Goal: Transaction & Acquisition: Purchase product/service

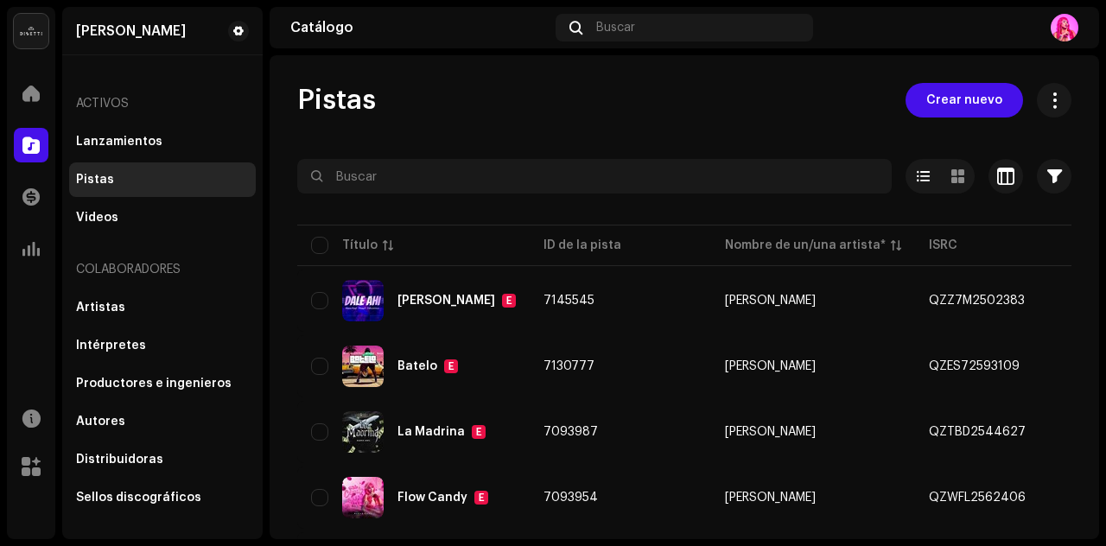
scroll to position [106, 0]
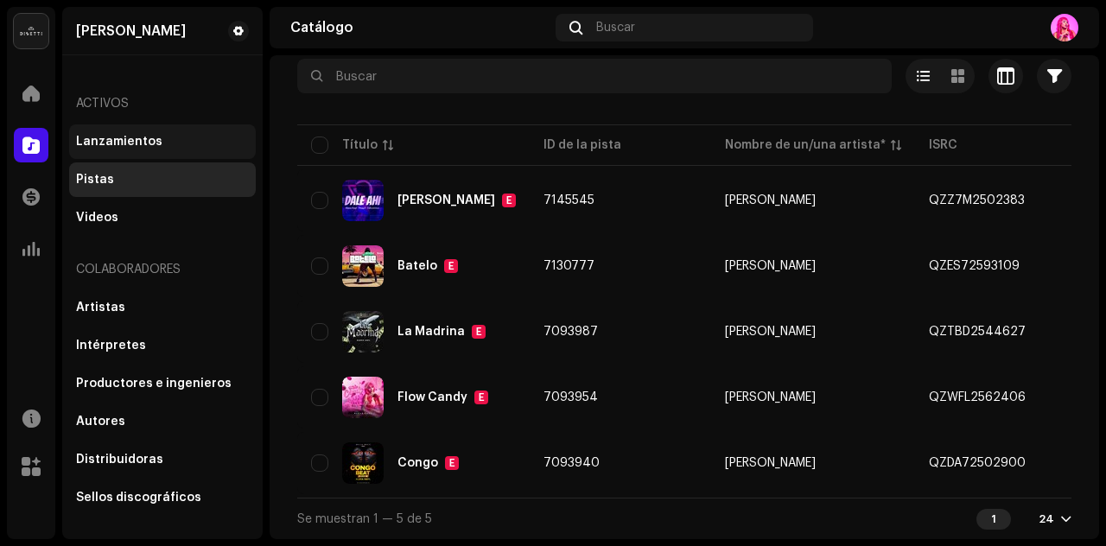
click at [183, 144] on div "Lanzamientos" at bounding box center [162, 142] width 173 height 14
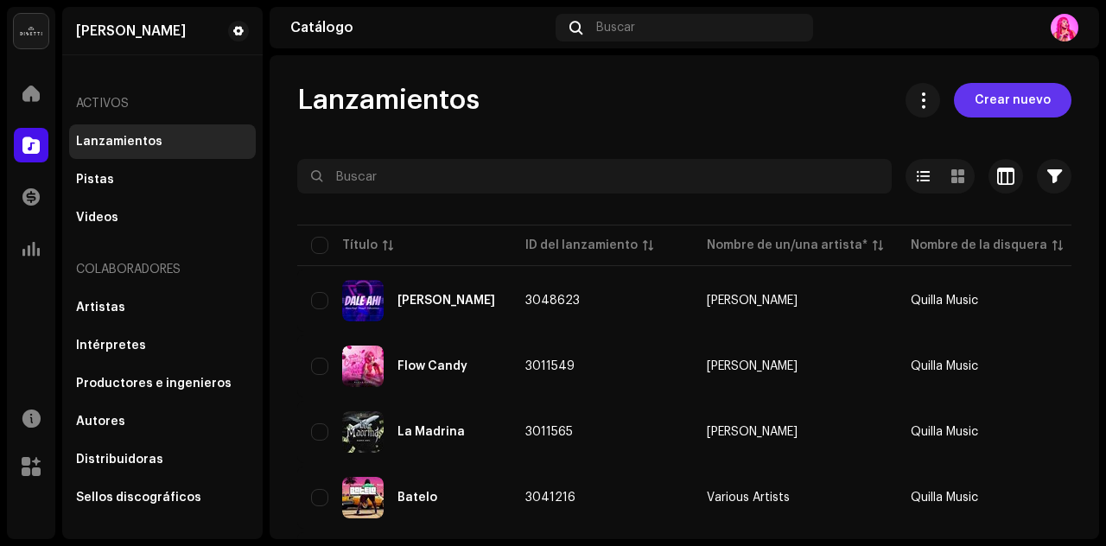
click at [1013, 99] on span "Crear nuevo" at bounding box center [1013, 100] width 76 height 35
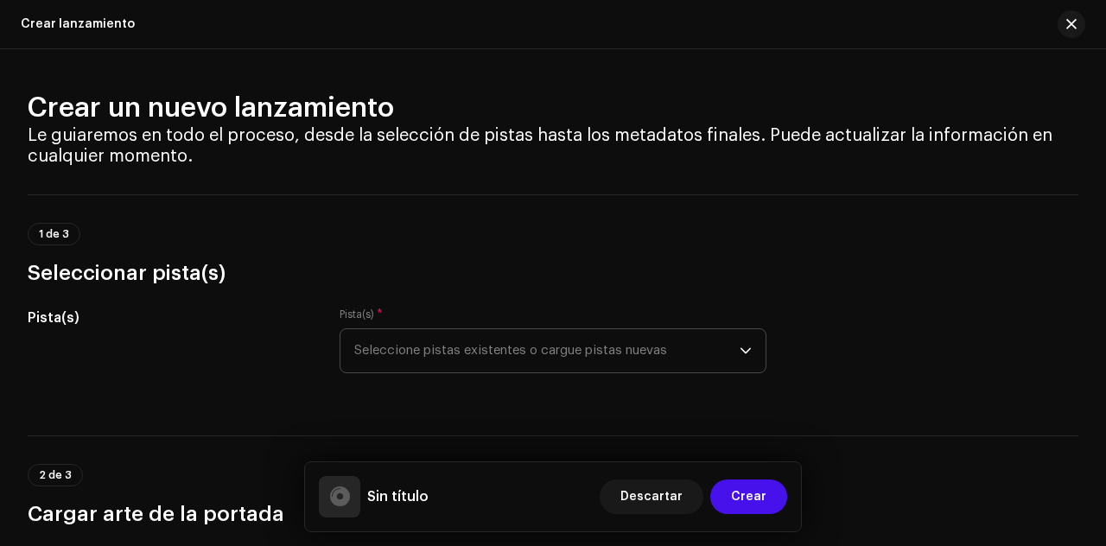
click at [645, 342] on span "Seleccione pistas existentes o cargue pistas nuevas" at bounding box center [546, 350] width 385 height 43
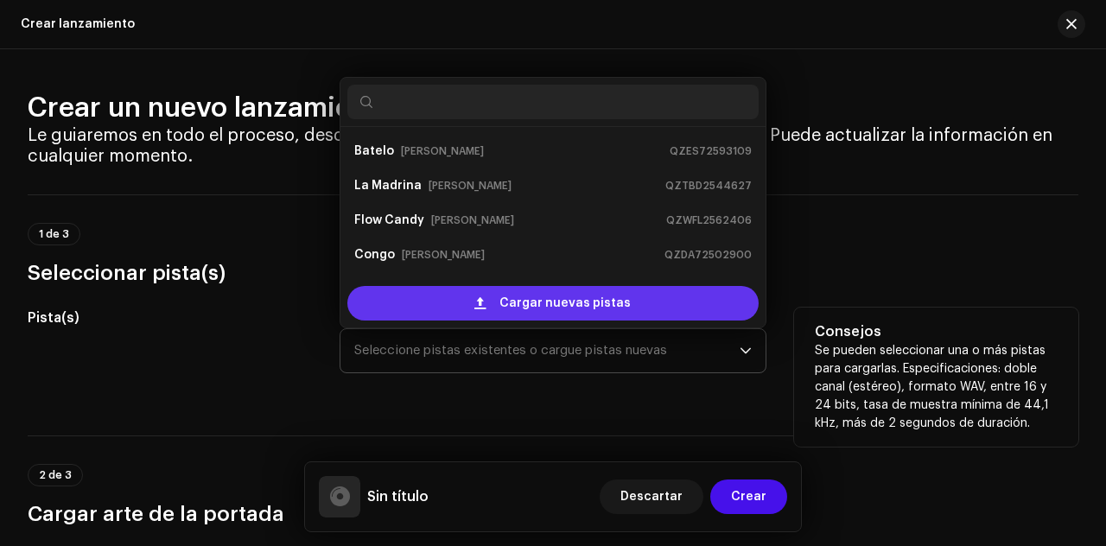
click at [627, 289] on div "Cargar nuevas pistas" at bounding box center [552, 303] width 411 height 35
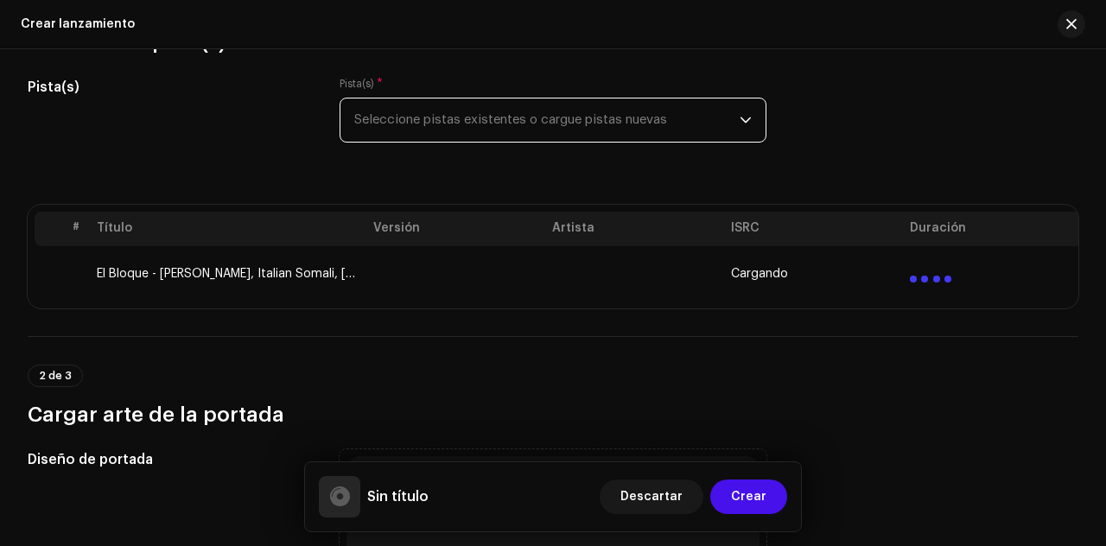
scroll to position [243, 0]
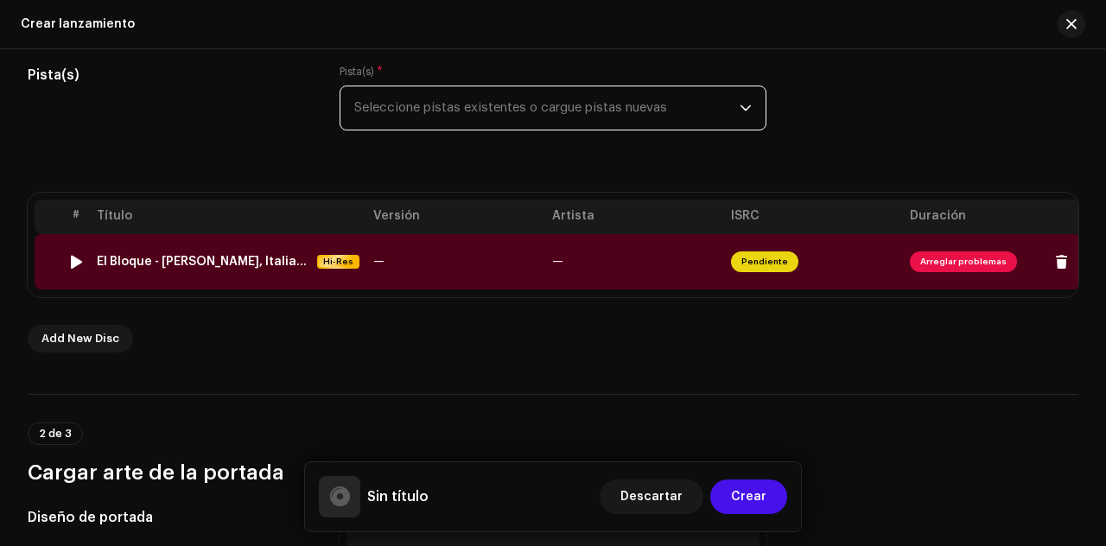
click at [780, 263] on span "Pendiente" at bounding box center [764, 261] width 67 height 21
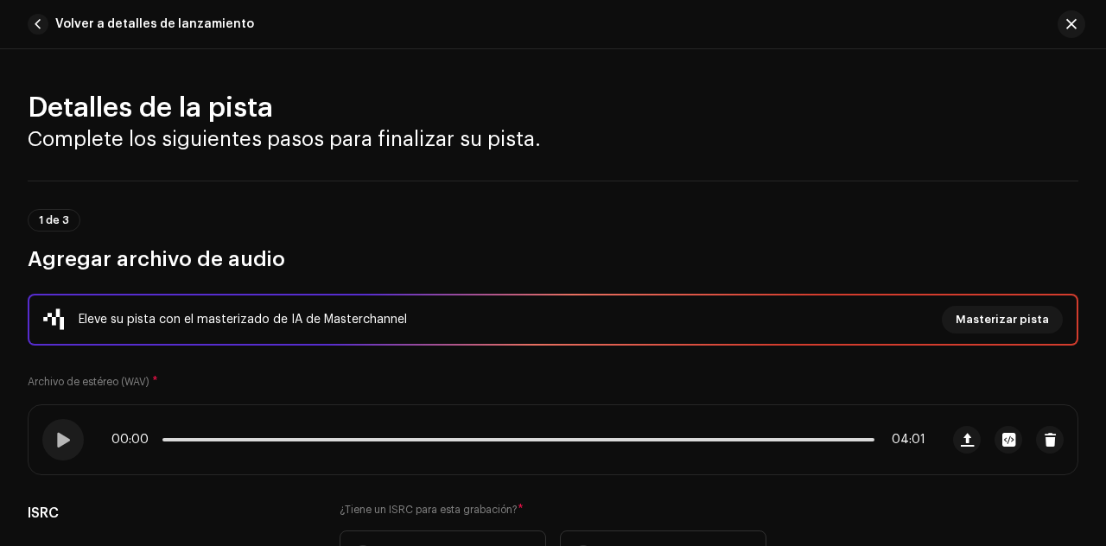
drag, startPoint x: 1096, startPoint y: 68, endPoint x: 1092, endPoint y: 86, distance: 17.6
click at [1092, 86] on div "Detalles de la pista Complete los siguientes pasos para finalizar su pista. 1 d…" at bounding box center [553, 297] width 1106 height 497
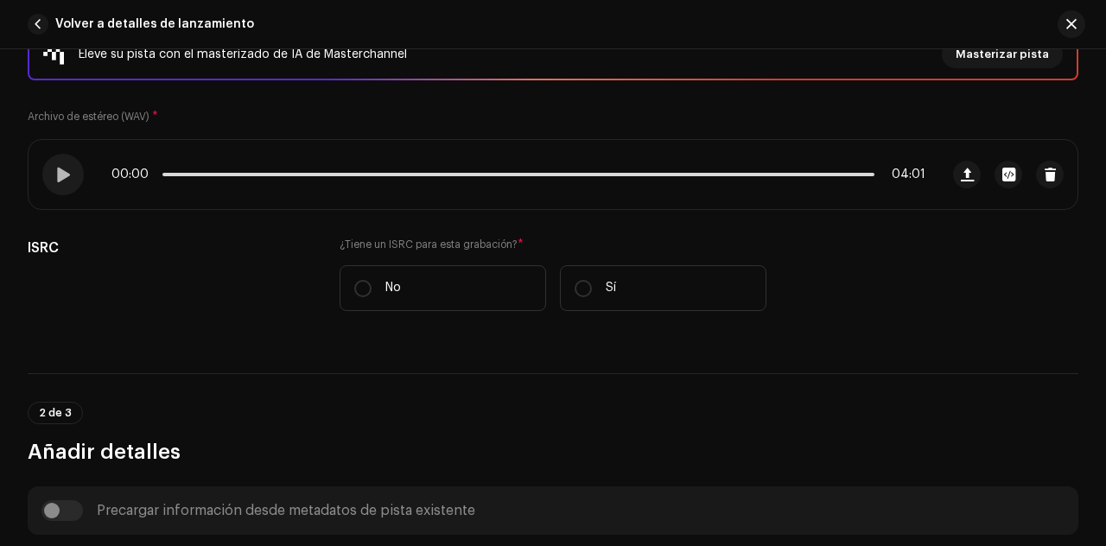
scroll to position [391, 0]
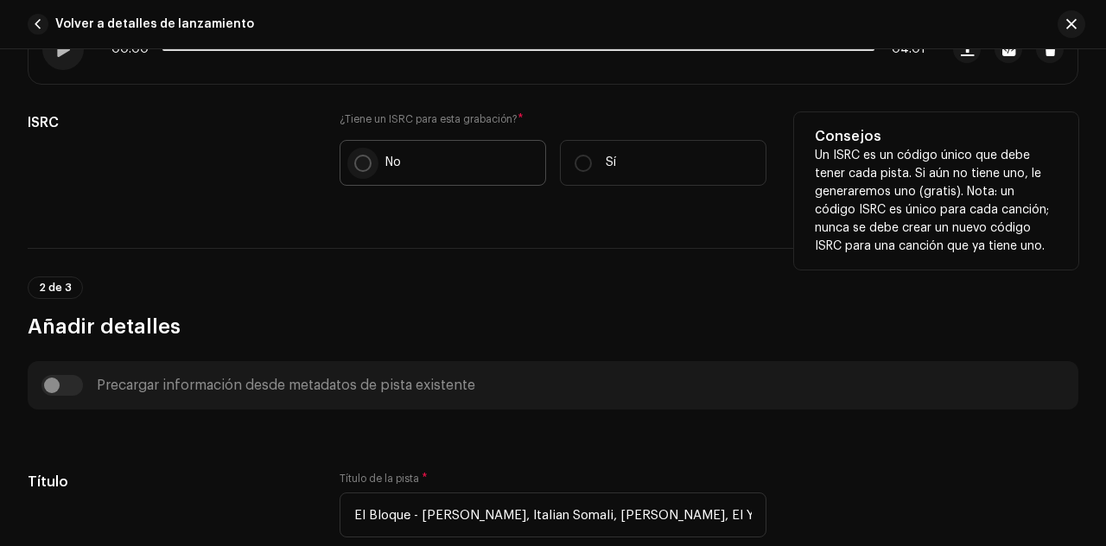
click at [357, 161] on input "No" at bounding box center [362, 163] width 17 height 17
radio input "true"
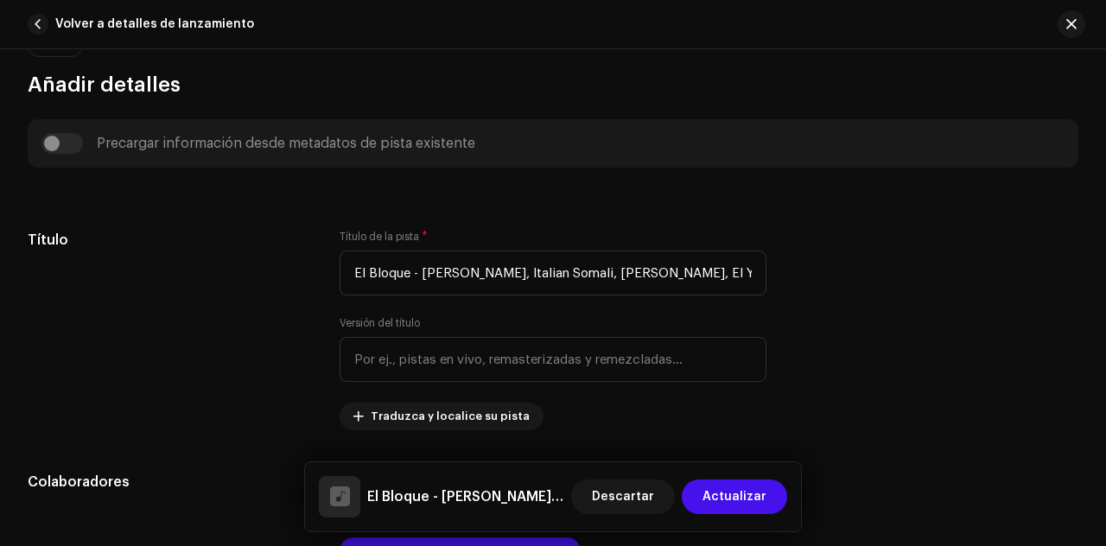
scroll to position [710, 0]
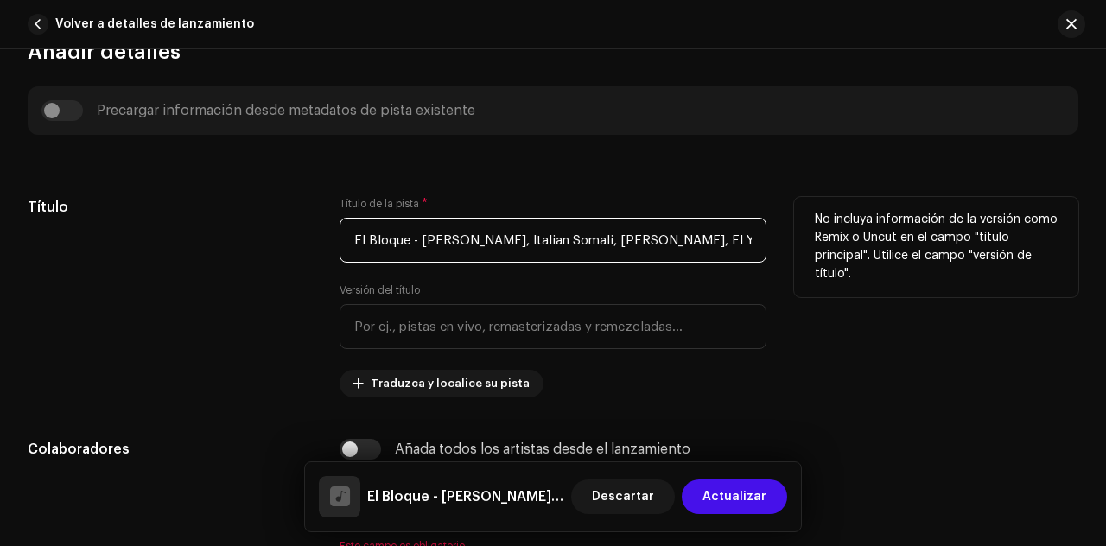
click at [686, 234] on input "El Bloque - [PERSON_NAME], Italian Somali, [PERSON_NAME], El Yeyo PP (Audio Ofi…" at bounding box center [553, 240] width 427 height 45
click at [688, 234] on input "El Bloque - [PERSON_NAME], Italian Somali, [PERSON_NAME], El Yeyo PP (Audio Ofi…" at bounding box center [553, 240] width 427 height 45
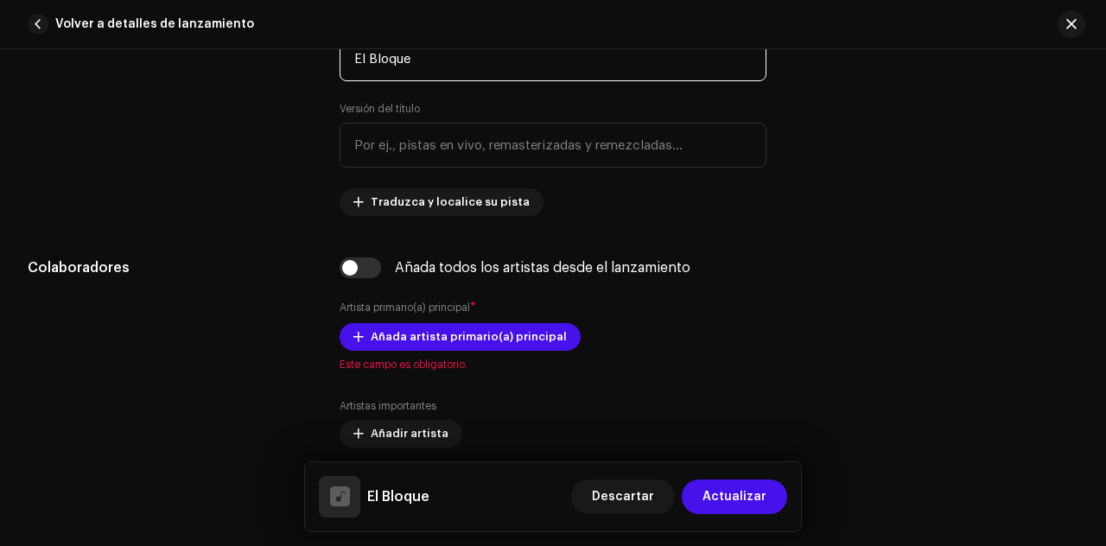
scroll to position [906, 0]
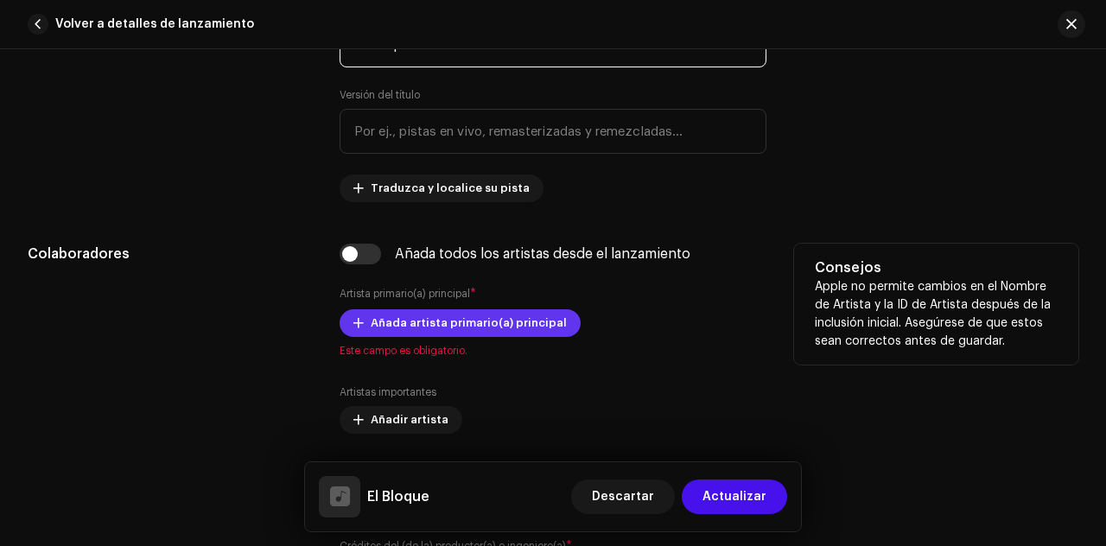
type input "El Bloque"
click at [522, 313] on span "Añada artista primario(a) principal" at bounding box center [469, 323] width 196 height 35
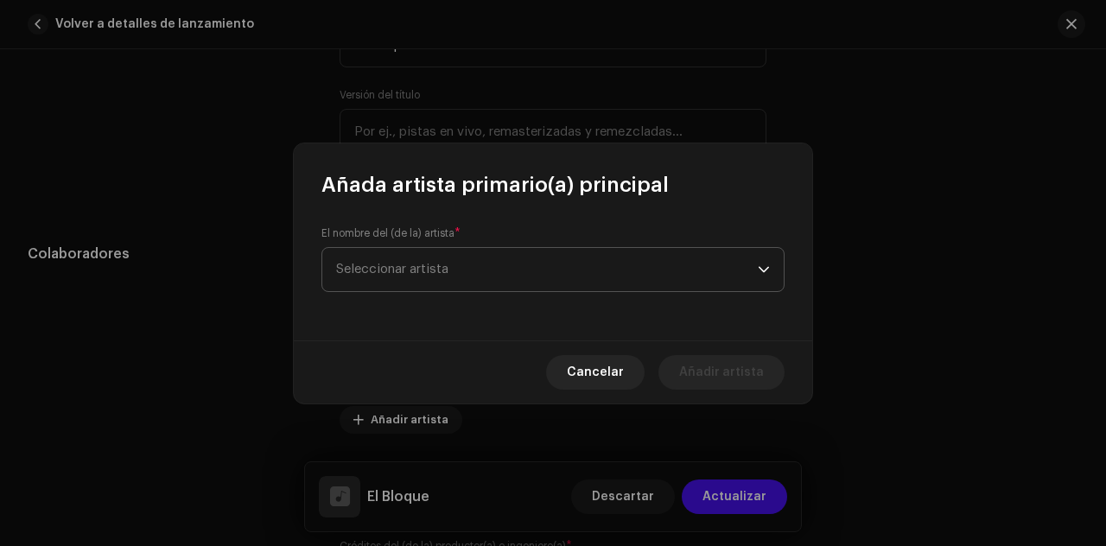
click at [658, 264] on span "Seleccionar artista" at bounding box center [547, 269] width 422 height 43
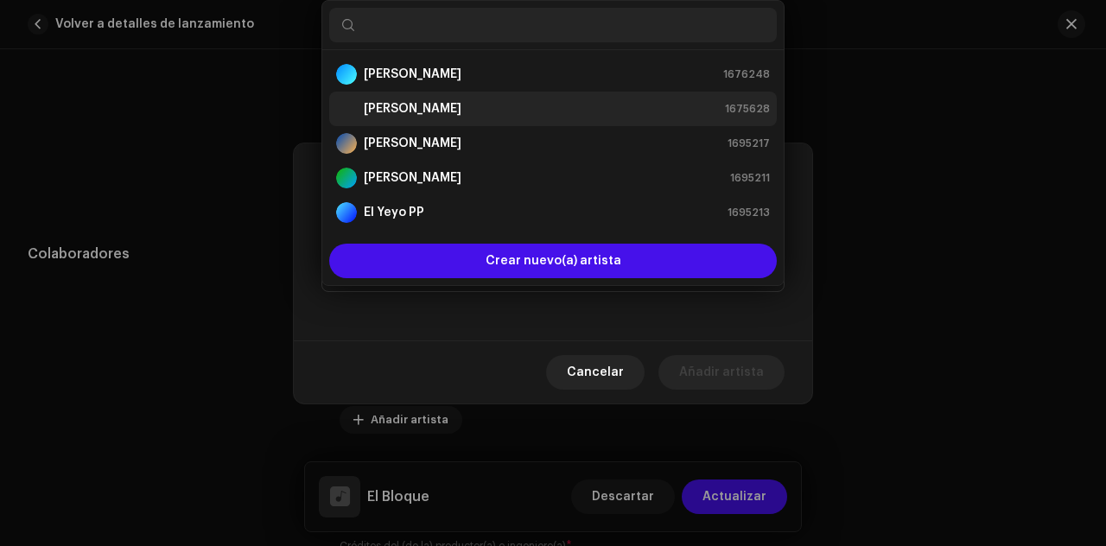
scroll to position [28, 0]
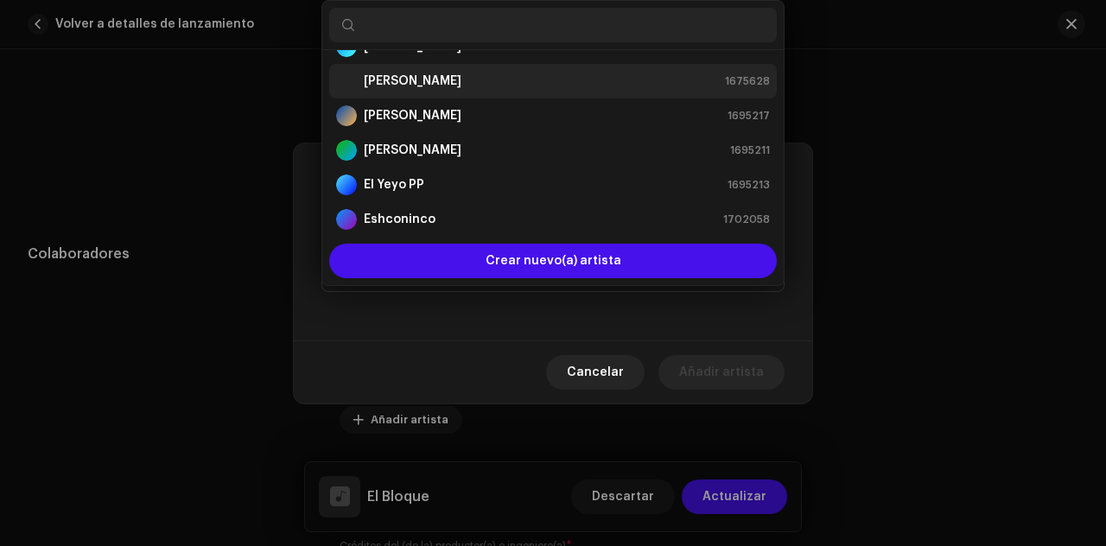
click at [404, 73] on strong "[PERSON_NAME]" at bounding box center [413, 81] width 98 height 17
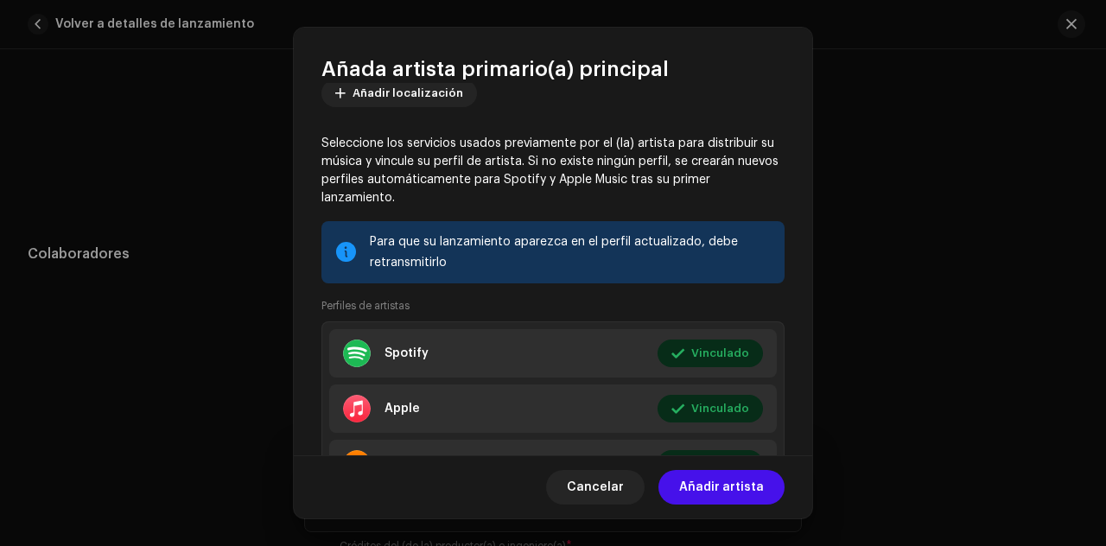
scroll to position [249, 0]
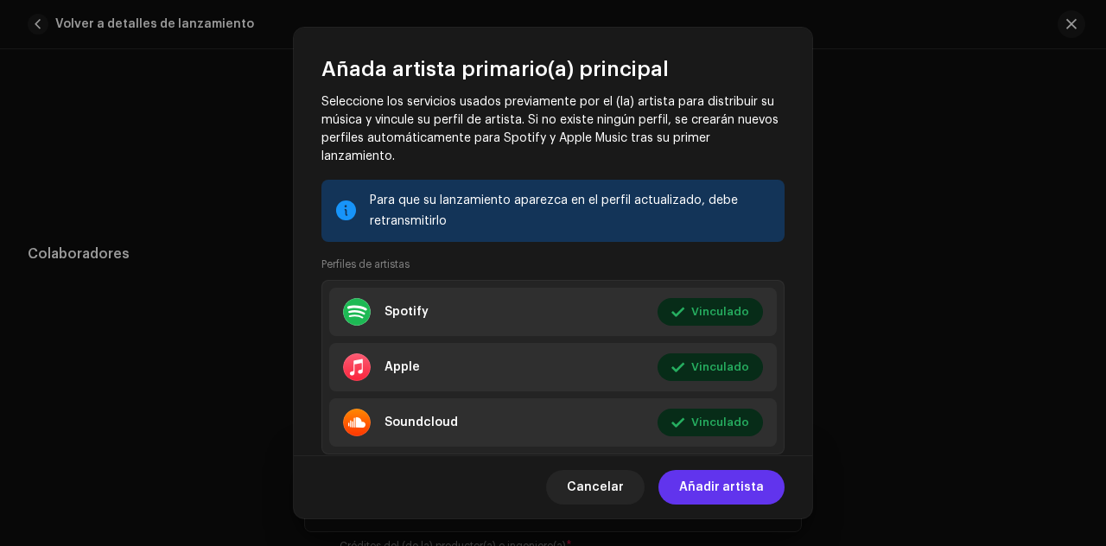
click at [738, 490] on span "Añadir artista" at bounding box center [721, 487] width 85 height 35
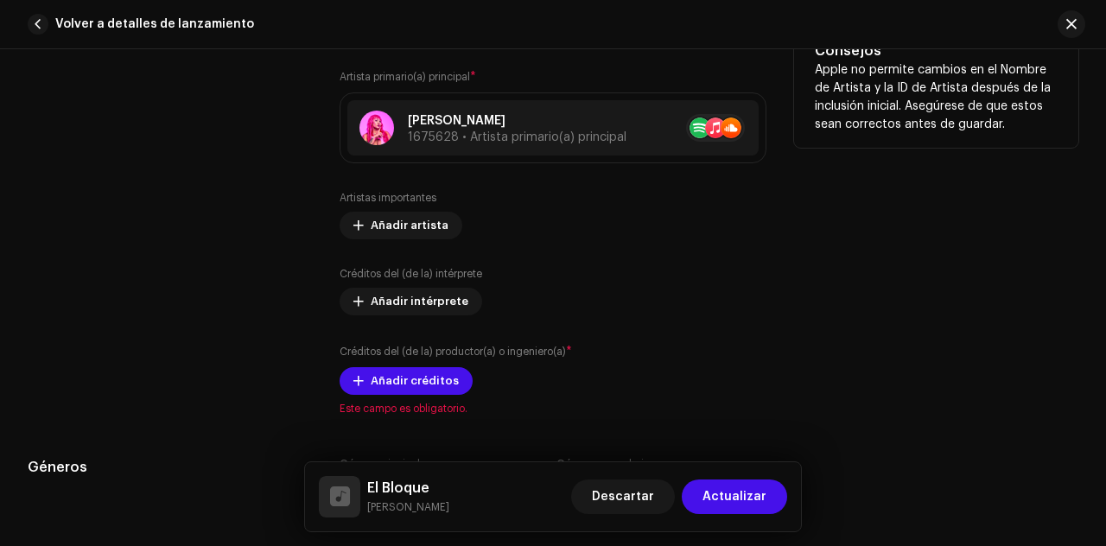
scroll to position [1104, 0]
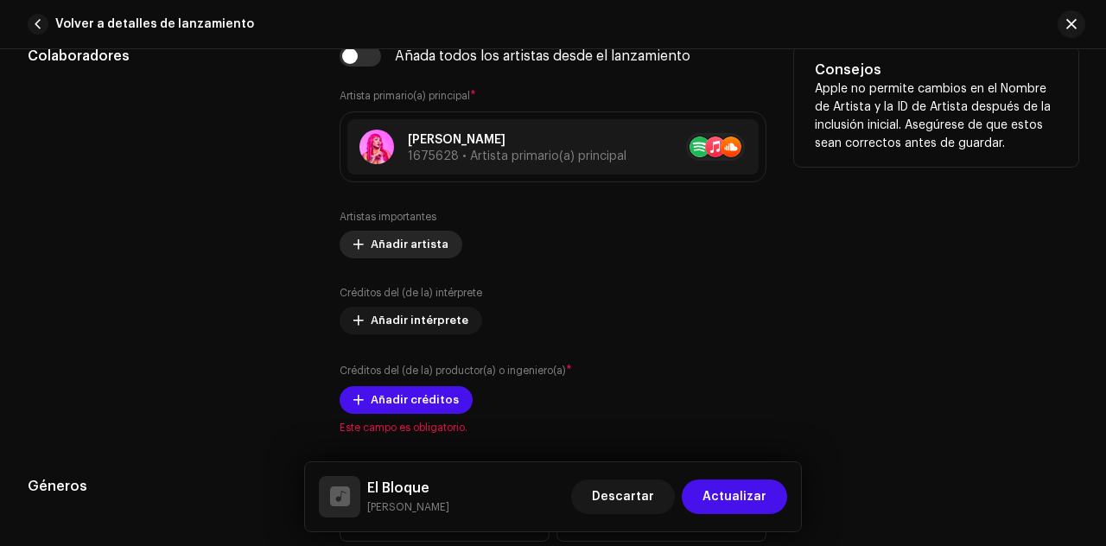
click at [419, 249] on span "Añadir artista" at bounding box center [410, 244] width 78 height 35
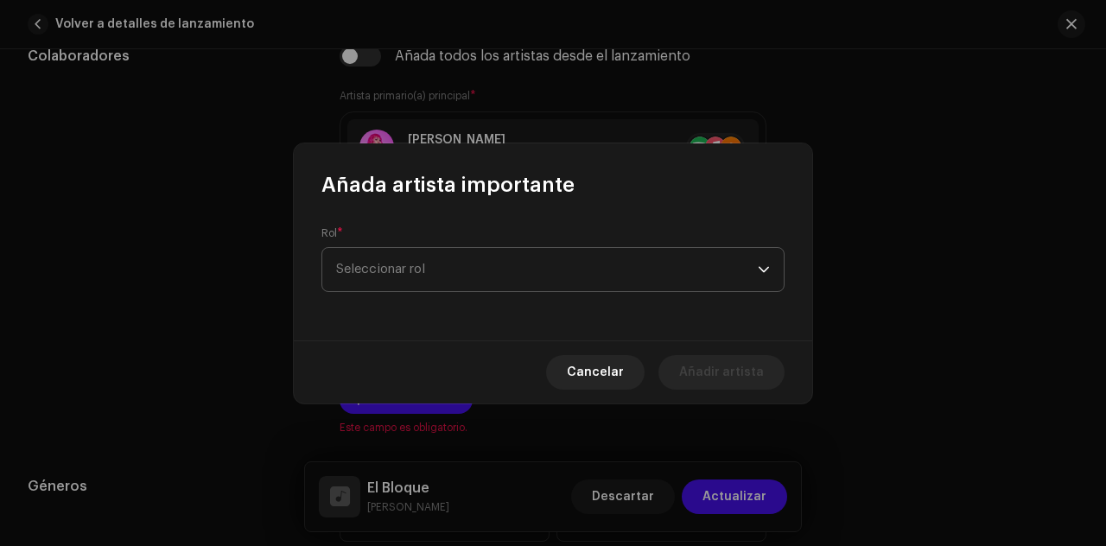
click at [468, 270] on span "Seleccionar rol" at bounding box center [547, 269] width 422 height 43
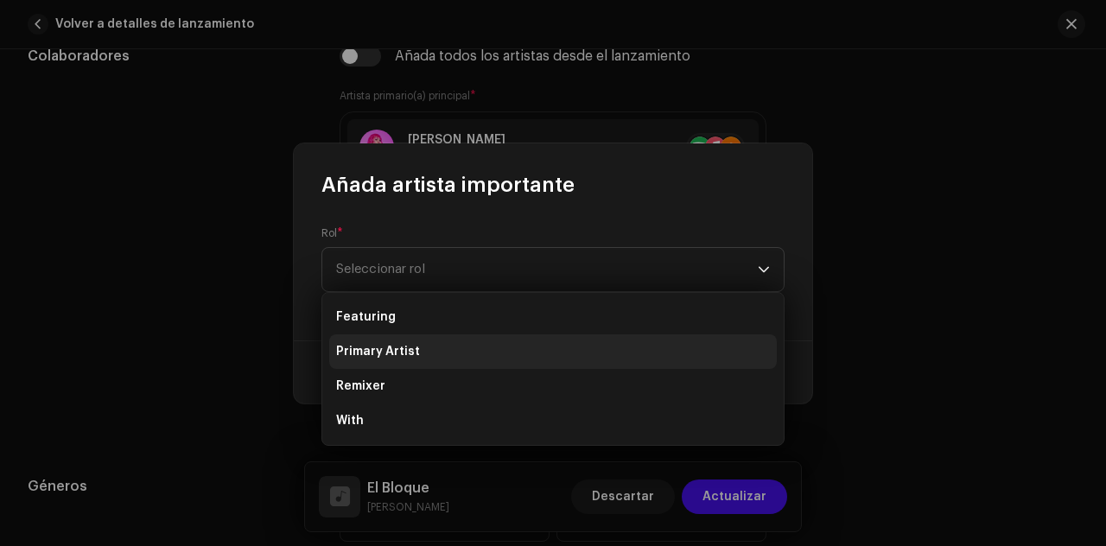
click at [435, 347] on li "Primary Artist" at bounding box center [553, 351] width 448 height 35
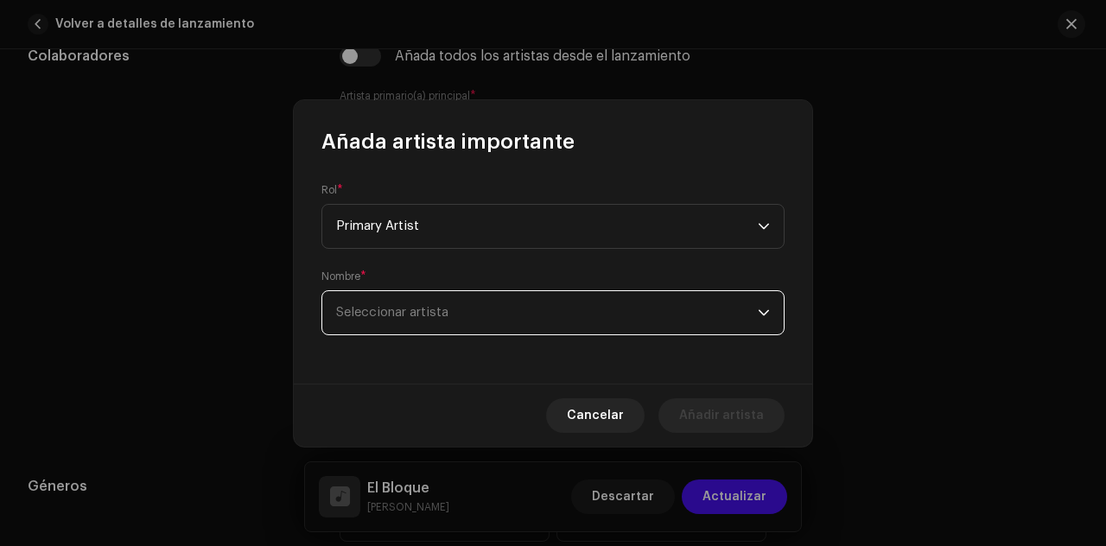
click at [491, 317] on span "Seleccionar artista" at bounding box center [547, 312] width 422 height 43
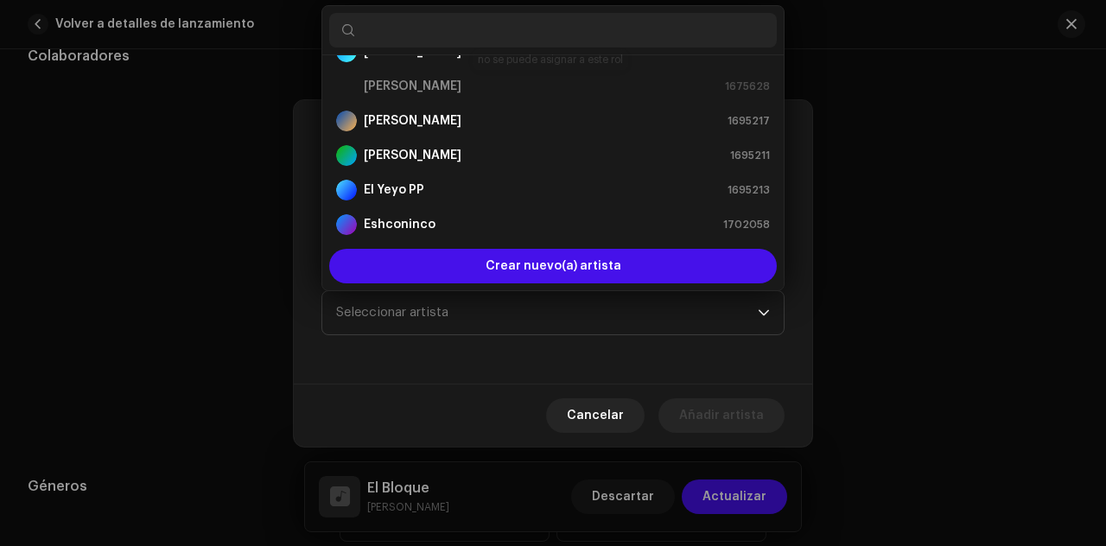
scroll to position [7, 0]
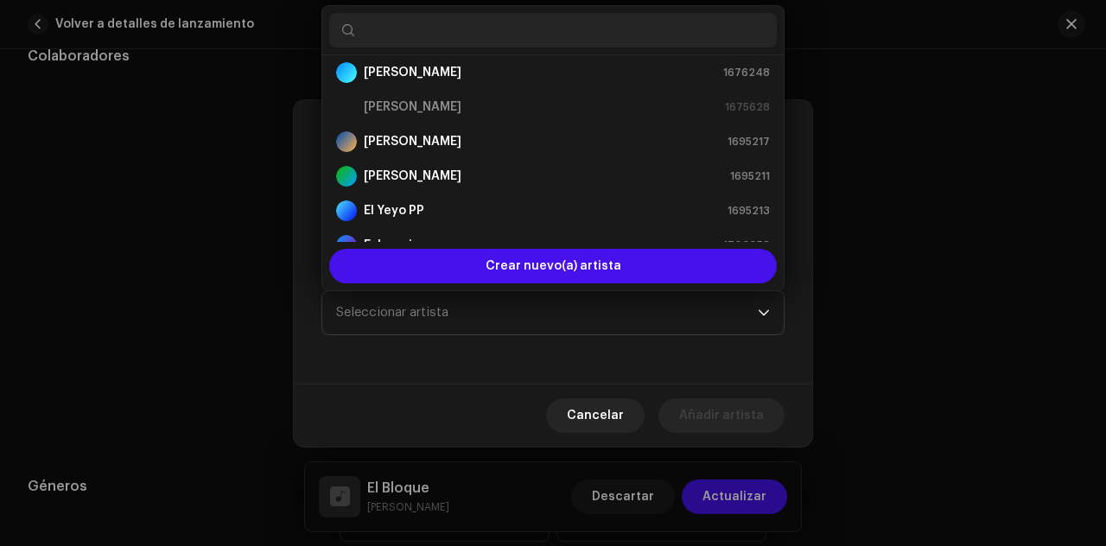
click at [498, 35] on input "text" at bounding box center [553, 30] width 448 height 35
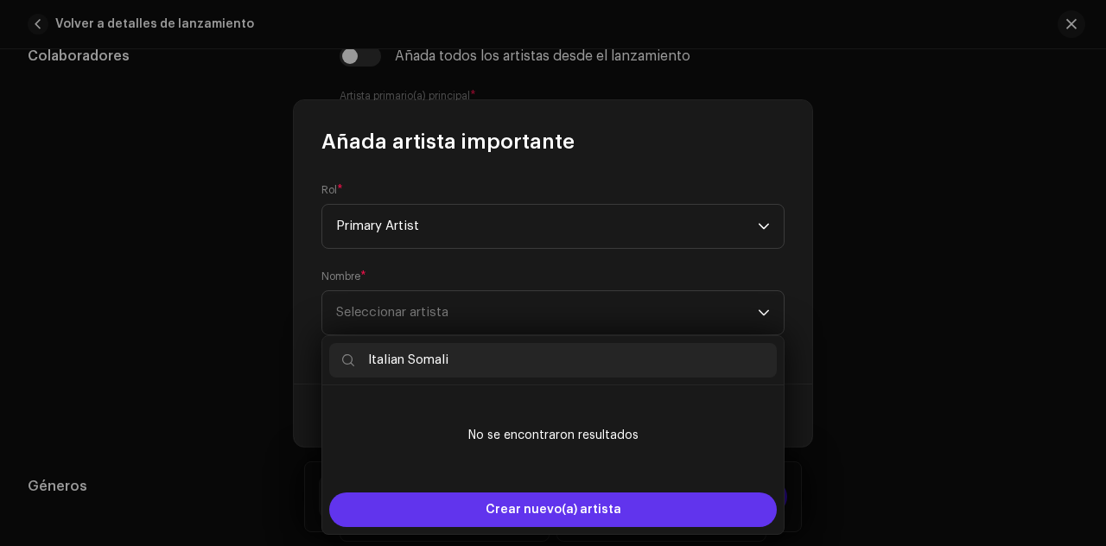
type input "Italian Somali"
click at [542, 510] on span "Crear nuevo(a) artista" at bounding box center [554, 510] width 136 height 35
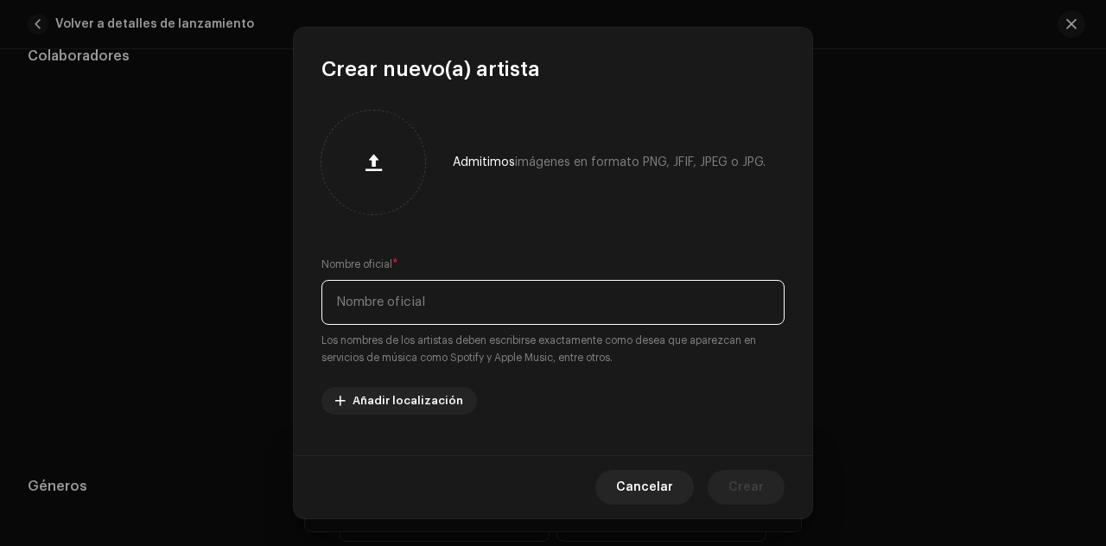
click at [458, 288] on input "text" at bounding box center [552, 302] width 463 height 45
type input "I"
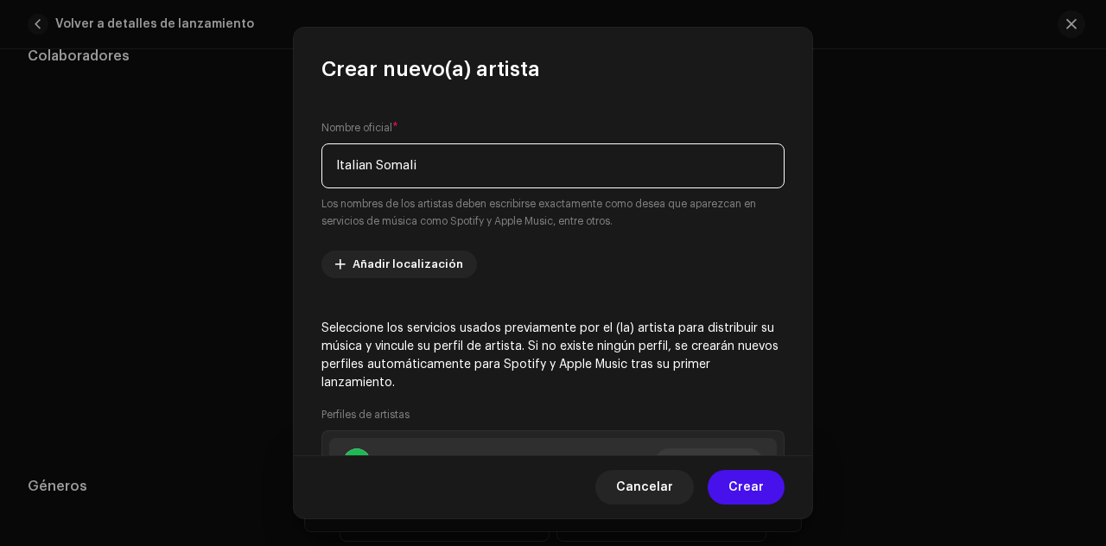
scroll to position [143, 0]
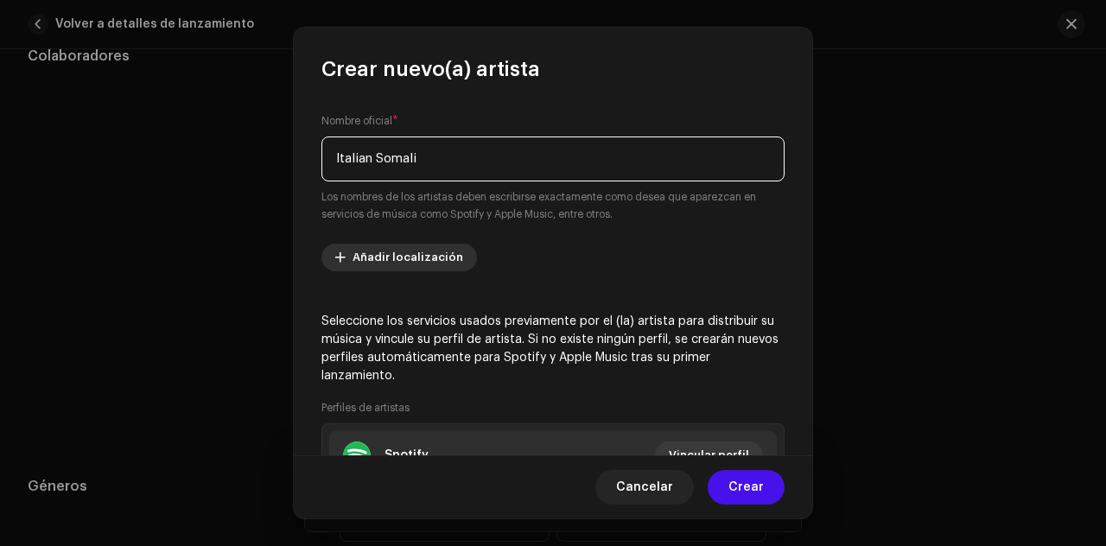
type input "Italian Somali"
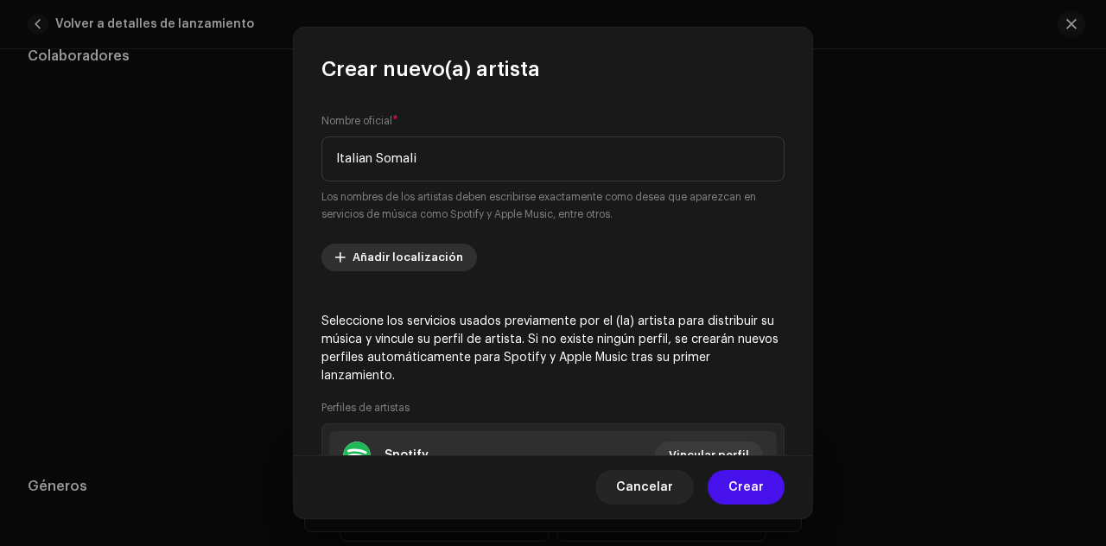
click at [415, 253] on span "Añadir localización" at bounding box center [408, 257] width 111 height 35
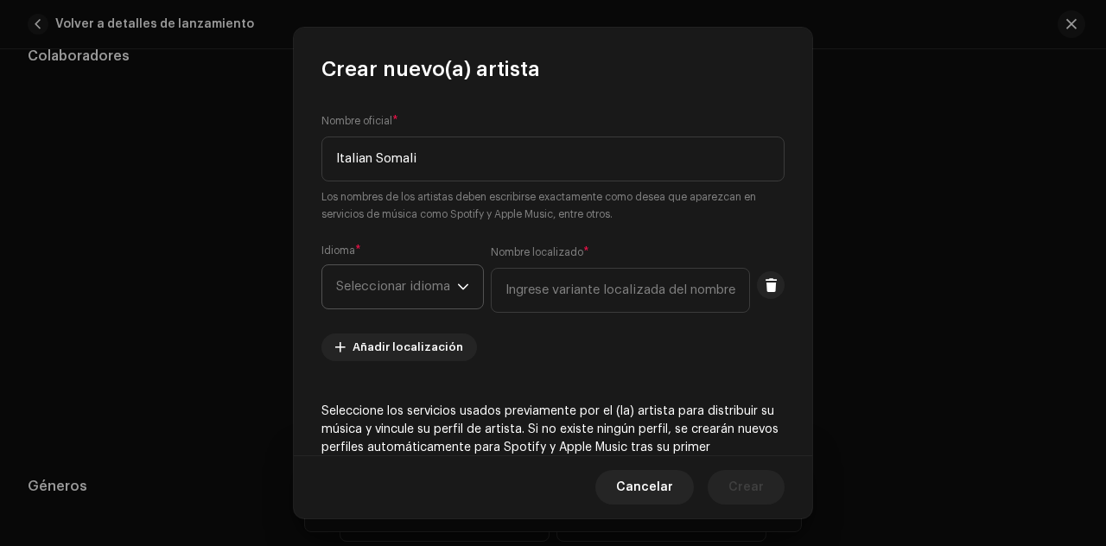
click at [463, 283] on icon "dropdown trigger" at bounding box center [463, 287] width 12 height 12
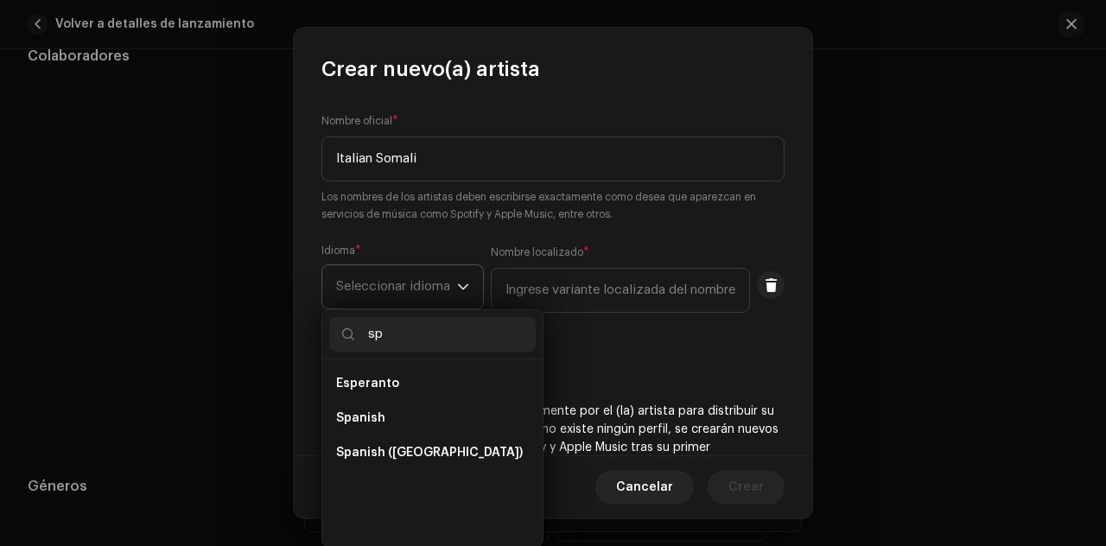
scroll to position [0, 0]
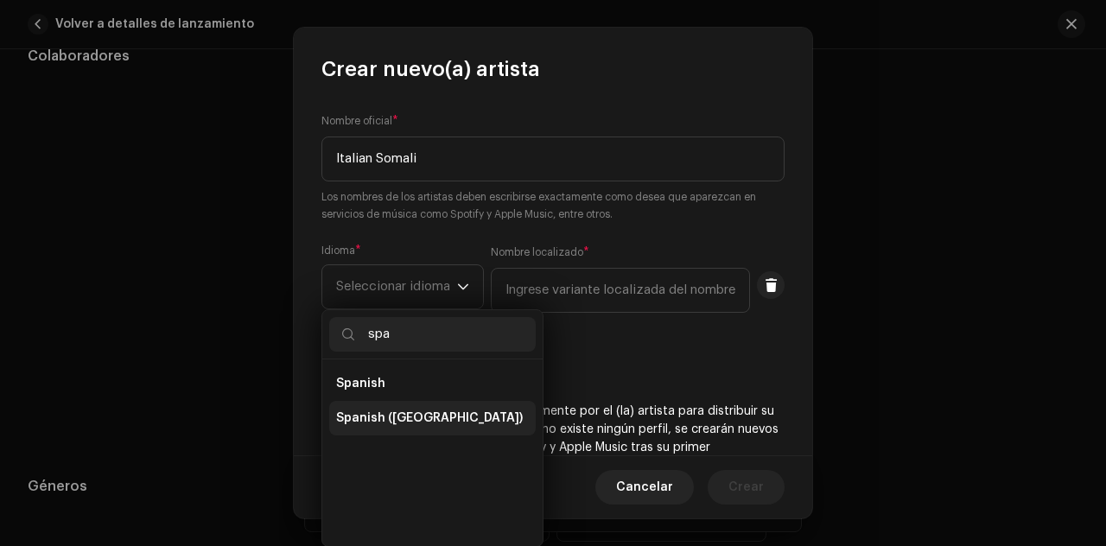
type input "spa"
click at [424, 412] on span "Spanish ([GEOGRAPHIC_DATA])" at bounding box center [429, 418] width 187 height 17
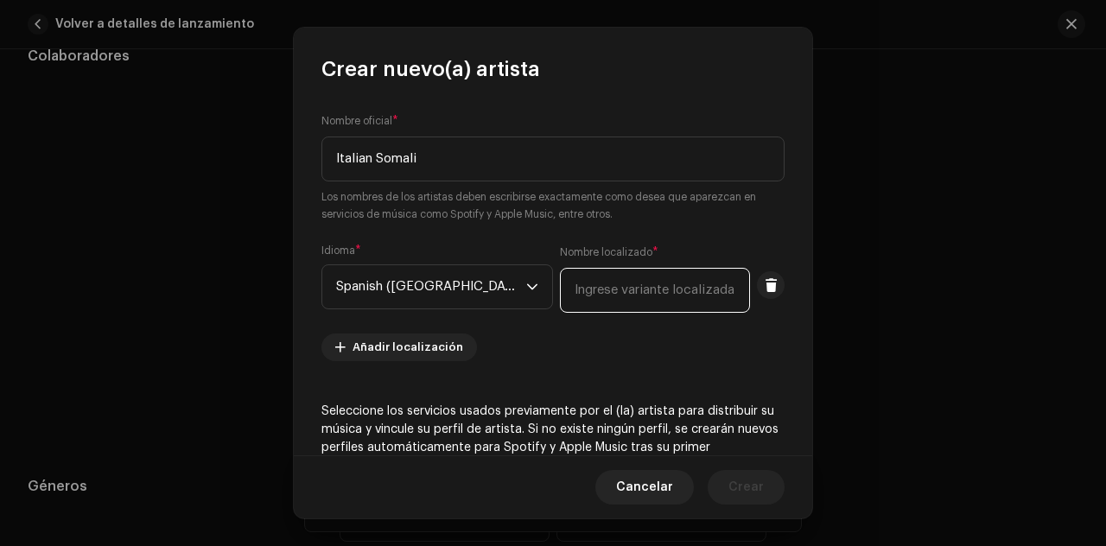
click at [586, 291] on input "text" at bounding box center [655, 290] width 190 height 45
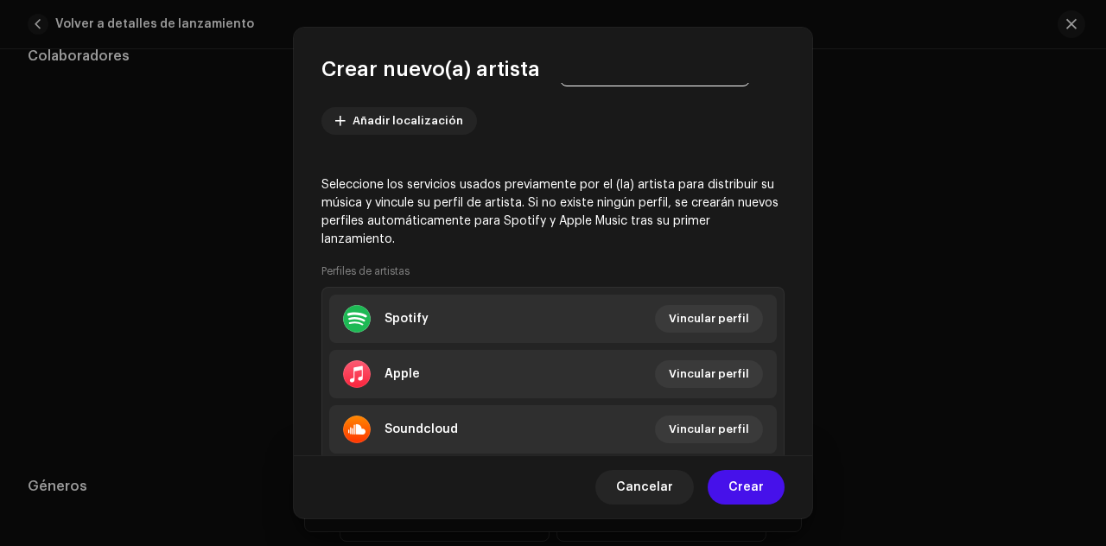
scroll to position [373, 0]
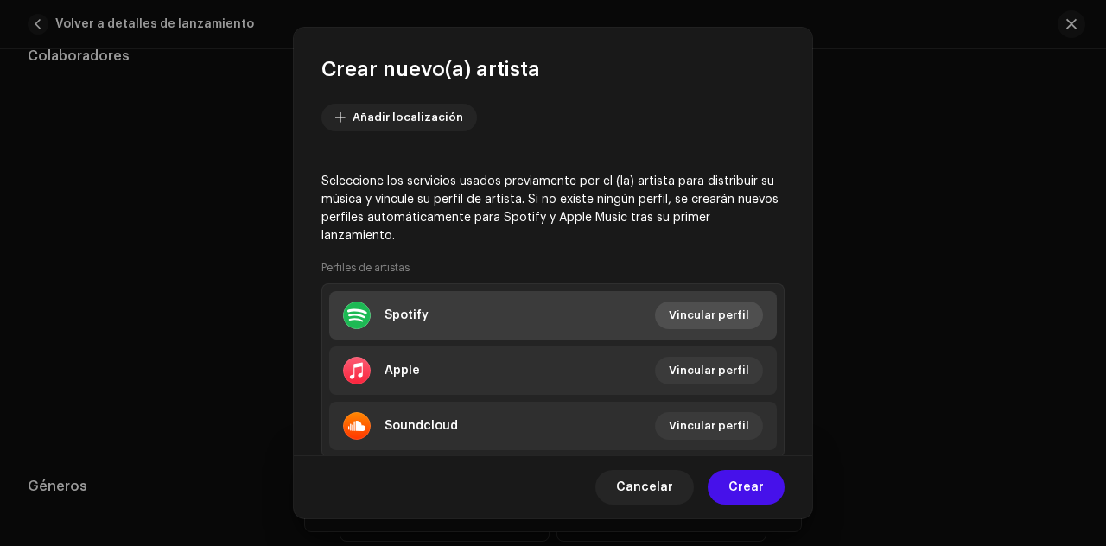
type input "Italian Somali"
click at [710, 313] on span "Vincular perfil" at bounding box center [709, 315] width 80 height 35
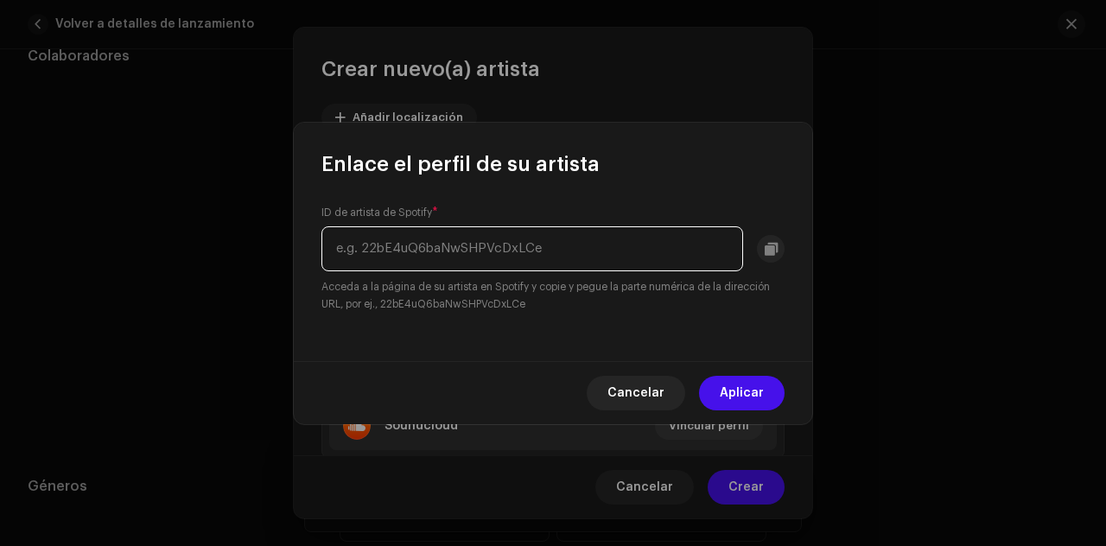
click at [457, 246] on input "text" at bounding box center [532, 248] width 422 height 45
paste input "38VNGRG9Wz2FOBKAyA6HFv"
type input "38VNGRG9Wz2FOBKAyA6HFv"
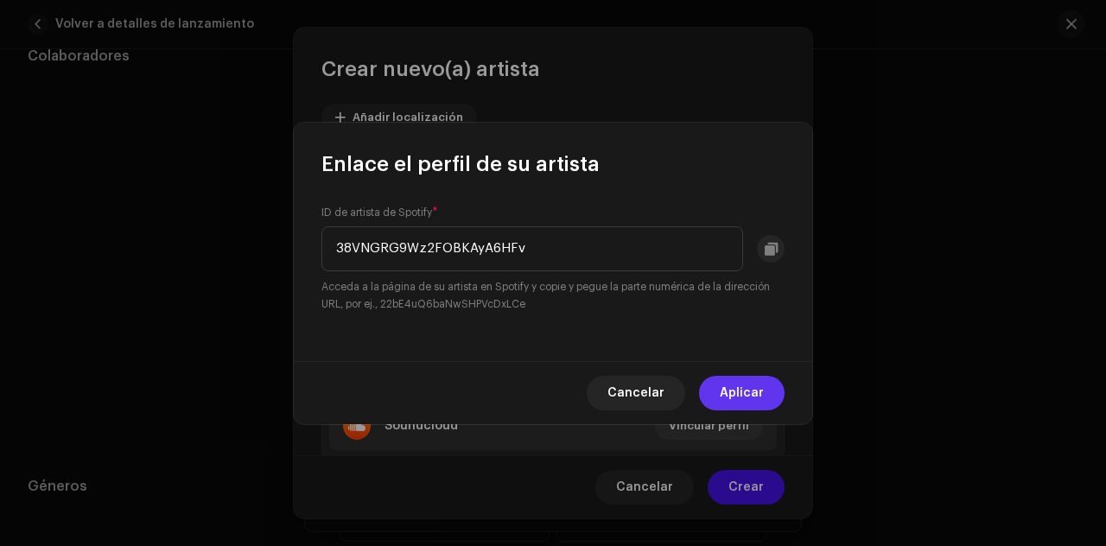
click at [742, 390] on span "Aplicar" at bounding box center [742, 393] width 44 height 35
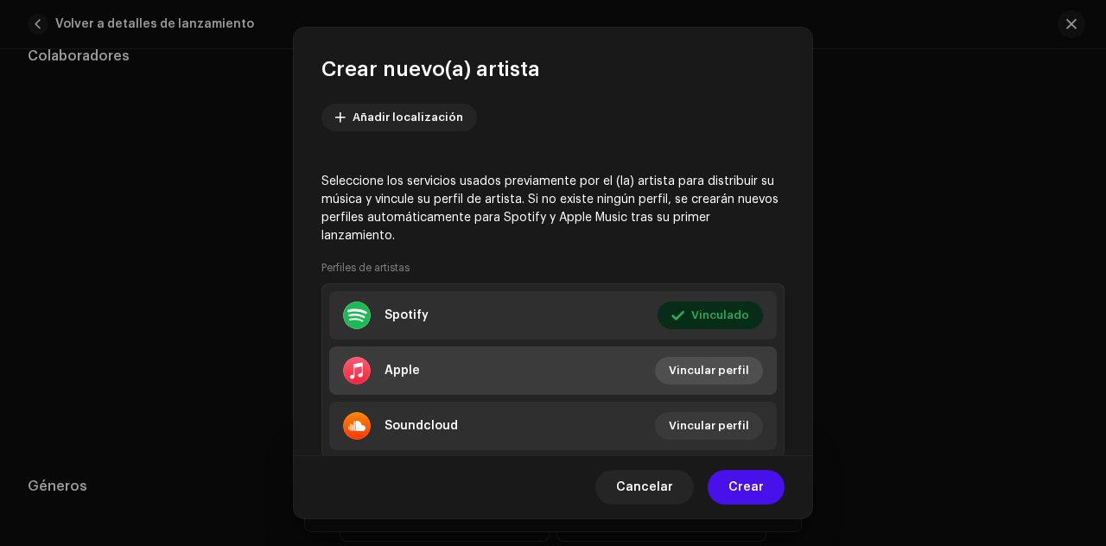
click at [694, 360] on span "Vincular perfil" at bounding box center [709, 370] width 80 height 35
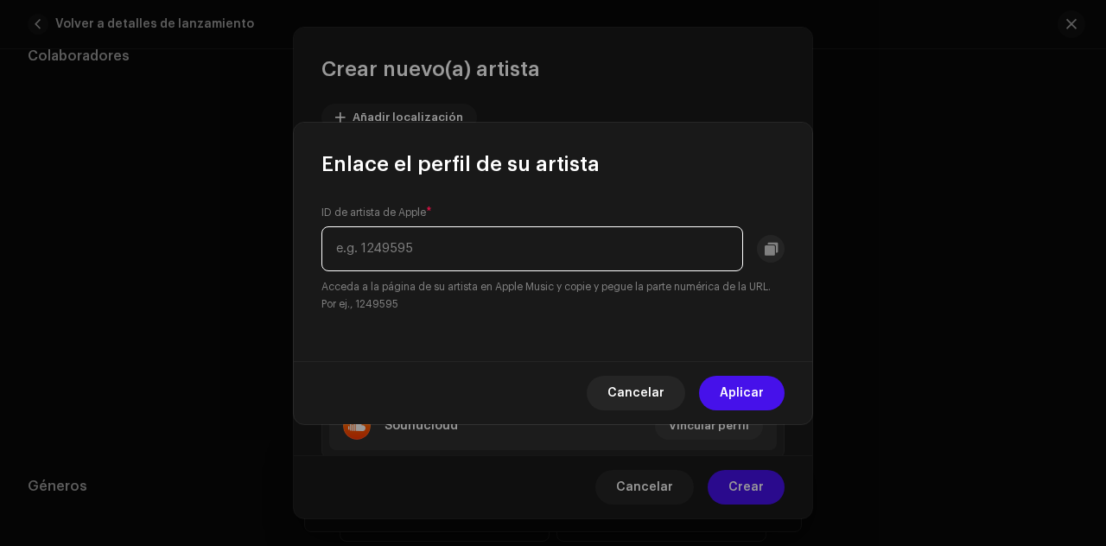
click at [606, 253] on input "text" at bounding box center [532, 248] width 422 height 45
paste input "1436084659"
type input "1436084659"
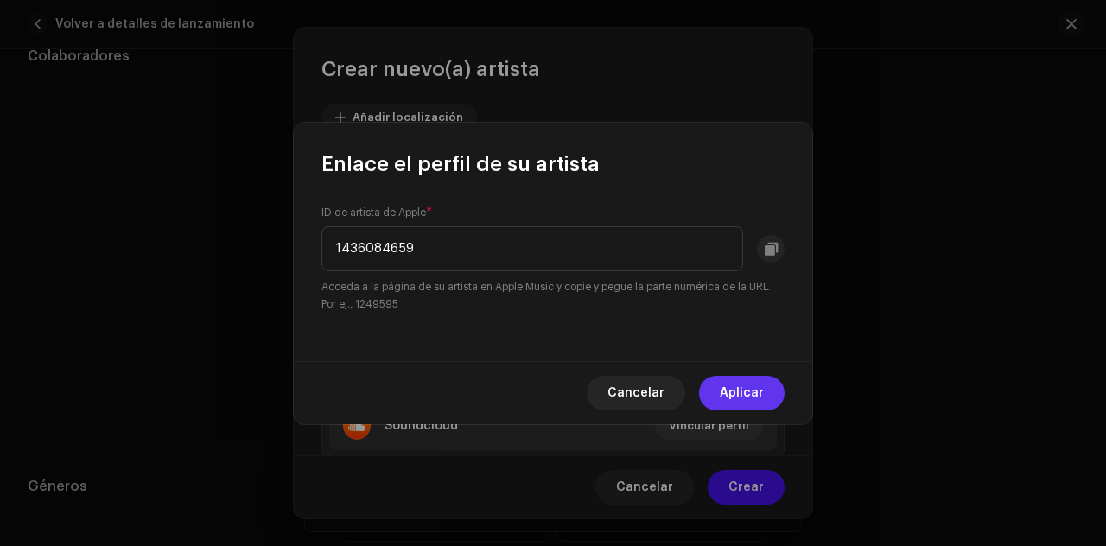
drag, startPoint x: 750, startPoint y: 399, endPoint x: 742, endPoint y: 391, distance: 12.2
click at [749, 398] on span "Aplicar" at bounding box center [742, 393] width 44 height 35
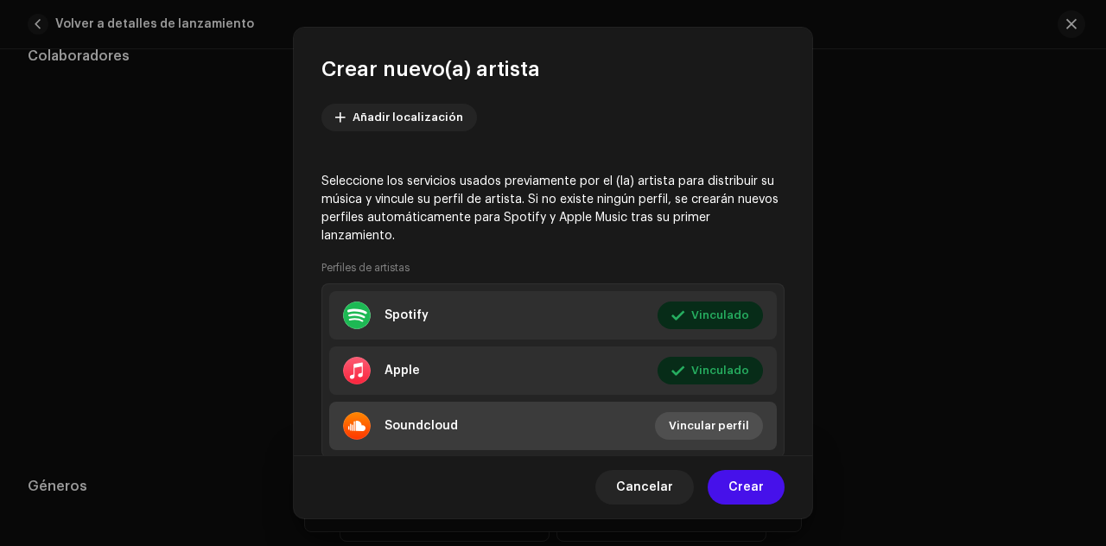
click at [707, 424] on span "Vincular perfil" at bounding box center [709, 426] width 80 height 35
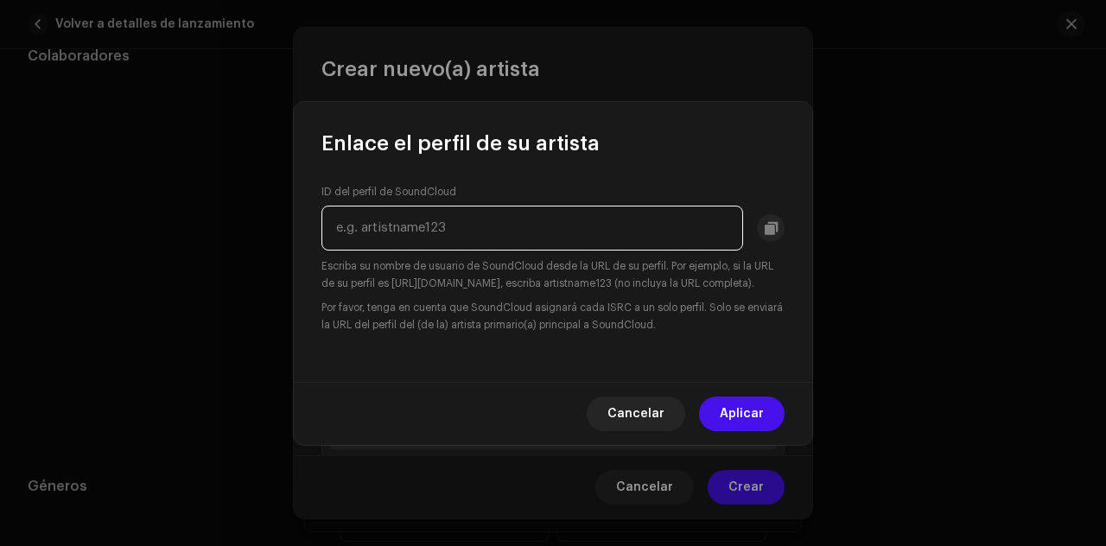
click at [586, 219] on input "text" at bounding box center [532, 228] width 422 height 45
paste input "italiansomali"
type input "italiansomali"
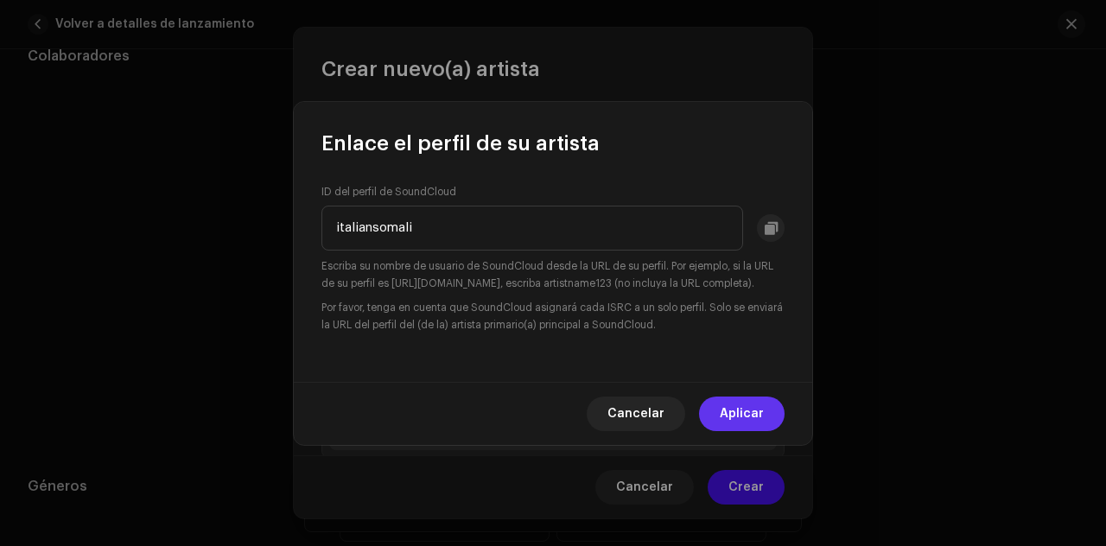
click at [733, 412] on span "Aplicar" at bounding box center [742, 414] width 44 height 35
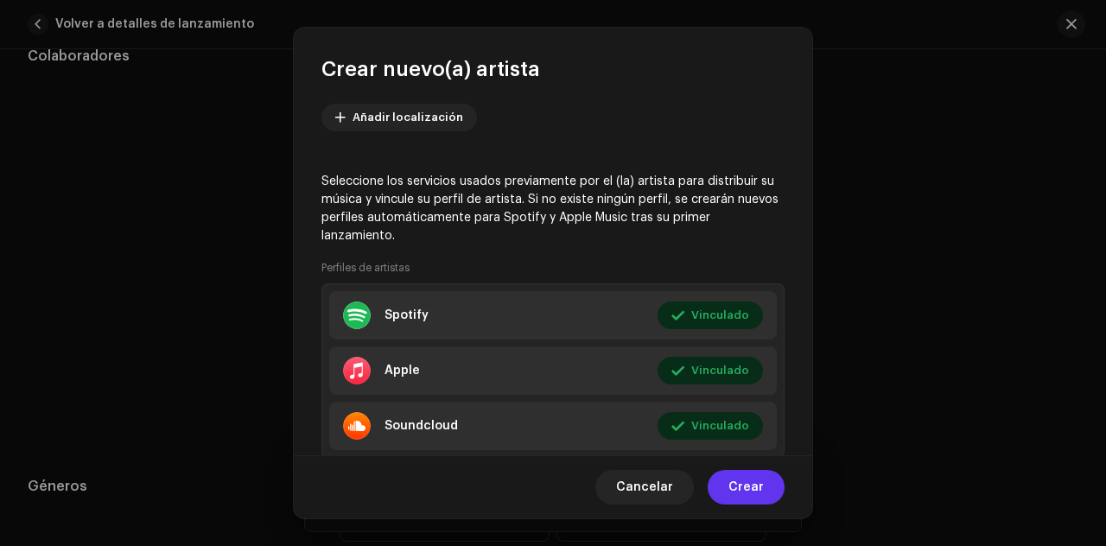
click at [748, 495] on span "Crear" at bounding box center [746, 487] width 35 height 35
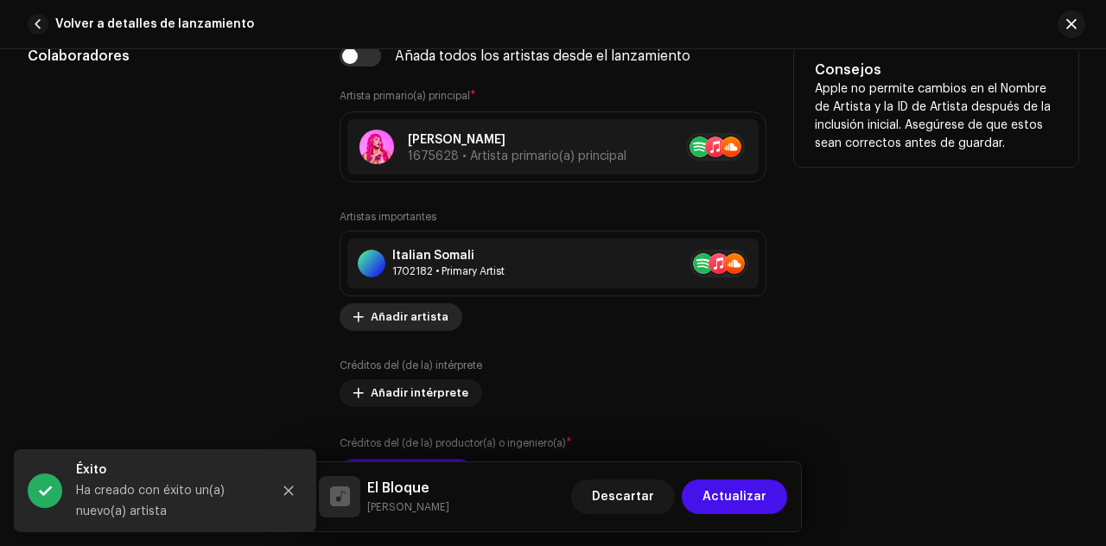
click at [424, 308] on span "Añadir artista" at bounding box center [410, 317] width 78 height 35
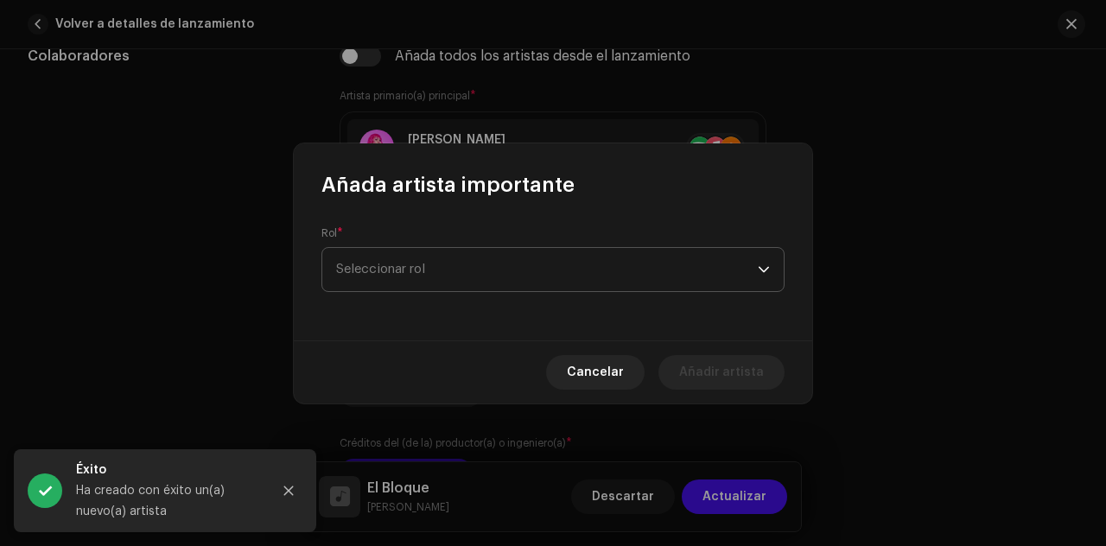
click at [487, 253] on span "Seleccionar rol" at bounding box center [547, 269] width 422 height 43
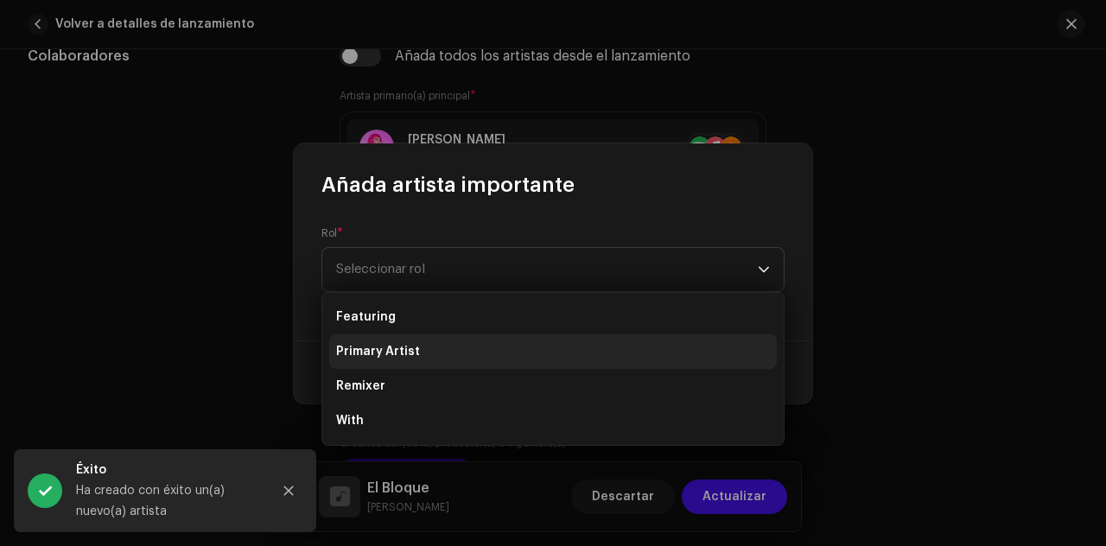
click at [429, 350] on li "Primary Artist" at bounding box center [553, 351] width 448 height 35
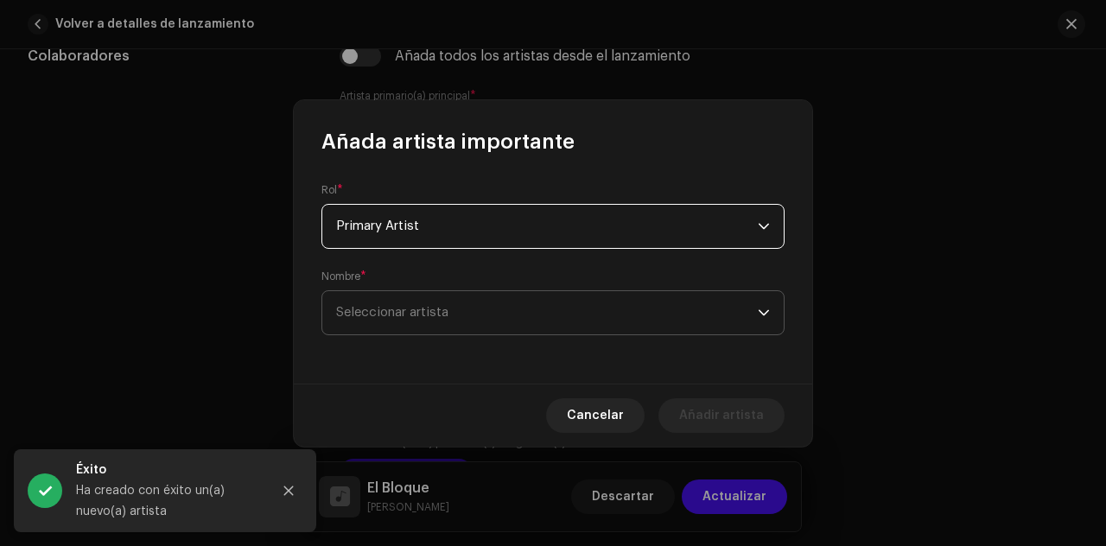
click at [590, 319] on span "Seleccionar artista" at bounding box center [547, 312] width 422 height 43
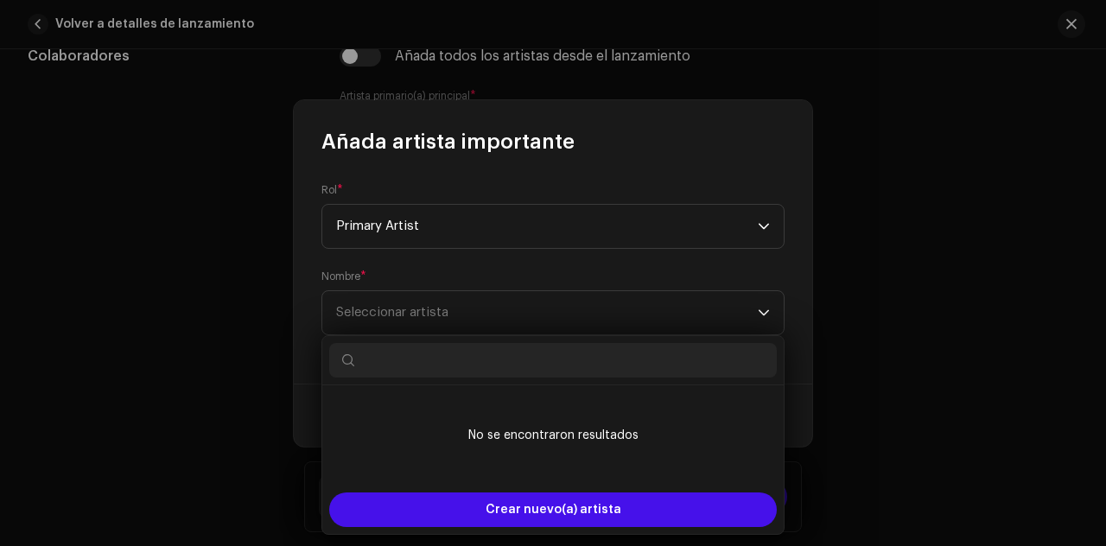
type input "z"
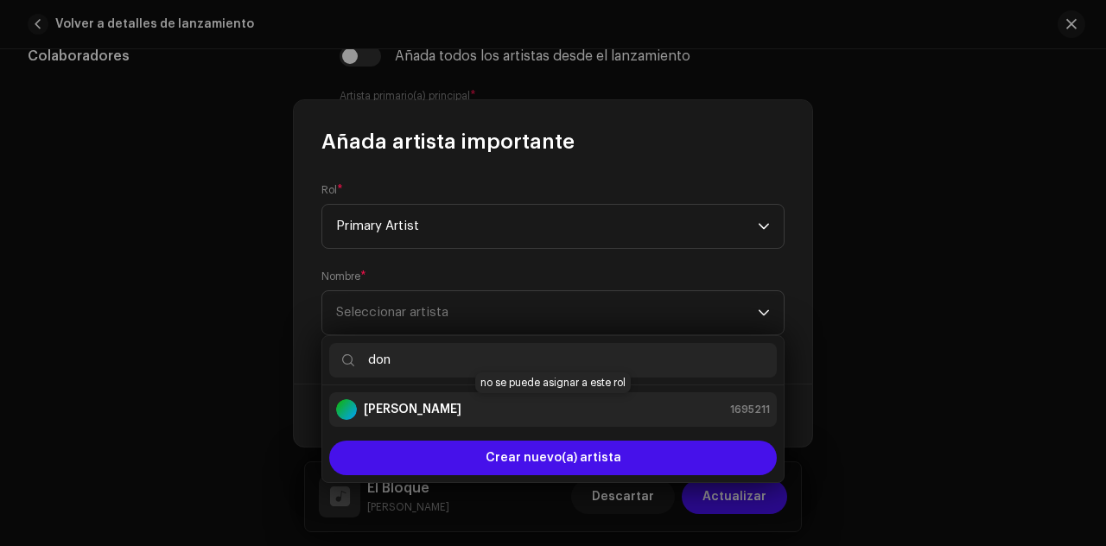
type input "don"
click at [472, 401] on div "[PERSON_NAME] 1695211" at bounding box center [553, 409] width 434 height 21
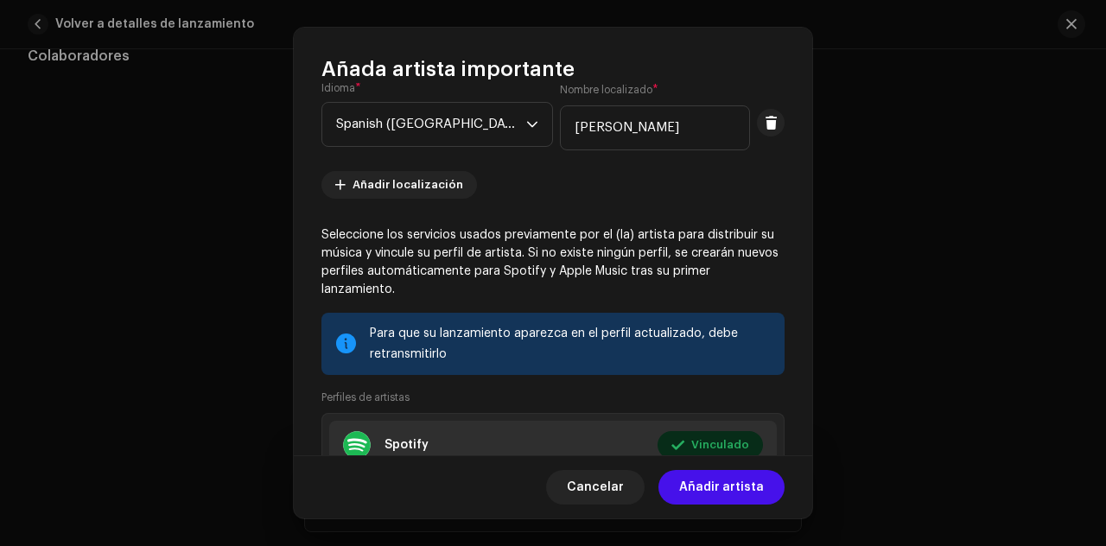
scroll to position [209, 0]
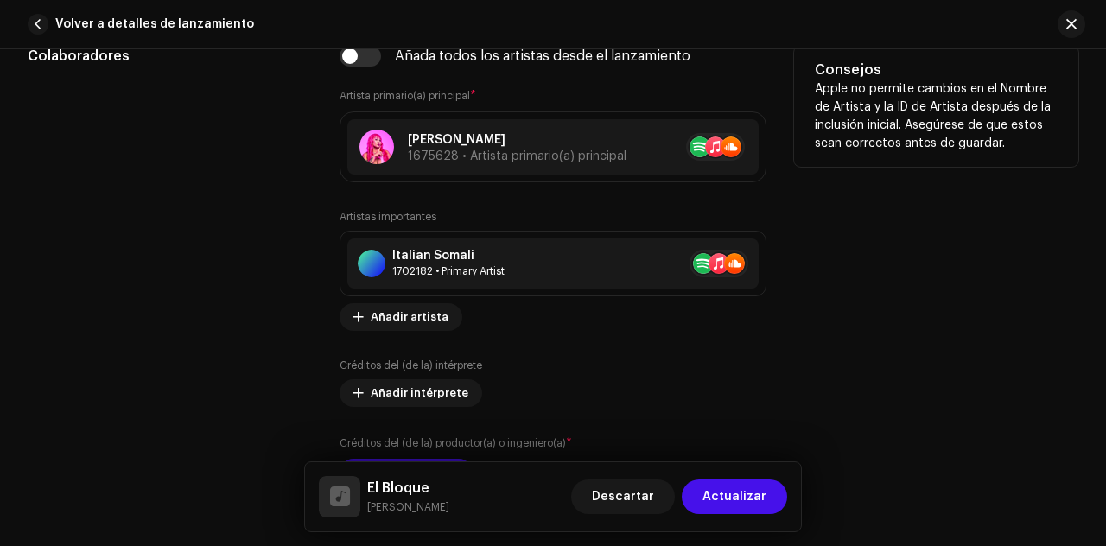
drag, startPoint x: 814, startPoint y: 327, endPoint x: 811, endPoint y: 372, distance: 45.9
click at [417, 312] on span "Añadir artista" at bounding box center [410, 317] width 78 height 35
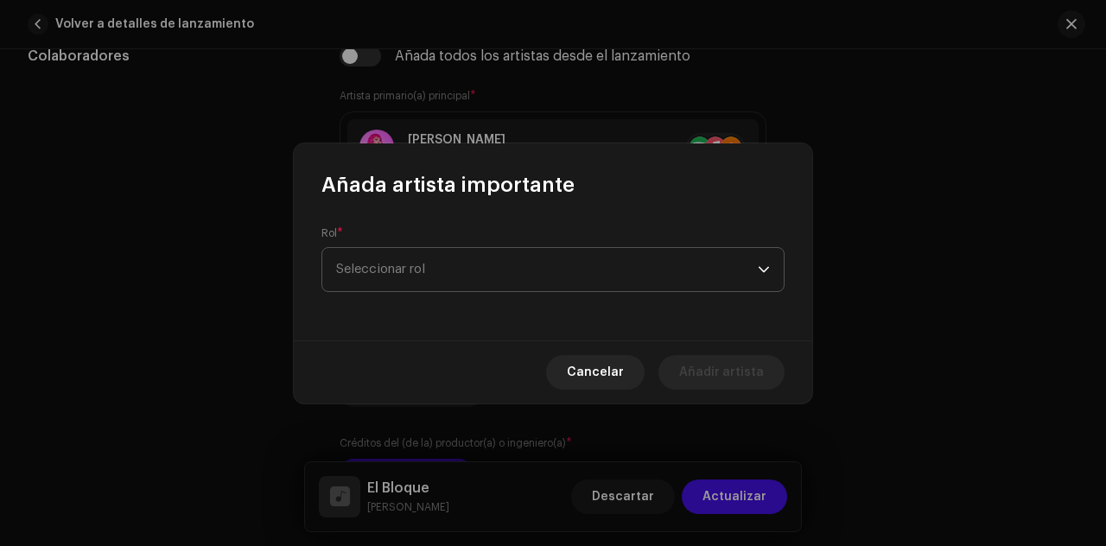
click at [512, 264] on span "Seleccionar rol" at bounding box center [547, 269] width 422 height 43
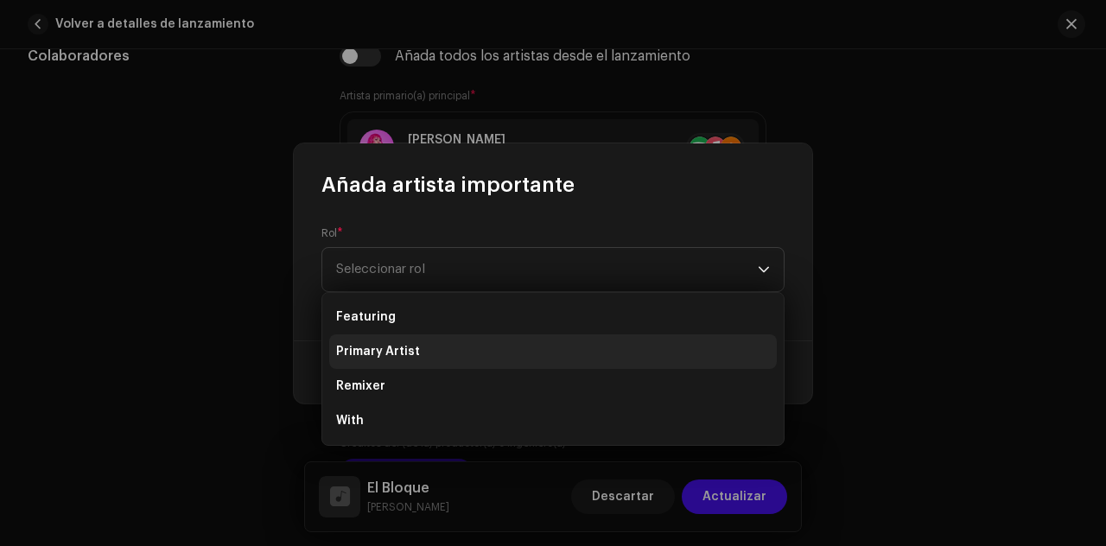
click at [439, 353] on li "Primary Artist" at bounding box center [553, 351] width 448 height 35
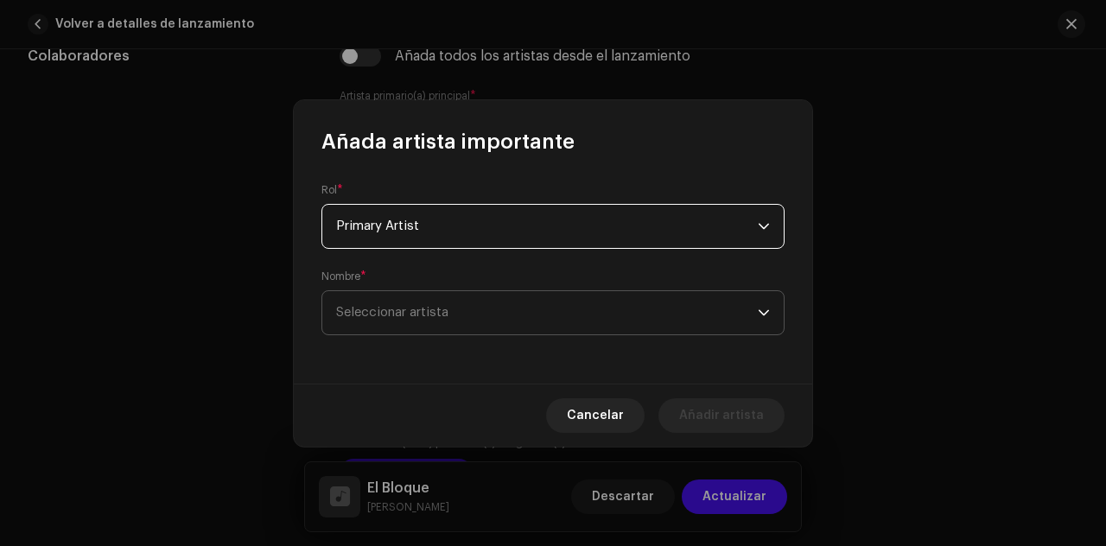
click at [475, 310] on span "Seleccionar artista" at bounding box center [547, 312] width 422 height 43
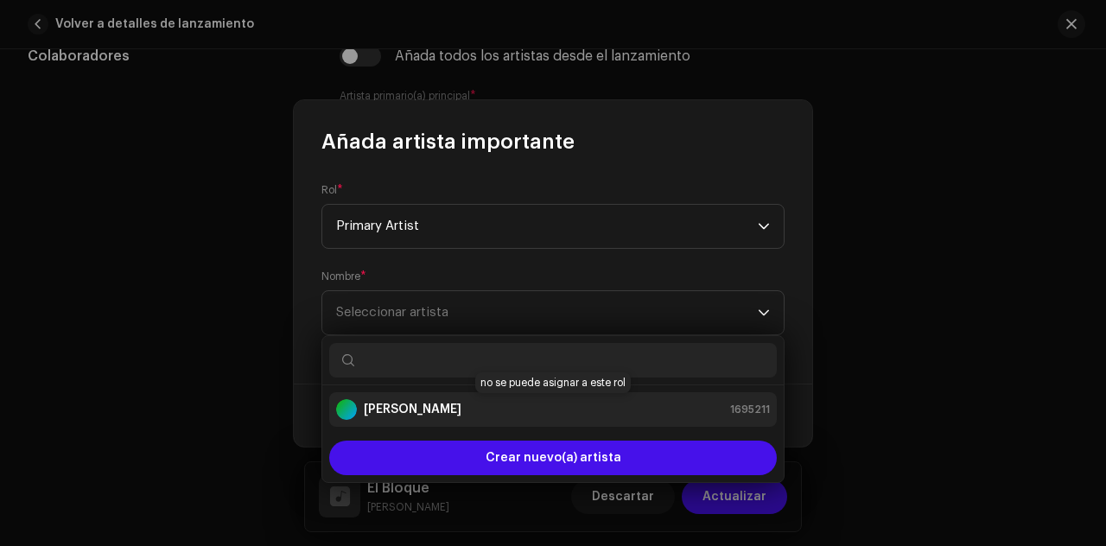
click at [451, 411] on strong "[PERSON_NAME]" at bounding box center [413, 409] width 98 height 17
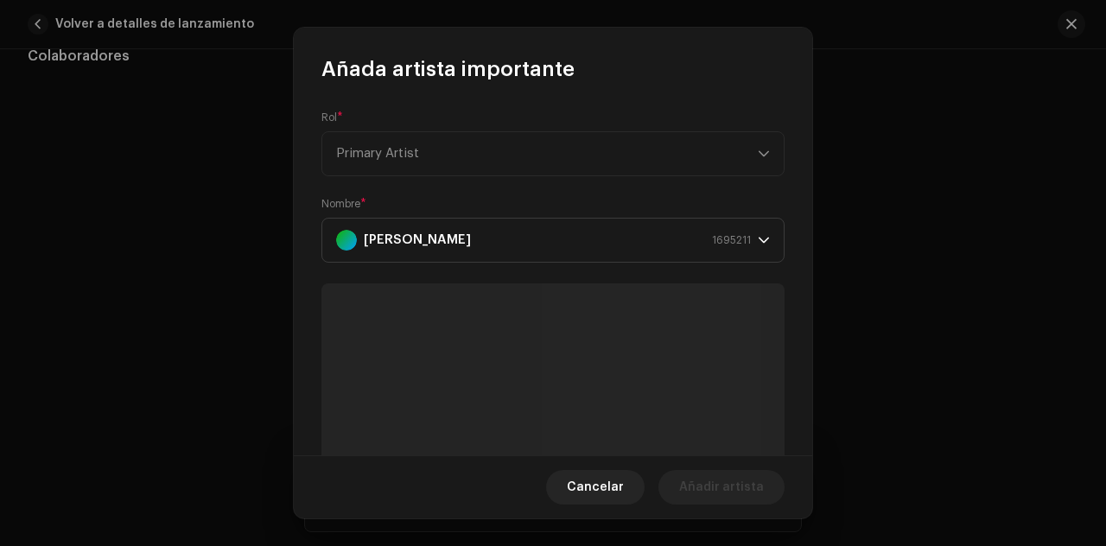
click at [805, 238] on div "Rol * Primary Artist Nombre * [PERSON_NAME] 1695211" at bounding box center [553, 269] width 519 height 373
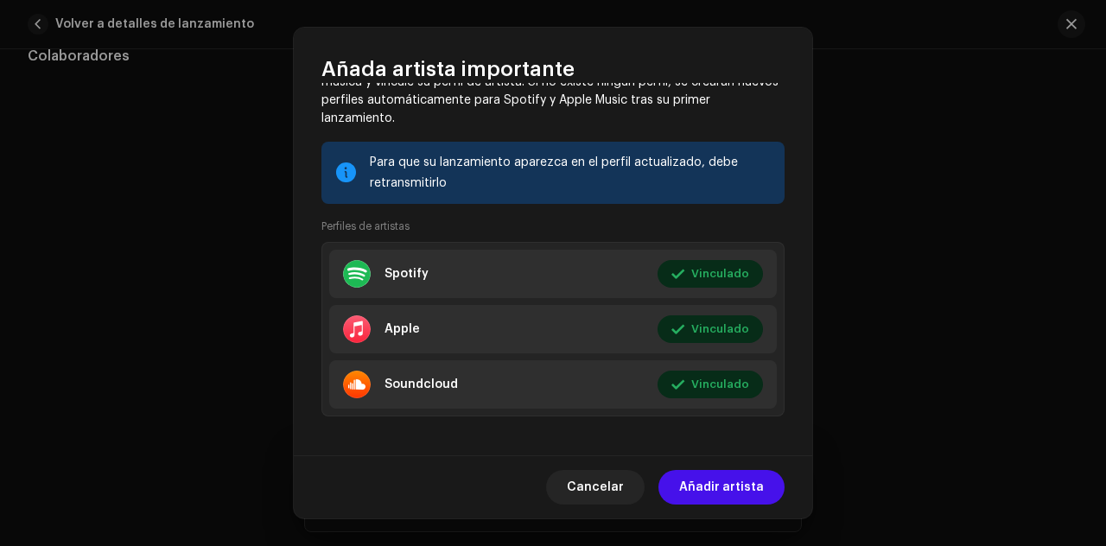
scroll to position [377, 0]
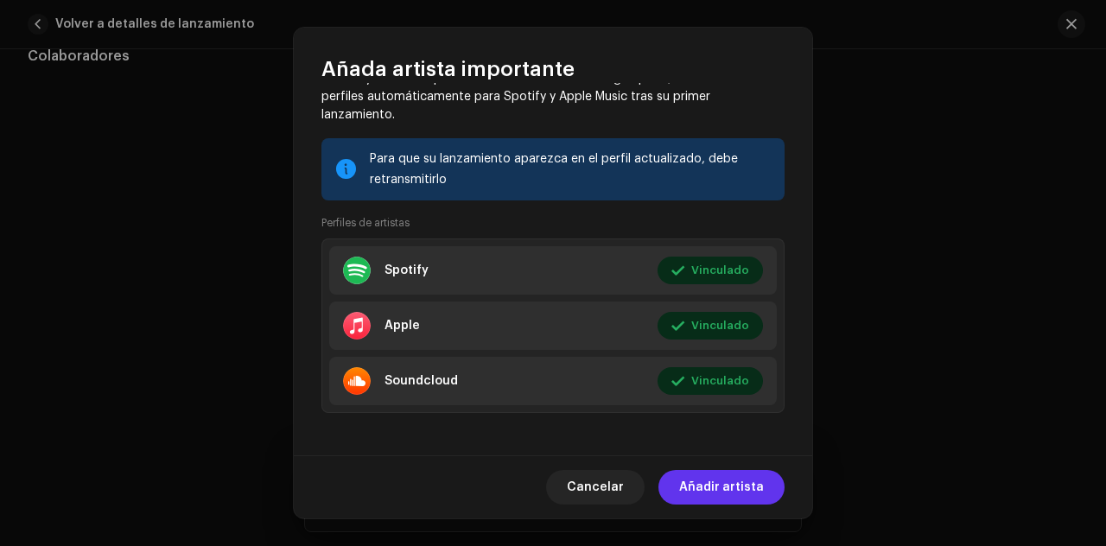
click at [716, 494] on span "Añadir artista" at bounding box center [721, 487] width 85 height 35
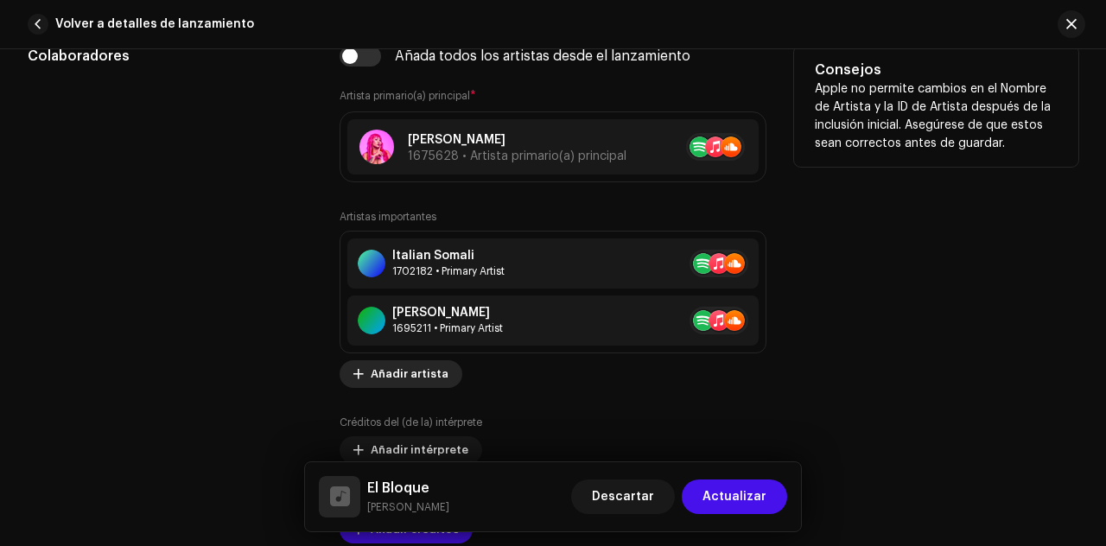
click at [433, 372] on span "Añadir artista" at bounding box center [410, 374] width 78 height 35
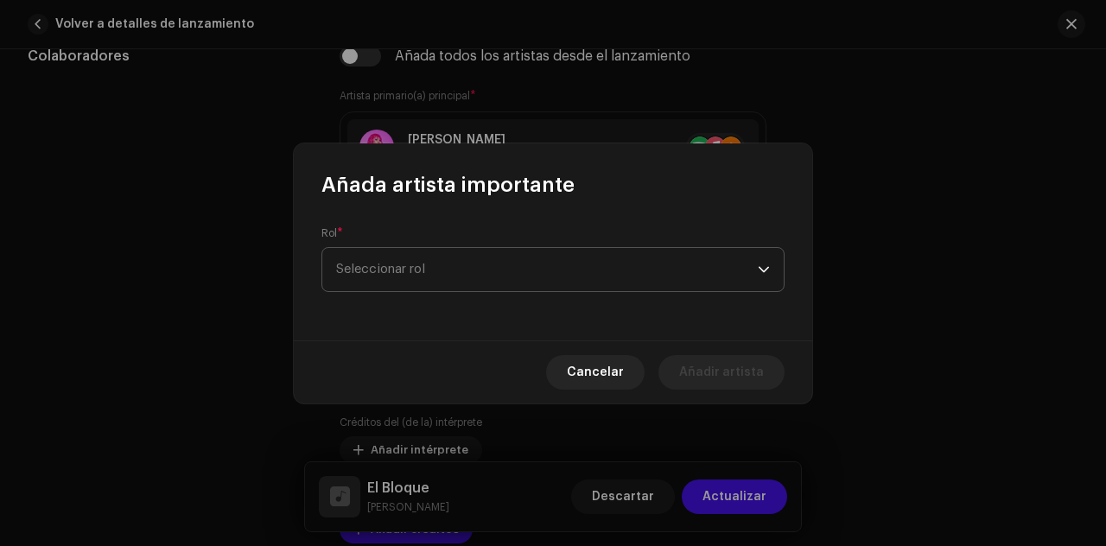
click at [460, 271] on span "Seleccionar rol" at bounding box center [547, 269] width 422 height 43
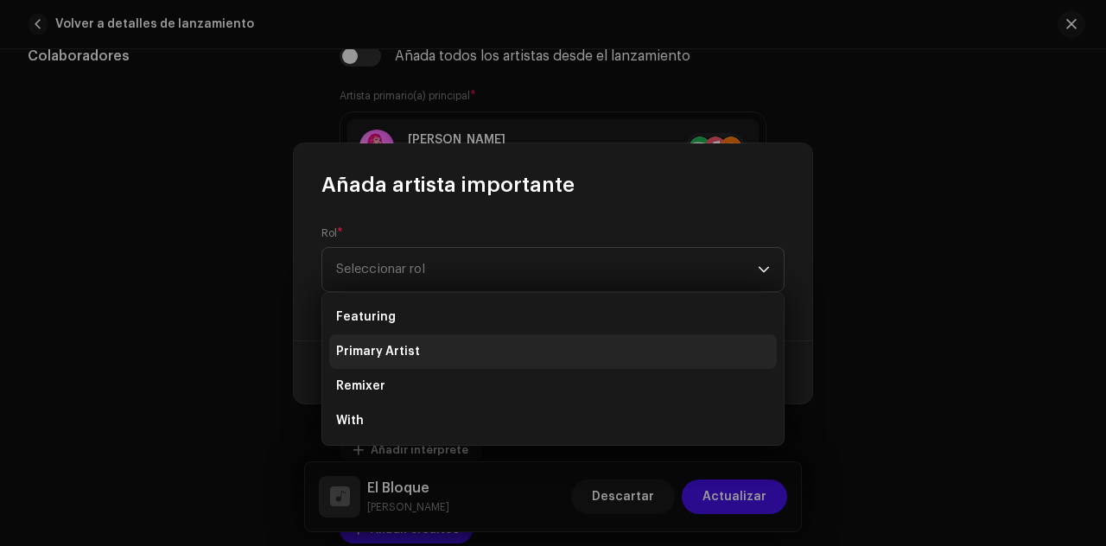
click at [427, 348] on li "Primary Artist" at bounding box center [553, 351] width 448 height 35
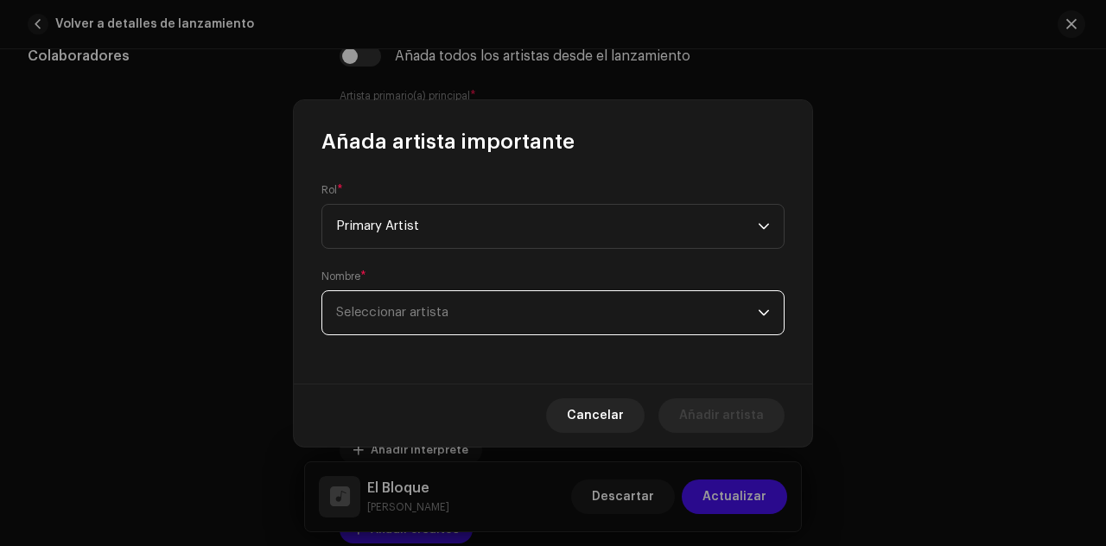
click at [432, 314] on span "Seleccionar artista" at bounding box center [392, 312] width 112 height 13
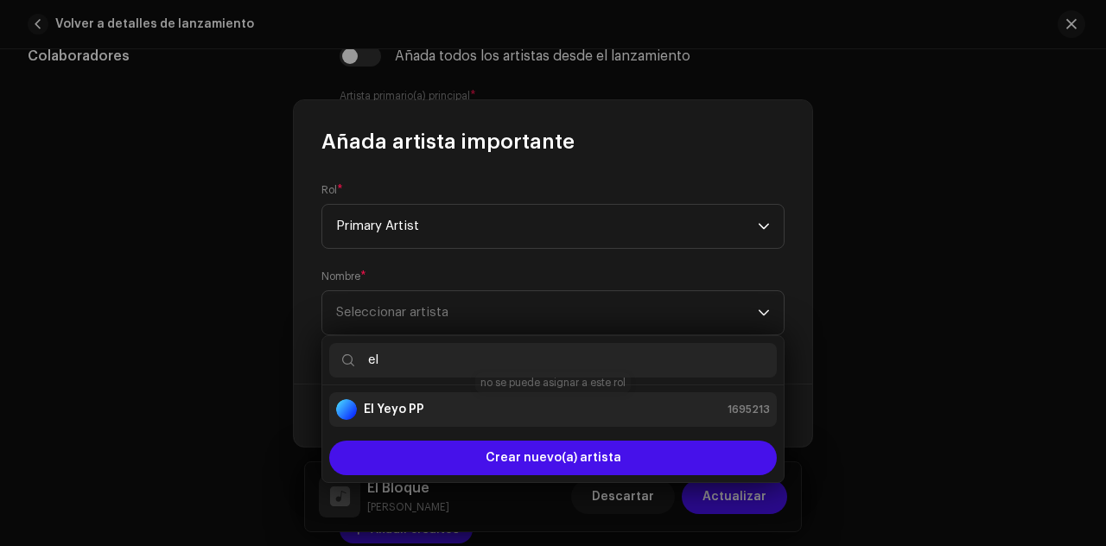
type input "el"
click at [435, 399] on div "El Yeyo PP 1695213" at bounding box center [553, 409] width 434 height 21
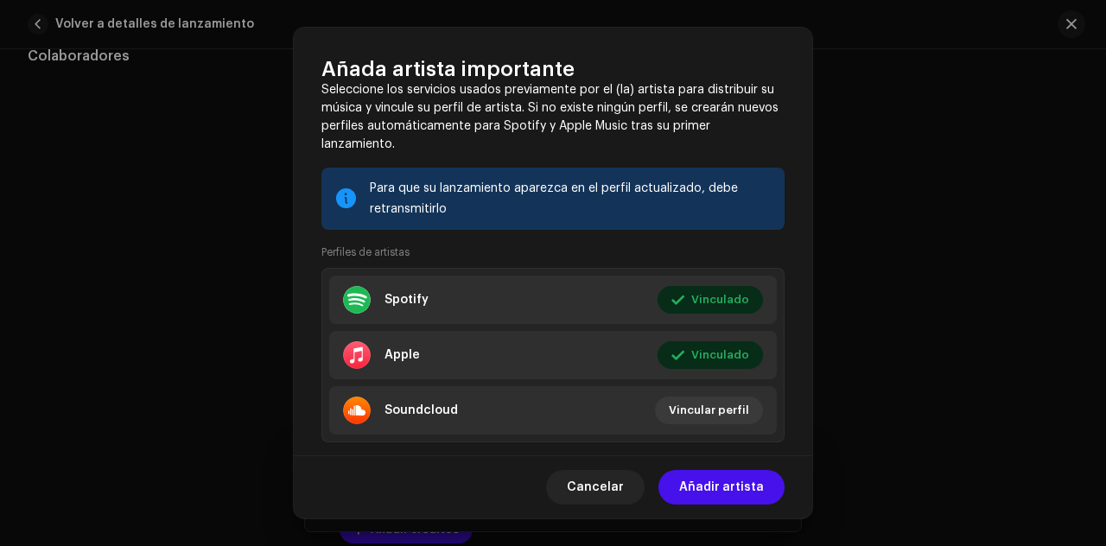
scroll to position [380, 0]
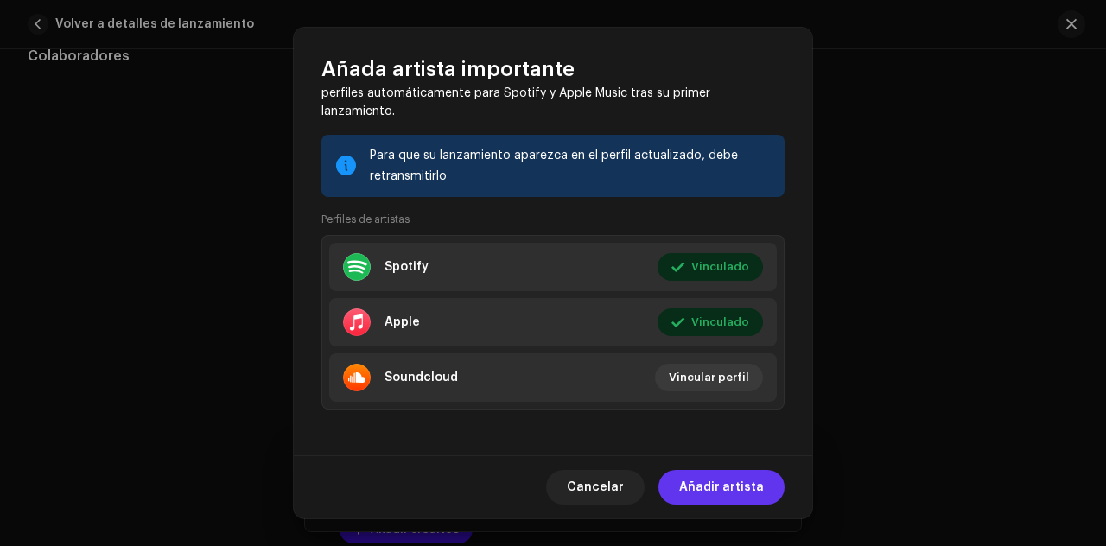
click at [699, 486] on span "Añadir artista" at bounding box center [721, 487] width 85 height 35
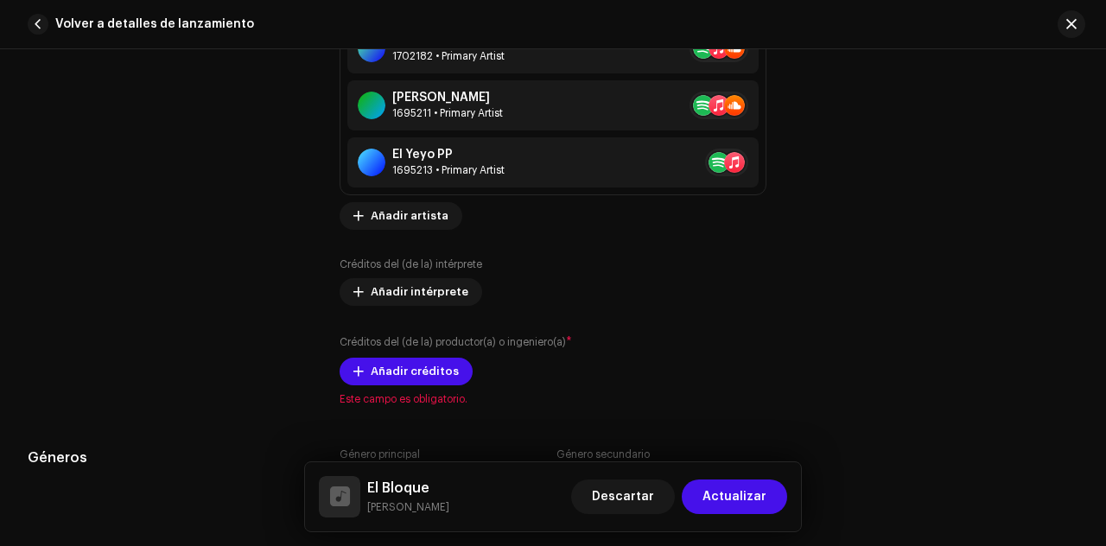
scroll to position [1328, 0]
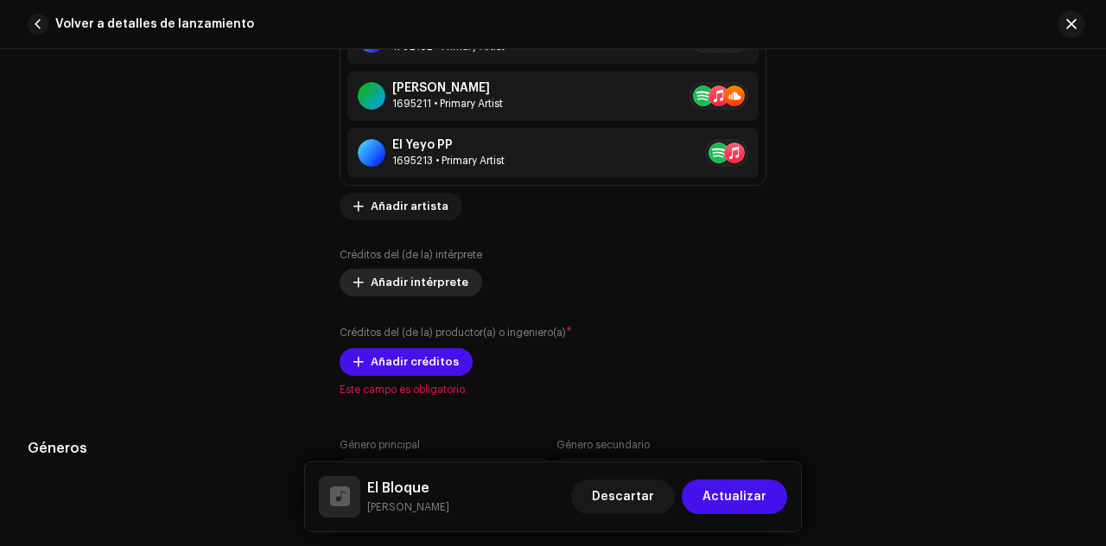
click at [400, 277] on span "Añadir intérprete" at bounding box center [420, 282] width 98 height 35
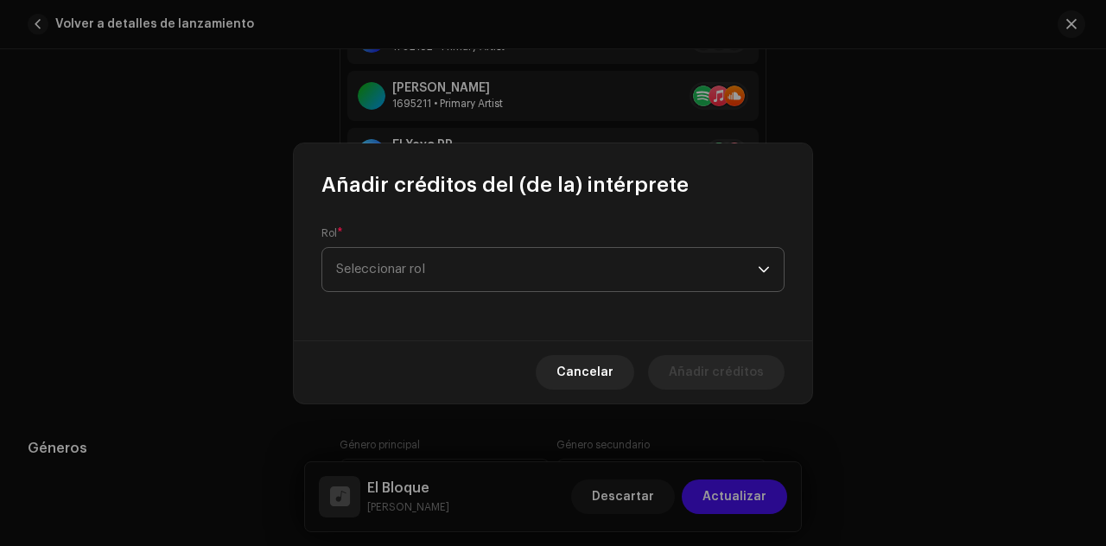
click at [449, 265] on span "Seleccionar rol" at bounding box center [547, 269] width 422 height 43
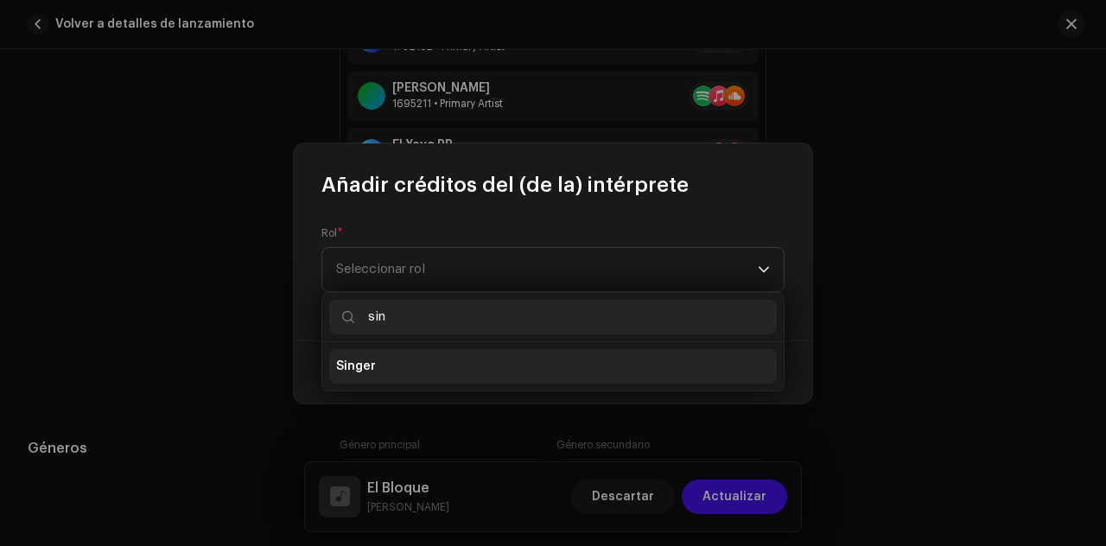
type input "sin"
click at [411, 360] on li "Singer" at bounding box center [553, 366] width 448 height 35
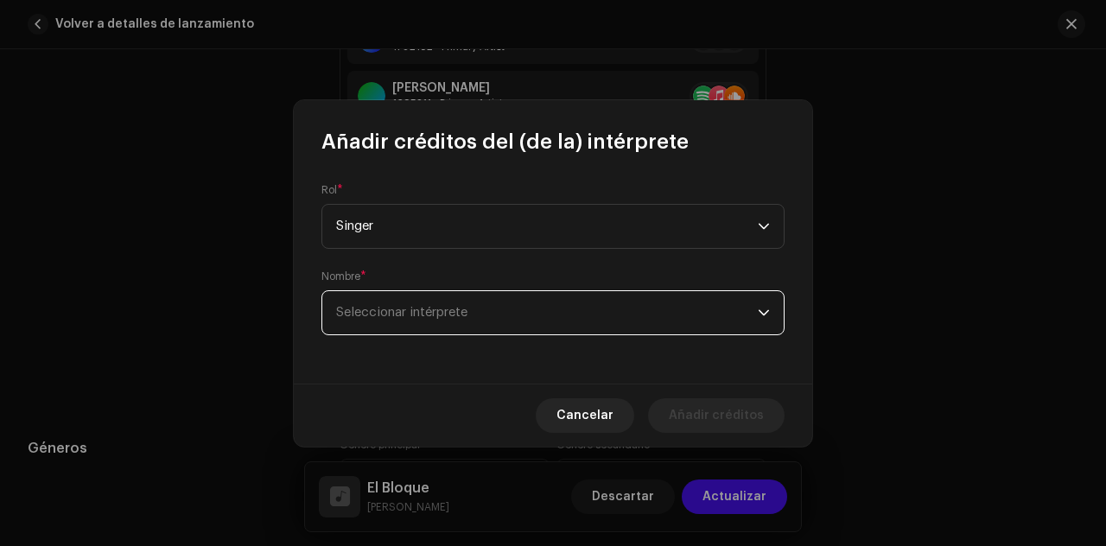
click at [431, 309] on span "Seleccionar intérprete" at bounding box center [401, 312] width 131 height 13
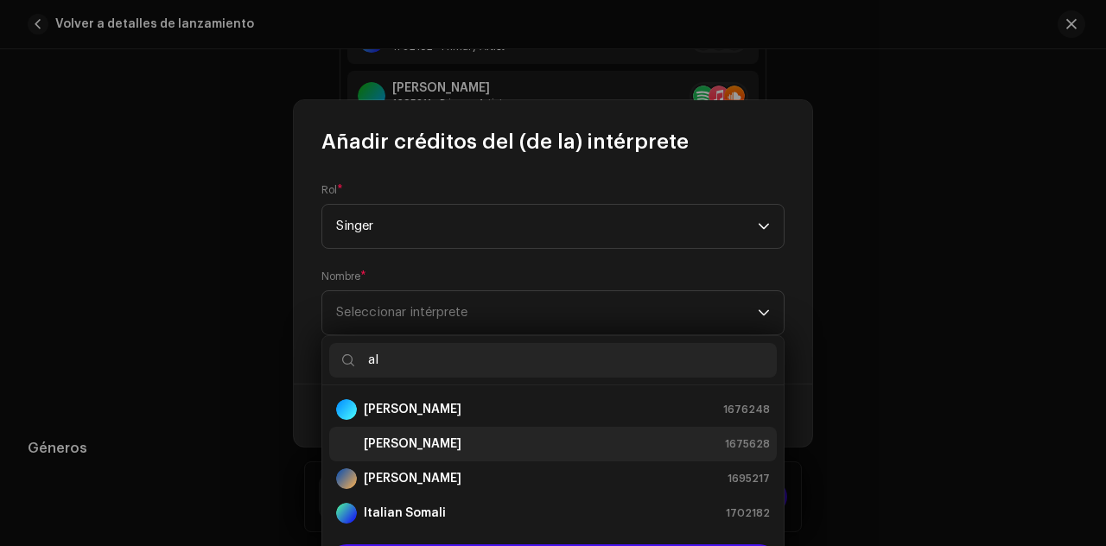
type input "al"
click at [438, 438] on div "[PERSON_NAME] 1675628" at bounding box center [553, 444] width 434 height 21
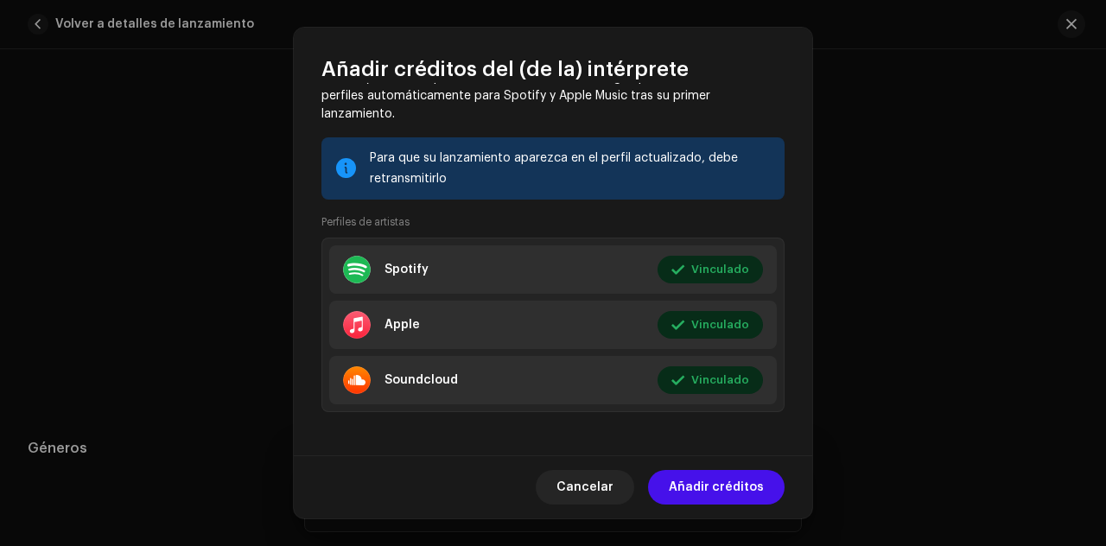
scroll to position [380, 0]
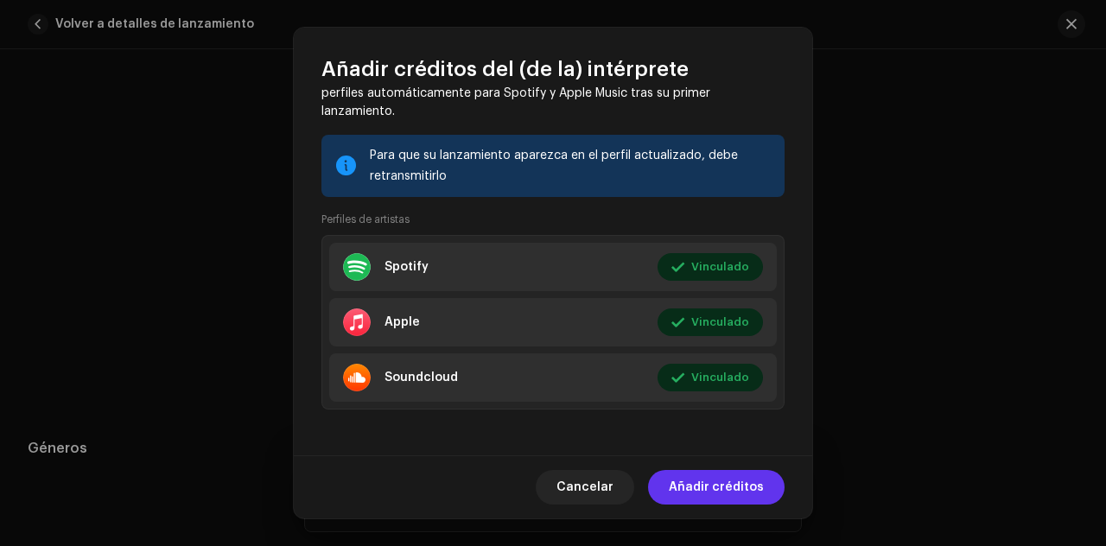
click at [709, 490] on span "Añadir créditos" at bounding box center [716, 487] width 95 height 35
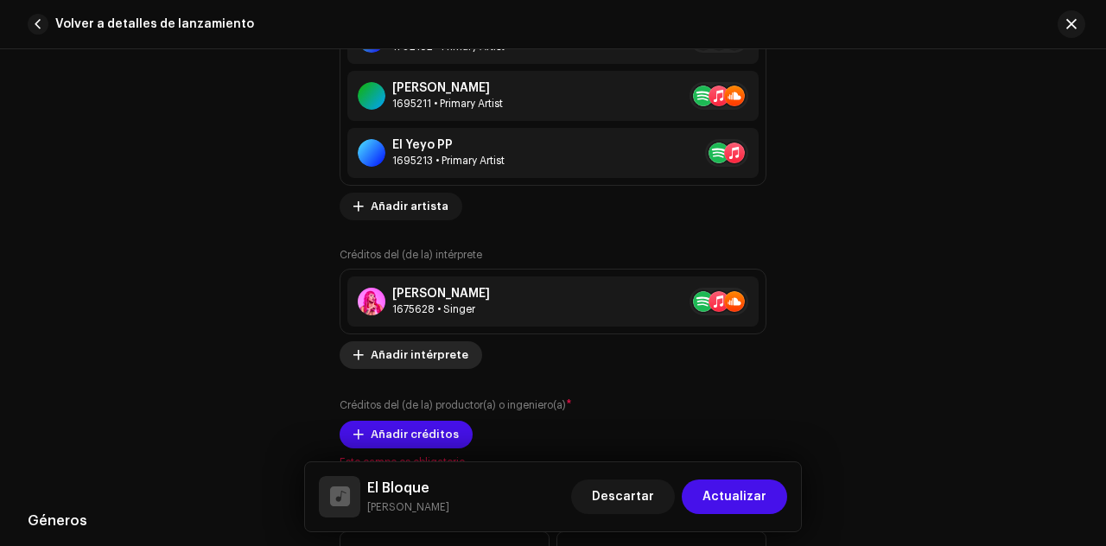
click at [456, 347] on span "Añadir intérprete" at bounding box center [420, 355] width 98 height 35
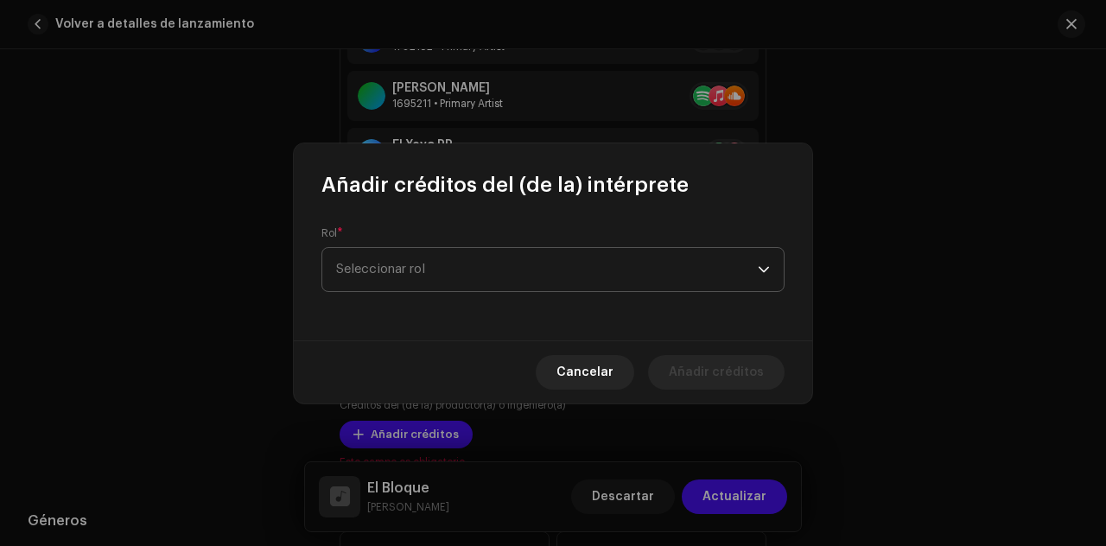
click at [498, 269] on span "Seleccionar rol" at bounding box center [547, 269] width 422 height 43
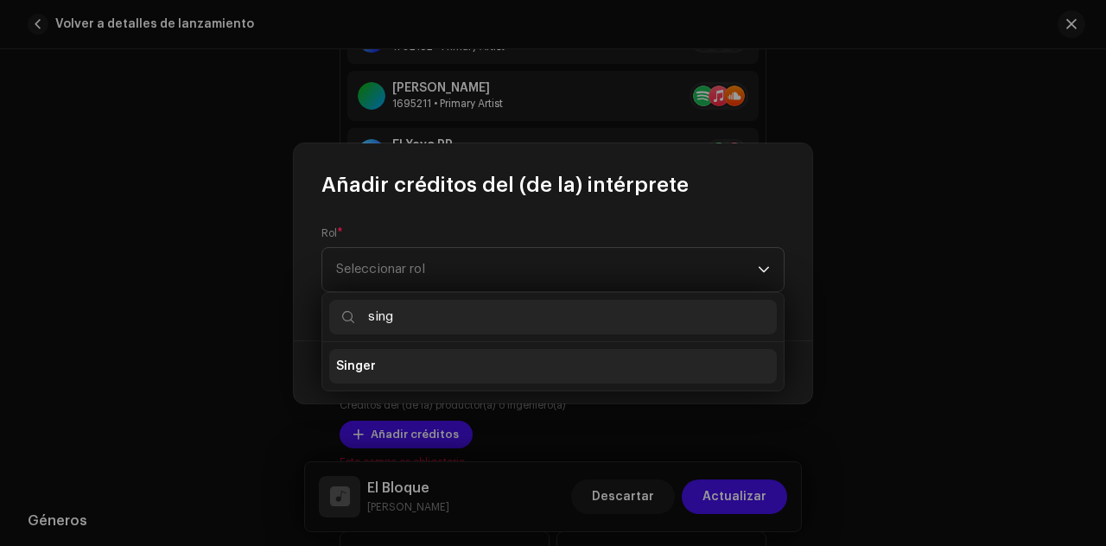
type input "sing"
click at [448, 352] on li "Singer" at bounding box center [553, 366] width 448 height 35
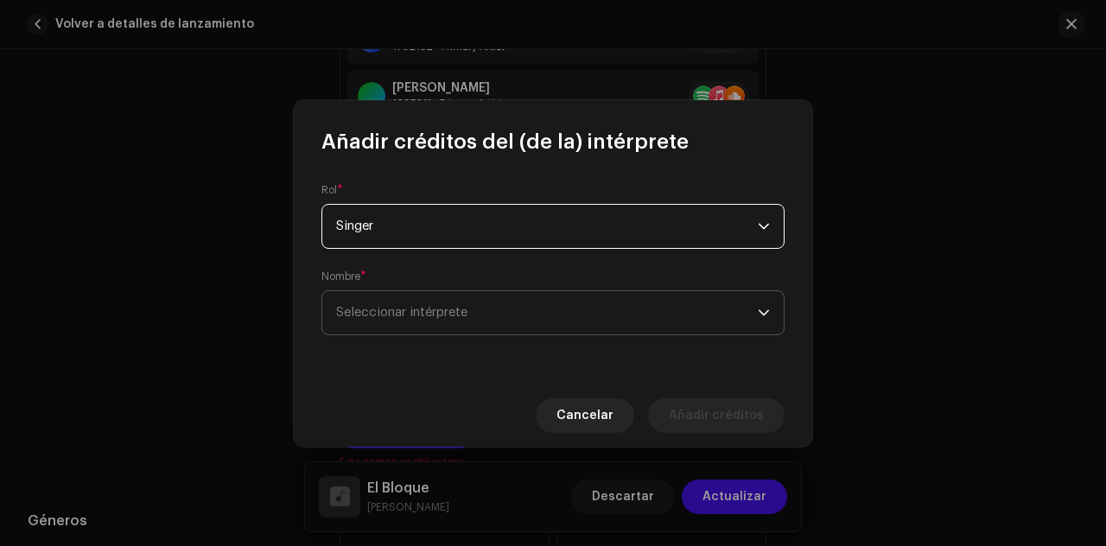
click at [450, 307] on span "Seleccionar intérprete" at bounding box center [401, 312] width 131 height 13
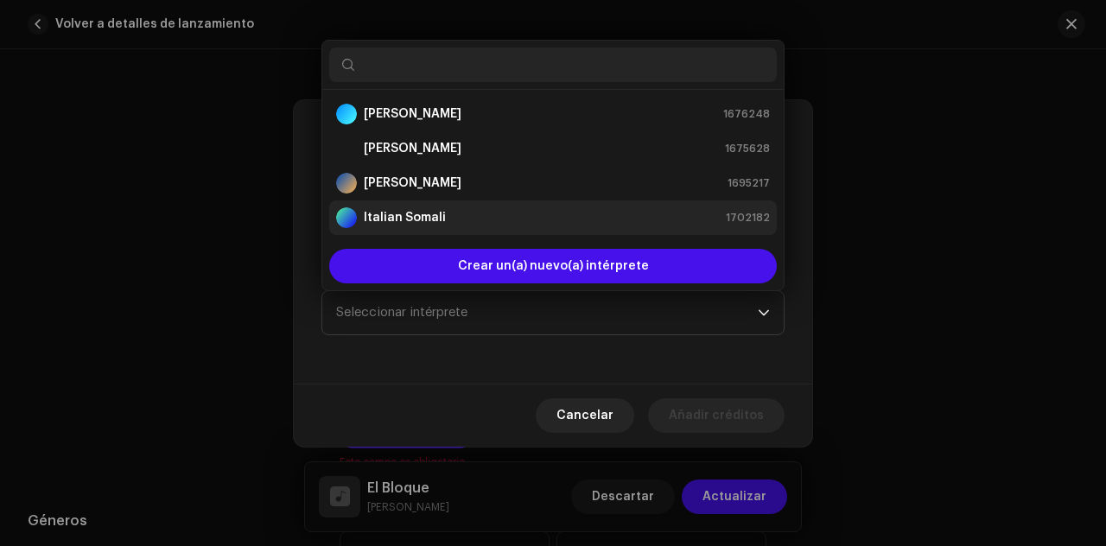
click at [416, 224] on strong "Italian Somali" at bounding box center [405, 217] width 82 height 17
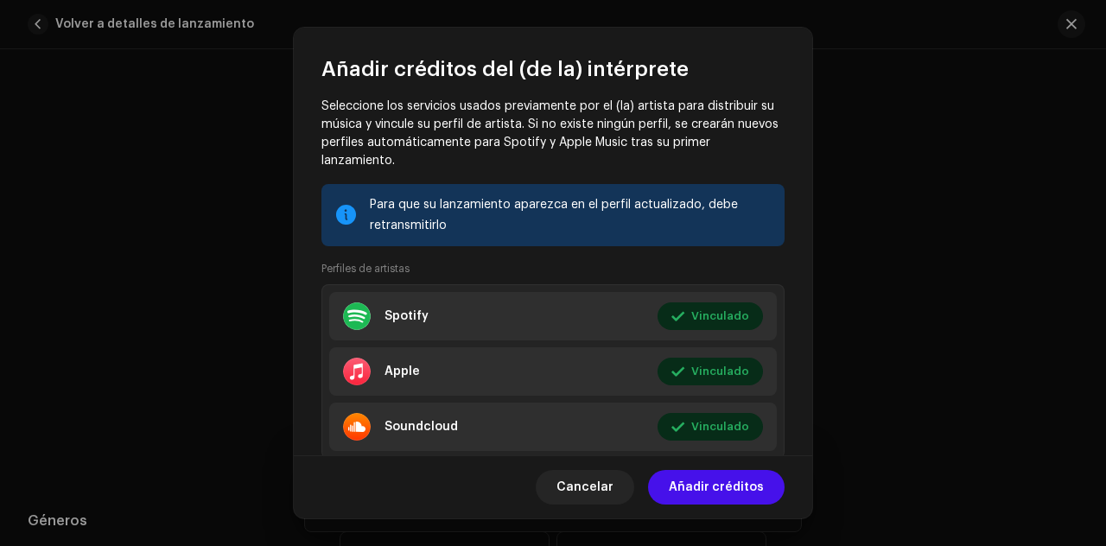
scroll to position [346, 0]
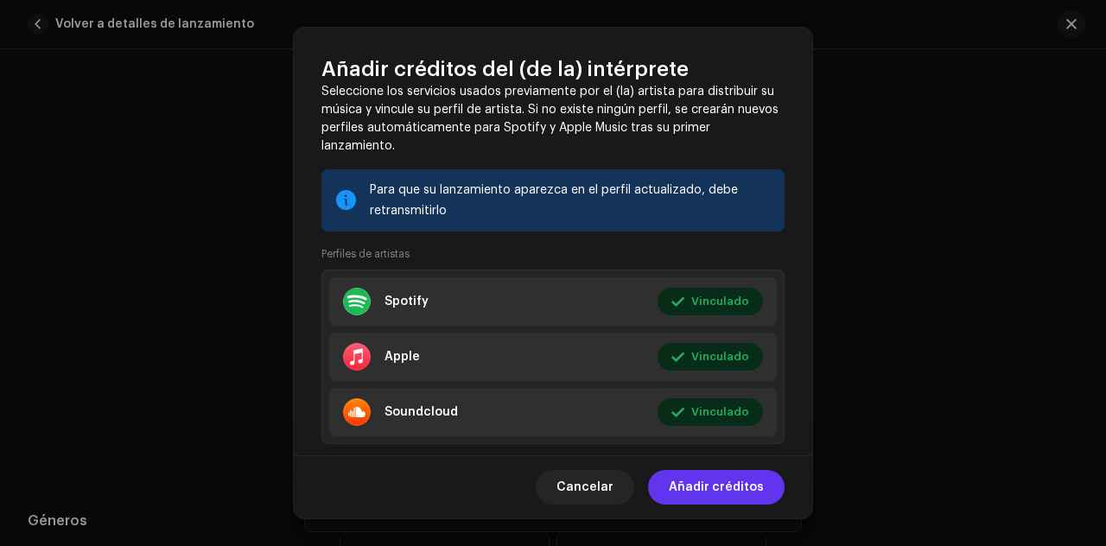
click at [727, 485] on span "Añadir créditos" at bounding box center [716, 487] width 95 height 35
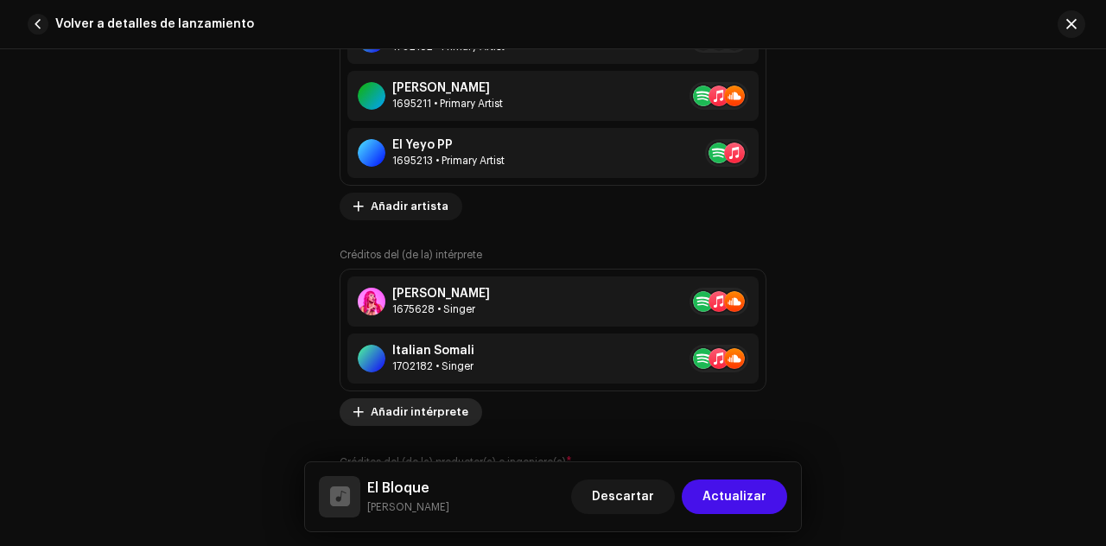
click at [429, 414] on span "Añadir intérprete" at bounding box center [420, 412] width 98 height 35
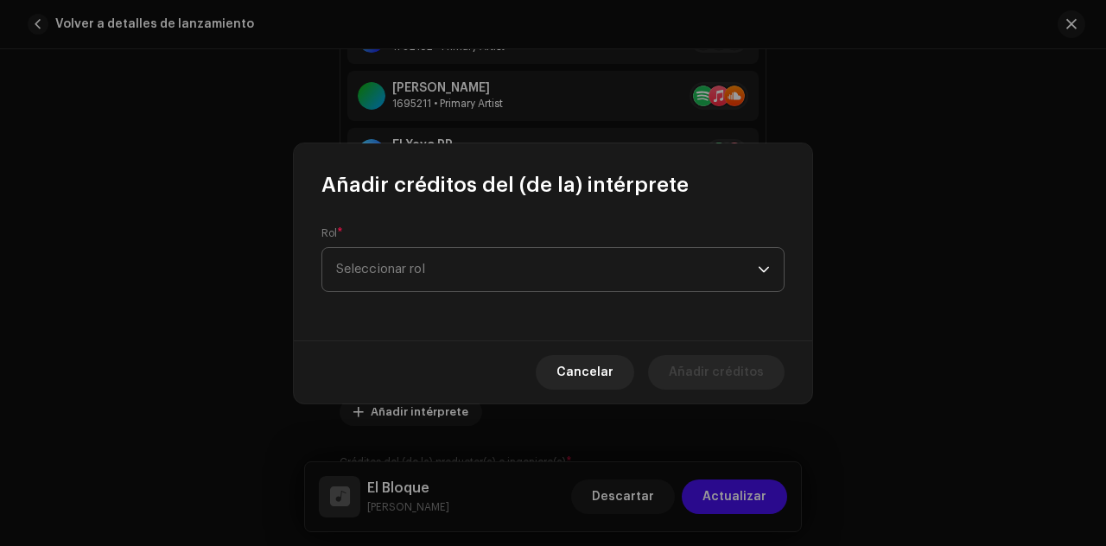
click at [490, 282] on span "Seleccionar rol" at bounding box center [547, 269] width 422 height 43
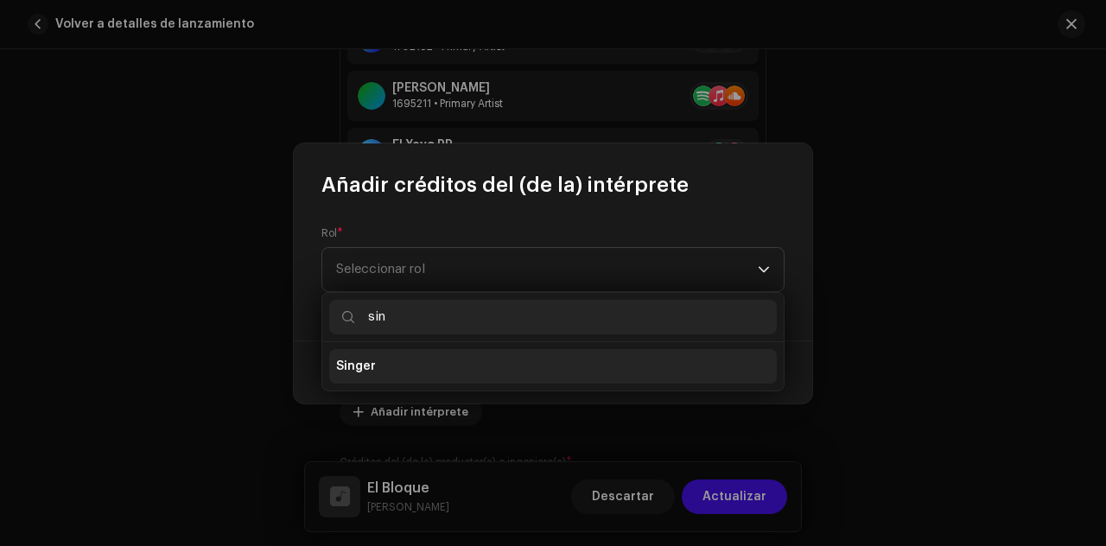
type input "sin"
click at [432, 370] on li "Singer" at bounding box center [553, 366] width 448 height 35
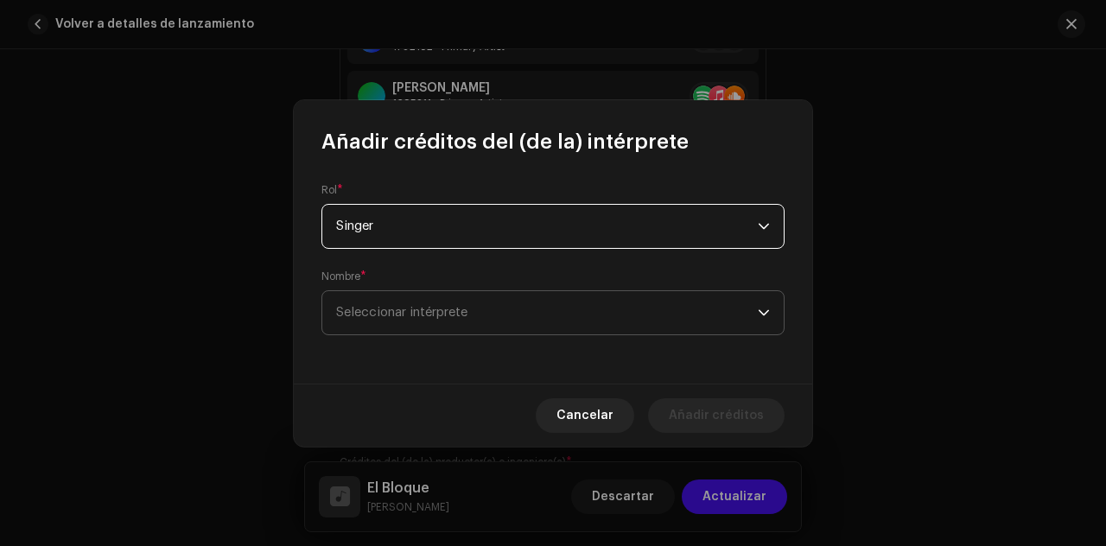
click at [462, 300] on span "Seleccionar intérprete" at bounding box center [547, 312] width 422 height 43
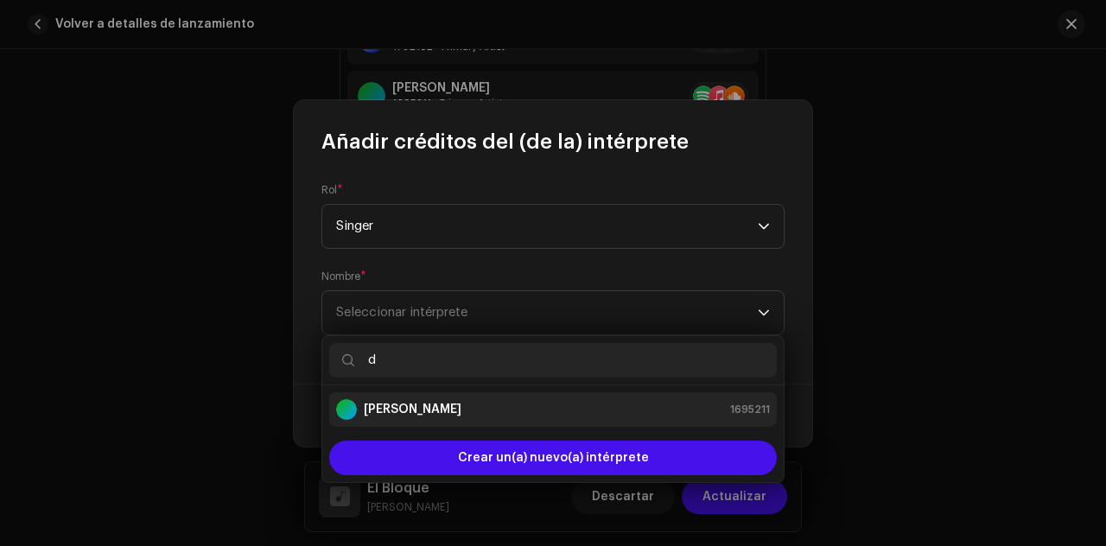
type input "d"
click at [471, 405] on div "[PERSON_NAME] 1695211" at bounding box center [553, 409] width 434 height 21
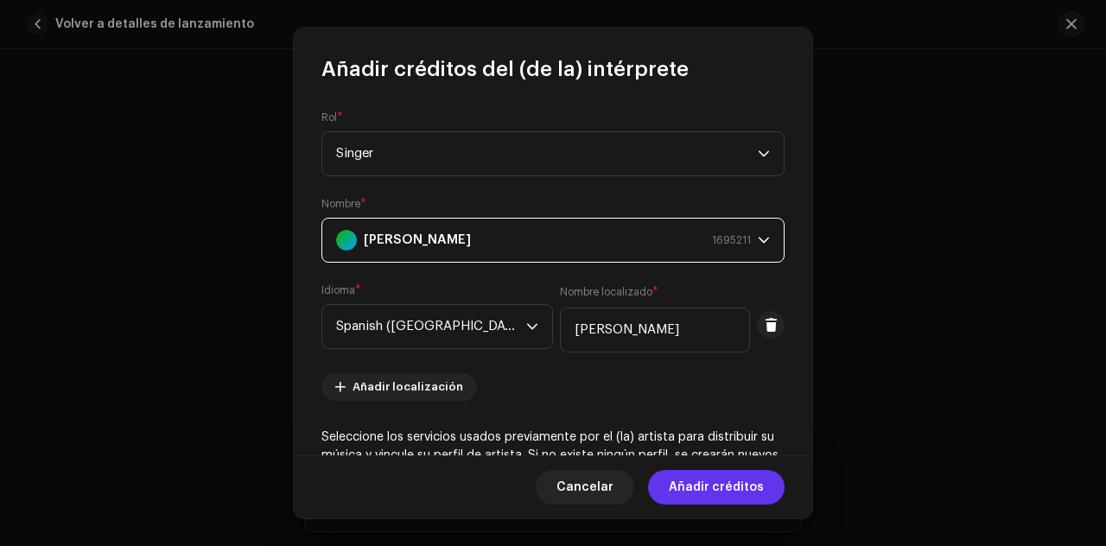
click at [719, 486] on span "Añadir créditos" at bounding box center [716, 487] width 95 height 35
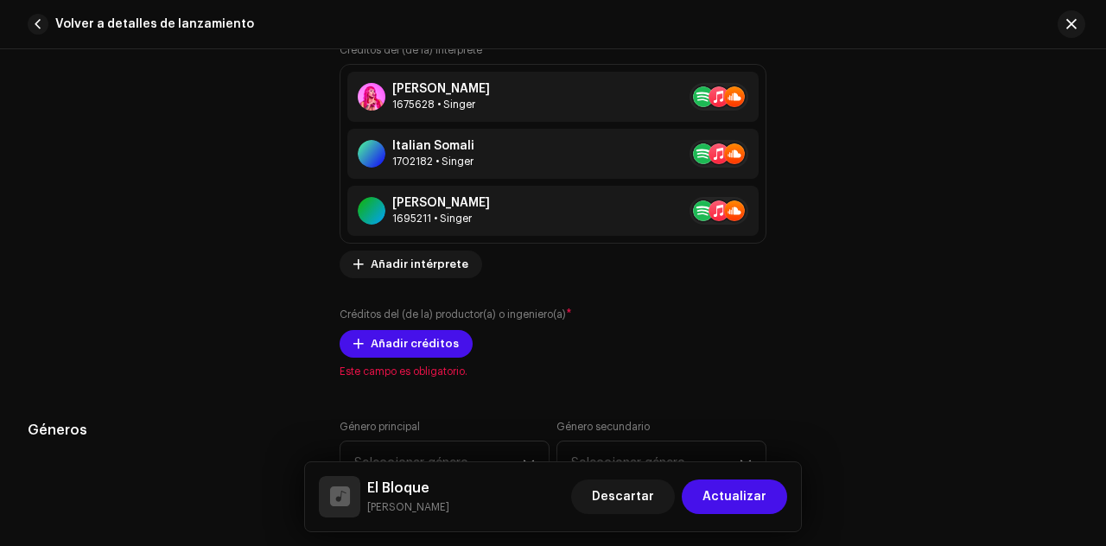
scroll to position [1563, 0]
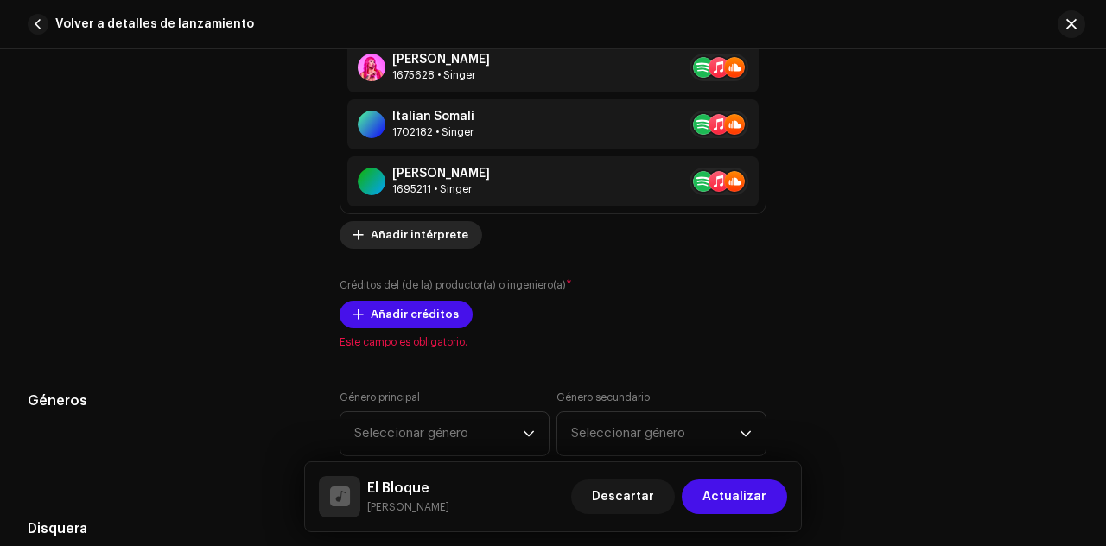
click at [435, 233] on span "Añadir intérprete" at bounding box center [420, 235] width 98 height 35
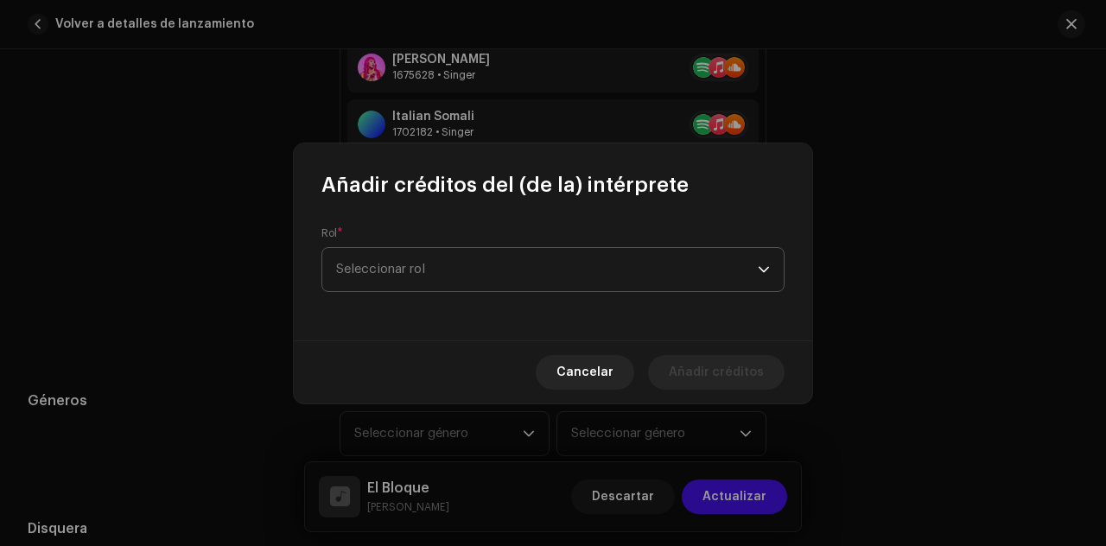
click at [449, 267] on span "Seleccionar rol" at bounding box center [547, 269] width 422 height 43
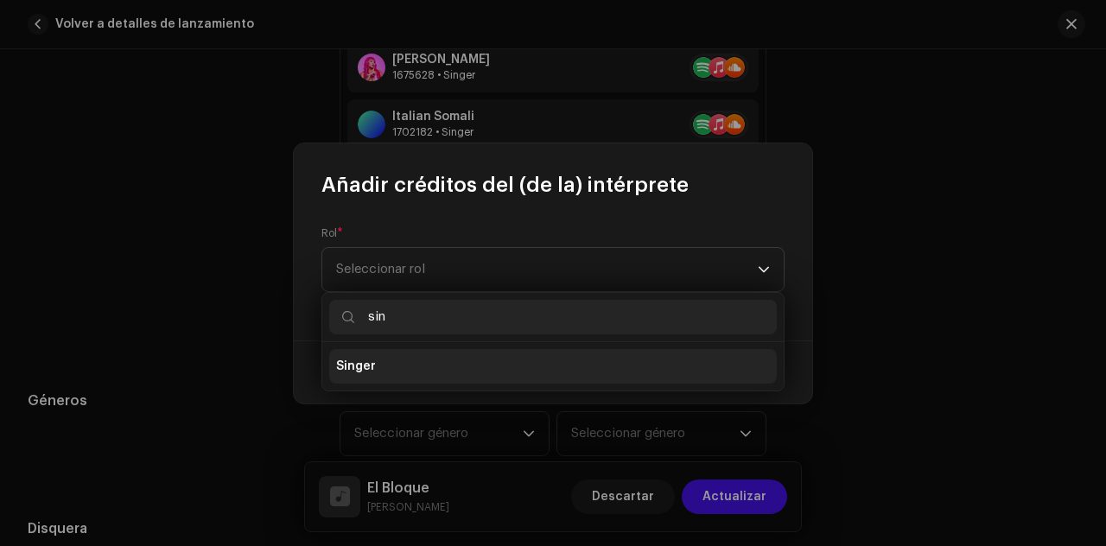
type input "sin"
click at [419, 357] on li "Singer" at bounding box center [553, 366] width 448 height 35
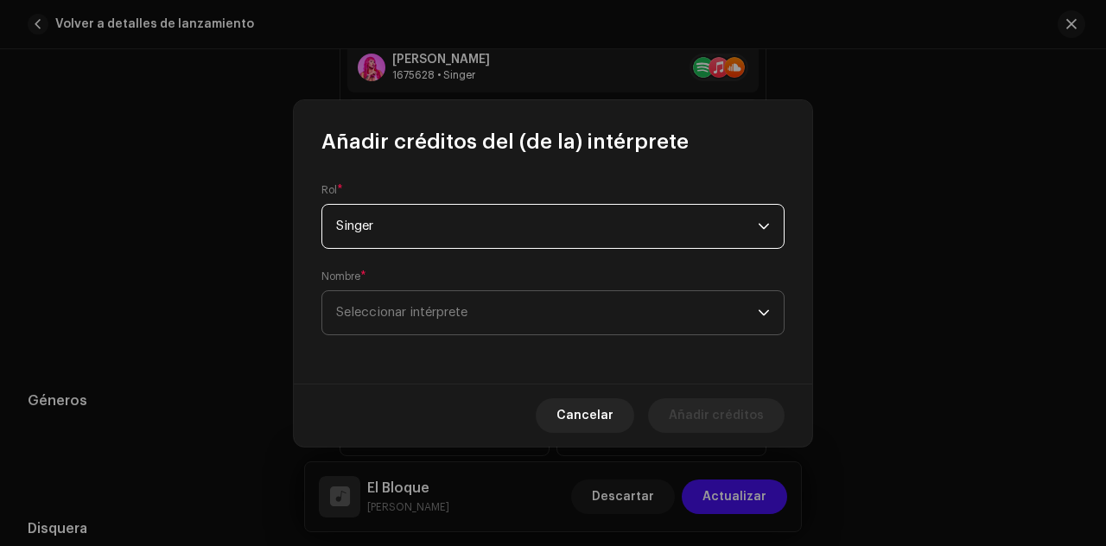
click at [434, 309] on span "Seleccionar intérprete" at bounding box center [401, 312] width 131 height 13
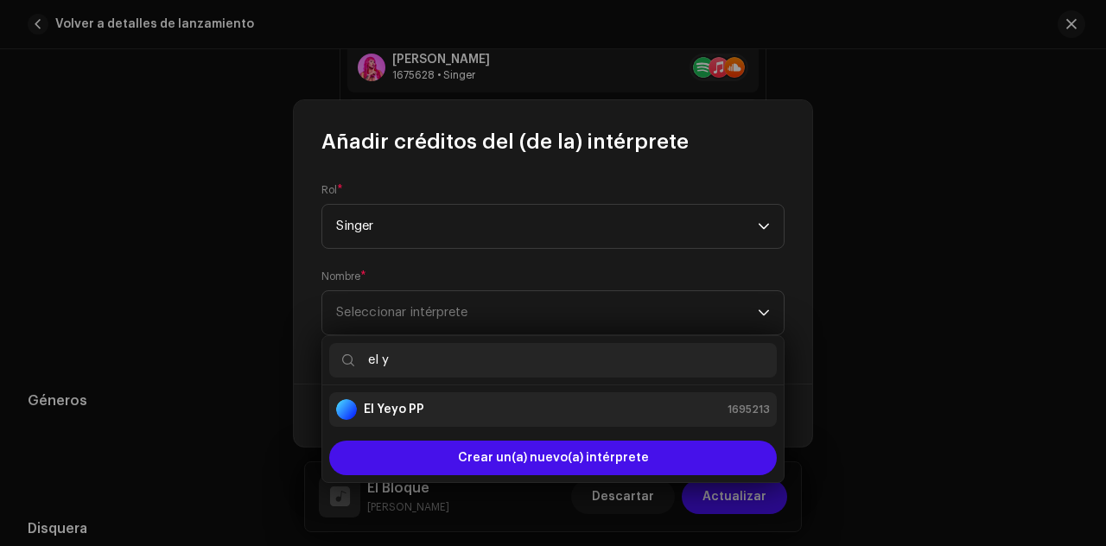
type input "el y"
click at [446, 396] on li "El Yeyo PP 1695213" at bounding box center [553, 409] width 448 height 35
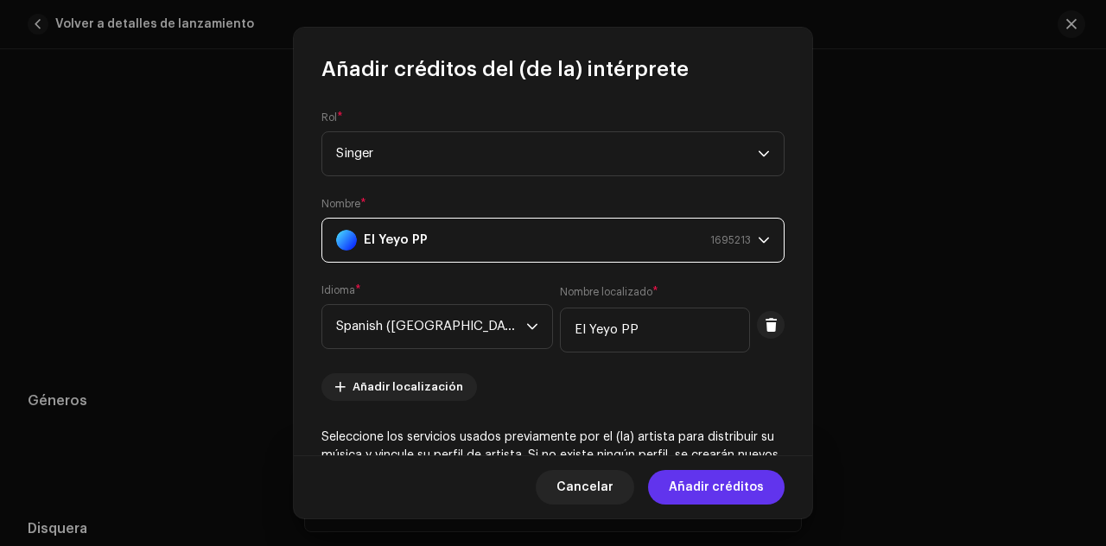
click at [734, 485] on span "Añadir créditos" at bounding box center [716, 487] width 95 height 35
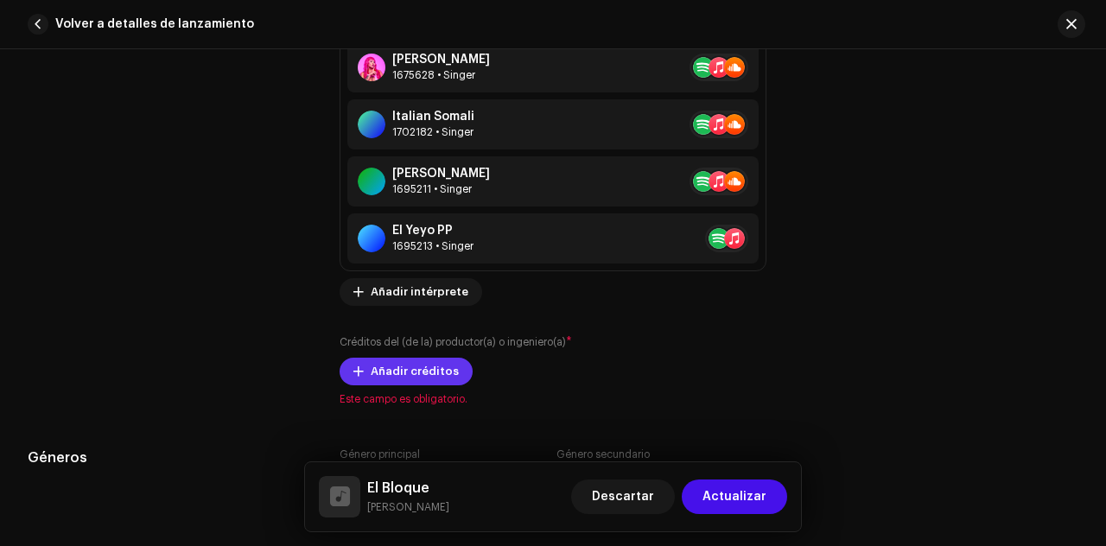
click at [436, 368] on span "Añadir créditos" at bounding box center [415, 371] width 88 height 35
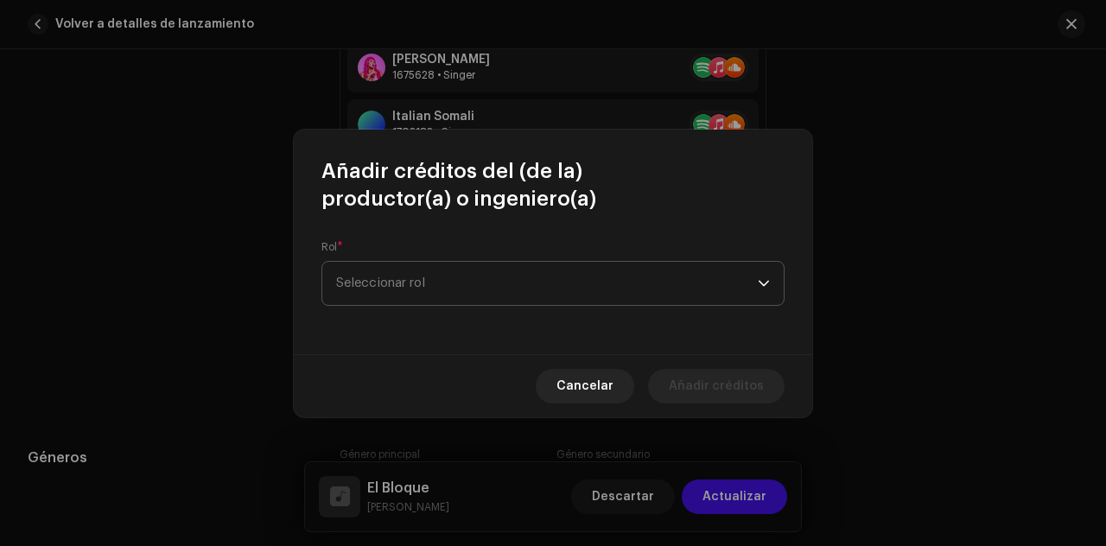
click at [455, 290] on span "Seleccionar rol" at bounding box center [547, 283] width 422 height 43
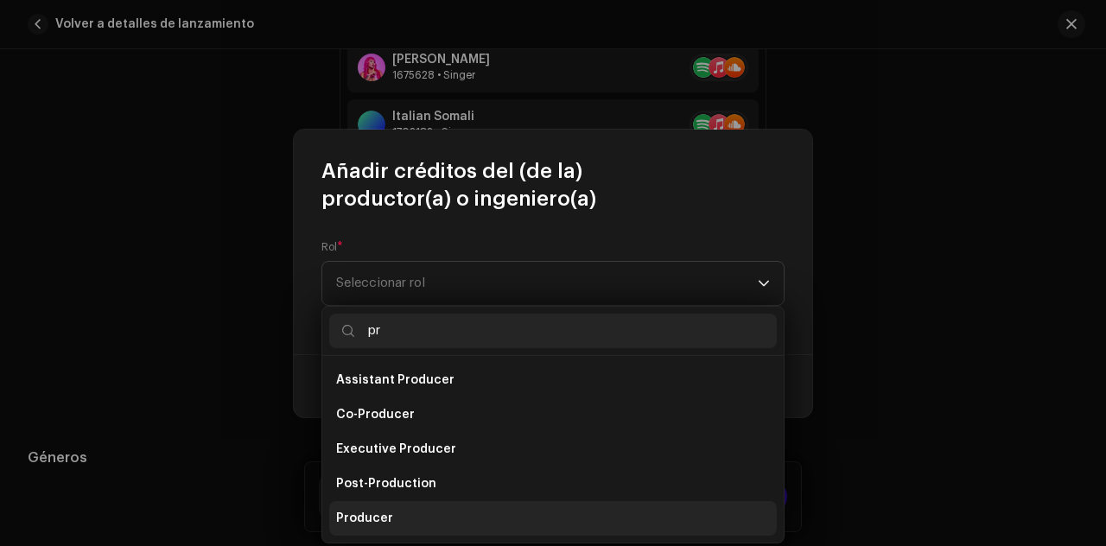
type input "pr"
click at [410, 511] on li "Producer" at bounding box center [553, 518] width 448 height 35
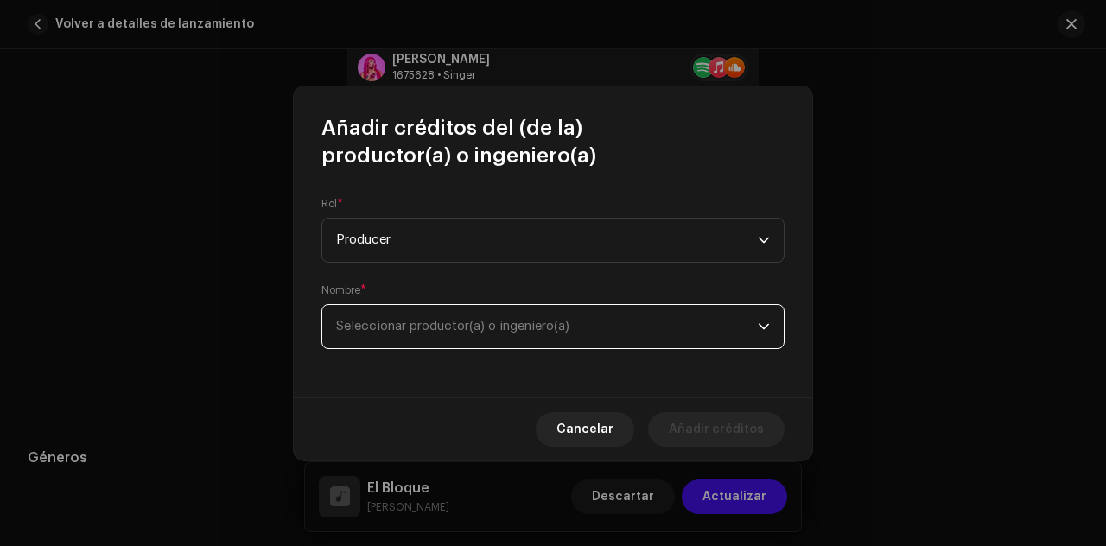
click at [453, 326] on span "Seleccionar productor(a) o ingeniero(a)" at bounding box center [452, 326] width 233 height 13
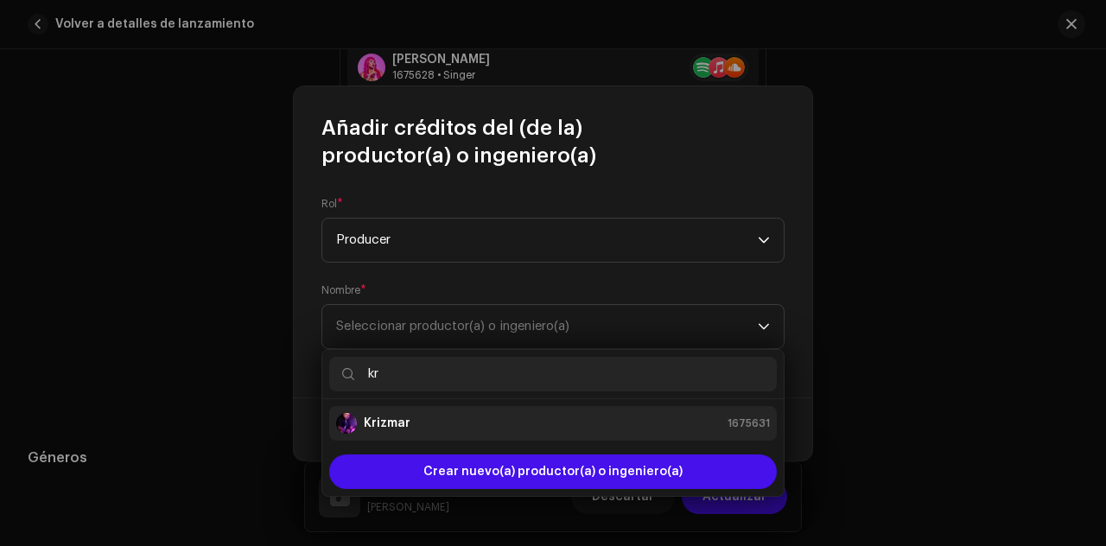
type input "kr"
click at [446, 417] on div "Krizmar 1675631" at bounding box center [553, 423] width 434 height 21
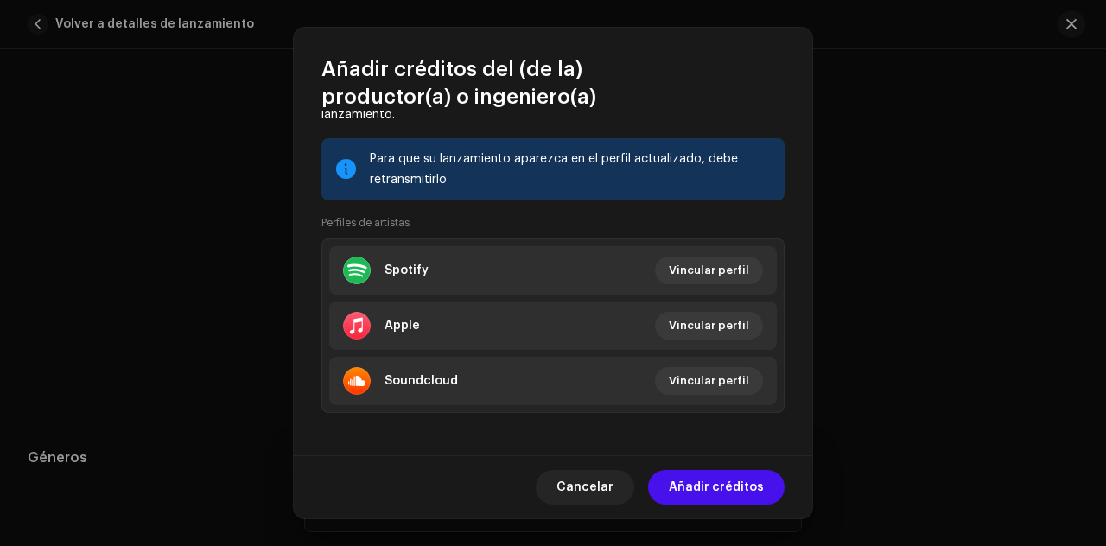
scroll to position [408, 0]
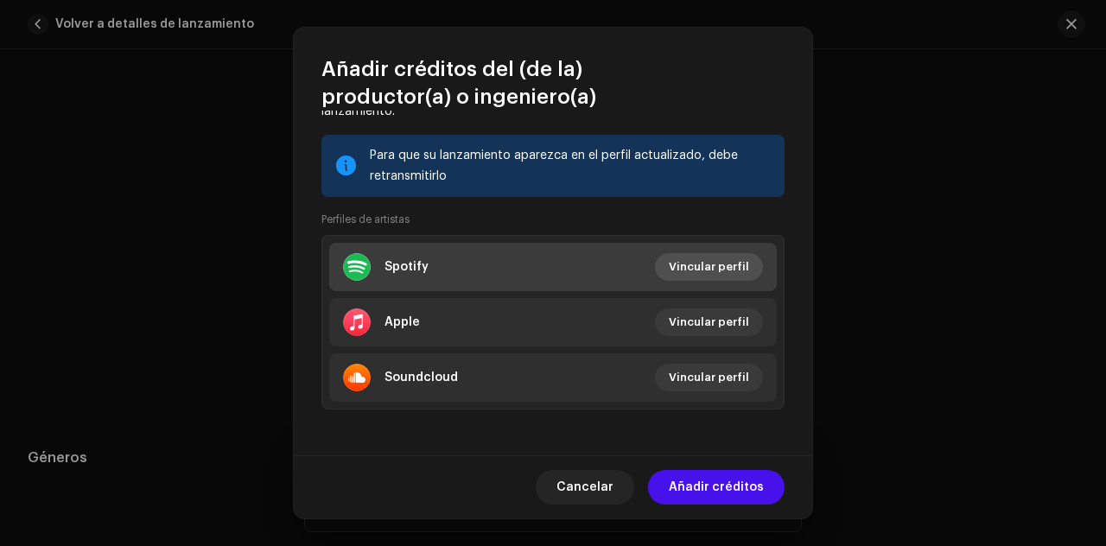
click at [712, 259] on span "Vincular perfil" at bounding box center [709, 267] width 80 height 35
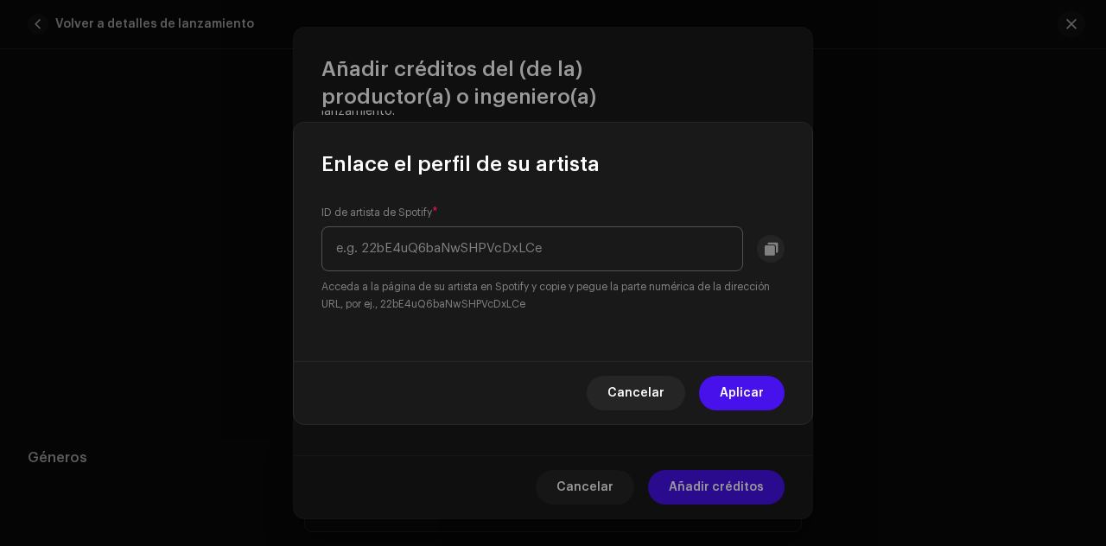
click at [596, 253] on input "text" at bounding box center [532, 248] width 422 height 45
type input "6jMtkd7ILqa1yEPis6NORk"
click at [743, 391] on span "Aplicar" at bounding box center [742, 393] width 44 height 35
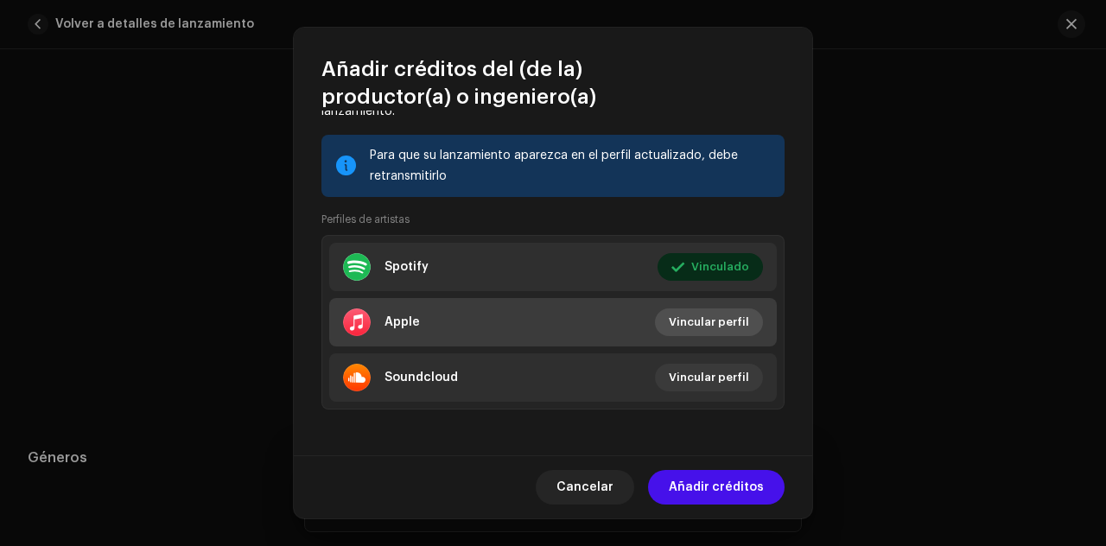
click at [703, 322] on span "Vincular perfil" at bounding box center [709, 322] width 80 height 35
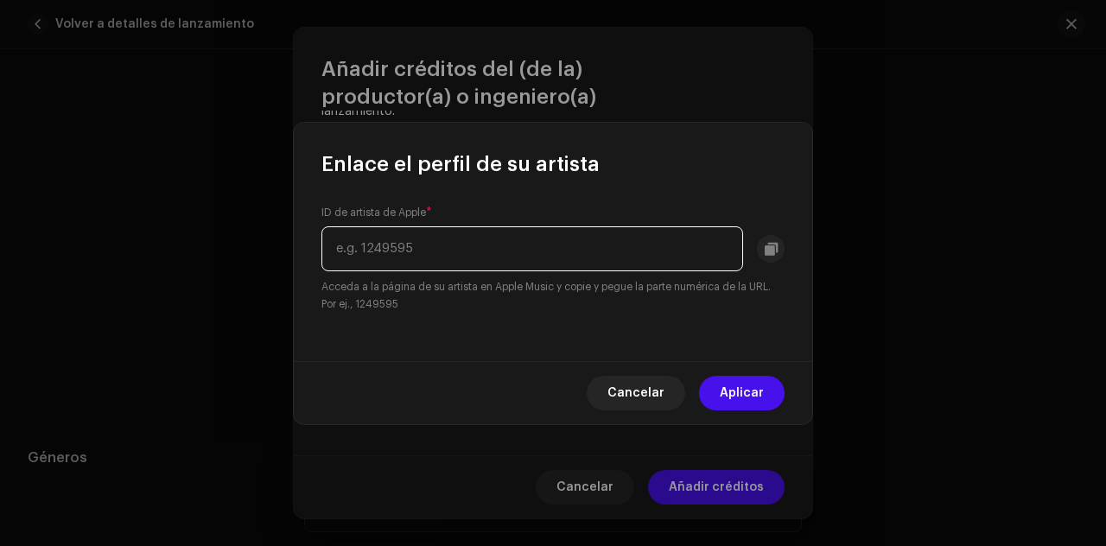
click at [546, 253] on input "text" at bounding box center [532, 248] width 422 height 45
paste input "1478572194"
type input "1478572194"
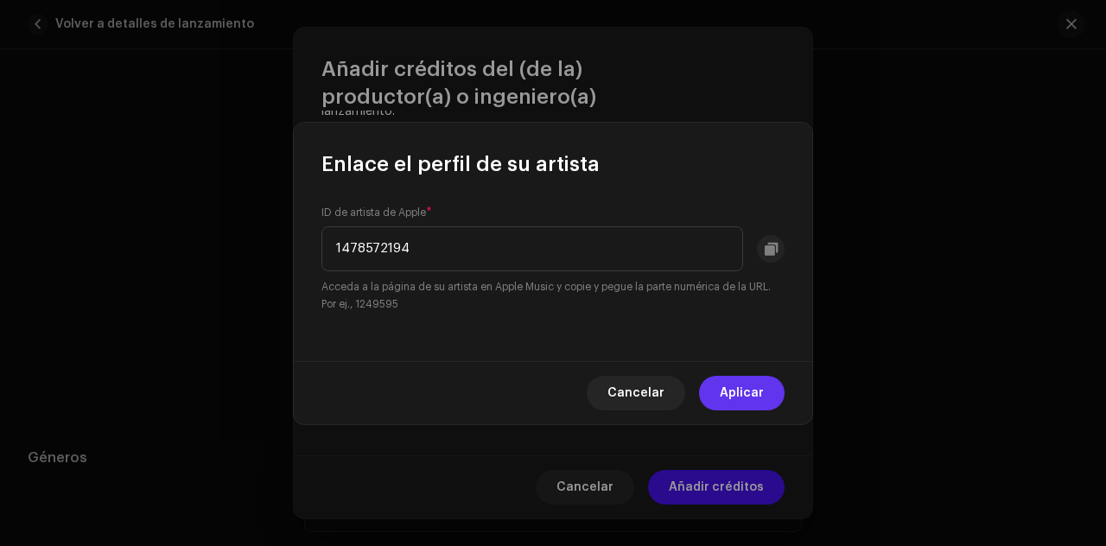
click at [750, 395] on span "Aplicar" at bounding box center [742, 393] width 44 height 35
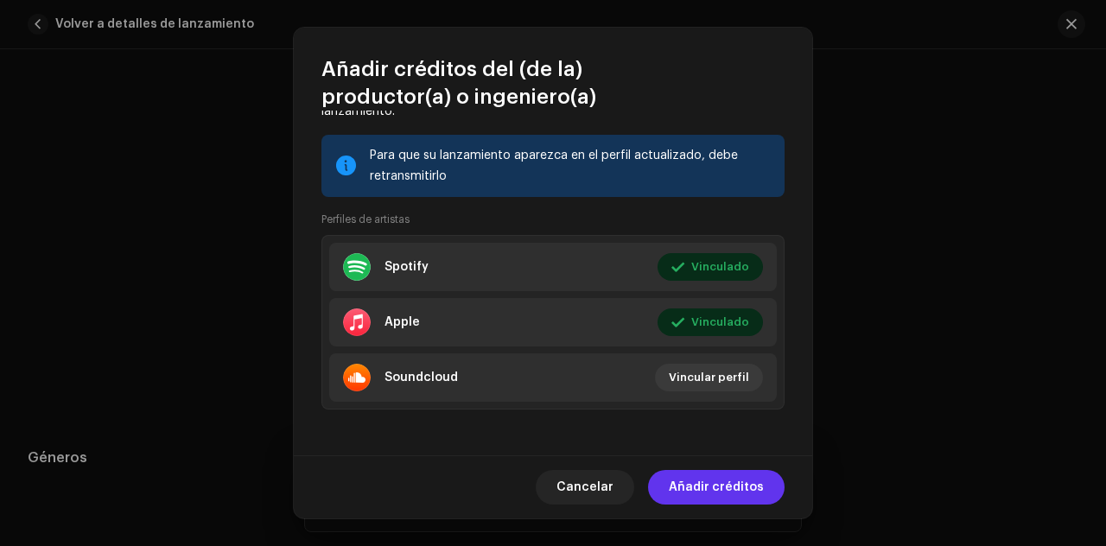
click at [743, 487] on span "Añadir créditos" at bounding box center [716, 487] width 95 height 35
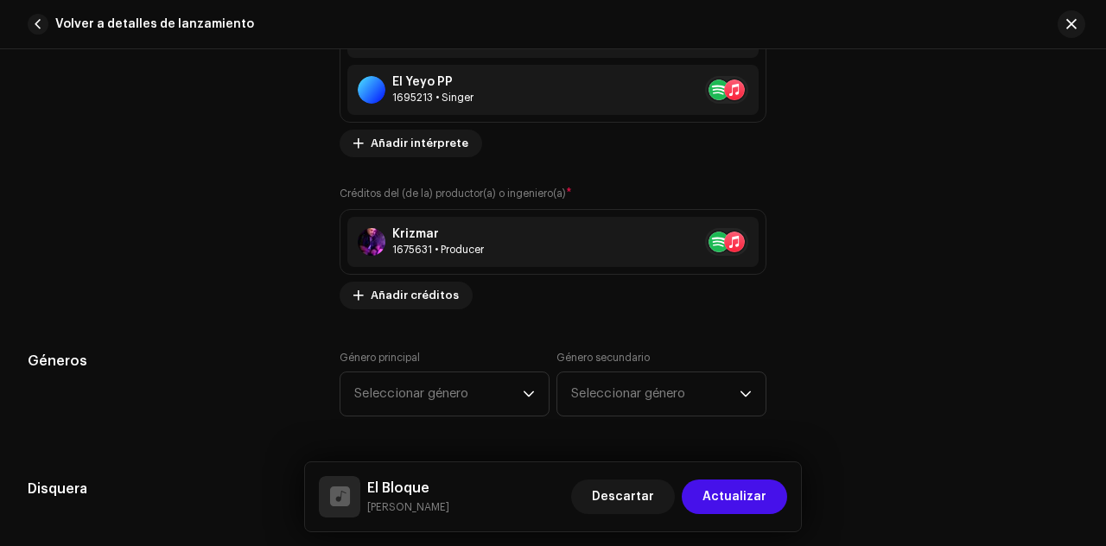
scroll to position [1758, 0]
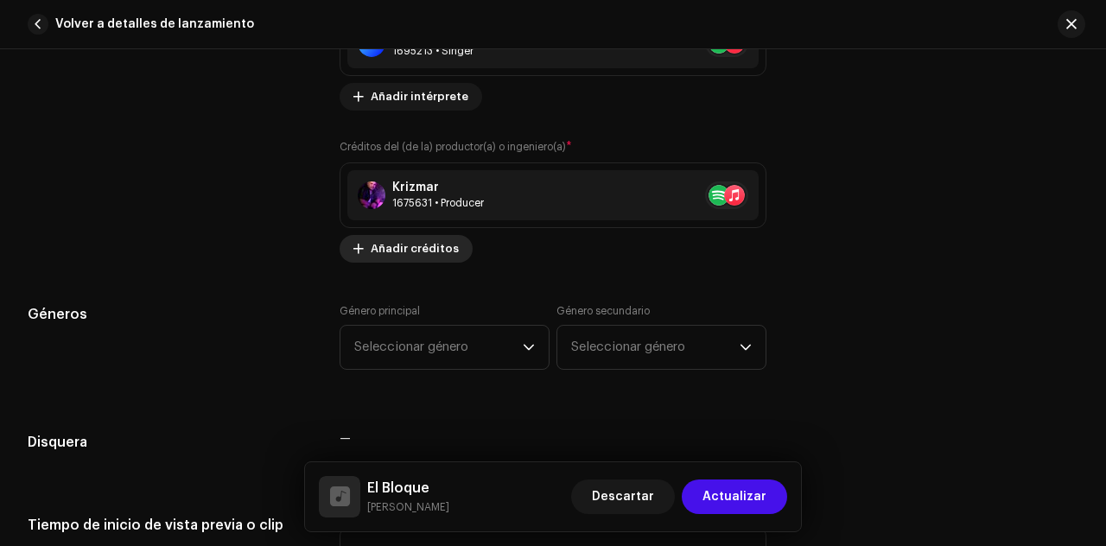
click at [390, 248] on span "Añadir créditos" at bounding box center [415, 249] width 88 height 35
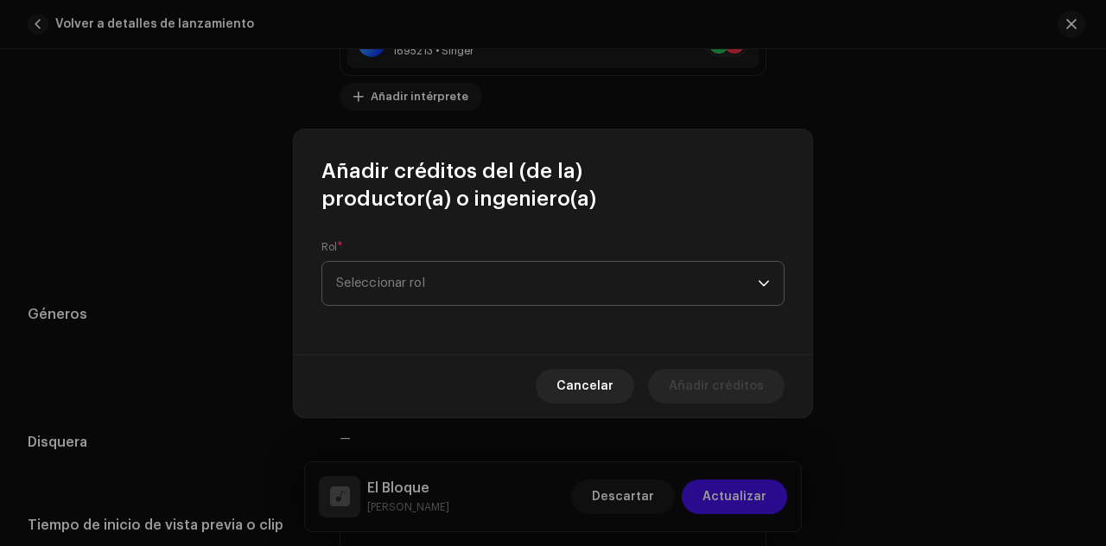
click at [477, 283] on span "Seleccionar rol" at bounding box center [547, 283] width 422 height 43
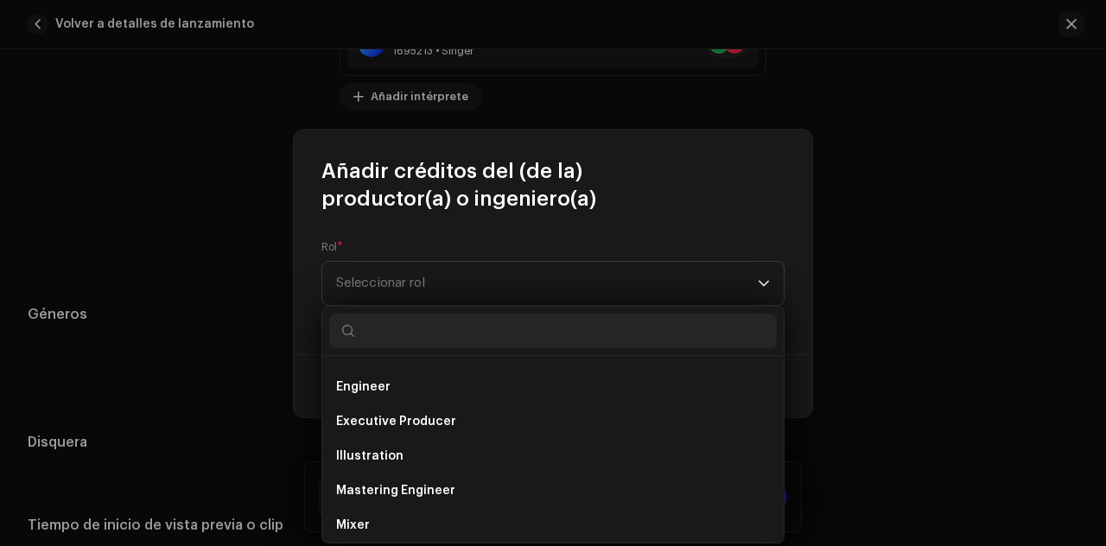
scroll to position [412, 0]
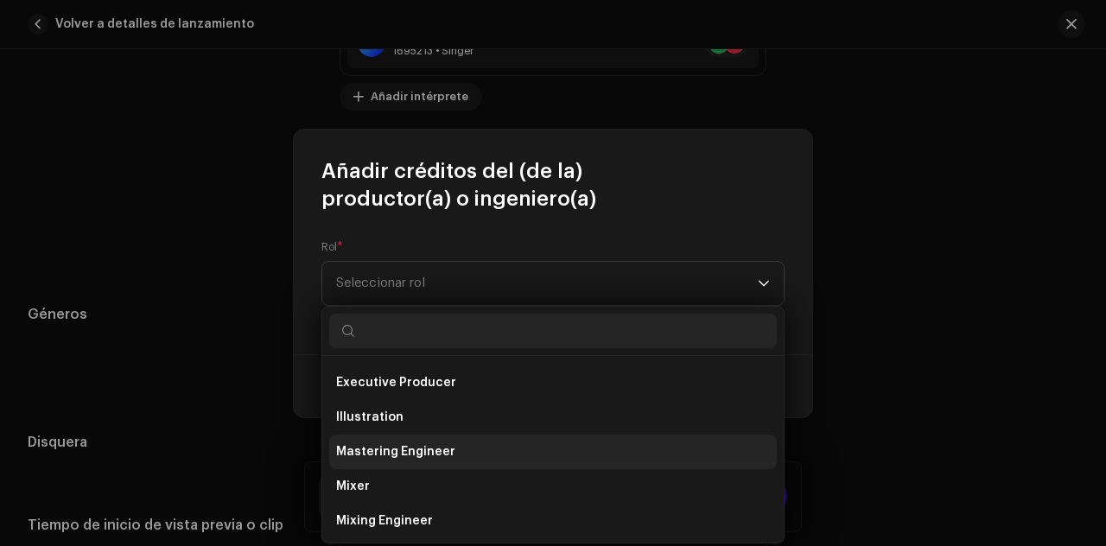
click at [493, 452] on li "Mastering Engineer" at bounding box center [553, 452] width 448 height 35
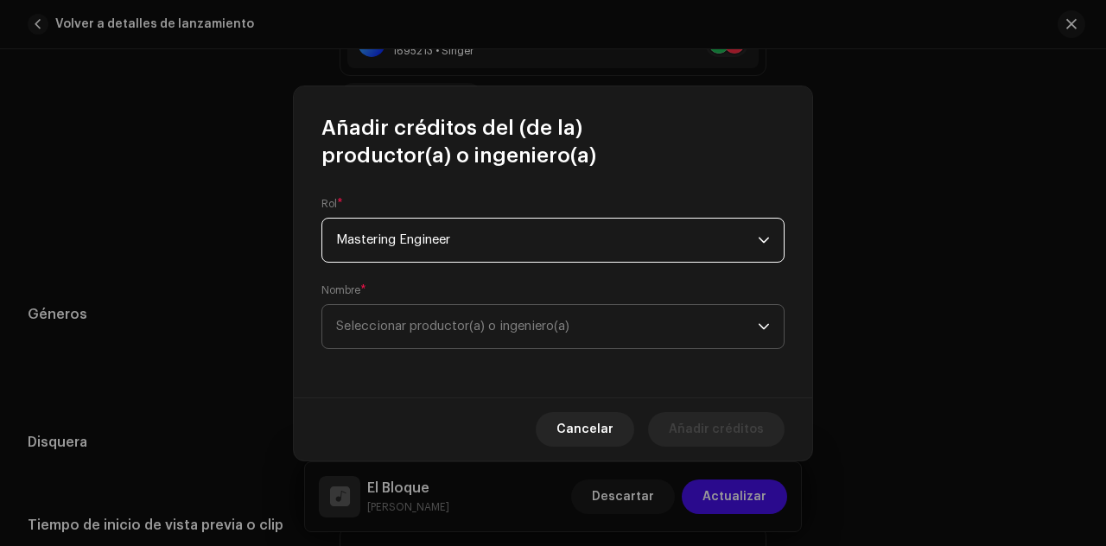
click at [483, 333] on span "Seleccionar productor(a) o ingeniero(a)" at bounding box center [547, 326] width 422 height 43
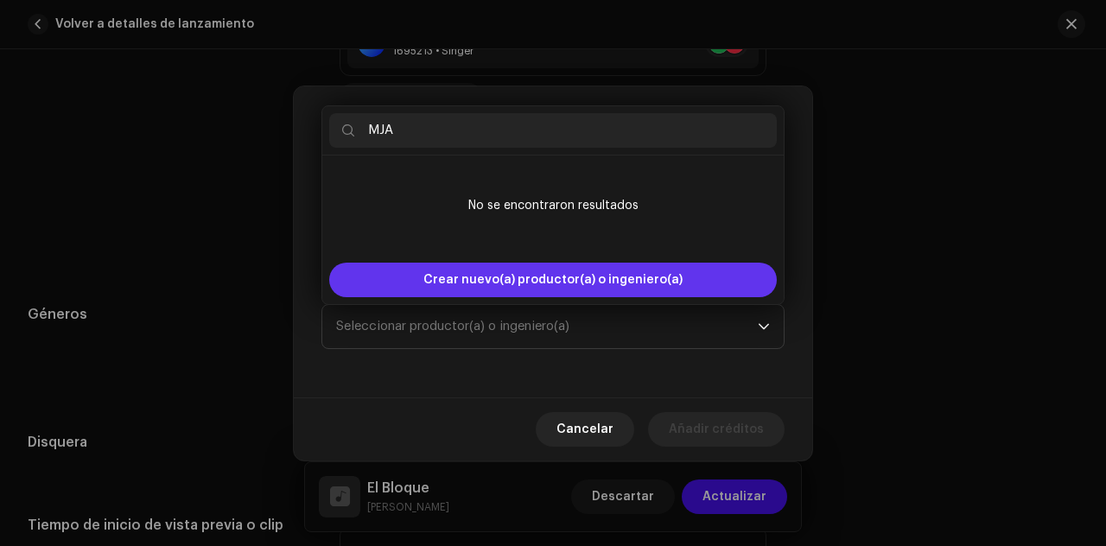
type input "MJA"
click at [581, 284] on span "Crear nuevo(a) productor(a) o ingeniero(a)" at bounding box center [552, 280] width 259 height 35
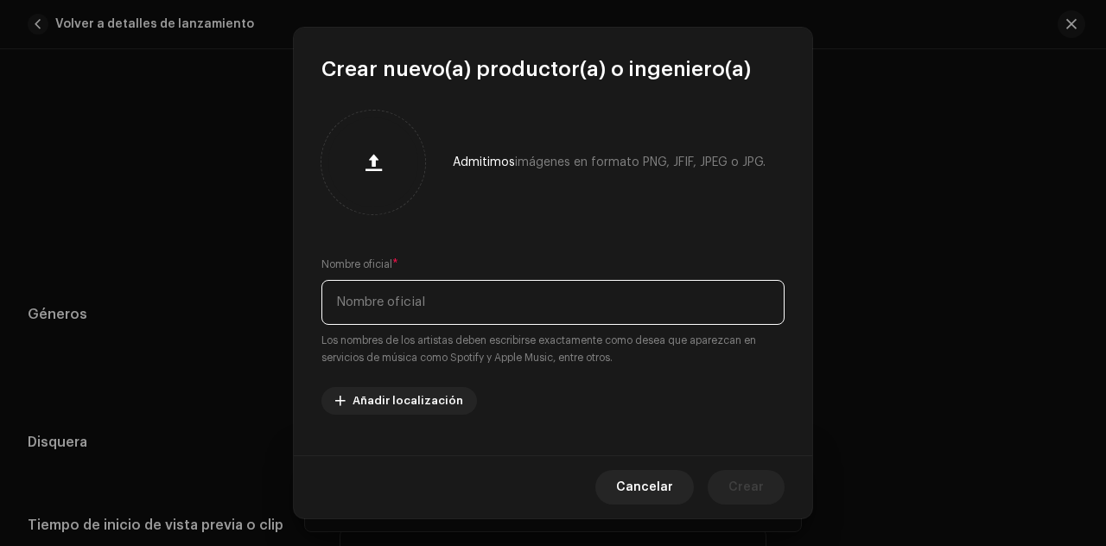
click at [515, 300] on input "text" at bounding box center [552, 302] width 463 height 45
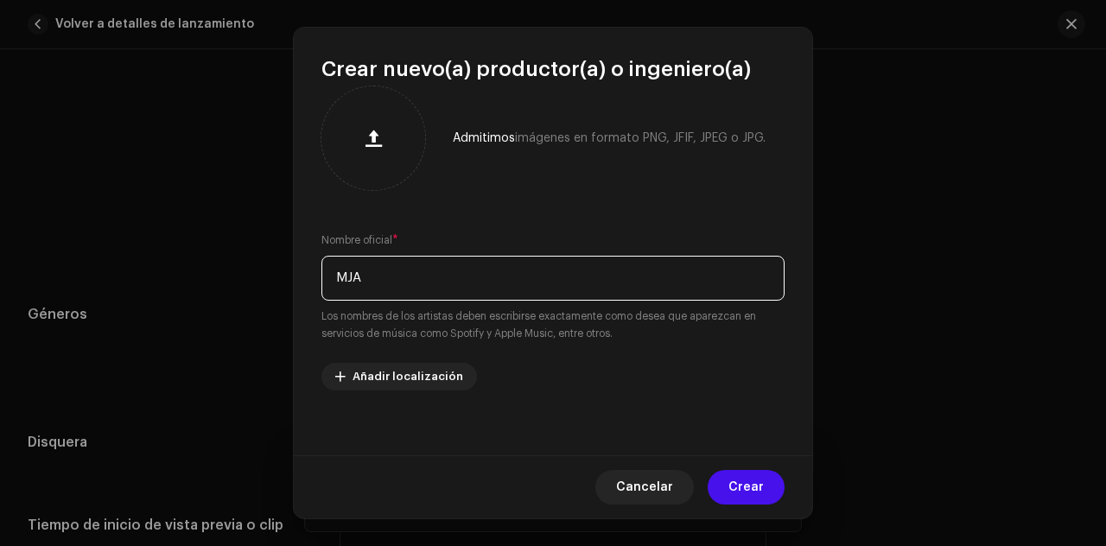
scroll to position [27, 0]
type input "MJA"
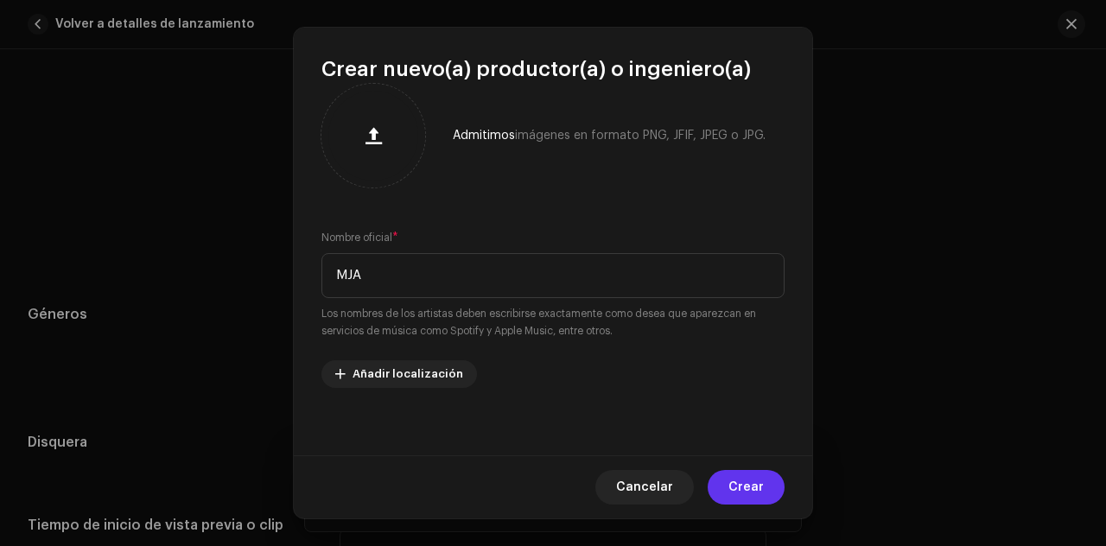
click at [767, 490] on button "Crear" at bounding box center [746, 487] width 77 height 35
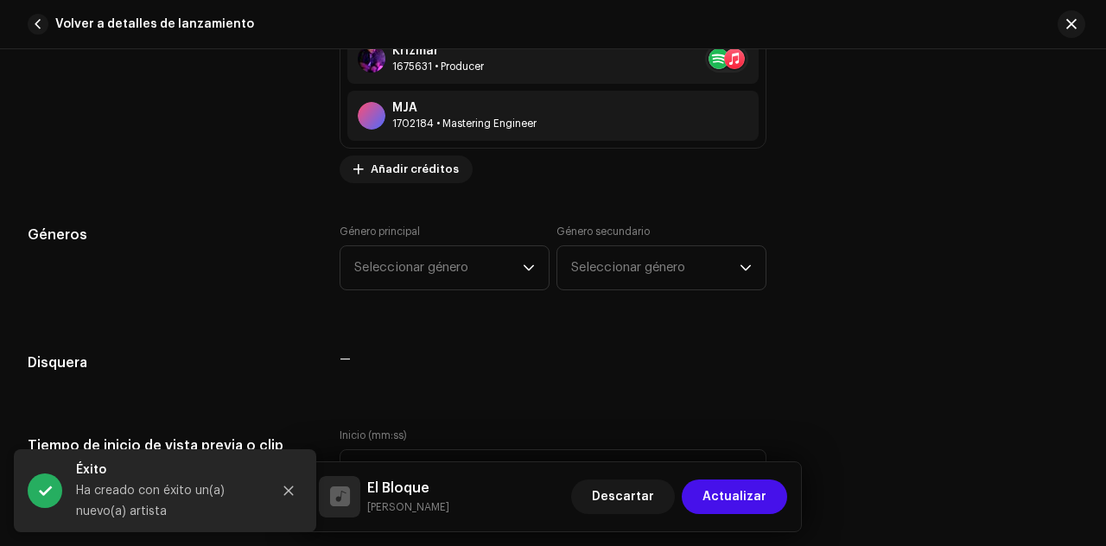
scroll to position [1942, 0]
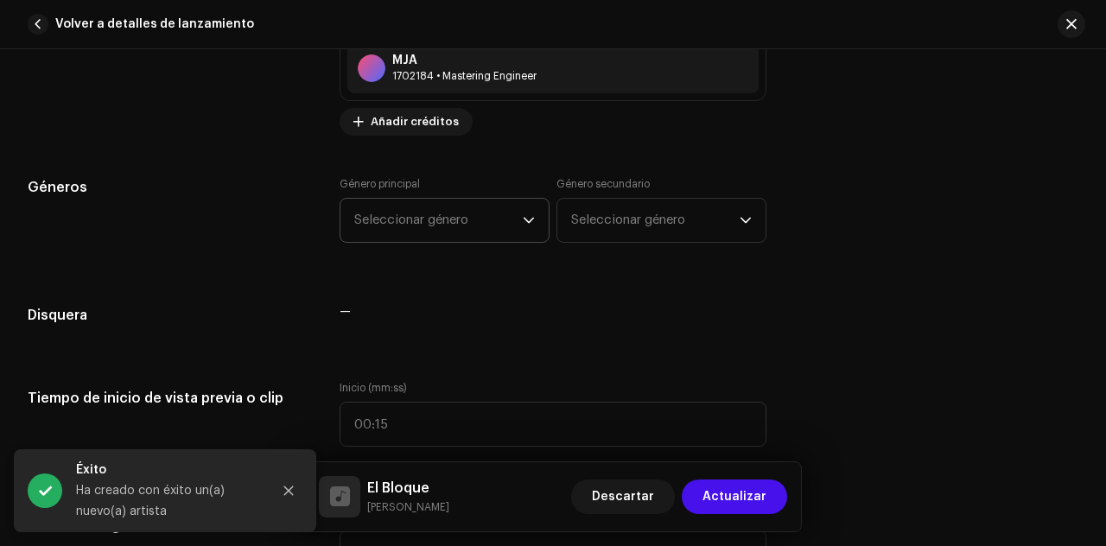
click at [523, 219] on icon "dropdown trigger" at bounding box center [529, 220] width 12 height 12
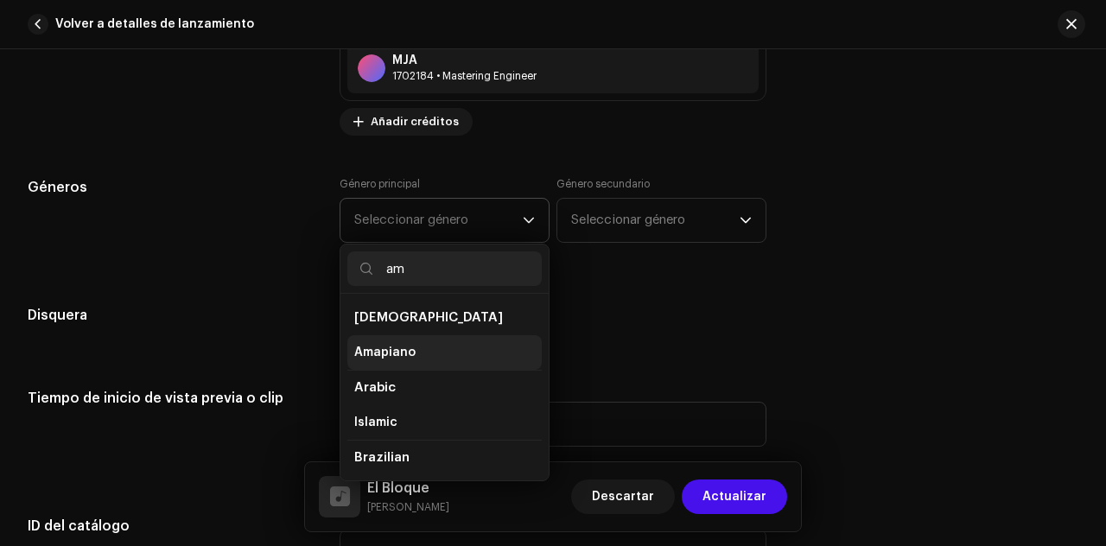
type input "am"
click at [449, 346] on li "Amapiano" at bounding box center [444, 352] width 194 height 35
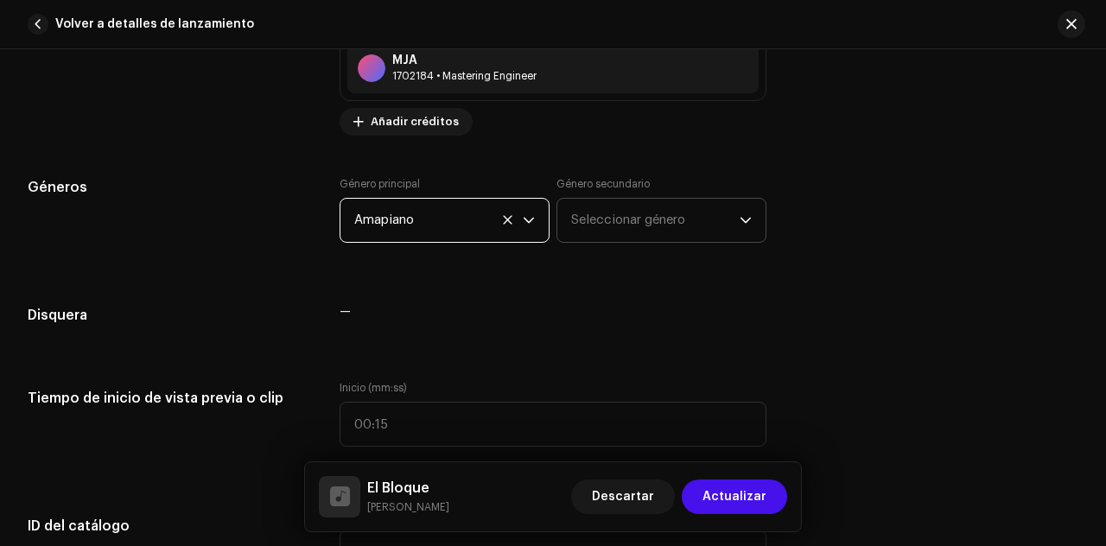
click at [634, 221] on span "Seleccionar género" at bounding box center [655, 220] width 169 height 43
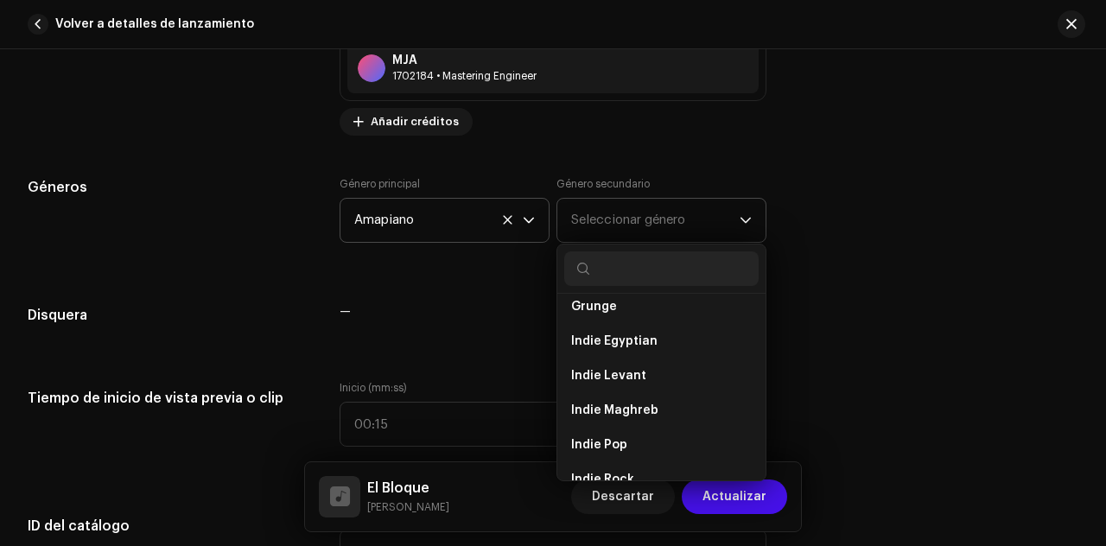
scroll to position [0, 0]
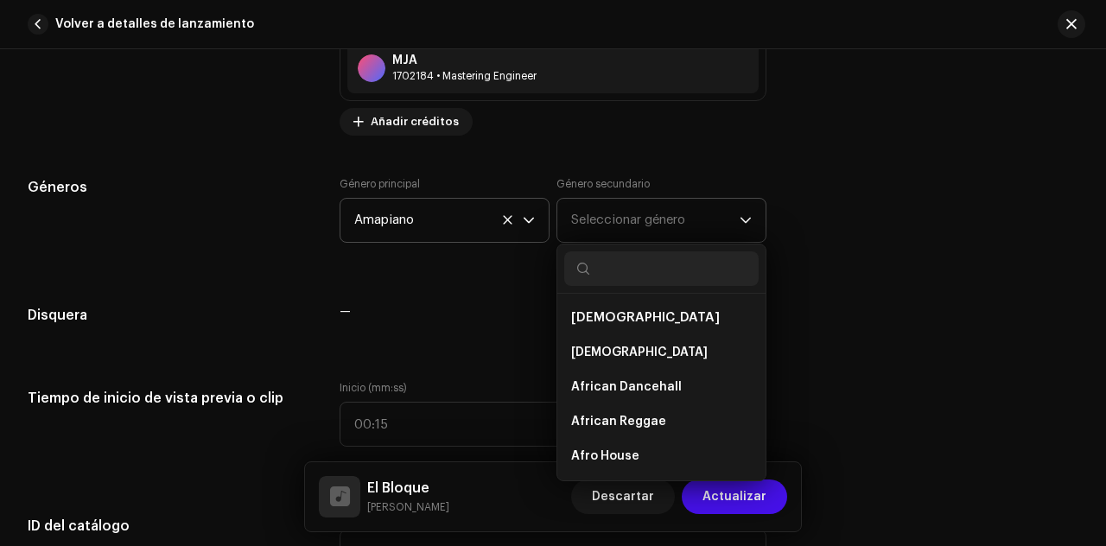
click at [618, 310] on li "[DEMOGRAPHIC_DATA]" at bounding box center [661, 318] width 194 height 35
click at [598, 315] on span "[DEMOGRAPHIC_DATA]" at bounding box center [645, 317] width 149 height 13
click at [595, 314] on span "[DEMOGRAPHIC_DATA]" at bounding box center [645, 317] width 149 height 13
click at [598, 351] on span "[DEMOGRAPHIC_DATA]" at bounding box center [639, 352] width 137 height 17
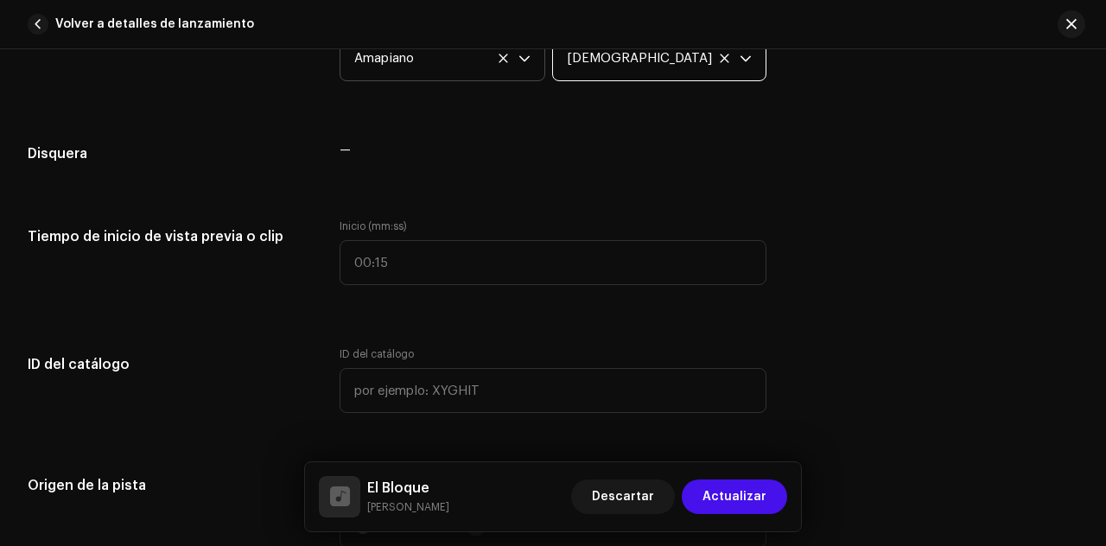
scroll to position [2166, 0]
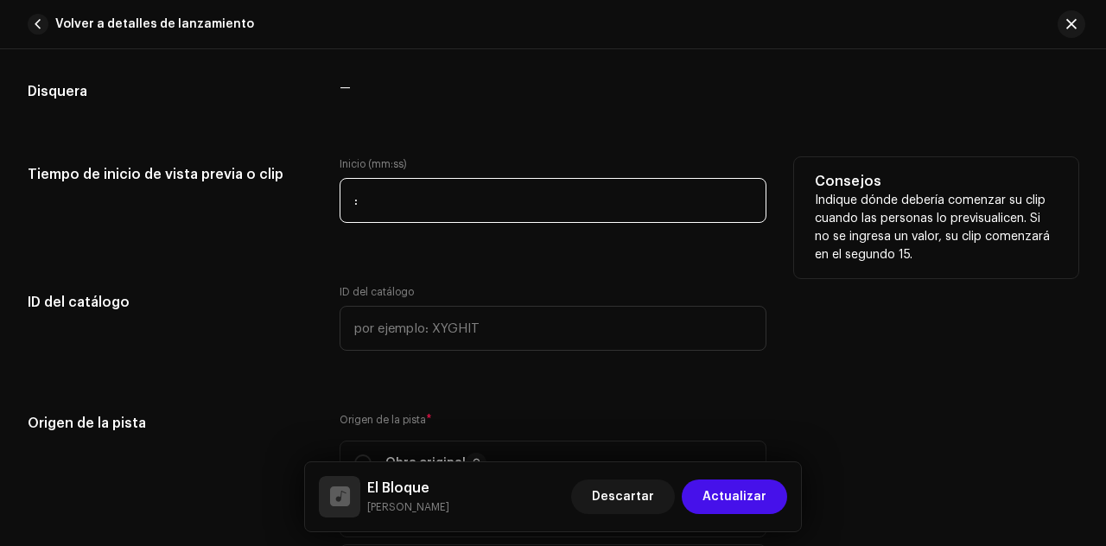
click at [501, 198] on input ":" at bounding box center [553, 200] width 427 height 45
type input "00:16"
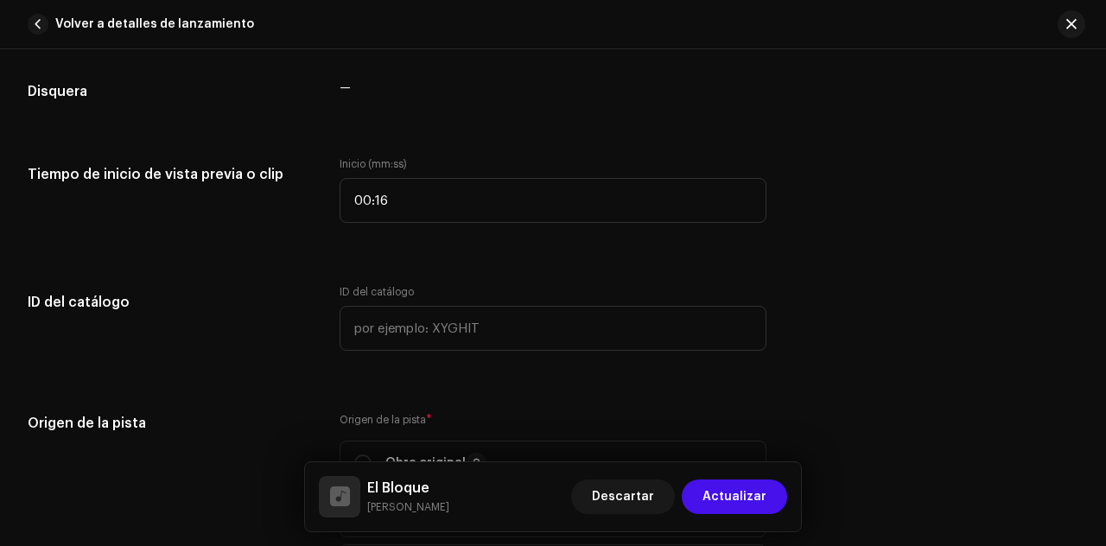
click at [945, 393] on div "Detalles de la pista Complete los siguientes pasos para finalizar su pista. 1 d…" at bounding box center [553, 66] width 1106 height 4283
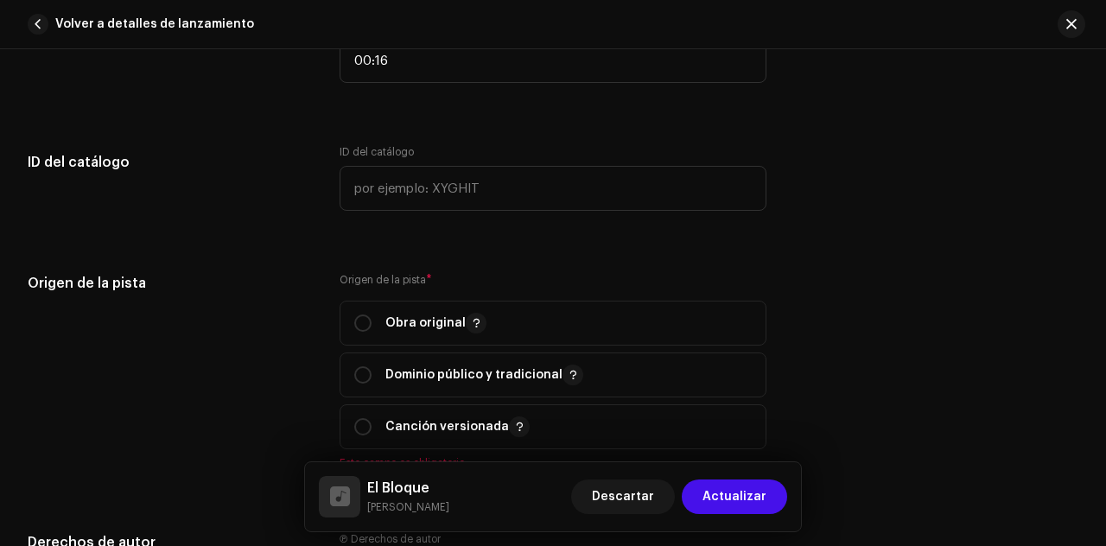
scroll to position [2368, 0]
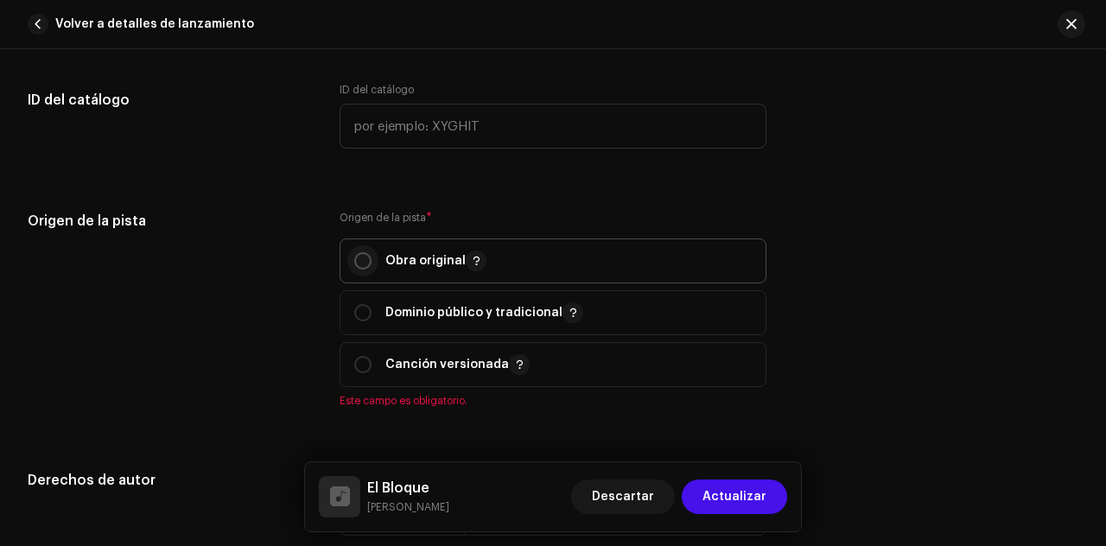
click at [361, 252] on input "radio" at bounding box center [362, 260] width 17 height 17
radio input "true"
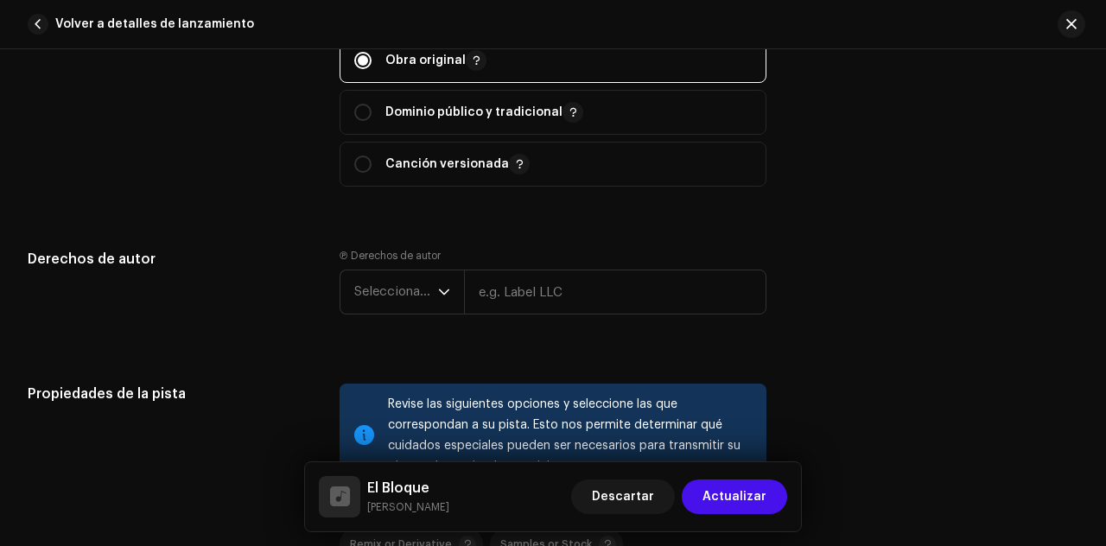
scroll to position [2615, 0]
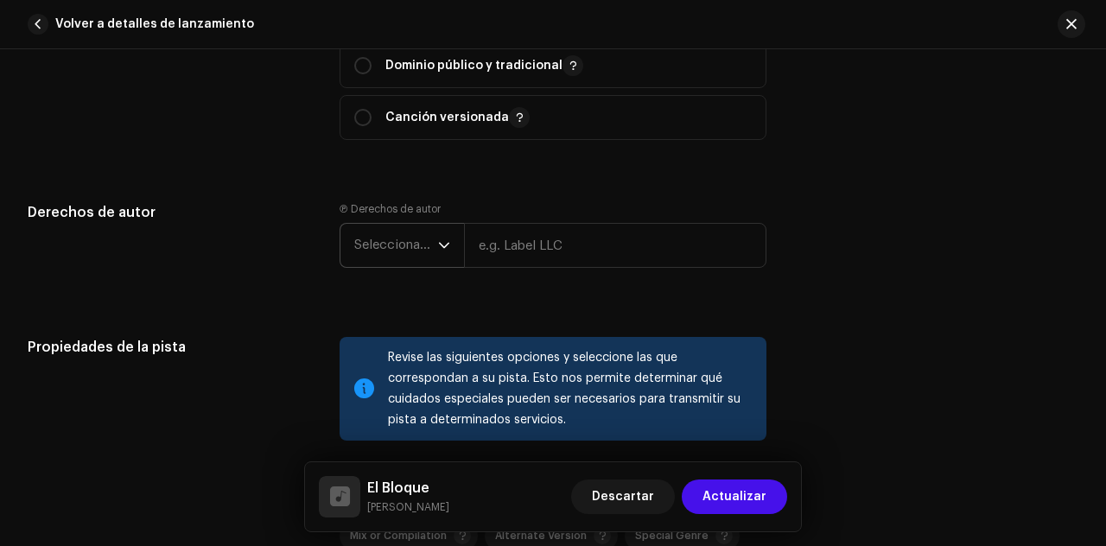
click at [446, 245] on div "dropdown trigger" at bounding box center [444, 245] width 12 height 43
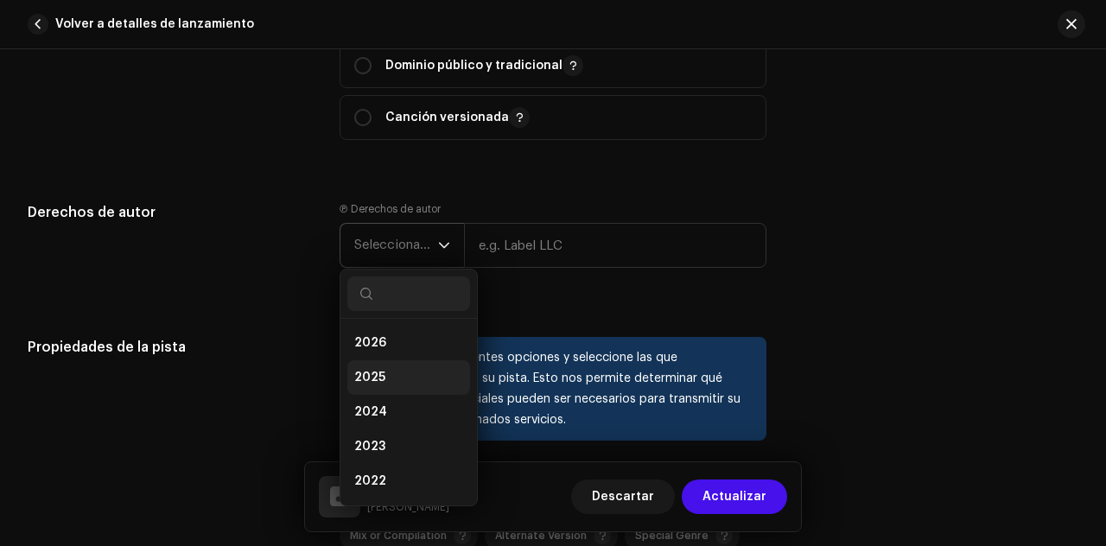
click at [389, 366] on li "2025" at bounding box center [408, 377] width 123 height 35
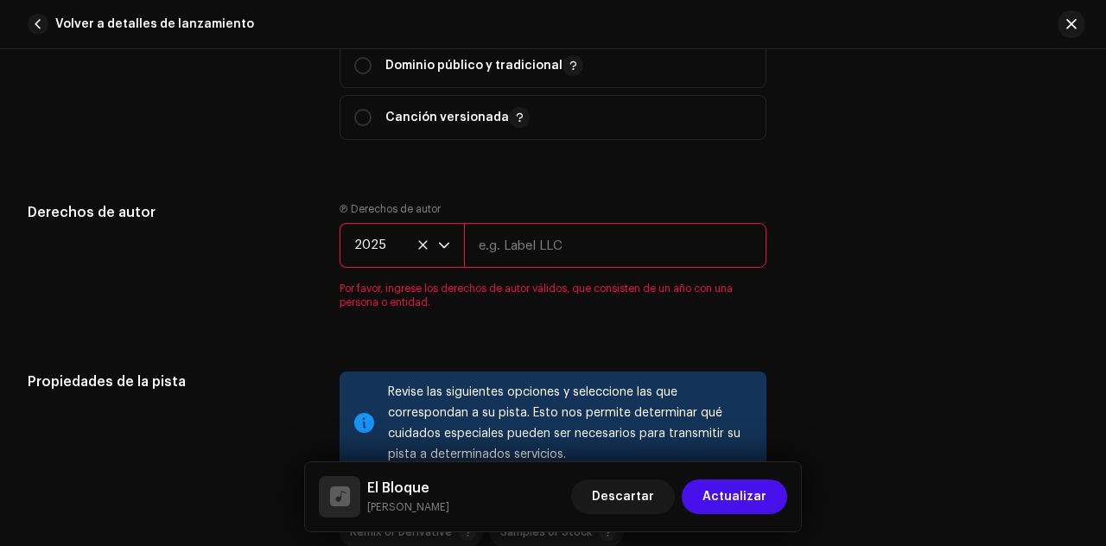
click at [538, 238] on input "text" at bounding box center [615, 245] width 302 height 45
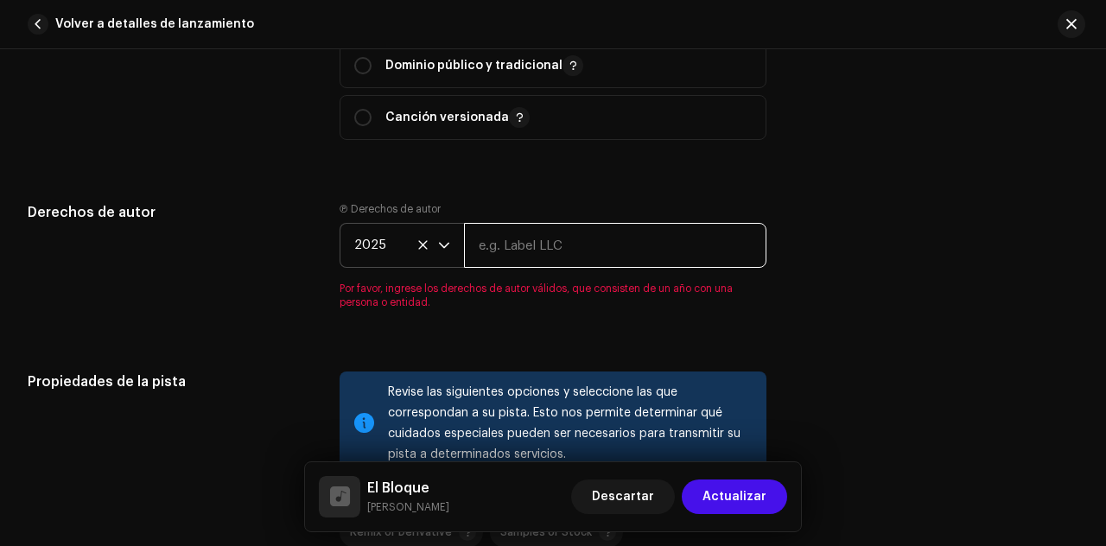
type input "Quilla Music"
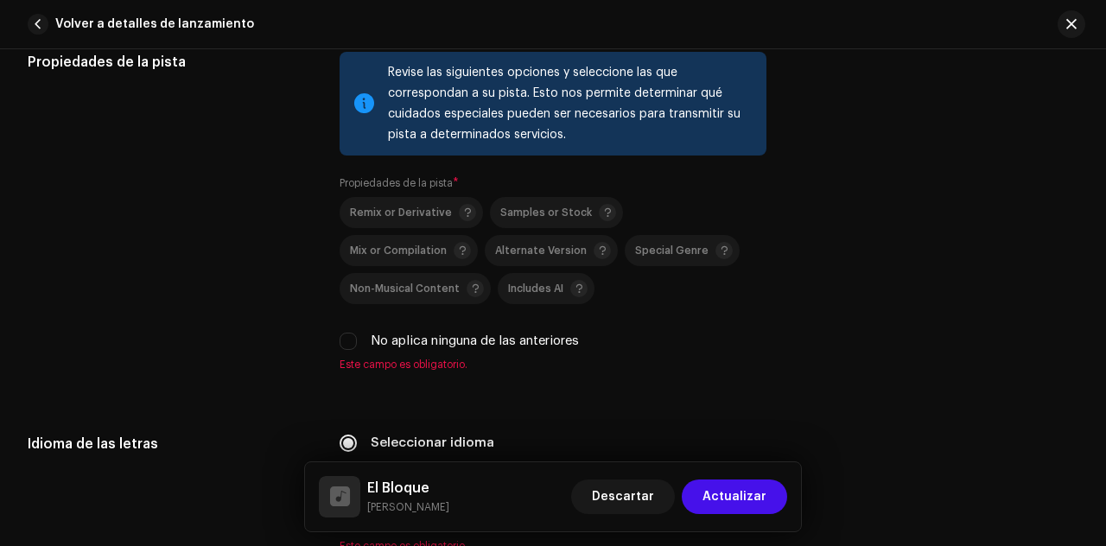
scroll to position [2947, 0]
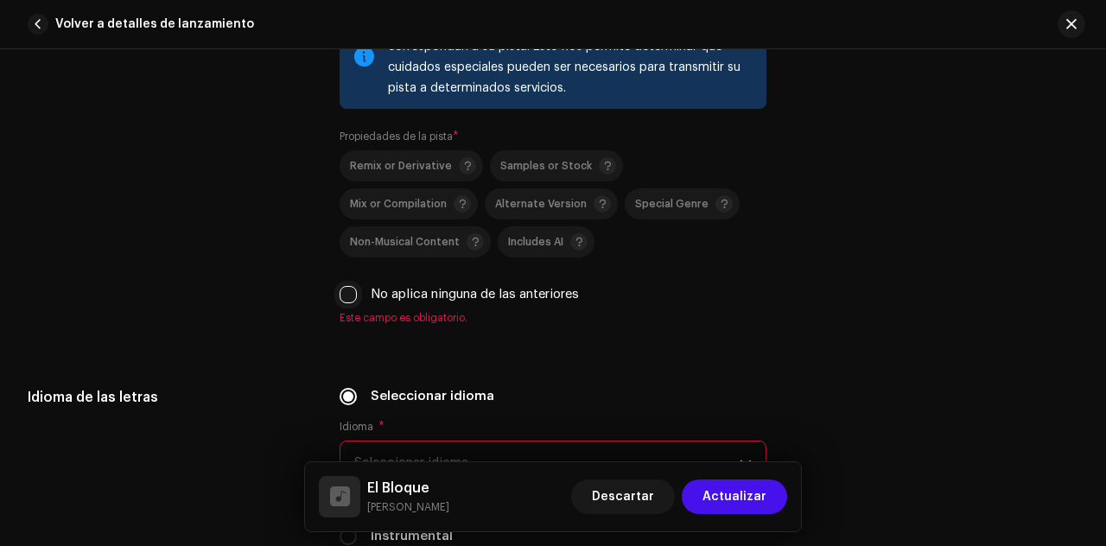
click at [341, 290] on input "No aplica ninguna de las anteriores" at bounding box center [348, 294] width 17 height 17
checkbox input "true"
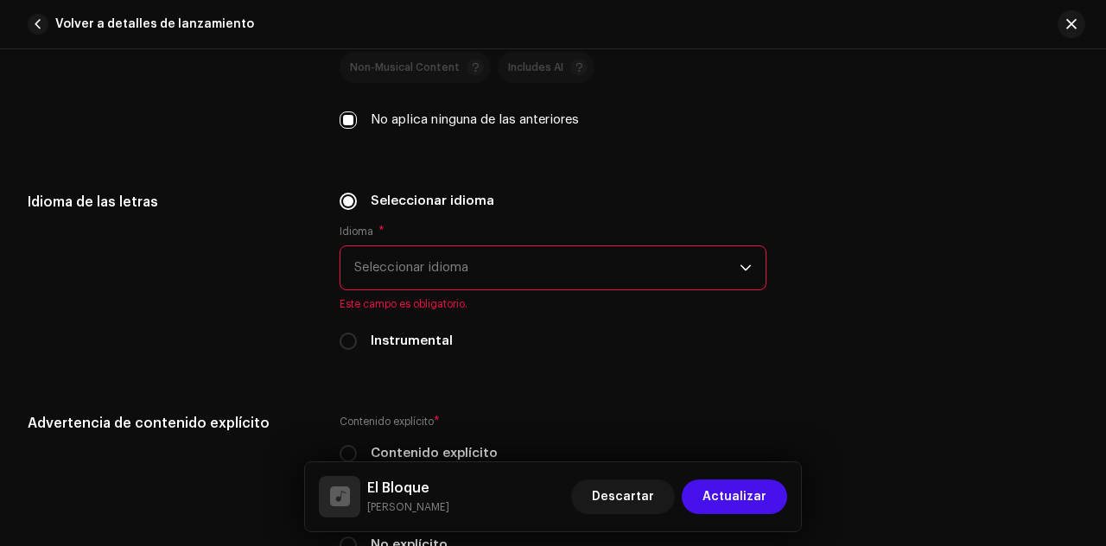
scroll to position [3137, 0]
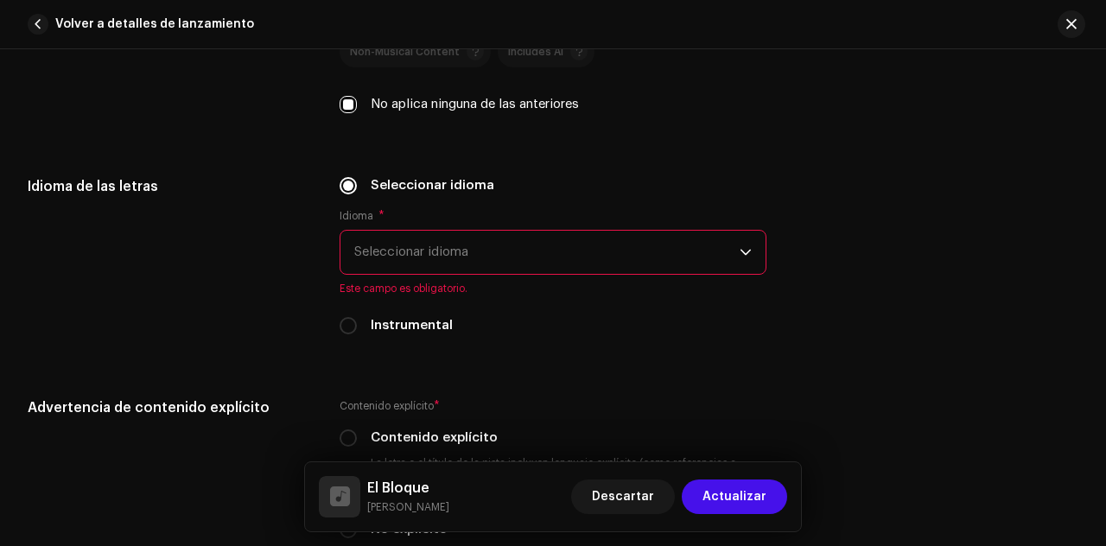
click at [699, 246] on span "Seleccionar idioma" at bounding box center [546, 252] width 385 height 43
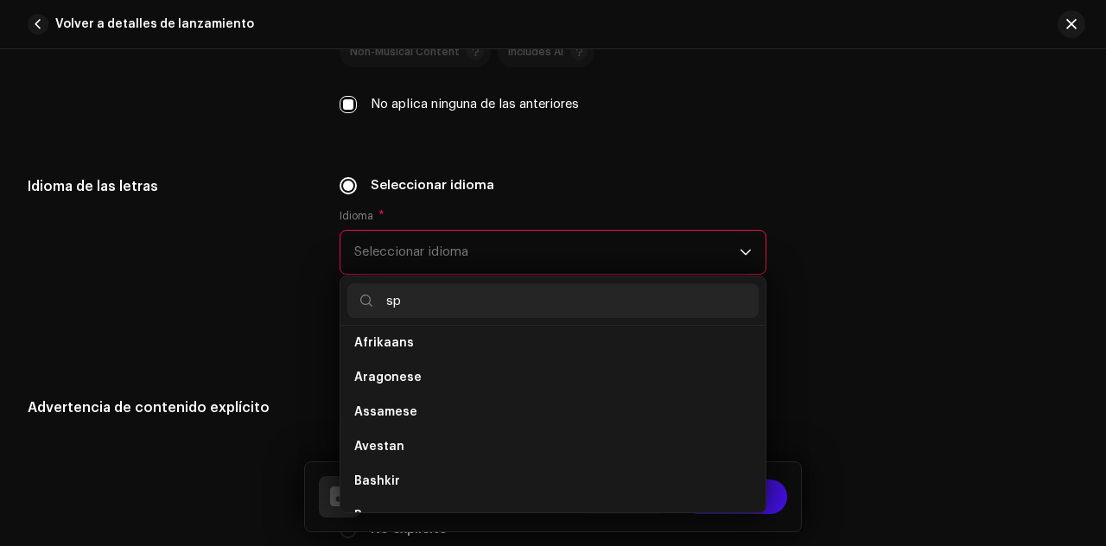
scroll to position [0, 0]
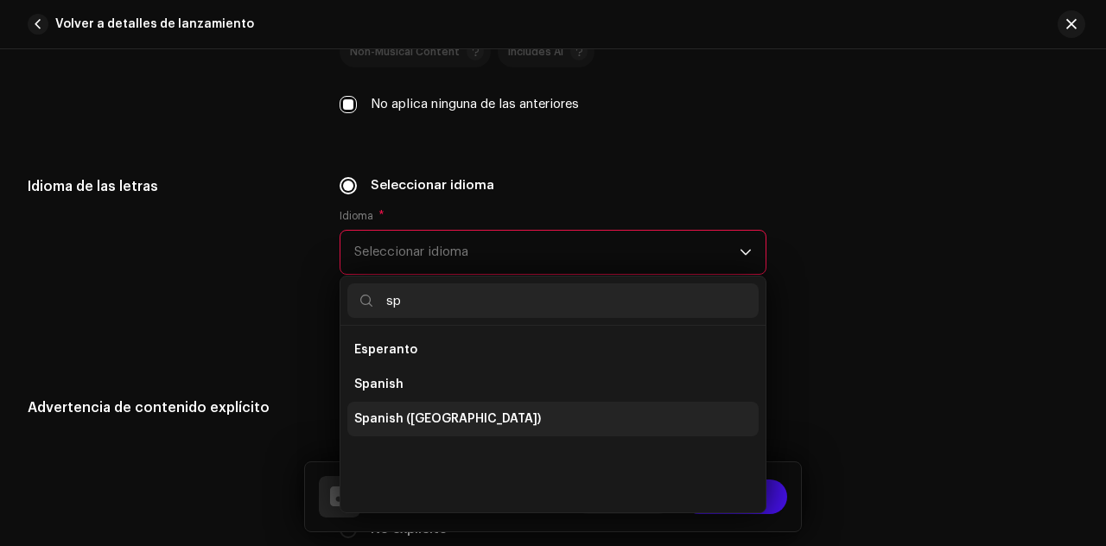
type input "sp"
click at [526, 402] on li "Spanish ([GEOGRAPHIC_DATA])" at bounding box center [552, 419] width 411 height 35
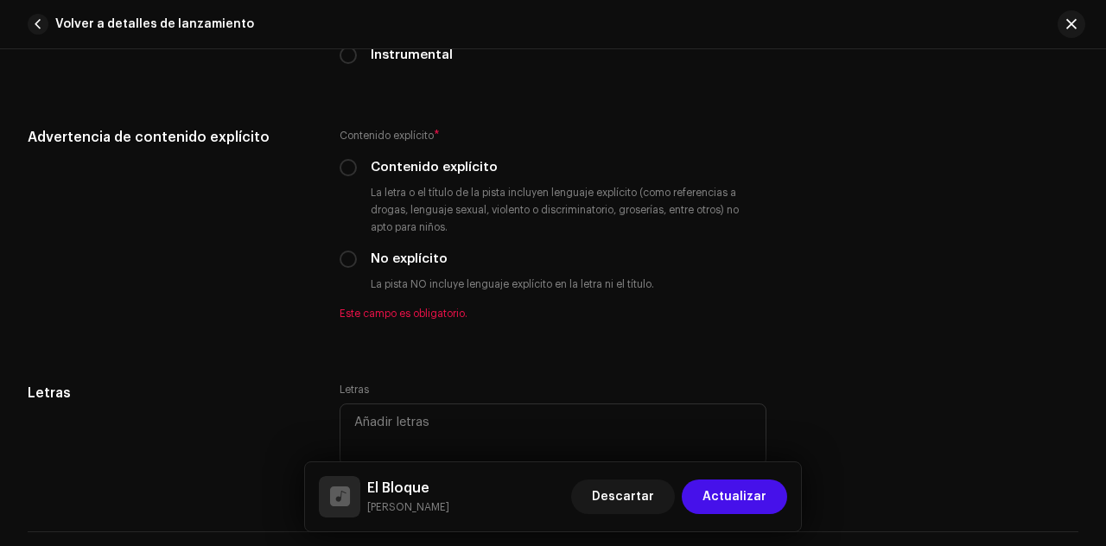
scroll to position [3402, 0]
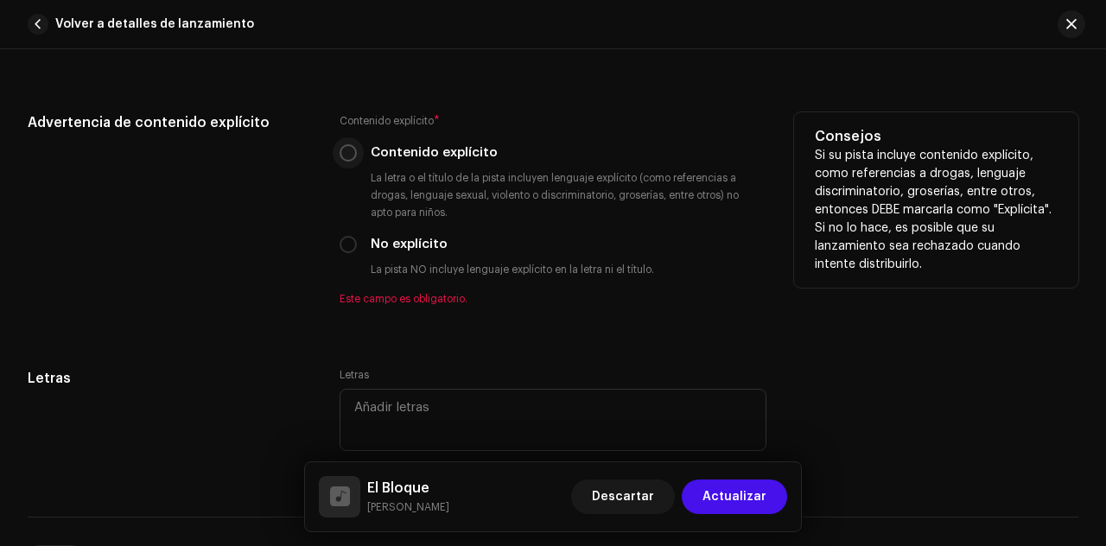
click at [345, 151] on input "Contenido explícito" at bounding box center [348, 152] width 17 height 17
radio input "true"
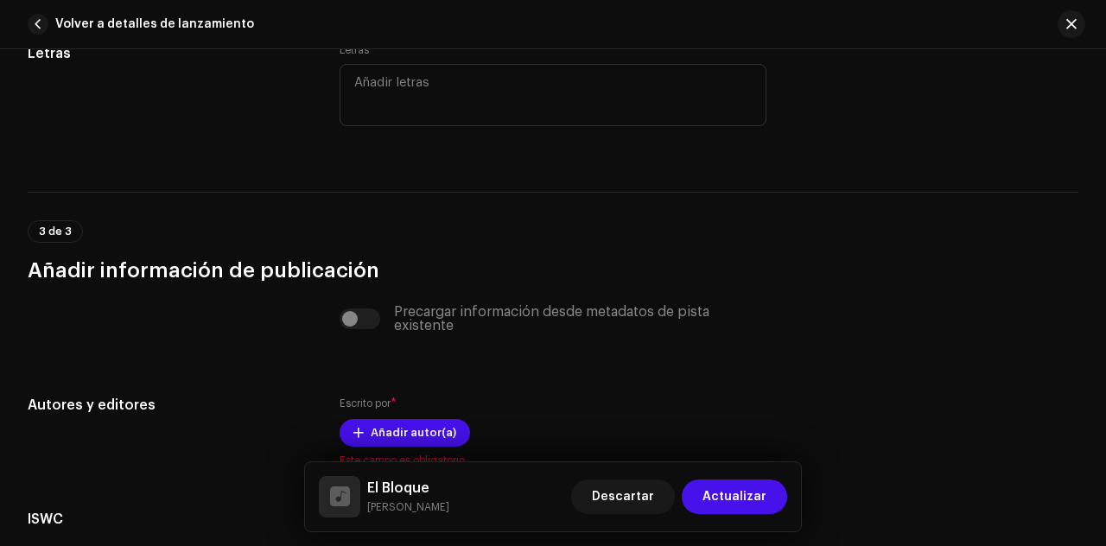
scroll to position [3742, 0]
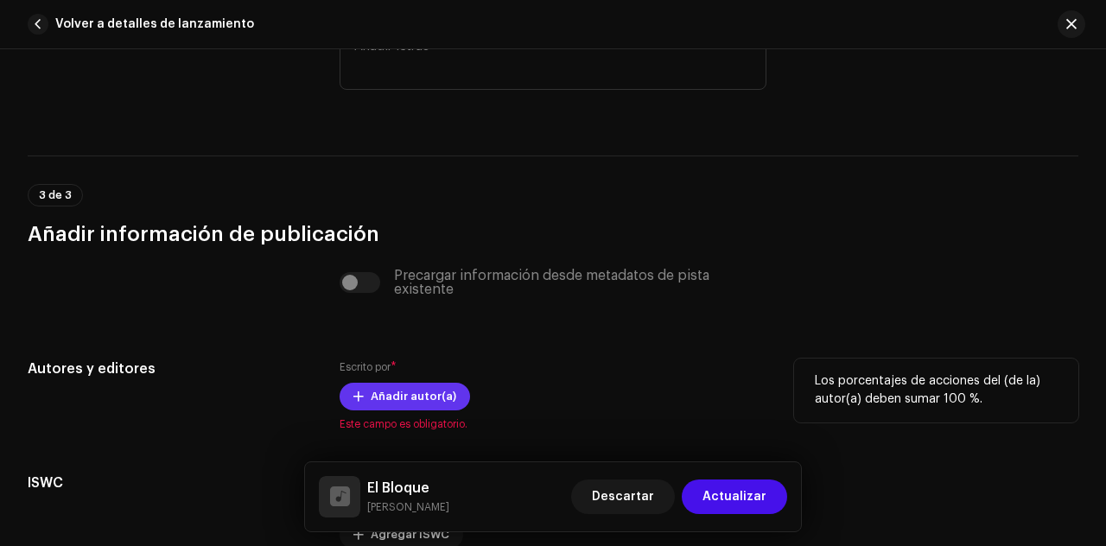
click at [419, 391] on span "Añadir autor(a)" at bounding box center [414, 396] width 86 height 35
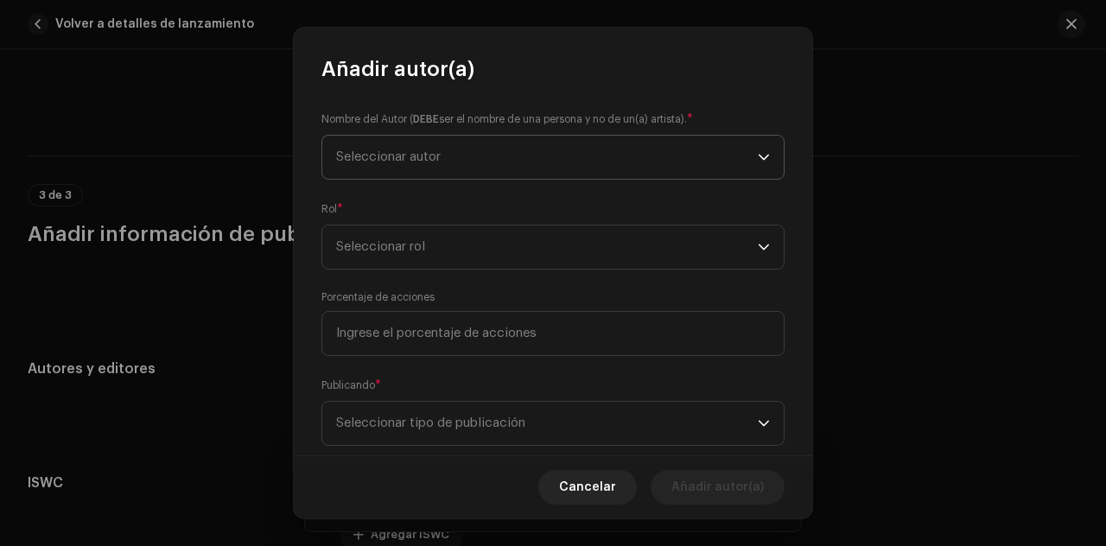
click at [445, 153] on span "Seleccionar autor" at bounding box center [547, 157] width 422 height 43
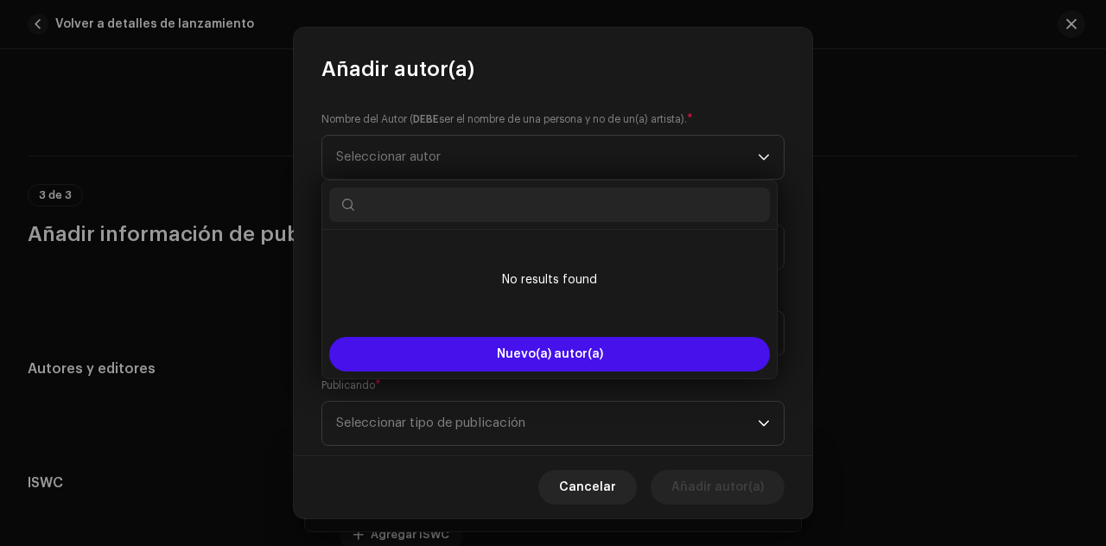
click at [470, 207] on input "text" at bounding box center [549, 205] width 441 height 35
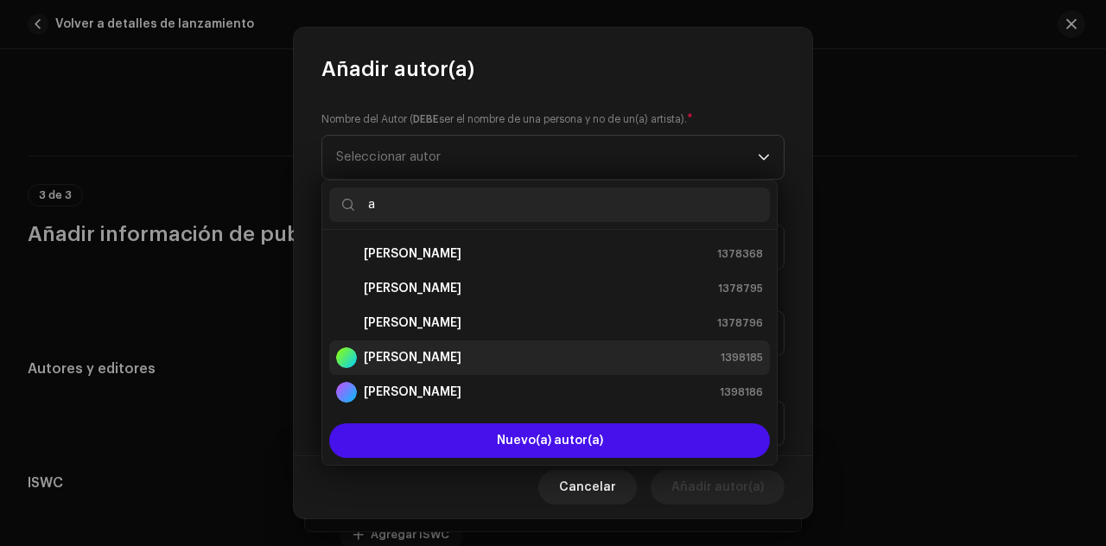
type input "a"
click at [432, 363] on strong "[PERSON_NAME]" at bounding box center [413, 357] width 98 height 17
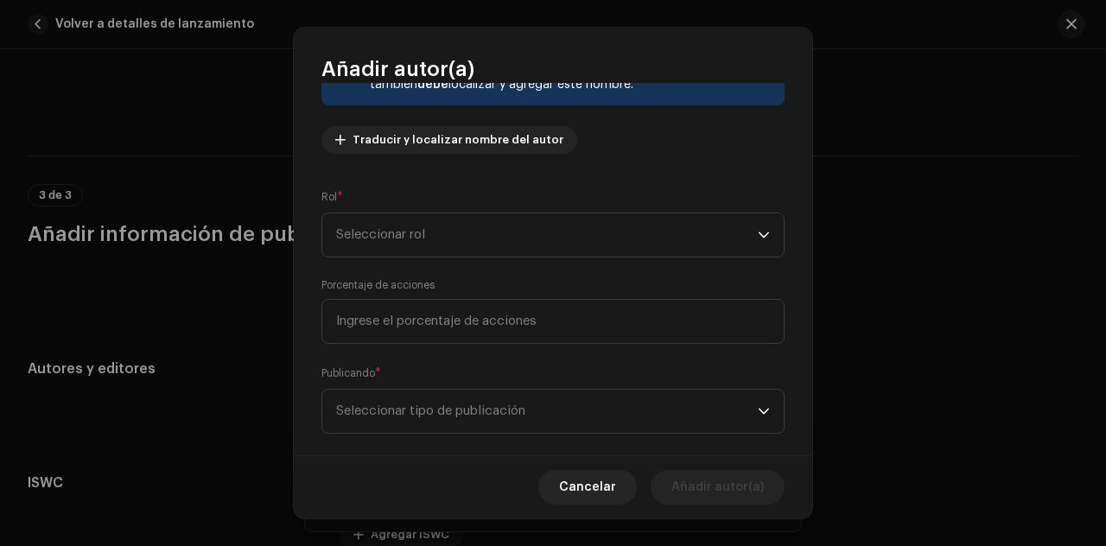
scroll to position [176, 0]
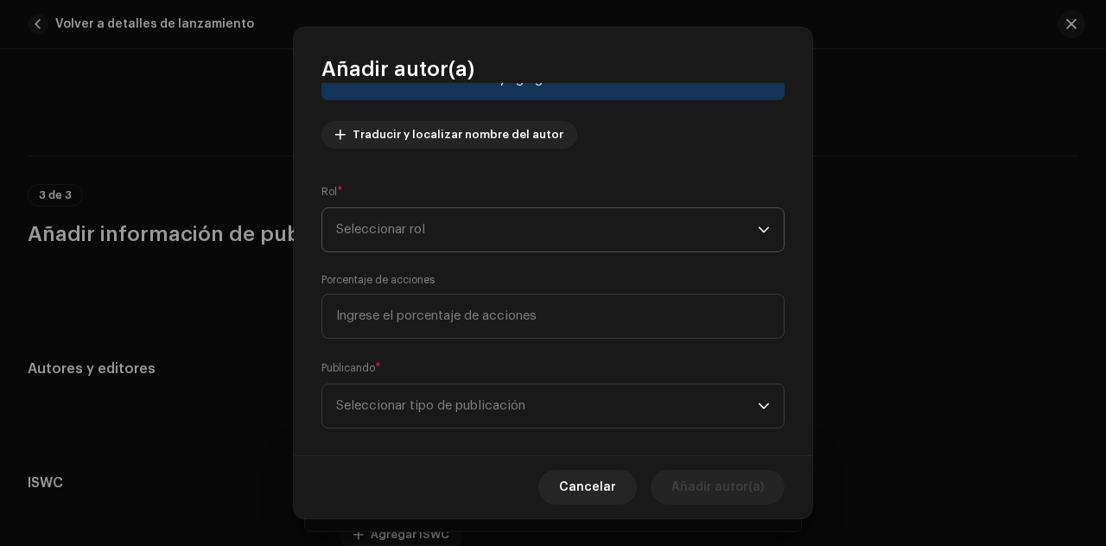
click at [700, 229] on span "Seleccionar rol" at bounding box center [547, 229] width 422 height 43
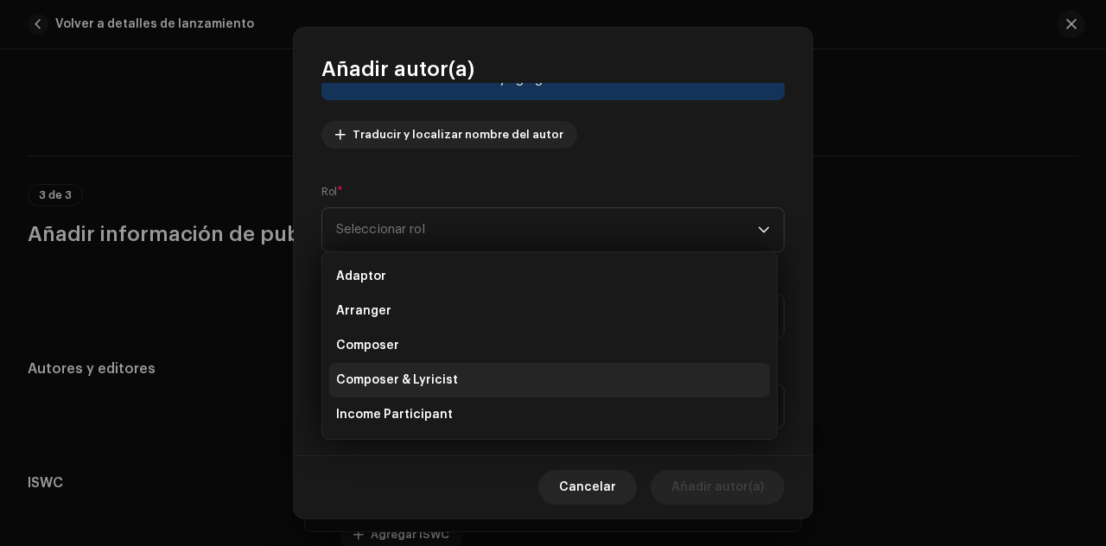
click at [465, 386] on li "Composer & Lyricist" at bounding box center [549, 380] width 441 height 35
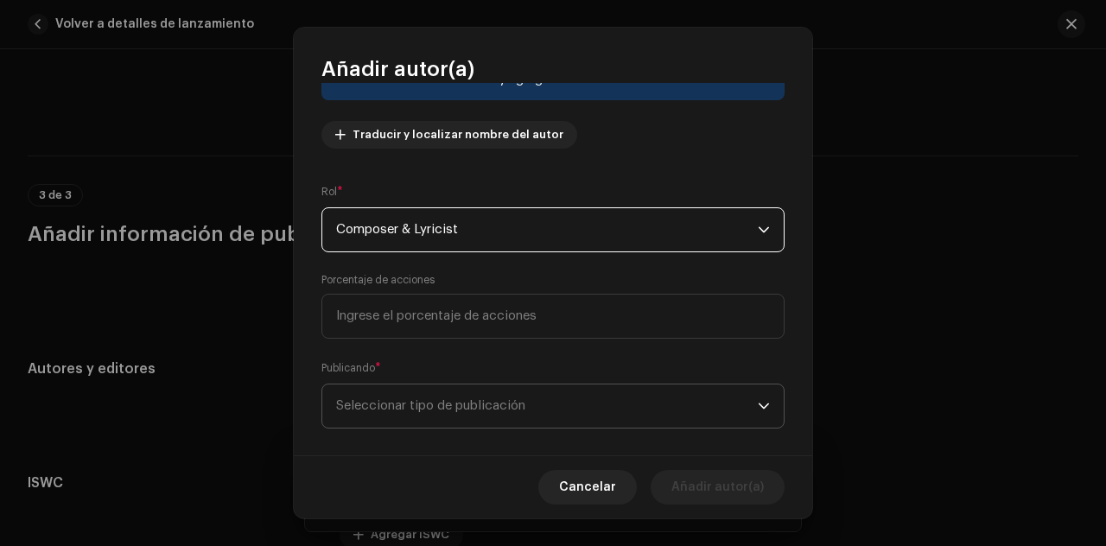
click at [507, 411] on span "Seleccionar tipo de publicación" at bounding box center [547, 406] width 422 height 43
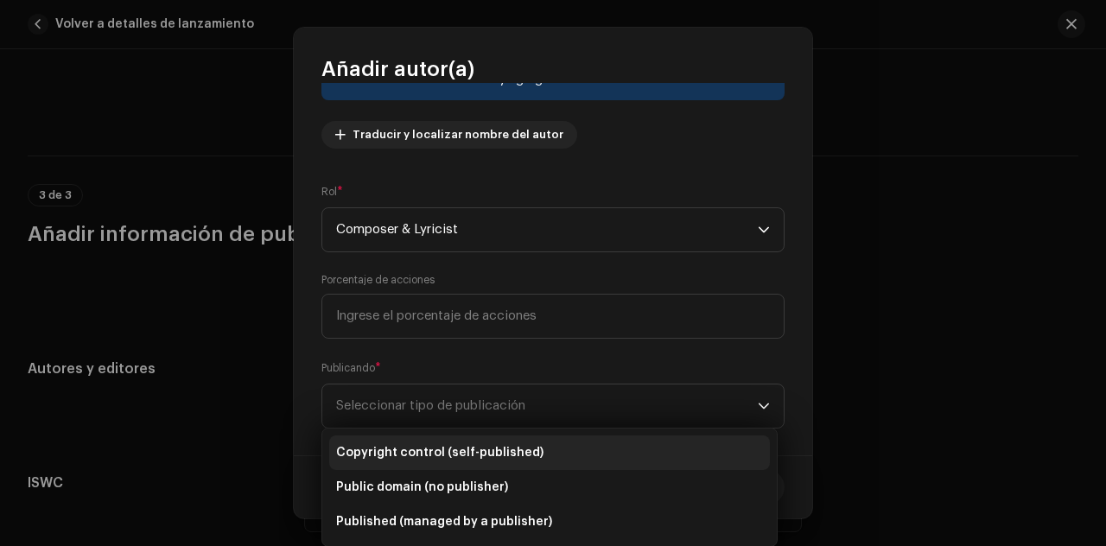
click at [476, 453] on span "Copyright control (self-published)" at bounding box center [439, 452] width 207 height 17
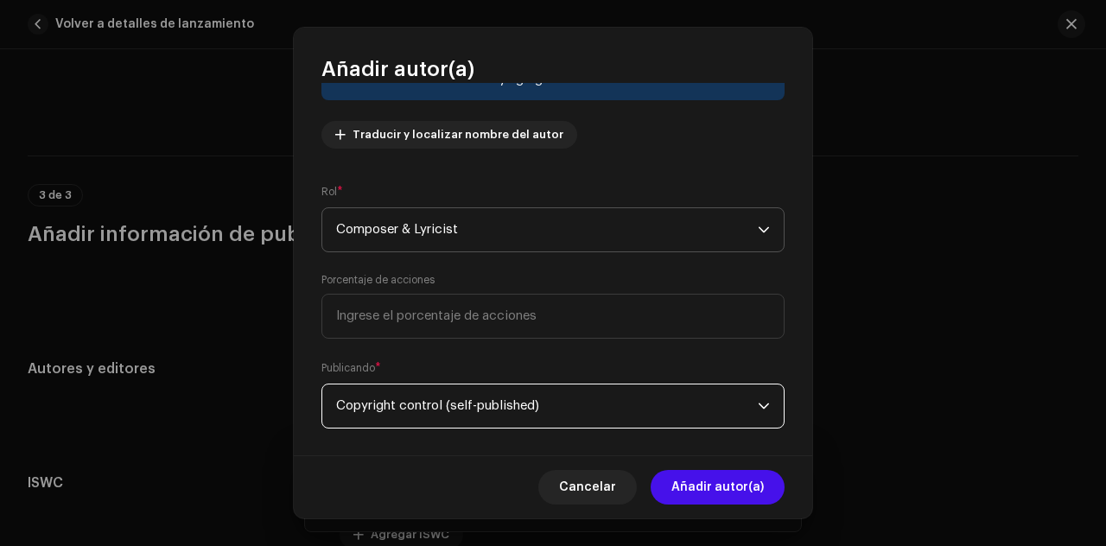
click at [635, 229] on span "Composer & Lyricist" at bounding box center [547, 229] width 422 height 43
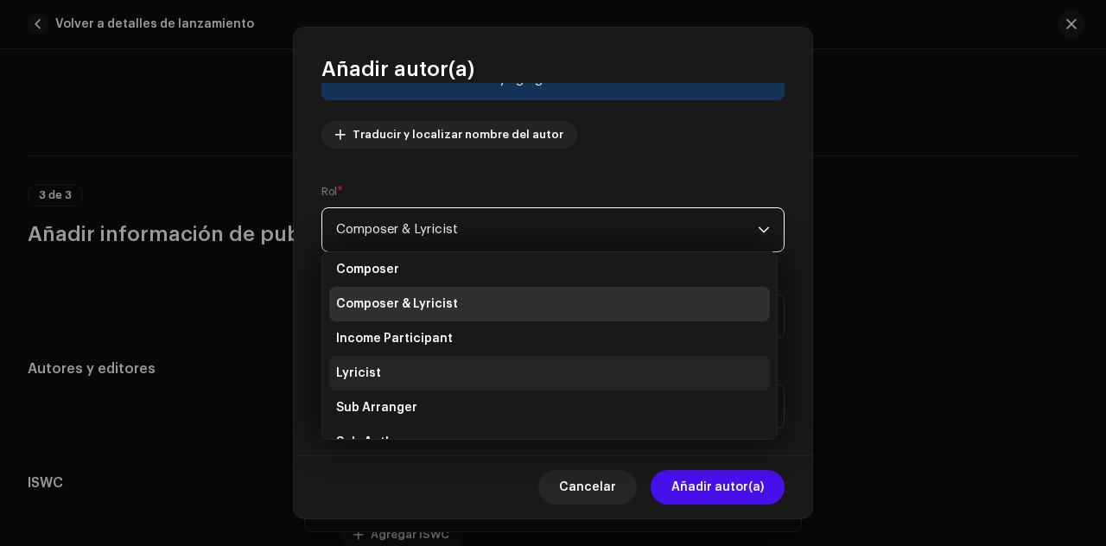
scroll to position [76, 0]
click at [532, 379] on li "Lyricist" at bounding box center [549, 373] width 441 height 35
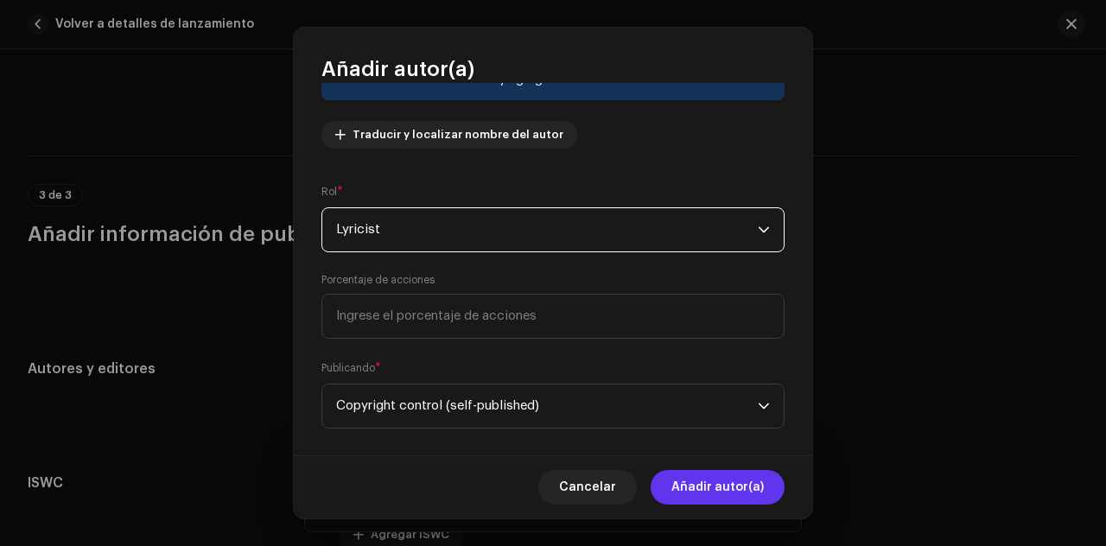
click at [727, 487] on span "Añadir autor(a)" at bounding box center [718, 487] width 92 height 35
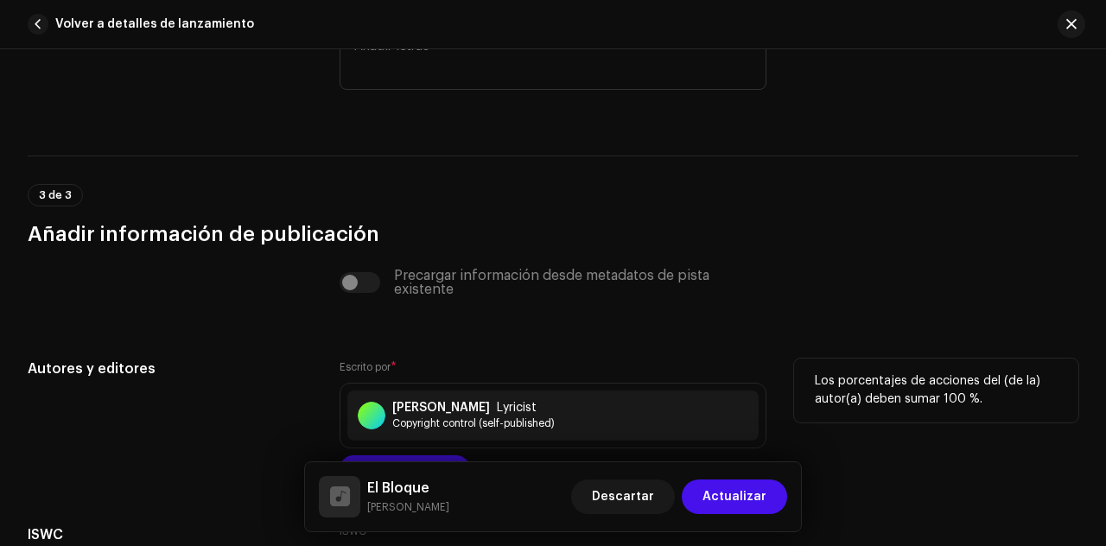
scroll to position [3956, 0]
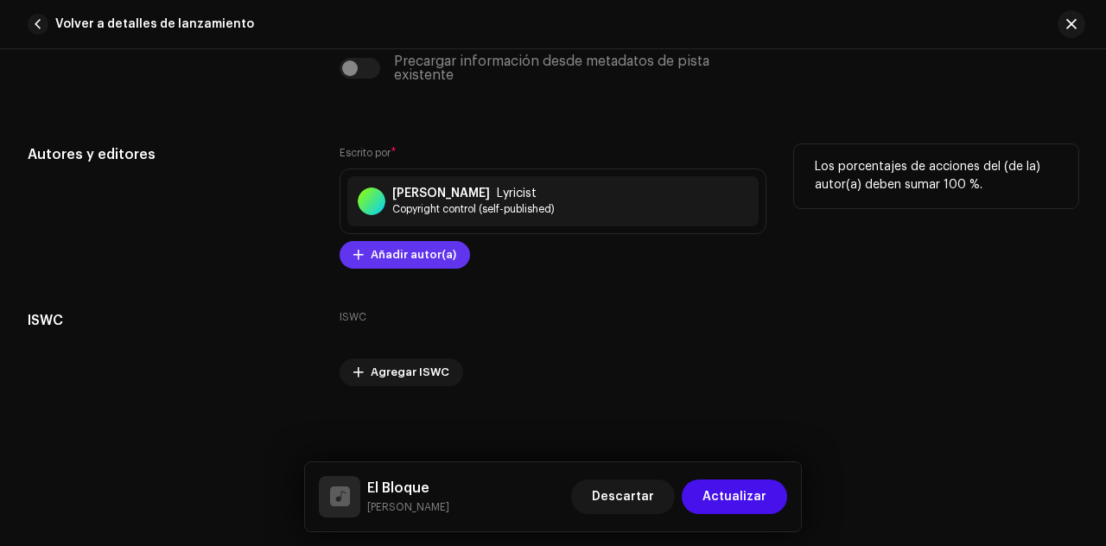
click at [420, 248] on span "Añadir autor(a)" at bounding box center [414, 255] width 86 height 35
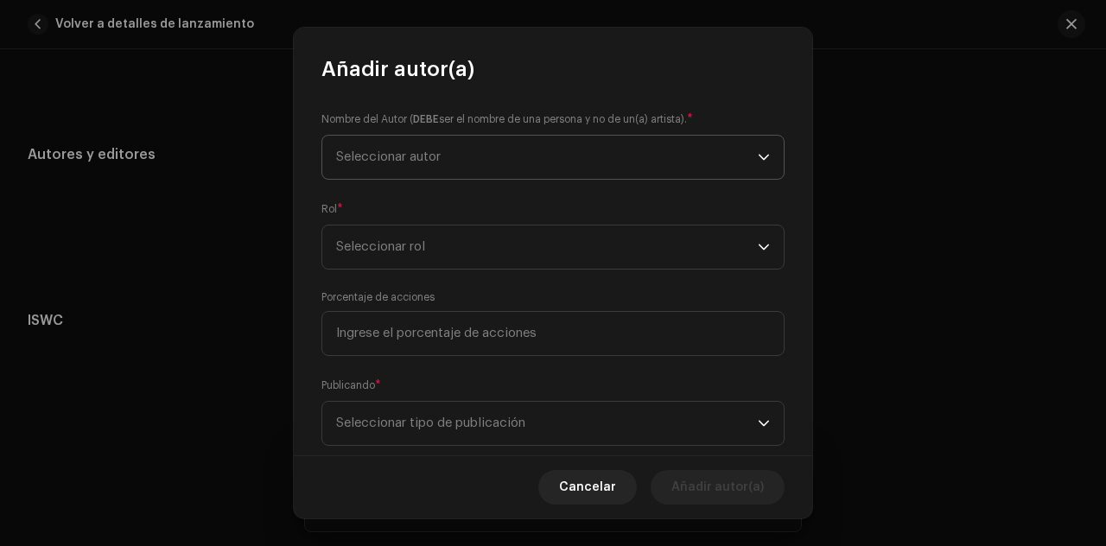
click at [458, 160] on span "Seleccionar autor" at bounding box center [547, 157] width 422 height 43
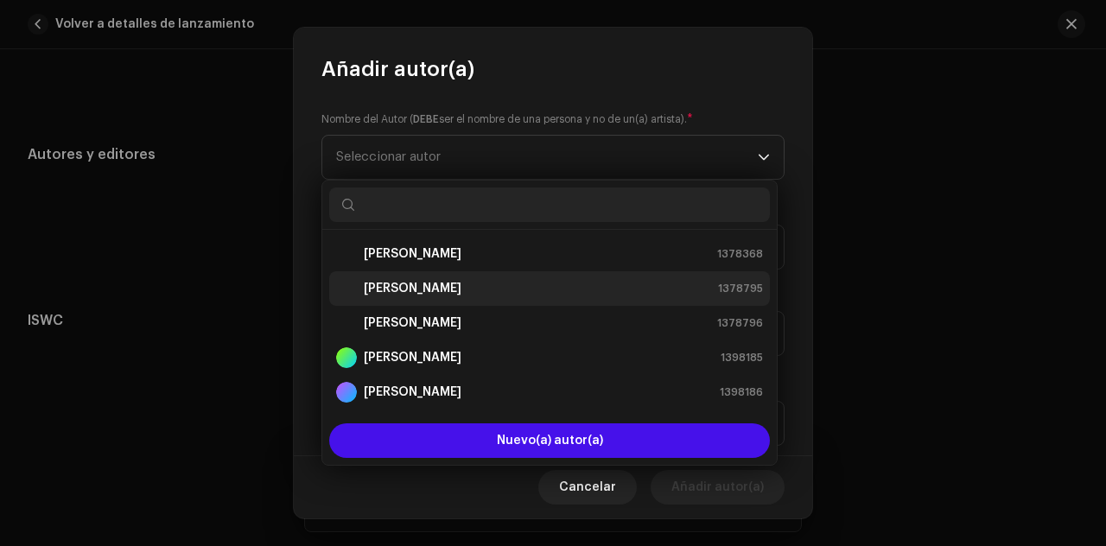
click at [427, 288] on strong "[PERSON_NAME]" at bounding box center [413, 288] width 98 height 17
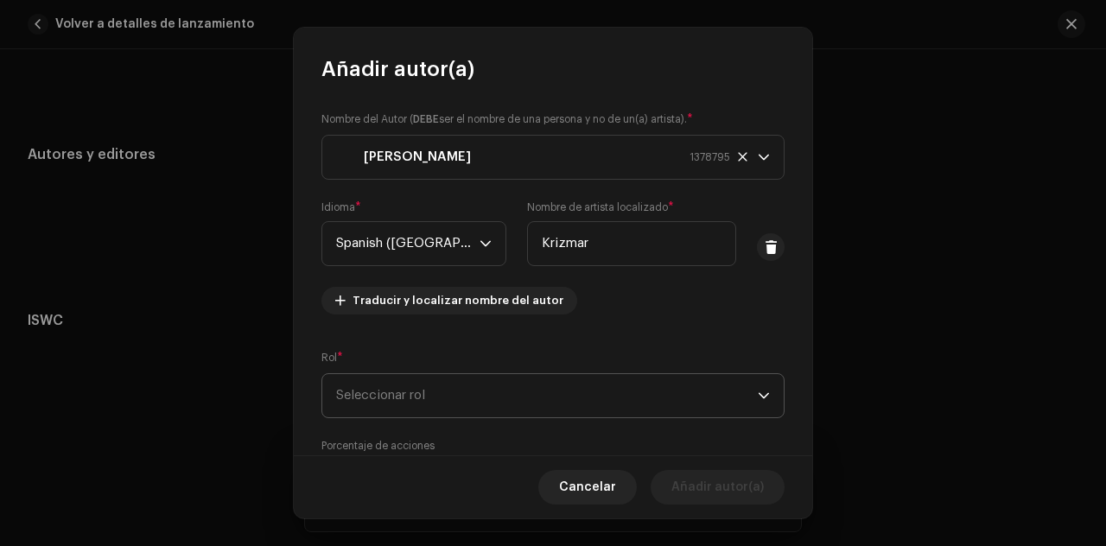
click at [481, 390] on span "Seleccionar rol" at bounding box center [547, 395] width 422 height 43
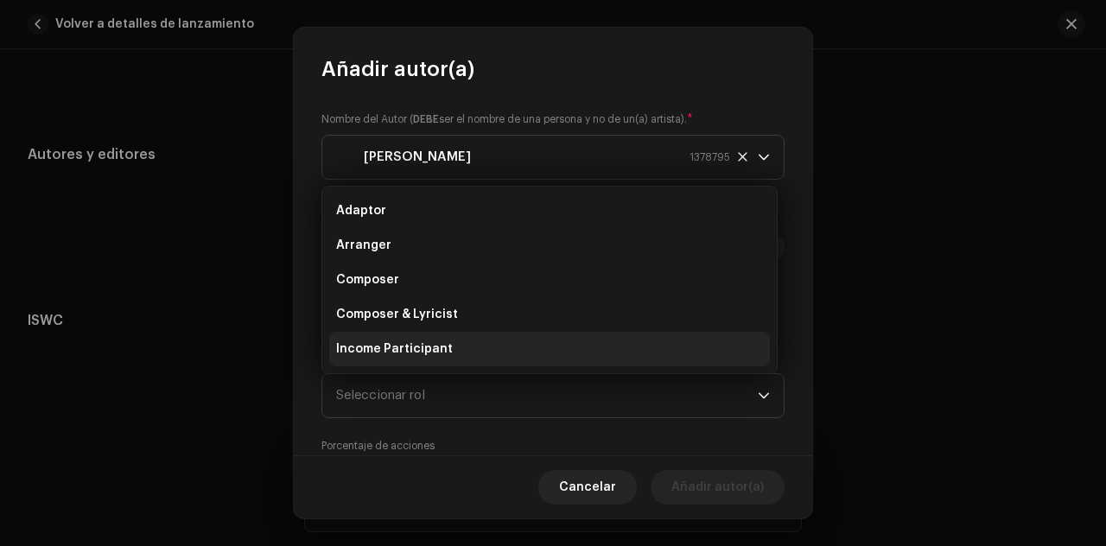
scroll to position [28, 0]
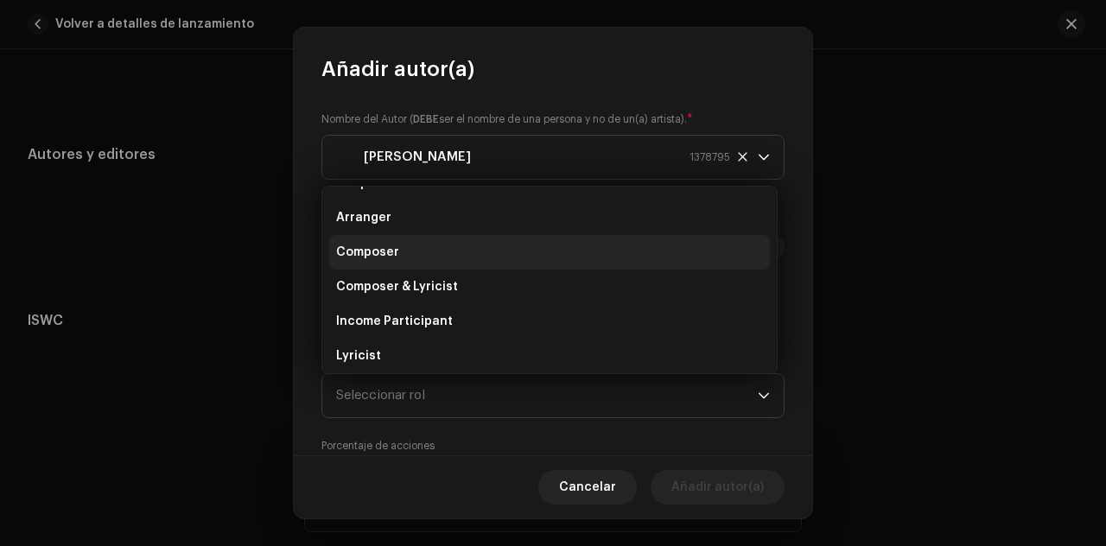
click at [447, 258] on li "Composer" at bounding box center [549, 252] width 441 height 35
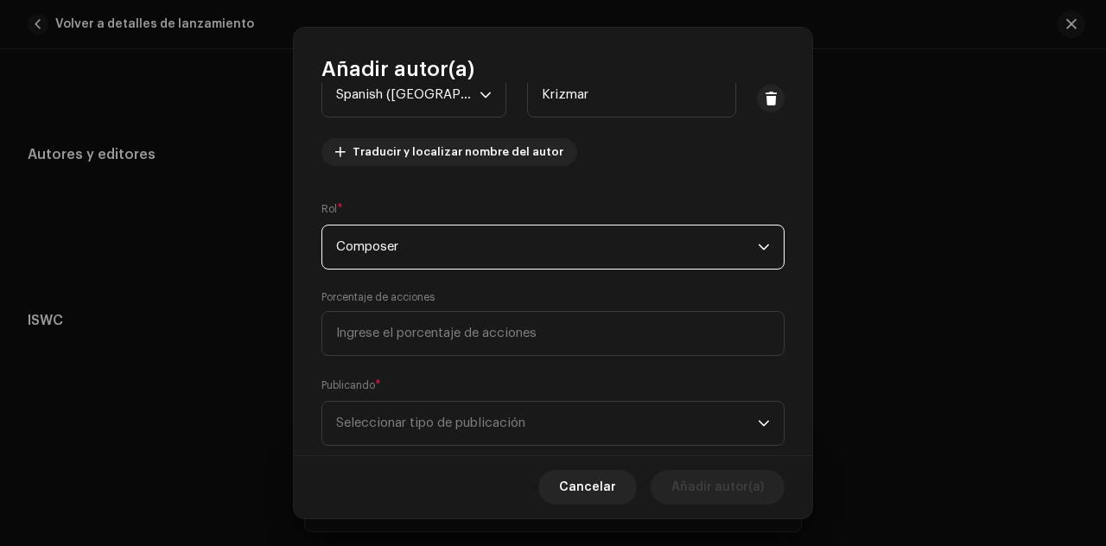
scroll to position [161, 0]
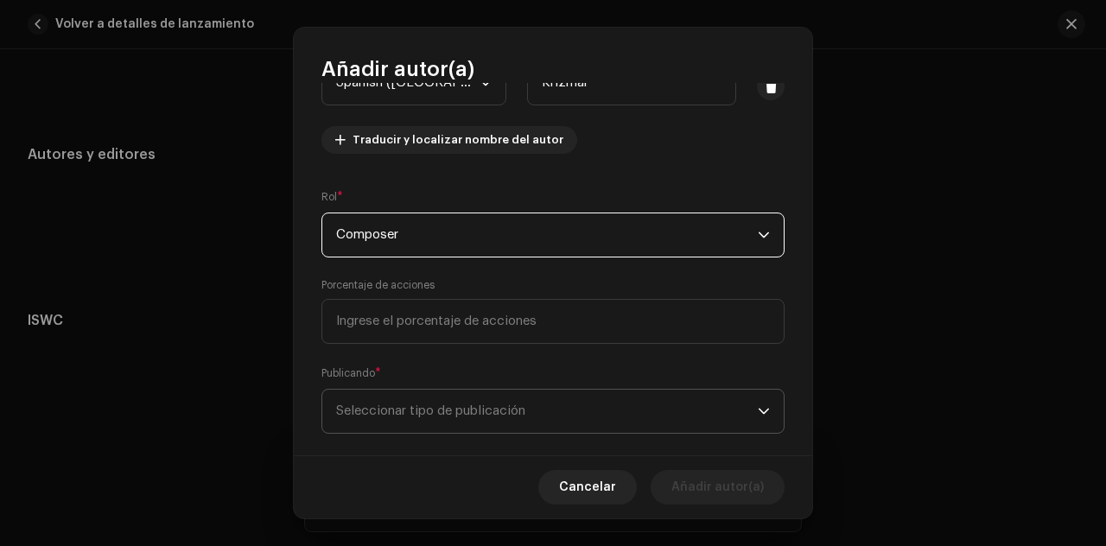
click at [615, 400] on span "Seleccionar tipo de publicación" at bounding box center [547, 411] width 422 height 43
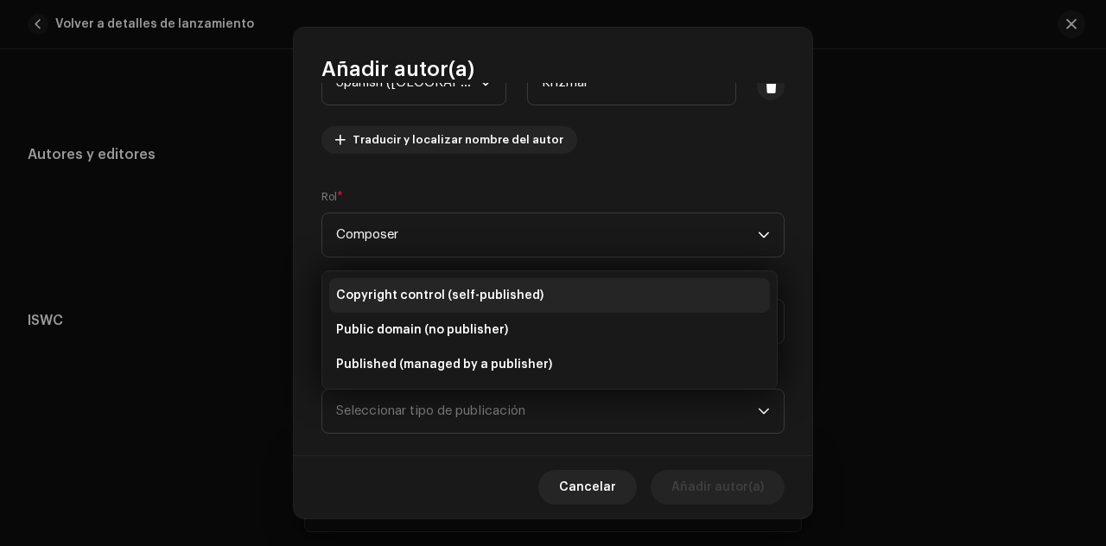
click at [431, 297] on span "Copyright control (self-published)" at bounding box center [439, 295] width 207 height 17
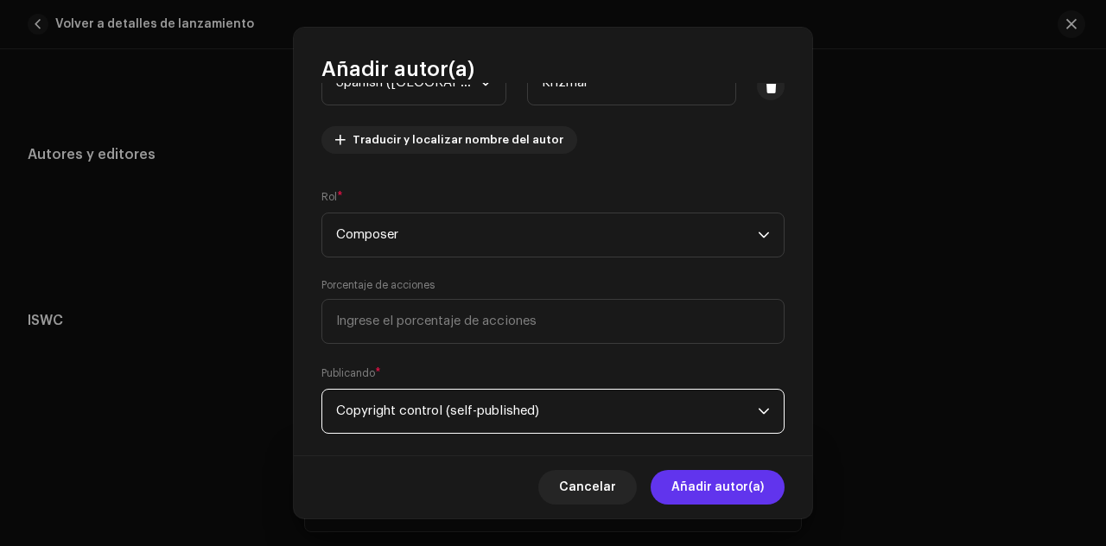
click at [691, 487] on span "Añadir autor(a)" at bounding box center [718, 487] width 92 height 35
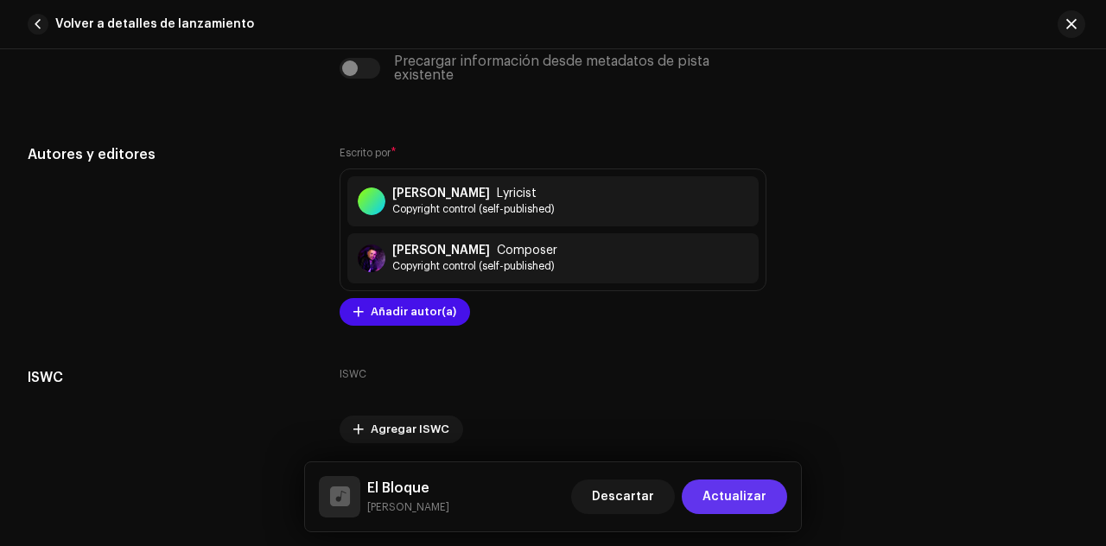
click at [747, 487] on span "Actualizar" at bounding box center [735, 497] width 64 height 35
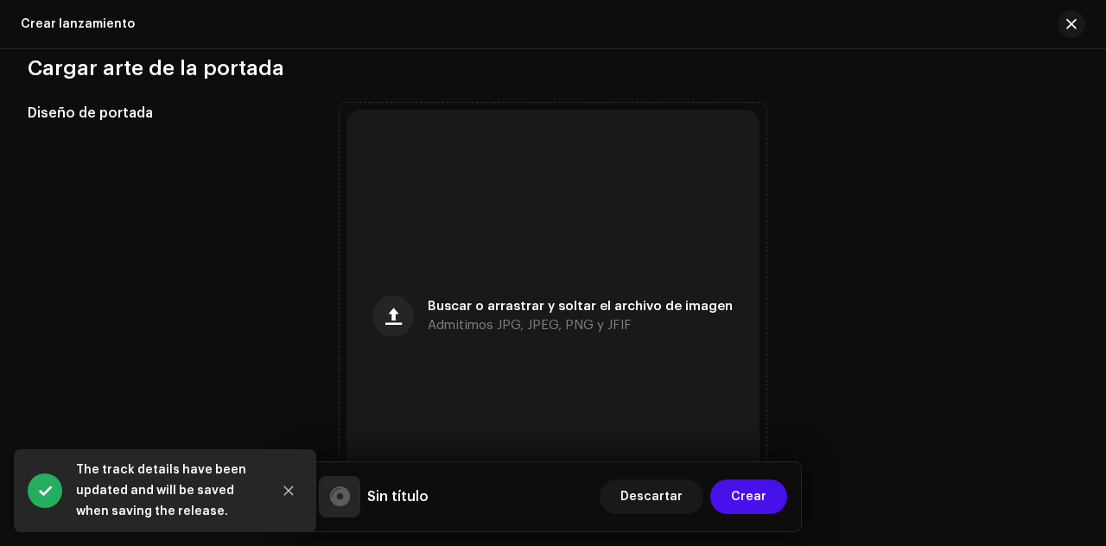
scroll to position [678, 0]
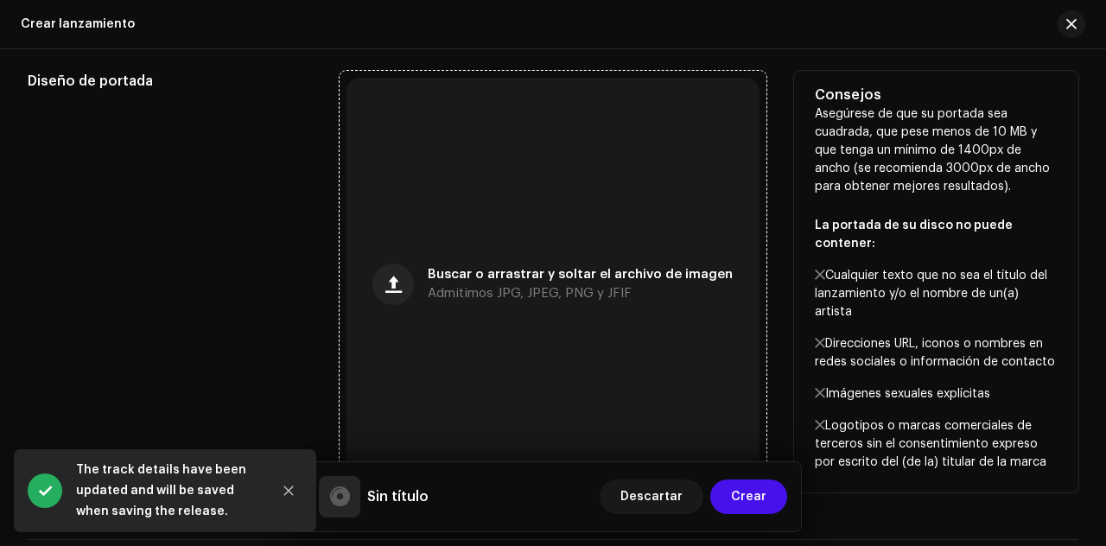
click at [582, 271] on div "Buscar o arrastrar y soltar el archivo de imagen Admitimos JPG, JPEG, PNG y JFIF" at bounding box center [553, 284] width 413 height 413
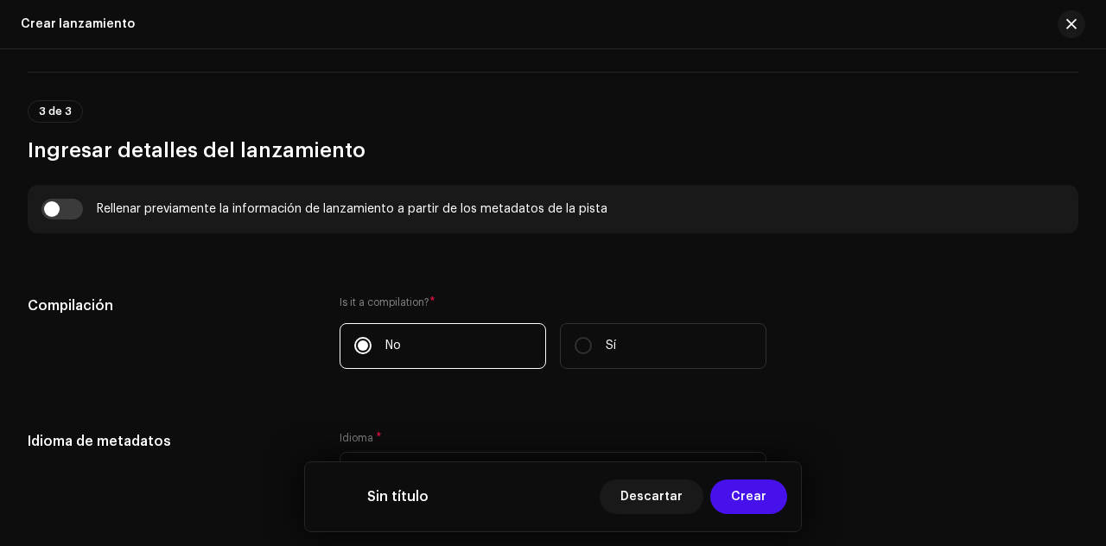
scroll to position [1163, 0]
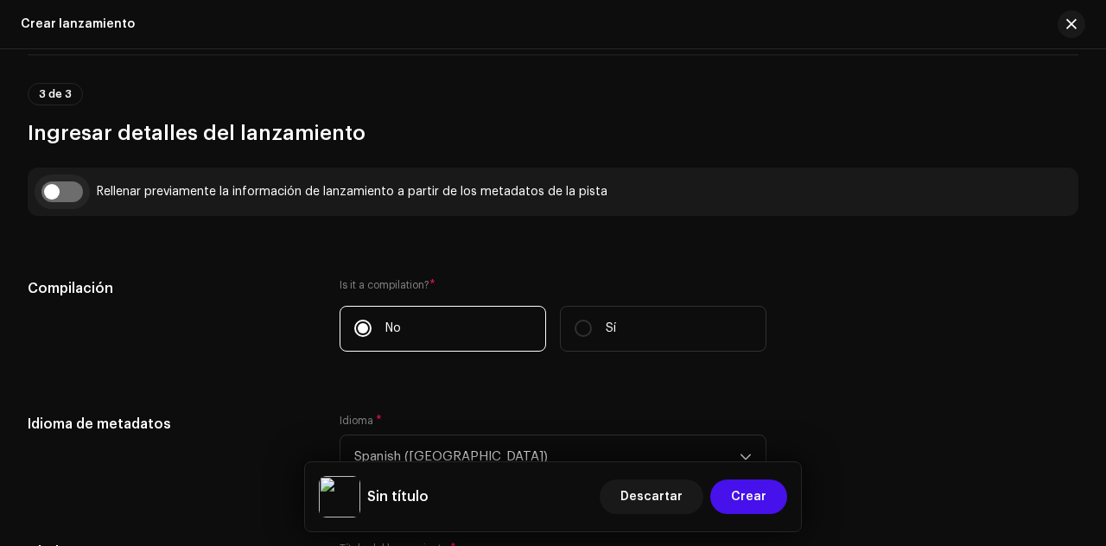
click at [77, 191] on input "checkbox" at bounding box center [61, 191] width 41 height 21
checkbox input "true"
type input "El Bloque"
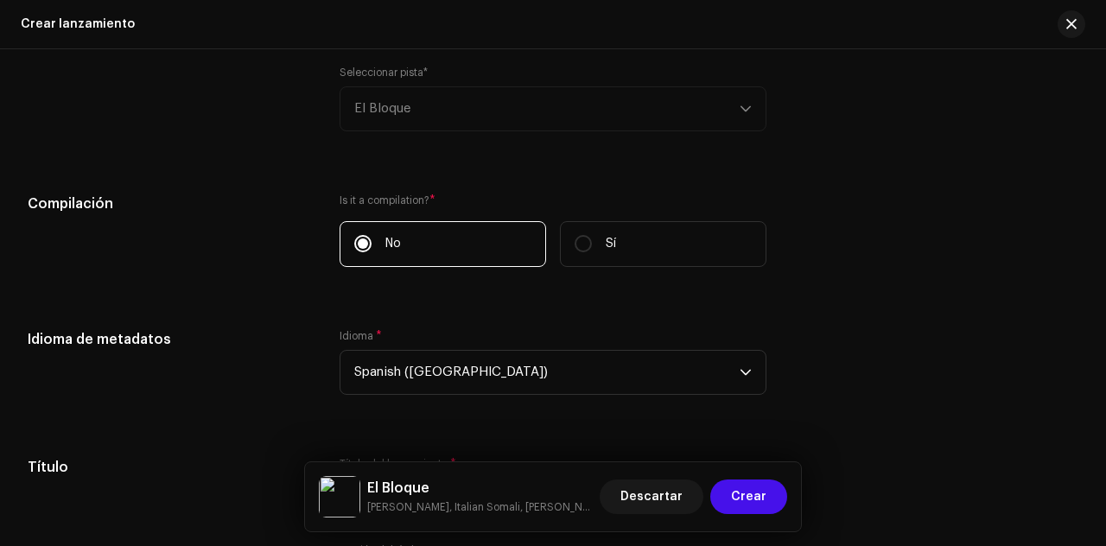
scroll to position [1350, 0]
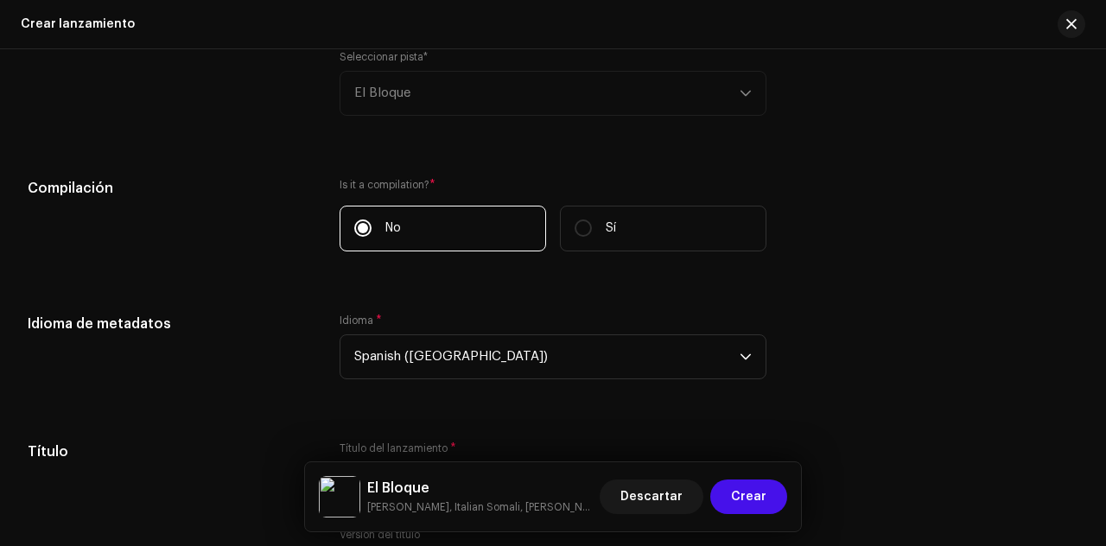
click at [530, 181] on label "Is it a compilation? *" at bounding box center [553, 185] width 427 height 14
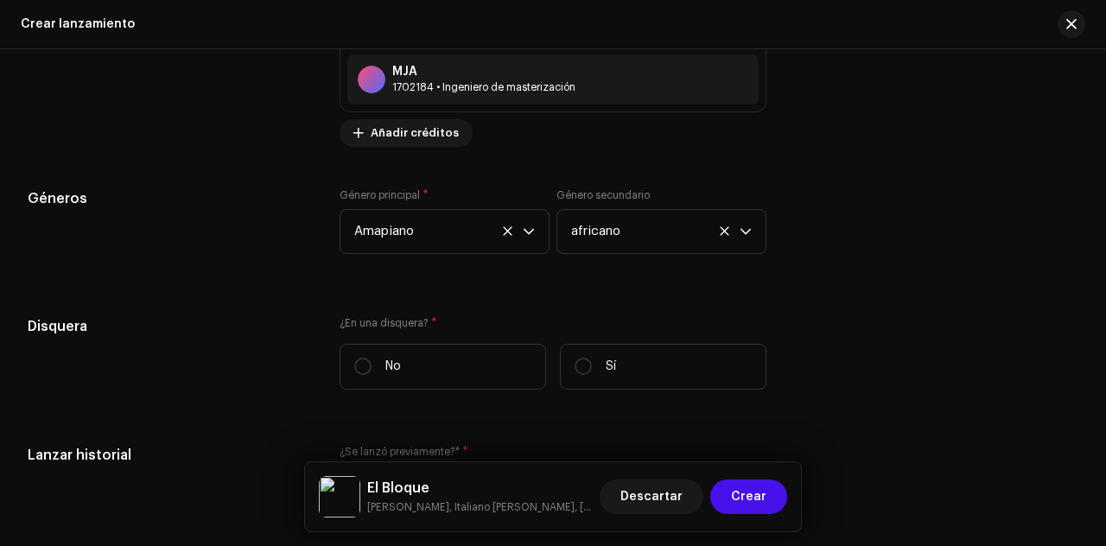
scroll to position [3052, 0]
click at [576, 372] on p-radiobutton at bounding box center [583, 366] width 17 height 17
click at [576, 372] on input "Sí" at bounding box center [583, 366] width 17 height 17
radio input "true"
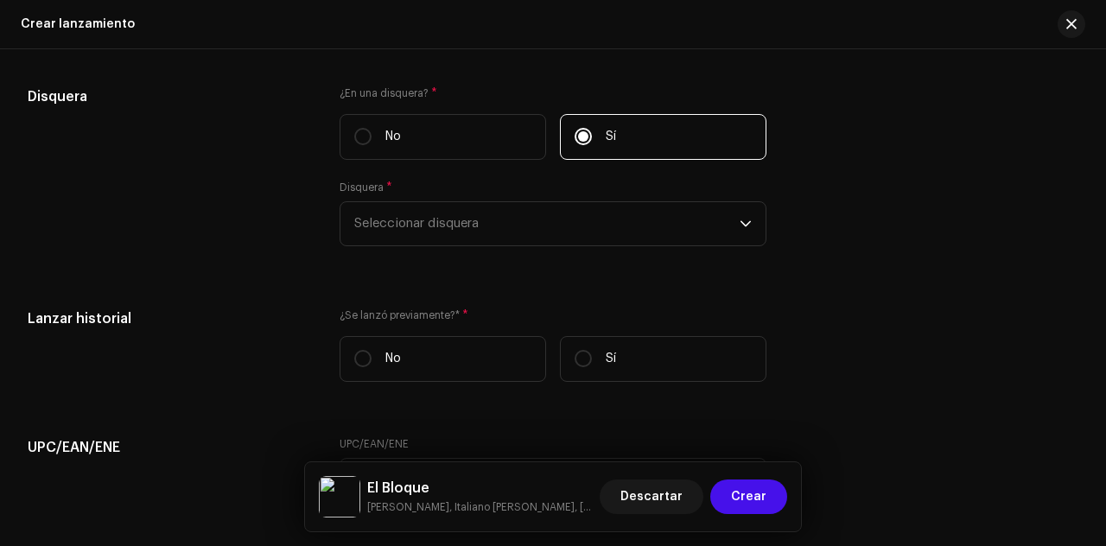
scroll to position [3322, 0]
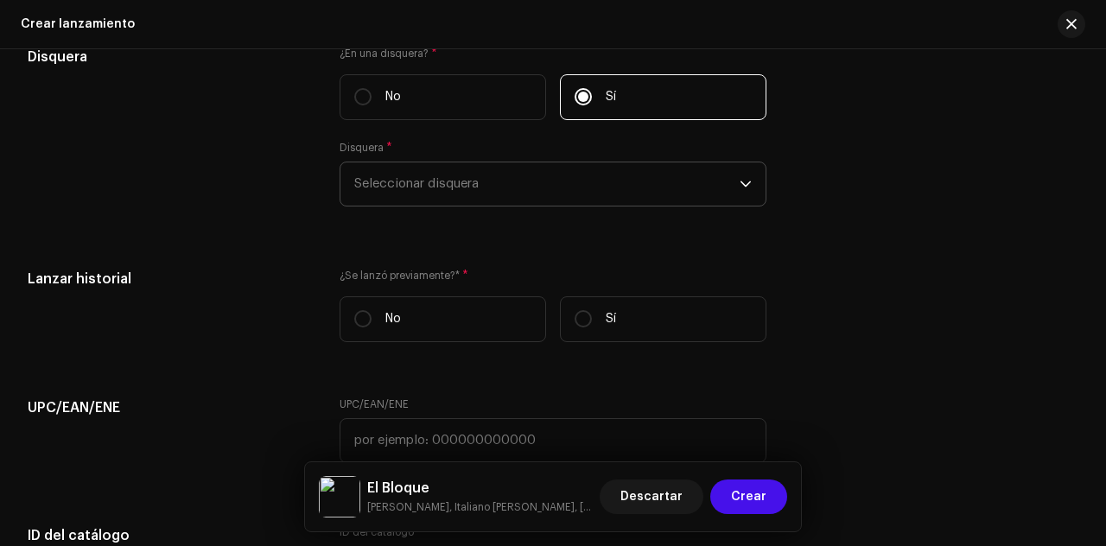
click at [740, 188] on div "disparador desplegable" at bounding box center [746, 183] width 12 height 43
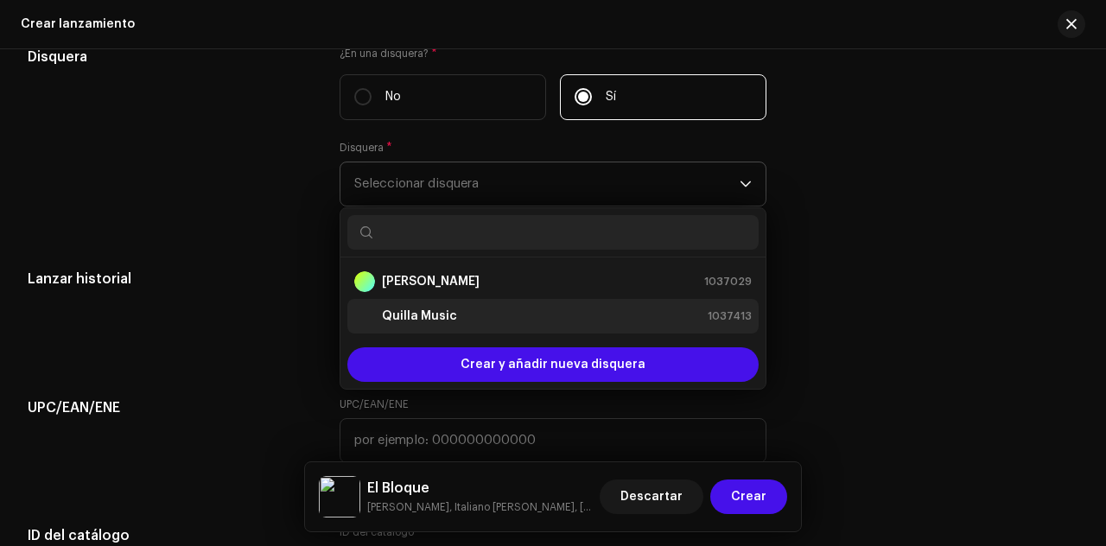
click at [545, 315] on div "Quilla Music 1037413" at bounding box center [553, 316] width 398 height 21
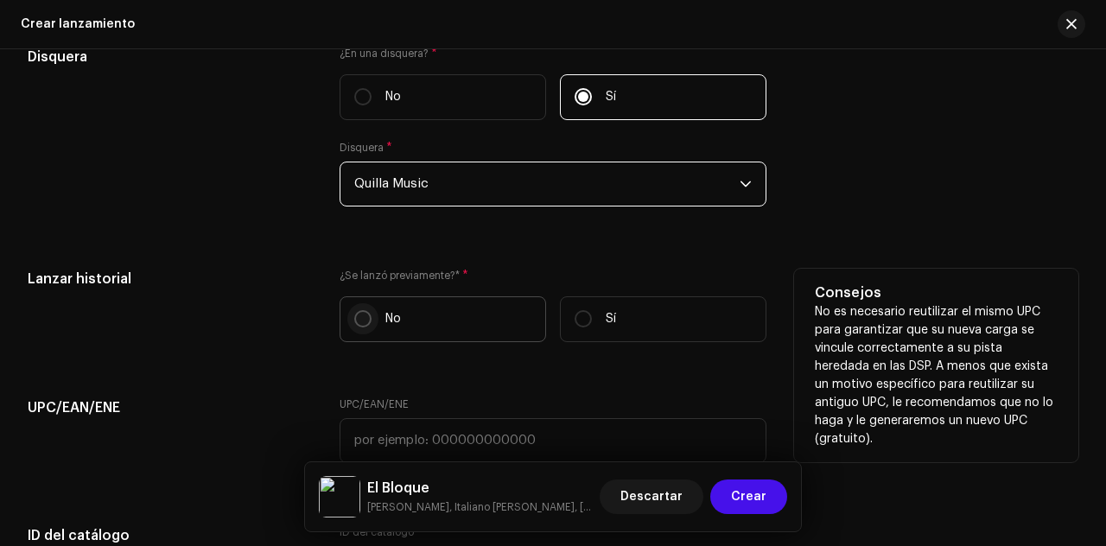
click at [365, 317] on input "No" at bounding box center [362, 318] width 17 height 17
radio input "true"
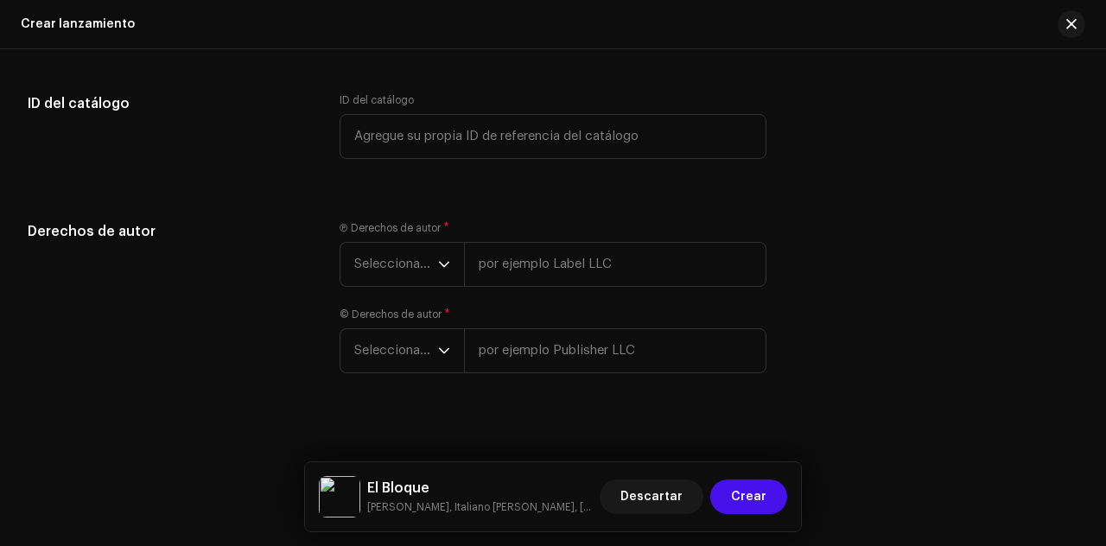
scroll to position [3765, 0]
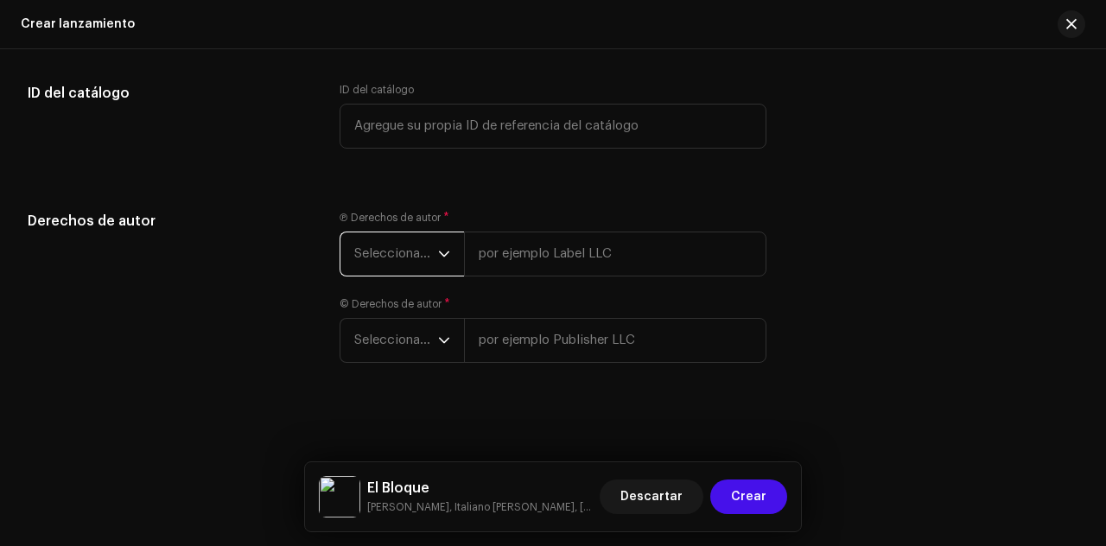
click at [427, 258] on span "Seleccionar año" at bounding box center [396, 253] width 84 height 43
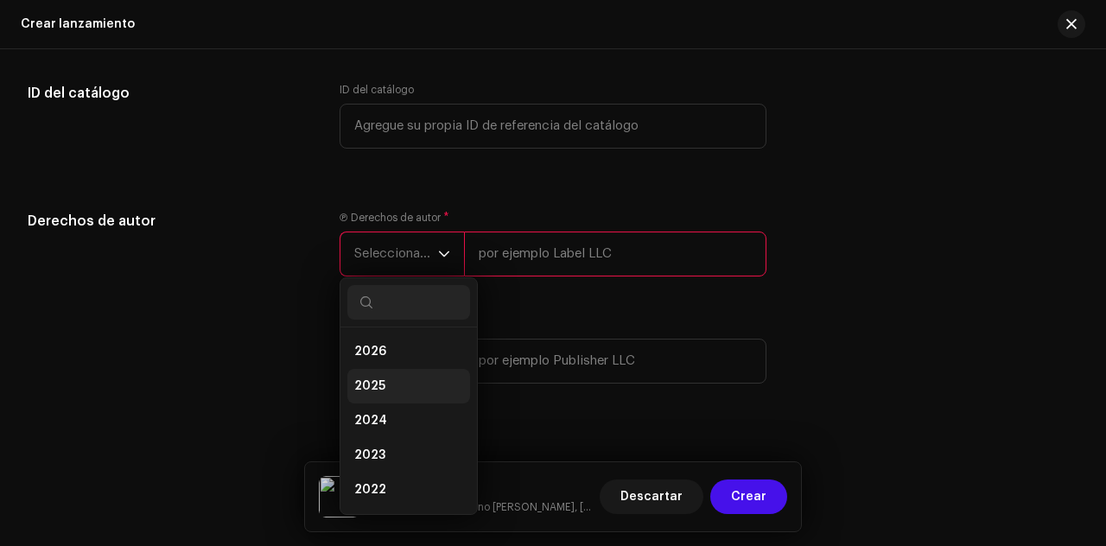
click at [374, 383] on span "2025" at bounding box center [369, 386] width 31 height 17
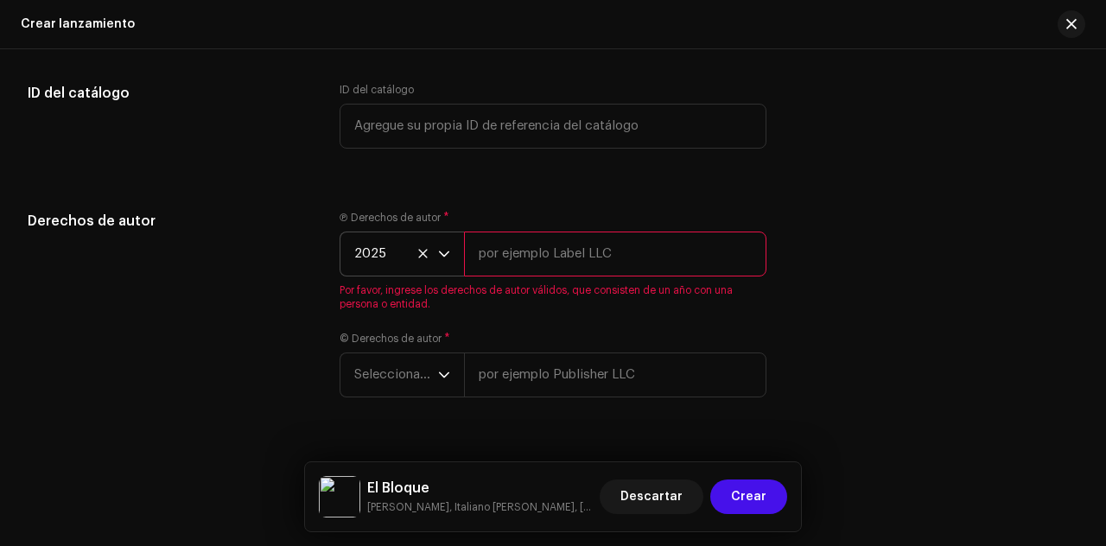
click at [519, 259] on input "text" at bounding box center [615, 254] width 302 height 45
type input "Quilla Music"
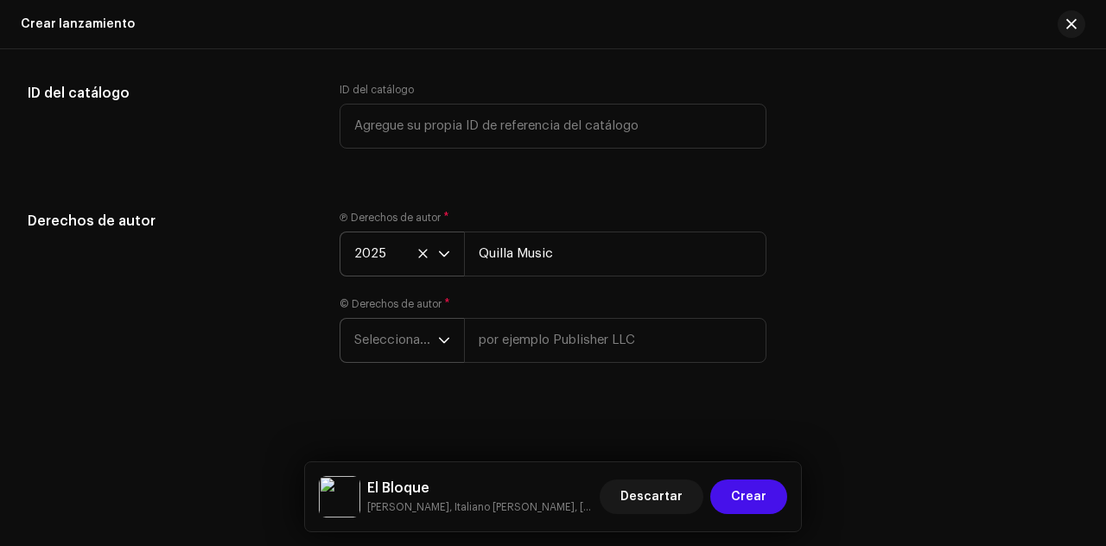
click at [444, 345] on div "disparador desplegable" at bounding box center [444, 340] width 12 height 43
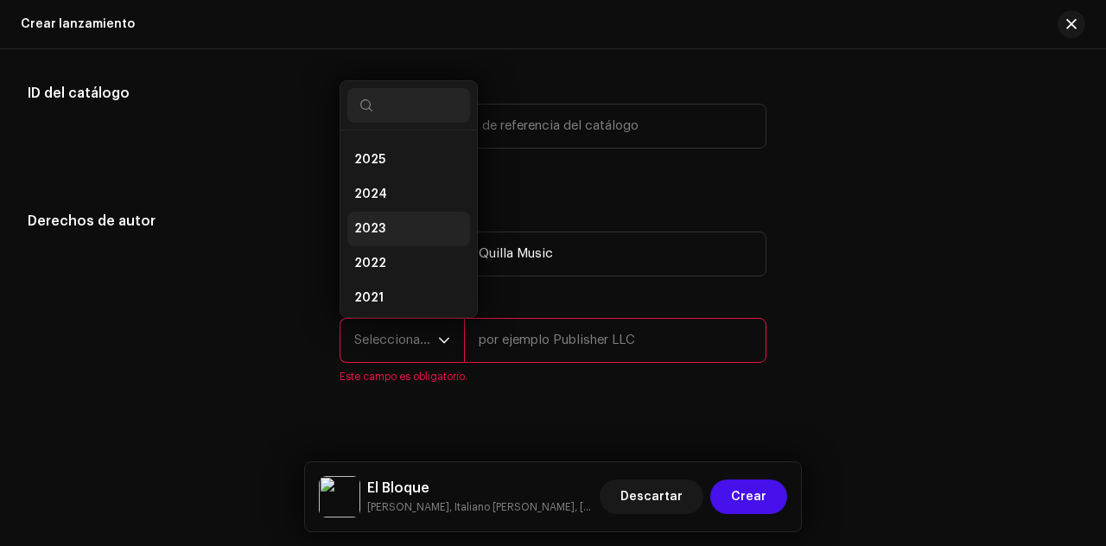
scroll to position [29, 0]
click at [385, 156] on li "2025" at bounding box center [408, 160] width 123 height 35
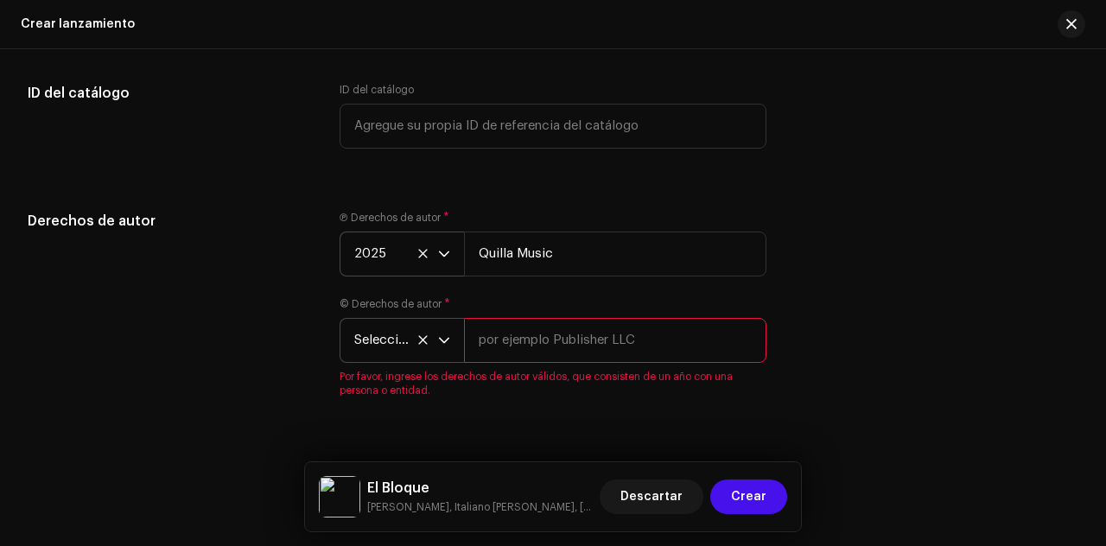
click at [536, 340] on input "text" at bounding box center [615, 340] width 302 height 45
type input "[PERSON_NAME]"
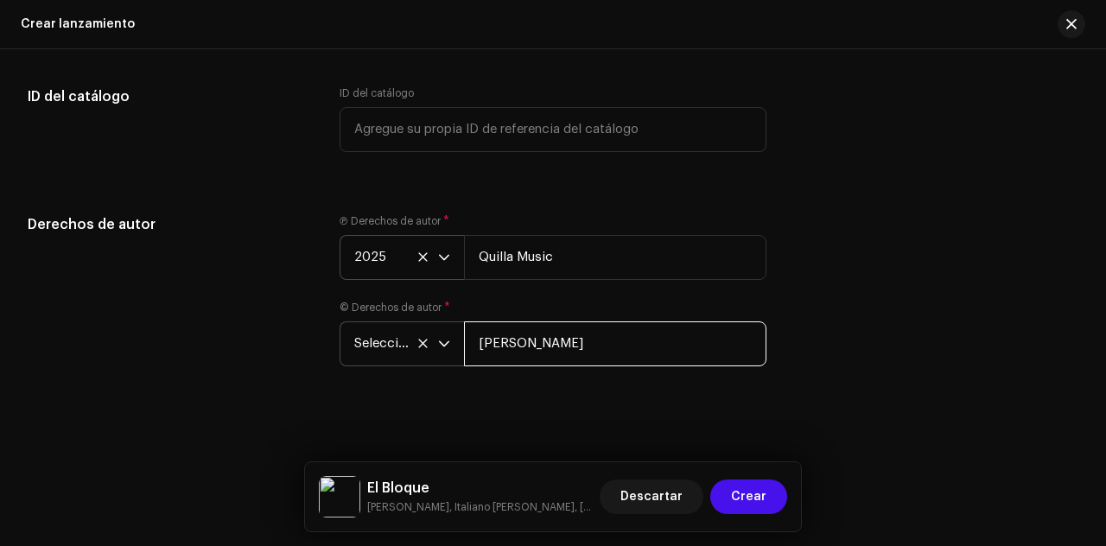
scroll to position [3765, 0]
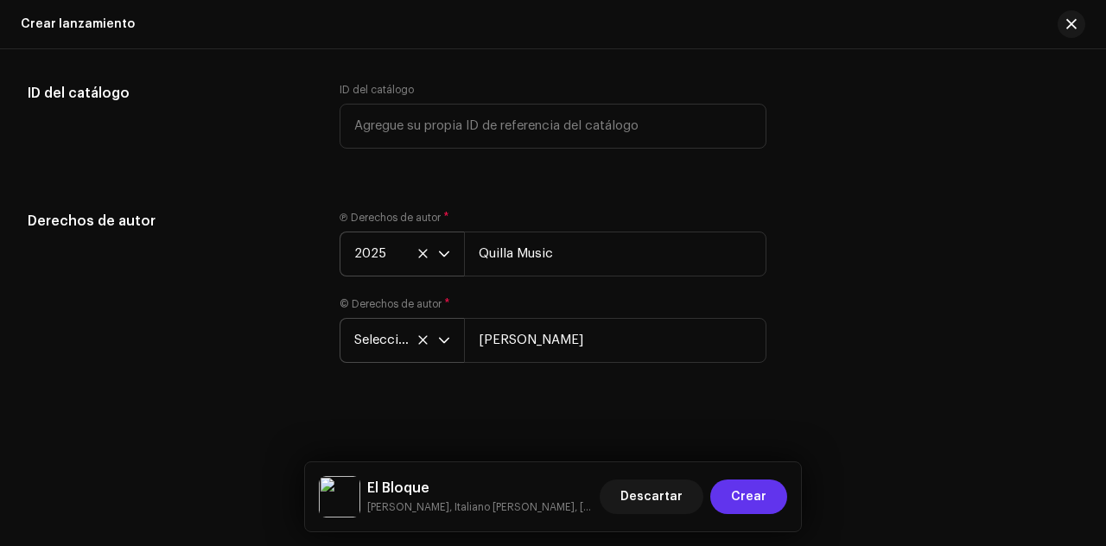
click at [753, 495] on span "Crear" at bounding box center [748, 497] width 35 height 35
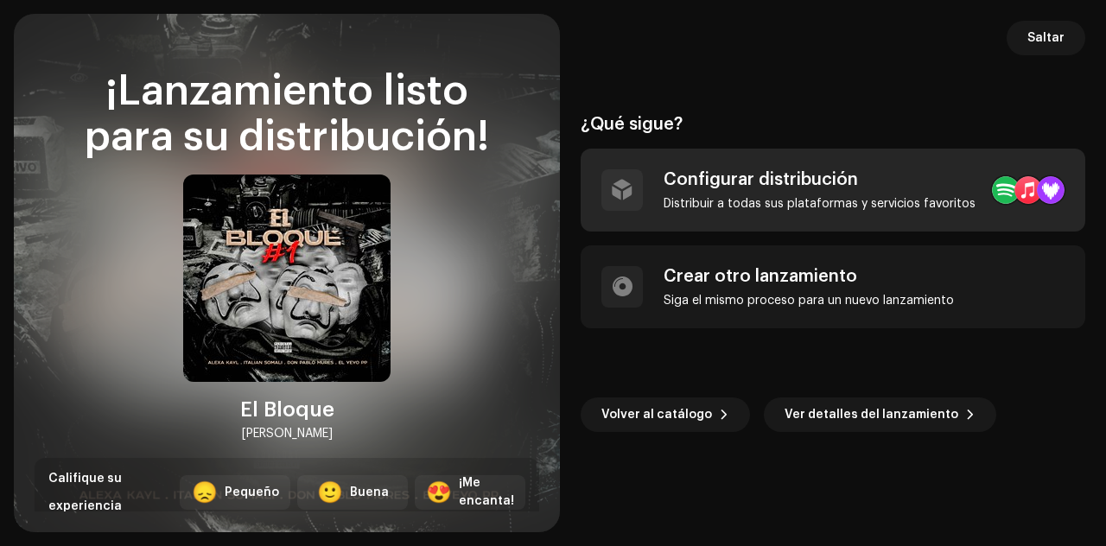
click at [830, 193] on div "Configurar distribución Distribuir a todas sus plataformas y servicios favoritos" at bounding box center [820, 189] width 312 height 41
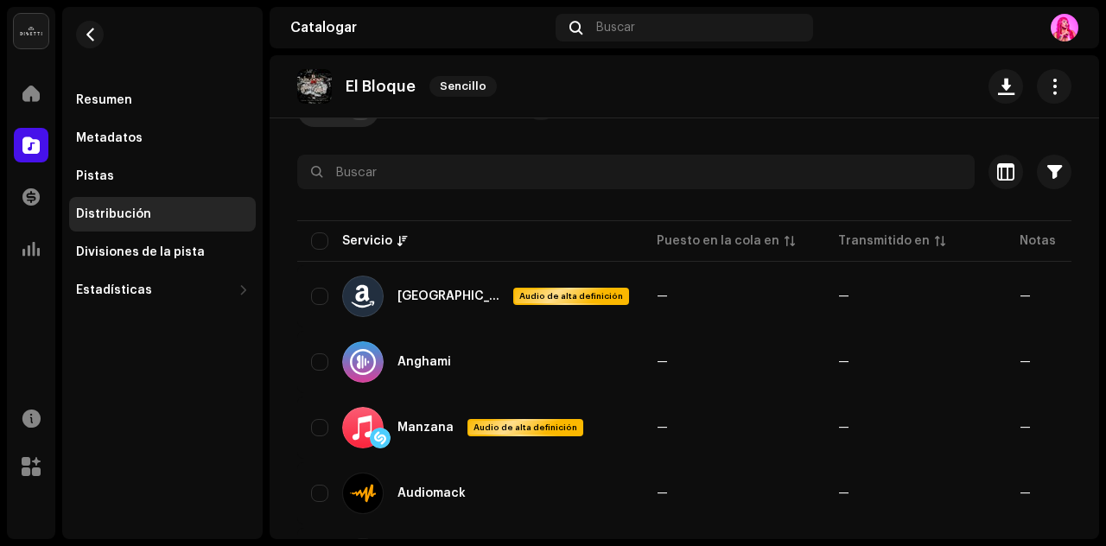
scroll to position [129, 0]
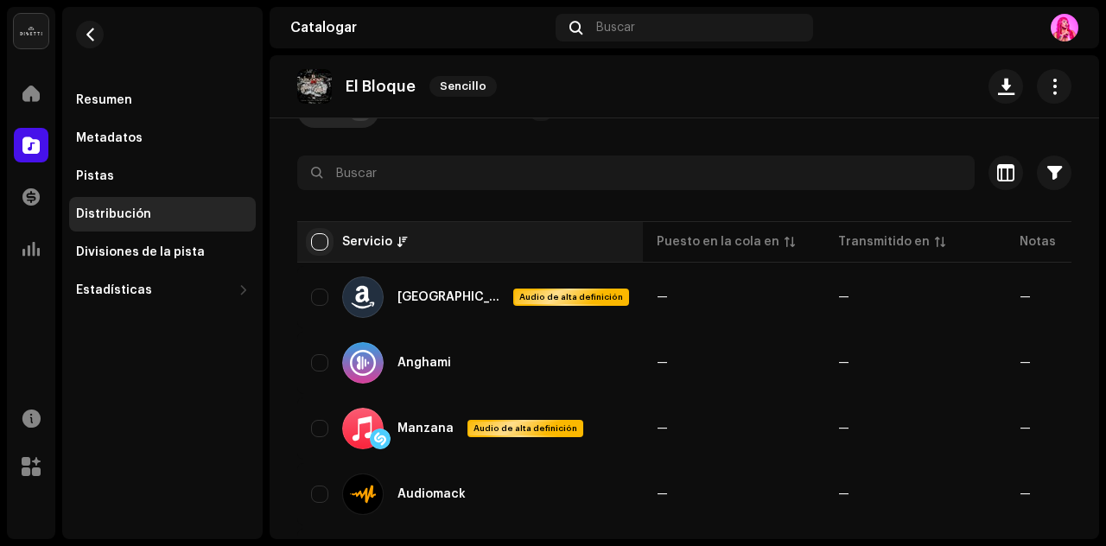
click at [316, 243] on input "checkbox" at bounding box center [319, 241] width 17 height 17
checkbox input "true"
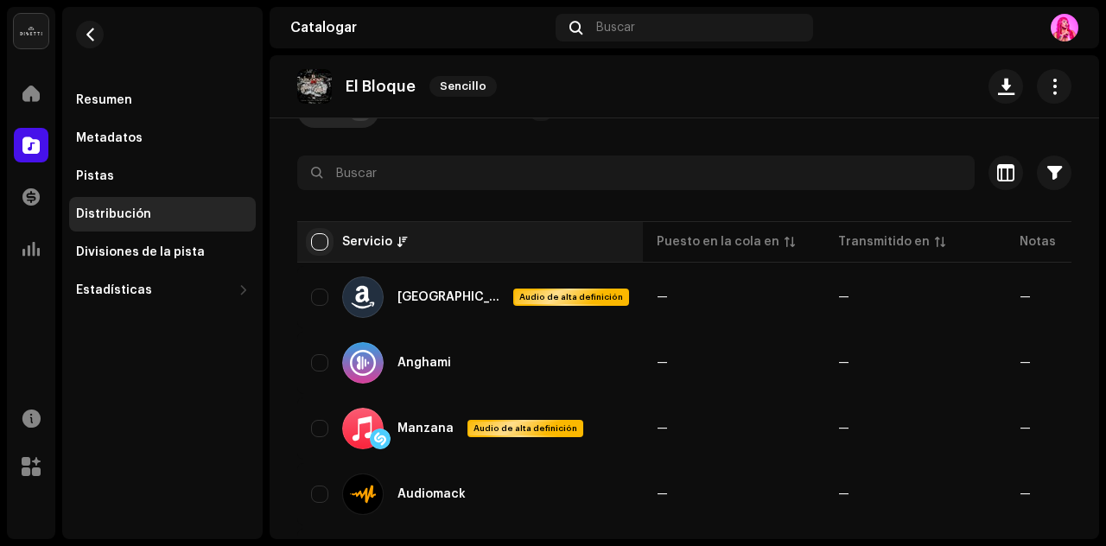
checkbox input "true"
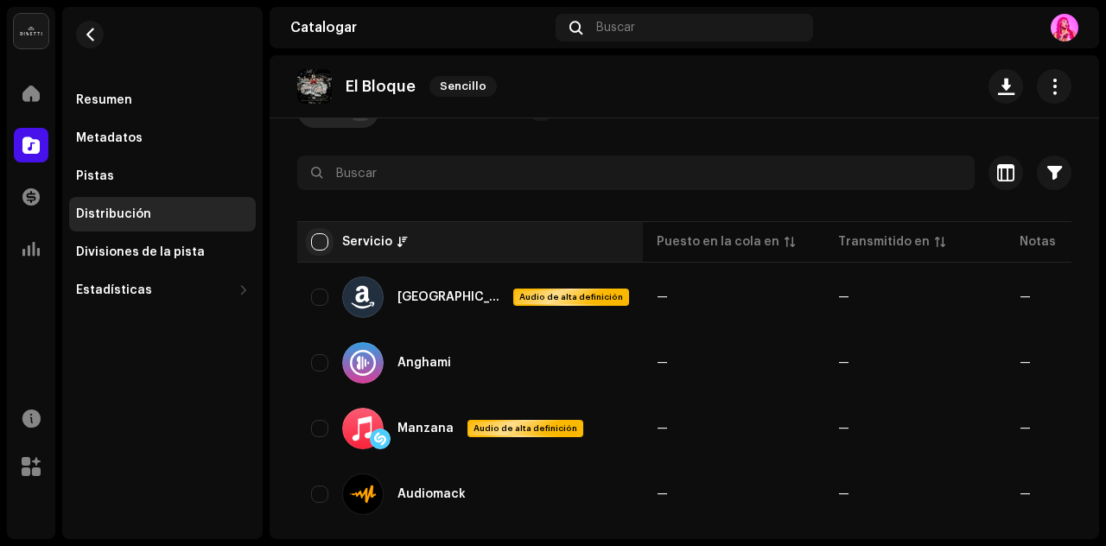
checkbox input "true"
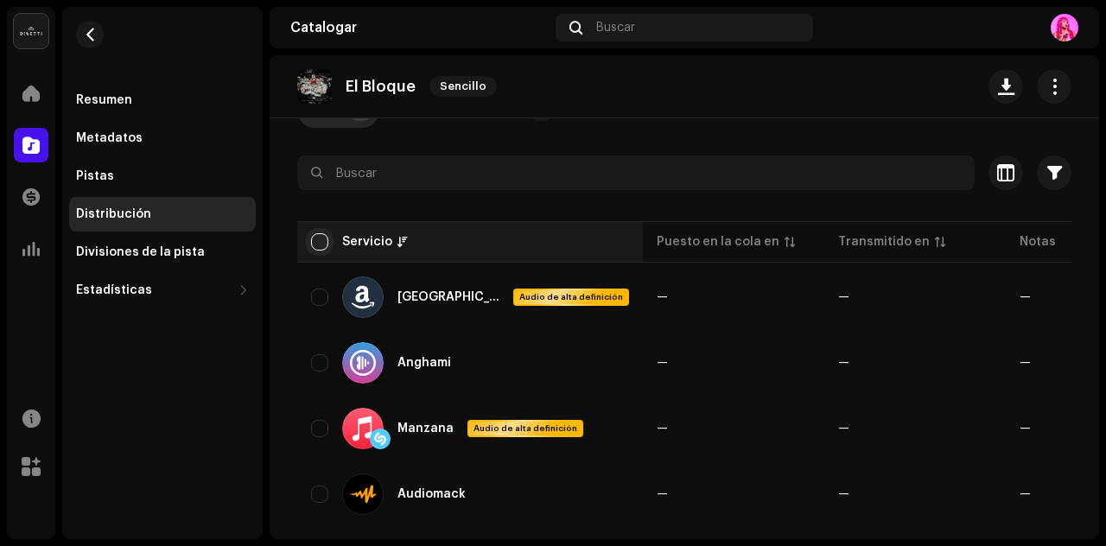
checkbox input "true"
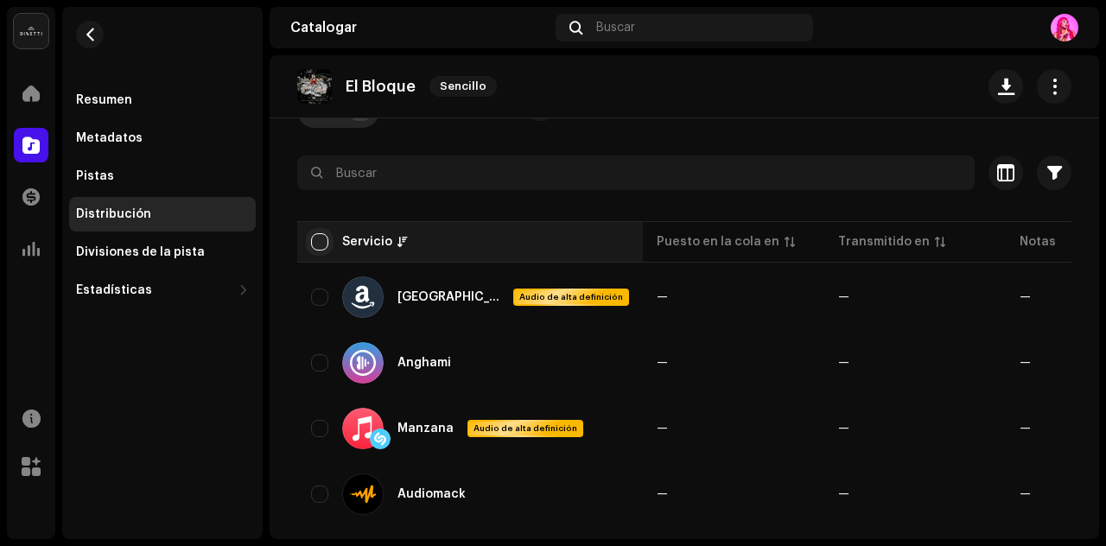
checkbox input "true"
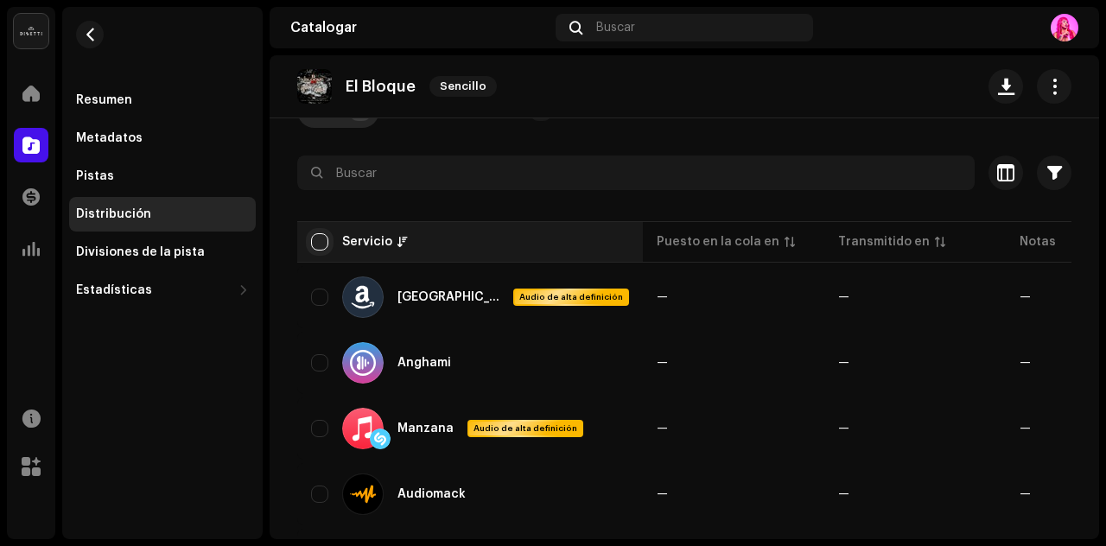
checkbox input "true"
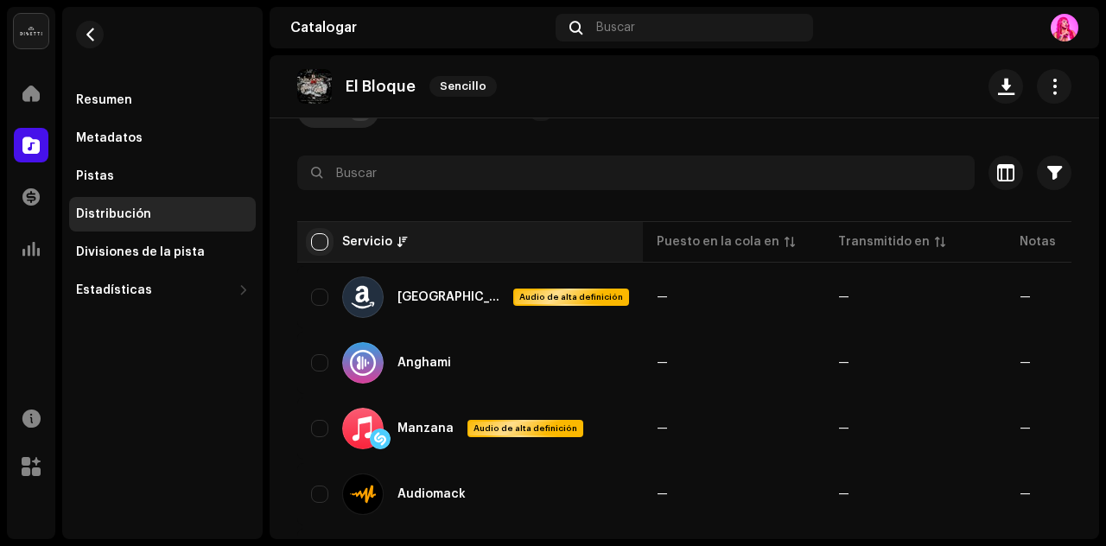
checkbox input "true"
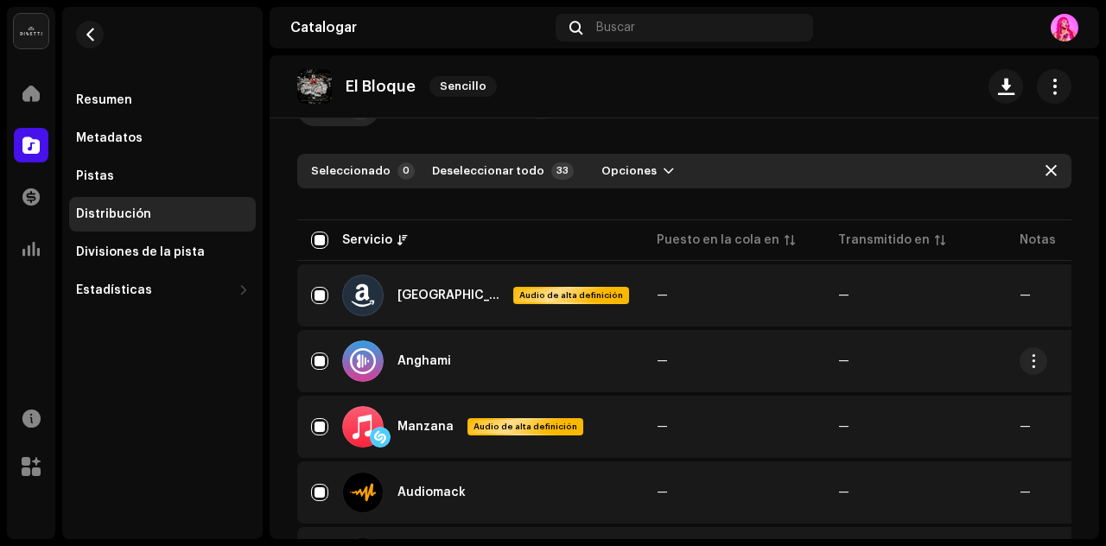
scroll to position [0, 0]
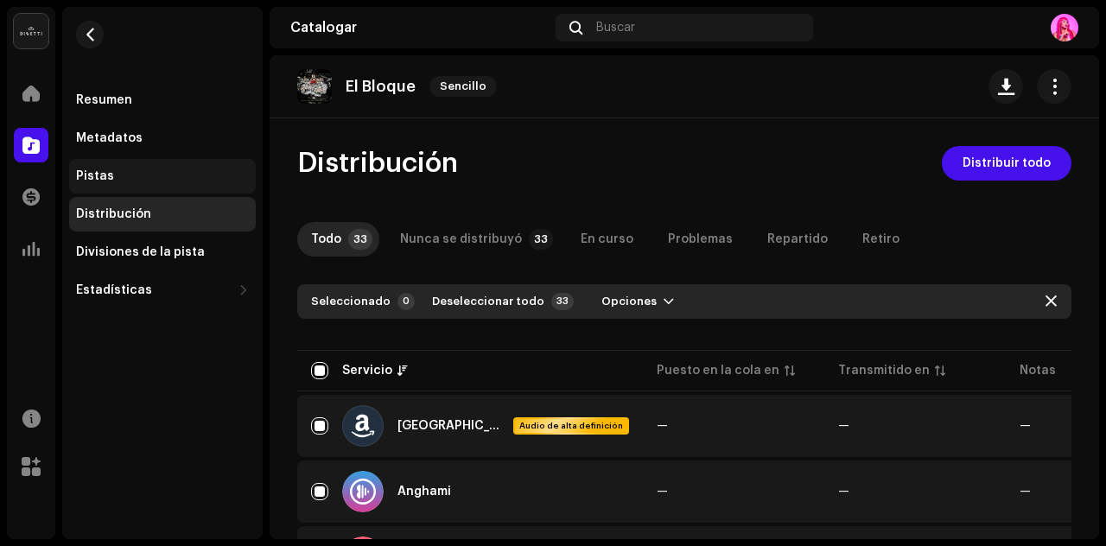
click at [130, 175] on div "Pistas" at bounding box center [162, 176] width 173 height 14
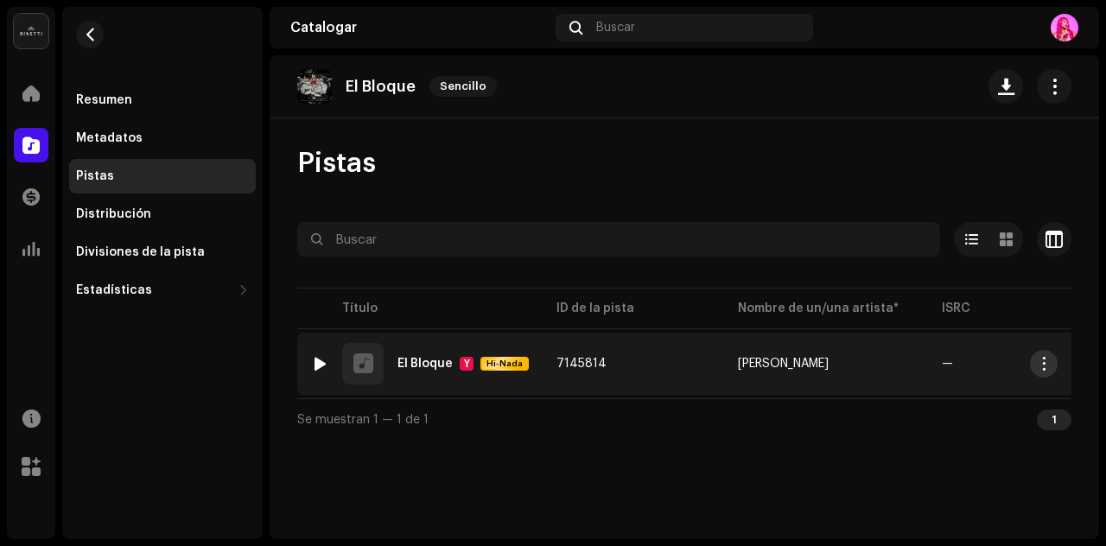
click at [1044, 360] on span "button" at bounding box center [1044, 364] width 13 height 14
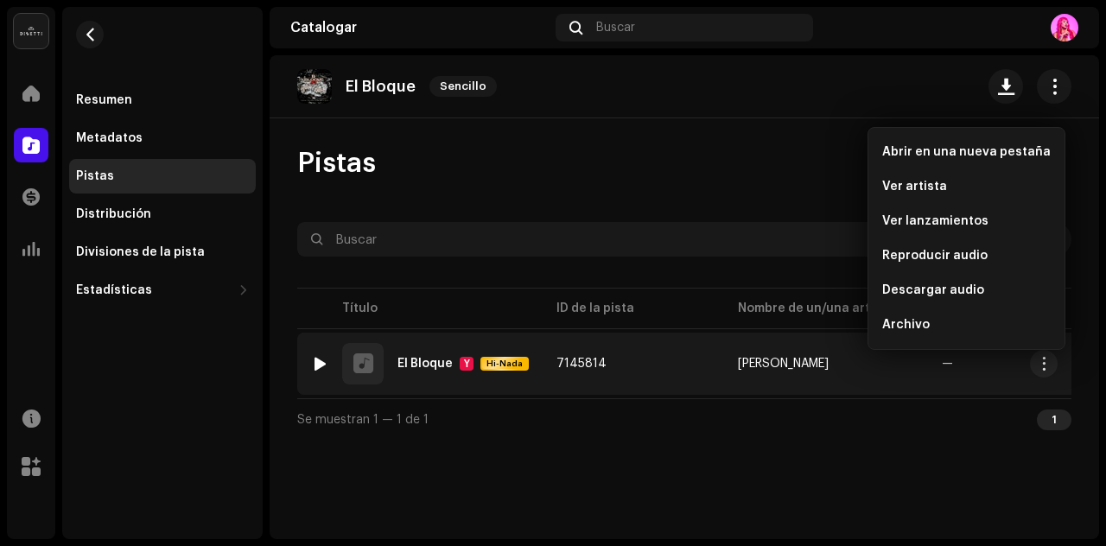
click at [724, 368] on td "[PERSON_NAME]" at bounding box center [826, 364] width 204 height 62
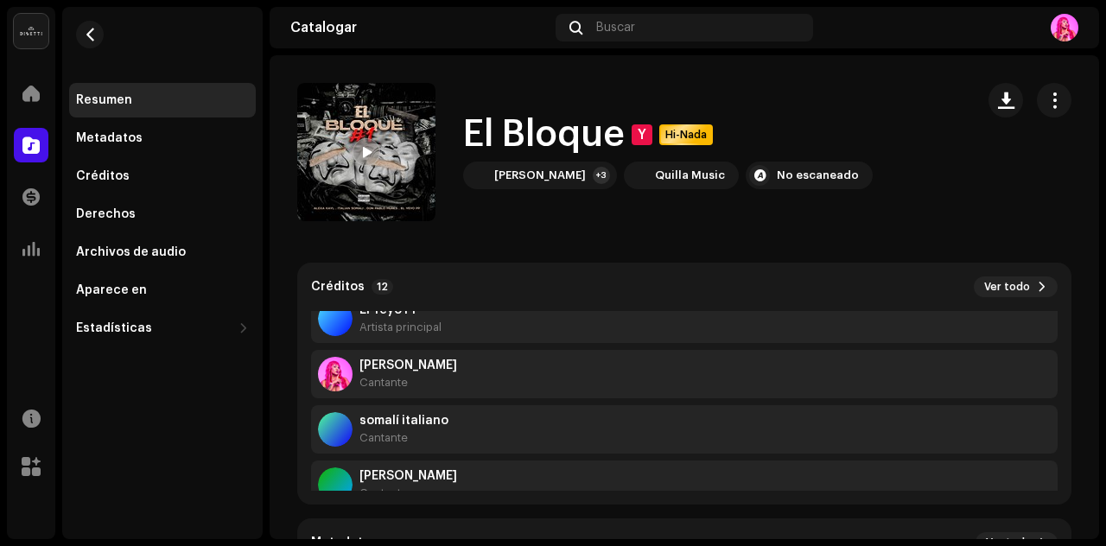
scroll to position [183, 0]
click at [29, 140] on span at bounding box center [30, 145] width 17 height 14
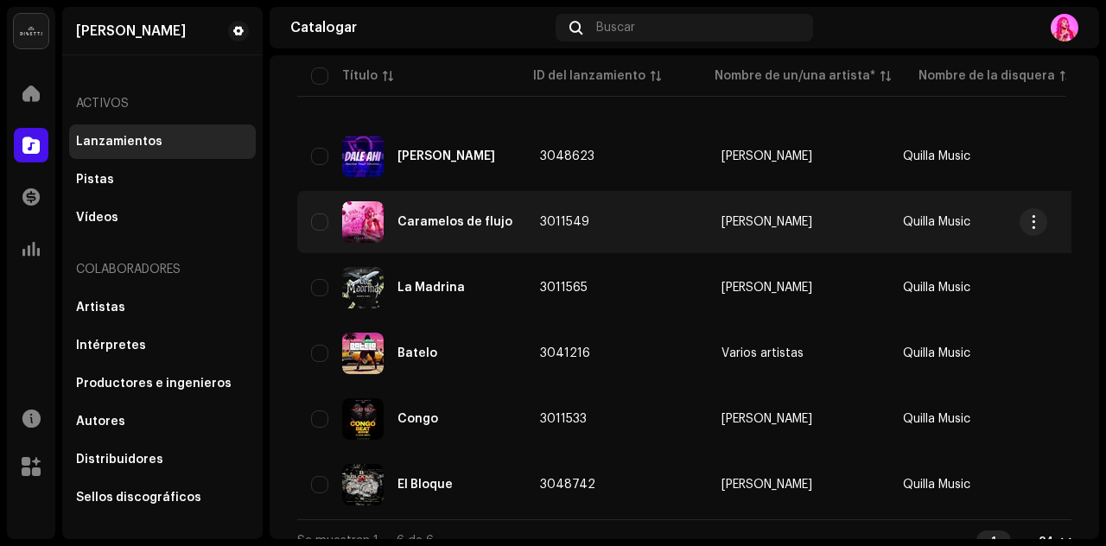
scroll to position [177, 0]
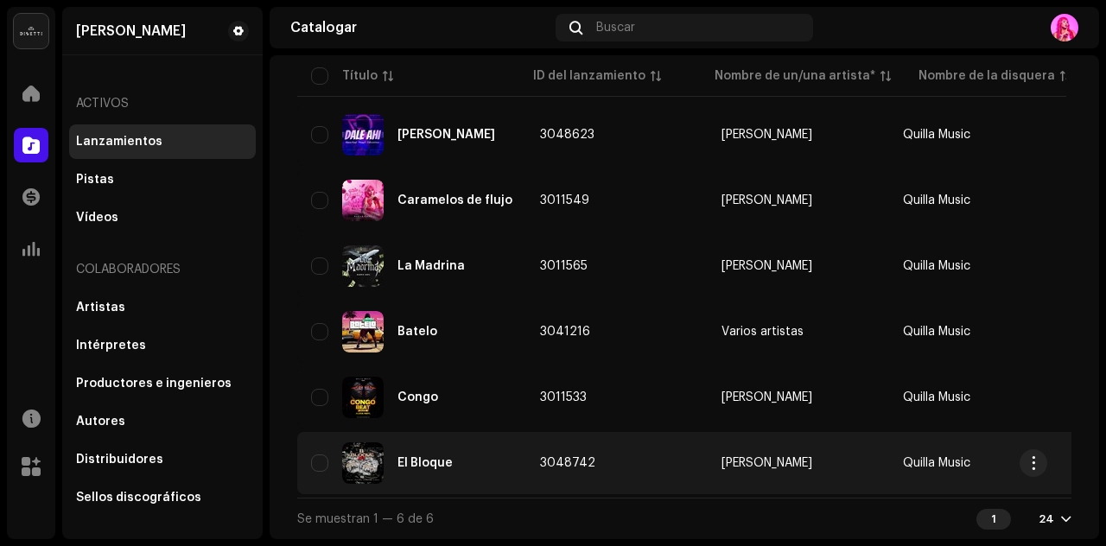
click at [488, 464] on div "El Bloque" at bounding box center [411, 462] width 201 height 41
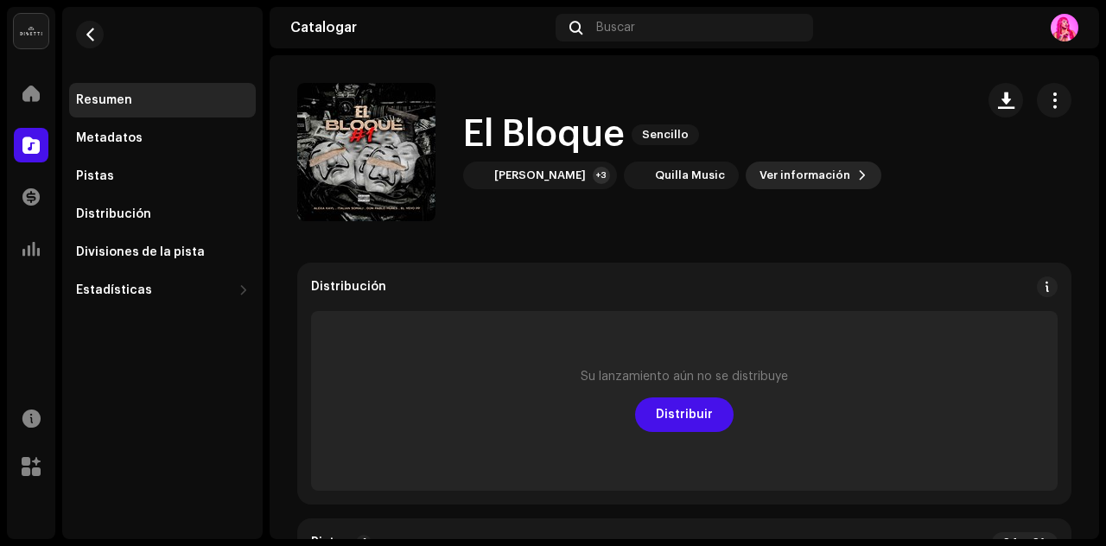
click at [786, 170] on span "Ver información" at bounding box center [805, 175] width 91 height 35
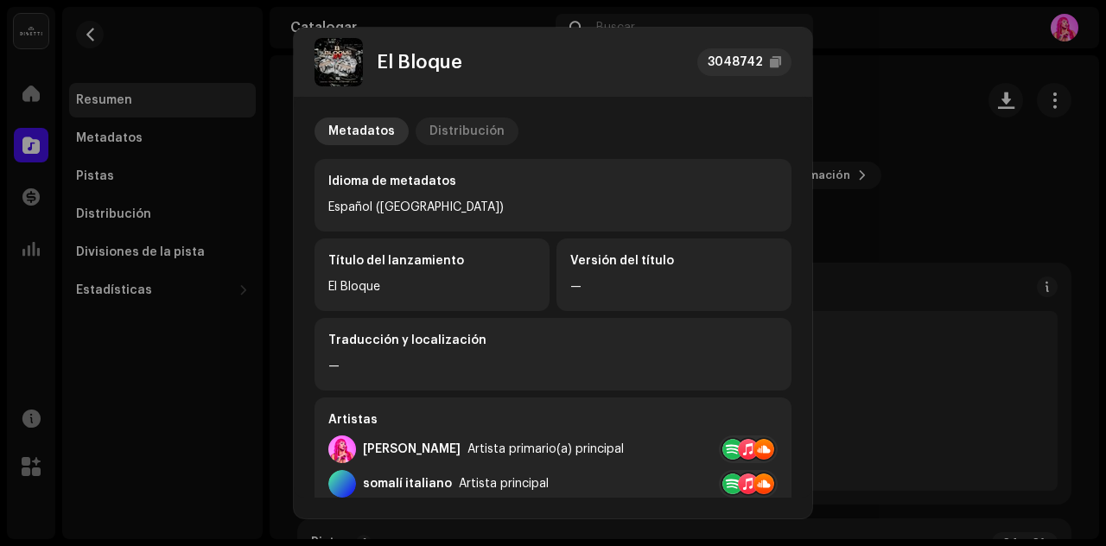
click at [472, 136] on font "Distribución" at bounding box center [467, 131] width 75 height 12
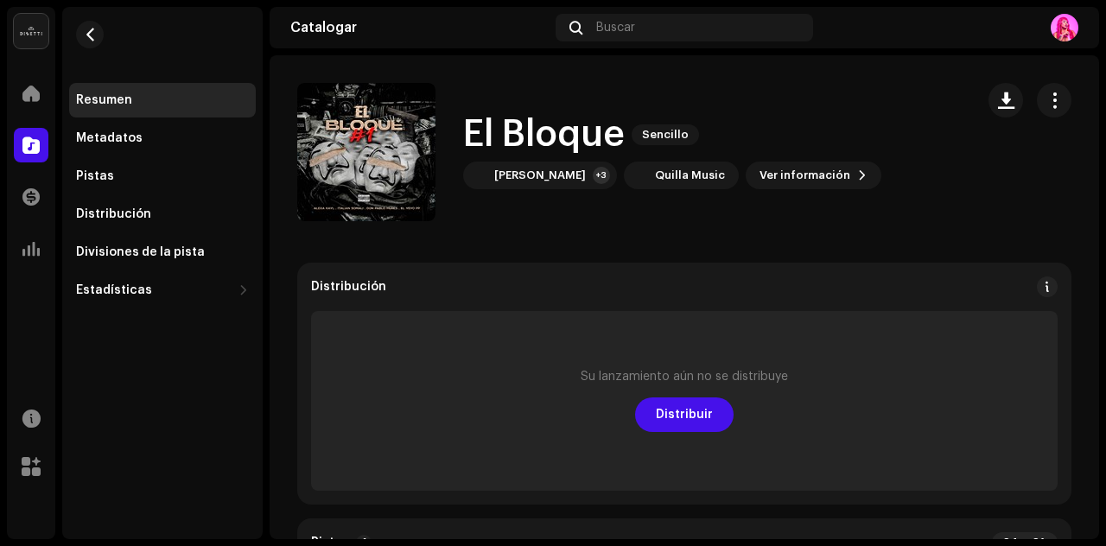
click at [1022, 357] on div "Su lanzamiento aún no se distribuye Distribuir" at bounding box center [684, 401] width 747 height 180
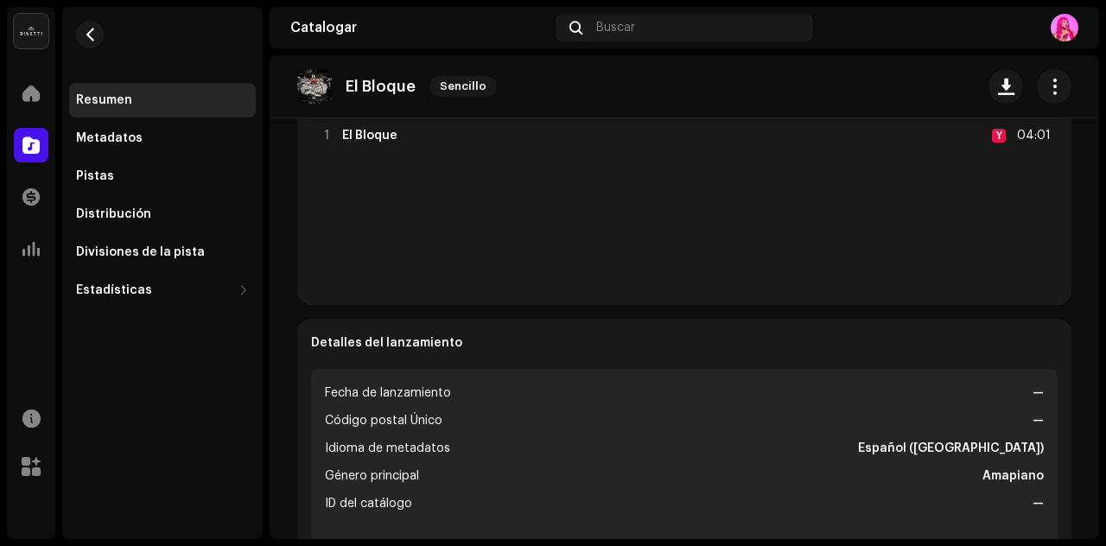
scroll to position [453, 0]
click at [982, 398] on li "Fecha de lanzamiento —" at bounding box center [684, 395] width 719 height 21
click at [1047, 89] on span "button" at bounding box center [1055, 87] width 16 height 14
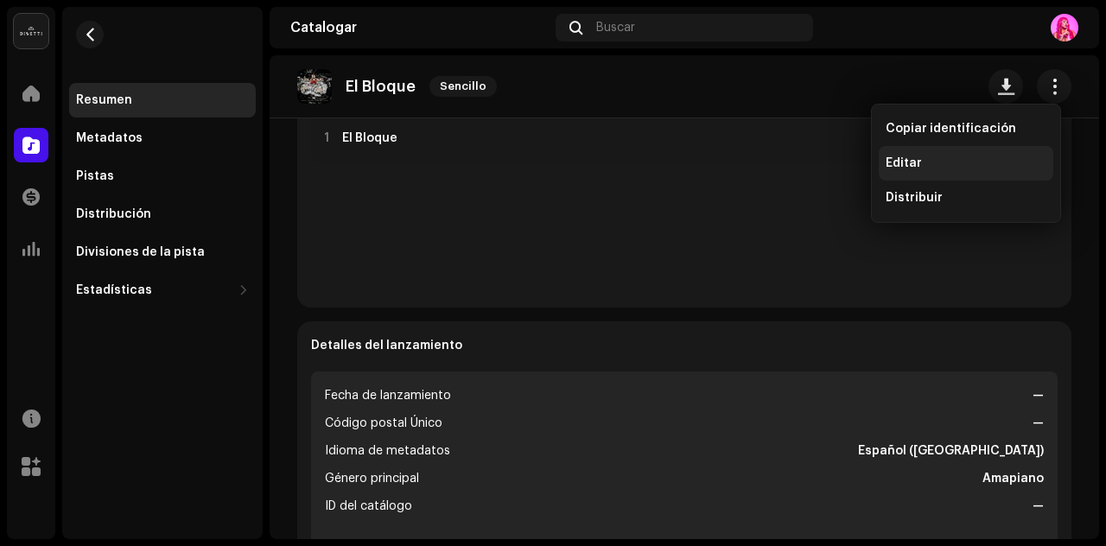
click at [932, 155] on div "Editar" at bounding box center [966, 163] width 175 height 35
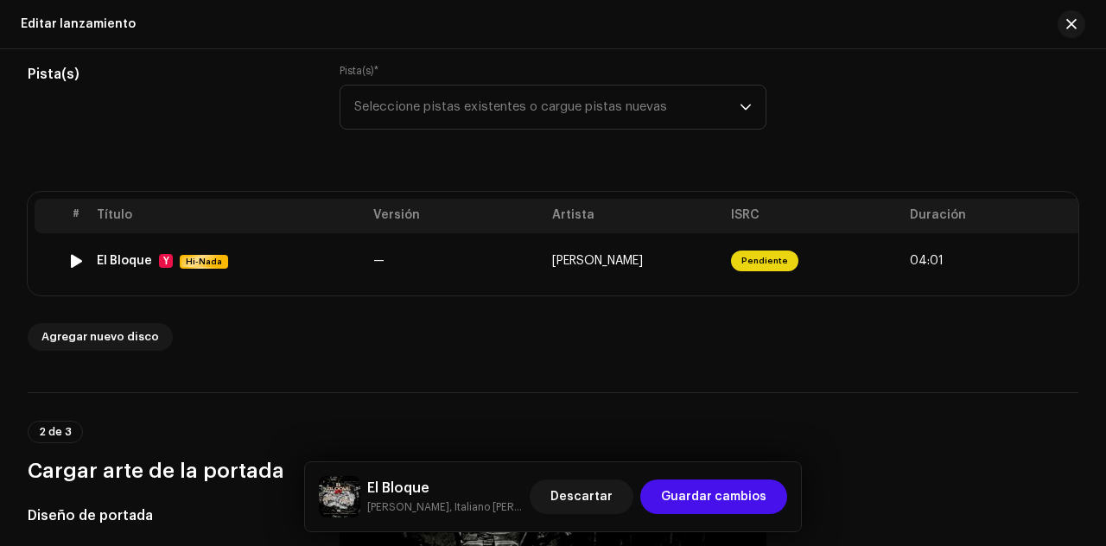
scroll to position [0, 17]
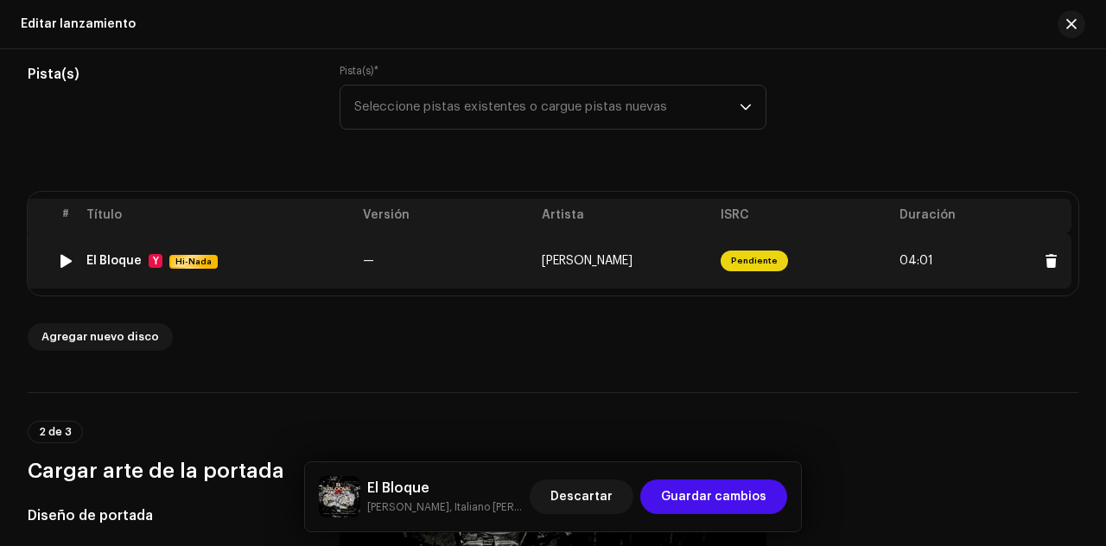
click at [742, 259] on font "Pendiente" at bounding box center [754, 261] width 47 height 9
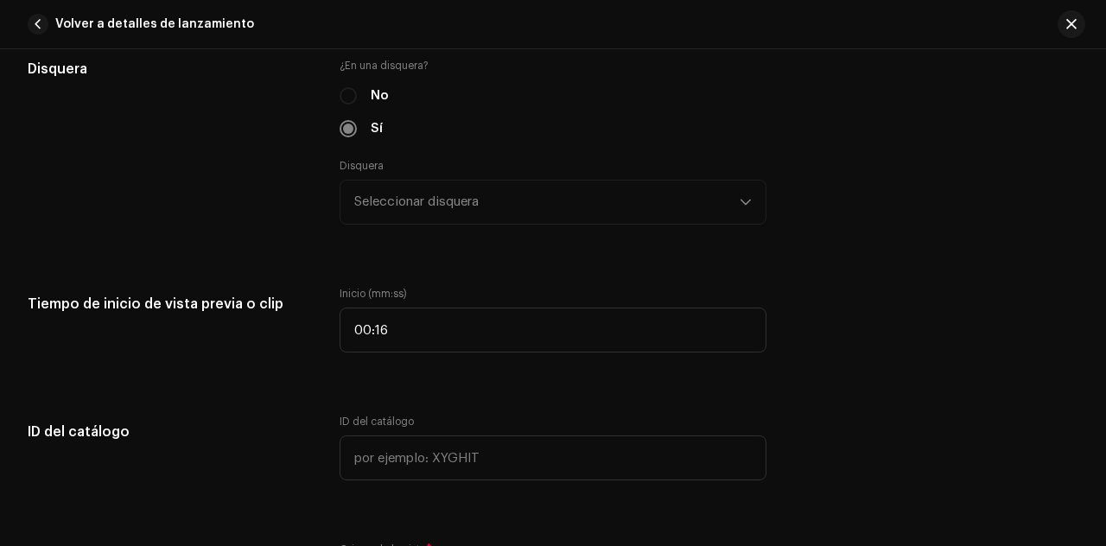
scroll to position [2207, 0]
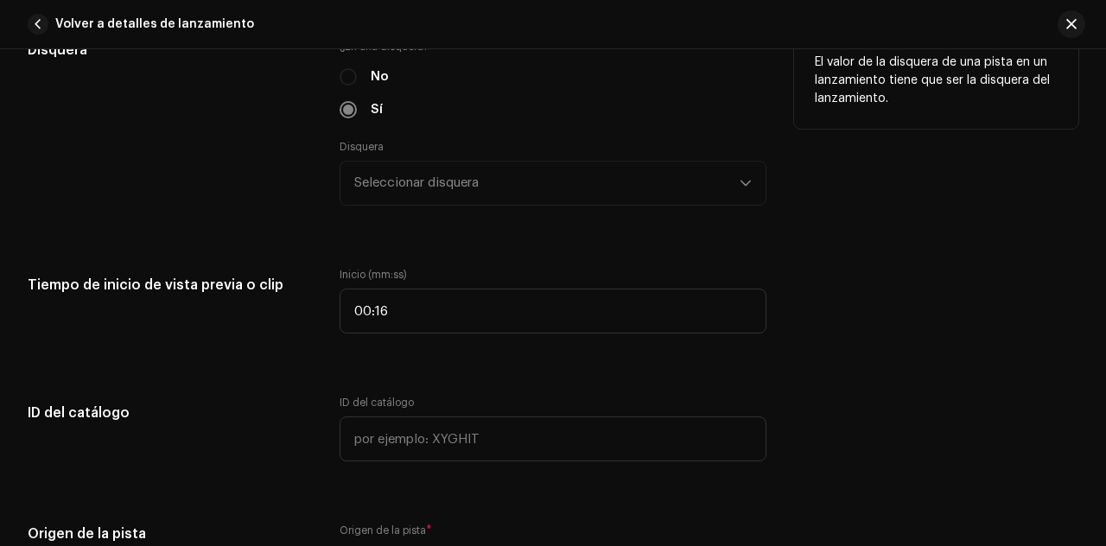
click at [703, 184] on div "Disquera Seleccionar disquera" at bounding box center [553, 173] width 427 height 66
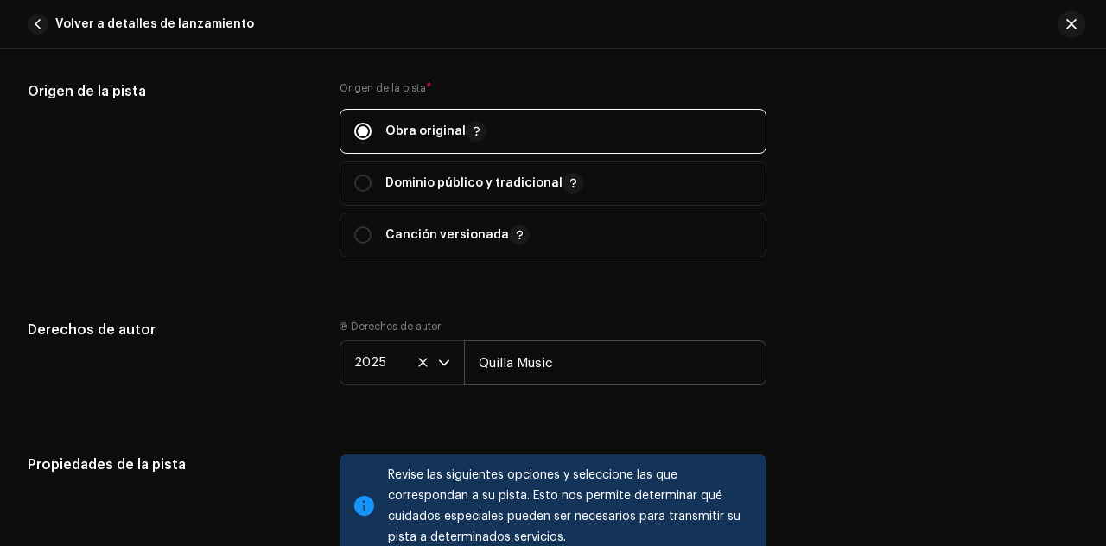
scroll to position [2648, 0]
click at [1067, 30] on span "button" at bounding box center [1071, 24] width 10 height 14
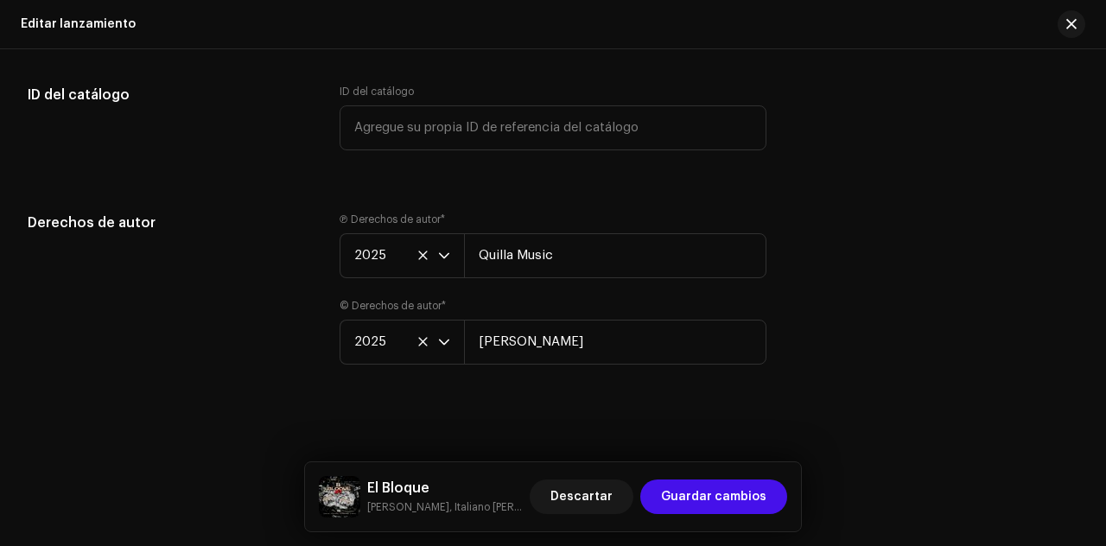
scroll to position [3657, 0]
click at [1077, 30] on button "button" at bounding box center [1072, 24] width 28 height 28
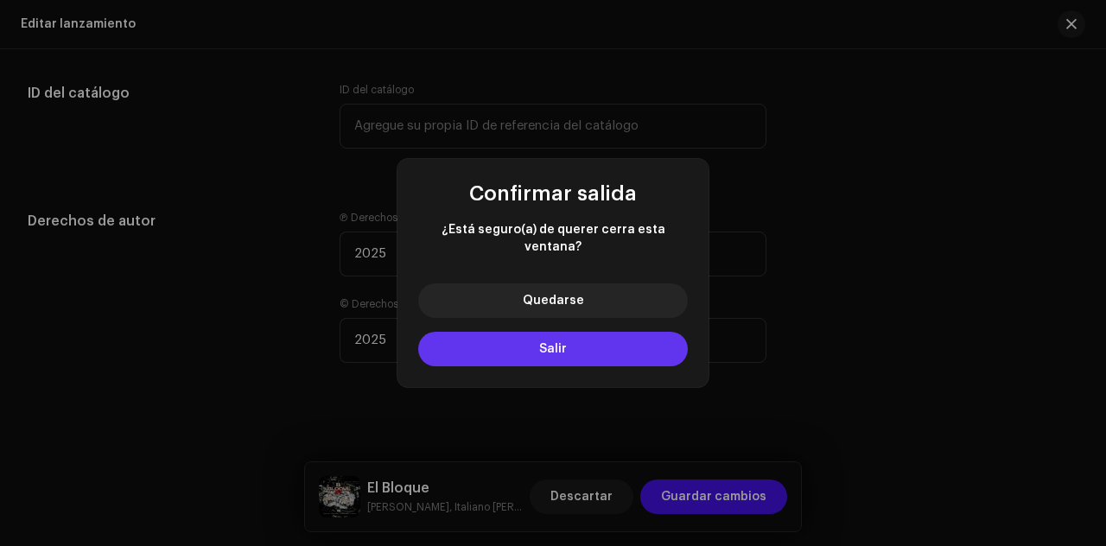
click at [603, 339] on button "Salir" at bounding box center [553, 349] width 270 height 35
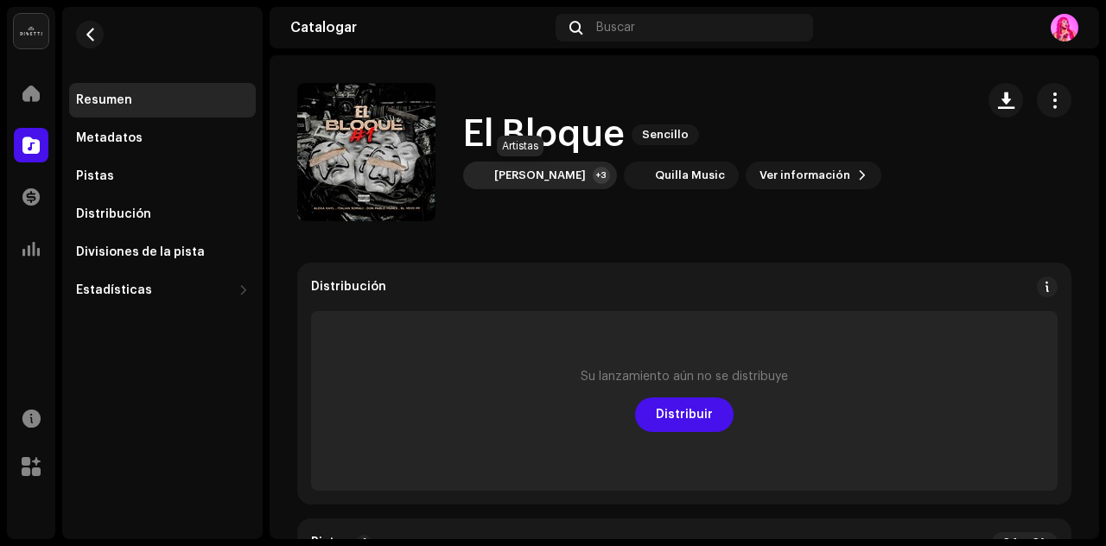
click at [529, 177] on font "[PERSON_NAME]" at bounding box center [540, 174] width 92 height 11
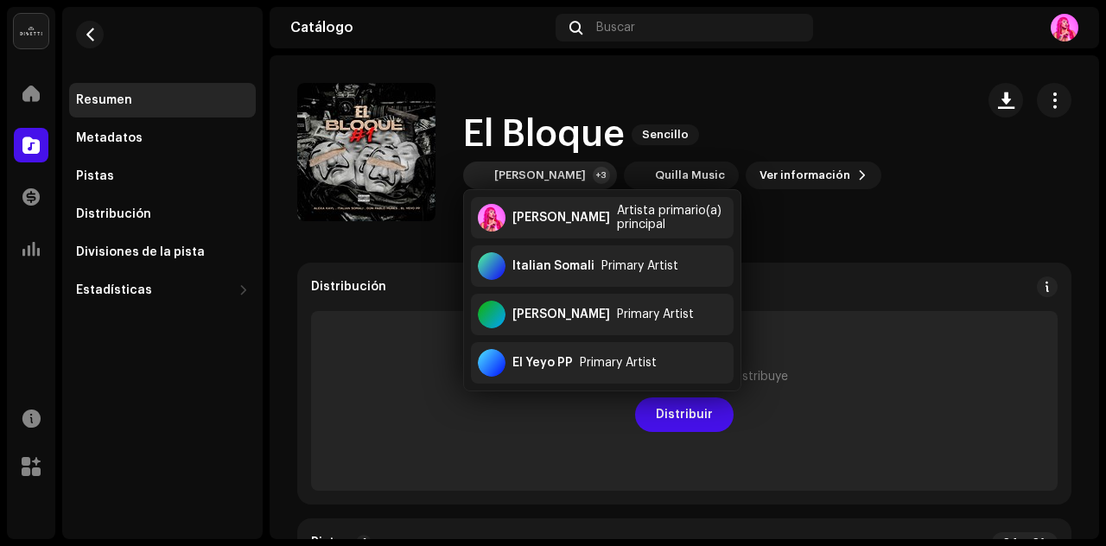
click at [887, 205] on div "El Bloque Sencillo [PERSON_NAME] +3 [PERSON_NAME] Music Ver información" at bounding box center [629, 152] width 664 height 138
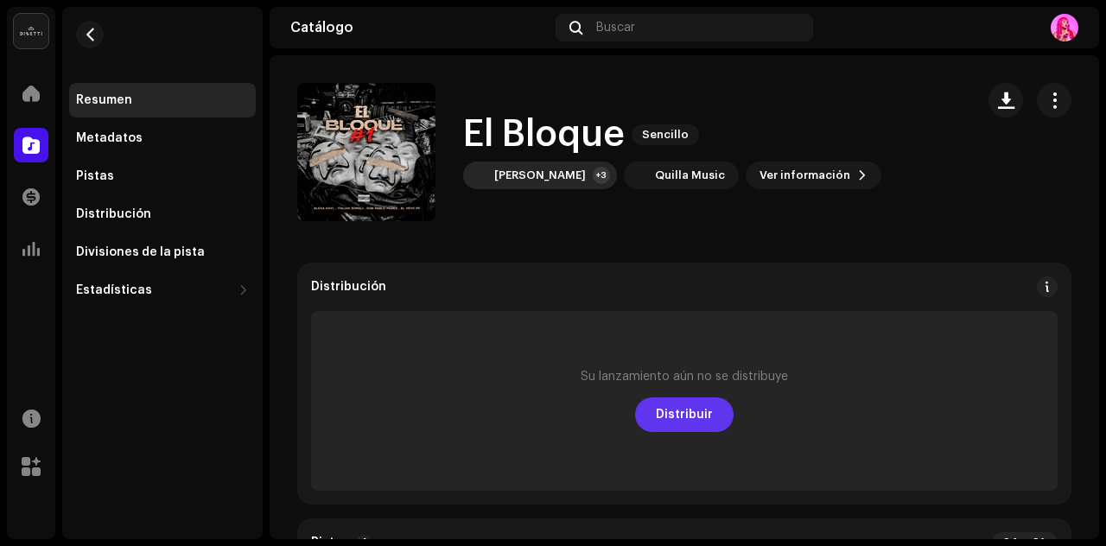
click at [668, 411] on span "Distribuir" at bounding box center [684, 415] width 57 height 35
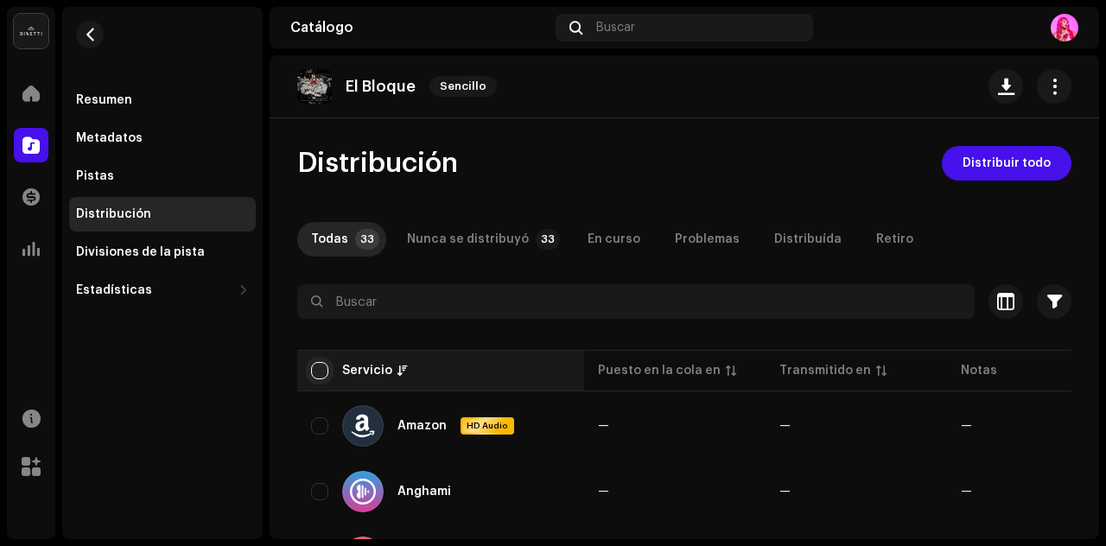
click at [321, 376] on input "checkbox" at bounding box center [319, 370] width 17 height 17
checkbox input "true"
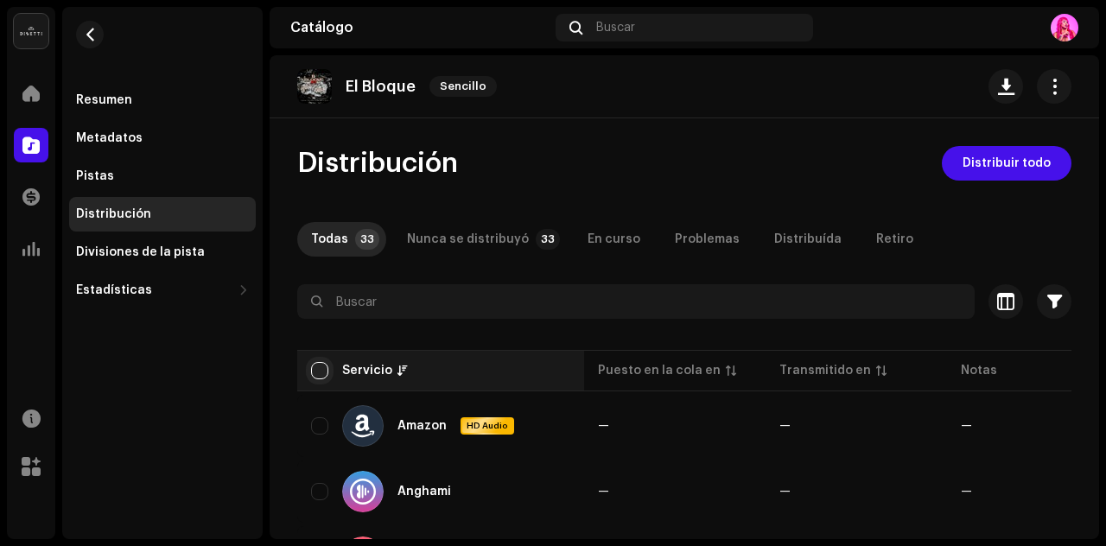
checkbox input "true"
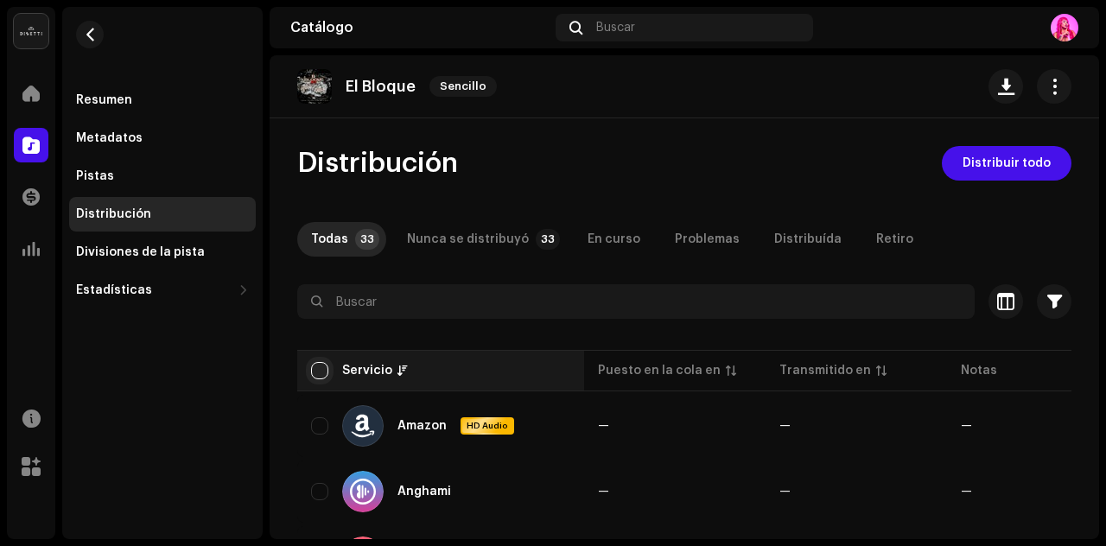
checkbox input "true"
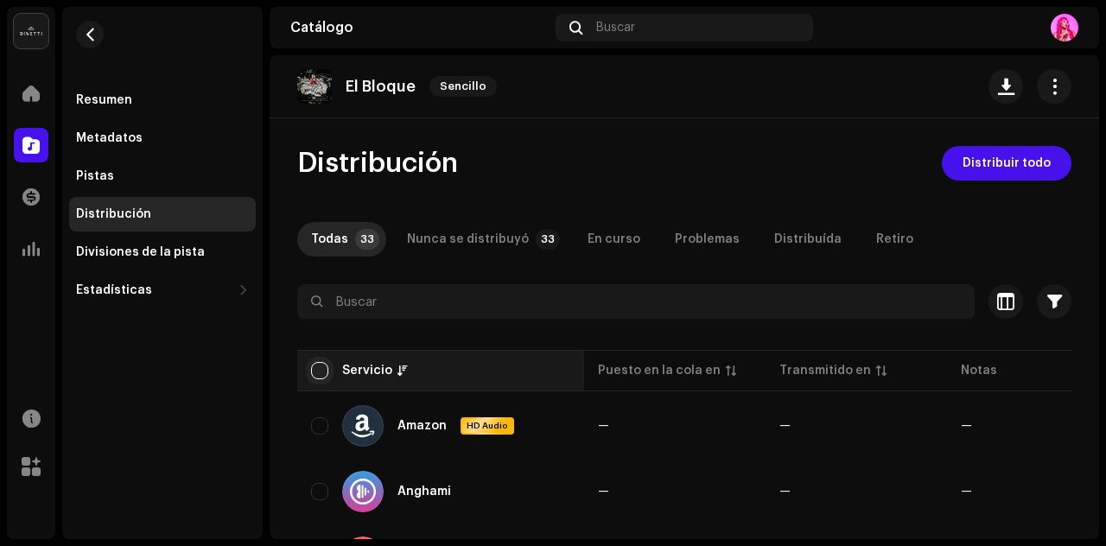
checkbox input "true"
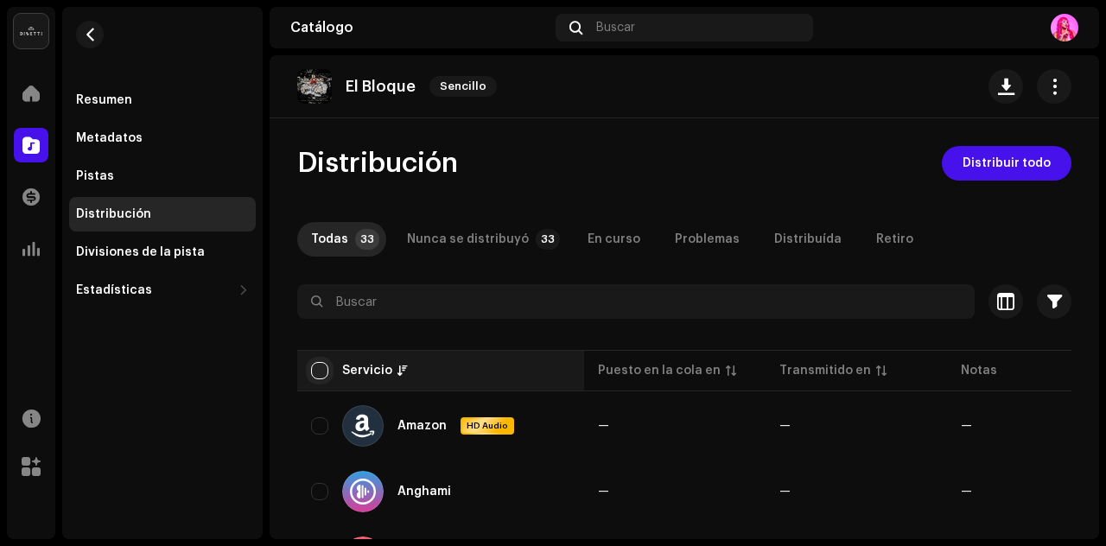
checkbox input "true"
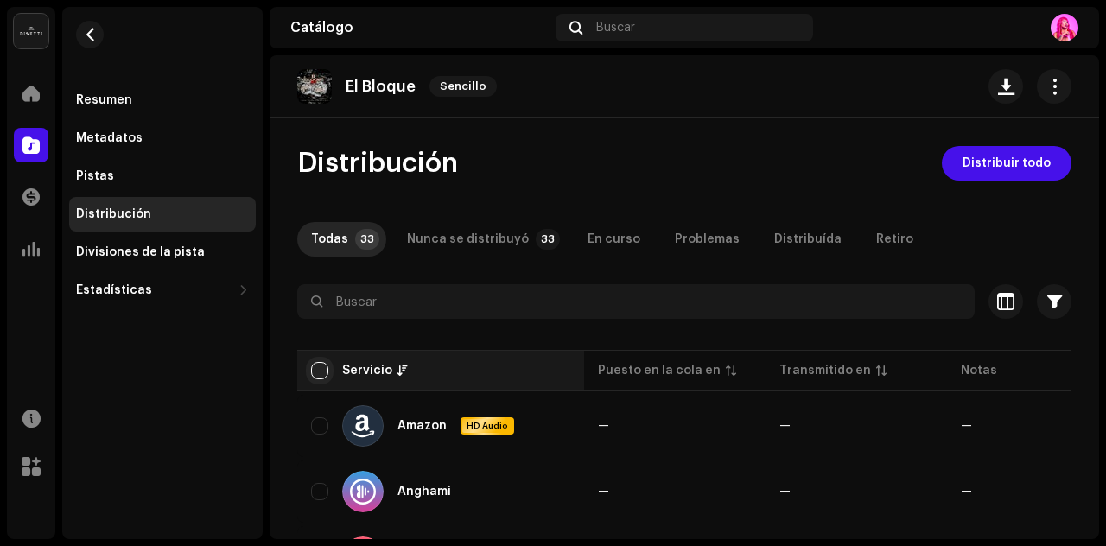
checkbox input "true"
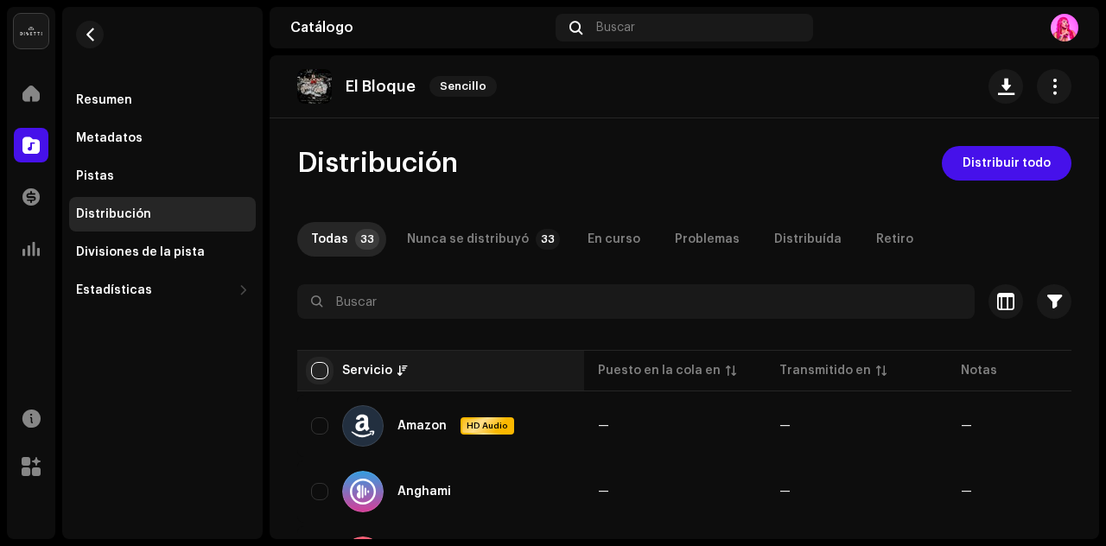
checkbox input "true"
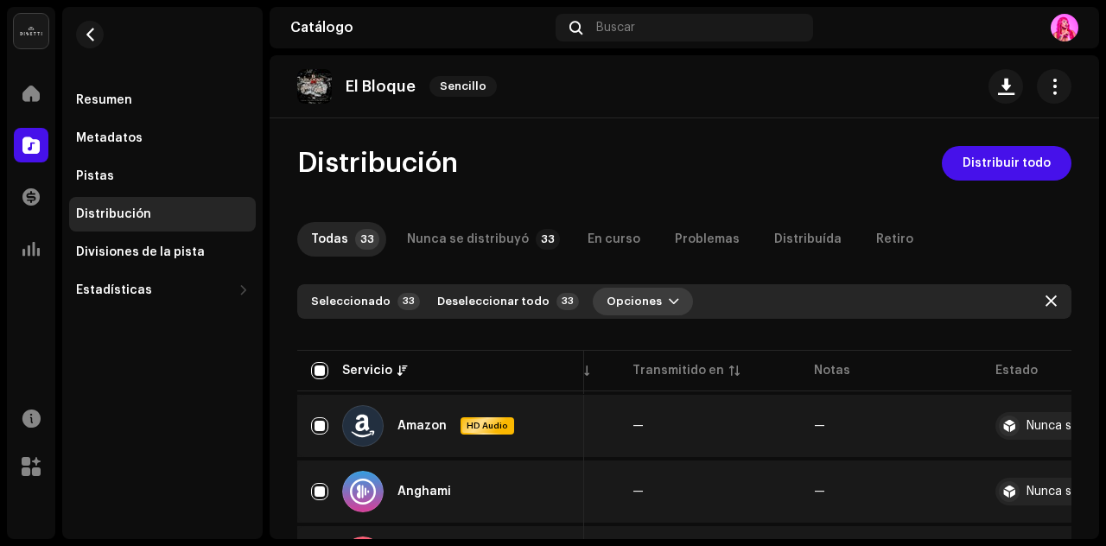
click at [642, 300] on span "Opciones" at bounding box center [634, 301] width 55 height 35
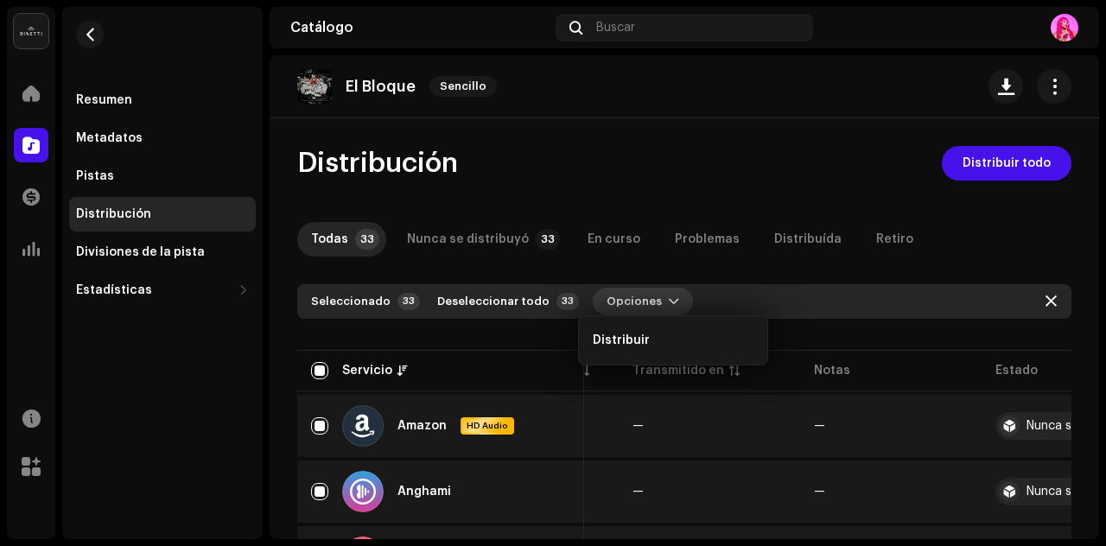
click at [643, 300] on span "Opciones" at bounding box center [634, 301] width 55 height 35
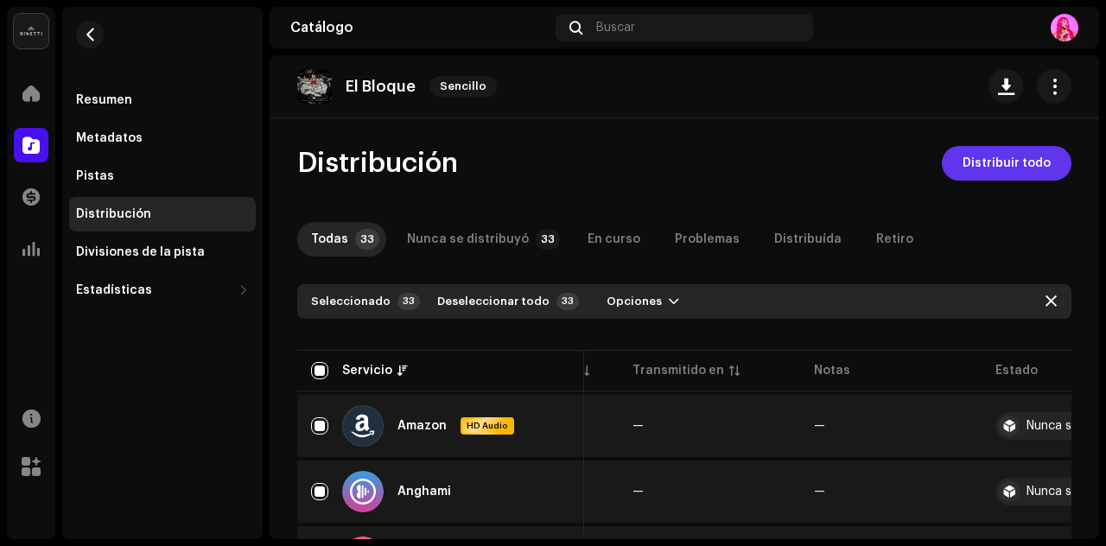
click at [1010, 169] on span "Distribuir todo" at bounding box center [1007, 163] width 88 height 35
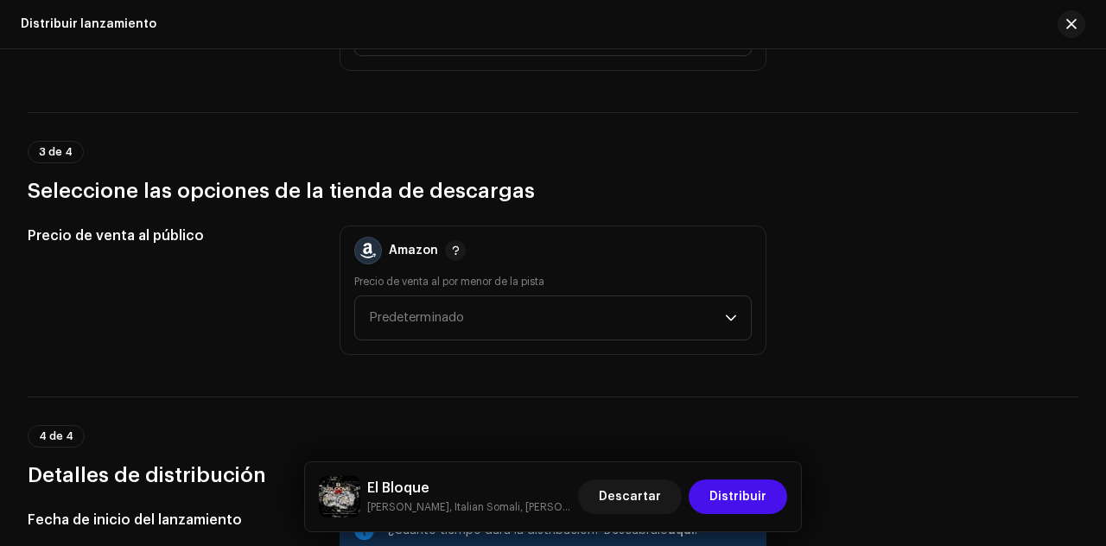
scroll to position [2530, 0]
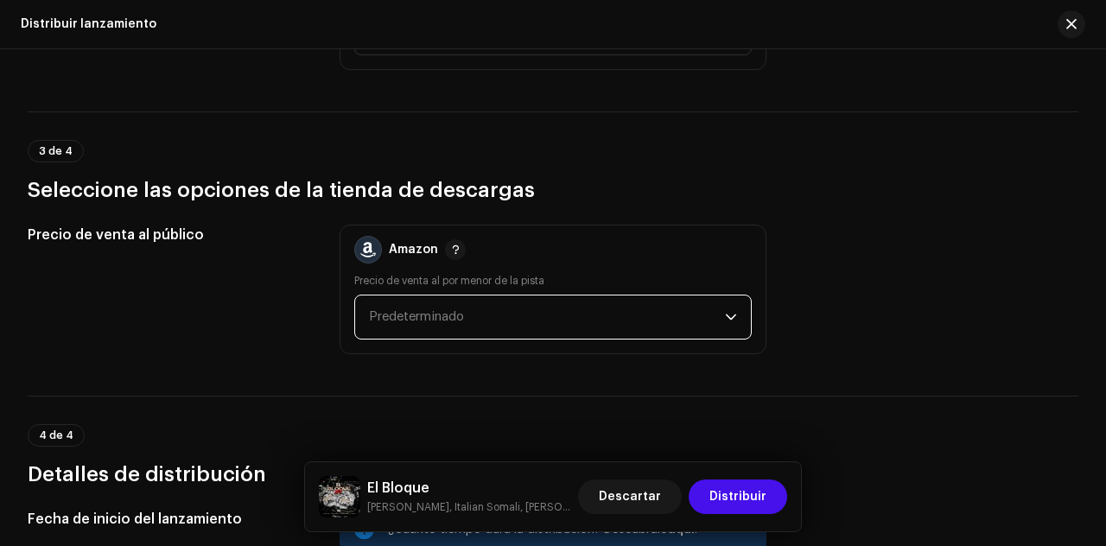
click at [717, 309] on span "Predeterminado" at bounding box center [547, 317] width 356 height 43
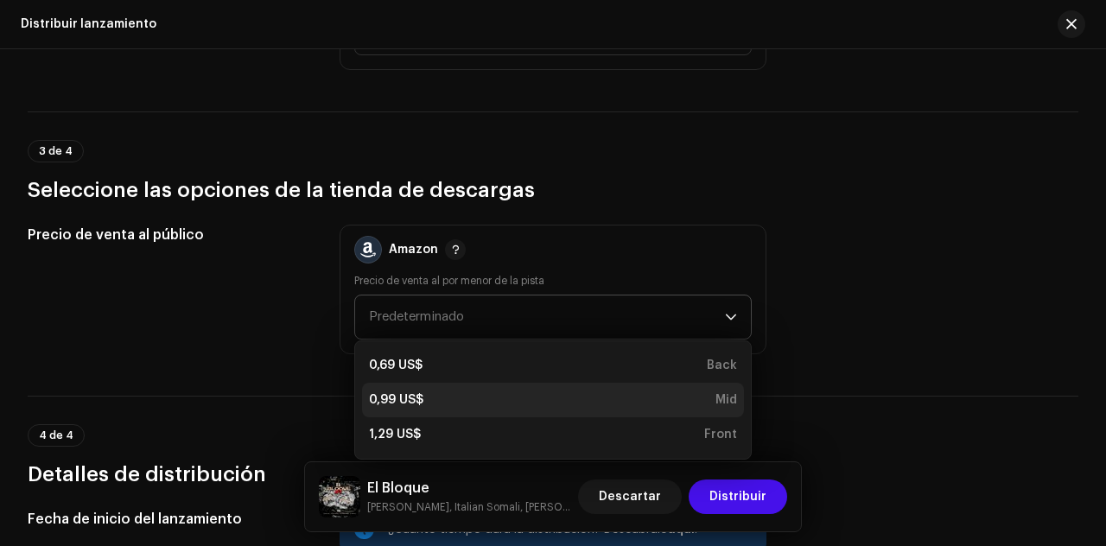
click at [523, 395] on div "0,99 US$ Mid" at bounding box center [553, 399] width 368 height 17
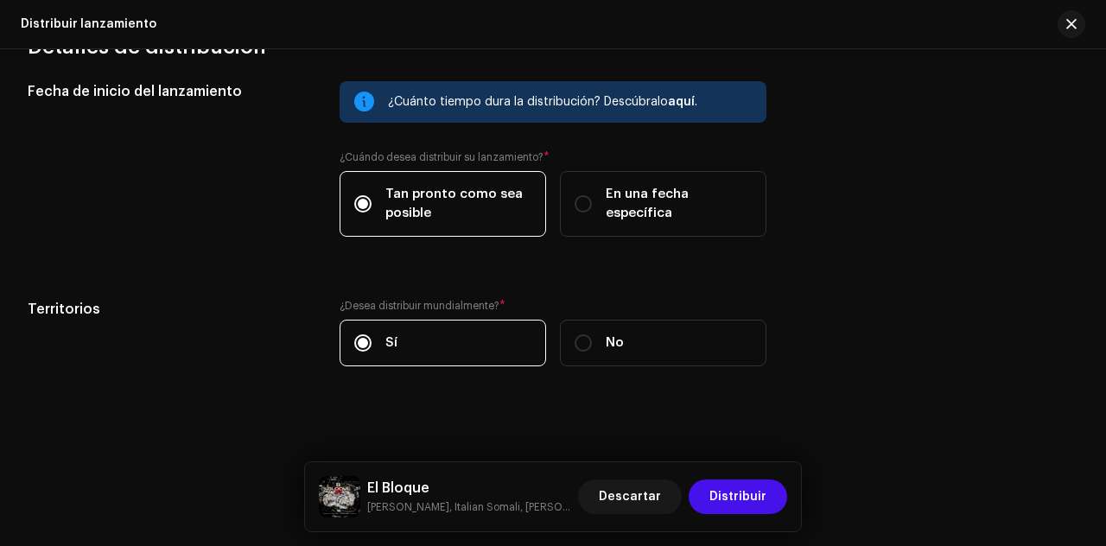
scroll to position [2958, 0]
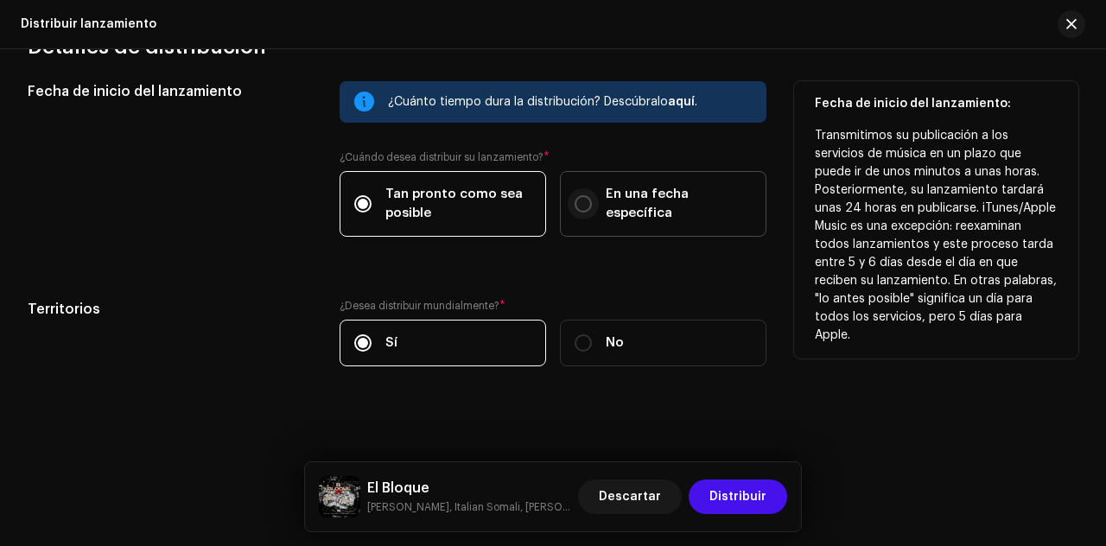
click at [583, 201] on input "En una fecha específica" at bounding box center [583, 203] width 17 height 17
radio input "true"
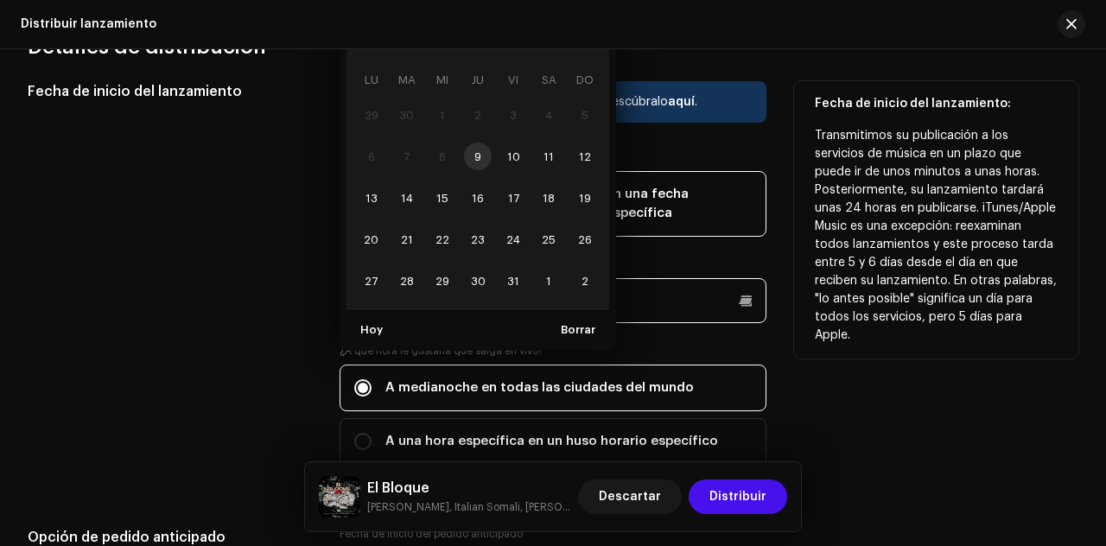
click at [602, 300] on p-datepicker "octubre 2025 LU MA [PERSON_NAME] VI SA DO 29 30 1 2 3 4 5 6 7 8 9 10 11 12 13 1…" at bounding box center [553, 300] width 427 height 45
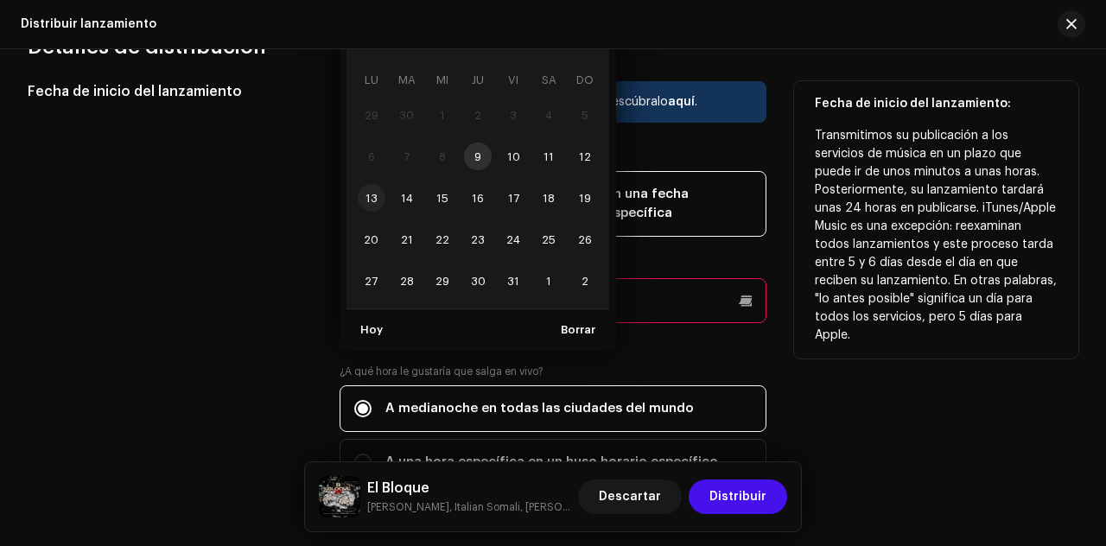
click at [377, 190] on span "13" at bounding box center [372, 198] width 28 height 28
type input "[DATE]"
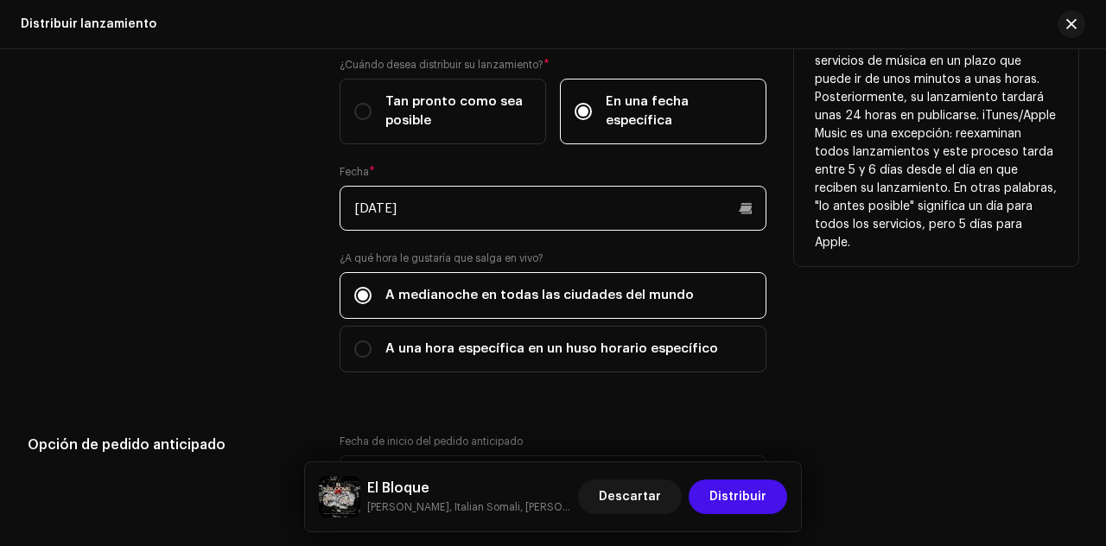
scroll to position [3052, 0]
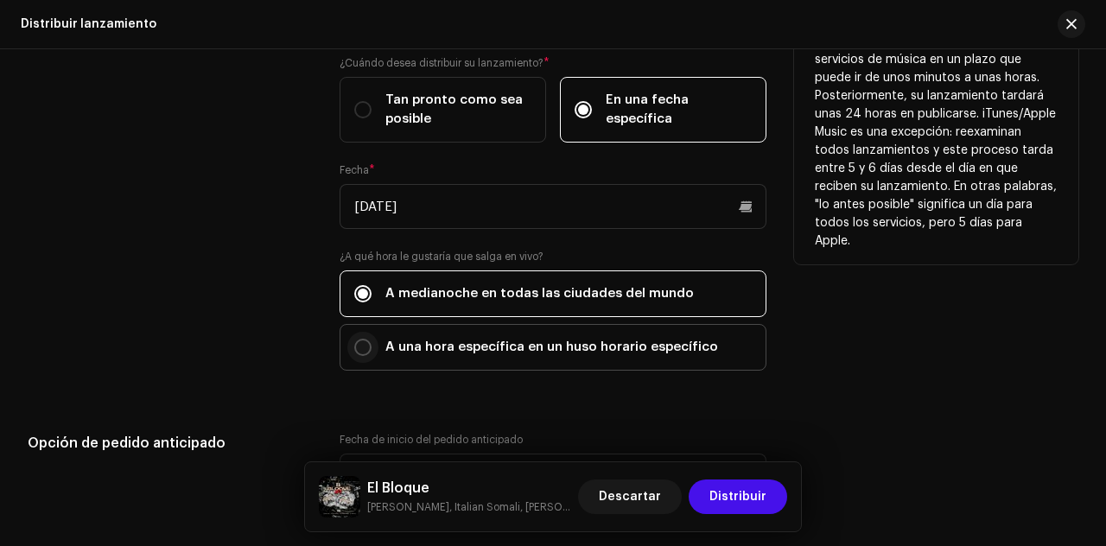
click at [362, 339] on input "A una hora específica en un huso horario específico" at bounding box center [362, 347] width 17 height 17
radio input "true"
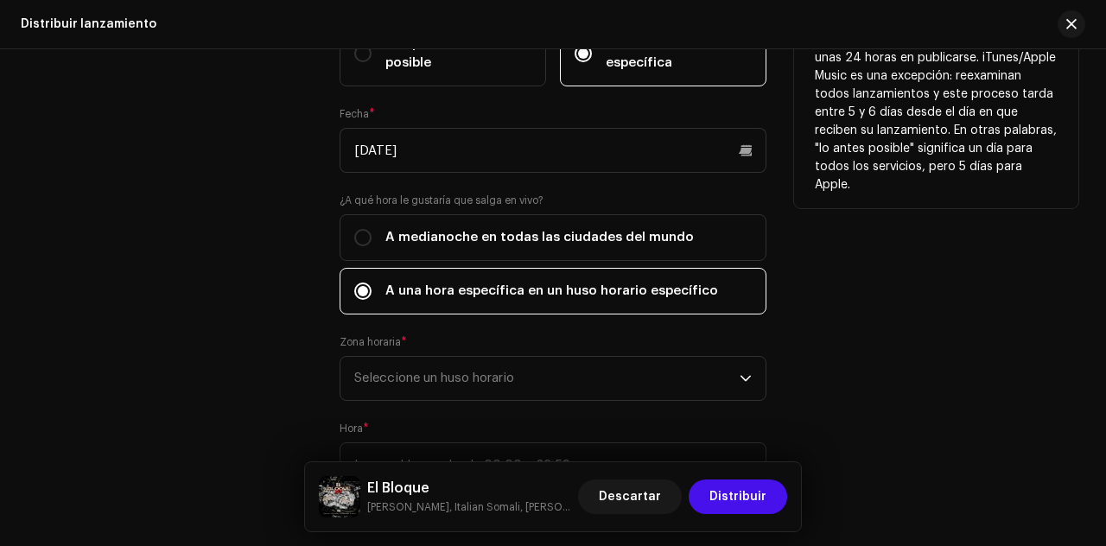
scroll to position [3119, 0]
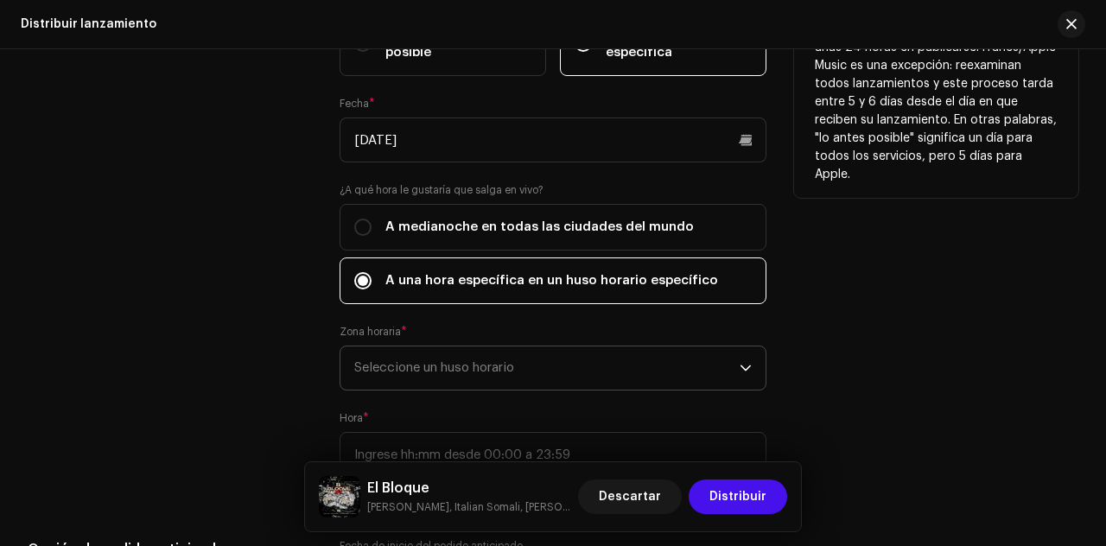
click at [490, 355] on span "Seleccione un huso horario" at bounding box center [546, 368] width 385 height 43
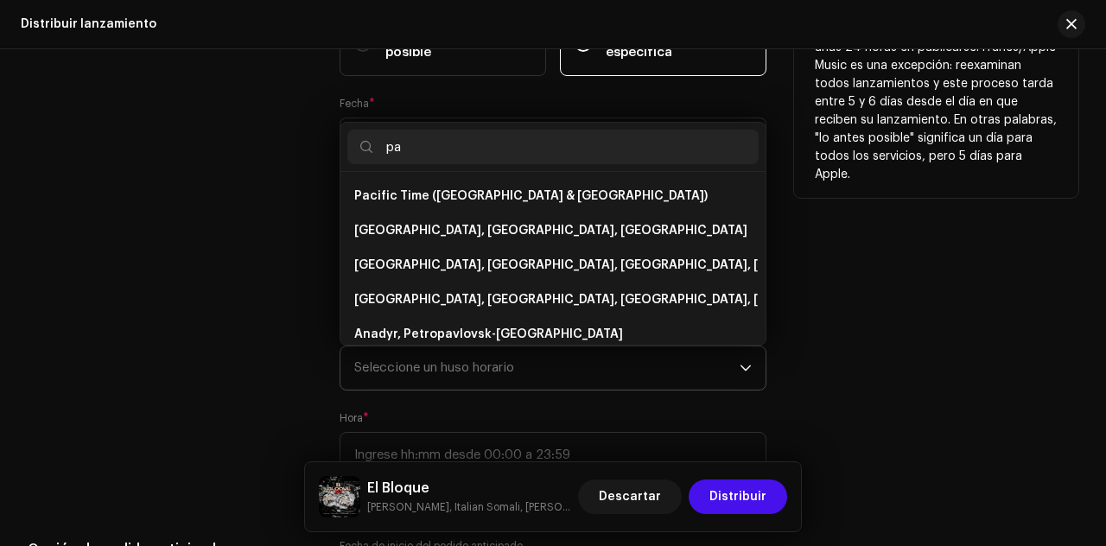
type input "pan"
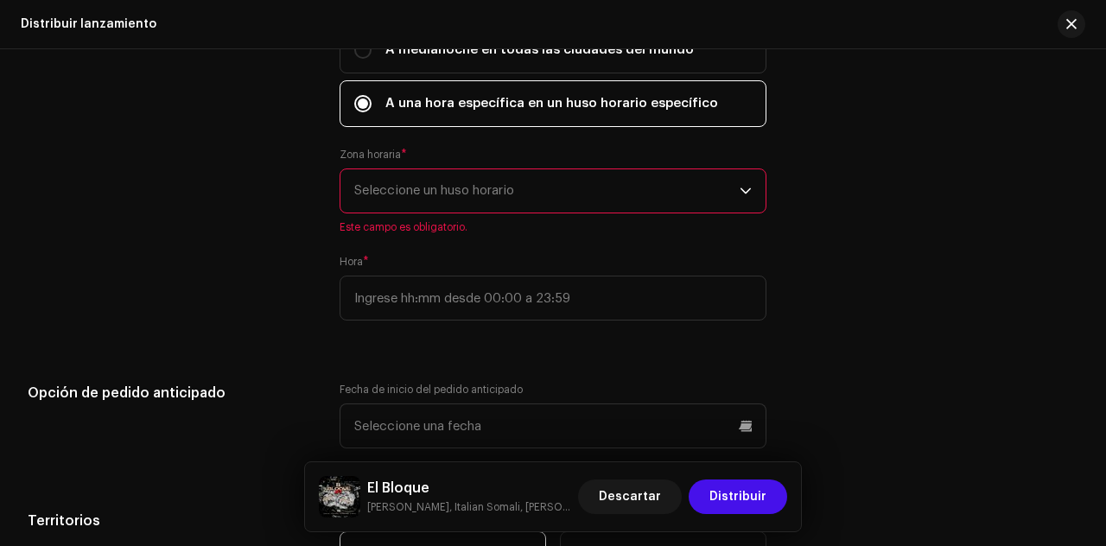
scroll to position [3304, 0]
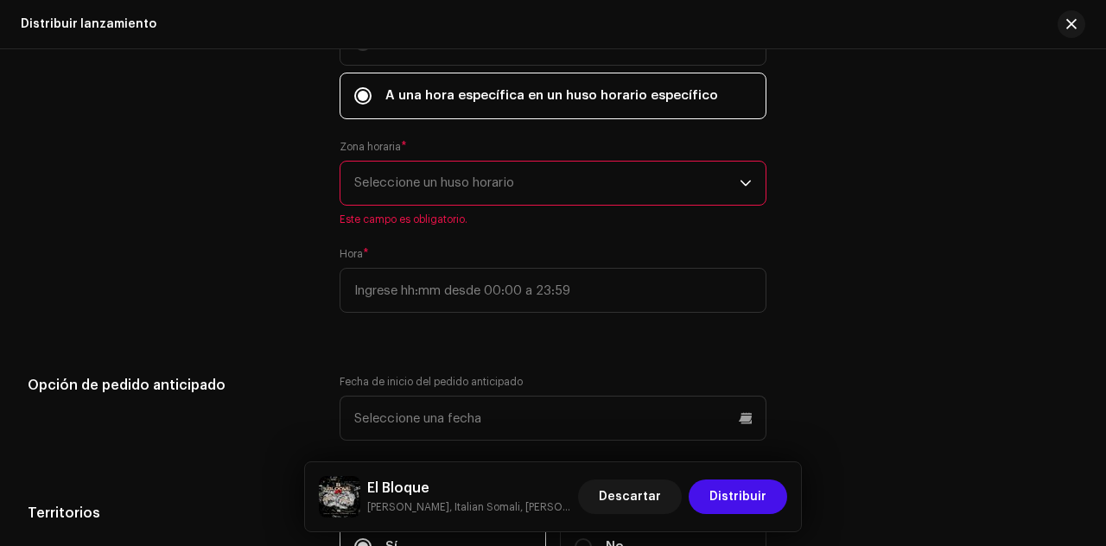
click at [500, 186] on span "Seleccione un huso horario" at bounding box center [546, 183] width 385 height 43
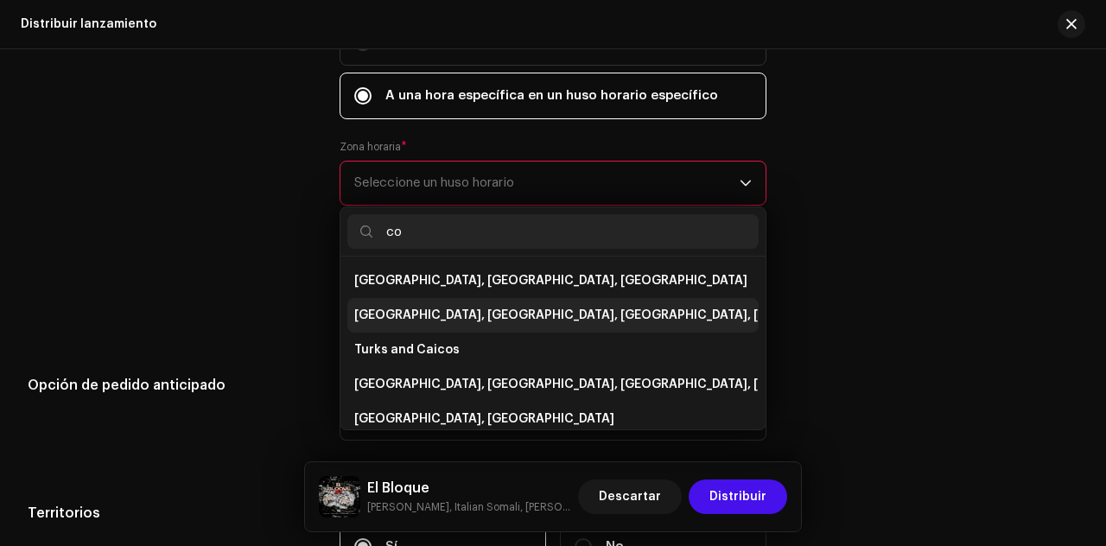
type input "co"
click at [480, 307] on span "[GEOGRAPHIC_DATA], [GEOGRAPHIC_DATA], [GEOGRAPHIC_DATA], [GEOGRAPHIC_DATA][PERS…" at bounding box center [666, 315] width 624 height 17
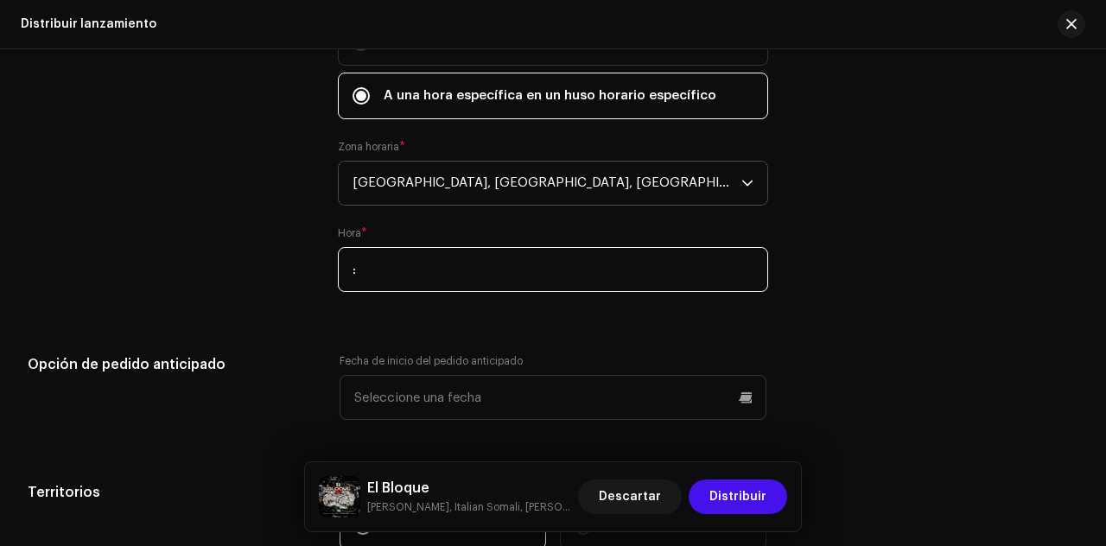
click at [598, 263] on input ":" at bounding box center [553, 269] width 430 height 45
type input "20:00"
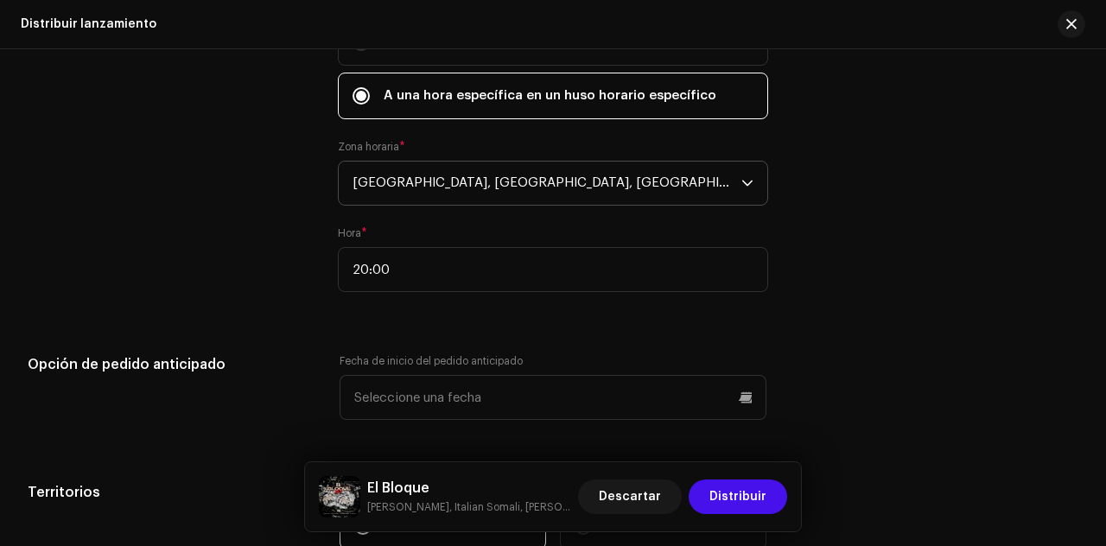
click at [367, 227] on span "*" at bounding box center [364, 233] width 6 height 12
click at [505, 216] on div "¿Cuánto tiempo dura la distribución? Descúbralo aquí . ¿Cuándo desea distribuir…" at bounding box center [553, 24] width 430 height 577
click at [366, 227] on span "*" at bounding box center [364, 233] width 6 height 12
click at [353, 226] on label "Hora *" at bounding box center [352, 233] width 29 height 14
click at [367, 227] on span "*" at bounding box center [364, 233] width 6 height 12
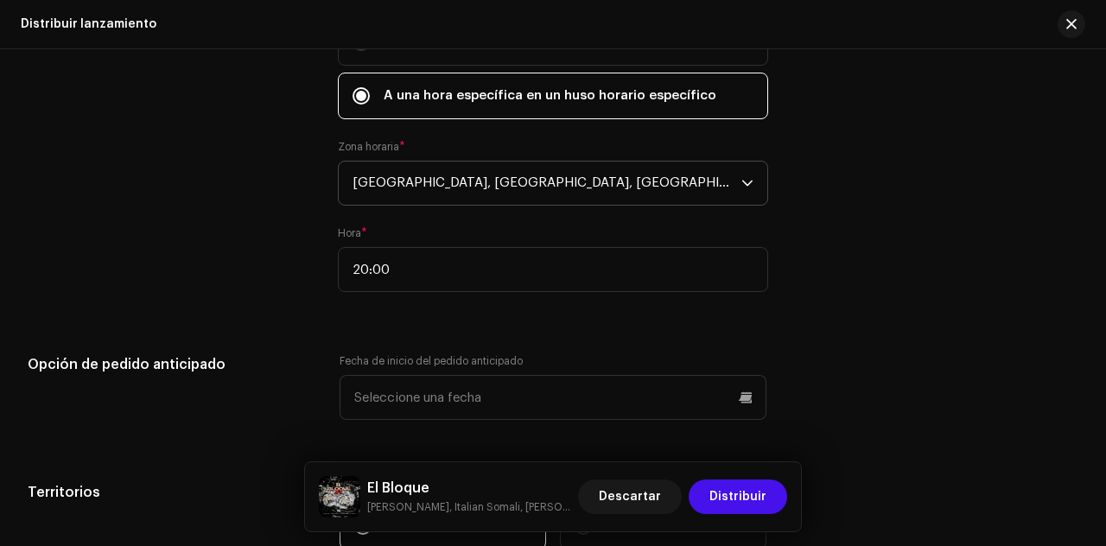
click at [407, 140] on div "Zona horaria * [GEOGRAPHIC_DATA], [GEOGRAPHIC_DATA], [GEOGRAPHIC_DATA], [GEOGRA…" at bounding box center [553, 173] width 430 height 66
click at [939, 286] on div "Fecha de inicio del lanzamiento: Transmitimos su publicación a los servicios de…" at bounding box center [937, 24] width 283 height 577
click at [366, 227] on span "*" at bounding box center [364, 233] width 6 height 12
click at [358, 226] on label "Hora *" at bounding box center [352, 233] width 29 height 14
click at [370, 226] on div "Hora * 20:00" at bounding box center [553, 259] width 430 height 66
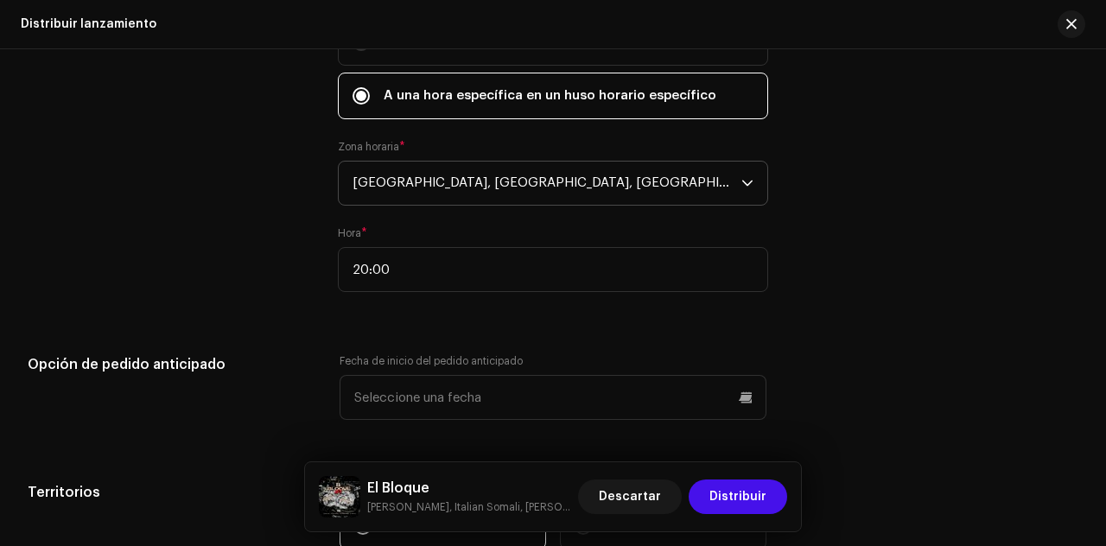
click at [401, 140] on label "Zona horaria *" at bounding box center [371, 147] width 67 height 14
click at [404, 141] on span "*" at bounding box center [402, 147] width 6 height 12
click at [385, 143] on label "Zona horaria *" at bounding box center [371, 147] width 67 height 14
click at [357, 227] on label "Hora *" at bounding box center [352, 233] width 29 height 14
drag, startPoint x: 1100, startPoint y: 481, endPoint x: 1099, endPoint y: 469, distance: 12.1
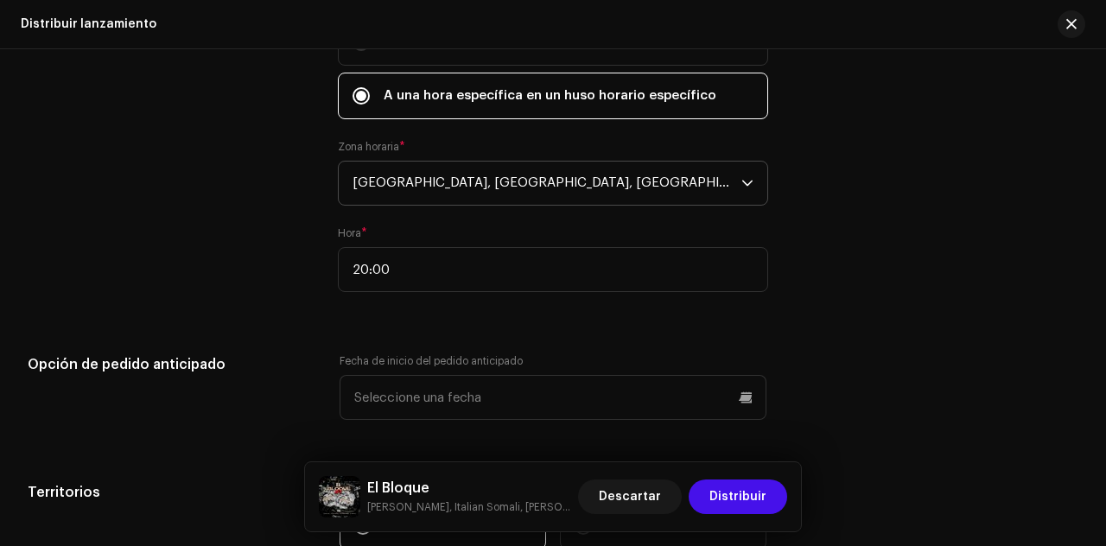
click at [733, 186] on span "[GEOGRAPHIC_DATA], [GEOGRAPHIC_DATA], [GEOGRAPHIC_DATA], [GEOGRAPHIC_DATA][PERS…" at bounding box center [547, 183] width 389 height 43
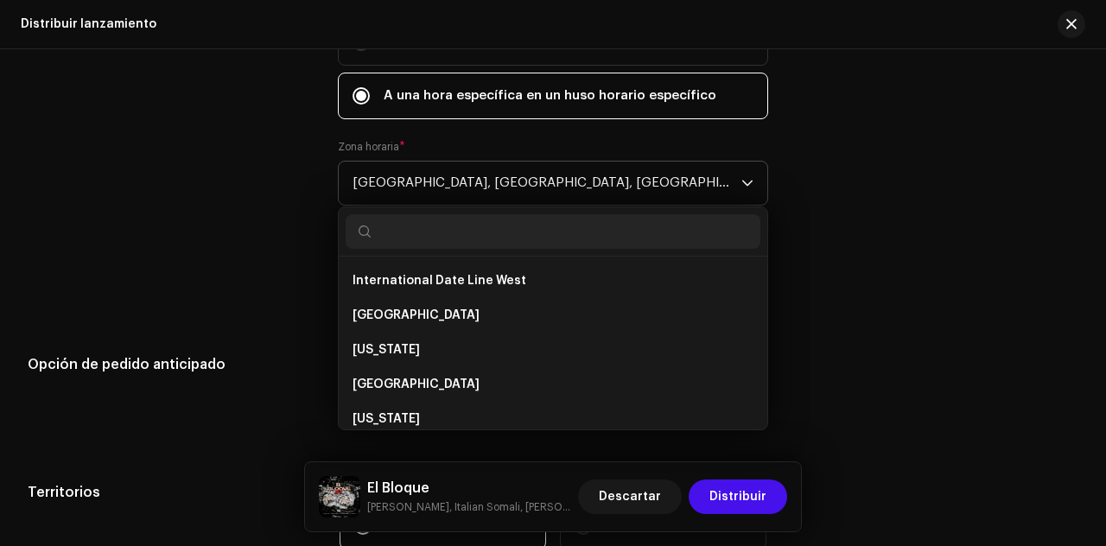
scroll to position [422, 0]
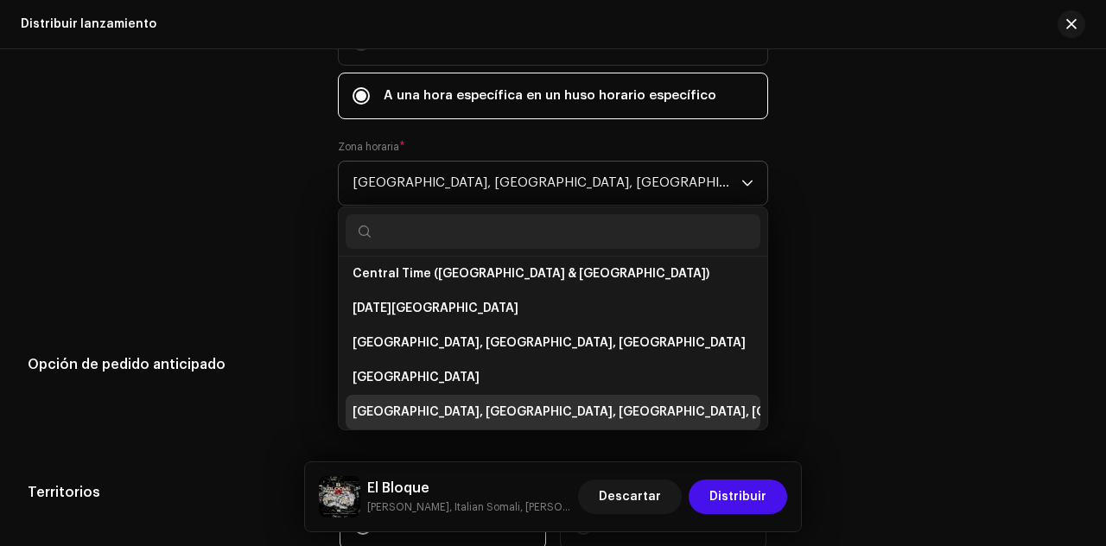
click at [729, 185] on span "[GEOGRAPHIC_DATA], [GEOGRAPHIC_DATA], [GEOGRAPHIC_DATA], [GEOGRAPHIC_DATA][PERS…" at bounding box center [547, 183] width 389 height 43
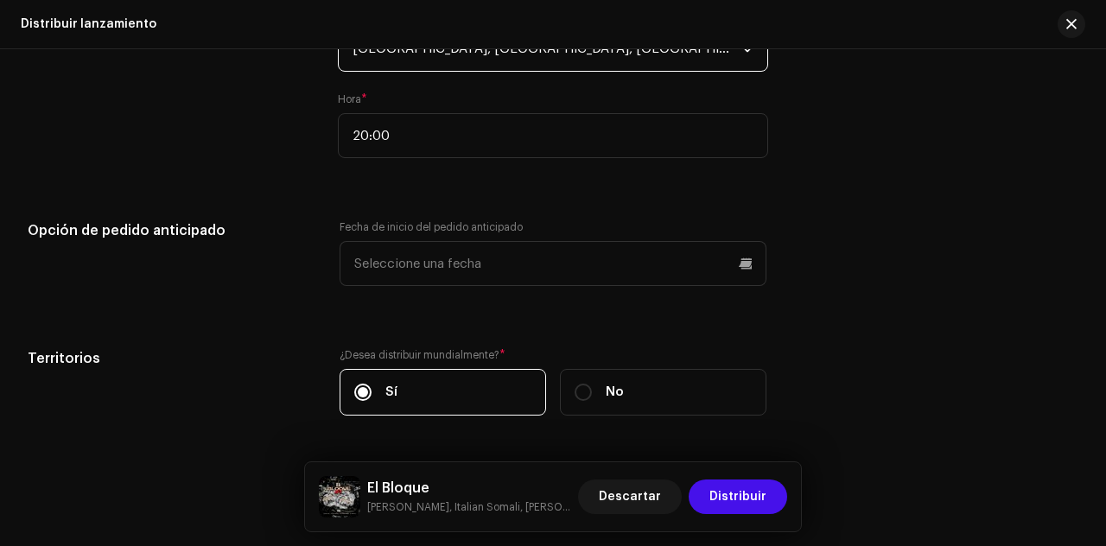
scroll to position [3442, 0]
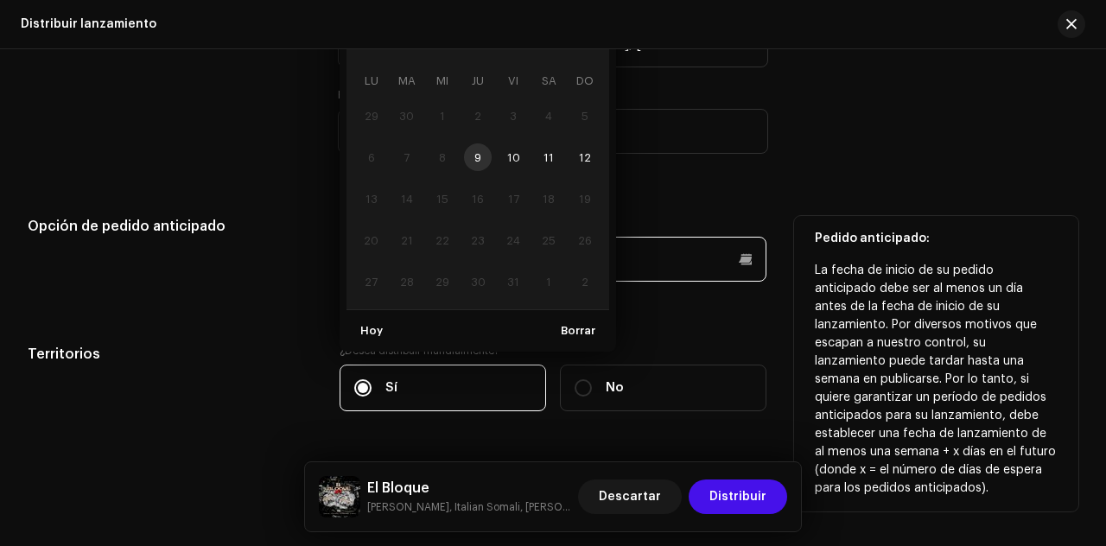
click at [660, 248] on input "text" at bounding box center [553, 259] width 427 height 45
click at [501, 152] on span "10" at bounding box center [514, 157] width 28 height 28
type input "[DATE]"
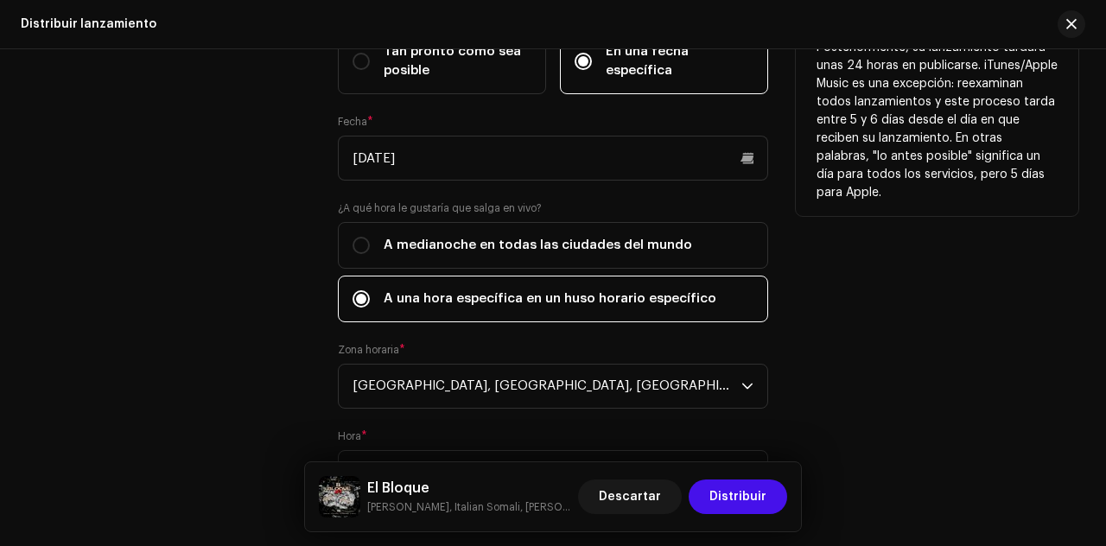
scroll to position [3100, 0]
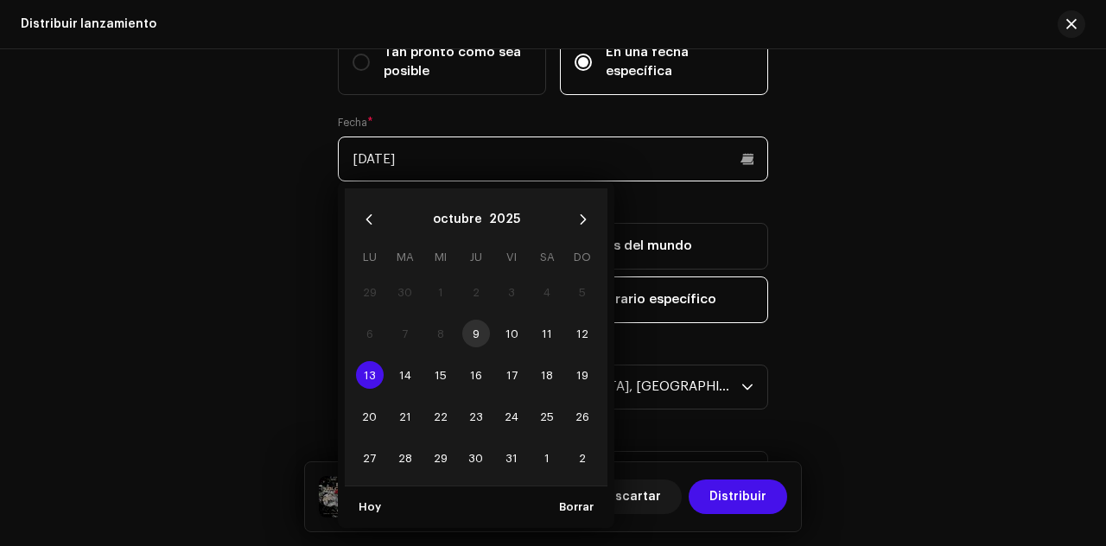
click at [744, 153] on input "[DATE]" at bounding box center [553, 159] width 430 height 45
click at [589, 328] on span "12" at bounding box center [583, 334] width 28 height 28
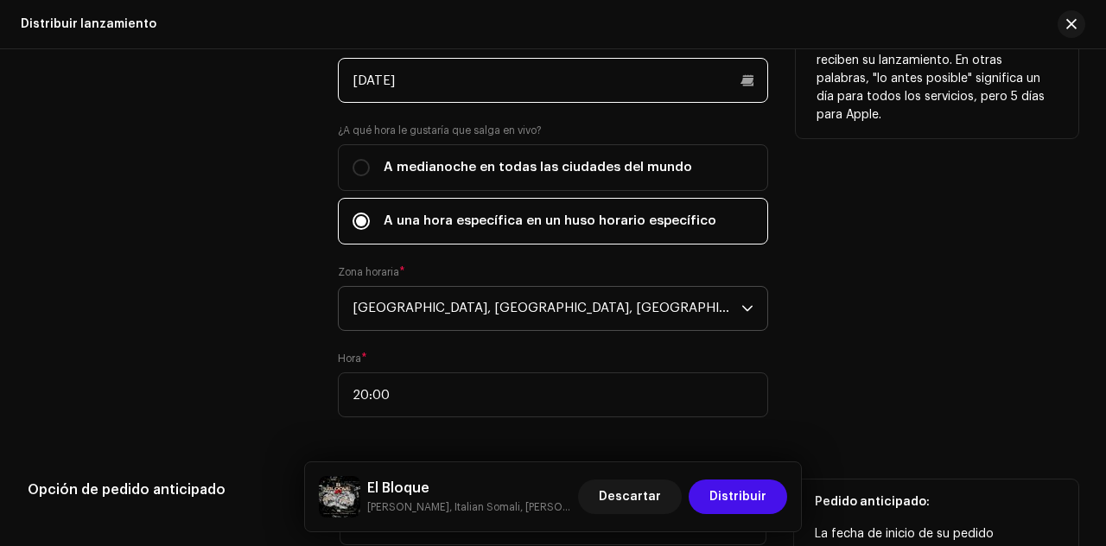
scroll to position [3178, 0]
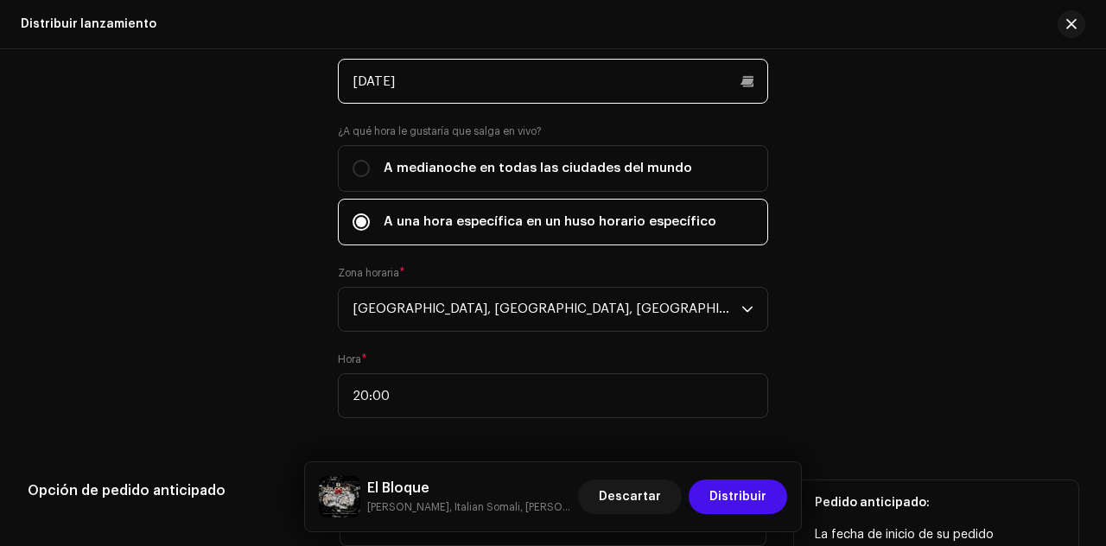
click at [742, 71] on input "[DATE]" at bounding box center [553, 81] width 430 height 45
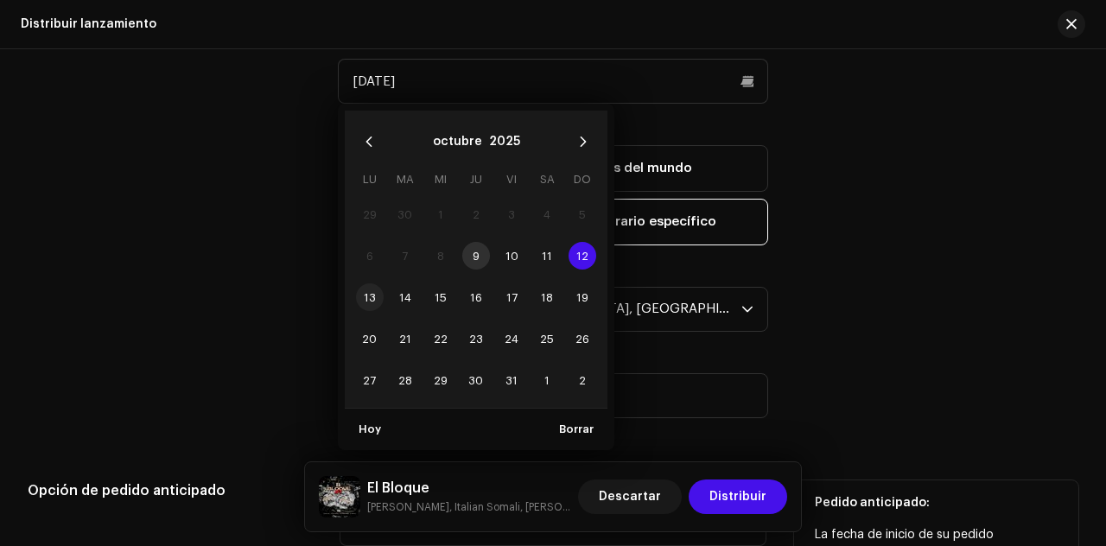
click at [373, 292] on span "13" at bounding box center [370, 297] width 28 height 28
type input "[DATE]"
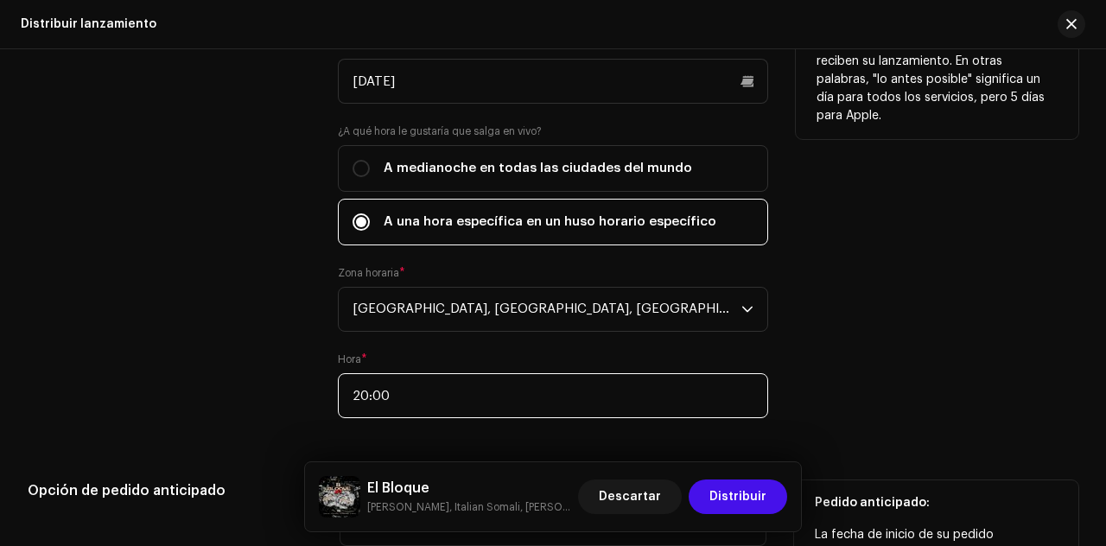
click at [441, 391] on input "20:00" at bounding box center [553, 395] width 430 height 45
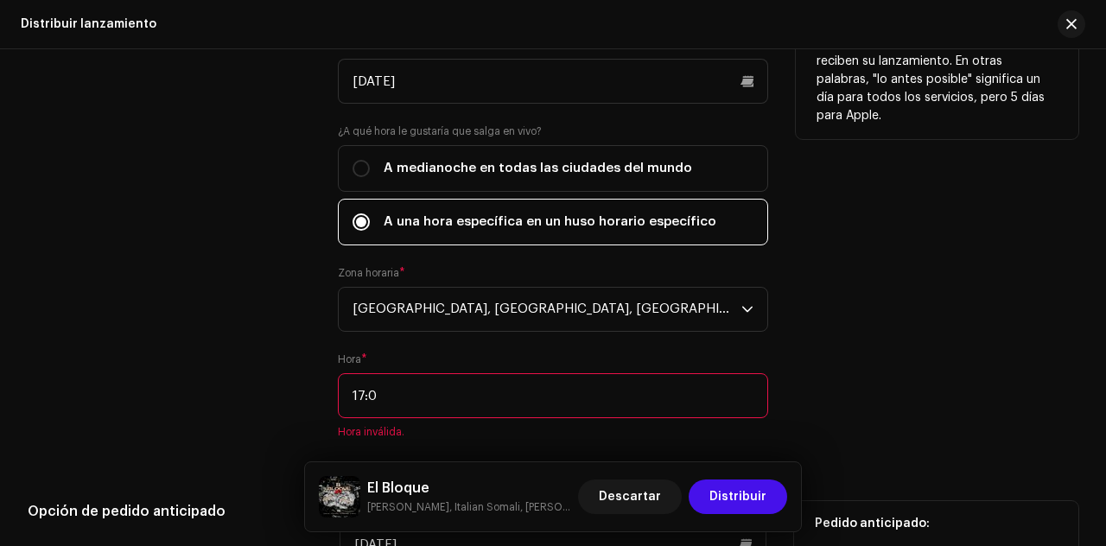
type input "17:00"
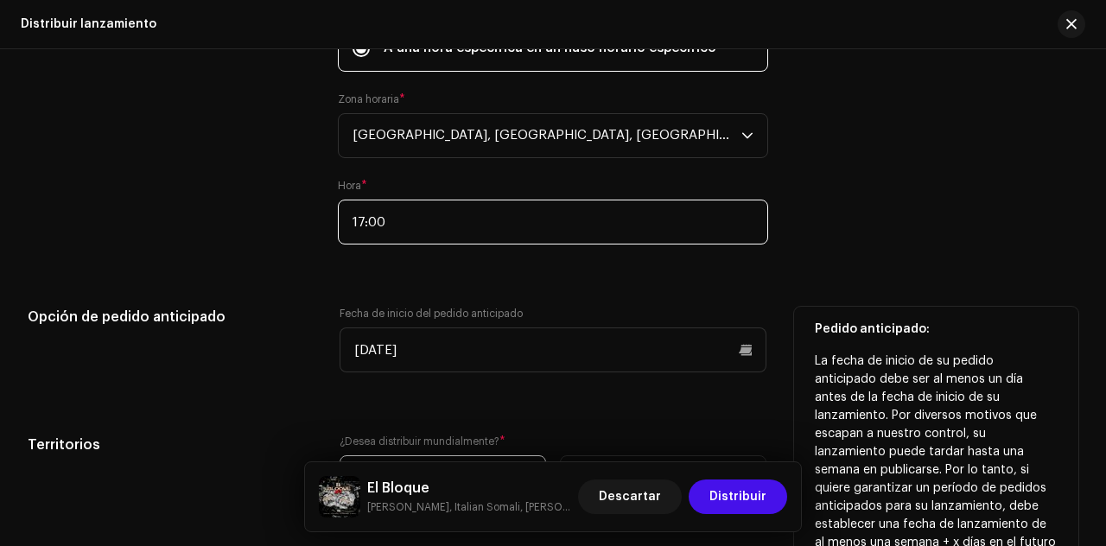
scroll to position [3486, 0]
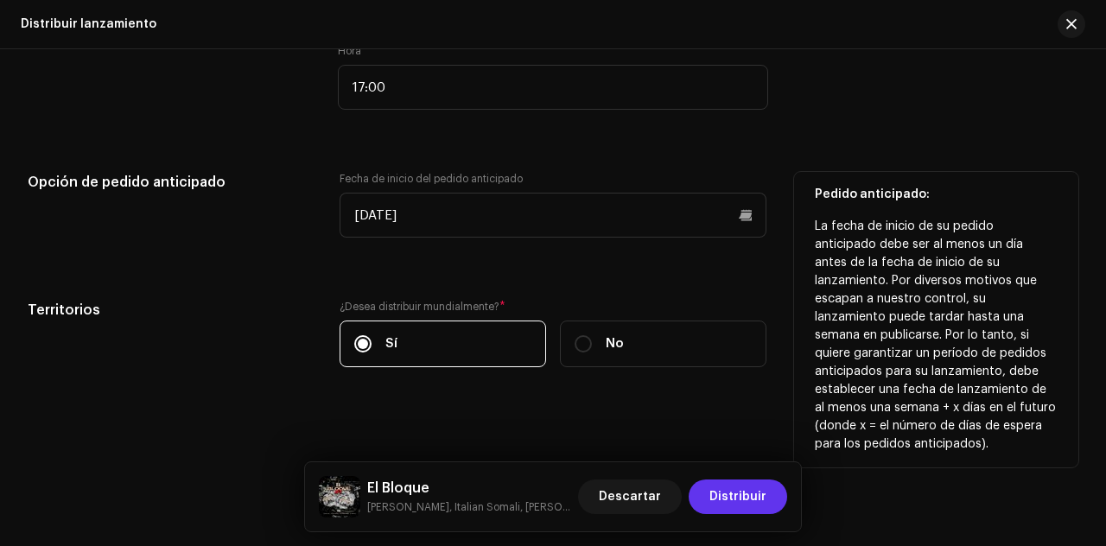
click at [754, 495] on span "Distribuir" at bounding box center [738, 497] width 57 height 35
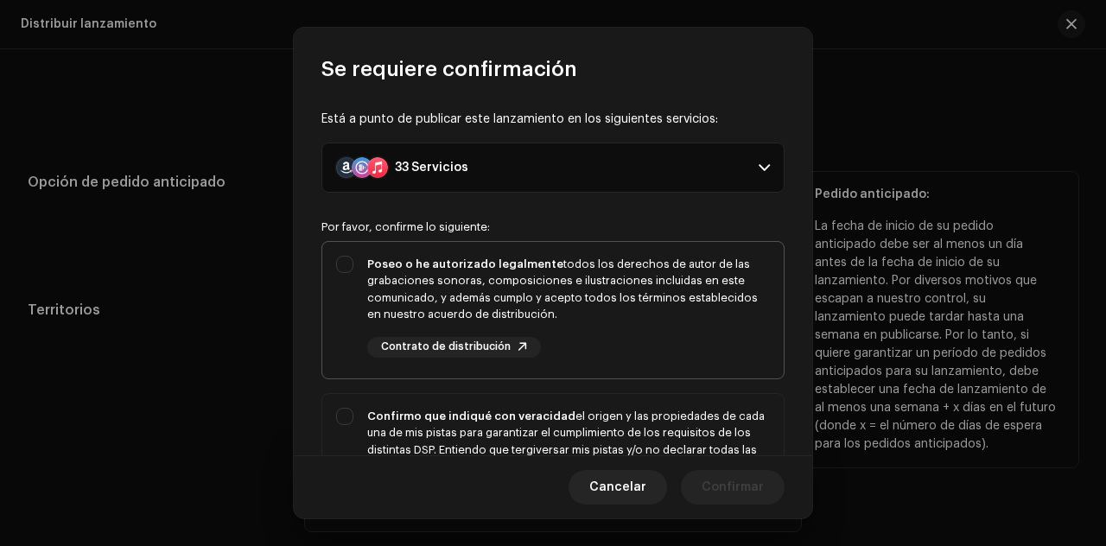
click at [347, 258] on div "Poseo o he autorizado legalmente todos los derechos de autor de las grabaciones…" at bounding box center [552, 307] width 461 height 130
checkbox input "true"
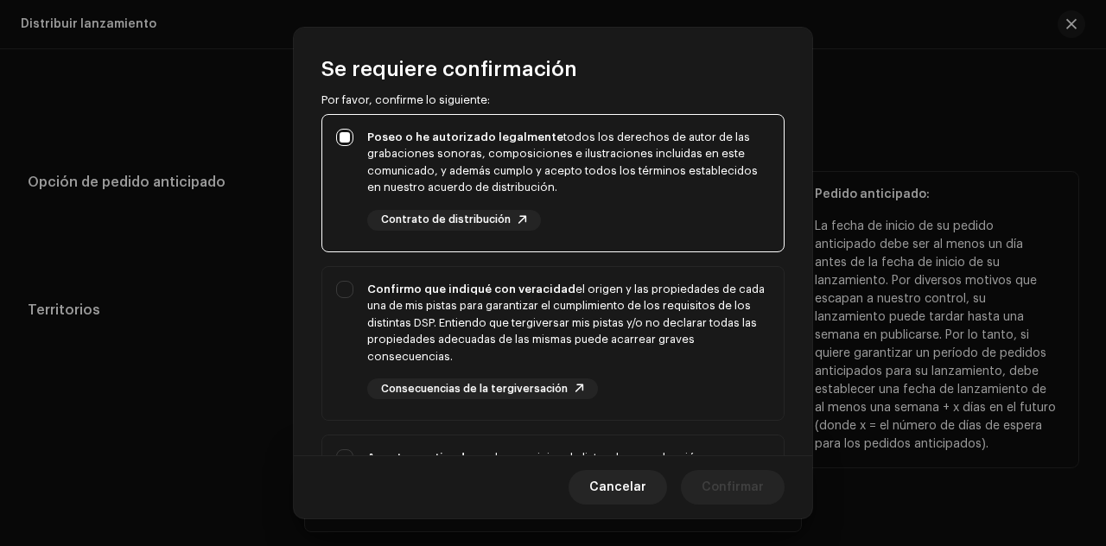
scroll to position [131, 0]
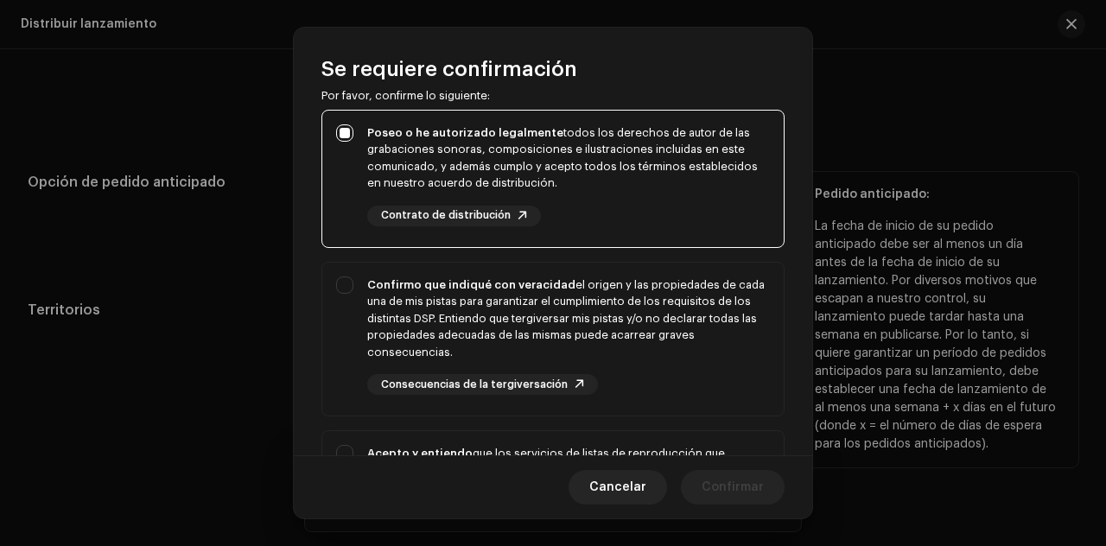
click at [344, 296] on div "Confirmo que indiqué con veracidad el origen y las propiedades de cada una de m…" at bounding box center [552, 336] width 461 height 147
checkbox input "true"
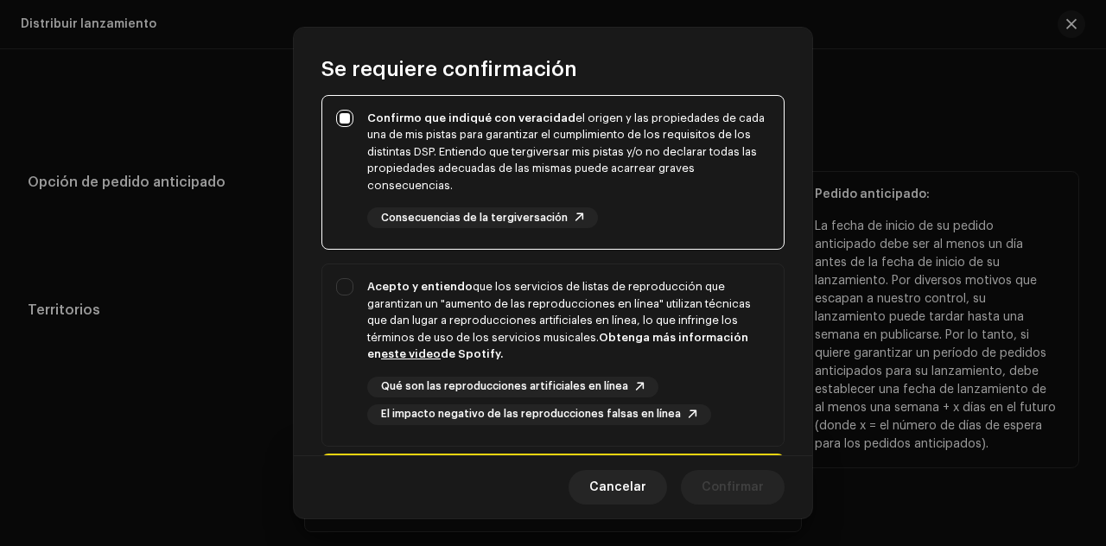
scroll to position [300, 0]
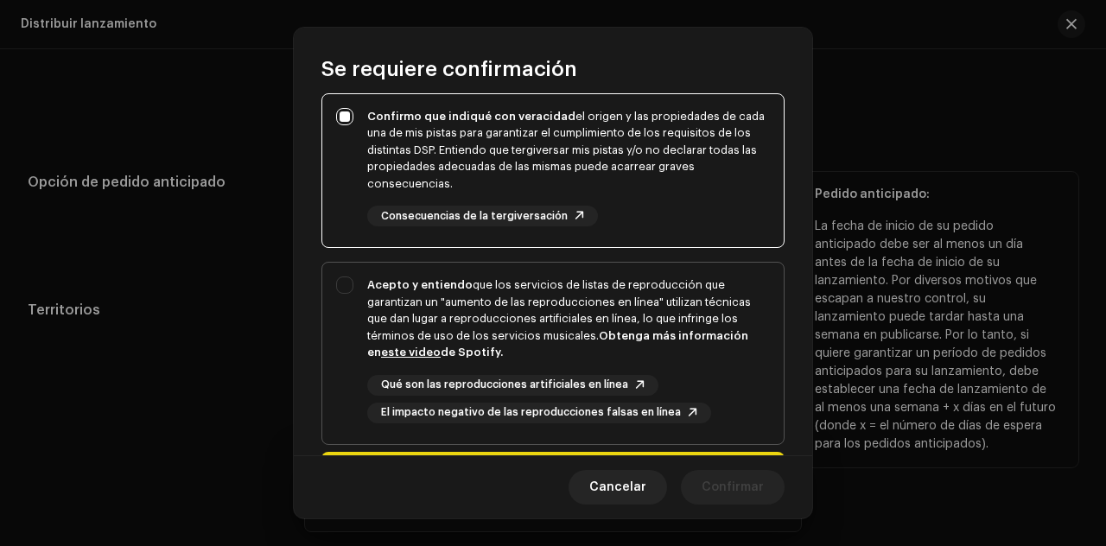
click at [335, 290] on div "Acepto y entiendo que los servicios de listas de reproducción que garantizan un…" at bounding box center [552, 350] width 461 height 175
checkbox input "true"
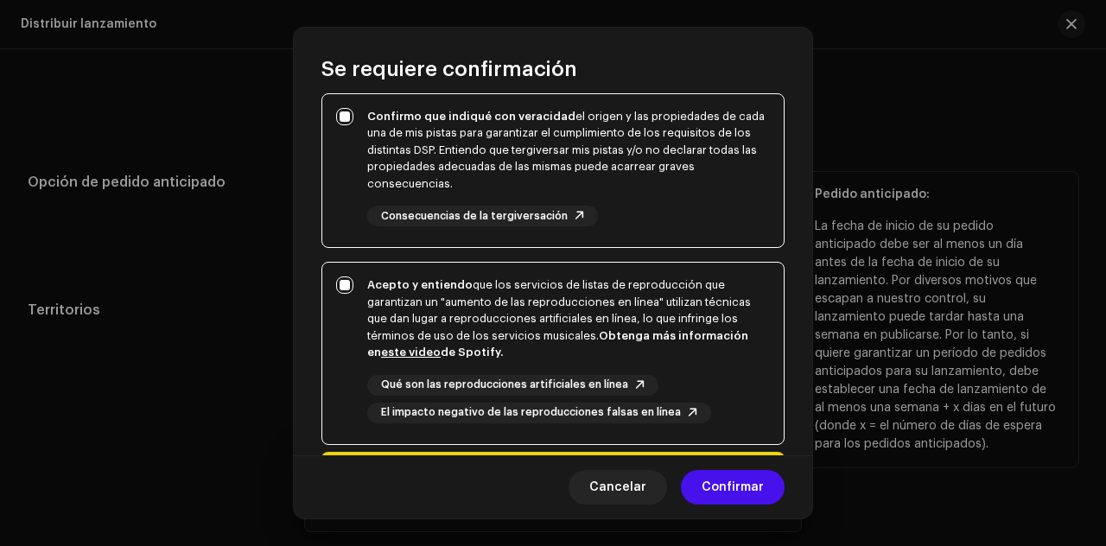
scroll to position [427, 0]
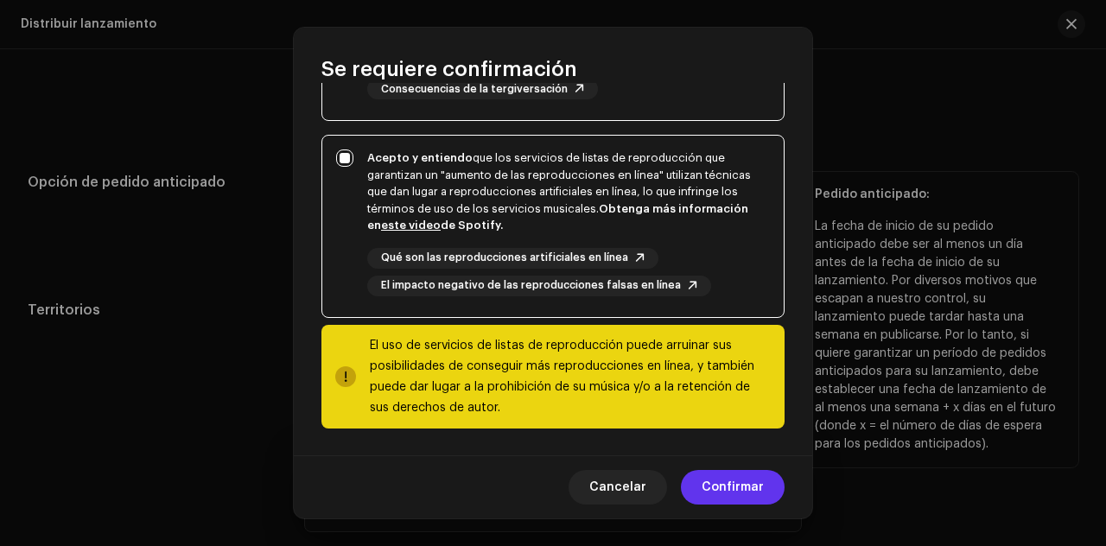
click at [741, 483] on span "Confirmar" at bounding box center [733, 487] width 62 height 35
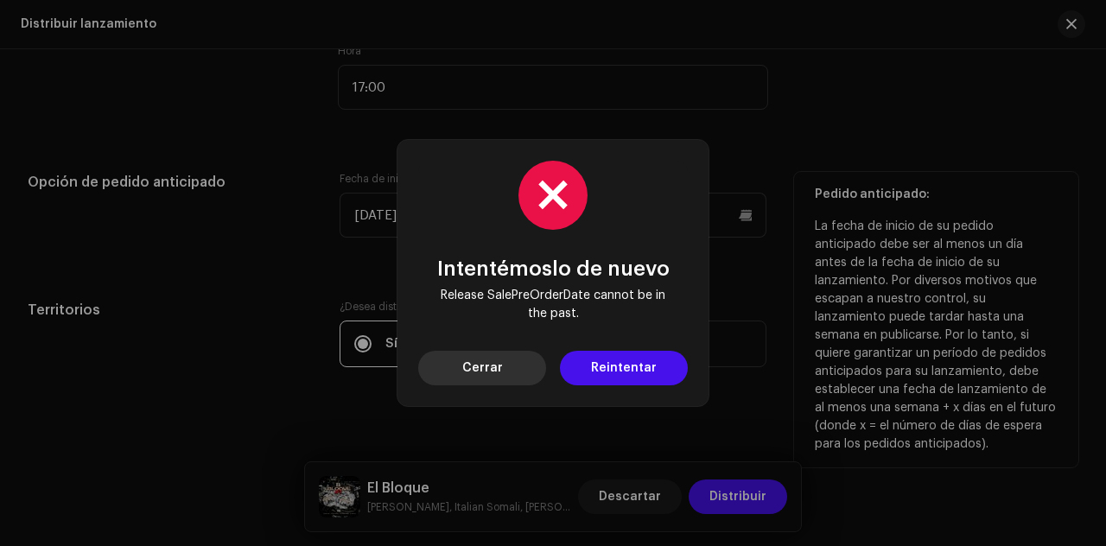
click at [527, 366] on button "Cerrar" at bounding box center [482, 368] width 128 height 35
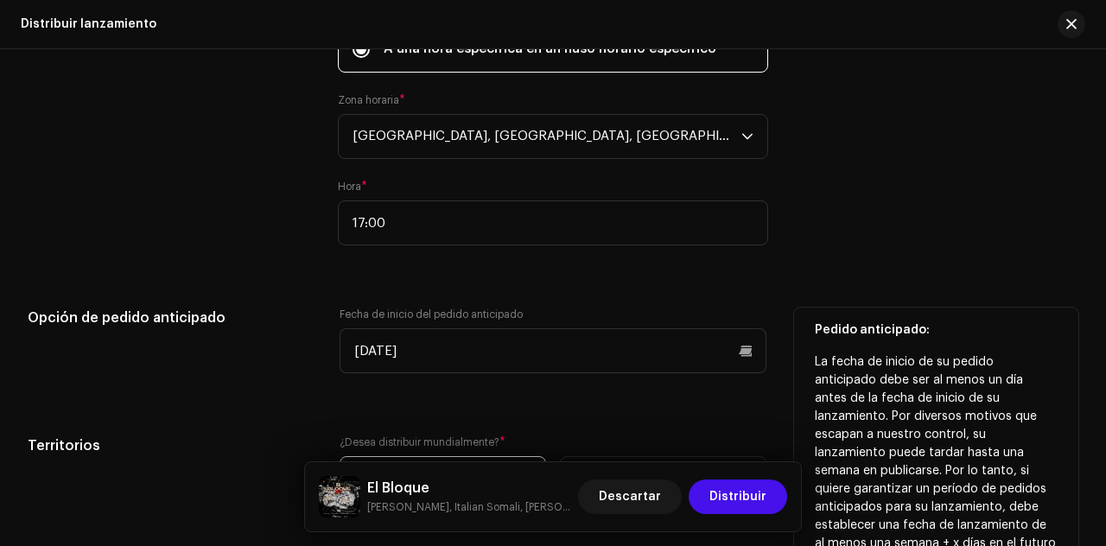
scroll to position [3382, 0]
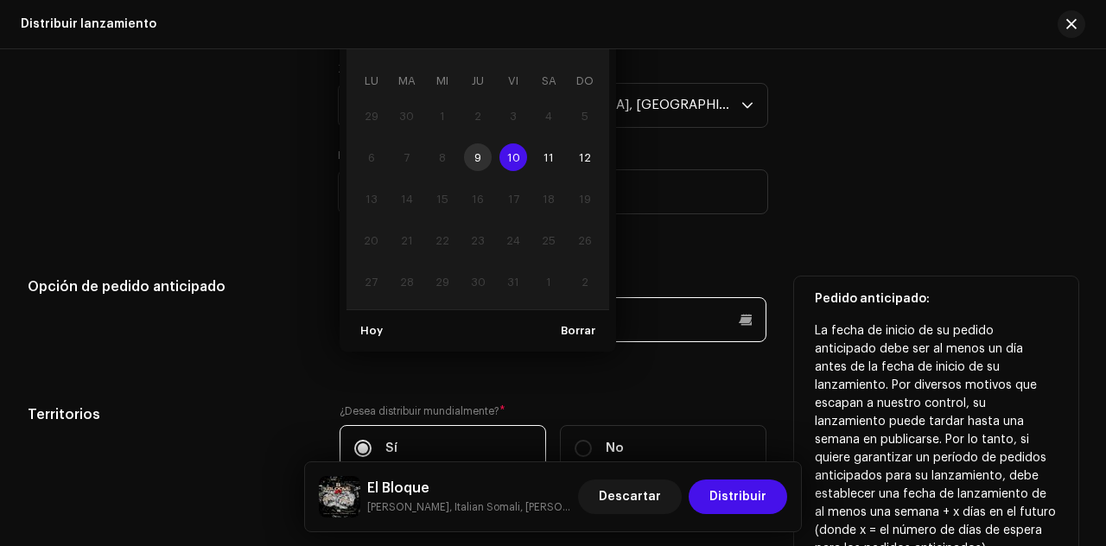
click at [547, 316] on p-datepicker "[DATE] octubre 2025 LU MA [PERSON_NAME] VI SA DO 29 30 1 2 3 4 5 6 7 8 9 10 10 …" at bounding box center [553, 319] width 427 height 45
click at [483, 153] on td "9" at bounding box center [478, 157] width 35 height 41
click at [475, 151] on td "9" at bounding box center [478, 157] width 35 height 41
click at [590, 149] on span "12" at bounding box center [585, 157] width 28 height 28
type input "[DATE]"
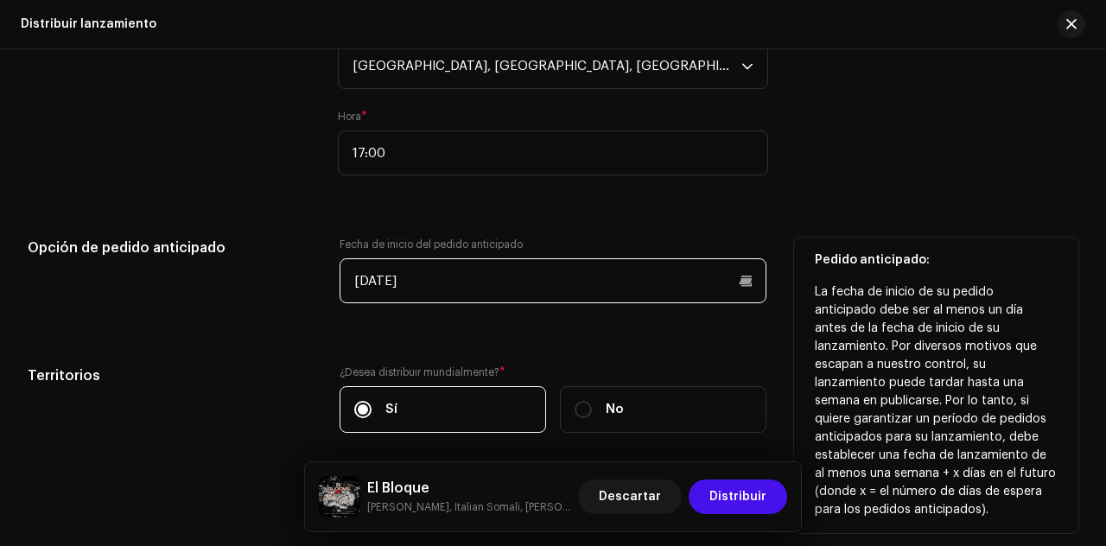
scroll to position [3422, 0]
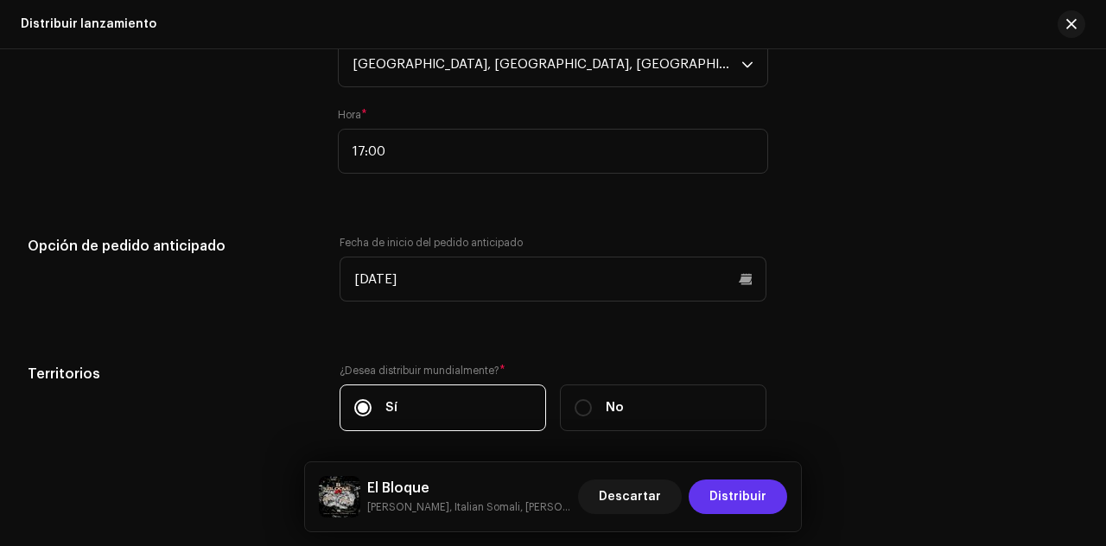
click at [723, 502] on span "Distribuir" at bounding box center [738, 497] width 57 height 35
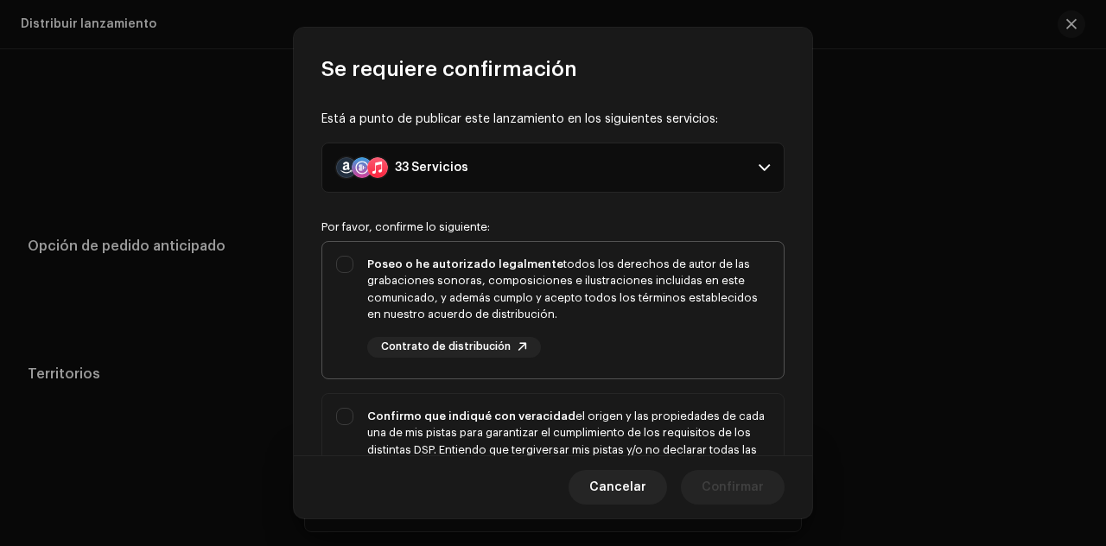
click at [347, 262] on div "Poseo o he autorizado legalmente todos los derechos de autor de las grabaciones…" at bounding box center [552, 307] width 461 height 130
checkbox input "true"
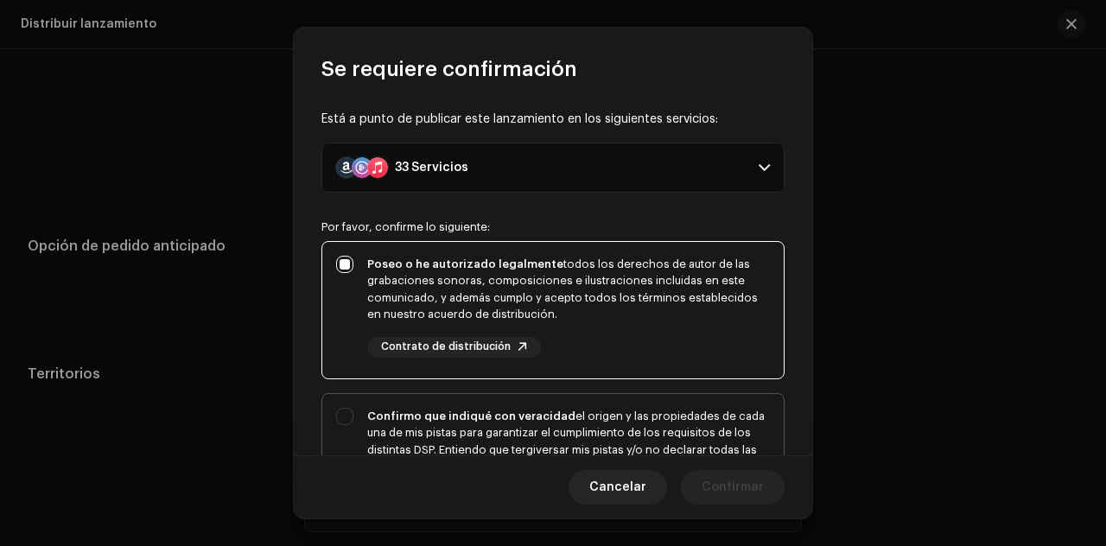
click at [352, 411] on div "Confirmo que indiqué con veracidad el origen y las propiedades de cada una de m…" at bounding box center [552, 467] width 461 height 147
checkbox input "true"
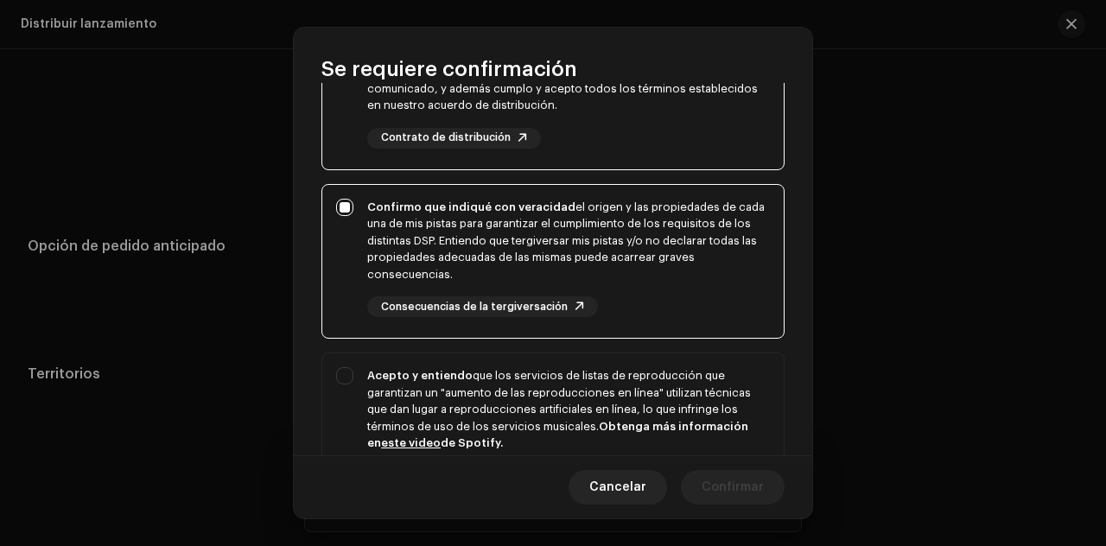
scroll to position [232, 0]
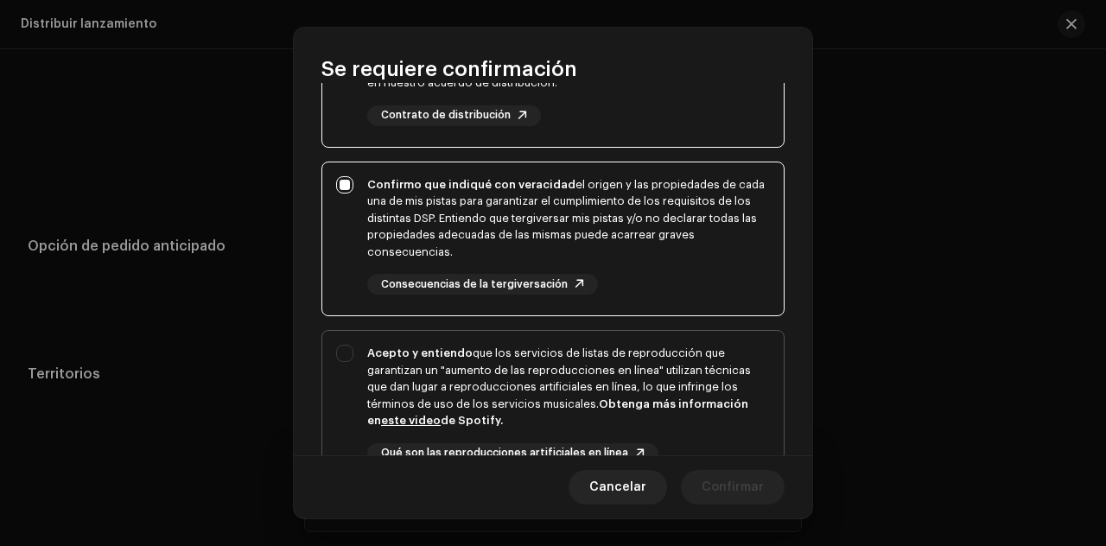
click at [341, 353] on div "Acepto y entiendo que los servicios de listas de reproducción que garantizan un…" at bounding box center [552, 418] width 461 height 175
checkbox input "true"
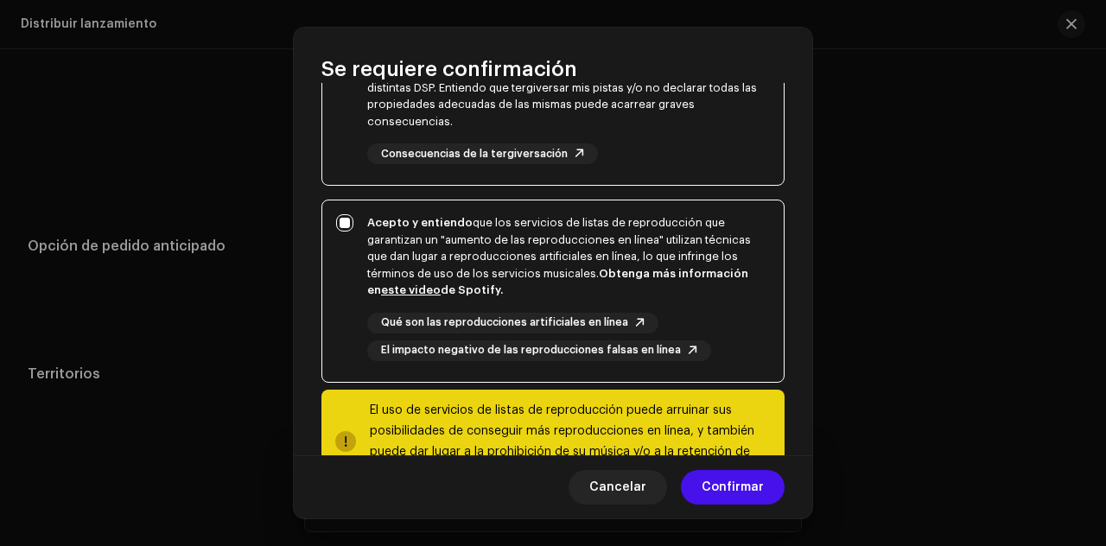
scroll to position [427, 0]
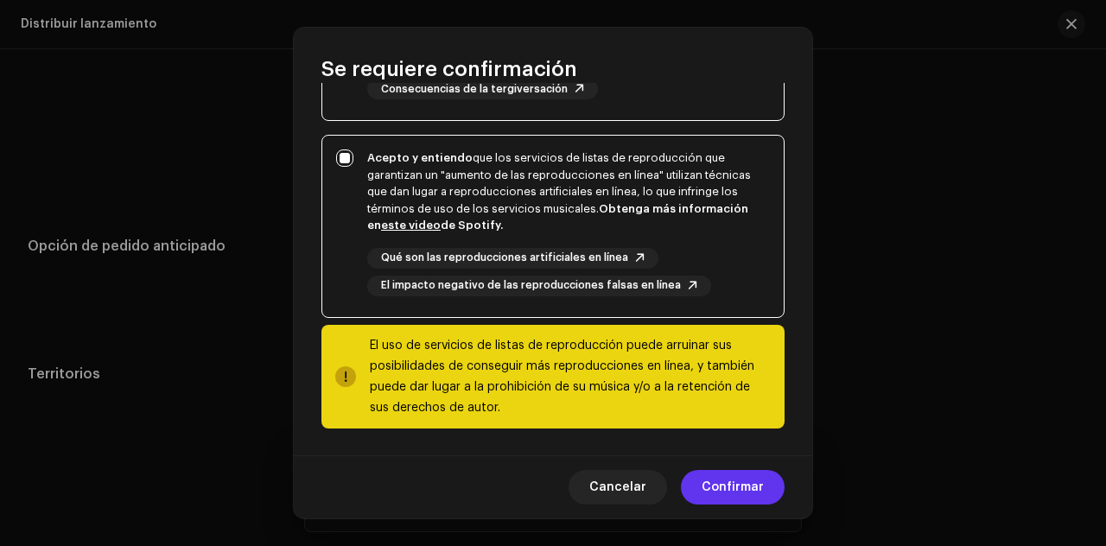
click at [726, 490] on span "Confirmar" at bounding box center [733, 487] width 62 height 35
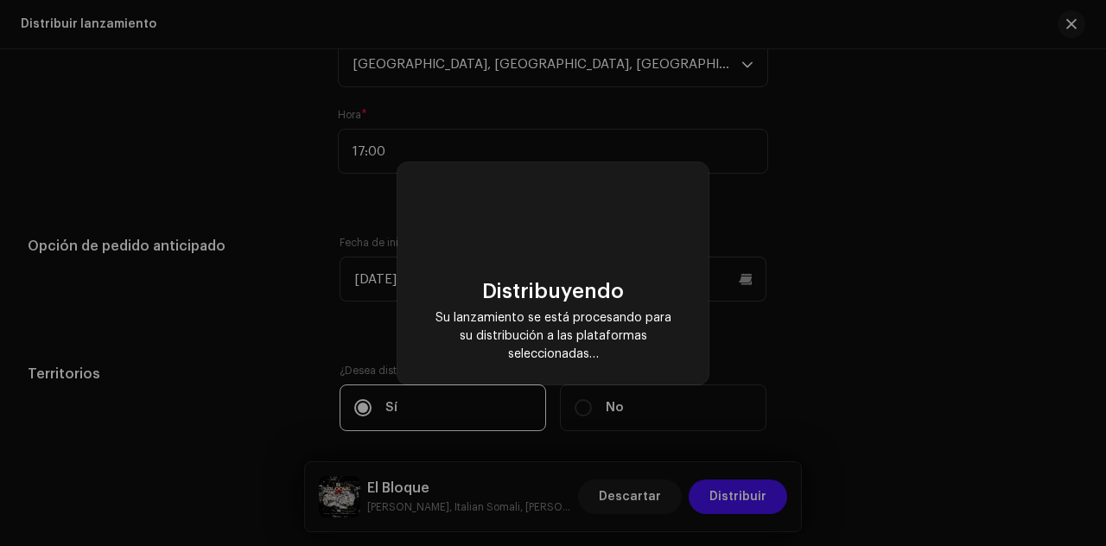
checkbox input "false"
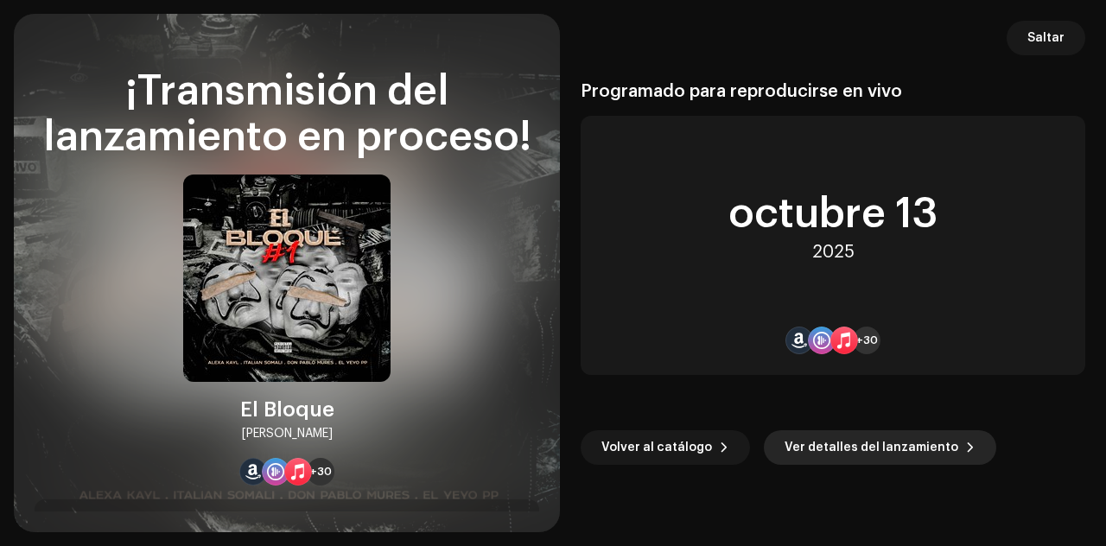
click at [871, 436] on span "Ver detalles del lanzamiento" at bounding box center [872, 447] width 174 height 35
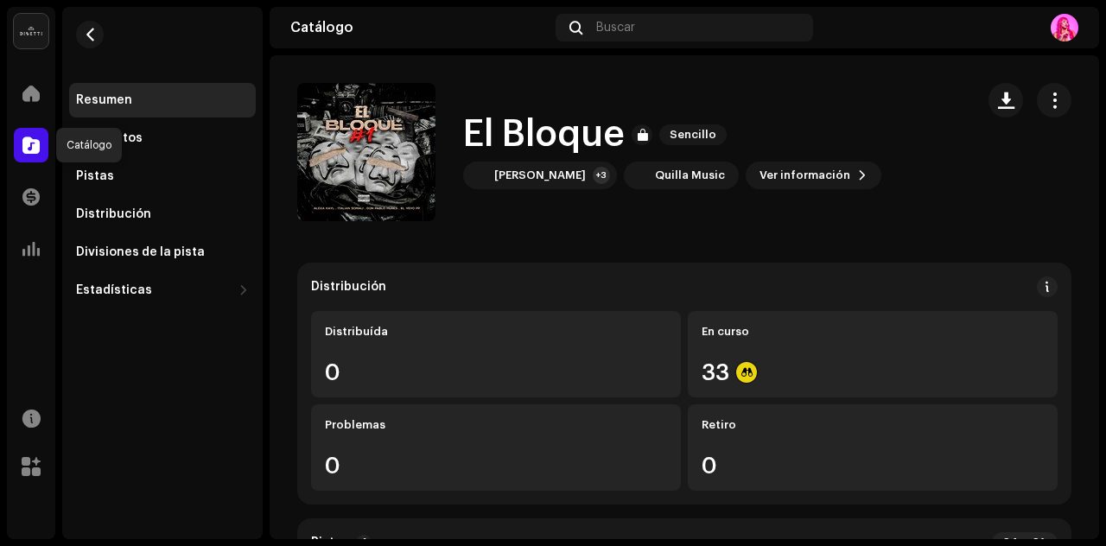
click at [35, 151] on span at bounding box center [30, 145] width 17 height 14
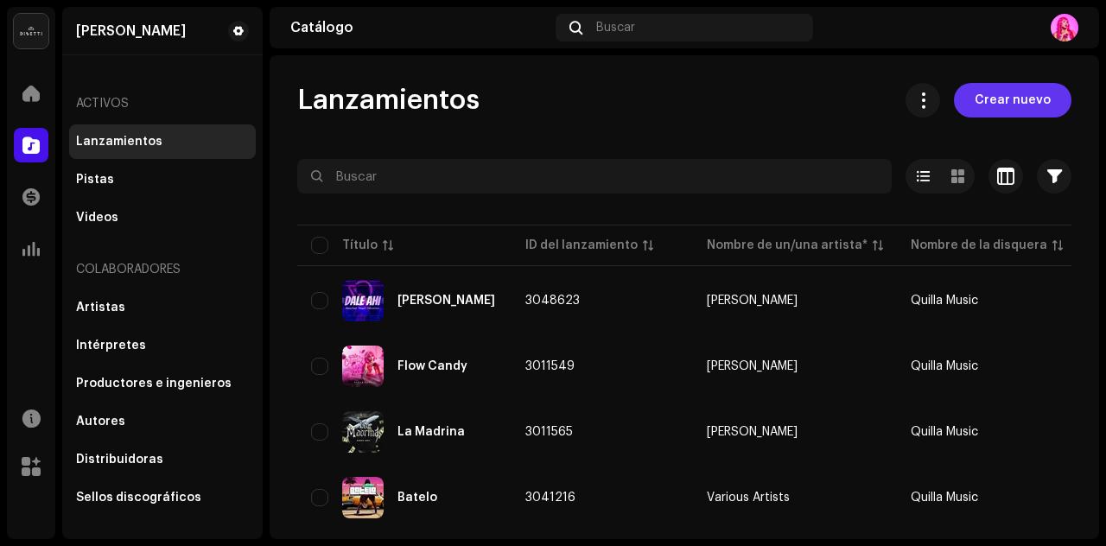
click at [985, 103] on span "Crear nuevo" at bounding box center [1013, 100] width 76 height 35
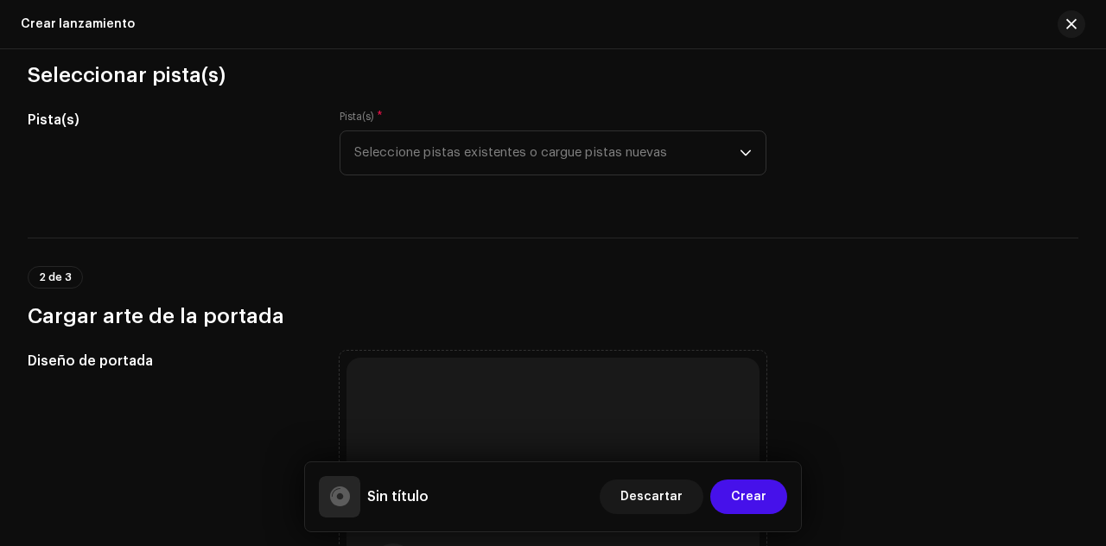
scroll to position [223, 0]
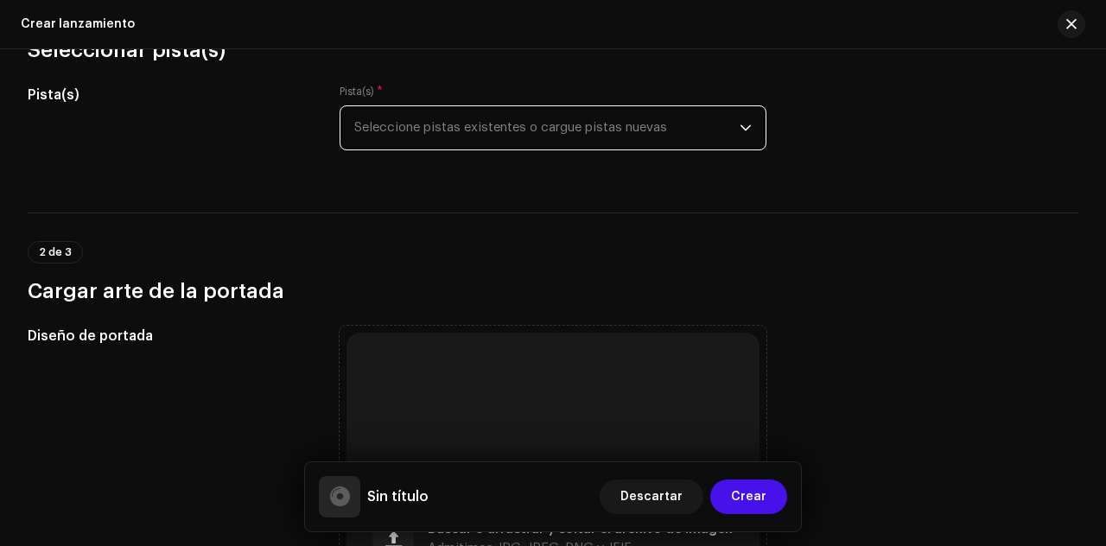
click at [720, 130] on span "Seleccione pistas existentes o cargue pistas nuevas" at bounding box center [546, 127] width 385 height 43
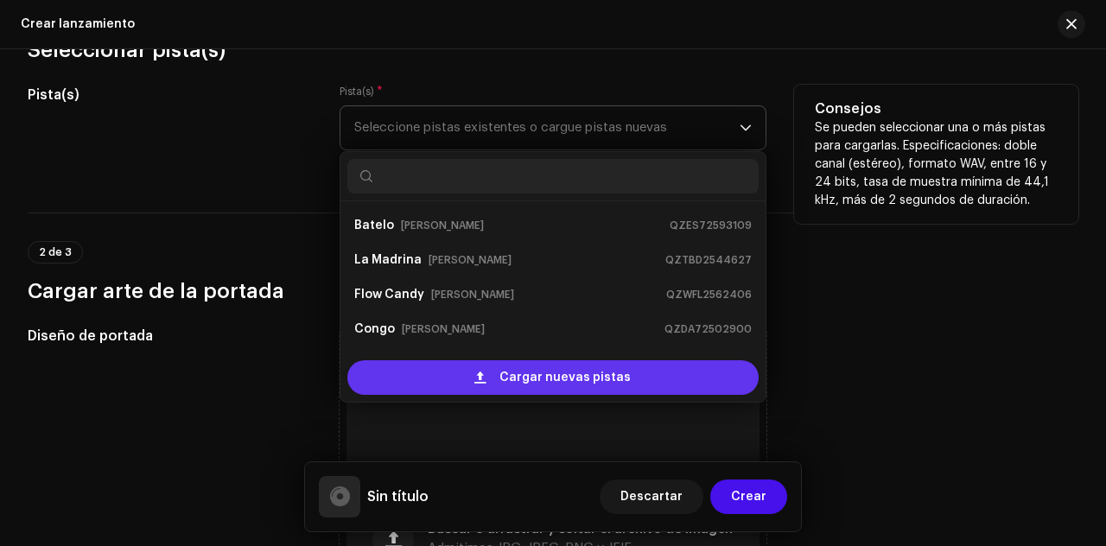
click at [459, 372] on div "Cargar nuevas pistas" at bounding box center [552, 377] width 411 height 35
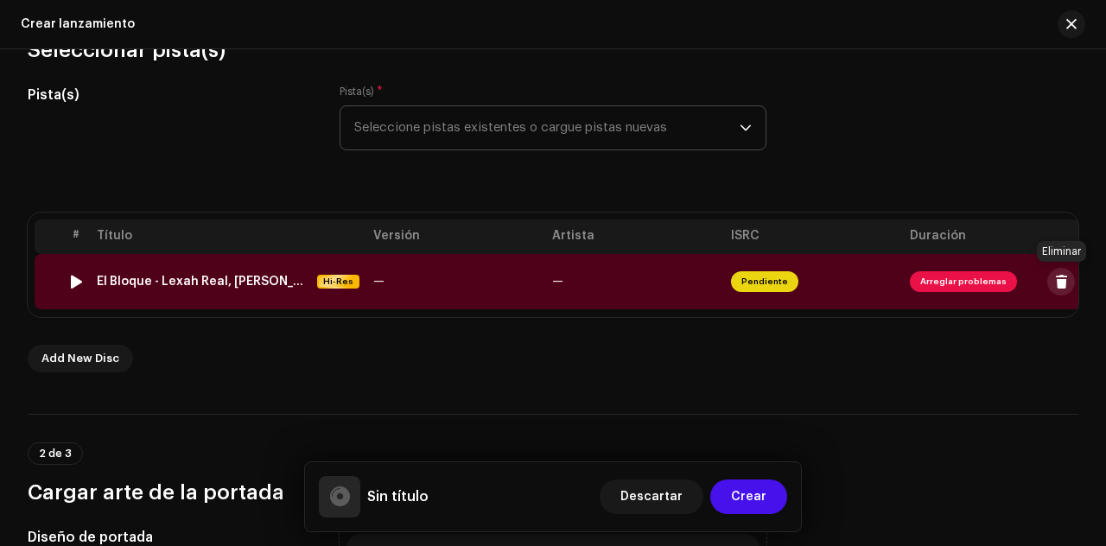
click at [1063, 284] on span at bounding box center [1061, 282] width 13 height 14
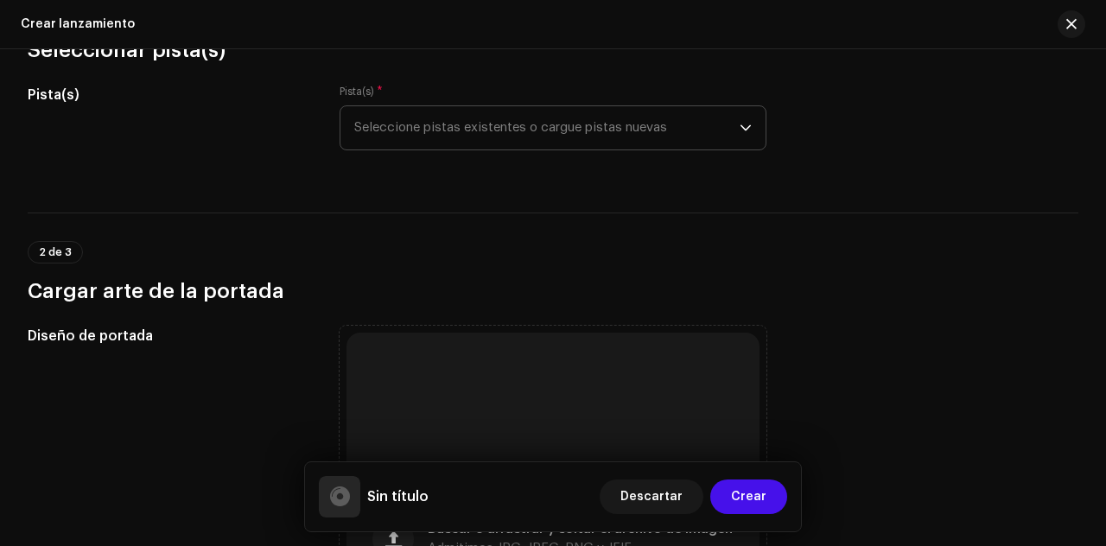
click at [733, 119] on span "Seleccione pistas existentes o cargue pistas nuevas" at bounding box center [546, 127] width 385 height 43
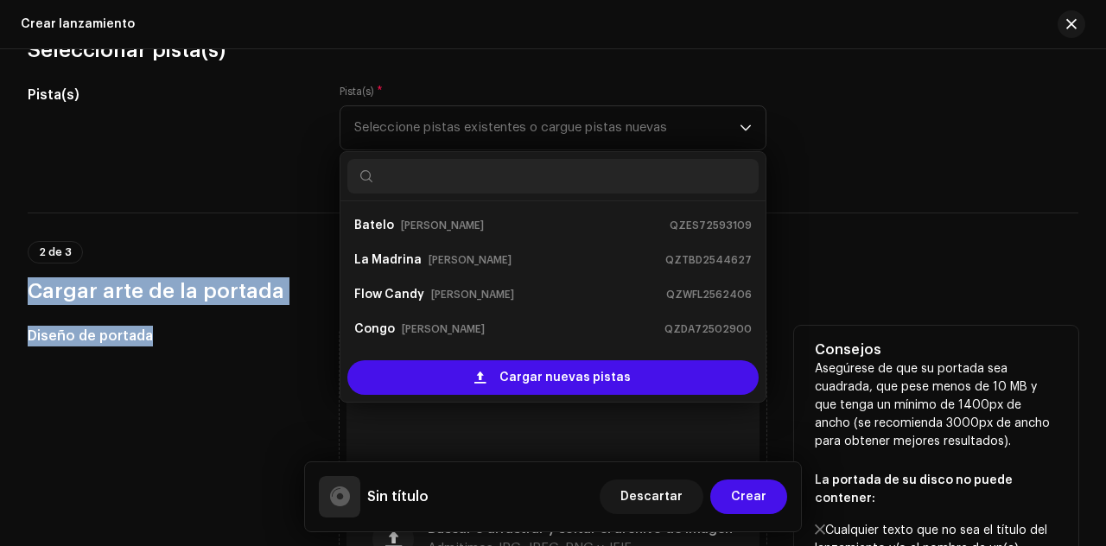
drag, startPoint x: 866, startPoint y: 173, endPoint x: 273, endPoint y: 474, distance: 665.2
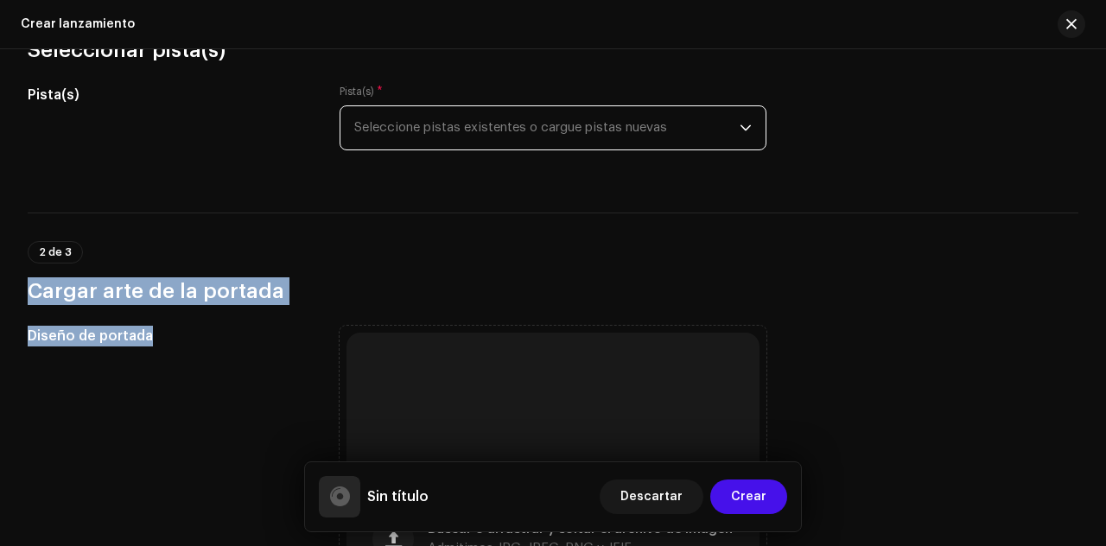
click at [705, 124] on span "Seleccione pistas existentes o cargue pistas nuevas" at bounding box center [546, 127] width 385 height 43
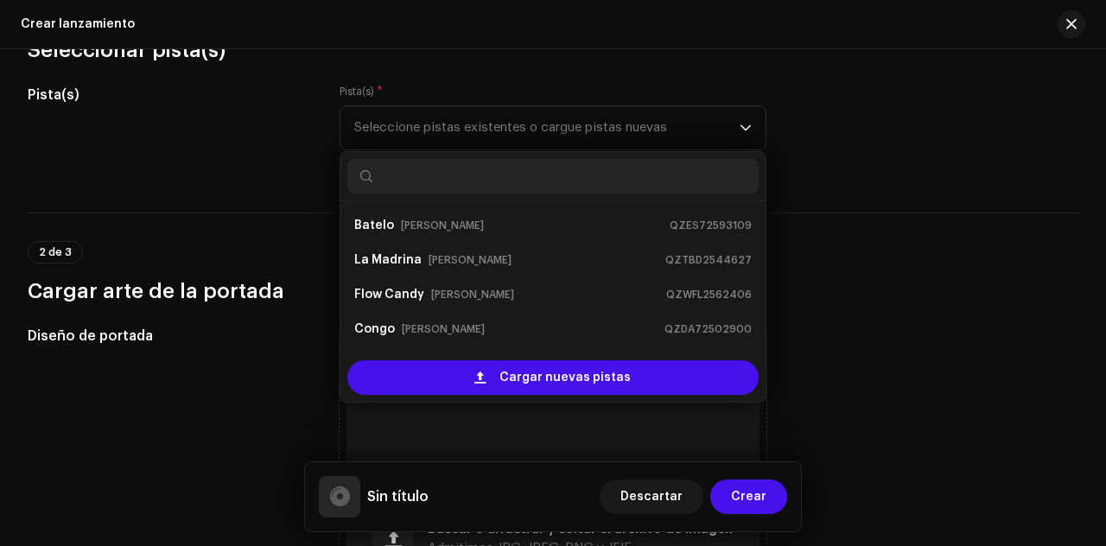
click at [884, 139] on div "Pista(s) Pista(s) * Seleccione pistas existentes o cargue pistas nuevas Batelo …" at bounding box center [553, 128] width 1051 height 86
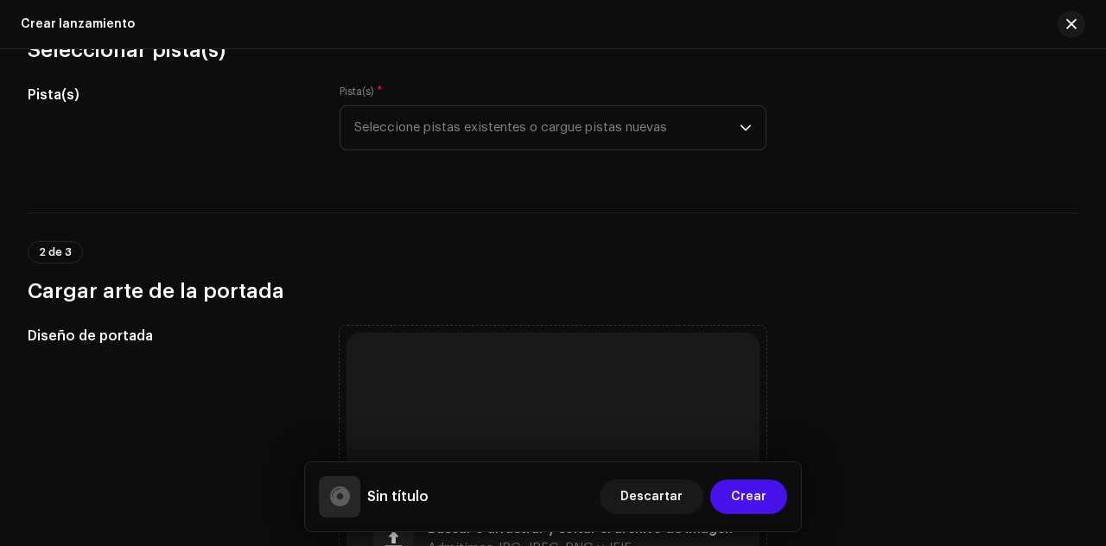
click at [884, 139] on div "Pista(s) Pista(s) * Seleccione pistas existentes o cargue pistas nuevas" at bounding box center [553, 128] width 1051 height 86
click at [742, 128] on icon "dropdown trigger" at bounding box center [746, 128] width 10 height 6
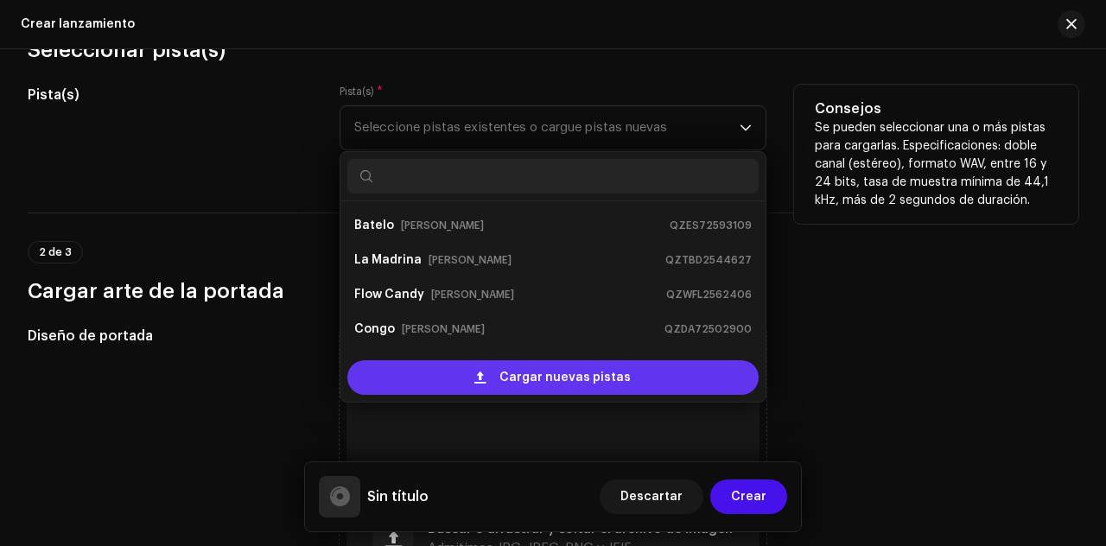
click at [569, 374] on span "Cargar nuevas pistas" at bounding box center [565, 377] width 131 height 35
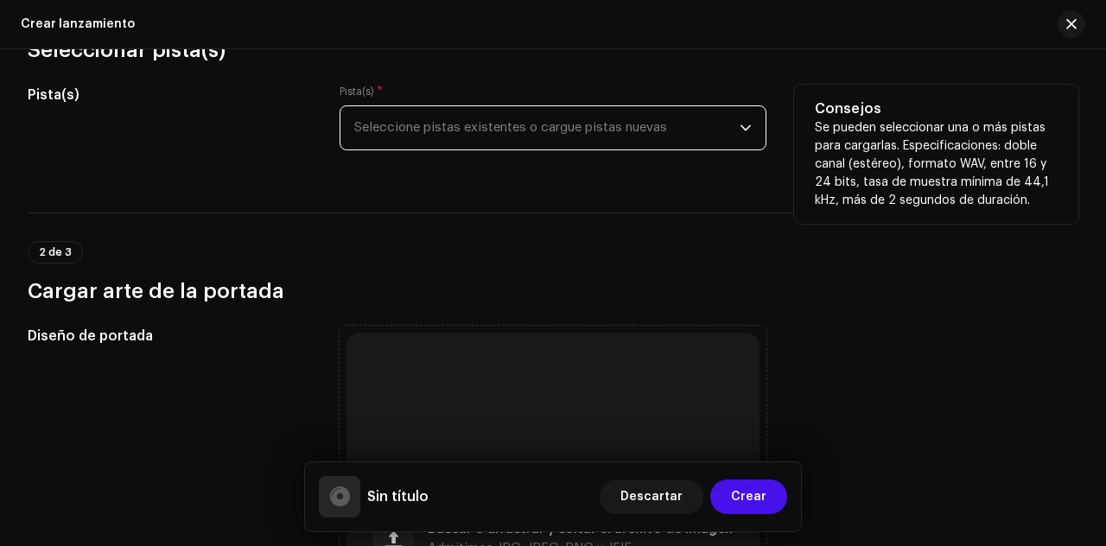
click at [665, 120] on span "Seleccione pistas existentes o cargue pistas nuevas" at bounding box center [546, 127] width 385 height 43
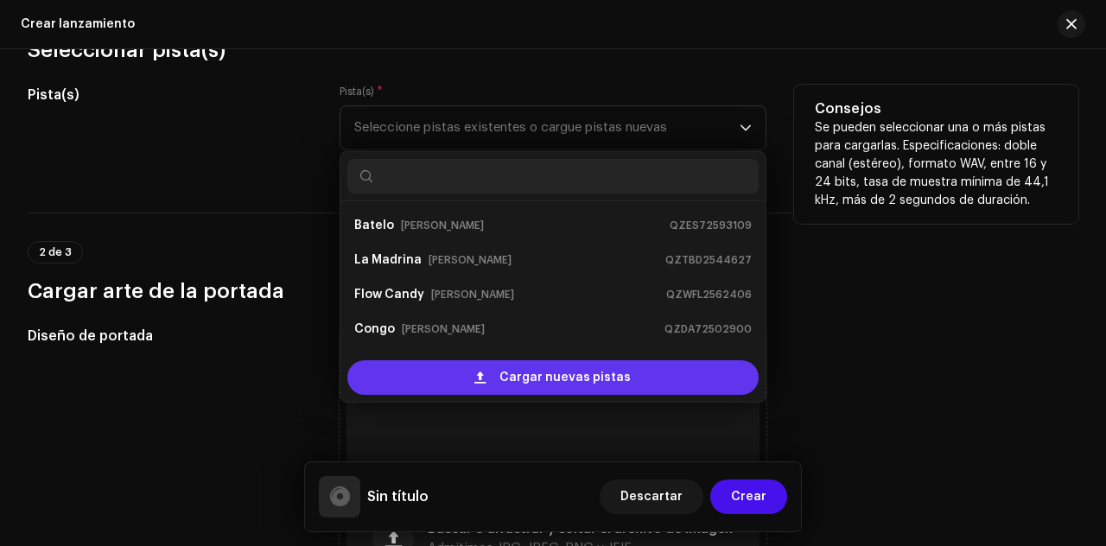
click at [502, 373] on span "Cargar nuevas pistas" at bounding box center [565, 377] width 131 height 35
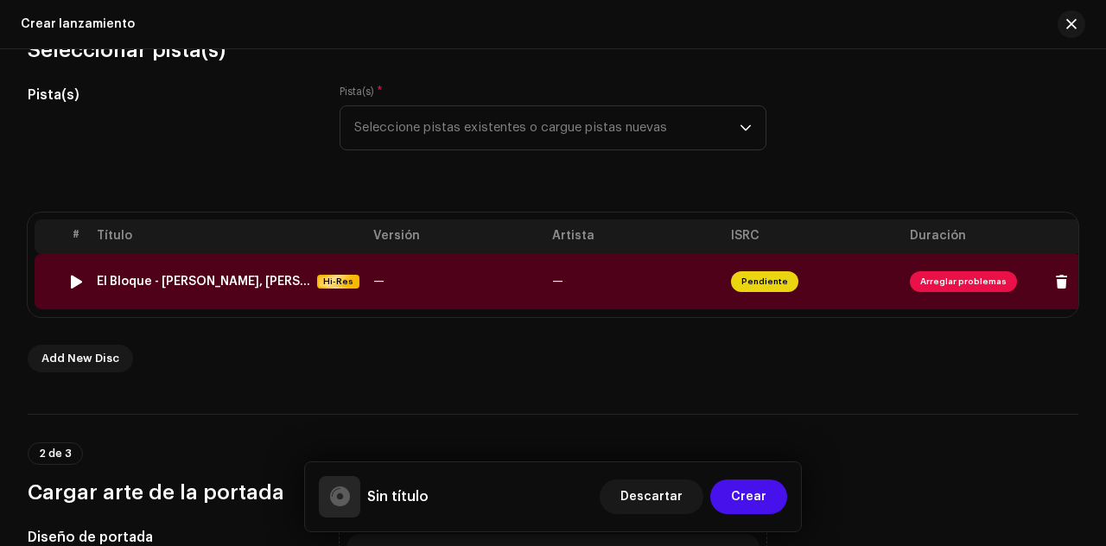
click at [768, 276] on span "Pendiente" at bounding box center [764, 281] width 67 height 21
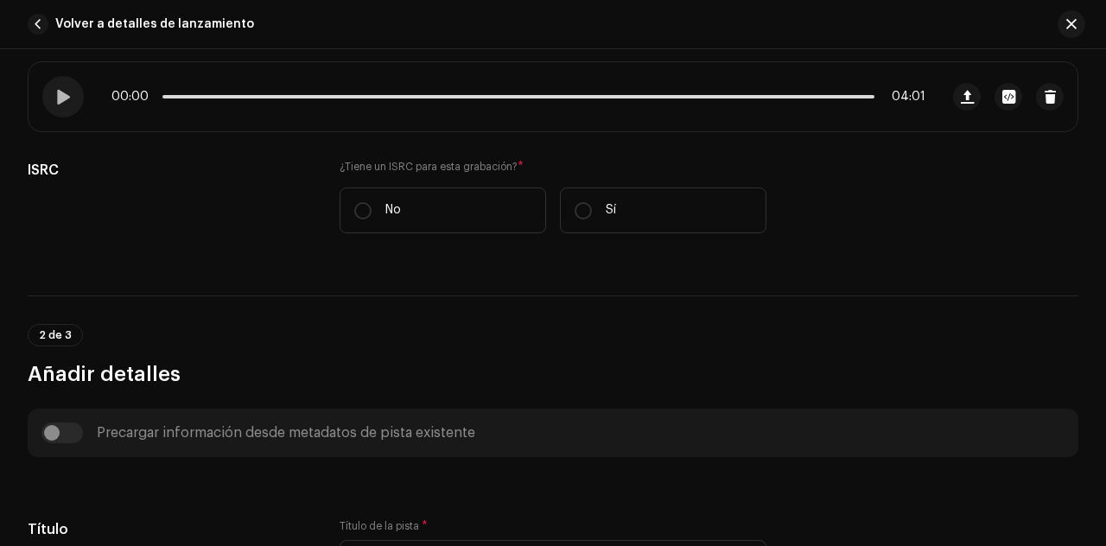
scroll to position [345, 0]
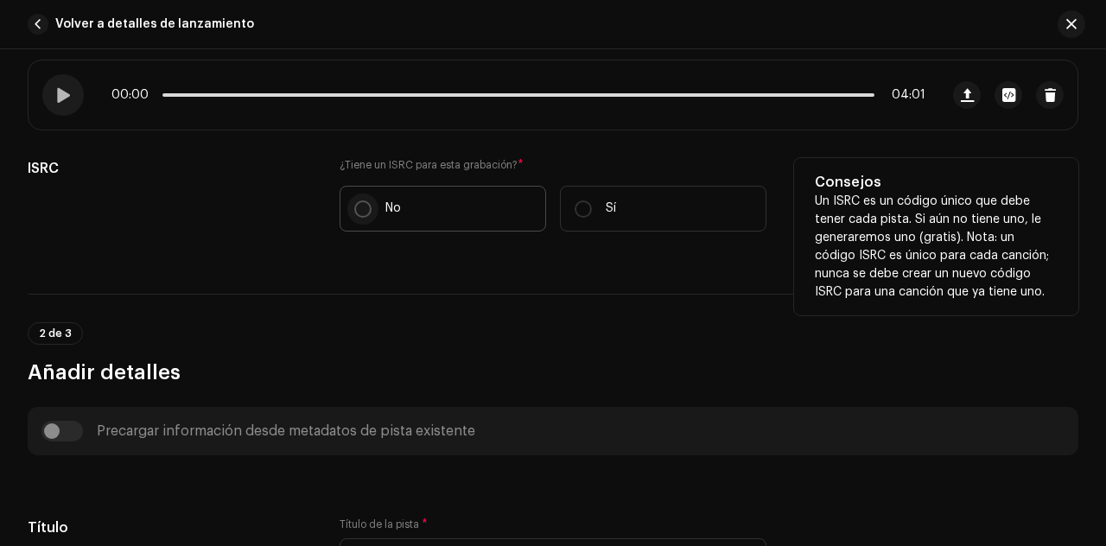
click at [358, 203] on input "No" at bounding box center [362, 209] width 17 height 17
radio input "true"
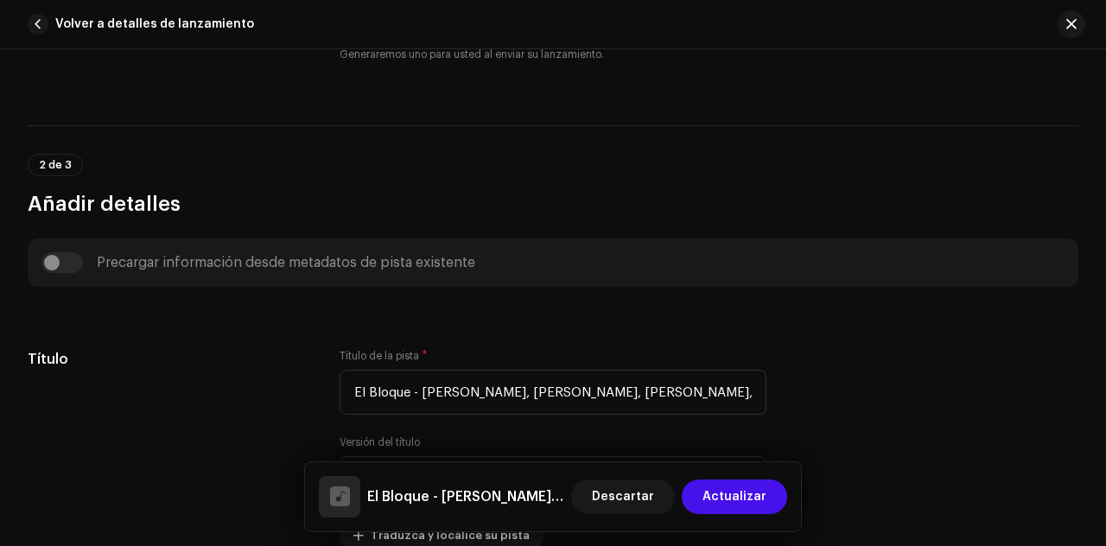
scroll to position [559, 0]
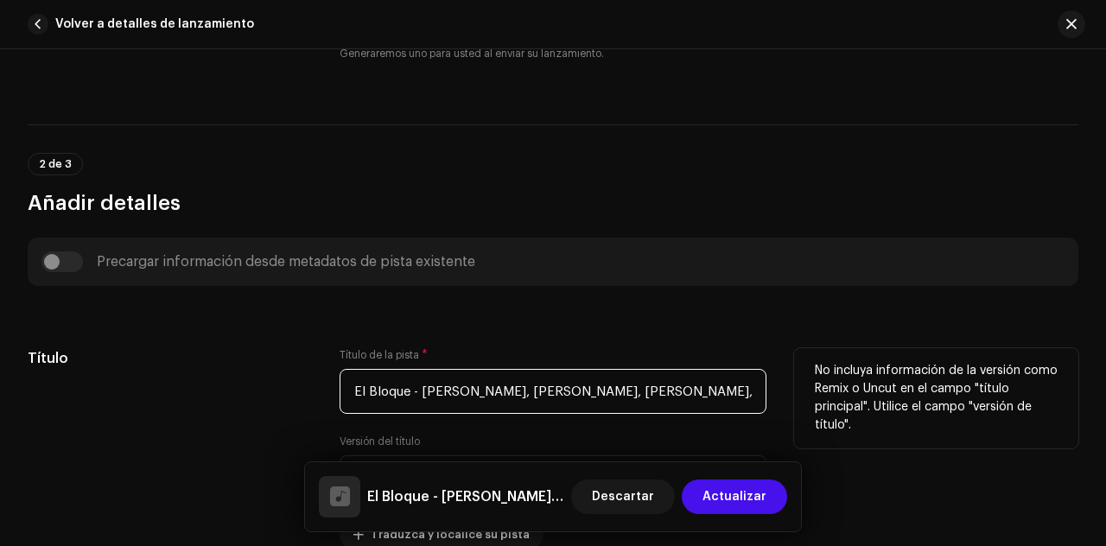
click at [633, 382] on input "El Bloque - [PERSON_NAME], [PERSON_NAME], [PERSON_NAME], Eiby, Elty (Audio Ofic…" at bounding box center [553, 391] width 427 height 45
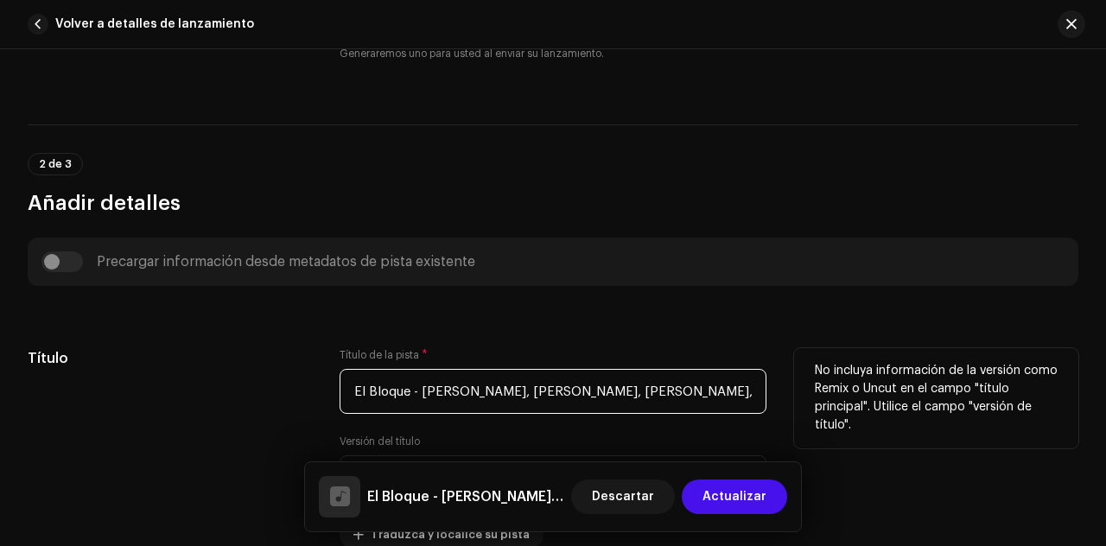
click at [633, 382] on input "El Bloque - [PERSON_NAME], [PERSON_NAME], [PERSON_NAME], Eiby, Elty (Audio Ofic…" at bounding box center [553, 391] width 427 height 45
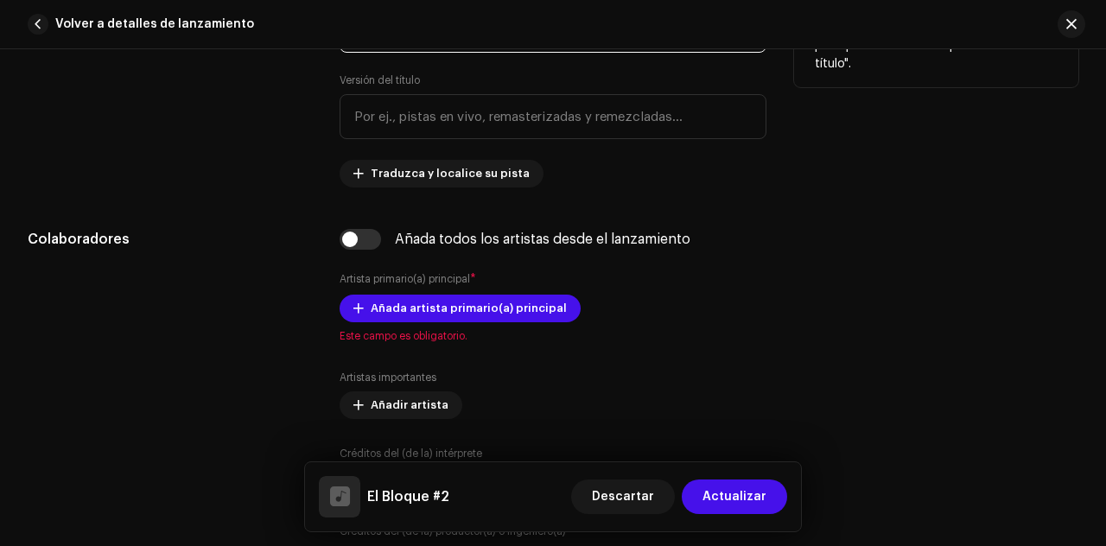
scroll to position [980, 0]
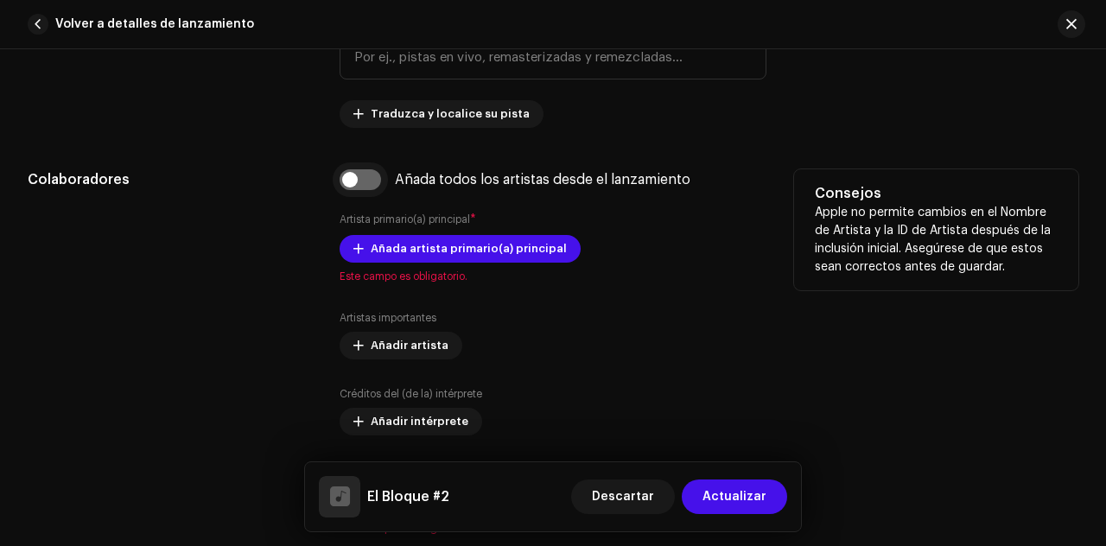
type input "El Bloque #2"
click at [372, 175] on input "checkbox" at bounding box center [360, 179] width 41 height 21
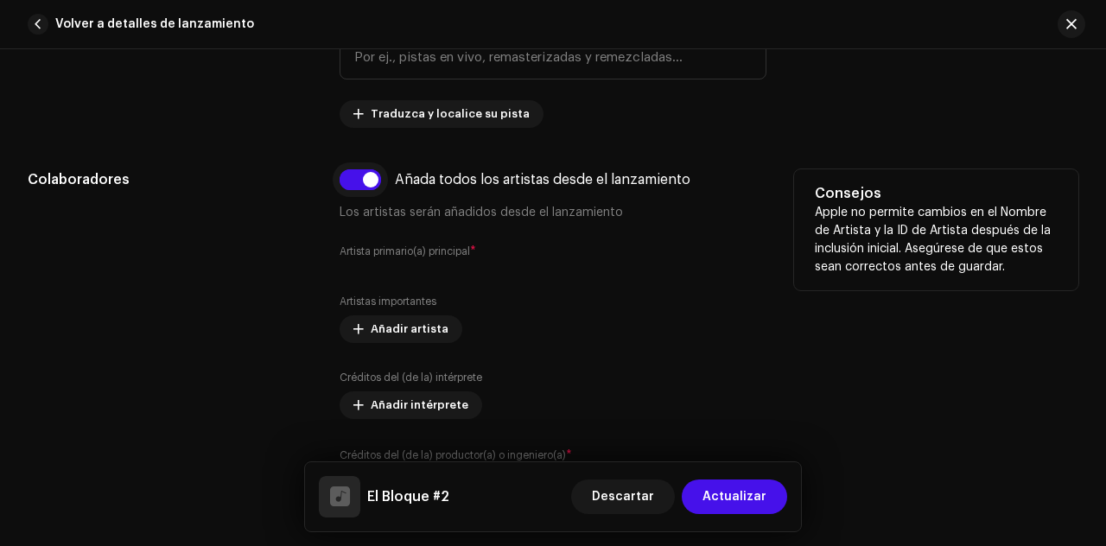
click at [351, 175] on input "checkbox" at bounding box center [360, 179] width 41 height 21
checkbox input "false"
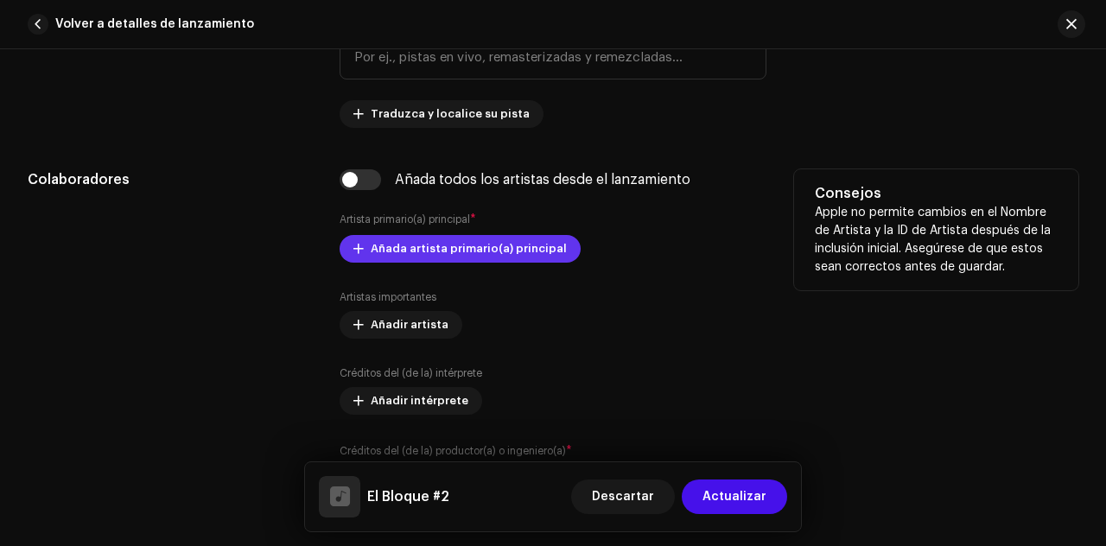
click at [448, 247] on span "Añada artista primario(a) principal" at bounding box center [469, 249] width 196 height 35
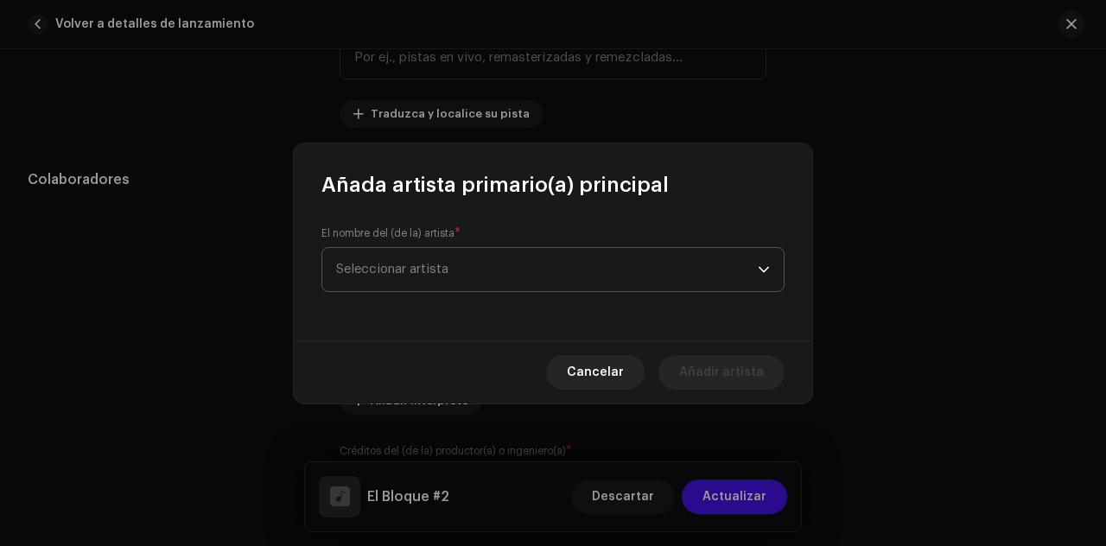
click at [487, 275] on span "Seleccionar artista" at bounding box center [547, 269] width 422 height 43
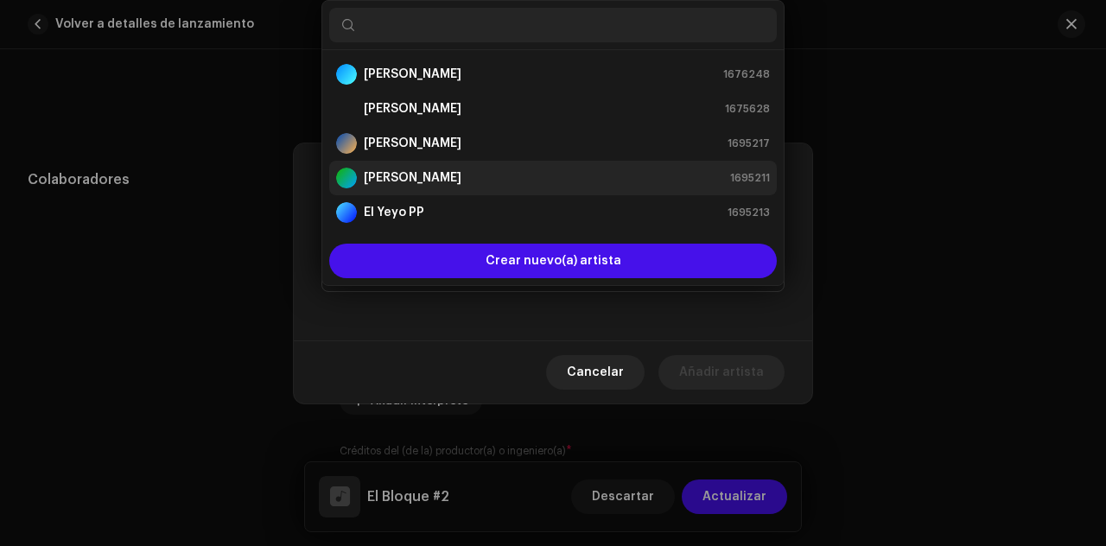
scroll to position [28, 0]
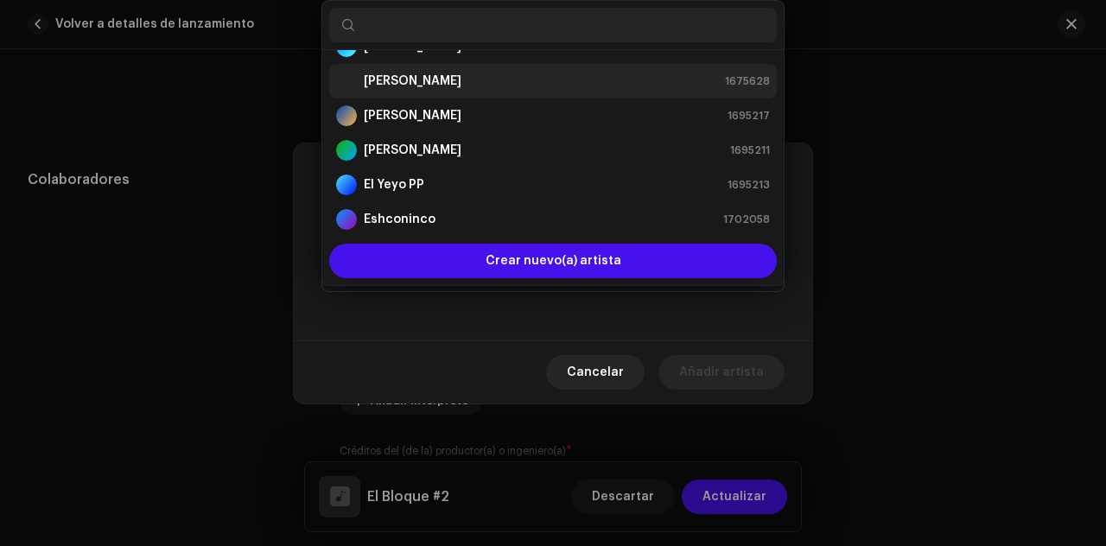
click at [420, 83] on strong "[PERSON_NAME]" at bounding box center [413, 81] width 98 height 17
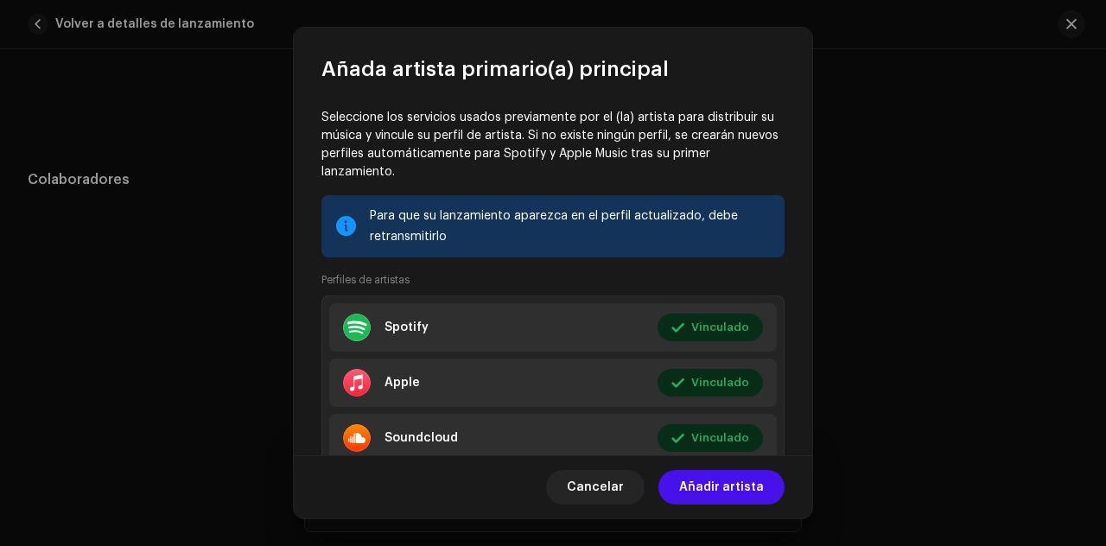
scroll to position [294, 0]
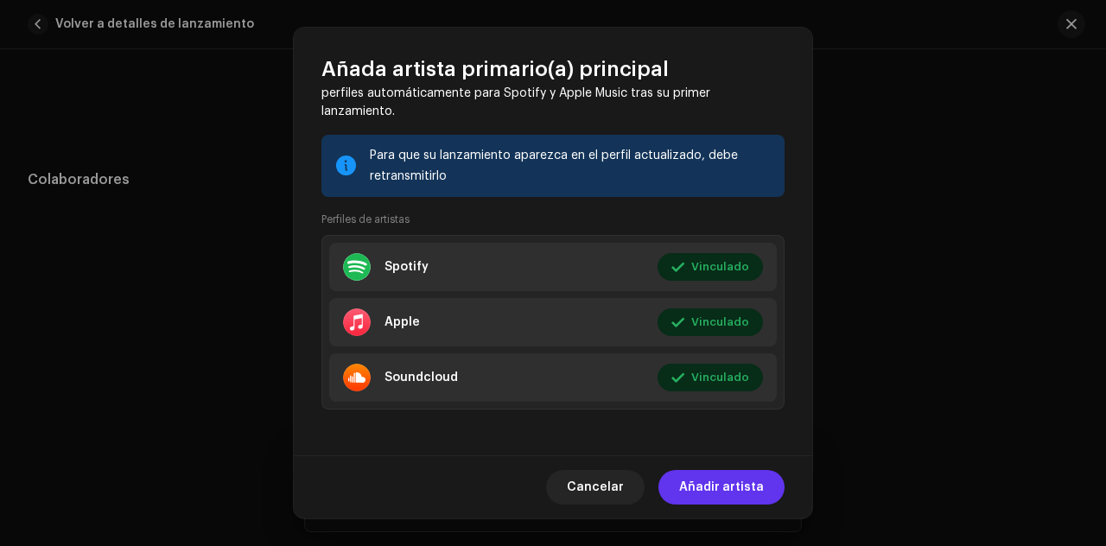
click at [735, 487] on span "Añadir artista" at bounding box center [721, 487] width 85 height 35
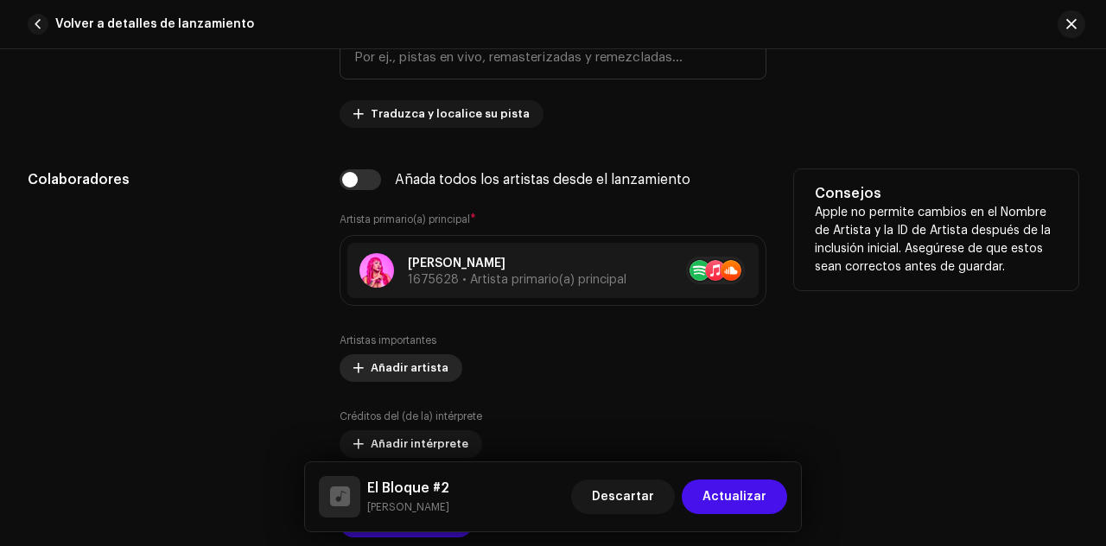
click at [425, 362] on span "Añadir artista" at bounding box center [410, 368] width 78 height 35
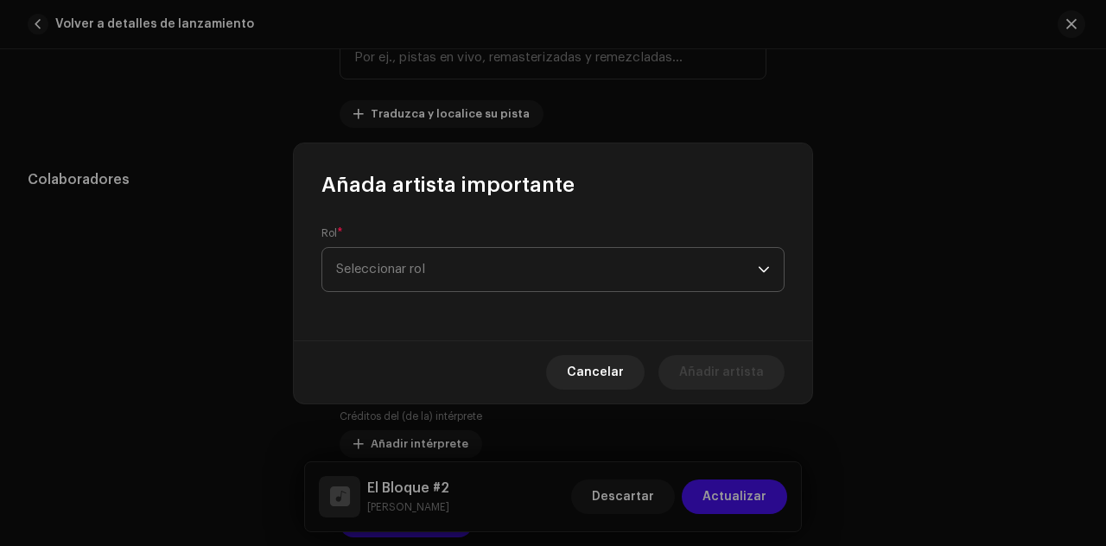
click at [450, 271] on span "Seleccionar rol" at bounding box center [547, 269] width 422 height 43
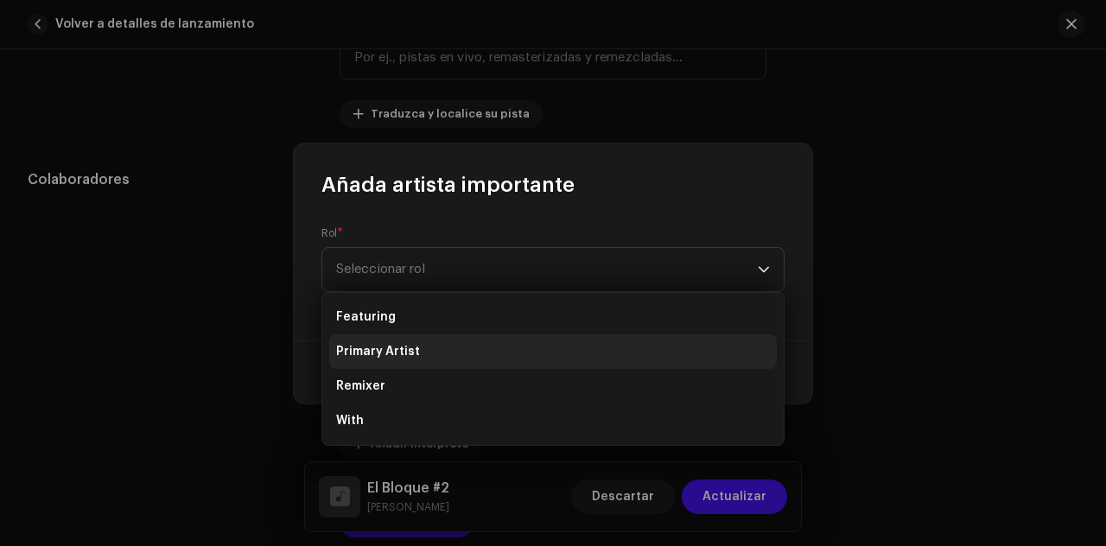
click at [439, 344] on li "Primary Artist" at bounding box center [553, 351] width 448 height 35
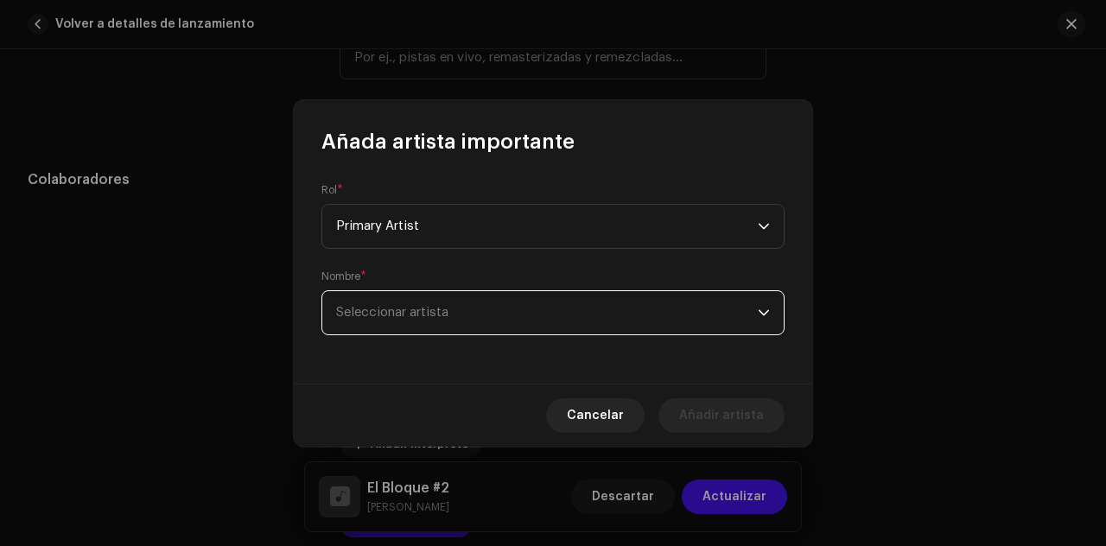
click at [455, 314] on span "Seleccionar artista" at bounding box center [547, 312] width 422 height 43
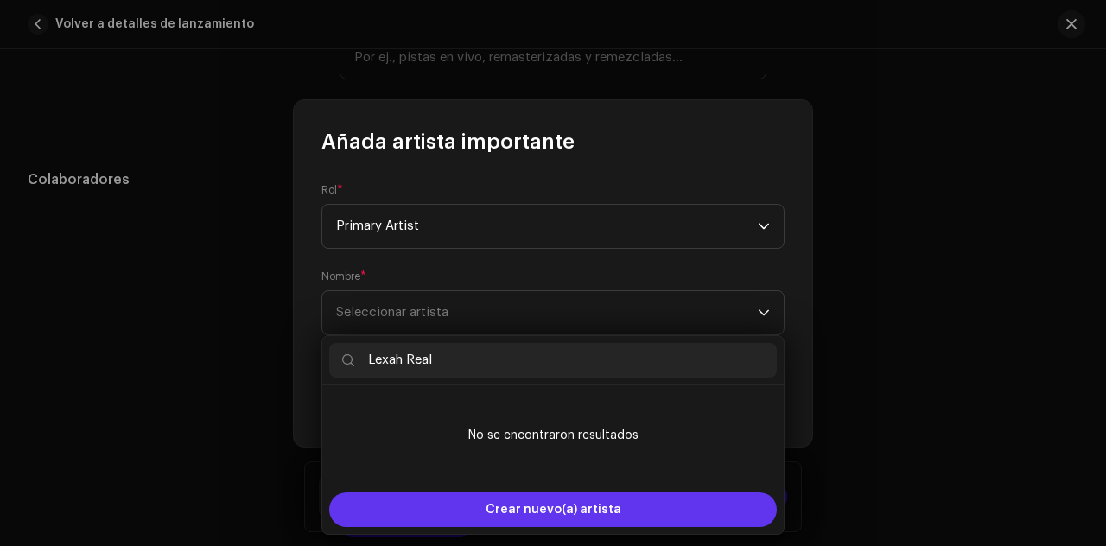
type input "Lexah Real"
click at [479, 504] on div "Crear nuevo(a) artista" at bounding box center [553, 510] width 448 height 35
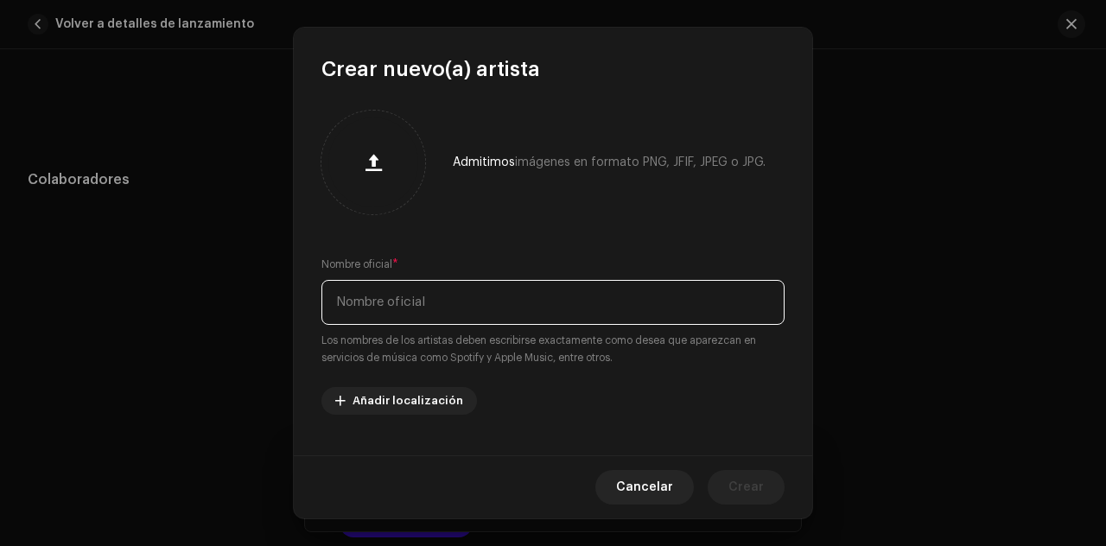
click at [525, 302] on input "text" at bounding box center [552, 302] width 463 height 45
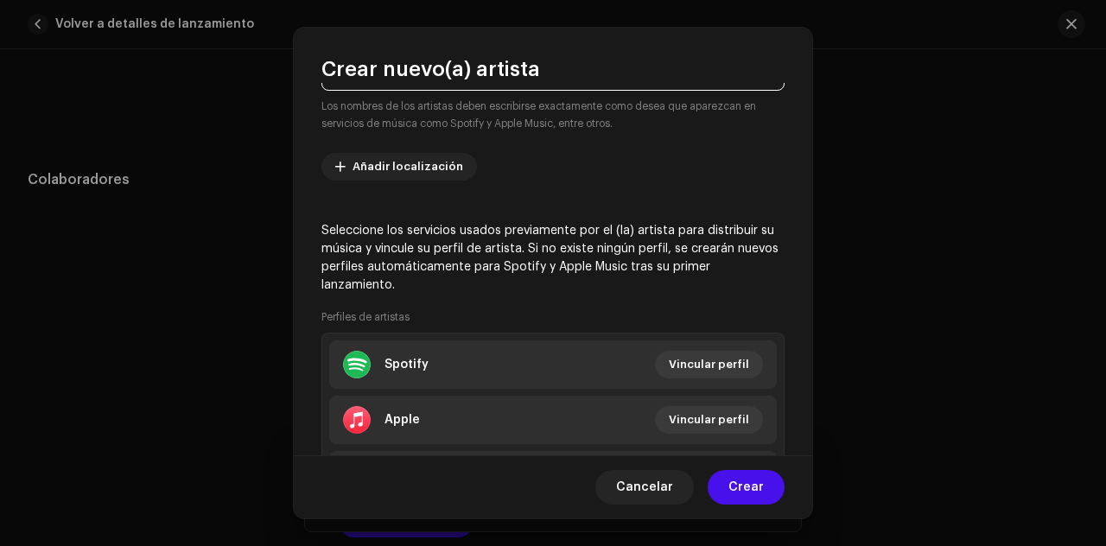
scroll to position [235, 0]
type input "Lexah Real"
click at [396, 168] on span "Añadir localización" at bounding box center [408, 166] width 111 height 35
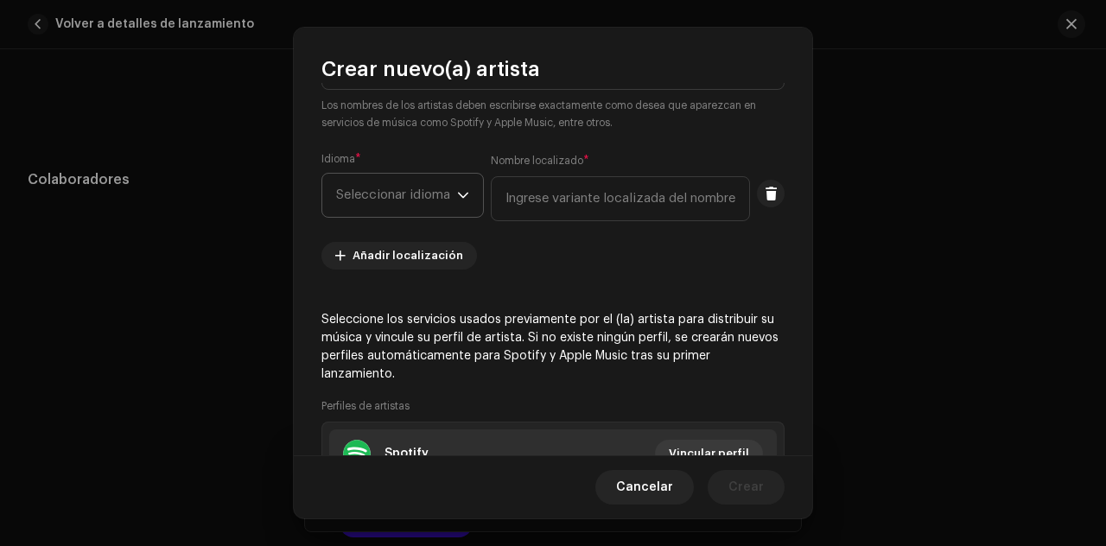
click at [411, 193] on span "Seleccionar idioma" at bounding box center [396, 195] width 121 height 43
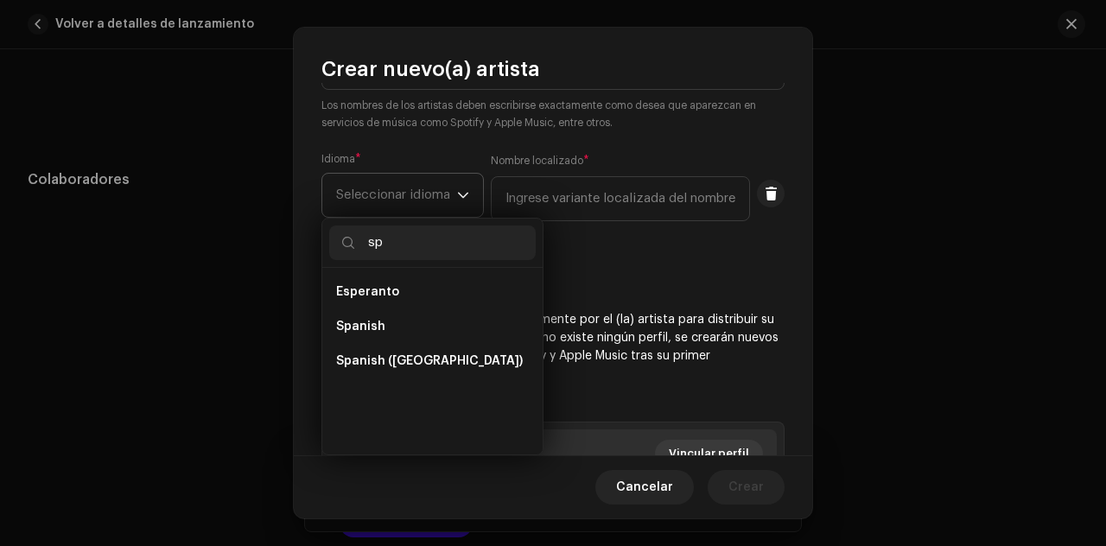
scroll to position [0, 0]
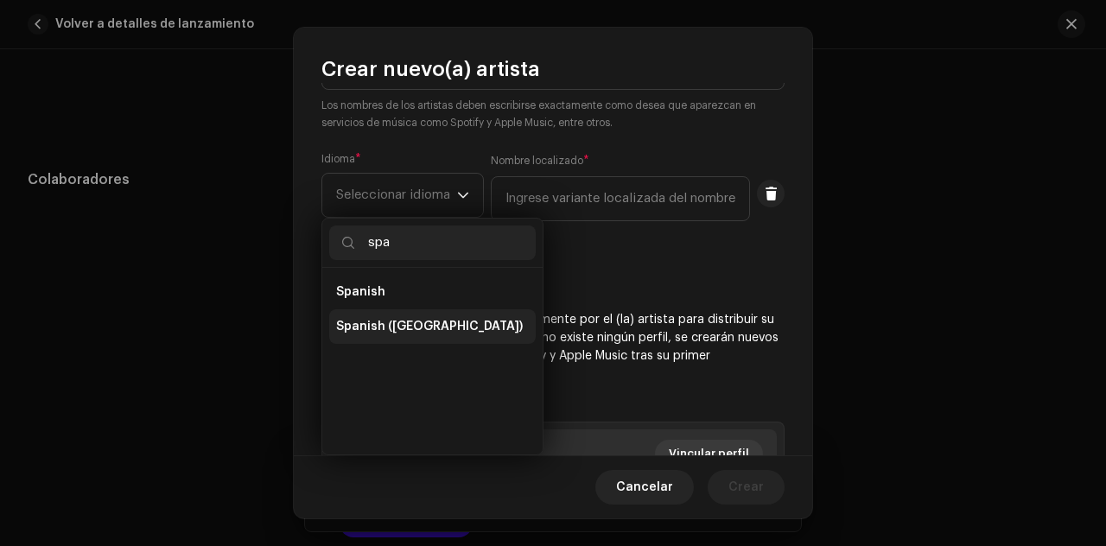
type input "spa"
click at [426, 319] on span "Spanish ([GEOGRAPHIC_DATA])" at bounding box center [429, 326] width 187 height 17
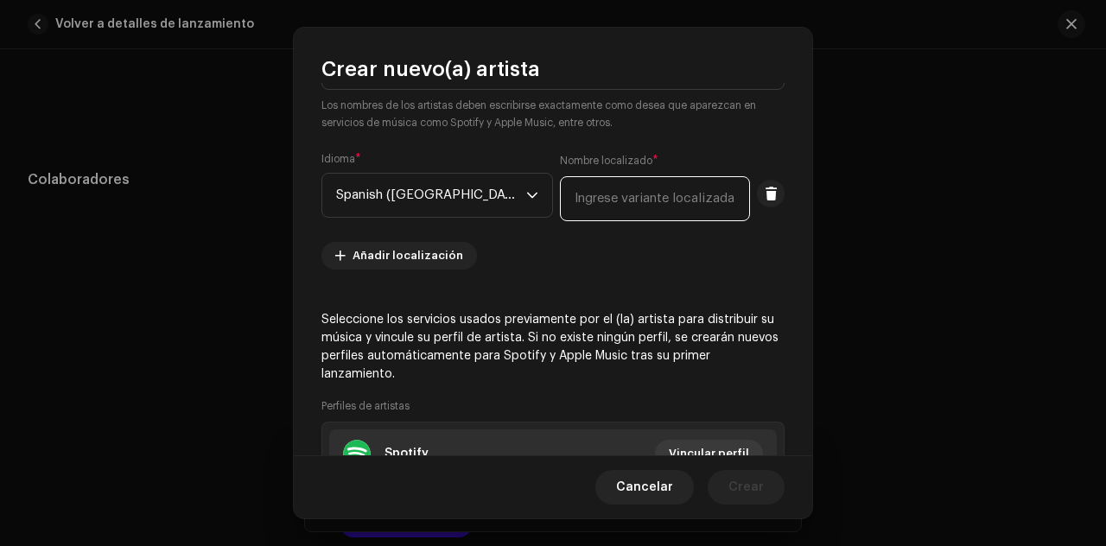
click at [582, 207] on input "text" at bounding box center [655, 198] width 190 height 45
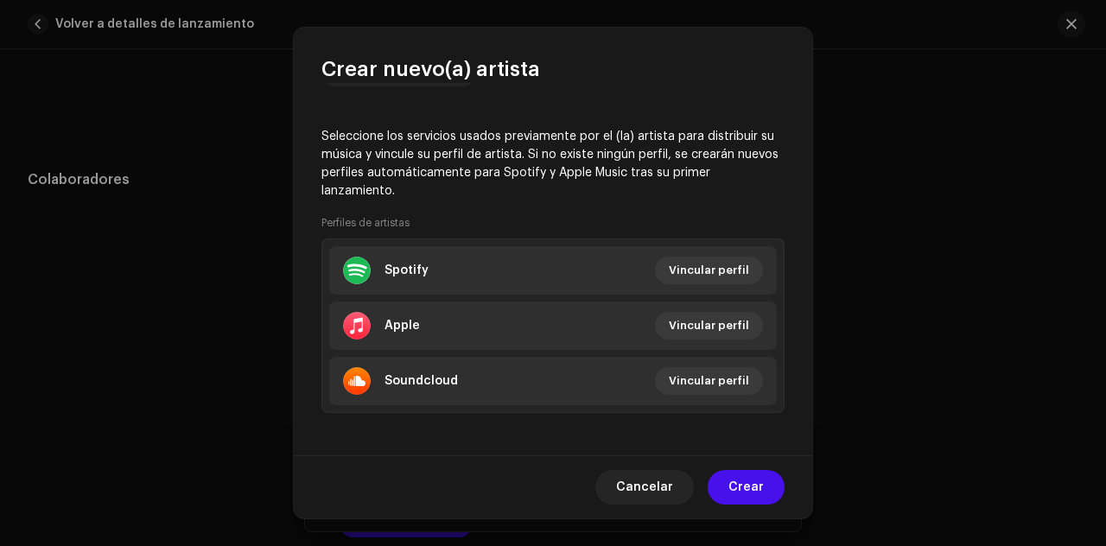
scroll to position [420, 0]
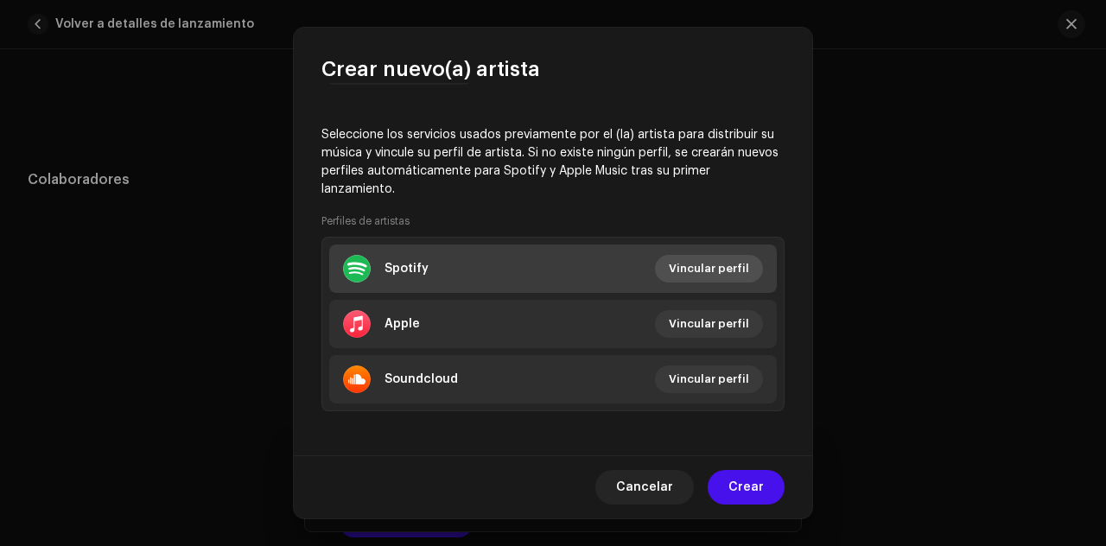
type input "Lexah Real"
click at [729, 272] on span "Vincular perfil" at bounding box center [709, 268] width 80 height 35
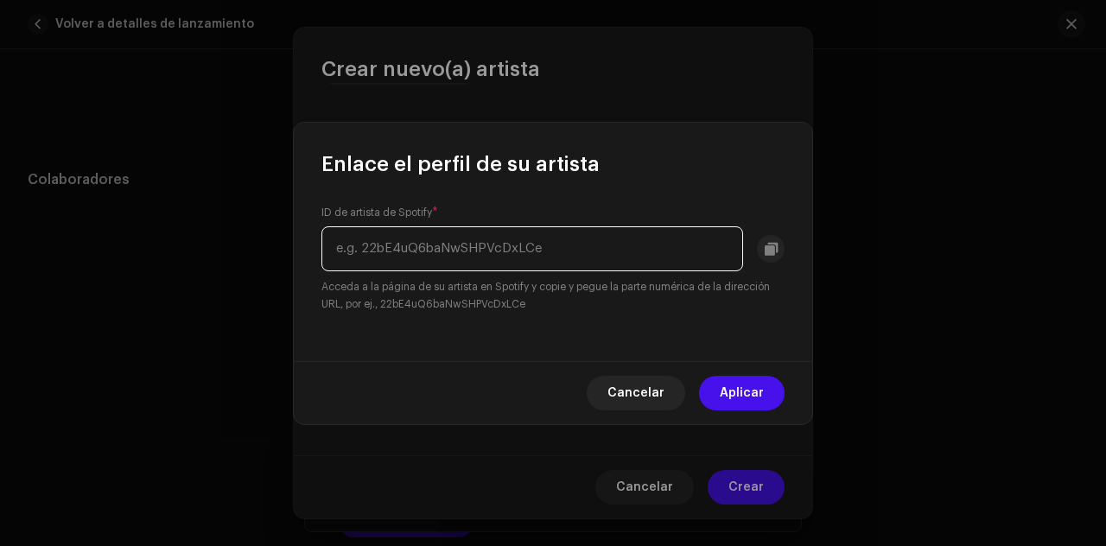
click at [671, 261] on input "text" at bounding box center [532, 248] width 422 height 45
paste input "3raHxITJhttIwhSVC2NnZX"
type input "3raHxITJhttIwhSVC2NnZX"
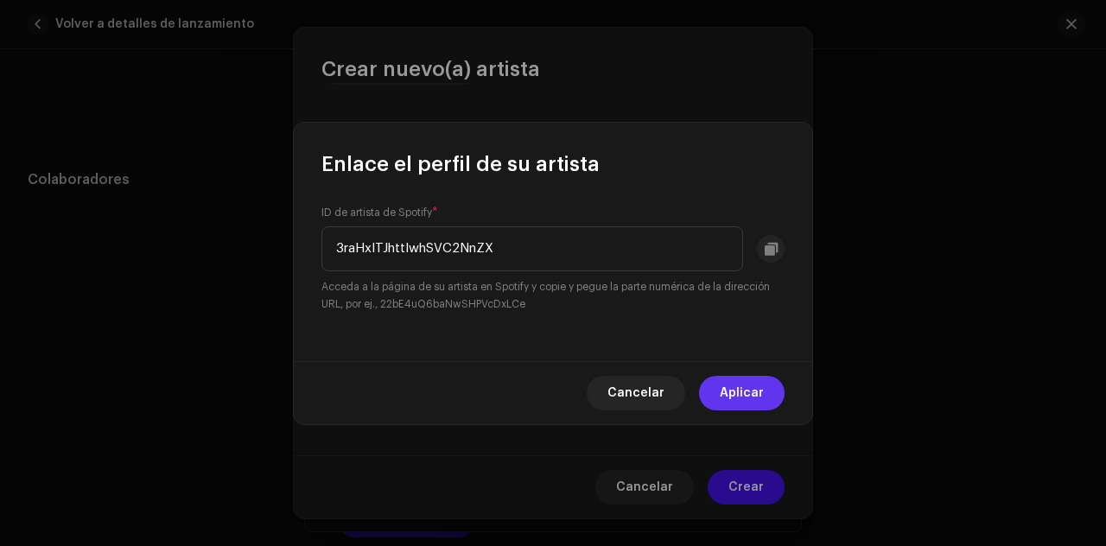
click at [744, 387] on span "Aplicar" at bounding box center [742, 393] width 44 height 35
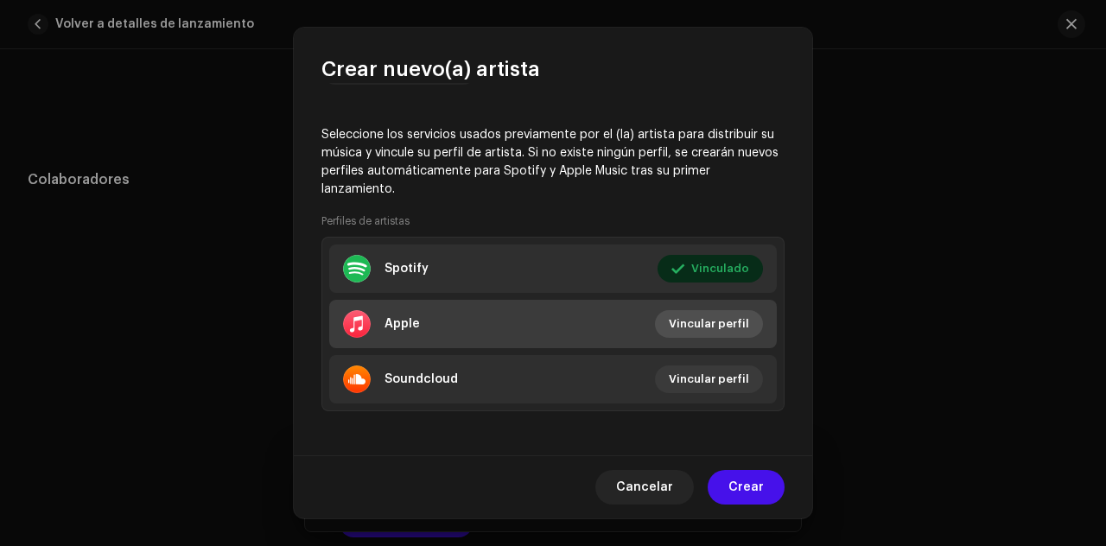
click at [716, 329] on span "Vincular perfil" at bounding box center [709, 324] width 80 height 35
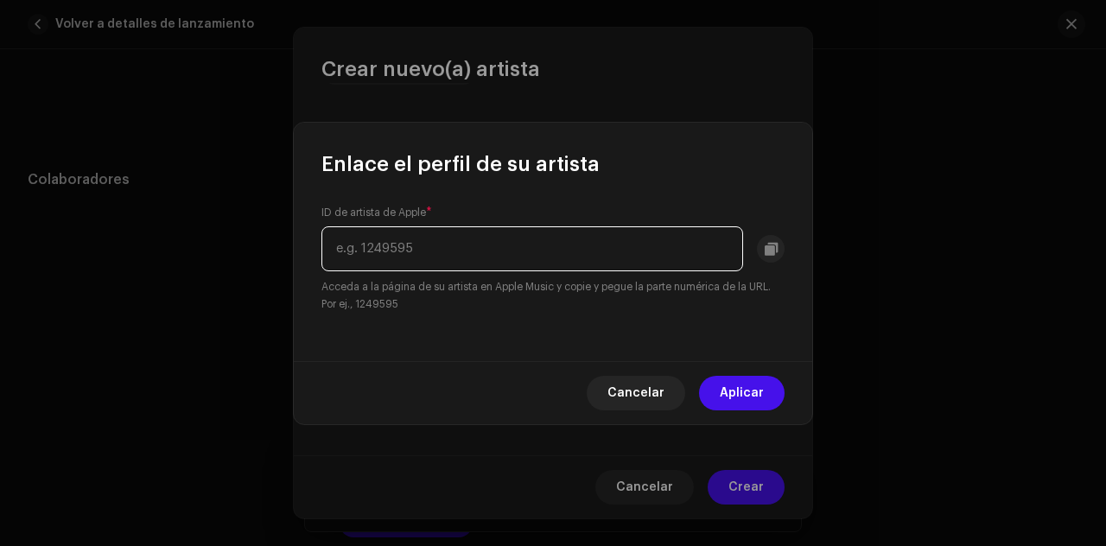
click at [572, 245] on input "text" at bounding box center [532, 248] width 422 height 45
paste input "1590717534"
type input "1590717534"
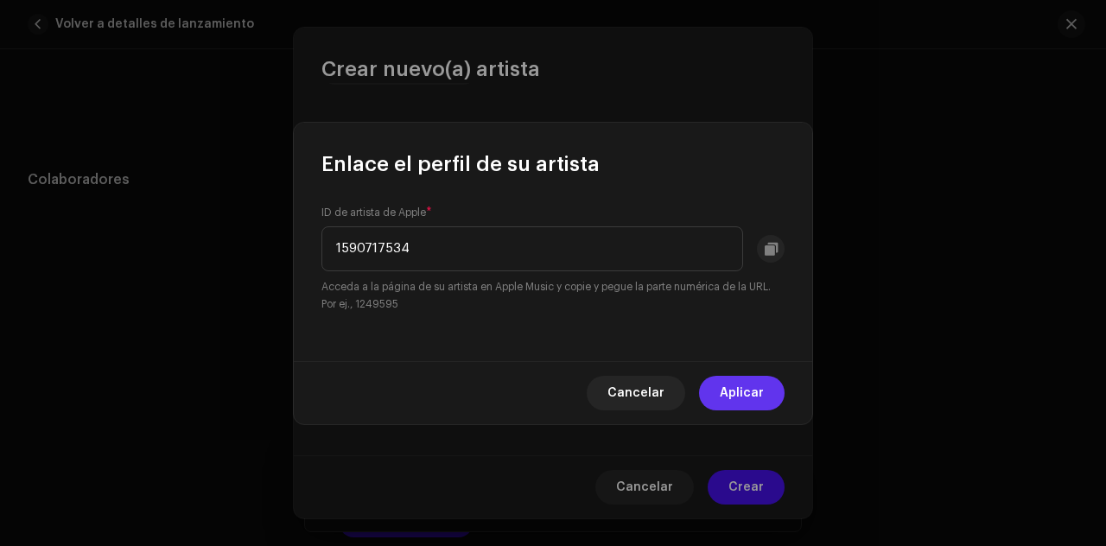
click at [738, 392] on span "Aplicar" at bounding box center [742, 393] width 44 height 35
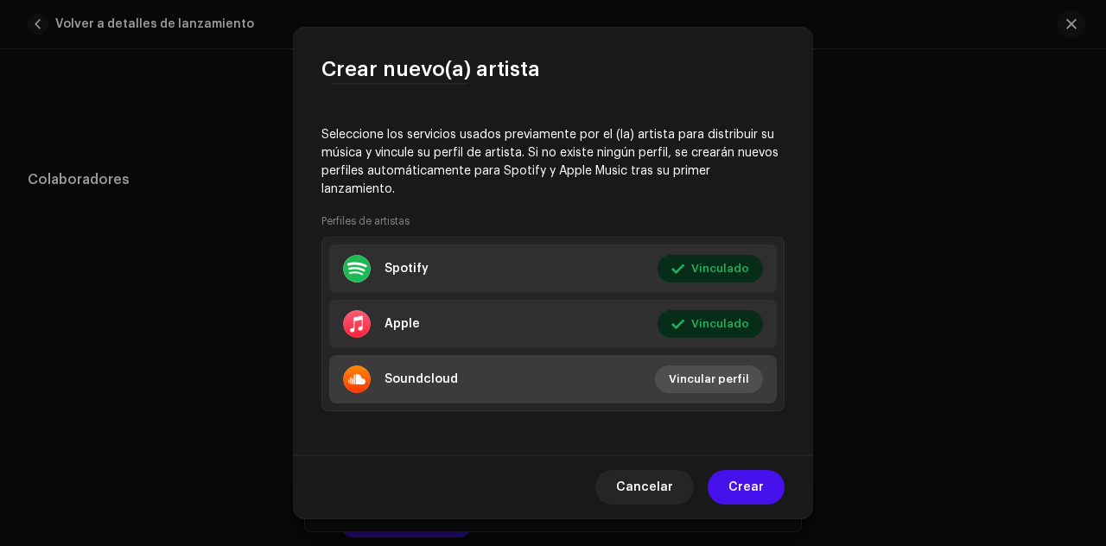
click at [710, 376] on span "Vincular perfil" at bounding box center [709, 379] width 80 height 35
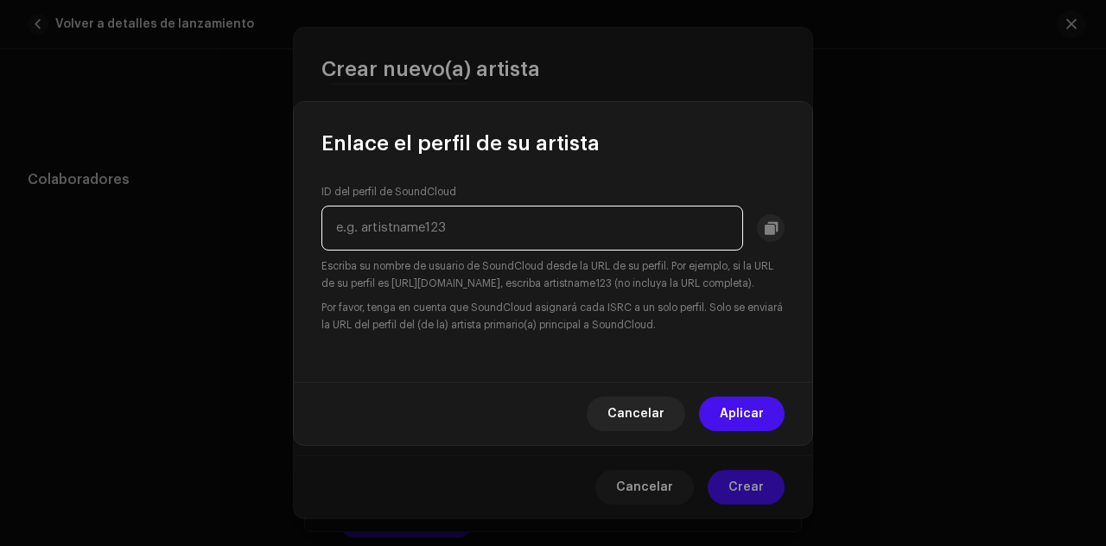
click at [548, 226] on input "text" at bounding box center [532, 228] width 422 height 45
paste input "lexah-real"
type input "lexah-real"
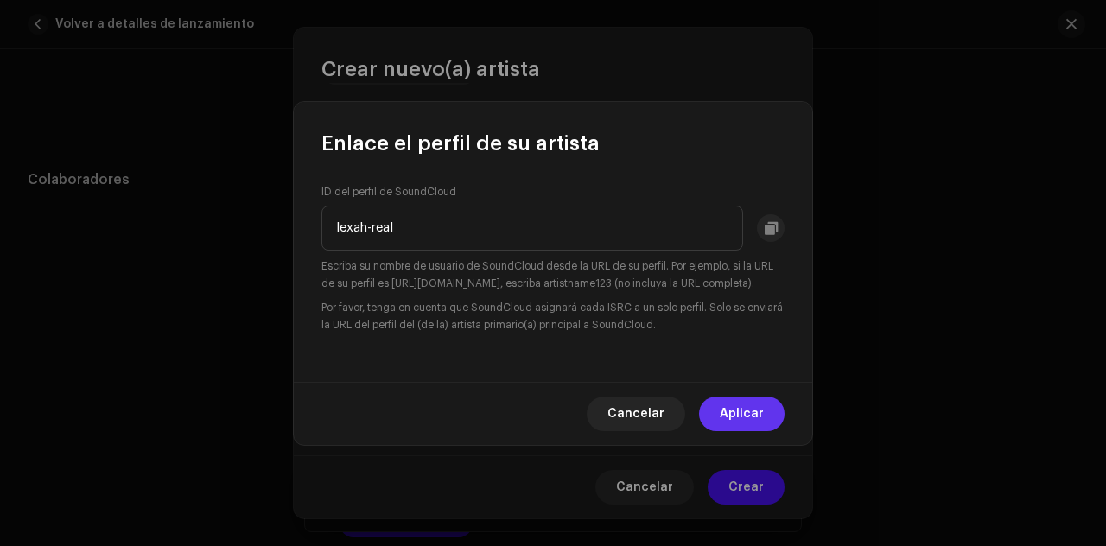
click at [732, 411] on span "Aplicar" at bounding box center [742, 414] width 44 height 35
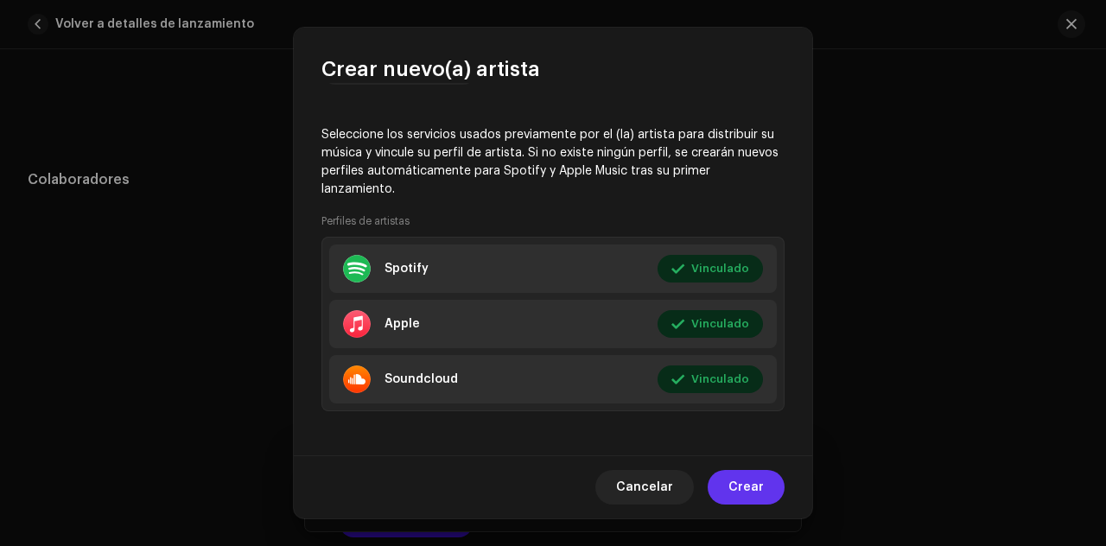
click at [747, 481] on span "Crear" at bounding box center [746, 487] width 35 height 35
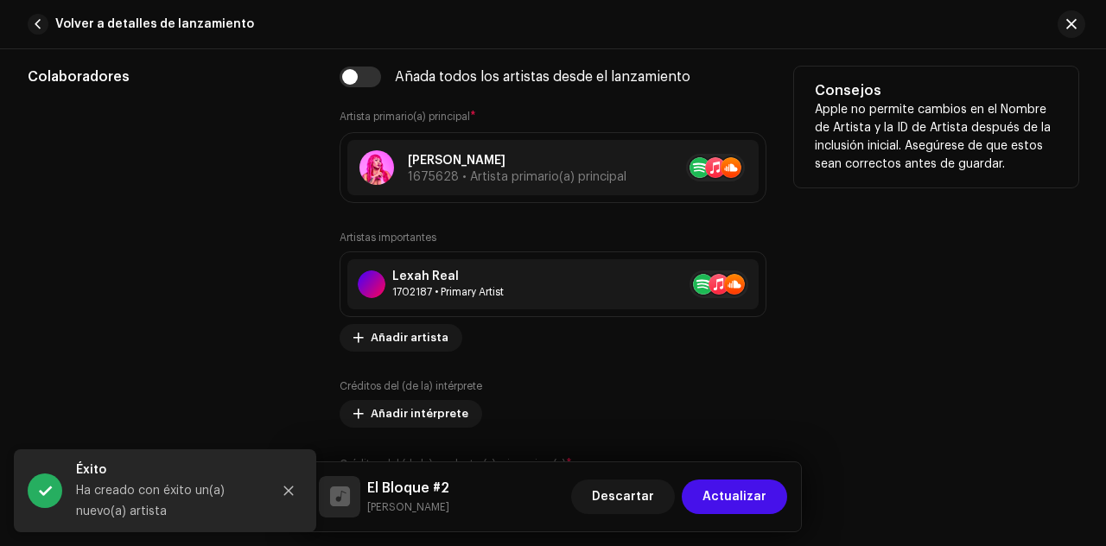
scroll to position [1095, 0]
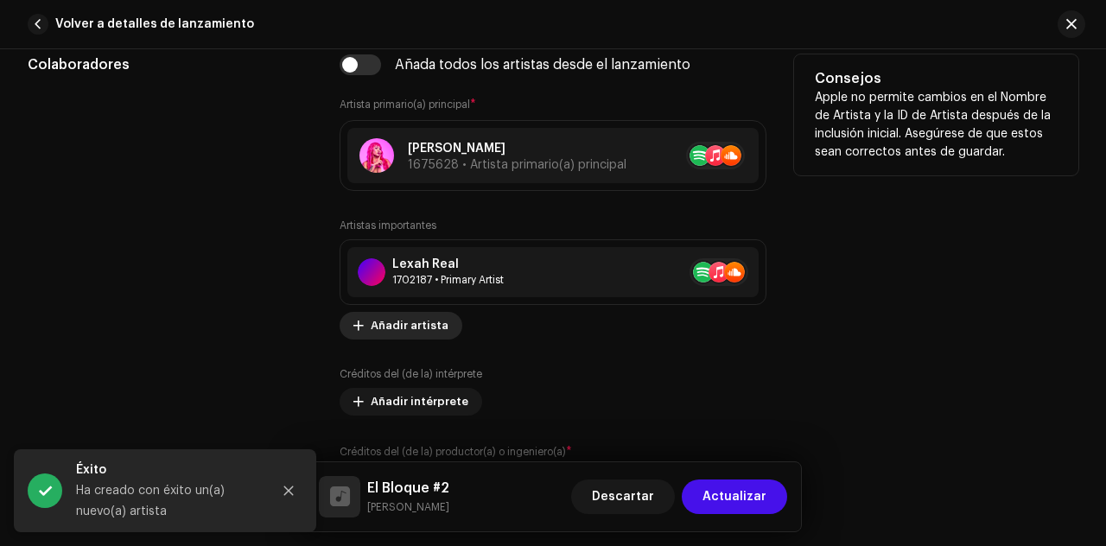
click at [418, 322] on span "Añadir artista" at bounding box center [410, 326] width 78 height 35
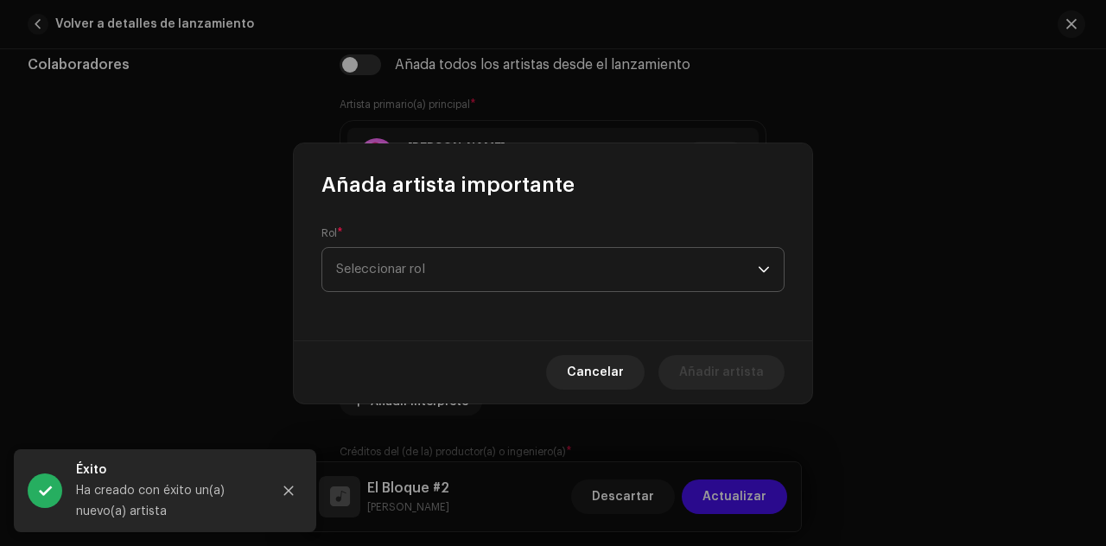
click at [461, 271] on span "Seleccionar rol" at bounding box center [547, 269] width 422 height 43
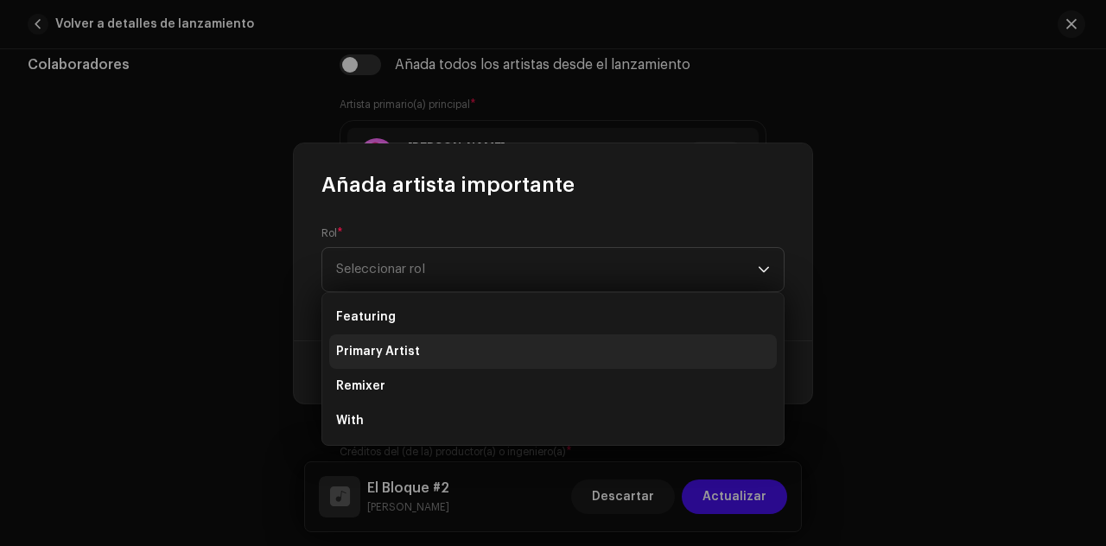
click at [439, 347] on li "Primary Artist" at bounding box center [553, 351] width 448 height 35
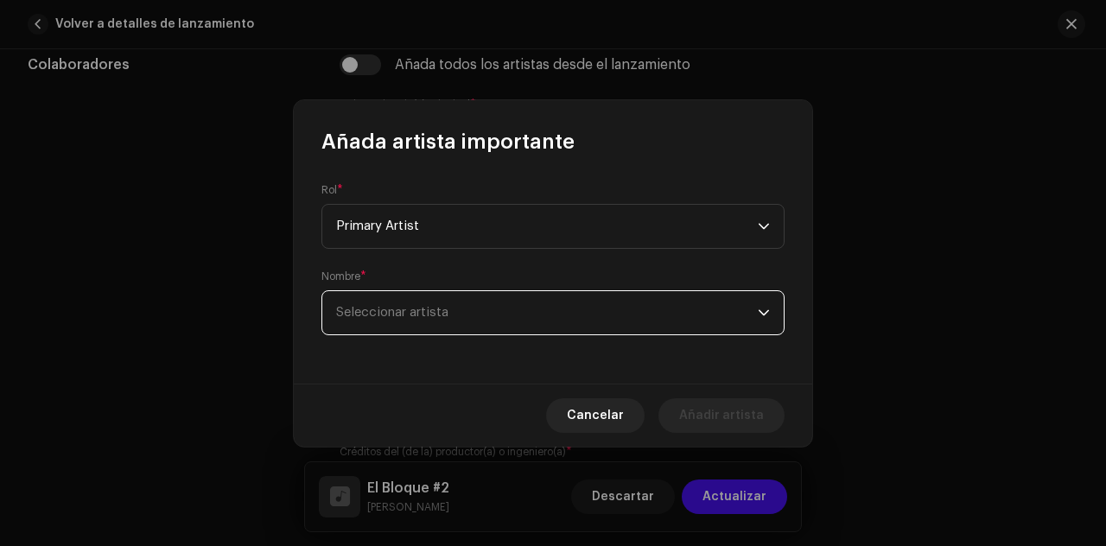
click at [479, 310] on span "Seleccionar artista" at bounding box center [547, 312] width 422 height 43
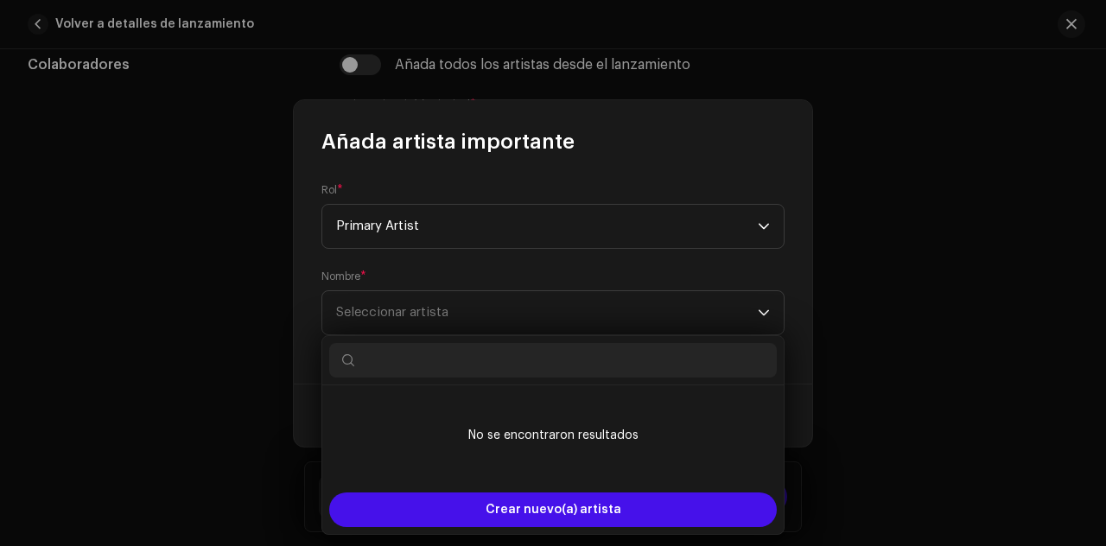
click at [445, 353] on input "text" at bounding box center [553, 360] width 448 height 35
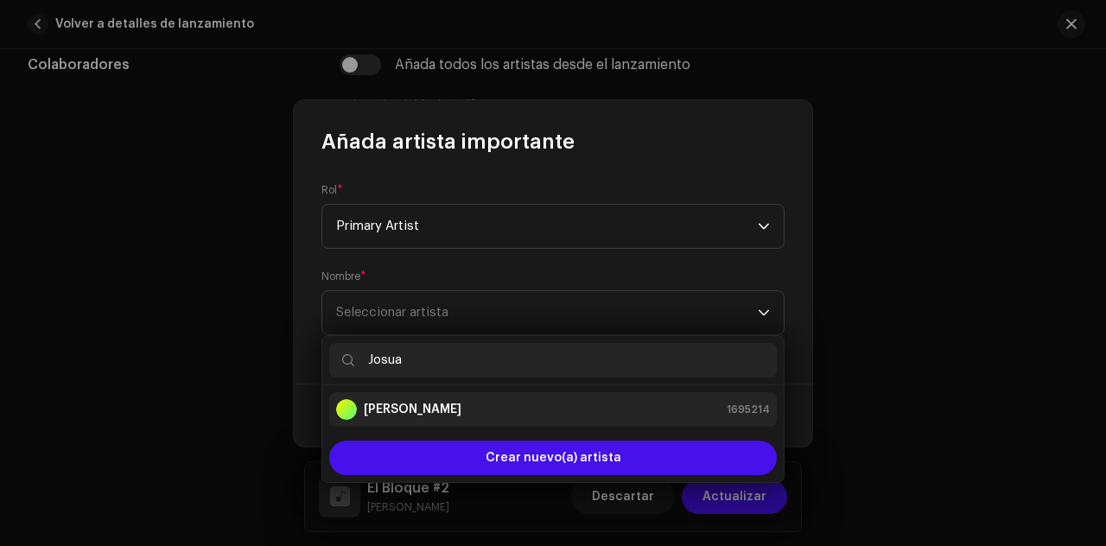
type input "Josua"
click at [432, 419] on li "Josuan 1695214" at bounding box center [553, 409] width 448 height 35
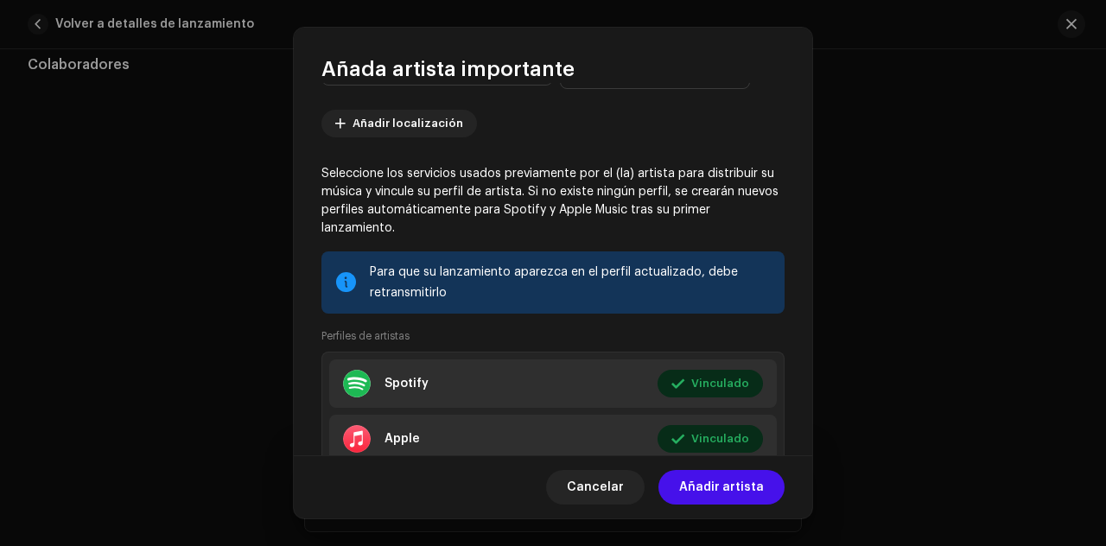
scroll to position [380, 0]
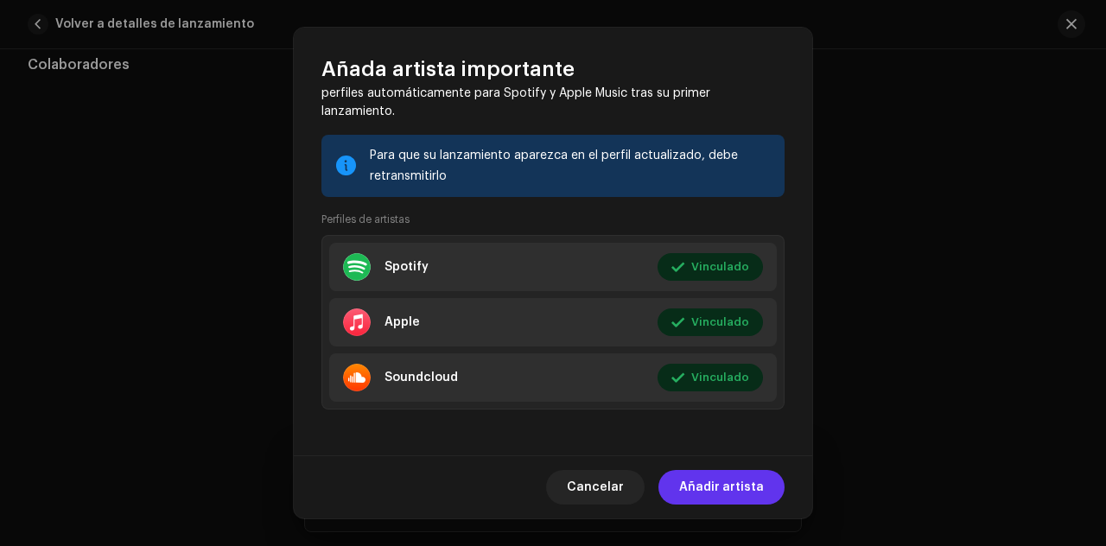
click at [701, 487] on span "Añadir artista" at bounding box center [721, 487] width 85 height 35
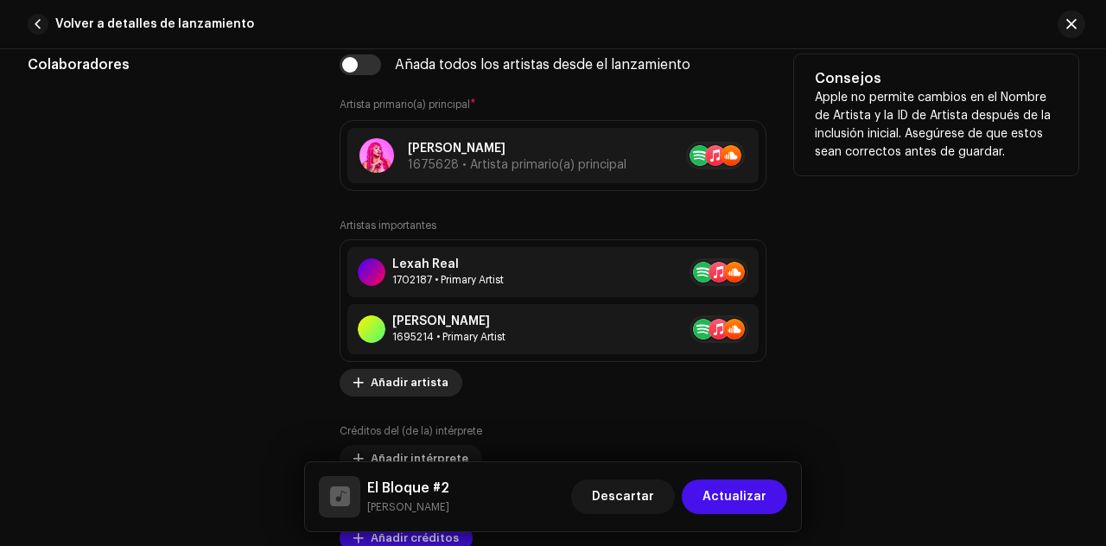
click at [425, 378] on span "Añadir artista" at bounding box center [410, 383] width 78 height 35
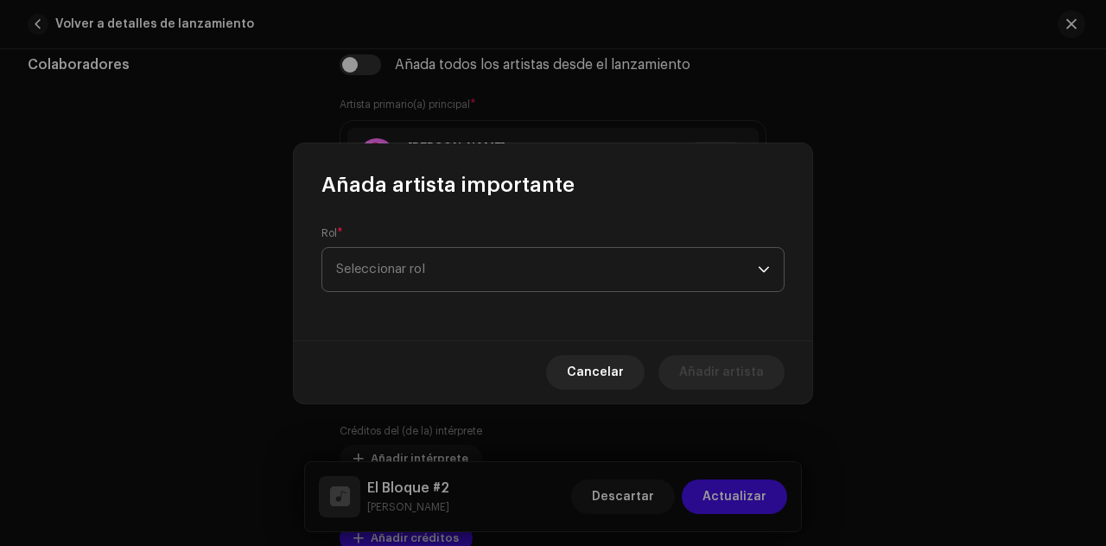
click at [434, 276] on span "Seleccionar rol" at bounding box center [547, 269] width 422 height 43
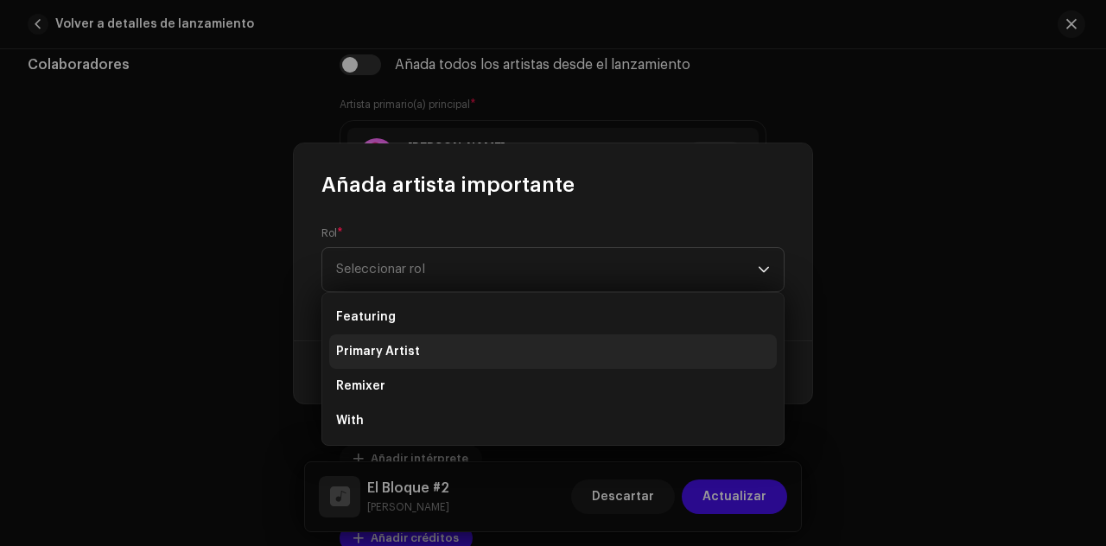
click at [406, 348] on span "Primary Artist" at bounding box center [378, 351] width 84 height 17
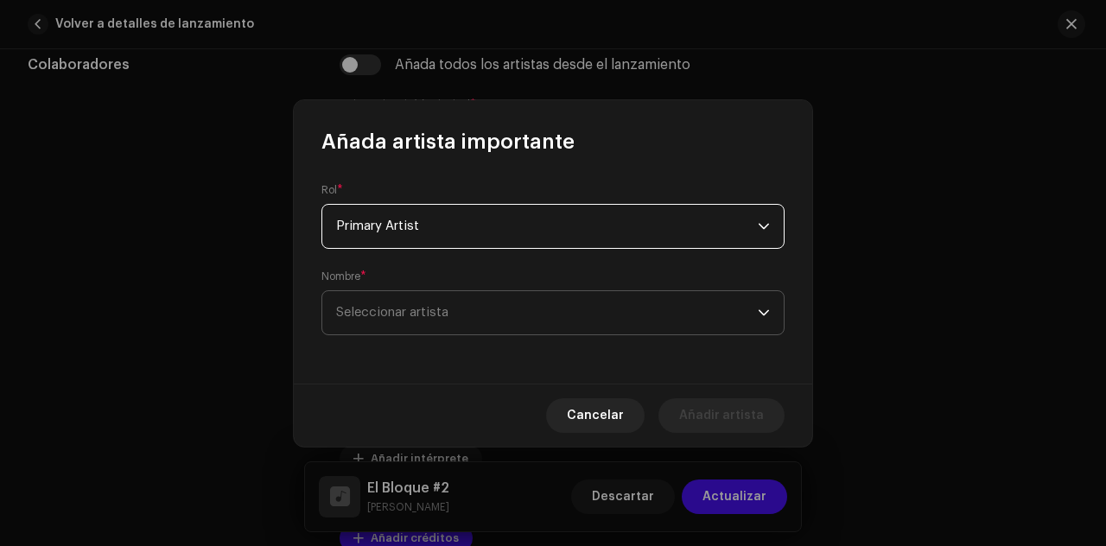
click at [418, 315] on span "Seleccionar artista" at bounding box center [392, 312] width 112 height 13
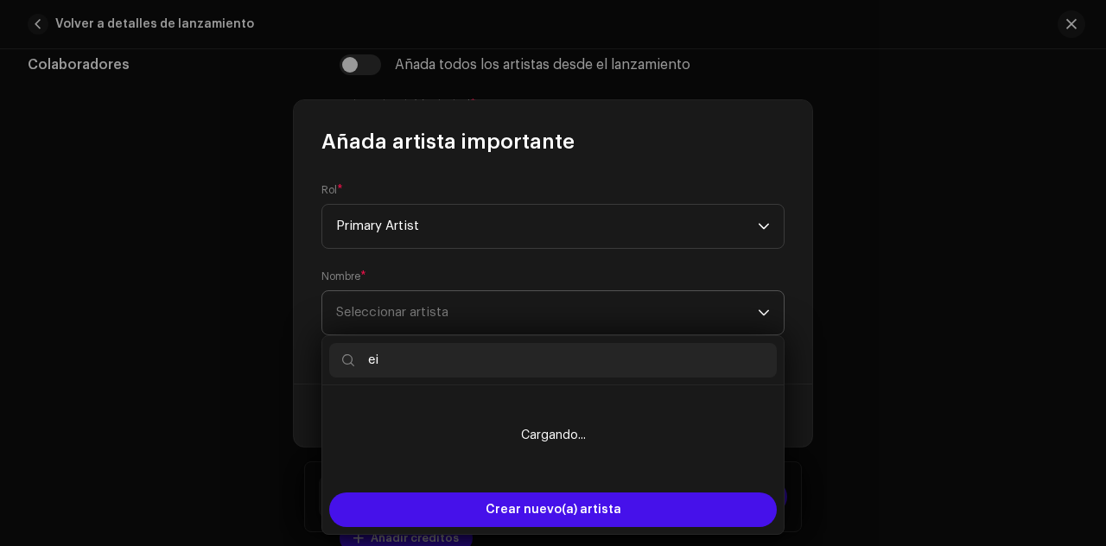
type input "e"
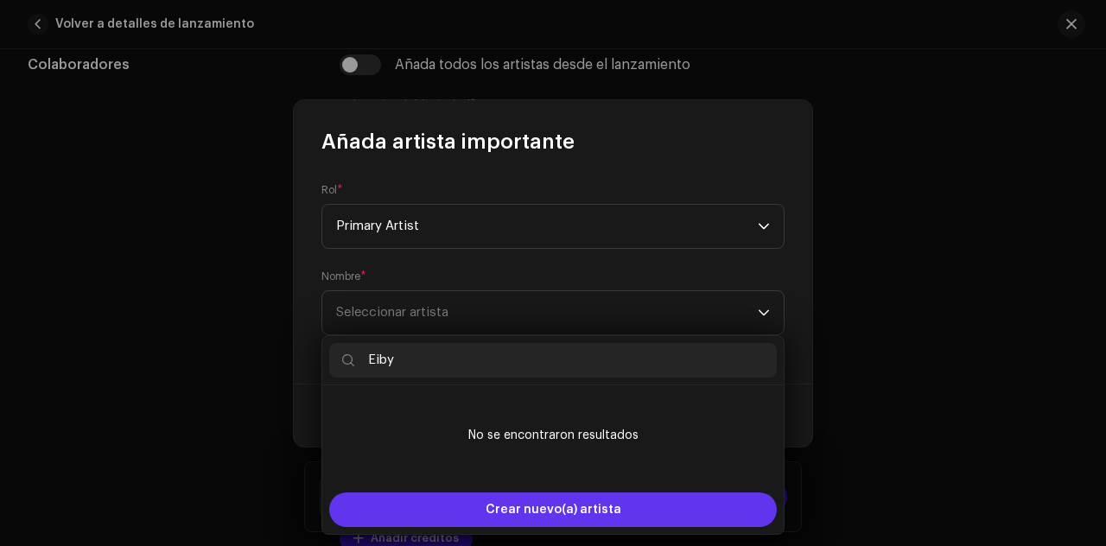
type input "Eiby"
click at [468, 502] on div "Crear nuevo(a) artista" at bounding box center [553, 510] width 448 height 35
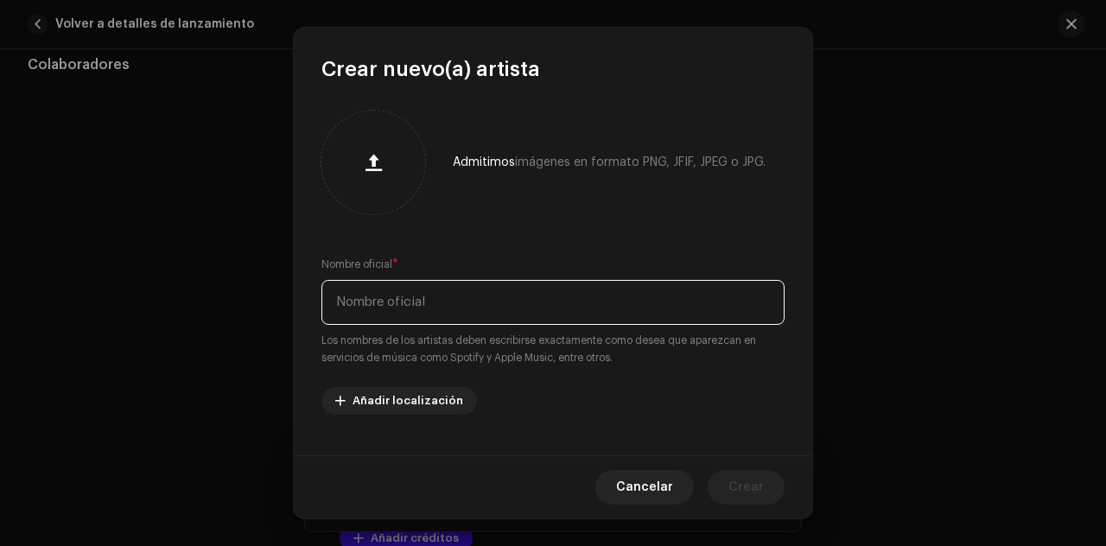
click at [465, 308] on input "text" at bounding box center [552, 302] width 463 height 45
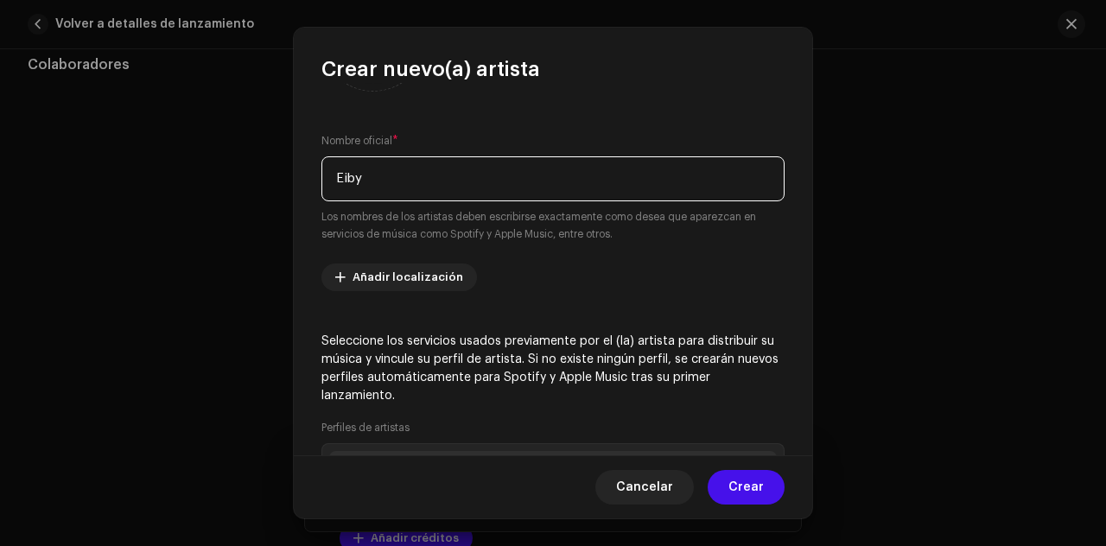
scroll to position [127, 0]
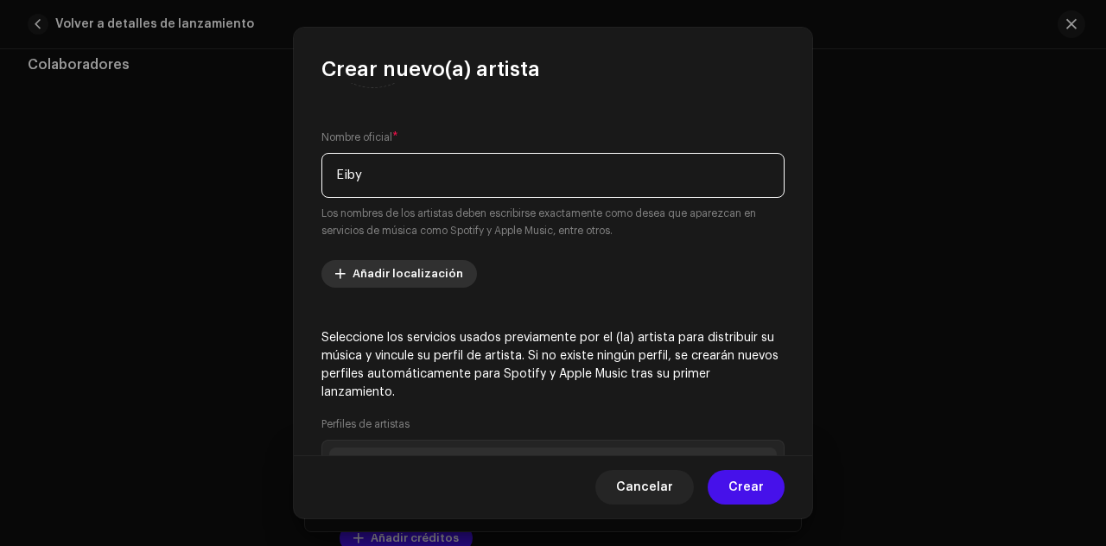
type input "Eiby"
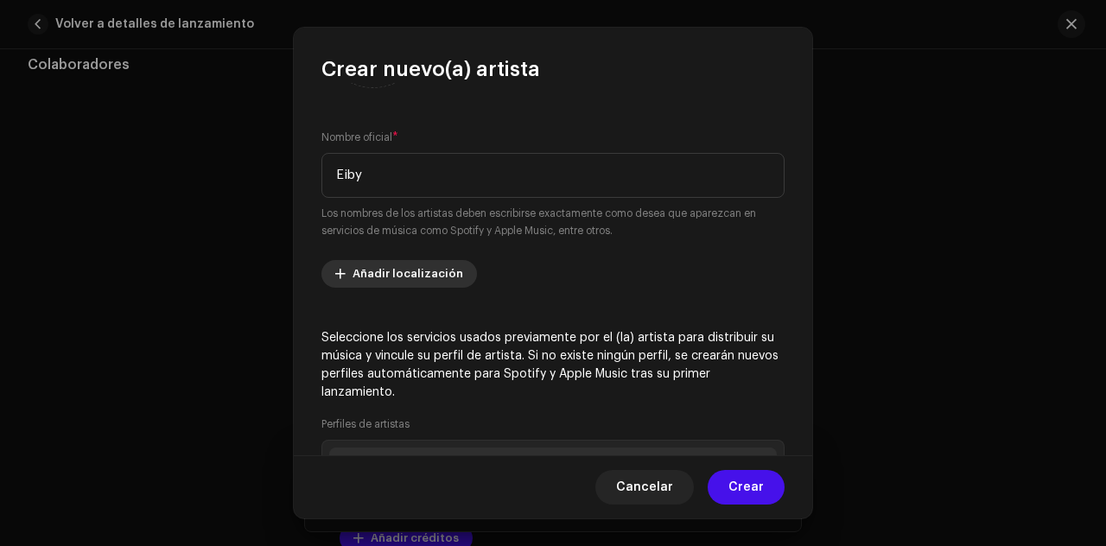
click at [436, 277] on span "Añadir localización" at bounding box center [408, 274] width 111 height 35
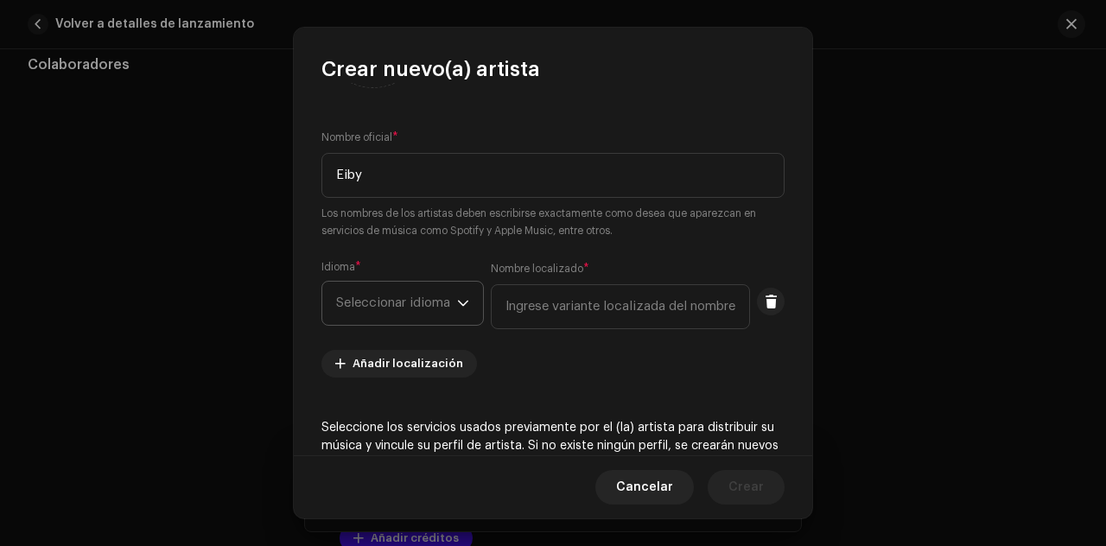
click at [443, 305] on span "Seleccionar idioma" at bounding box center [396, 303] width 121 height 43
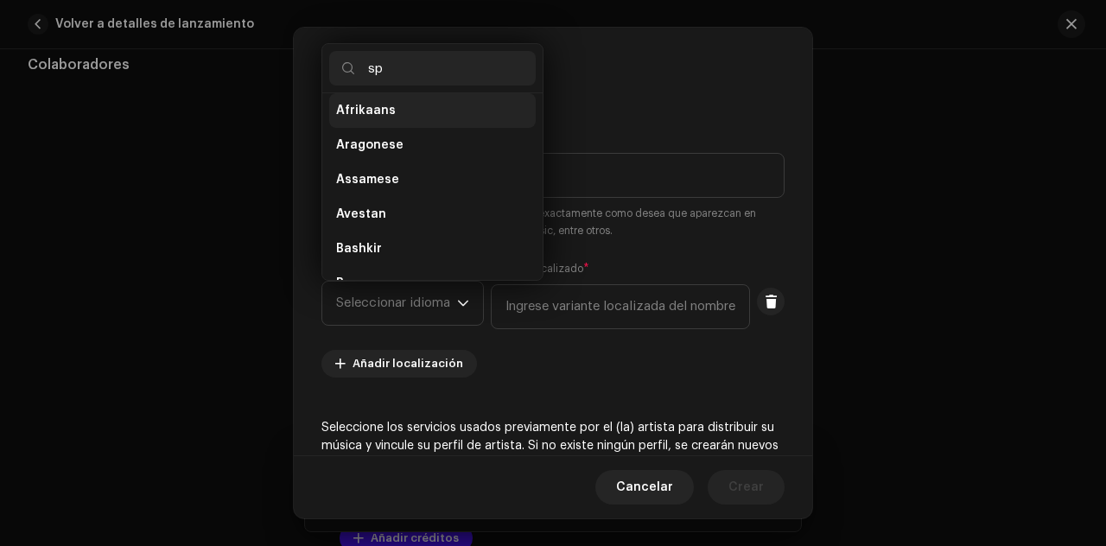
scroll to position [0, 0]
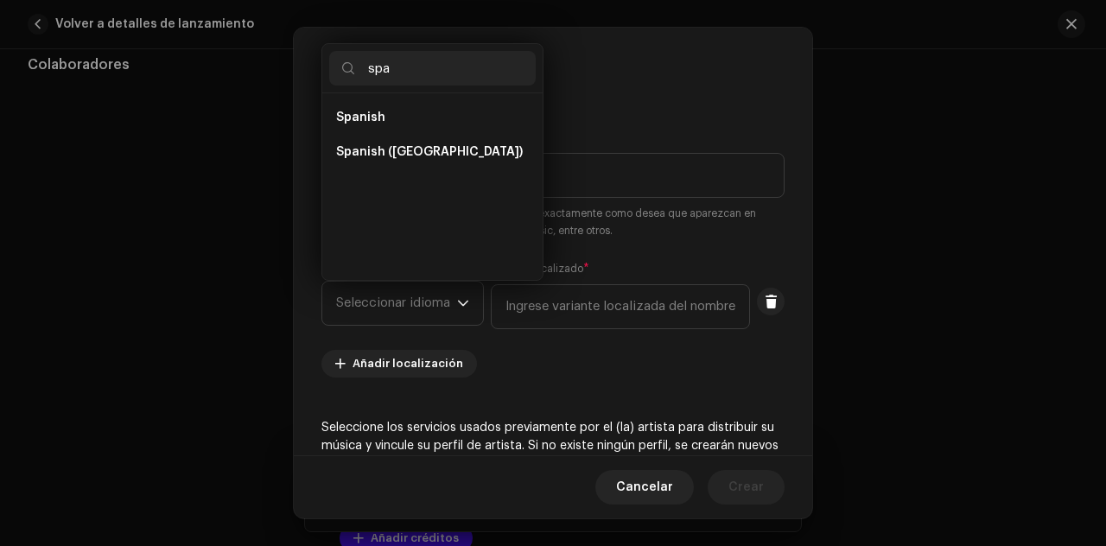
type input "spa"
click at [406, 149] on span "Spanish ([GEOGRAPHIC_DATA])" at bounding box center [429, 151] width 187 height 17
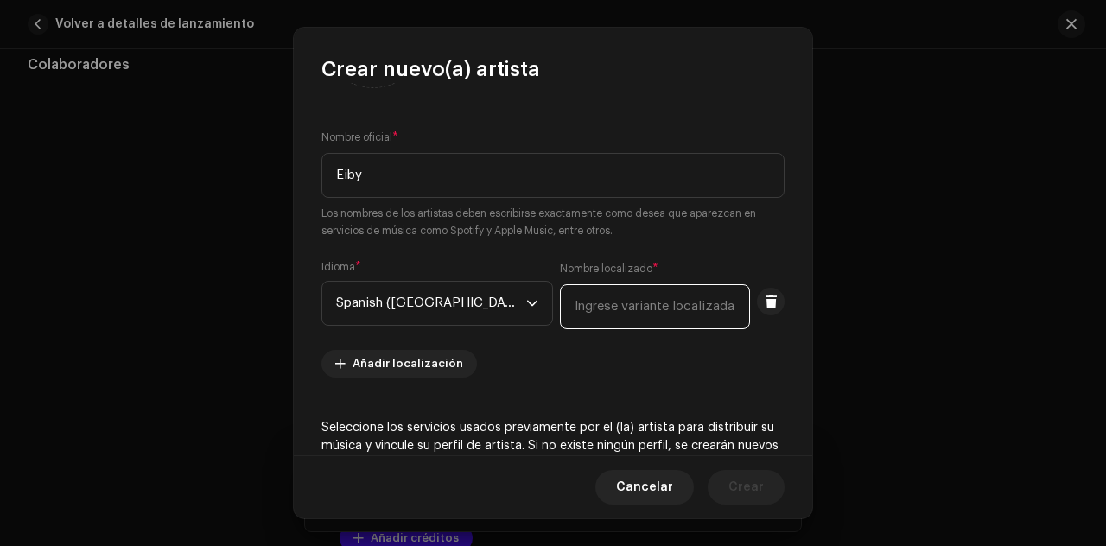
click at [595, 296] on input "text" at bounding box center [655, 306] width 190 height 45
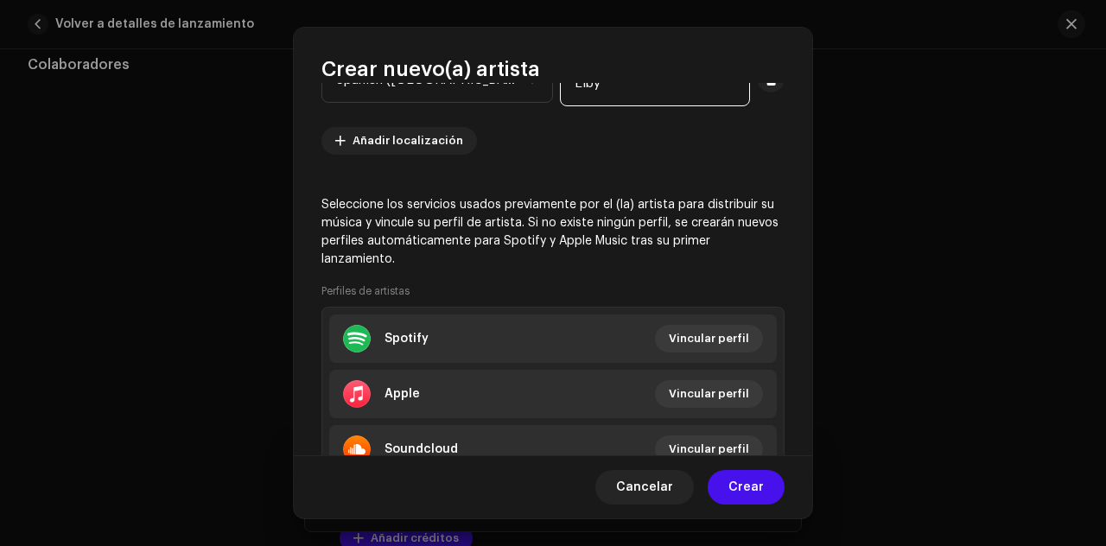
scroll to position [422, 0]
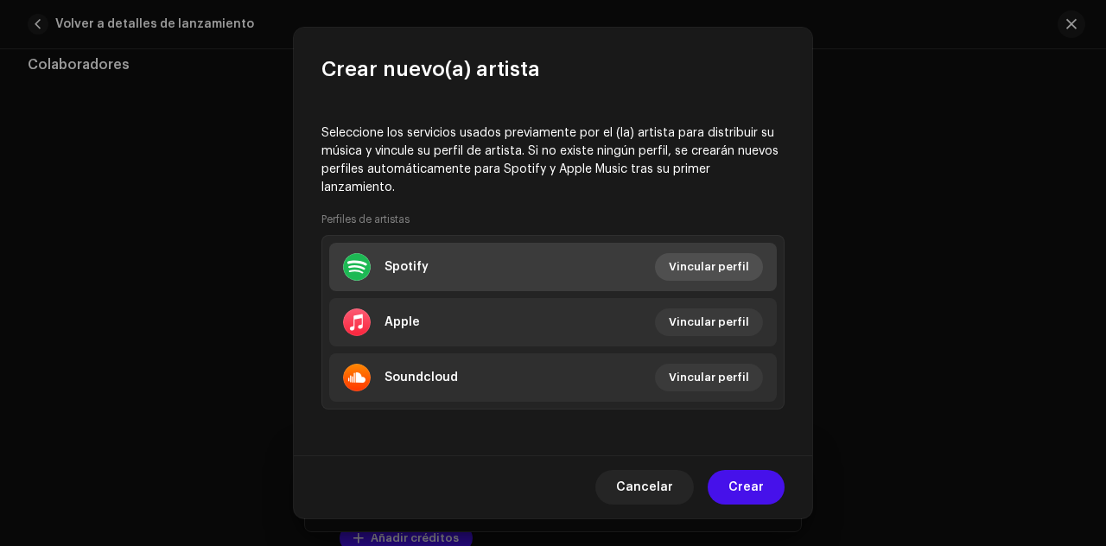
type input "Eiby"
click at [693, 258] on span "Vincular perfil" at bounding box center [709, 267] width 80 height 35
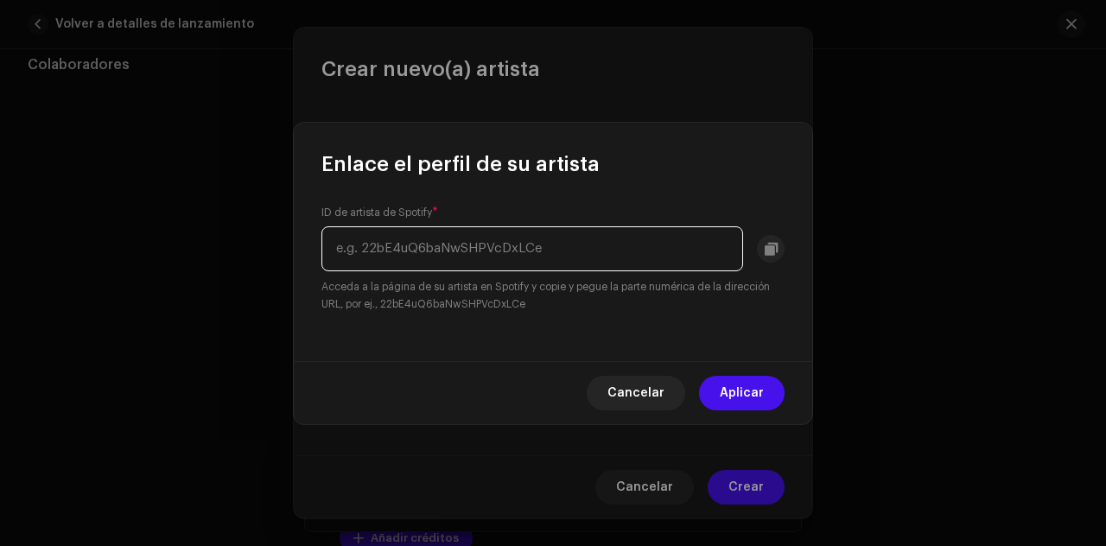
click at [571, 243] on input "text" at bounding box center [532, 248] width 422 height 45
paste input "09hiuib0jApNPaf9sDXlSn"
type input "09hiuib0jApNPaf9sDXlSn"
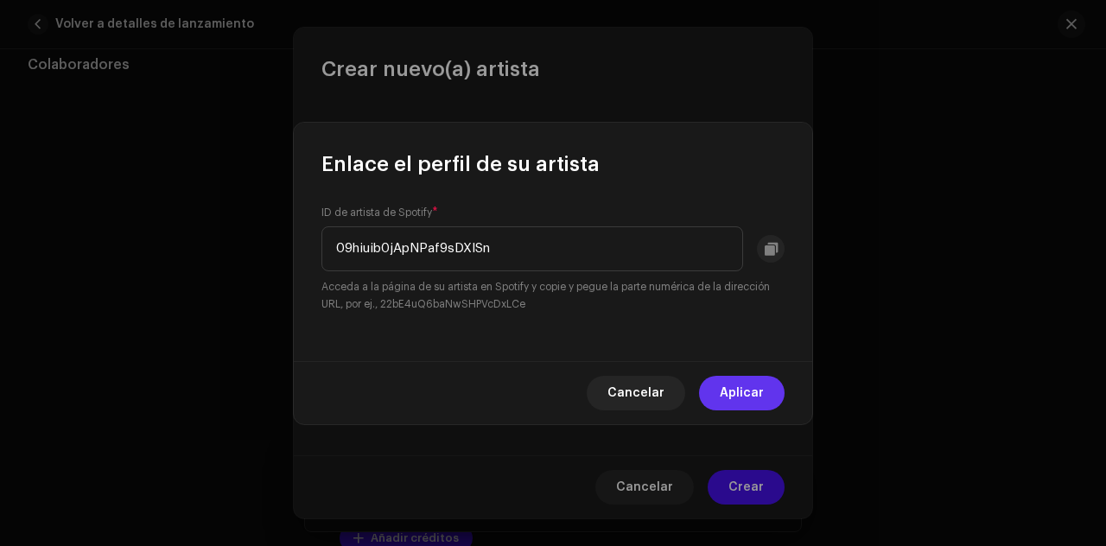
click at [738, 388] on span "Aplicar" at bounding box center [742, 393] width 44 height 35
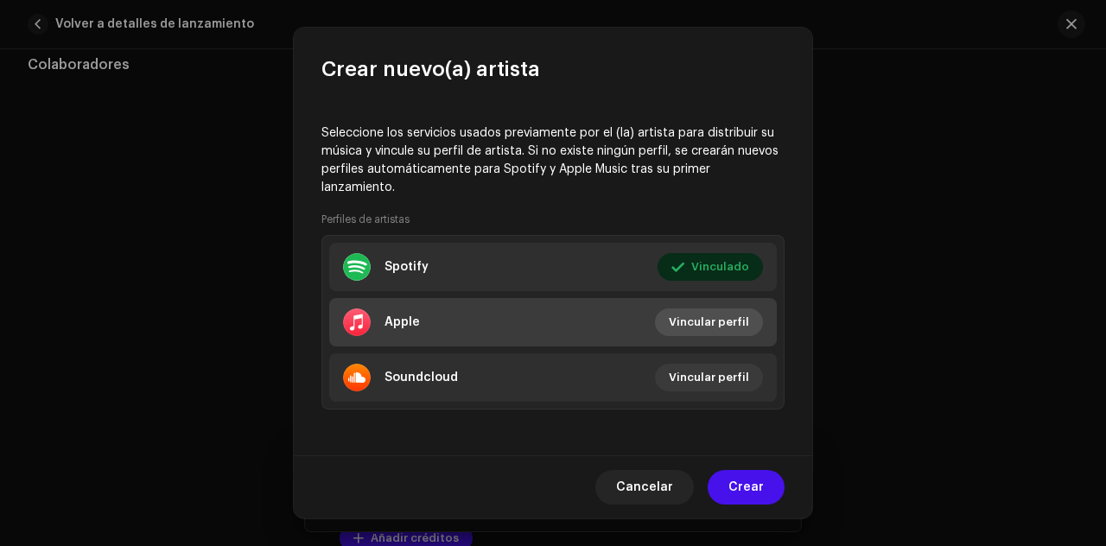
click at [692, 326] on span "Vincular perfil" at bounding box center [709, 322] width 80 height 35
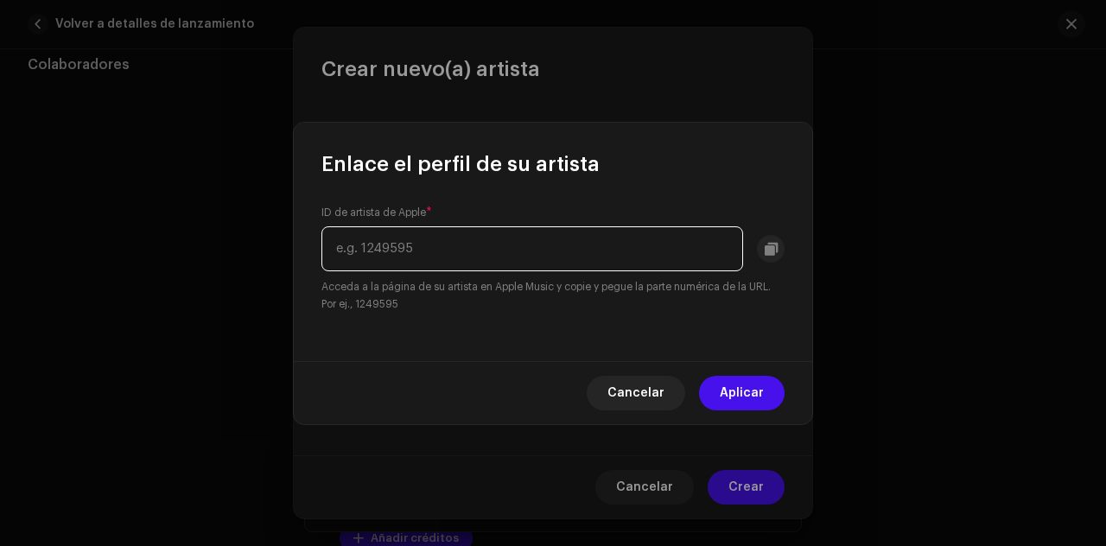
click at [642, 246] on input "text" at bounding box center [532, 248] width 422 height 45
paste input "1054251849"
type input "1054251849"
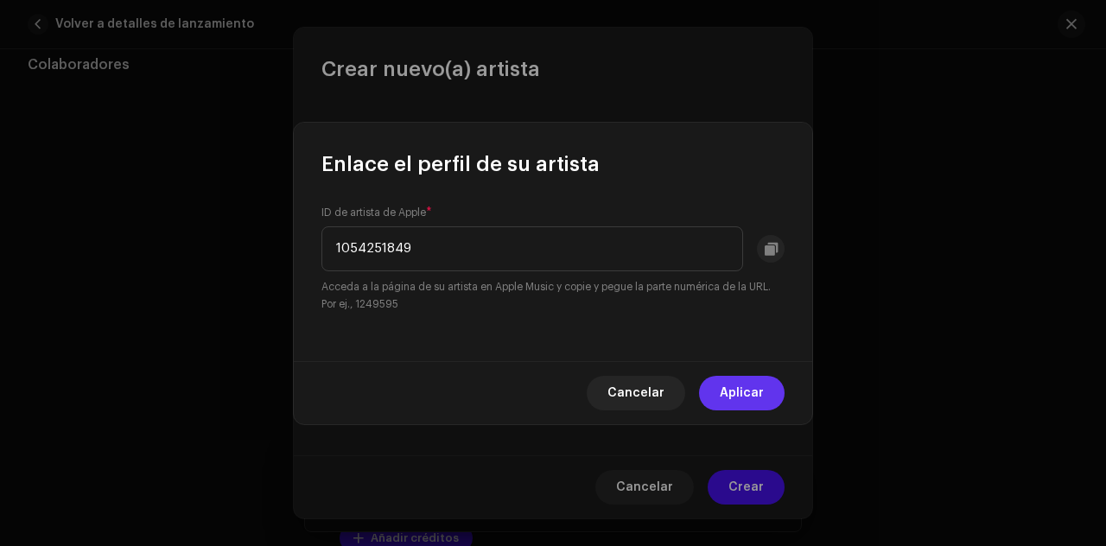
click at [747, 385] on span "Aplicar" at bounding box center [742, 393] width 44 height 35
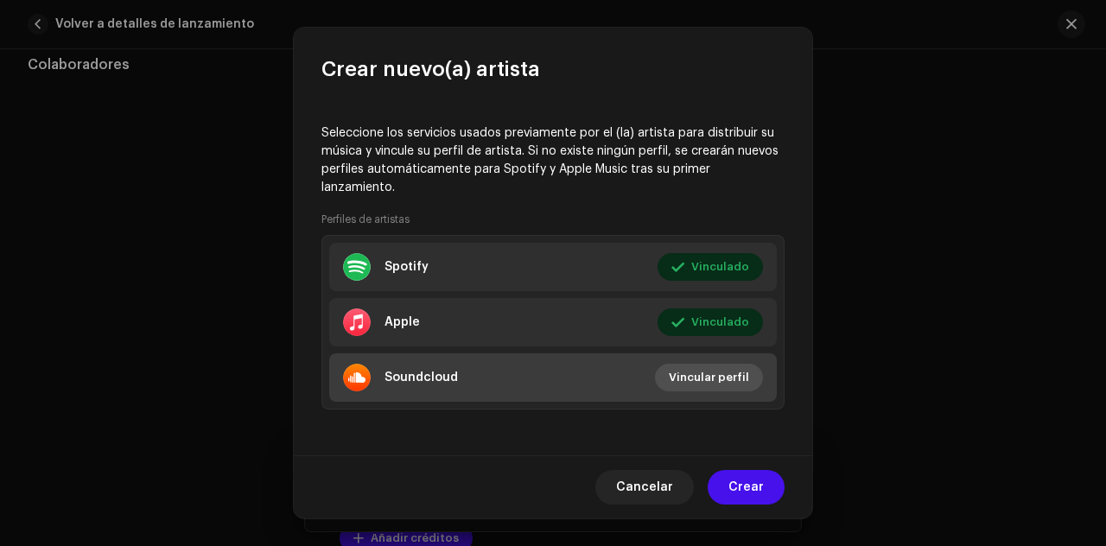
click at [725, 388] on span "Vincular perfil" at bounding box center [709, 377] width 80 height 35
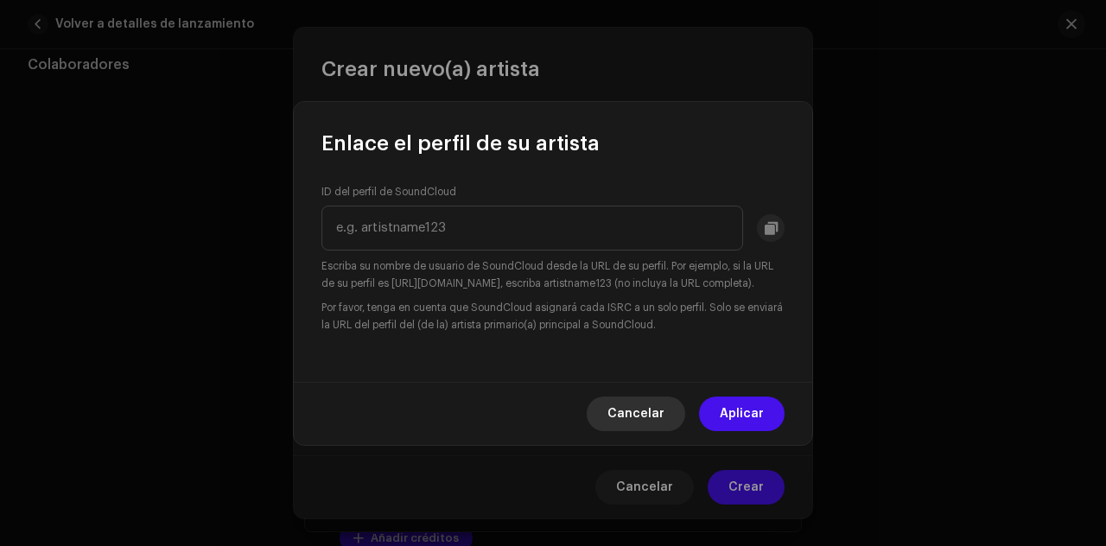
click at [678, 419] on button "Cancelar" at bounding box center [636, 414] width 99 height 35
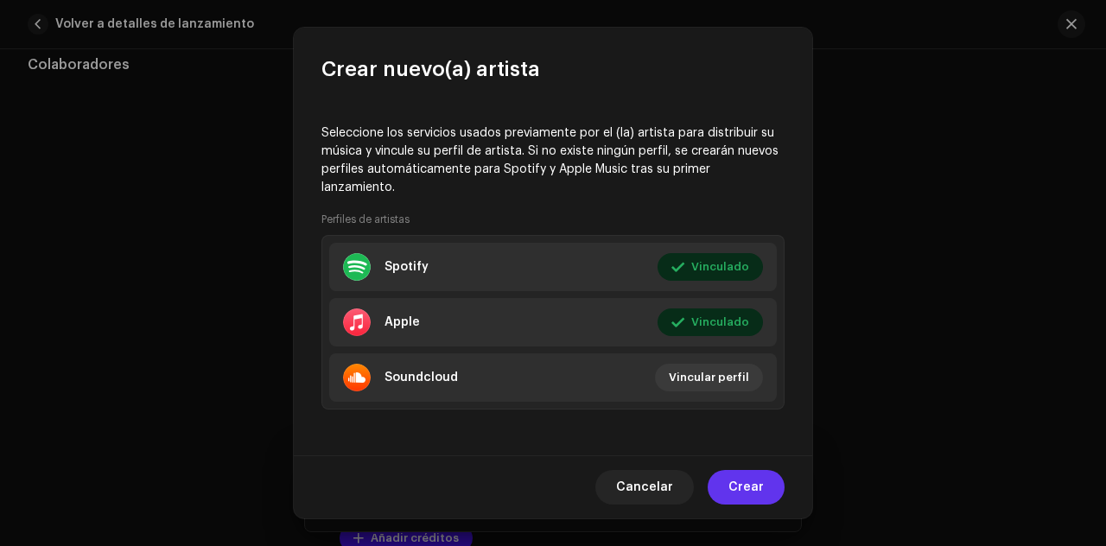
click at [739, 483] on span "Crear" at bounding box center [746, 487] width 35 height 35
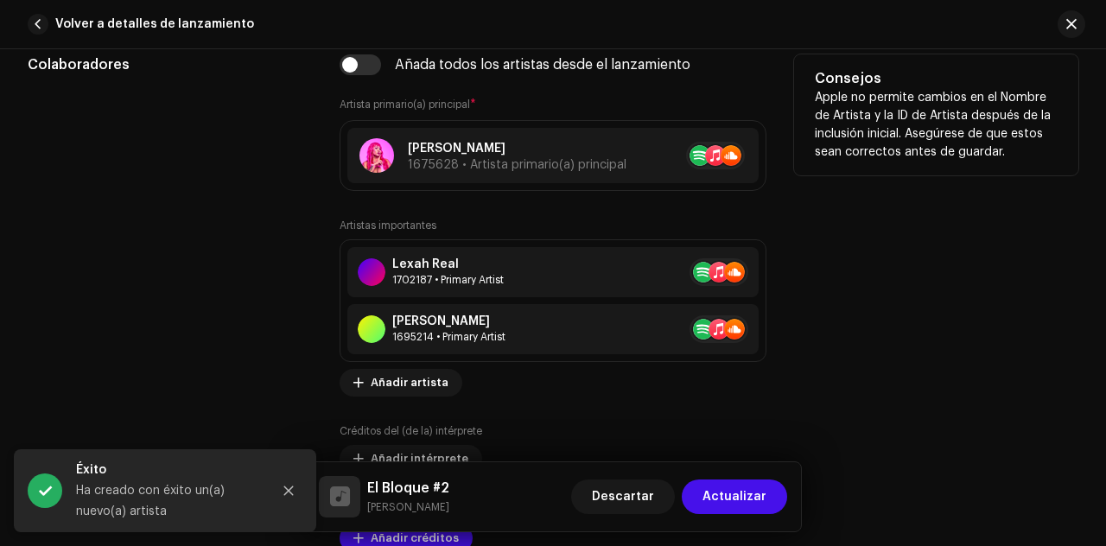
click at [707, 442] on div "Créditos del (de la) intérprete Añadir intérprete" at bounding box center [553, 448] width 427 height 48
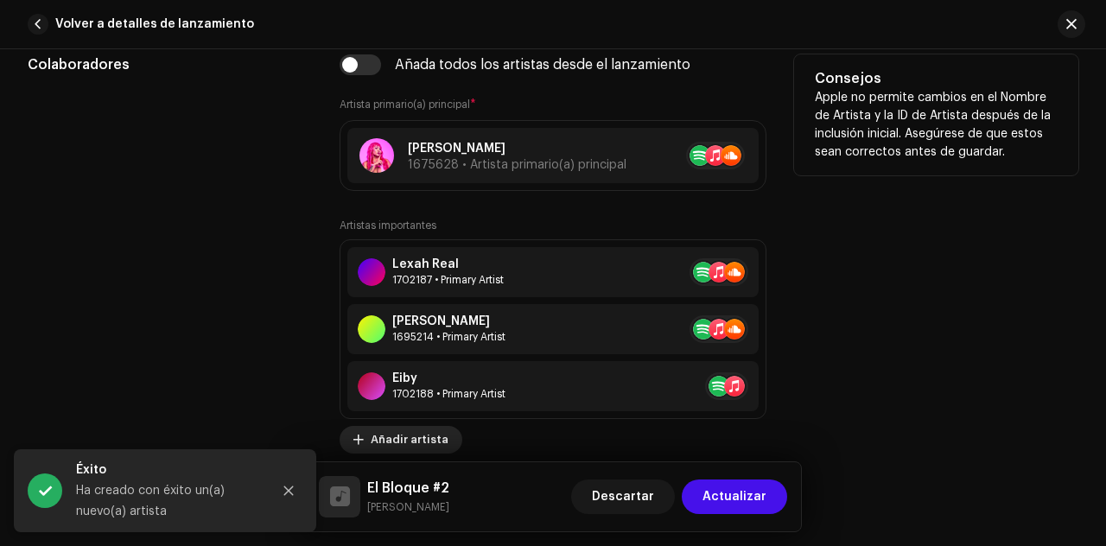
click at [399, 431] on span "Añadir artista" at bounding box center [410, 440] width 78 height 35
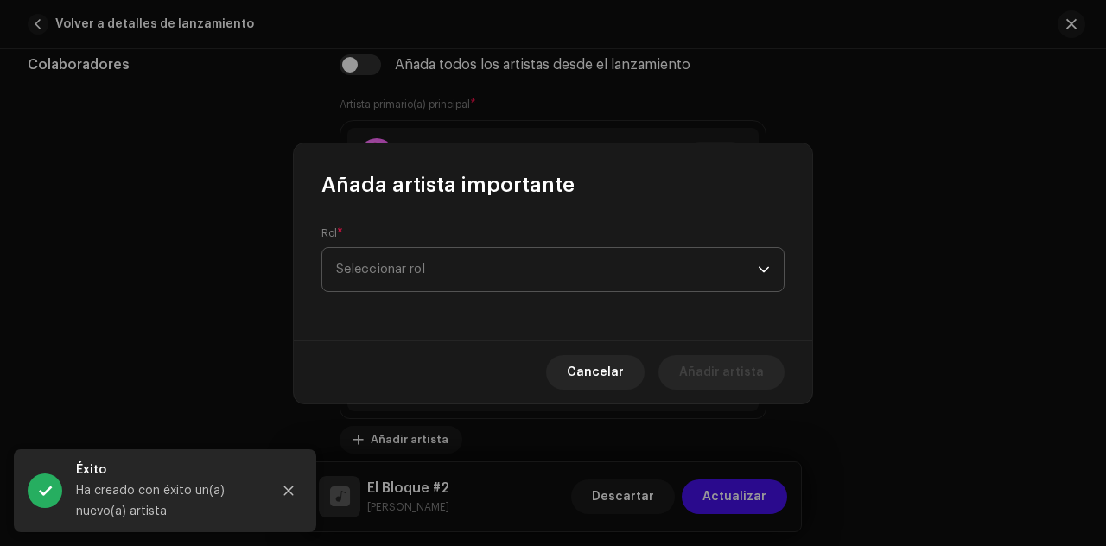
click at [411, 273] on span "Seleccionar rol" at bounding box center [547, 269] width 422 height 43
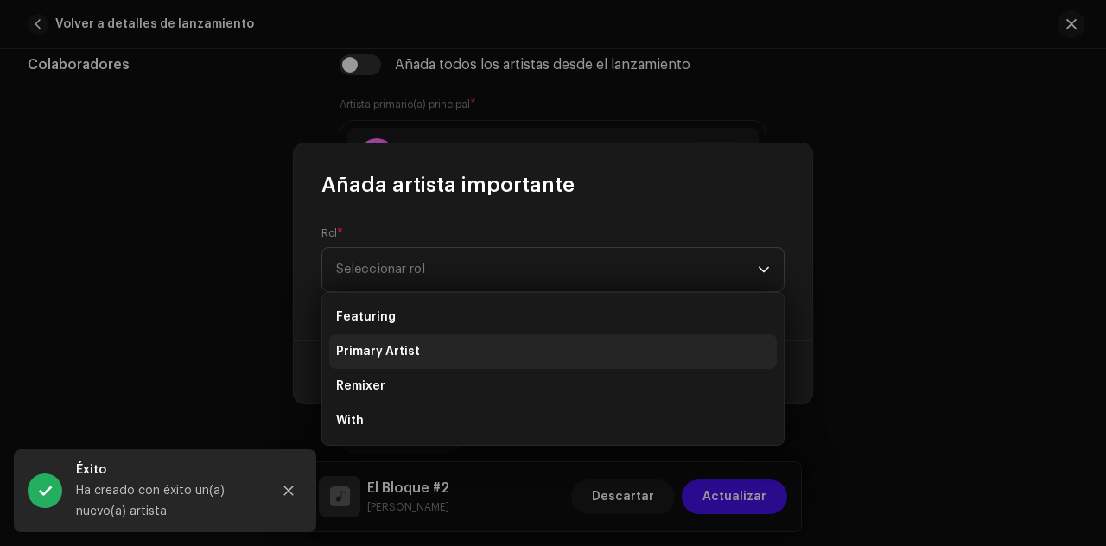
click at [401, 341] on li "Primary Artist" at bounding box center [553, 351] width 448 height 35
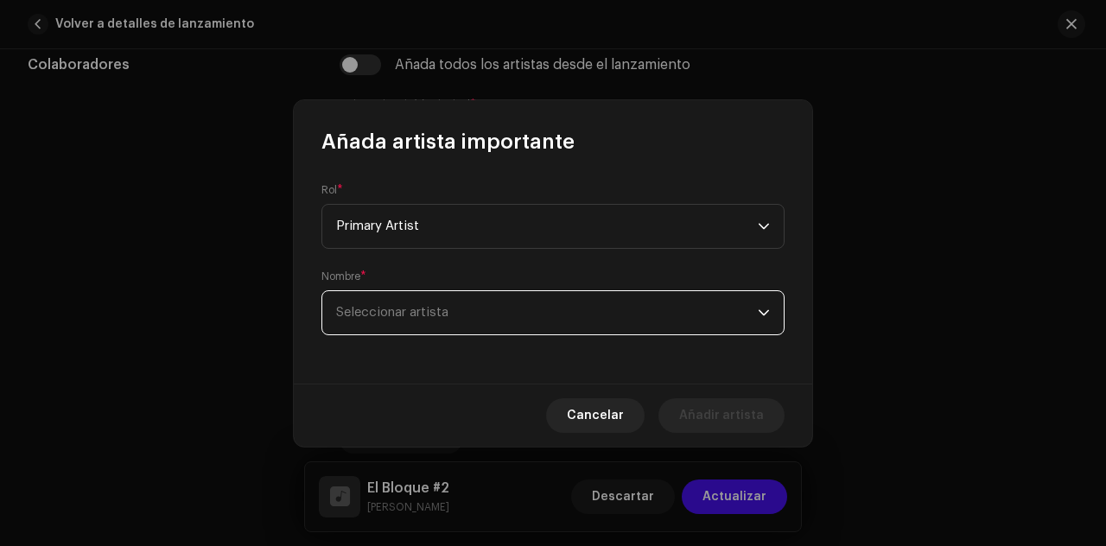
click at [408, 317] on span "Seleccionar artista" at bounding box center [392, 312] width 112 height 13
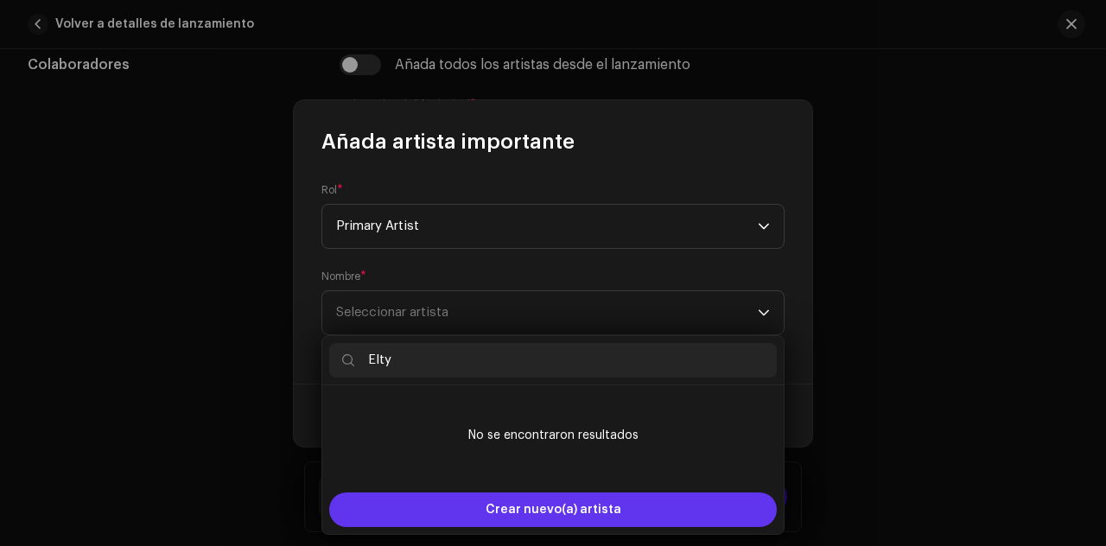
type input "Elty"
click at [500, 514] on span "Crear nuevo(a) artista" at bounding box center [554, 510] width 136 height 35
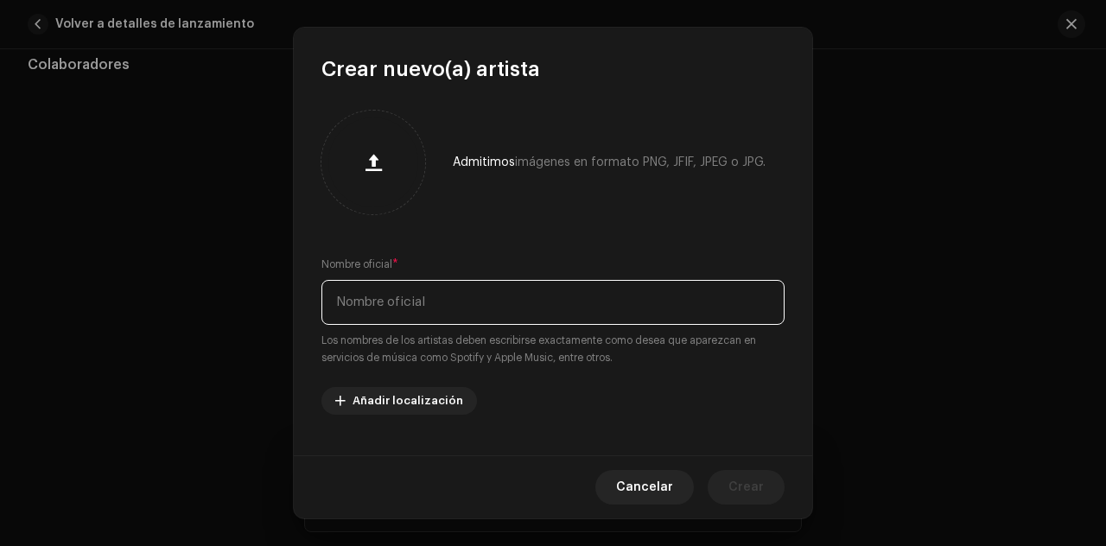
click at [484, 314] on input "text" at bounding box center [552, 302] width 463 height 45
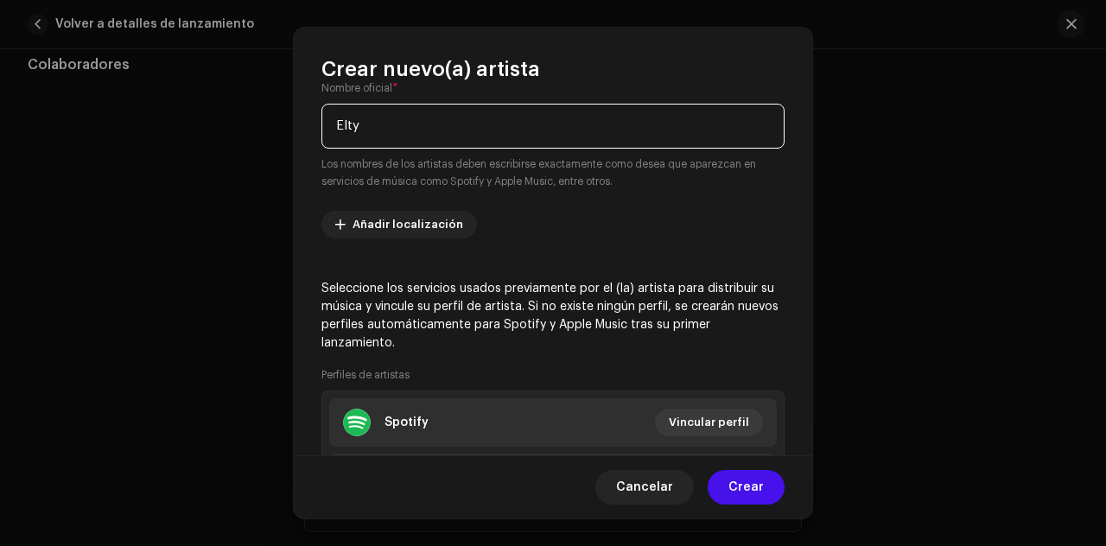
scroll to position [194, 0]
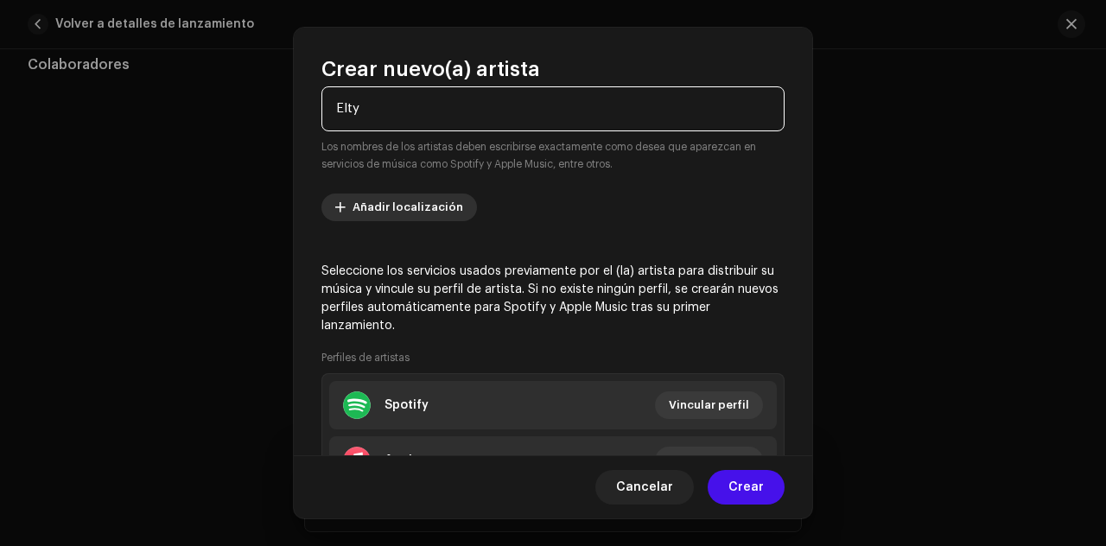
type input "Elty"
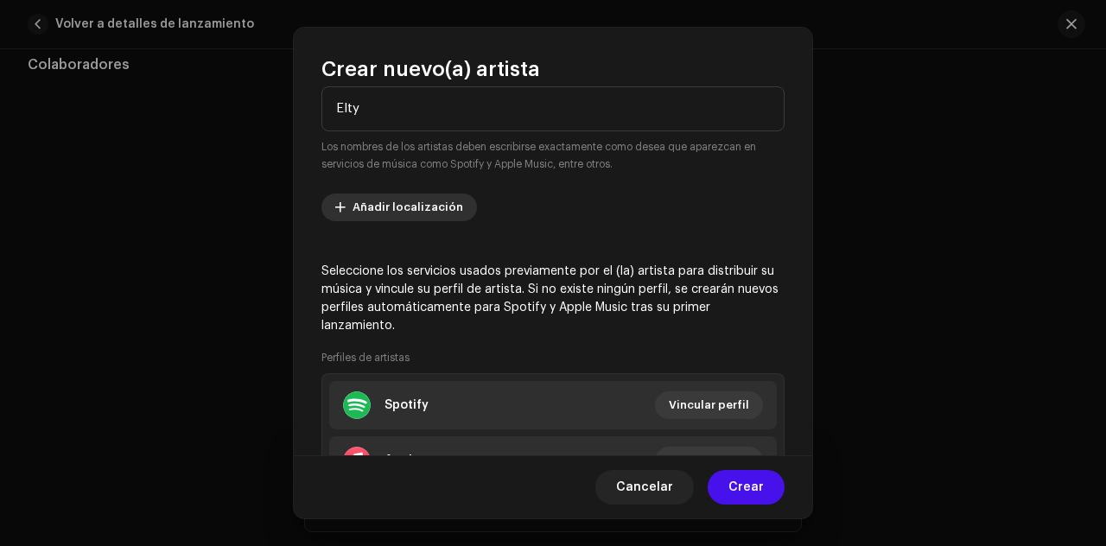
click at [431, 198] on span "Añadir localización" at bounding box center [408, 207] width 111 height 35
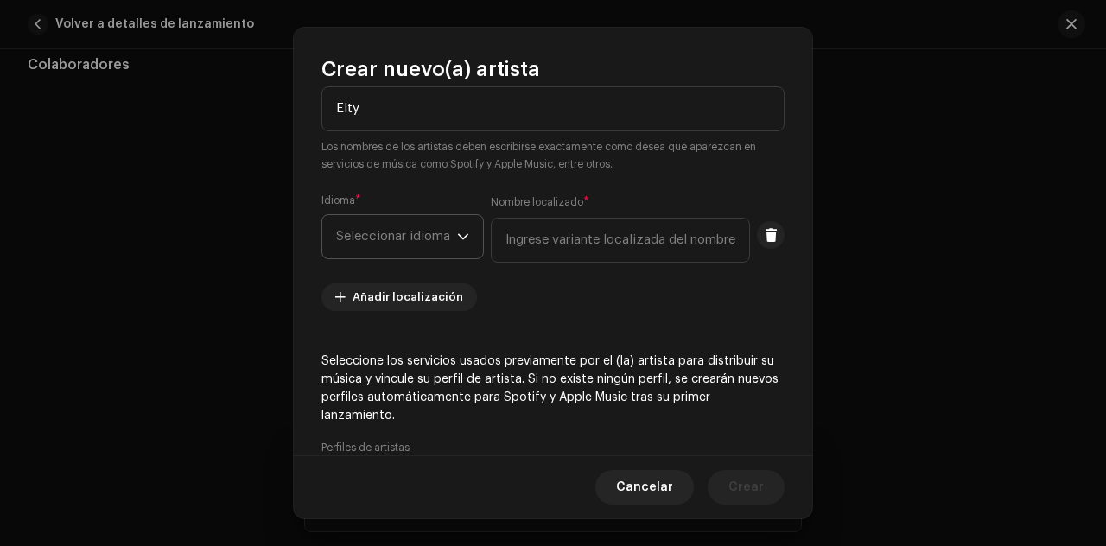
click at [434, 227] on span "Seleccionar idioma" at bounding box center [396, 236] width 121 height 43
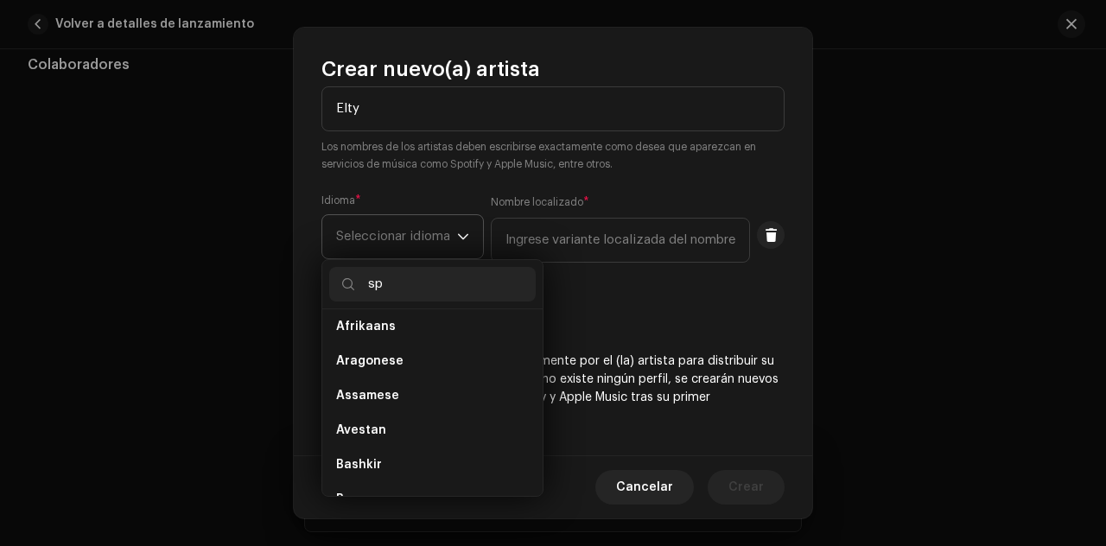
scroll to position [0, 0]
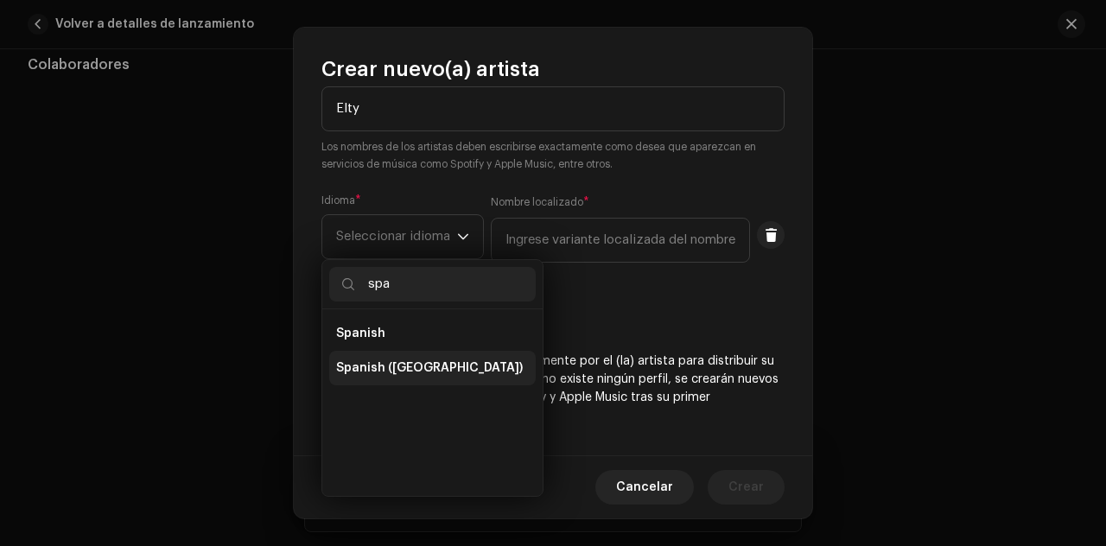
type input "spa"
click at [399, 367] on span "Spanish ([GEOGRAPHIC_DATA])" at bounding box center [429, 368] width 187 height 17
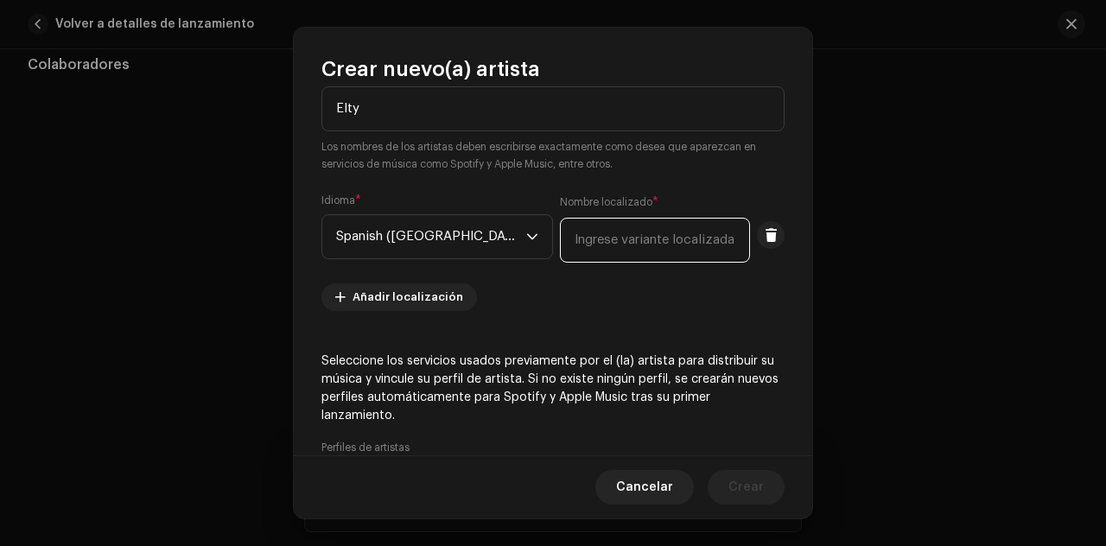
click at [586, 245] on input "text" at bounding box center [655, 240] width 190 height 45
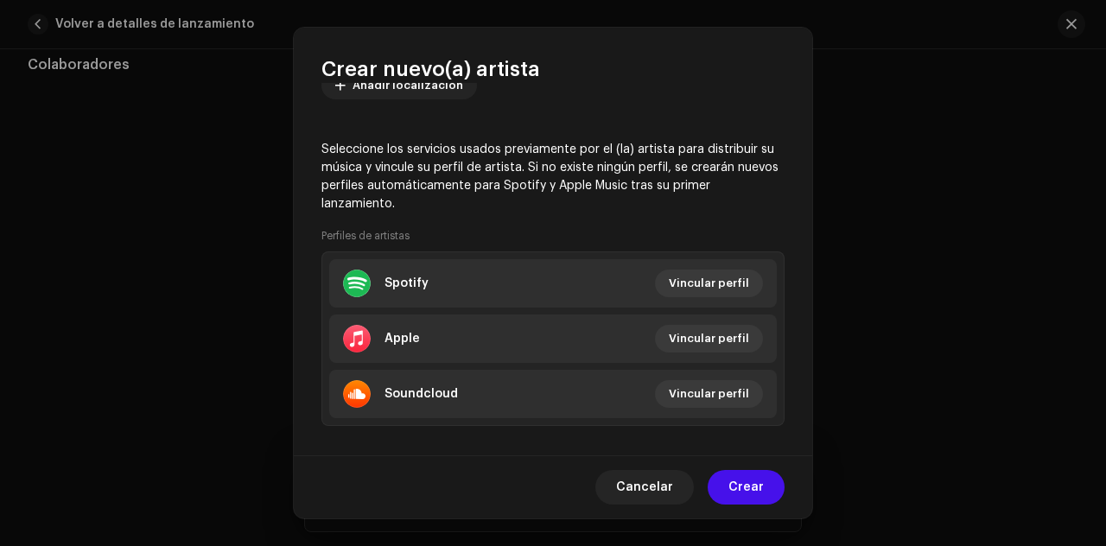
scroll to position [419, 0]
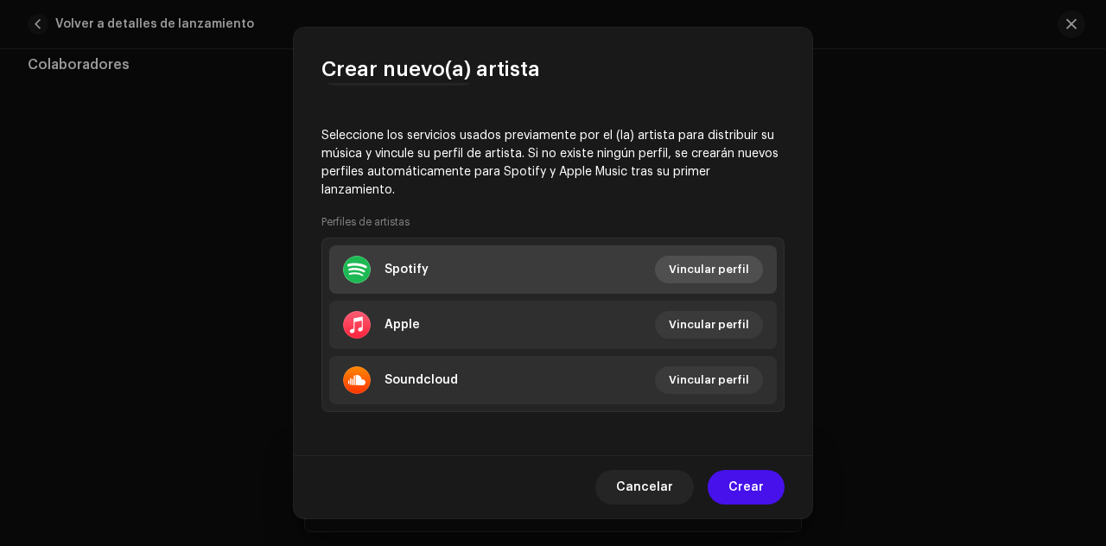
type input "Elty"
click at [680, 271] on span "Vincular perfil" at bounding box center [709, 269] width 80 height 35
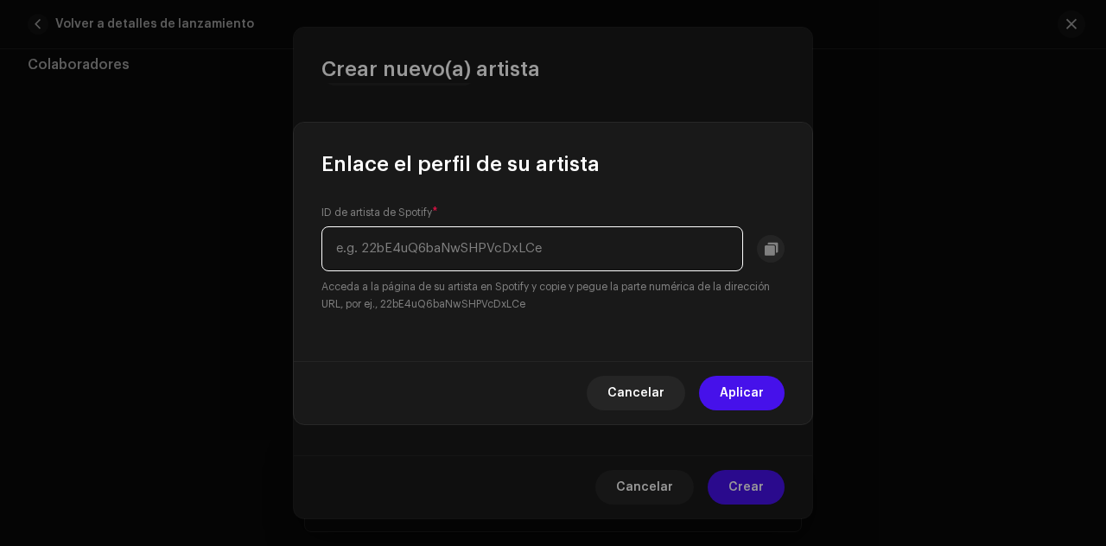
click at [581, 249] on input "text" at bounding box center [532, 248] width 422 height 45
paste input "4dlXeMiq59ilk4DUppR5rf"
type input "4dlXeMiq59ilk4DUppR5rf"
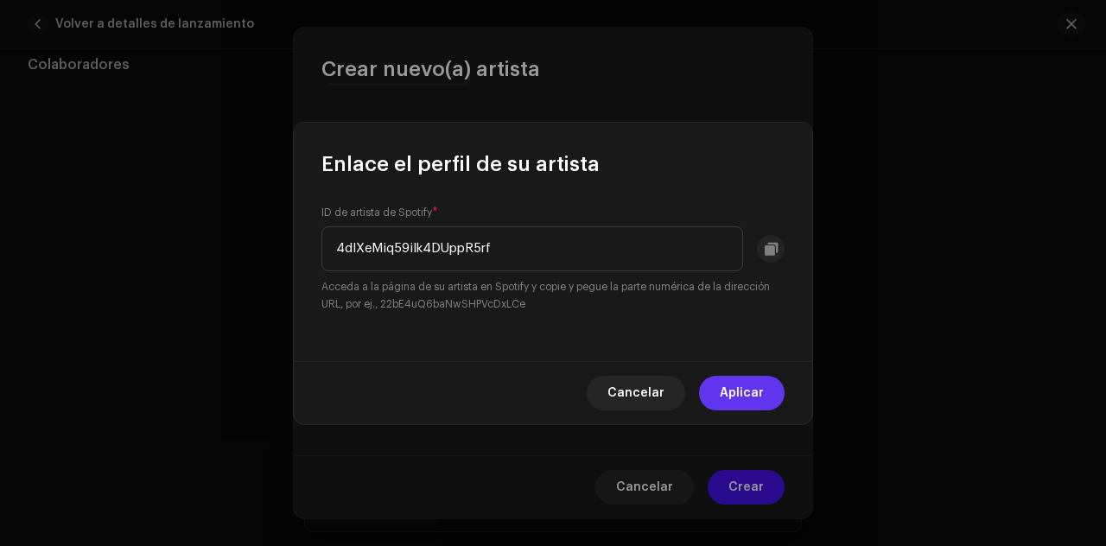
click at [750, 389] on span "Aplicar" at bounding box center [742, 393] width 44 height 35
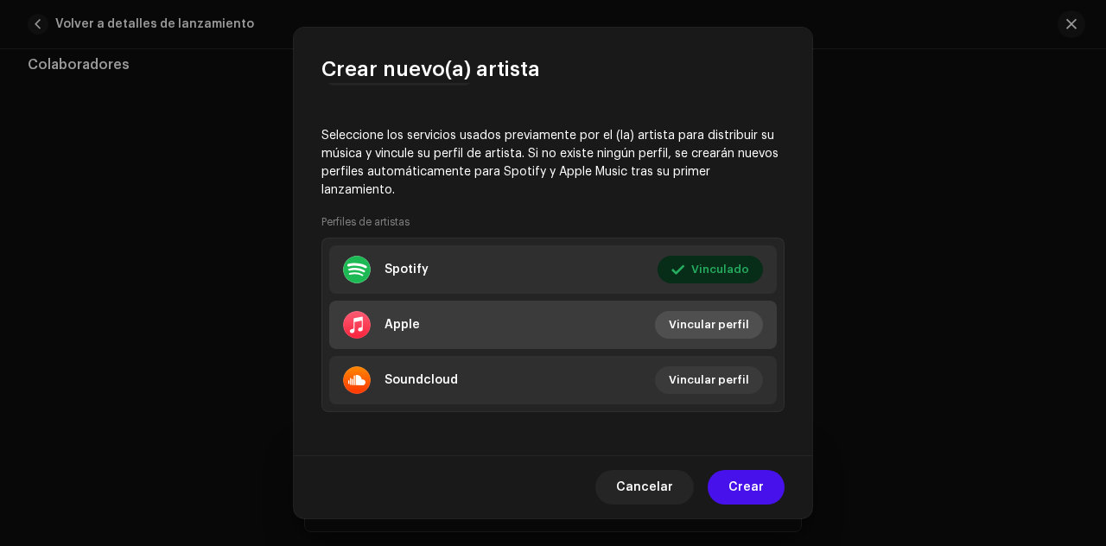
click at [726, 324] on span "Vincular perfil" at bounding box center [709, 325] width 80 height 35
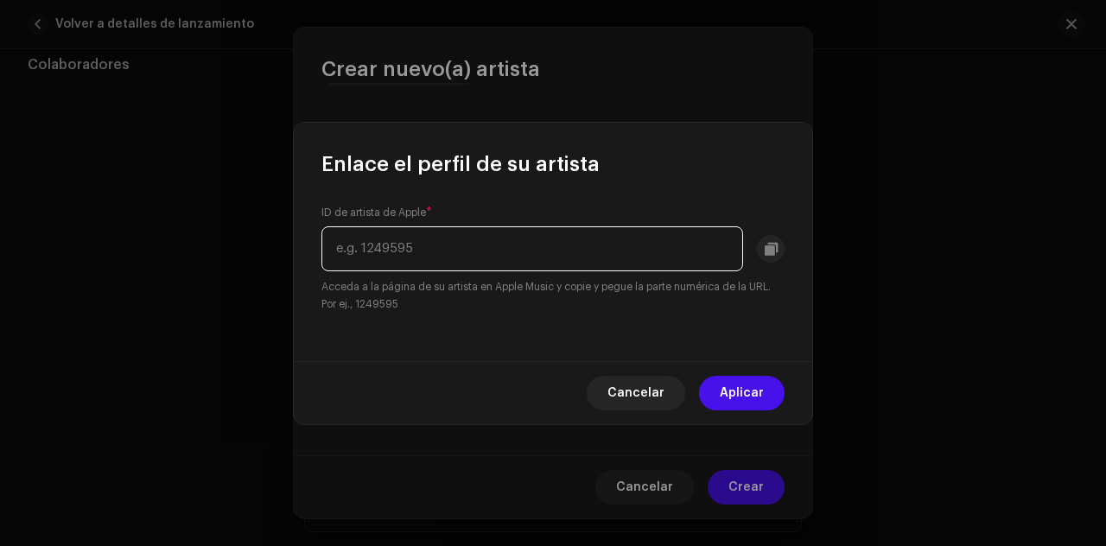
click at [584, 248] on input "text" at bounding box center [532, 248] width 422 height 45
paste input "1481375298"
type input "1481375298"
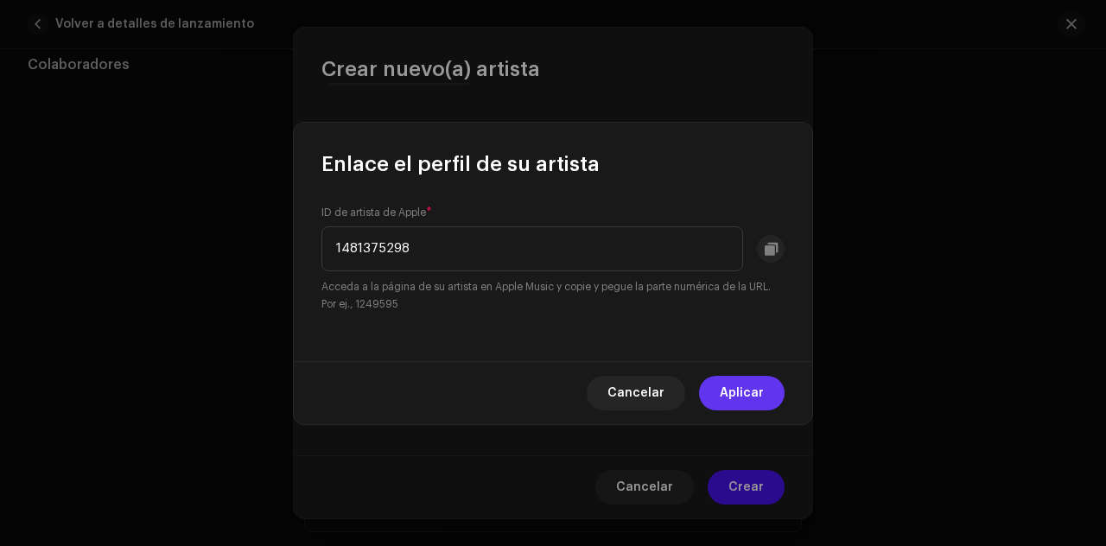
click at [717, 388] on button "Aplicar" at bounding box center [742, 393] width 86 height 35
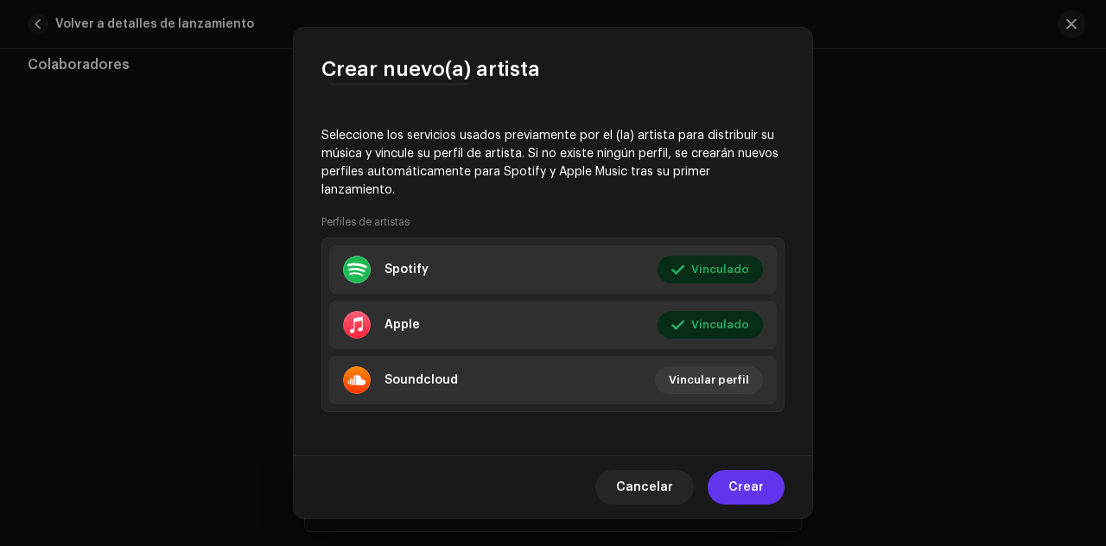
click at [746, 487] on span "Crear" at bounding box center [746, 487] width 35 height 35
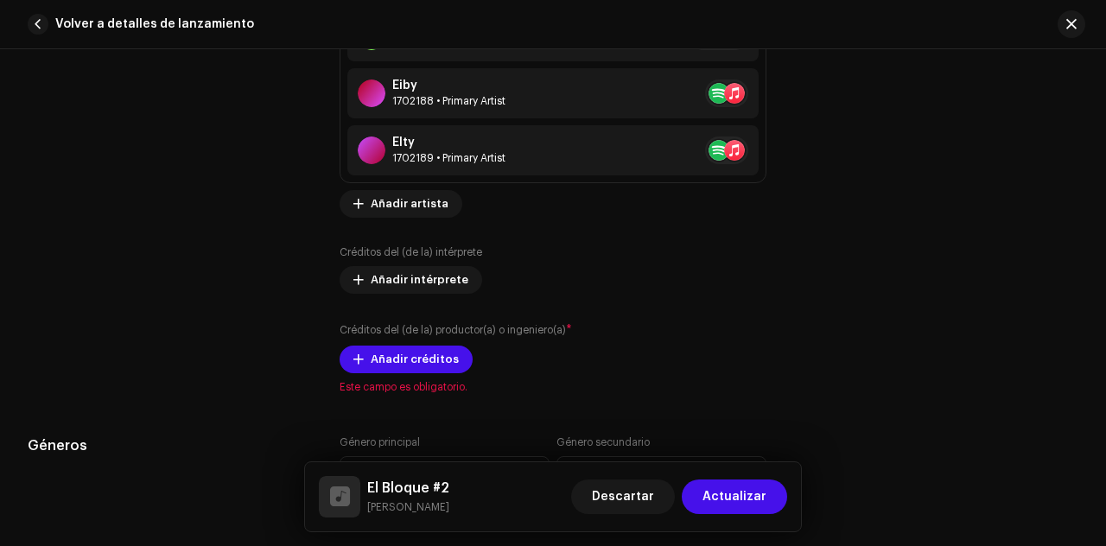
scroll to position [1391, 0]
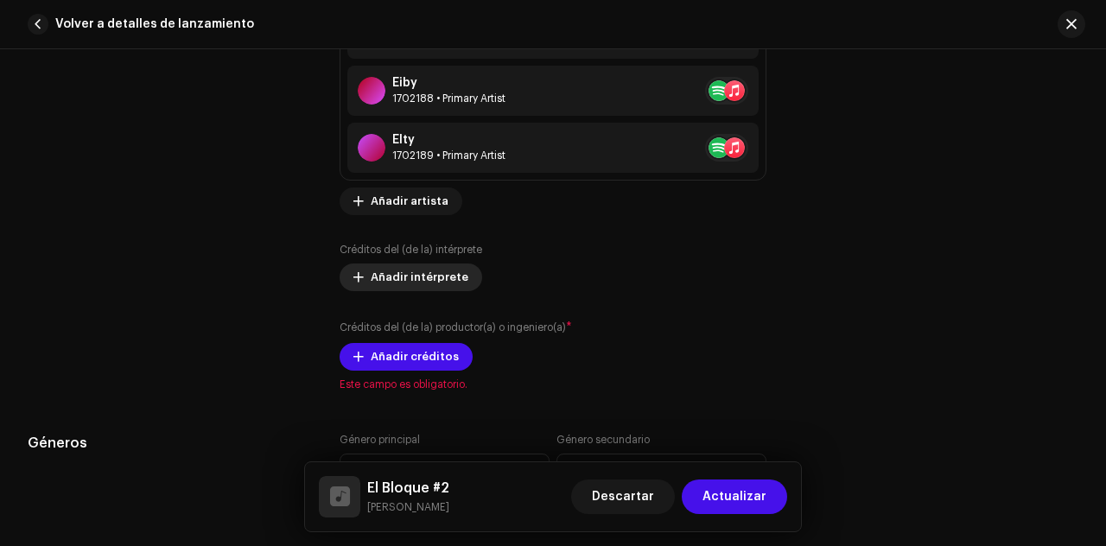
click at [413, 273] on span "Añadir intérprete" at bounding box center [420, 277] width 98 height 35
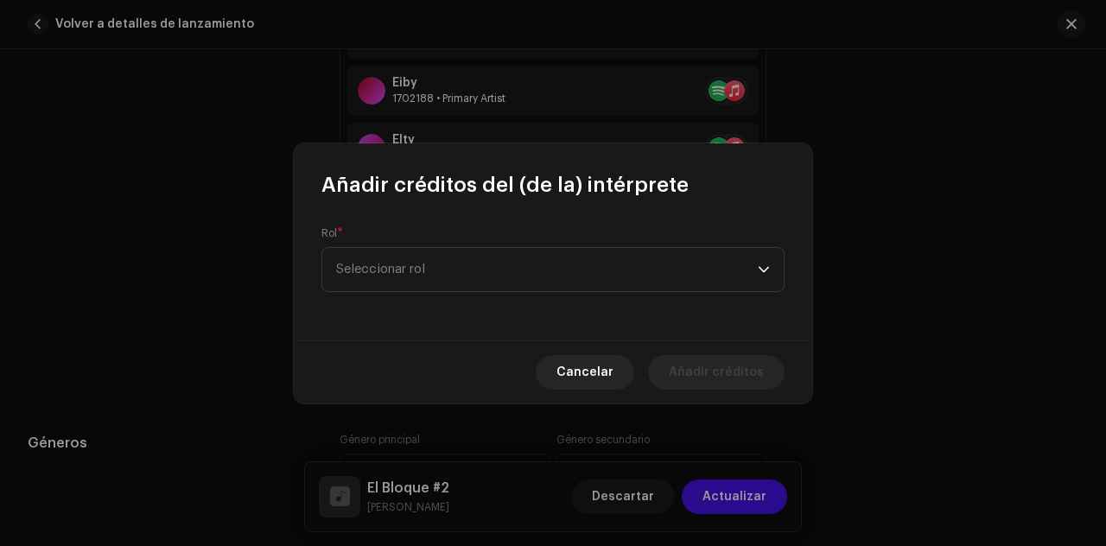
click at [420, 264] on span "Seleccionar rol" at bounding box center [547, 269] width 422 height 43
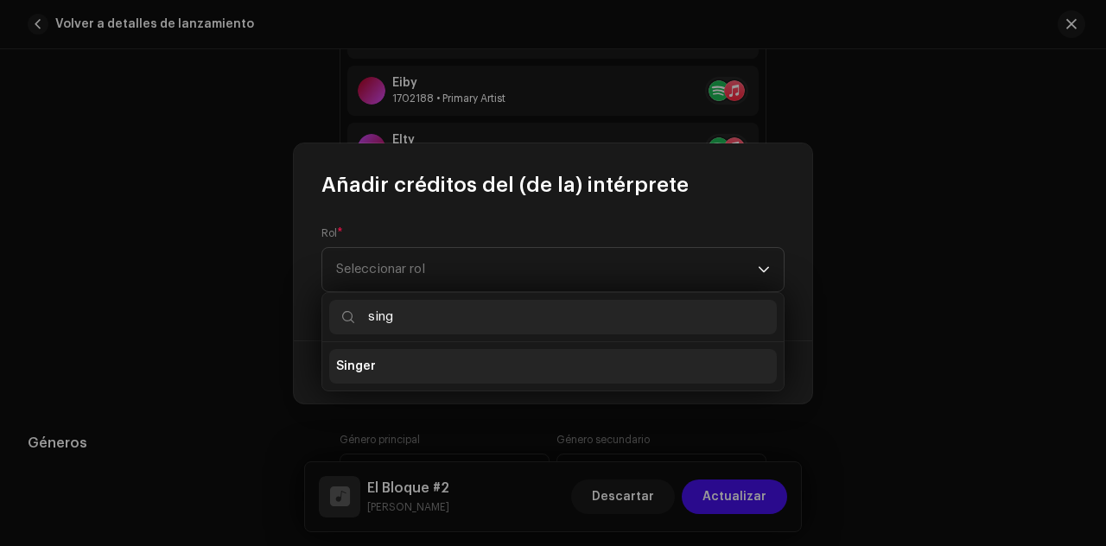
type input "sing"
click at [418, 372] on li "Singer" at bounding box center [553, 366] width 448 height 35
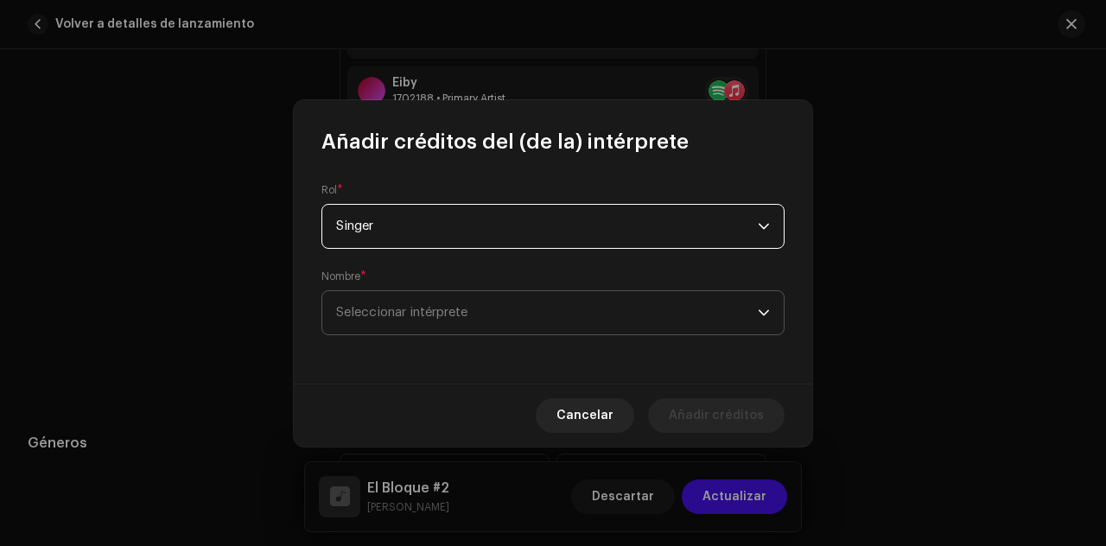
click at [443, 309] on span "Seleccionar intérprete" at bounding box center [401, 312] width 131 height 13
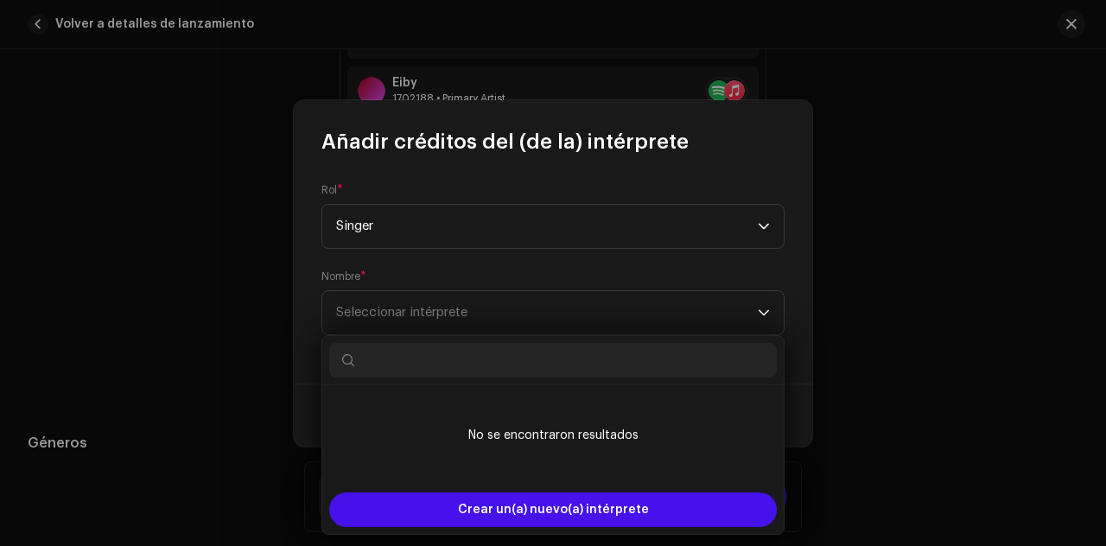
click at [433, 359] on input "text" at bounding box center [553, 360] width 448 height 35
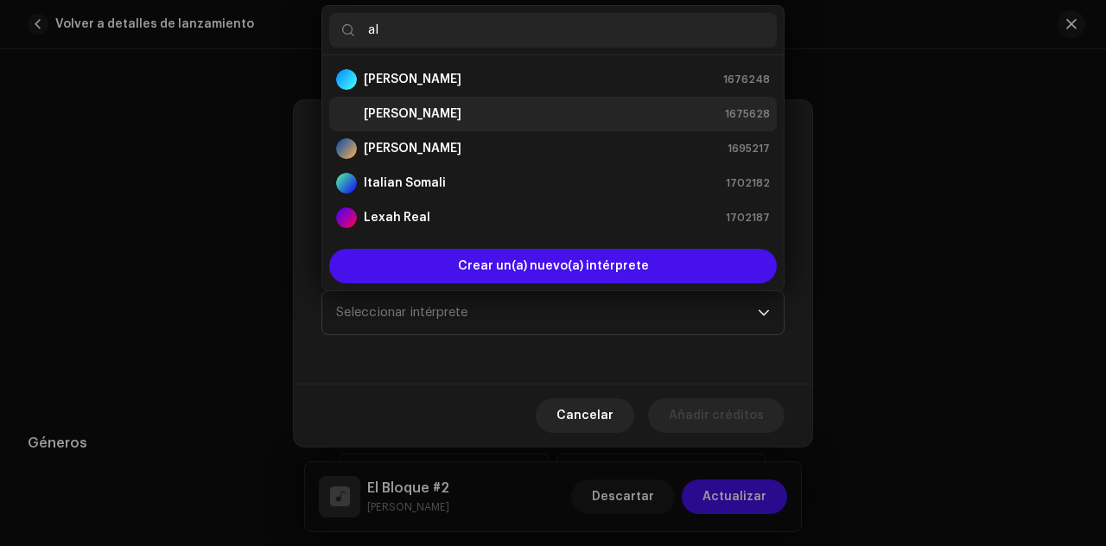
type input "al"
click at [408, 113] on strong "[PERSON_NAME]" at bounding box center [413, 113] width 98 height 17
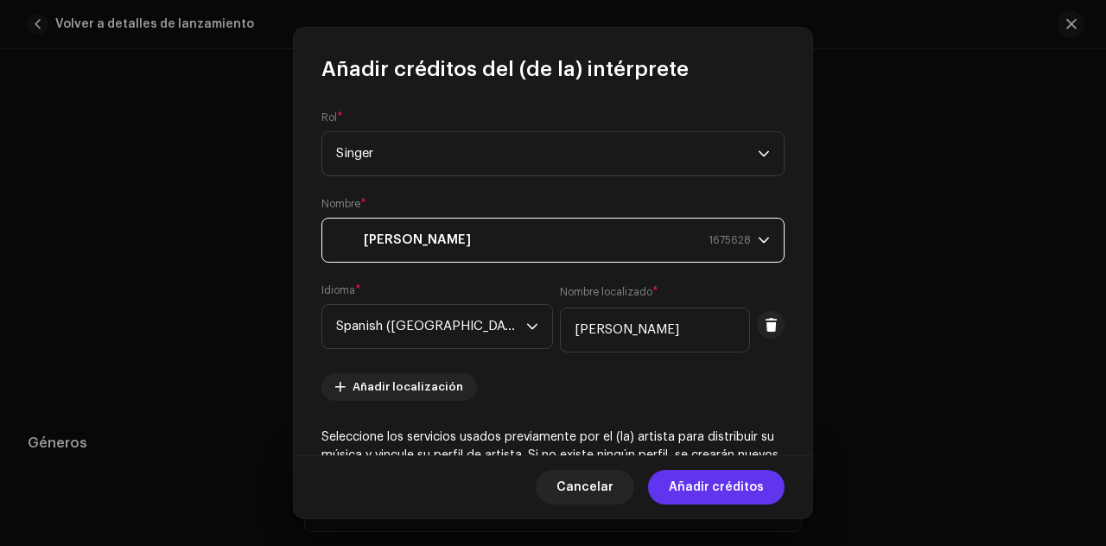
click at [722, 493] on span "Añadir créditos" at bounding box center [716, 487] width 95 height 35
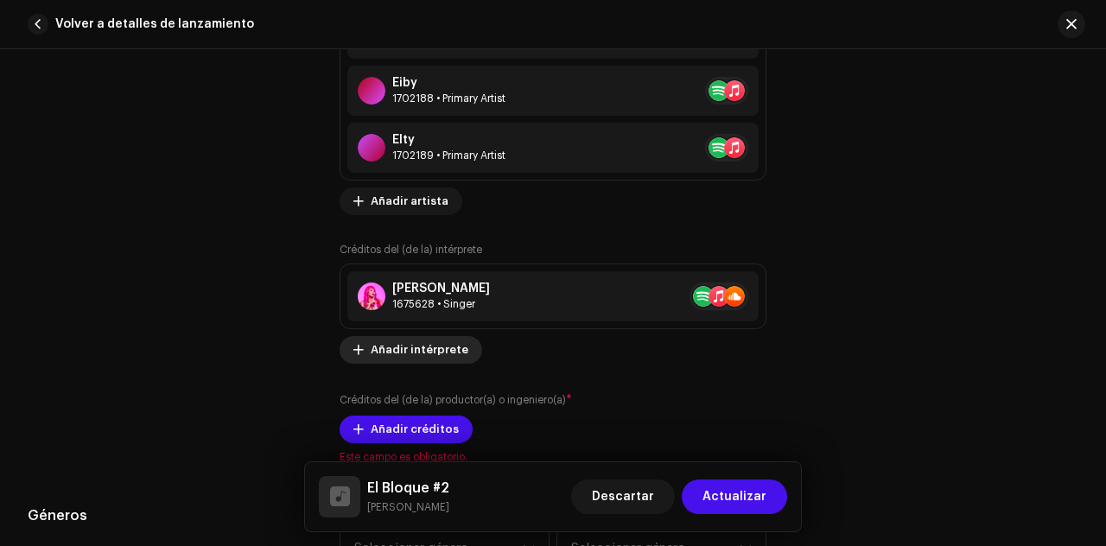
click at [457, 344] on span "Añadir intérprete" at bounding box center [420, 350] width 98 height 35
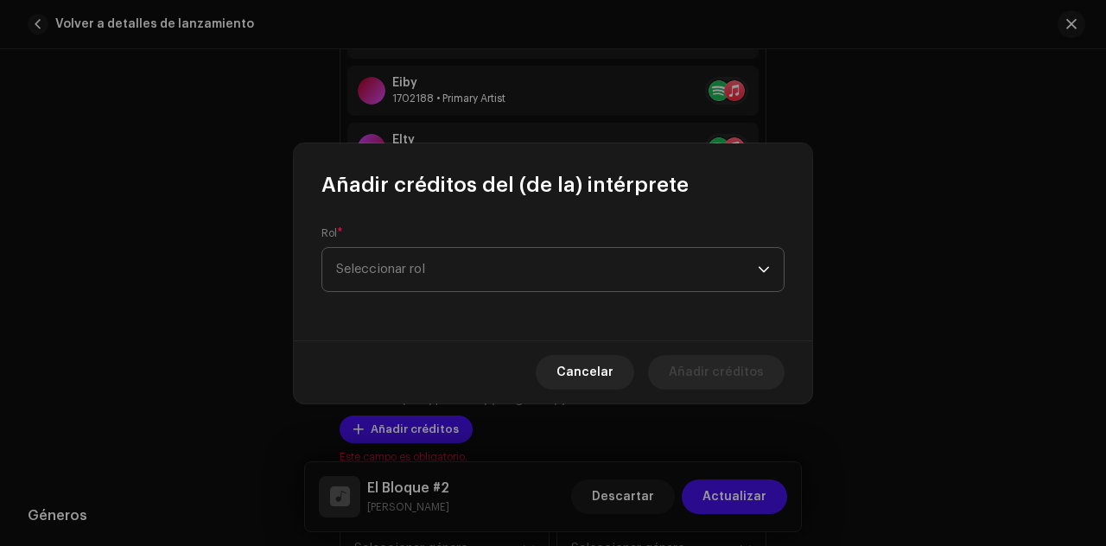
click at [452, 271] on span "Seleccionar rol" at bounding box center [547, 269] width 422 height 43
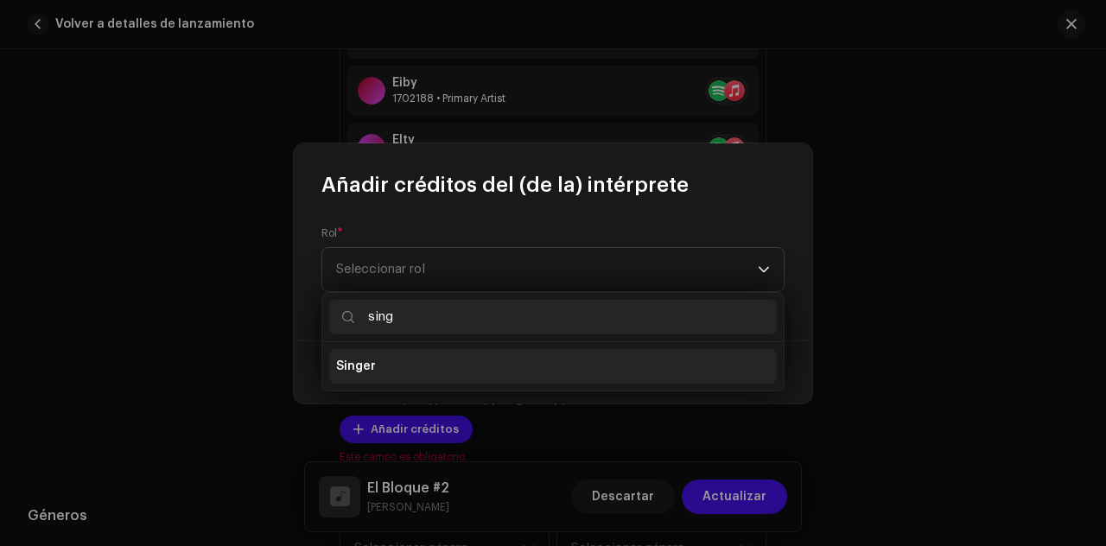
type input "sing"
click at [389, 367] on li "Singer" at bounding box center [553, 366] width 448 height 35
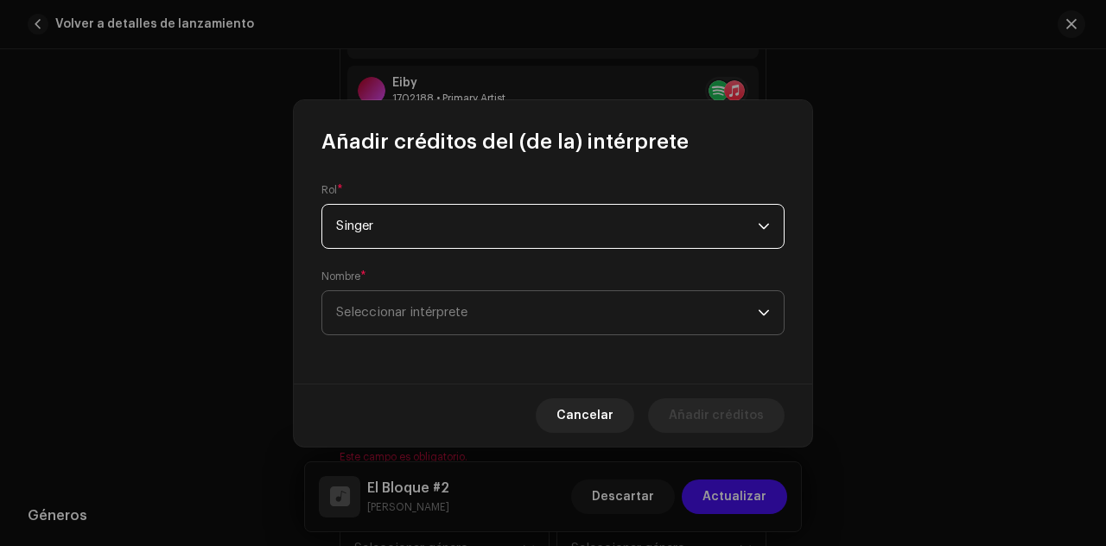
click at [418, 315] on span "Seleccionar intérprete" at bounding box center [401, 312] width 131 height 13
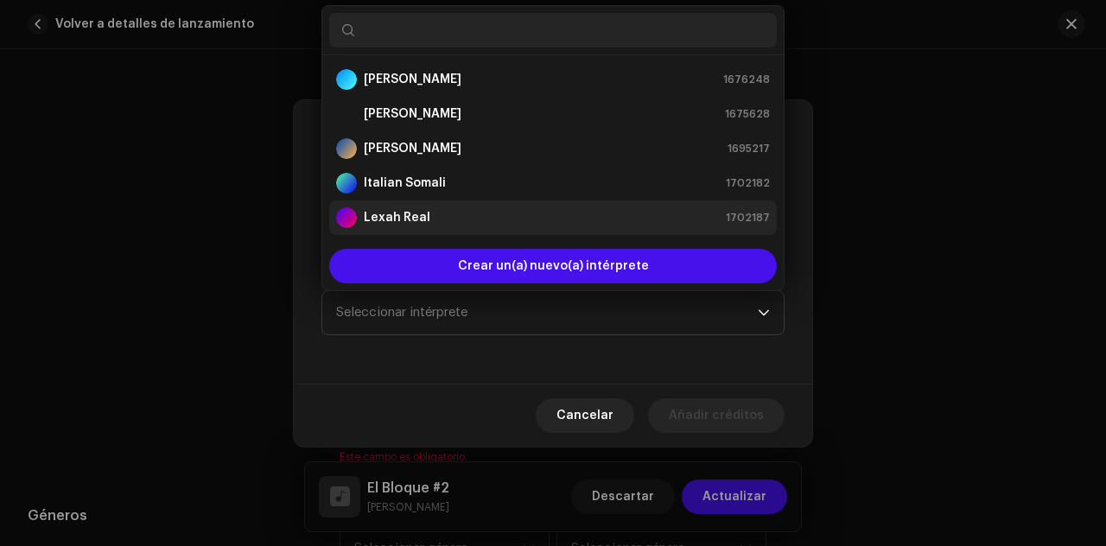
click at [417, 223] on strong "Lexah Real" at bounding box center [397, 217] width 67 height 17
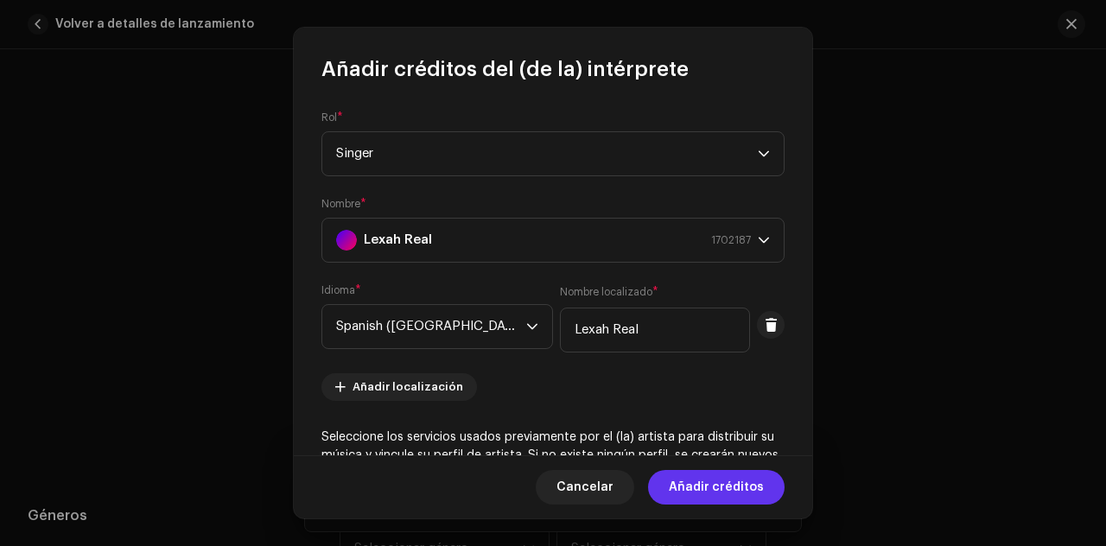
click at [703, 492] on span "Añadir créditos" at bounding box center [716, 487] width 95 height 35
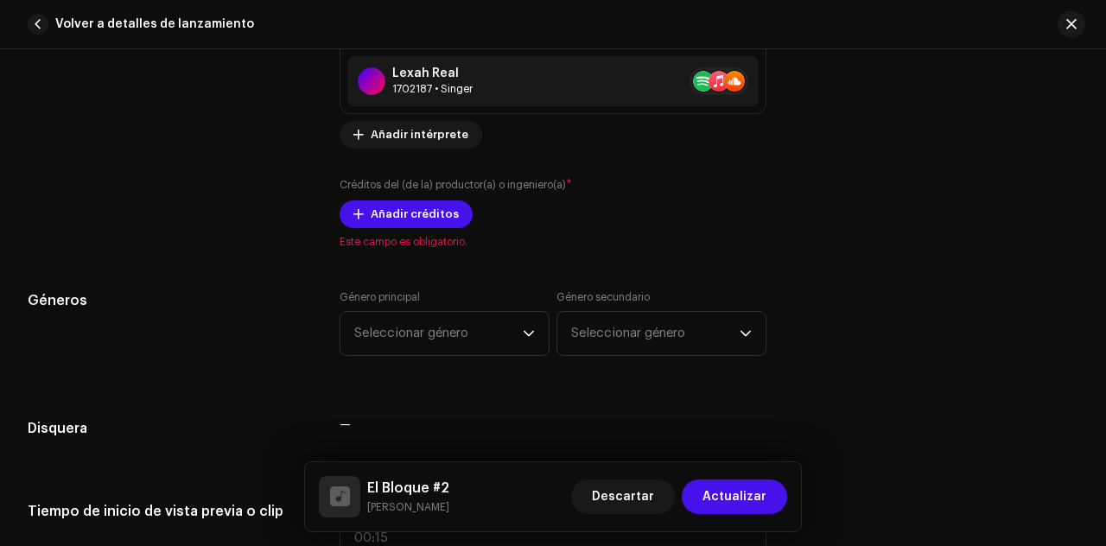
scroll to position [1678, 0]
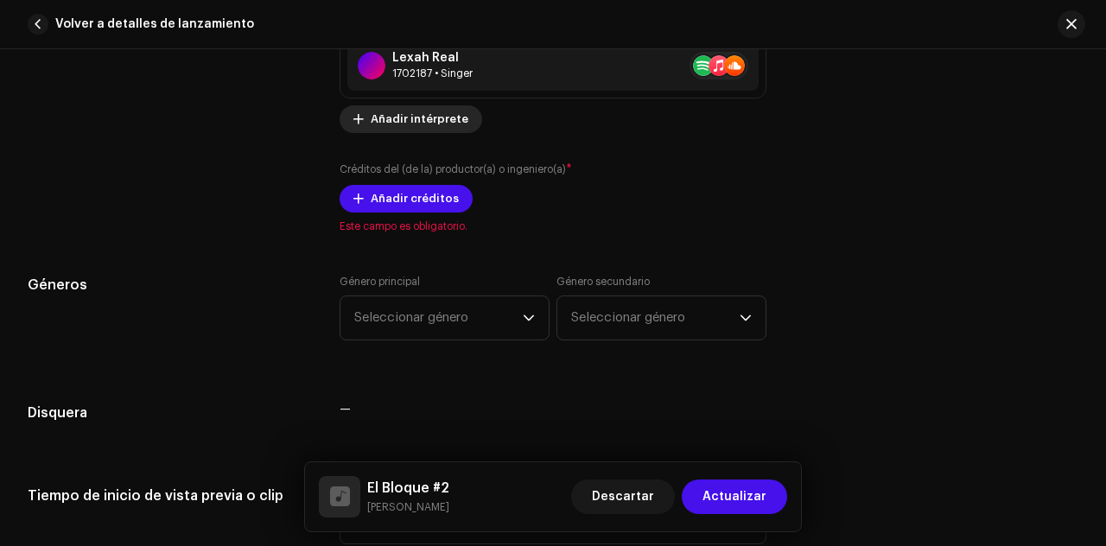
click at [404, 110] on span "Añadir intérprete" at bounding box center [420, 119] width 98 height 35
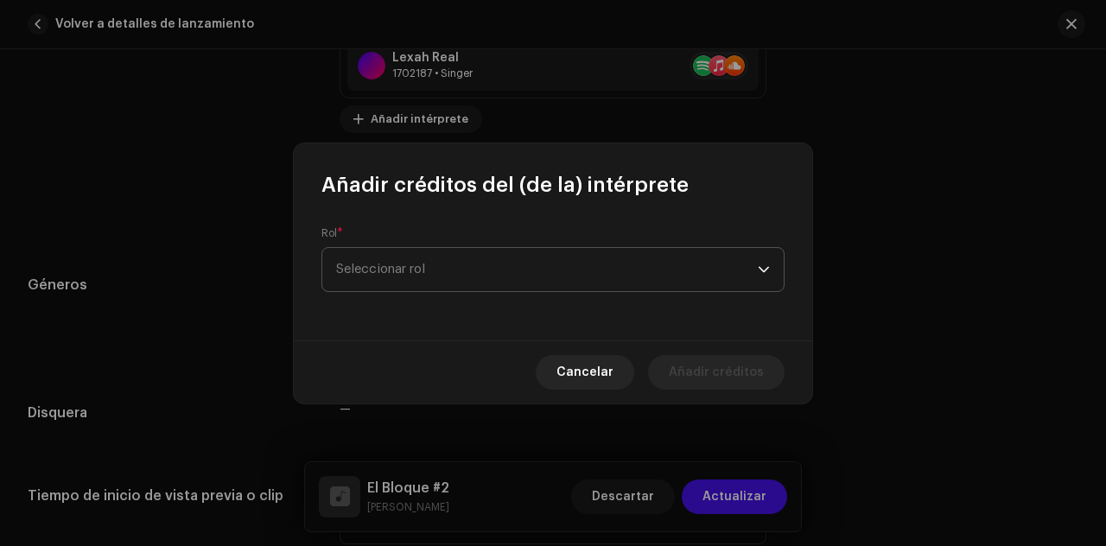
drag, startPoint x: 444, startPoint y: 290, endPoint x: 435, endPoint y: 280, distance: 14.1
click at [442, 289] on span "Seleccionar rol" at bounding box center [547, 269] width 422 height 43
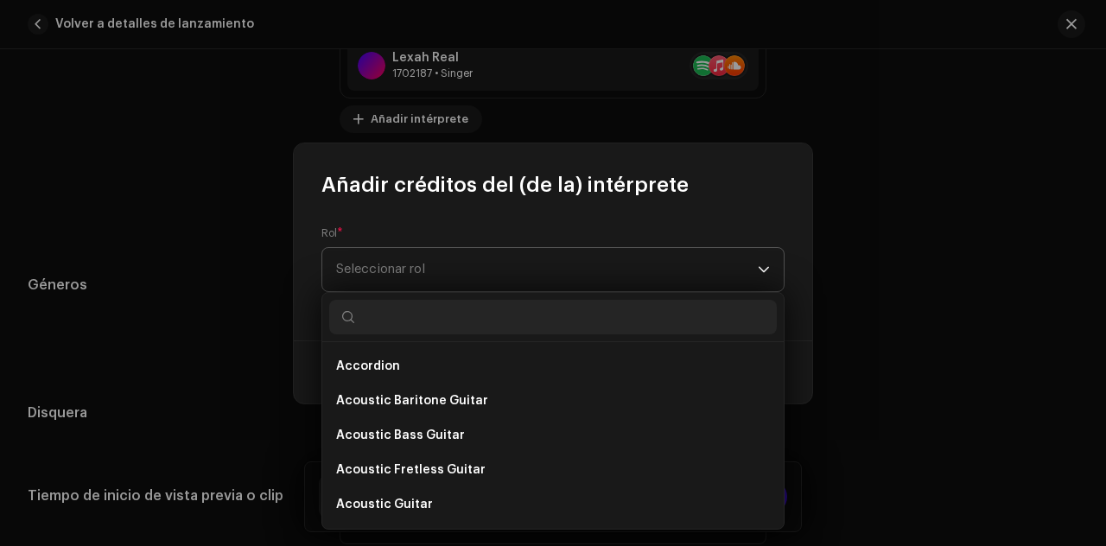
click at [435, 280] on span "Seleccionar rol" at bounding box center [547, 269] width 422 height 43
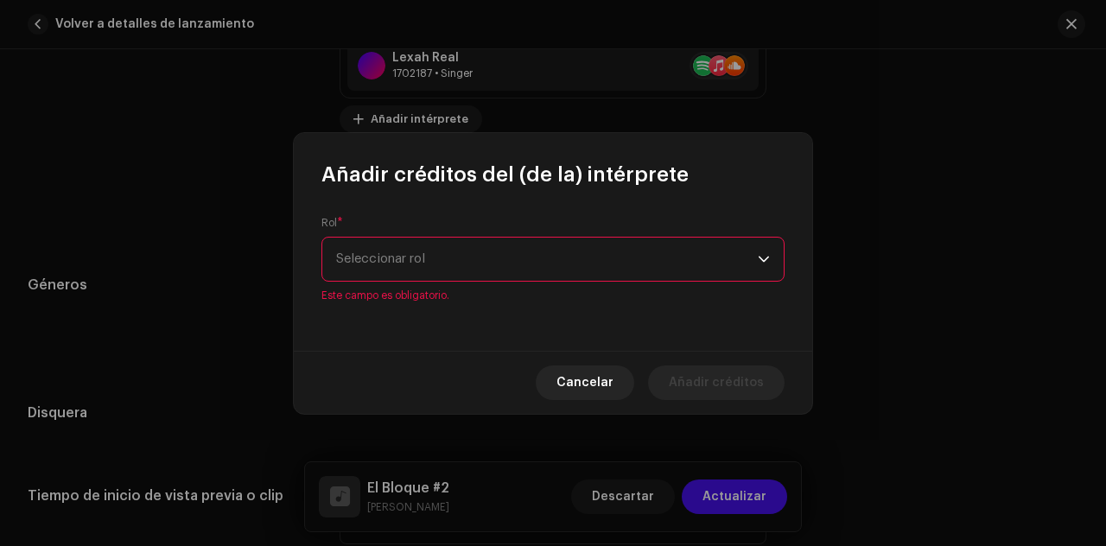
click at [427, 264] on span "Seleccionar rol" at bounding box center [547, 259] width 422 height 43
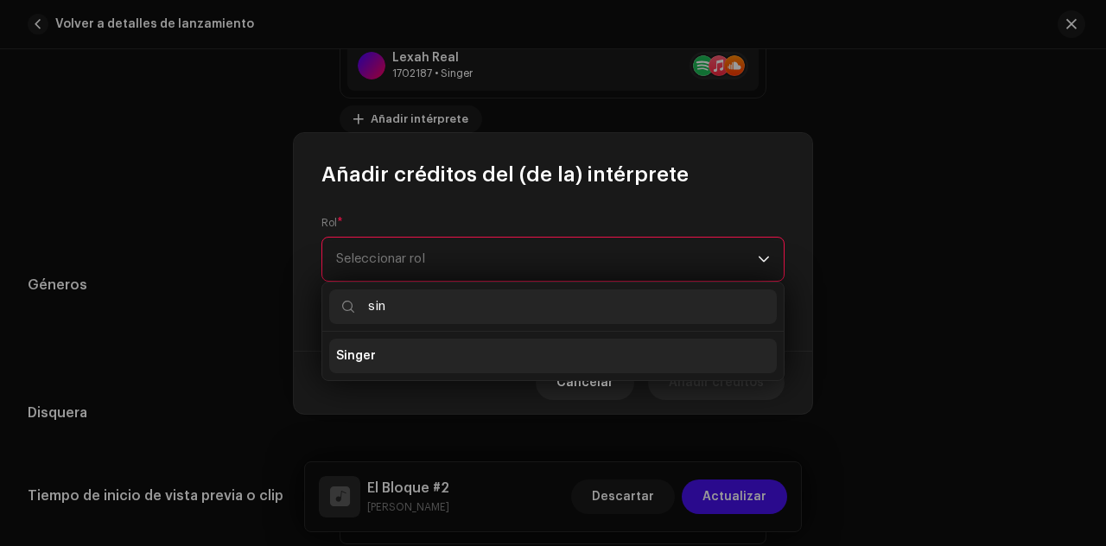
type input "sin"
click at [415, 351] on li "Singer" at bounding box center [553, 356] width 448 height 35
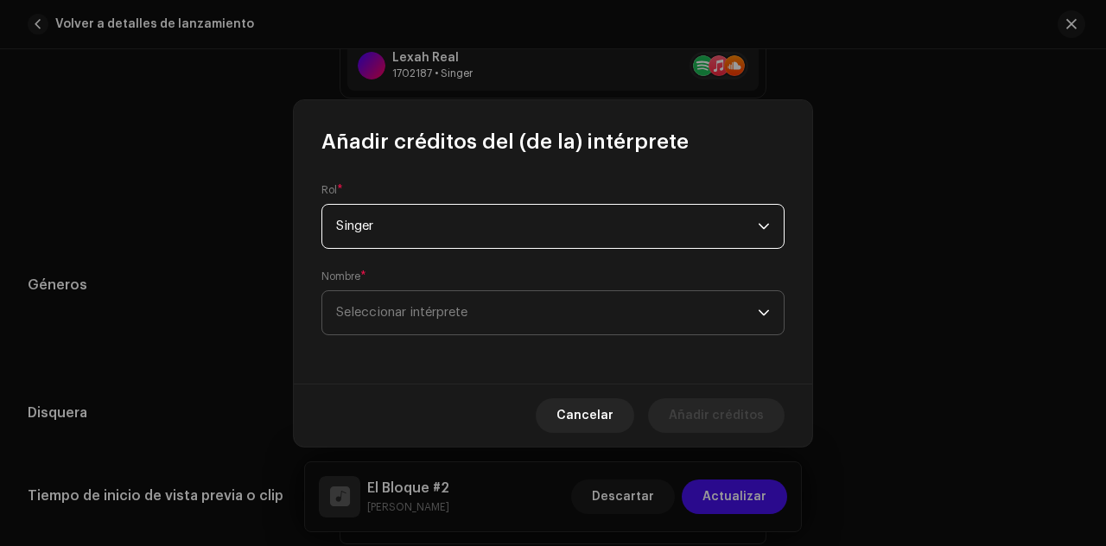
click at [430, 306] on span "Seleccionar intérprete" at bounding box center [401, 312] width 131 height 13
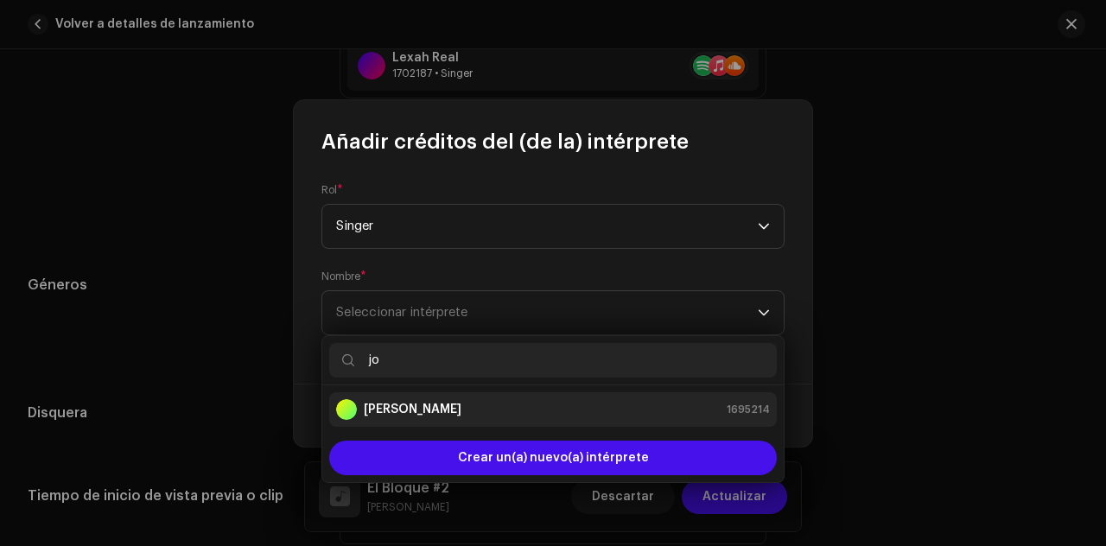
type input "jo"
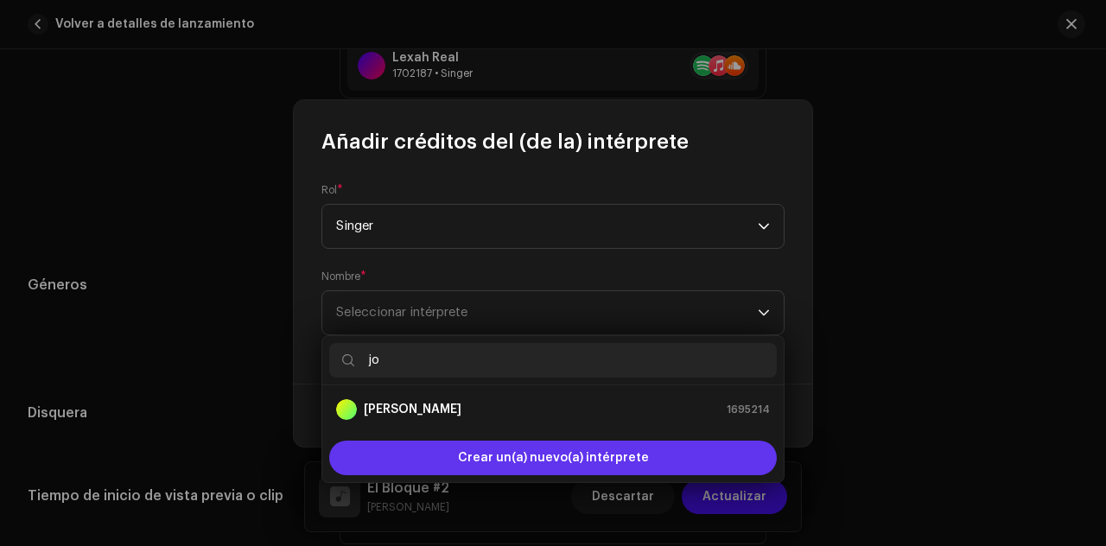
drag, startPoint x: 445, startPoint y: 401, endPoint x: 476, endPoint y: 431, distance: 43.4
click at [442, 399] on div "Josuan 1695214" at bounding box center [553, 409] width 434 height 21
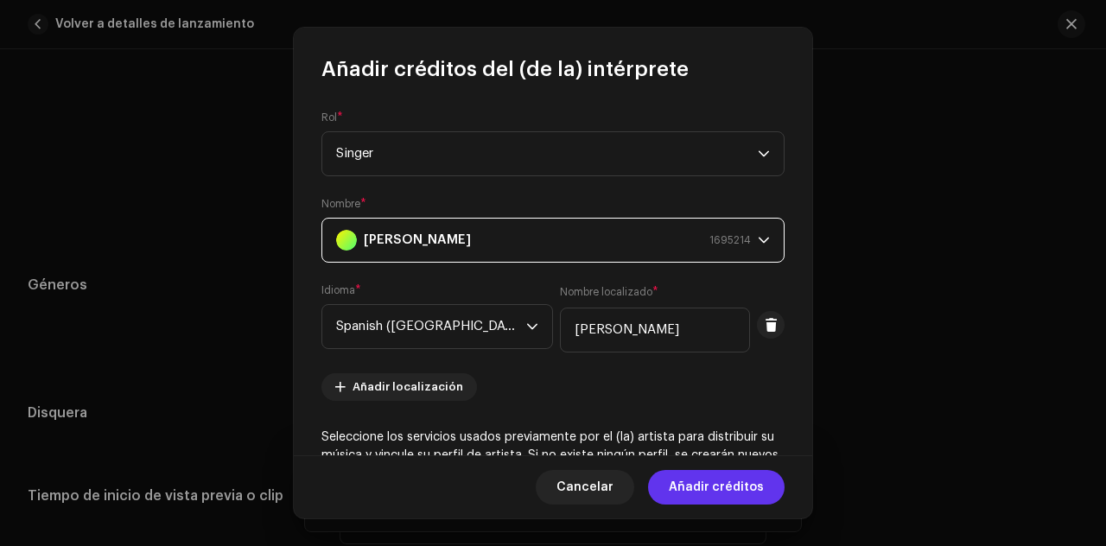
click at [726, 492] on span "Añadir créditos" at bounding box center [716, 487] width 95 height 35
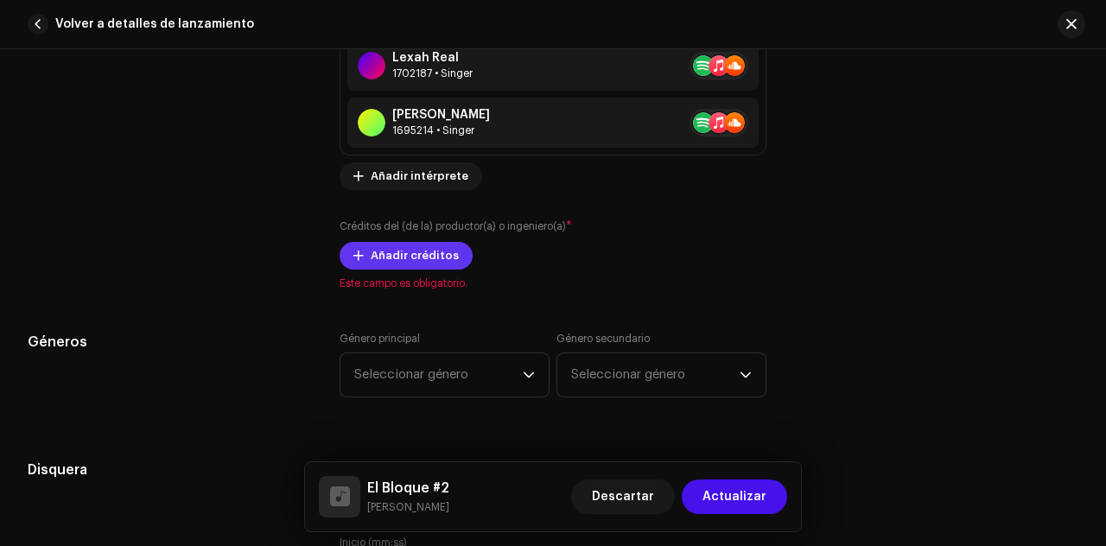
click at [424, 252] on span "Añadir créditos" at bounding box center [415, 256] width 88 height 35
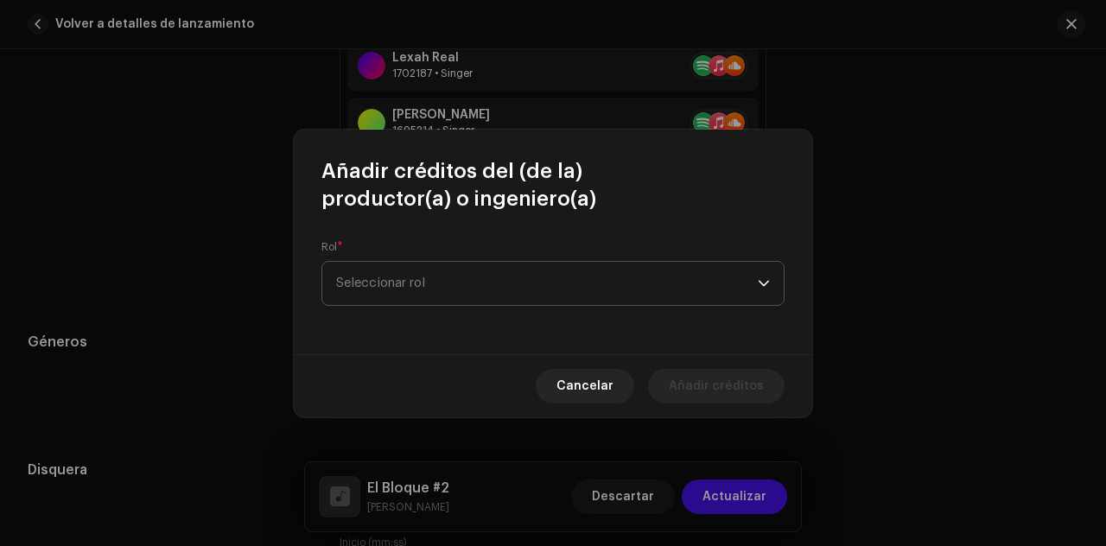
click at [431, 273] on span "Seleccionar rol" at bounding box center [547, 283] width 422 height 43
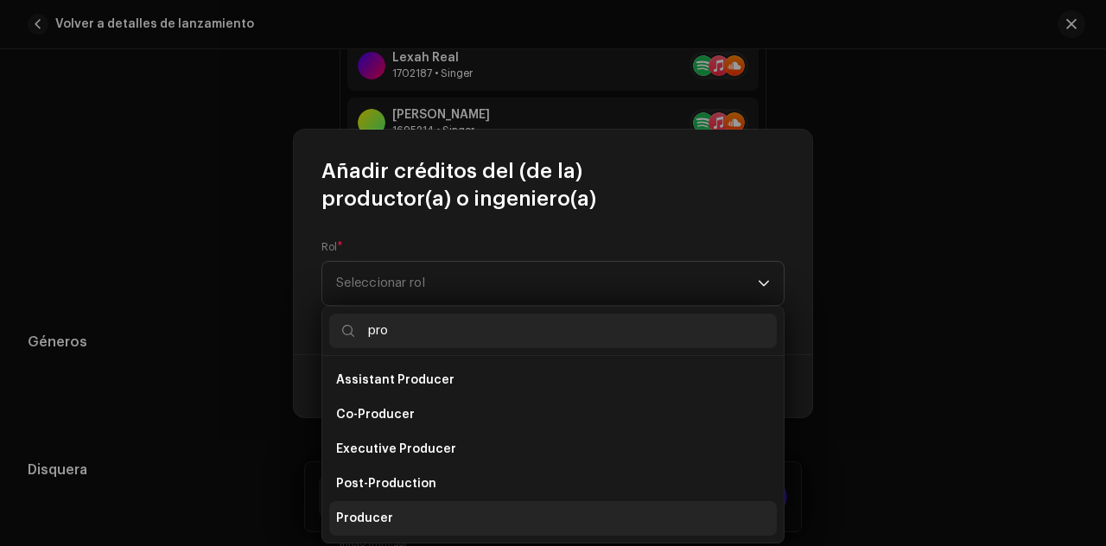
type input "pro"
click at [404, 517] on li "Producer" at bounding box center [553, 518] width 448 height 35
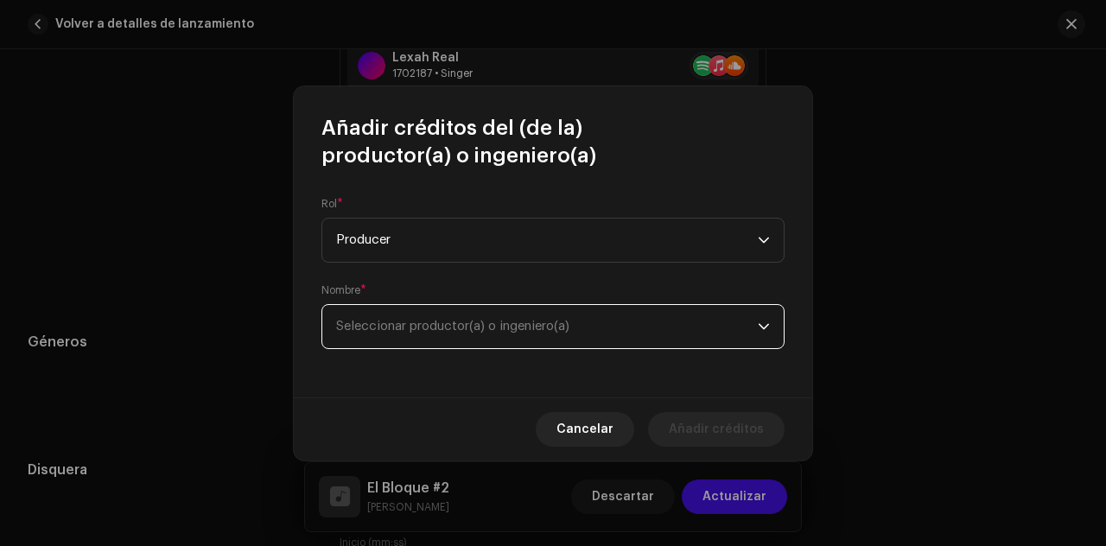
click at [423, 329] on span "Seleccionar productor(a) o ingeniero(a)" at bounding box center [452, 326] width 233 height 13
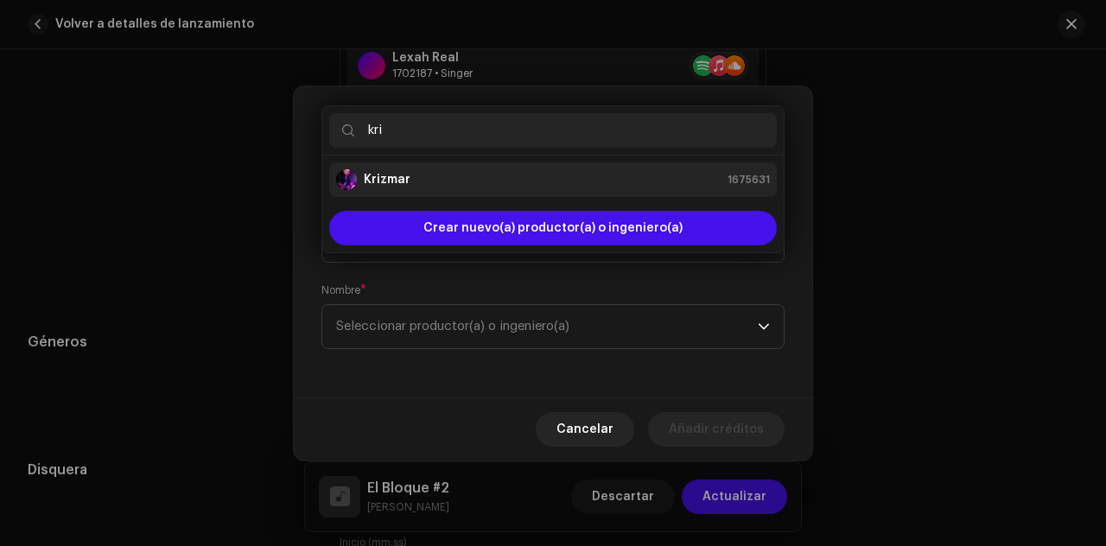
type input "kri"
click at [403, 175] on strong "Krizmar" at bounding box center [387, 179] width 47 height 17
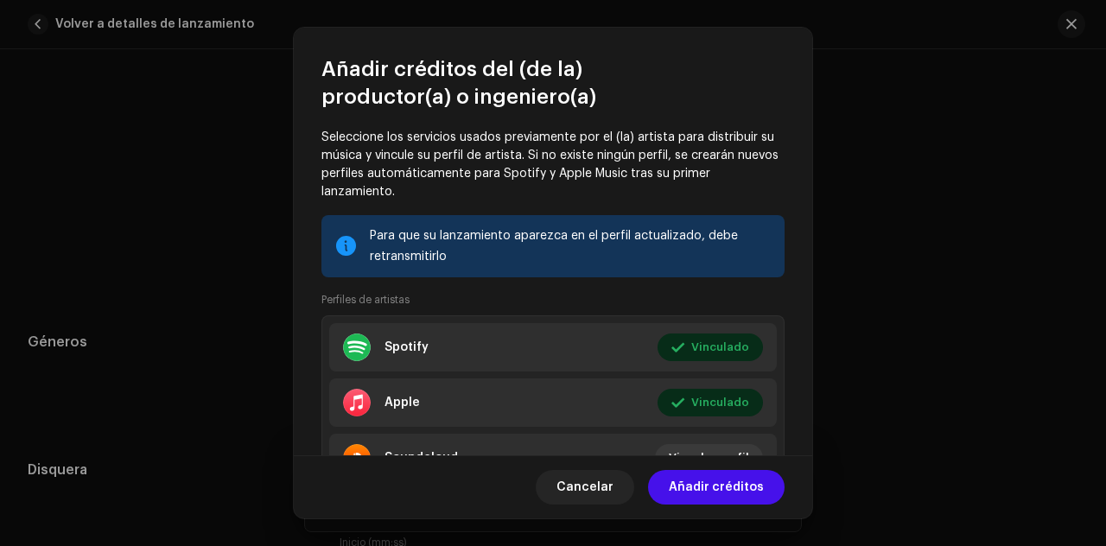
scroll to position [329, 0]
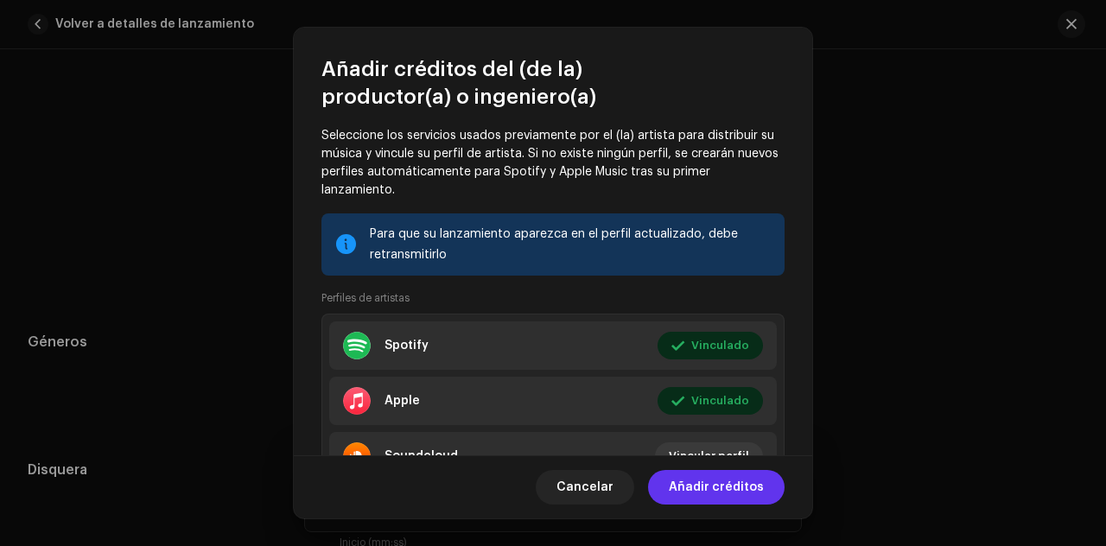
click at [710, 487] on span "Añadir créditos" at bounding box center [716, 487] width 95 height 35
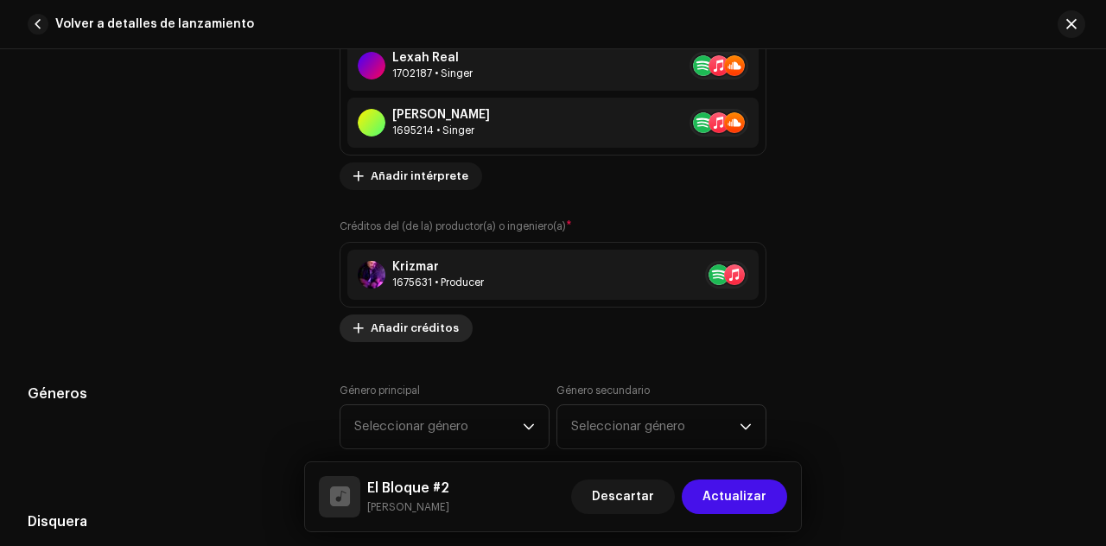
click at [412, 321] on span "Añadir créditos" at bounding box center [415, 328] width 88 height 35
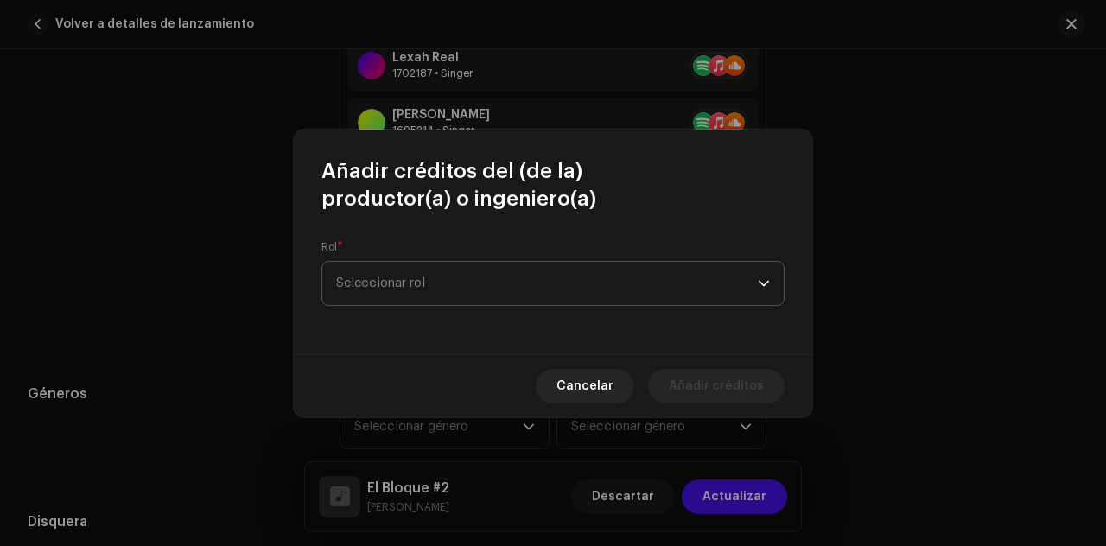
click at [425, 286] on span "Seleccionar rol" at bounding box center [547, 283] width 422 height 43
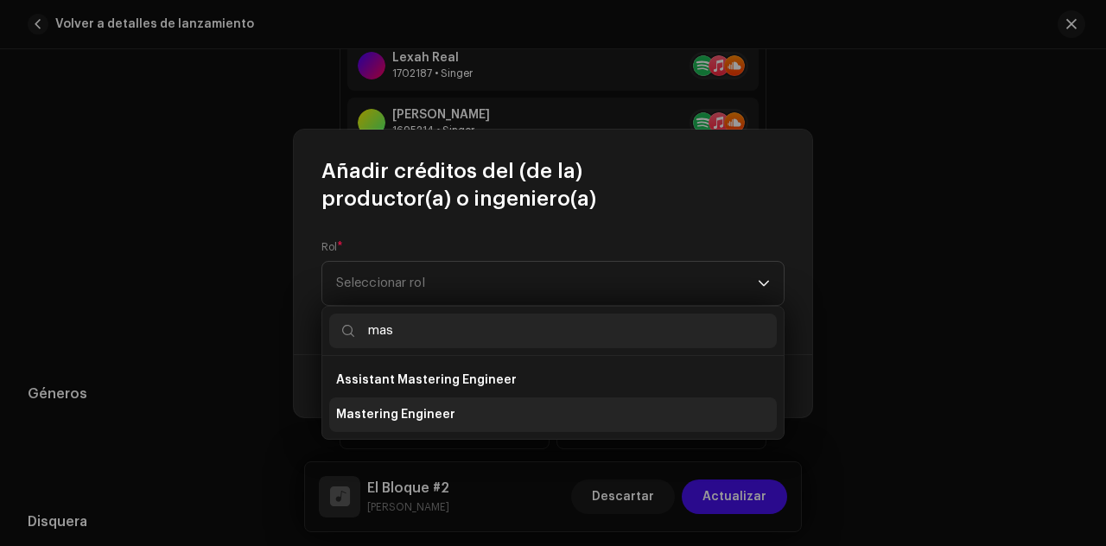
type input "mas"
click at [422, 409] on span "Mastering Engineer" at bounding box center [395, 414] width 119 height 17
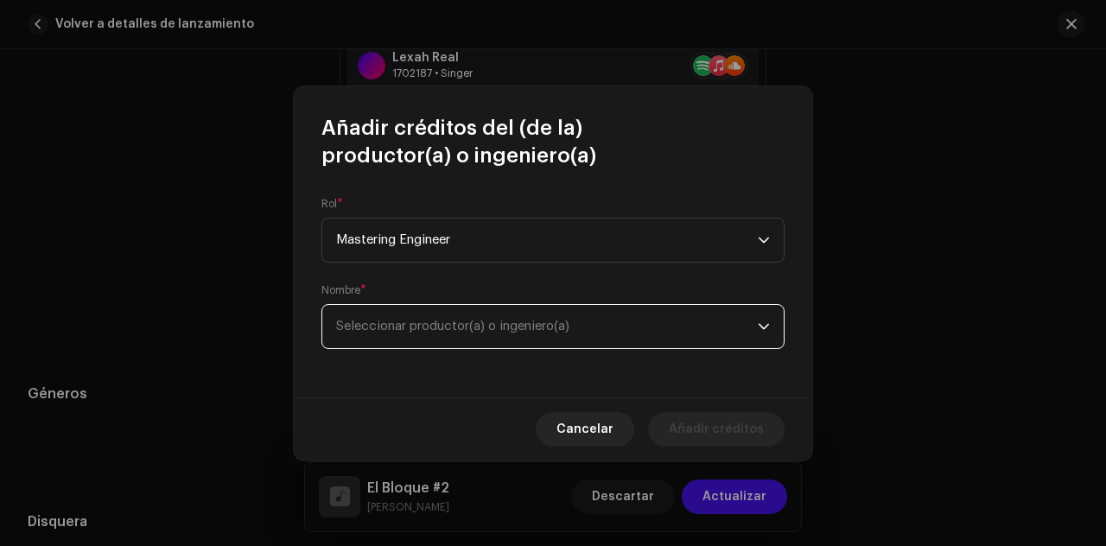
click at [442, 326] on span "Seleccionar productor(a) o ingeniero(a)" at bounding box center [452, 326] width 233 height 13
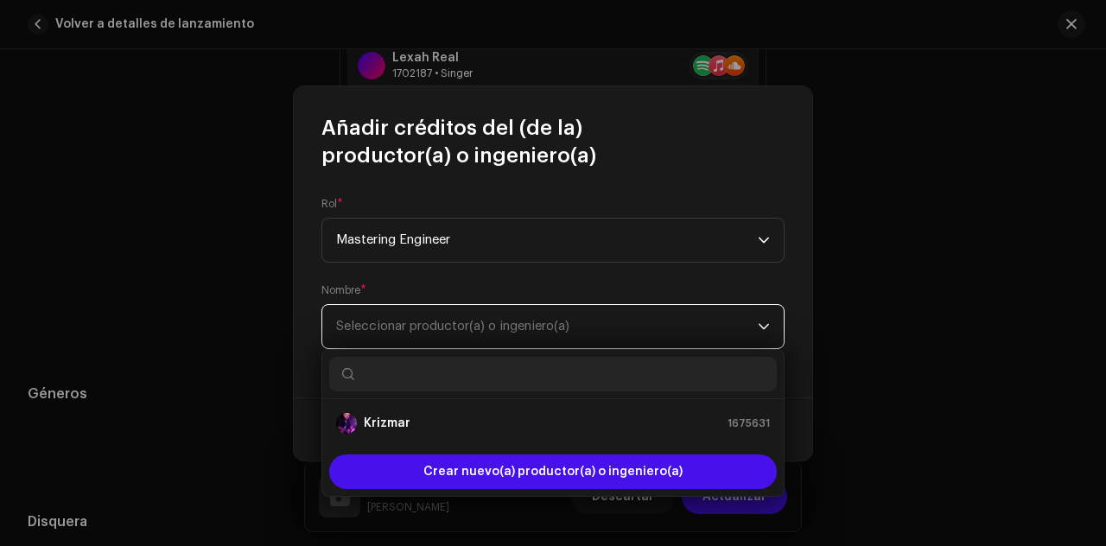
click at [442, 326] on span "Seleccionar productor(a) o ingeniero(a)" at bounding box center [452, 326] width 233 height 13
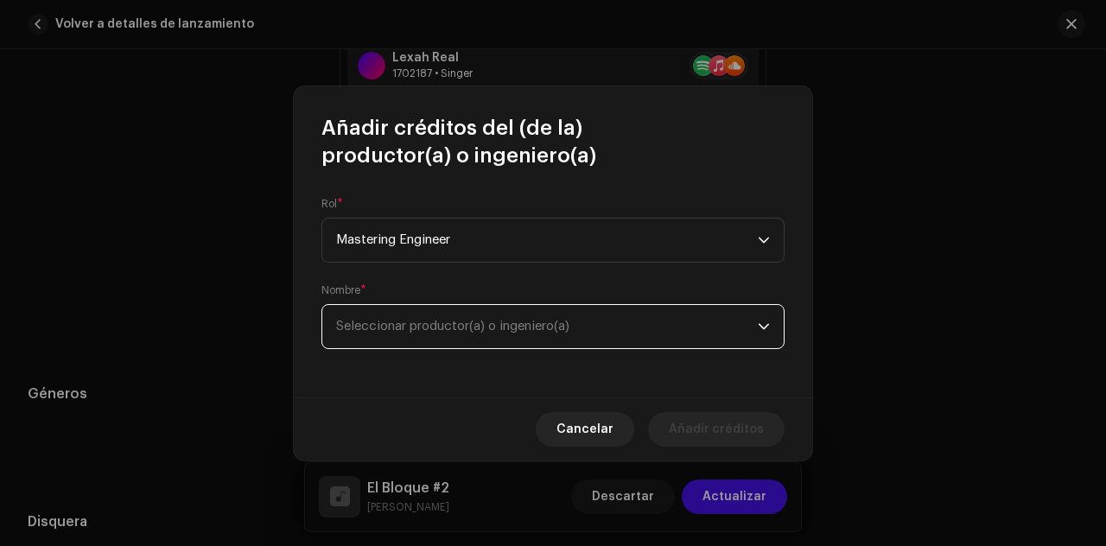
click at [442, 326] on span "Seleccionar productor(a) o ingeniero(a)" at bounding box center [452, 326] width 233 height 13
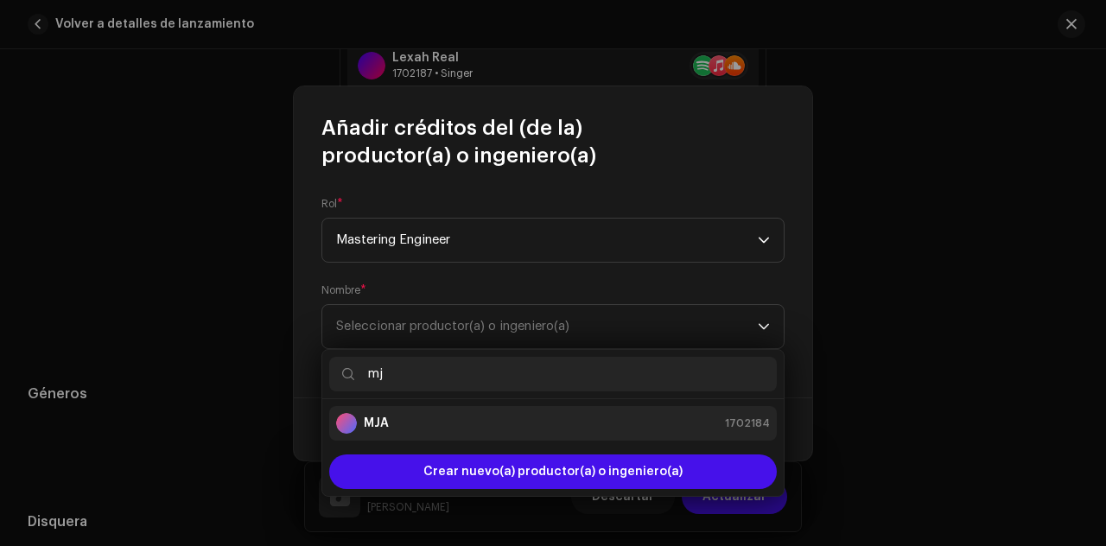
type input "mj"
click at [407, 418] on div "MJA 1702184" at bounding box center [553, 423] width 434 height 21
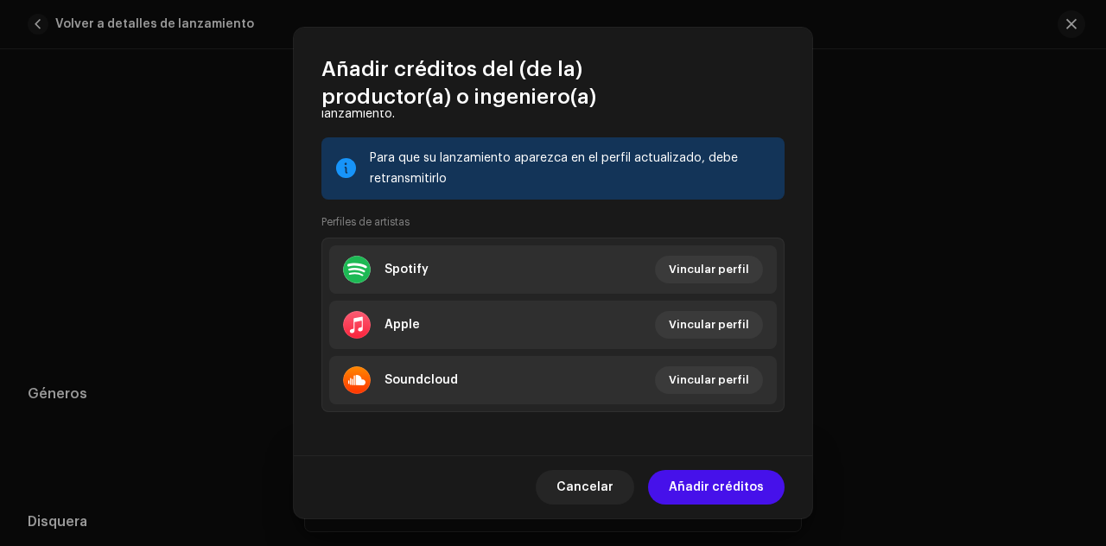
scroll to position [318, 0]
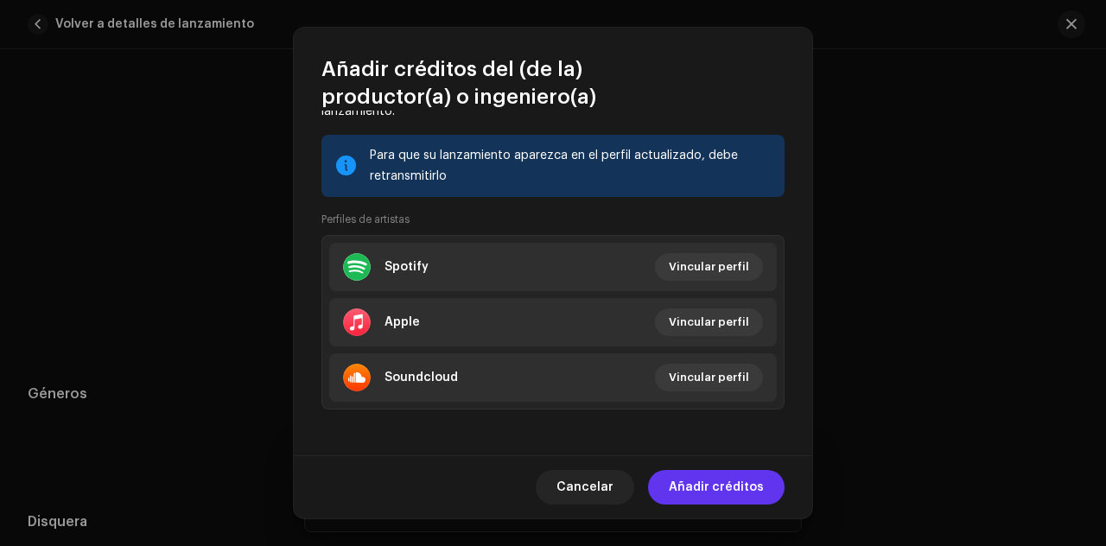
click at [733, 485] on span "Añadir créditos" at bounding box center [716, 487] width 95 height 35
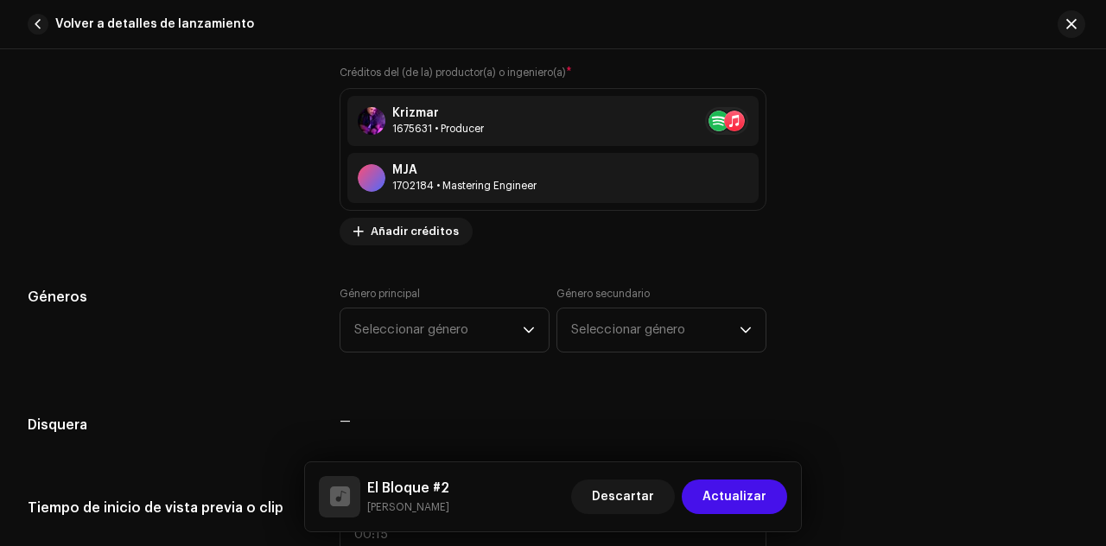
scroll to position [1837, 0]
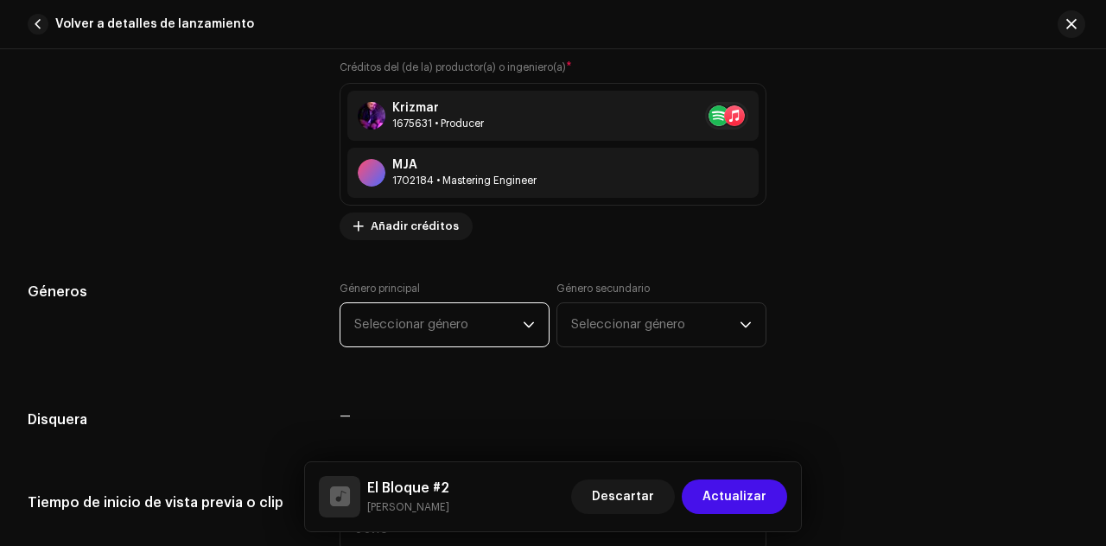
click at [512, 326] on span "Seleccionar género" at bounding box center [438, 324] width 169 height 43
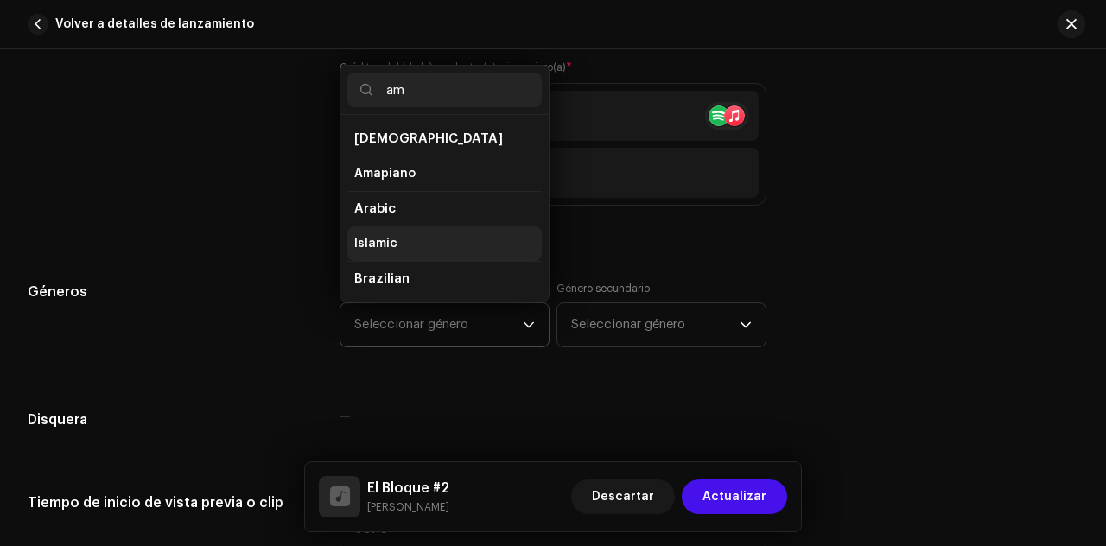
scroll to position [29, 0]
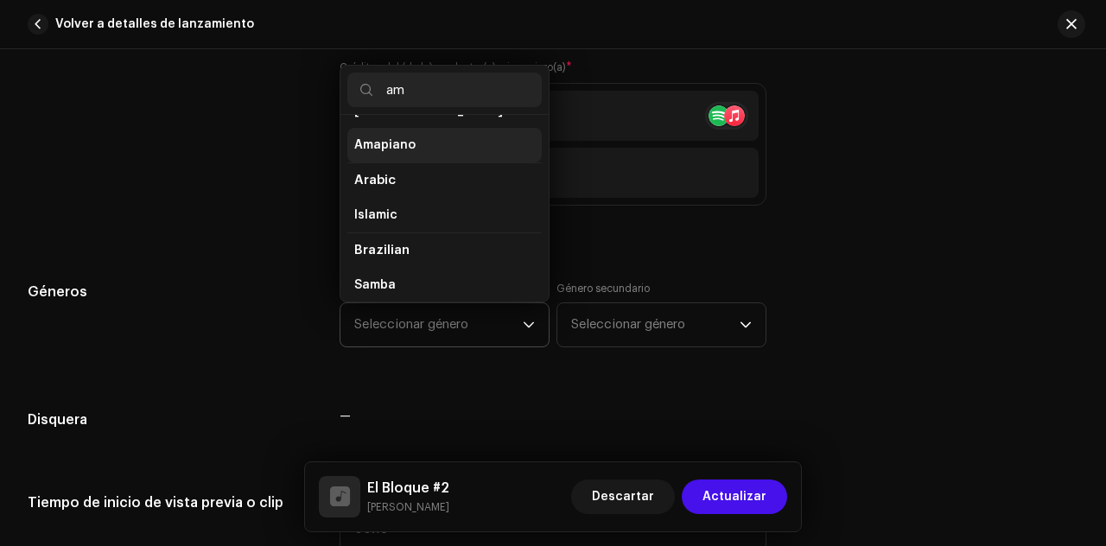
type input "am"
click at [415, 131] on li "Amapiano" at bounding box center [444, 145] width 194 height 35
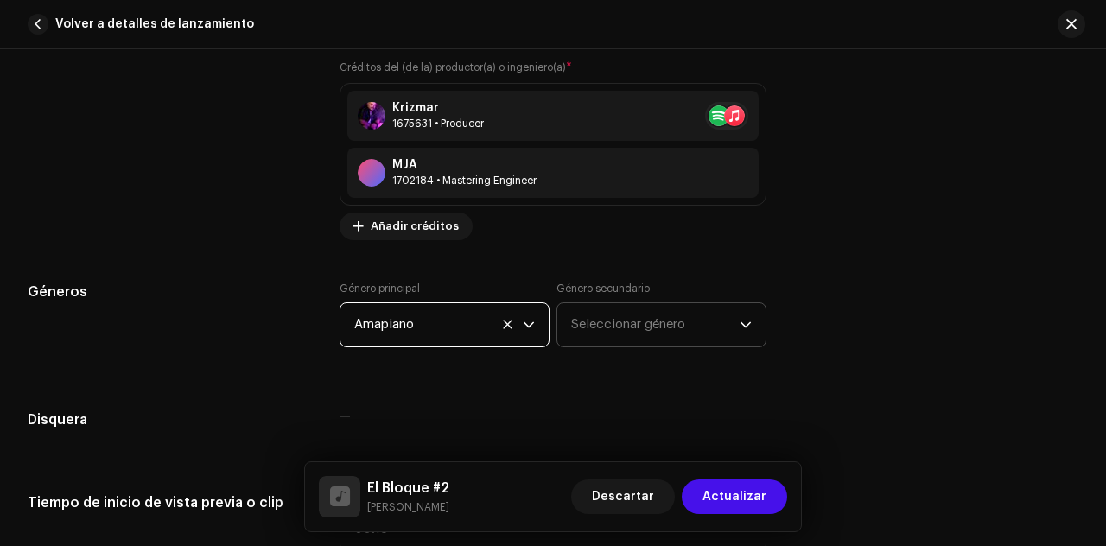
click at [632, 333] on span "Seleccionar género" at bounding box center [655, 324] width 169 height 43
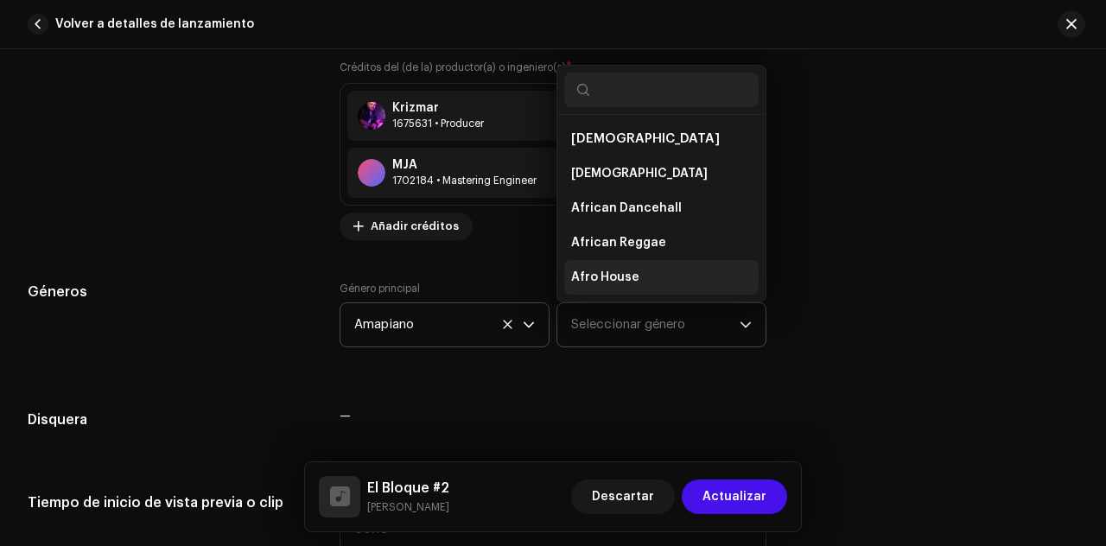
scroll to position [28, 0]
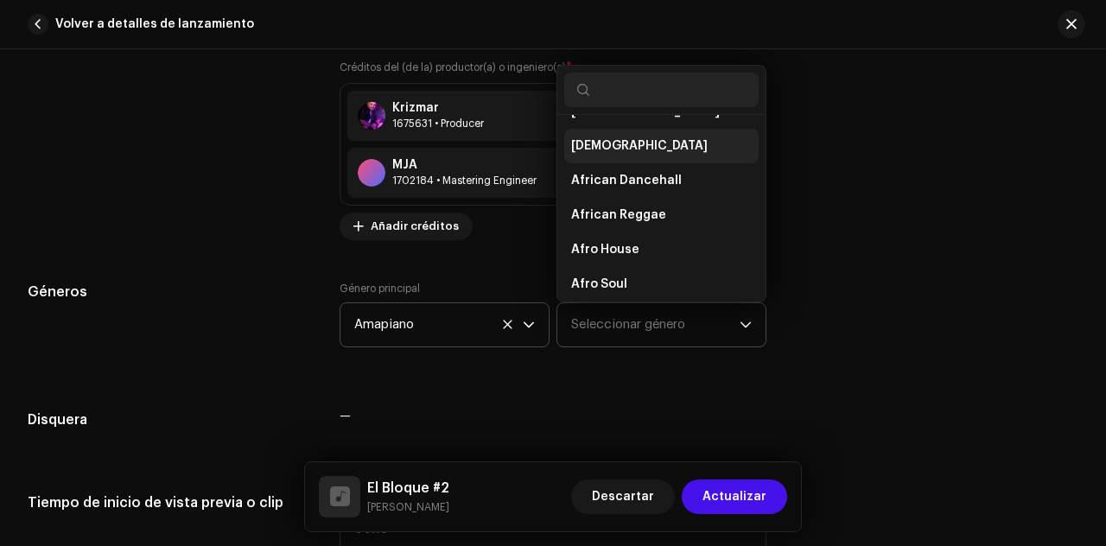
click at [638, 137] on li "[DEMOGRAPHIC_DATA]" at bounding box center [661, 146] width 194 height 35
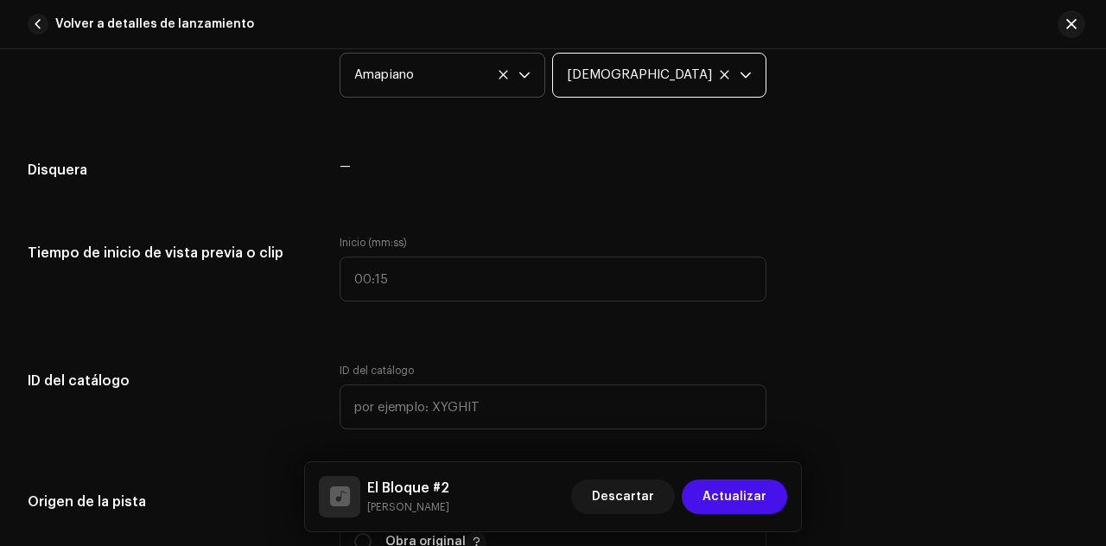
scroll to position [2098, 0]
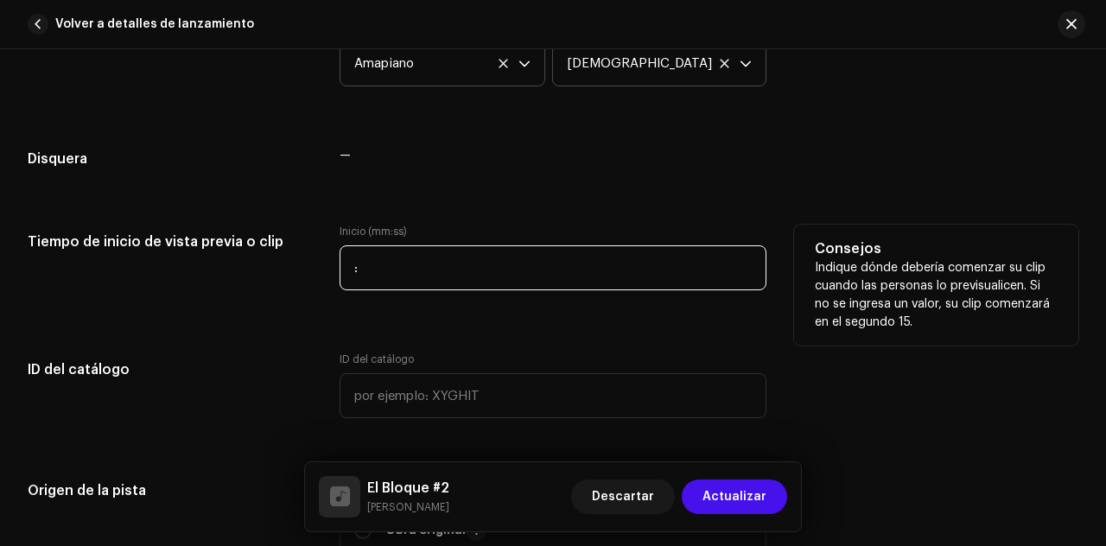
click at [439, 271] on input ":" at bounding box center [553, 267] width 427 height 45
type input "00:16"
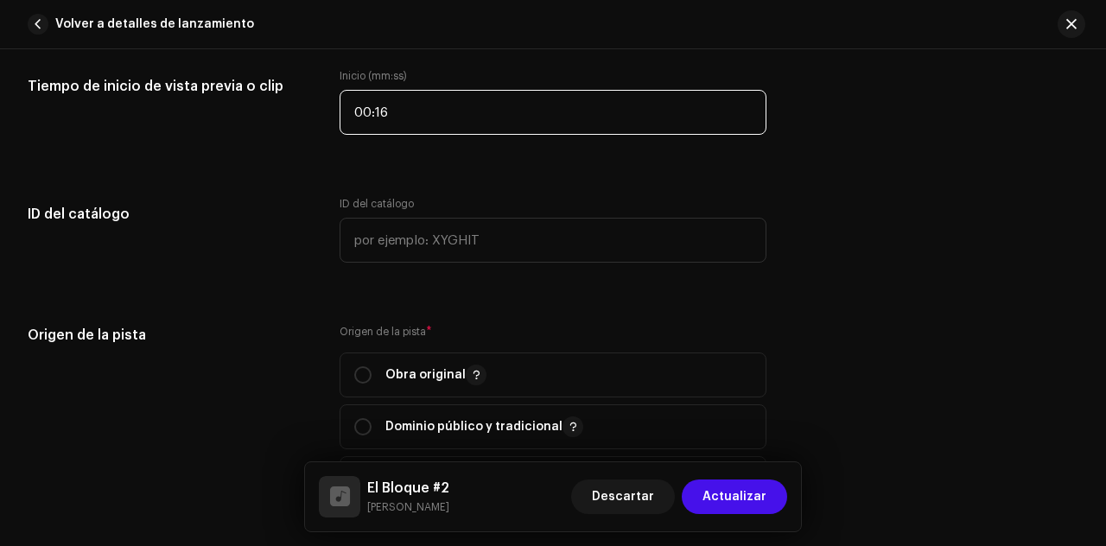
scroll to position [2316, 0]
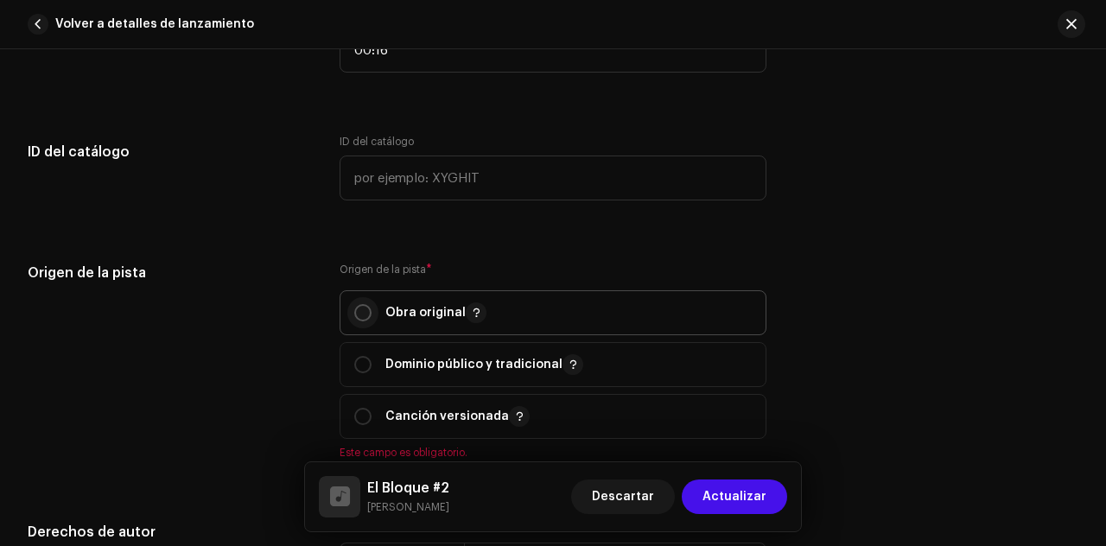
click at [364, 309] on input "radio" at bounding box center [362, 312] width 17 height 17
radio input "true"
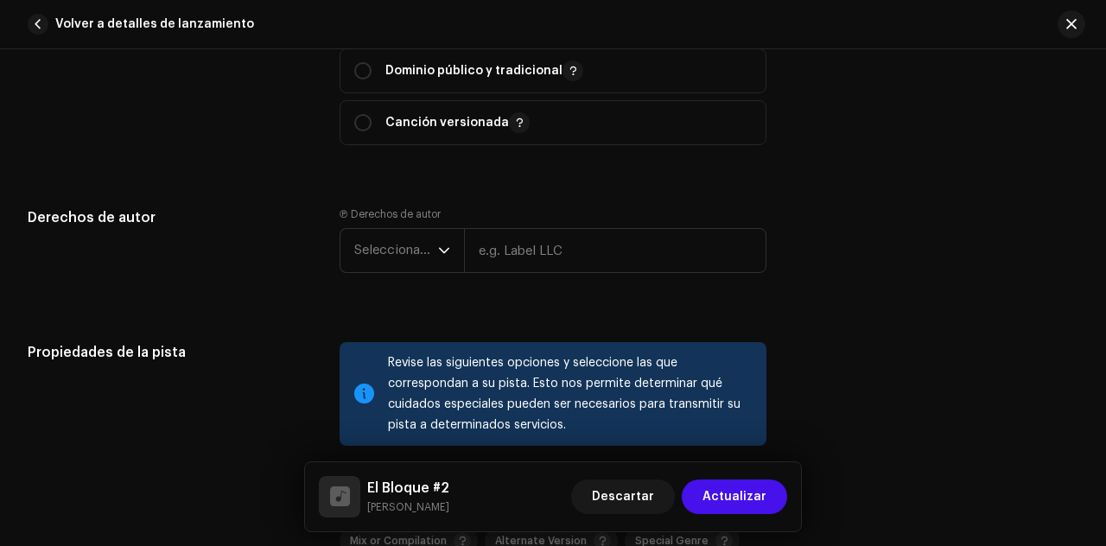
scroll to position [2646, 0]
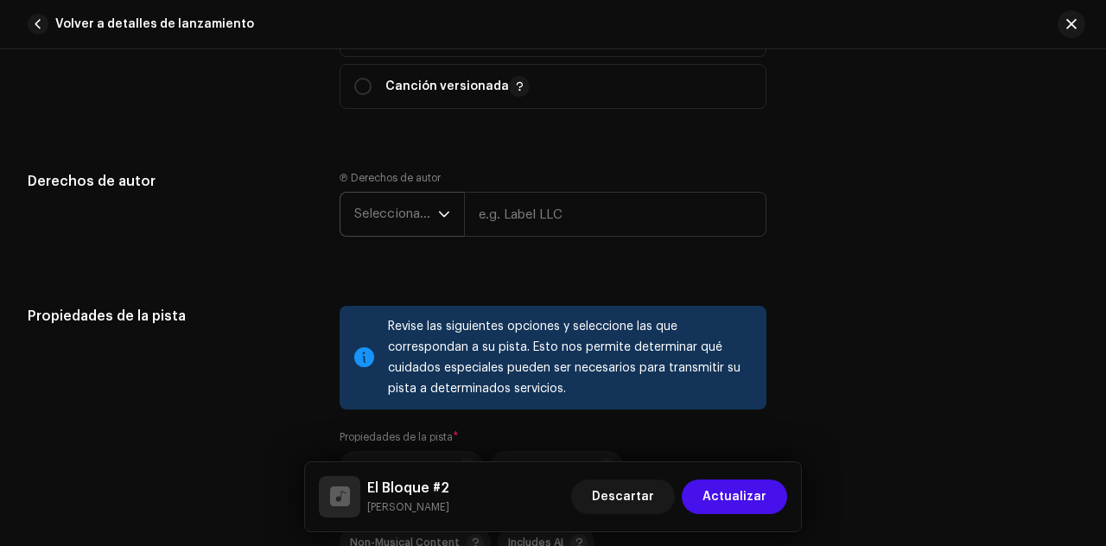
click at [438, 208] on icon "dropdown trigger" at bounding box center [444, 214] width 12 height 12
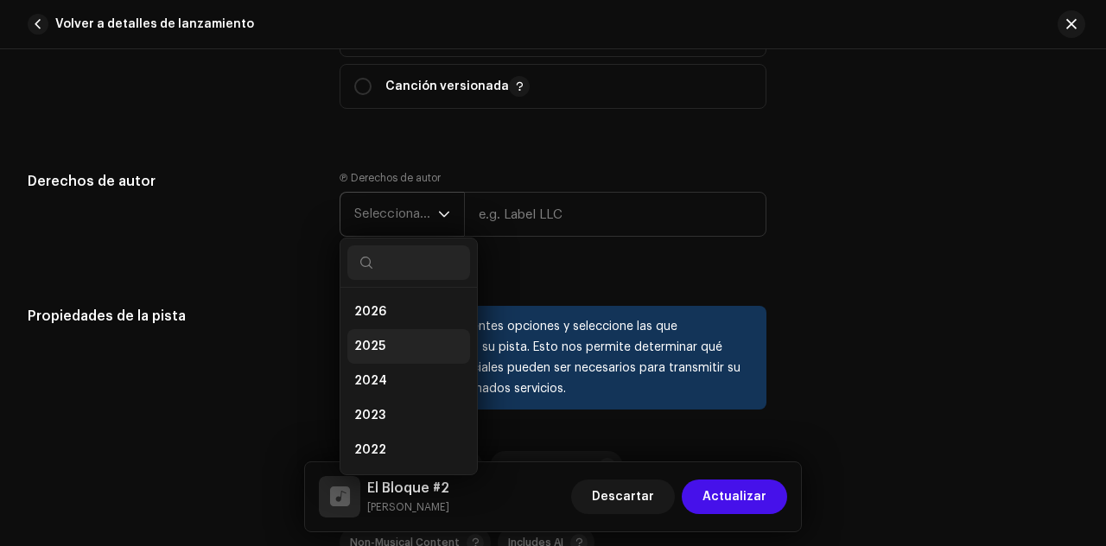
click at [395, 333] on li "2025" at bounding box center [408, 346] width 123 height 35
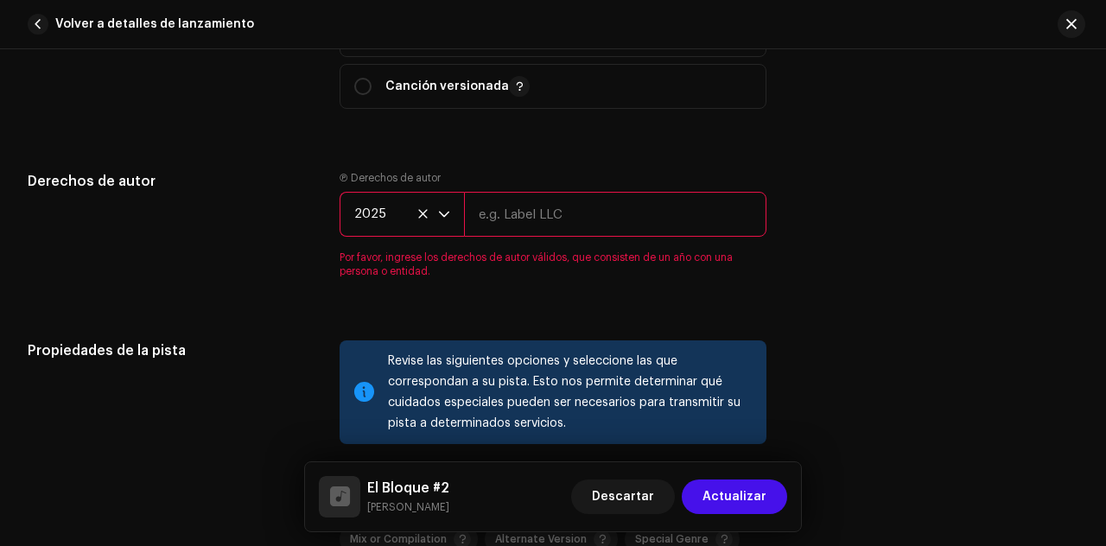
click at [529, 213] on input "text" at bounding box center [615, 214] width 302 height 45
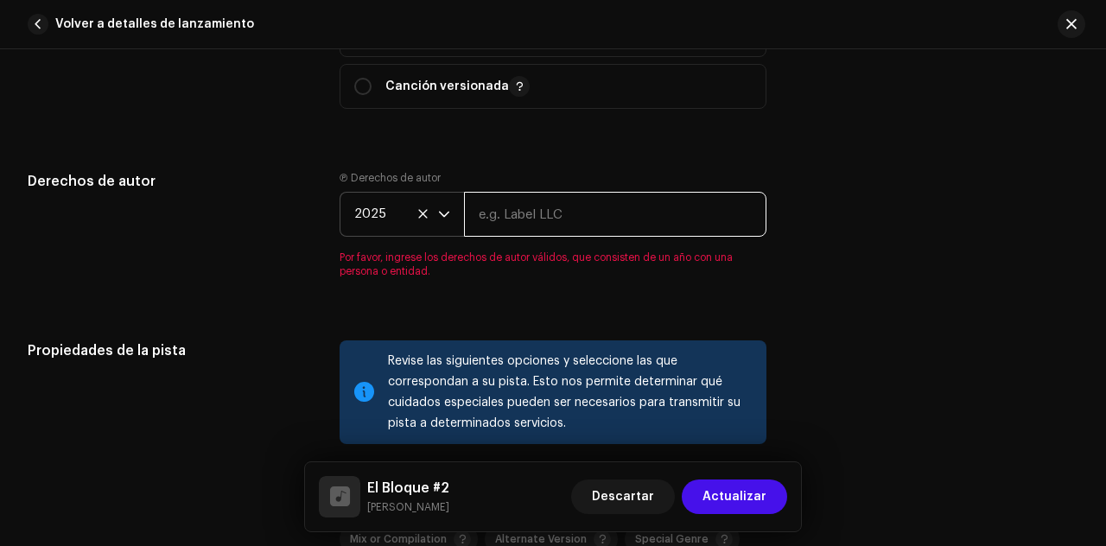
type input "Quilla Music"
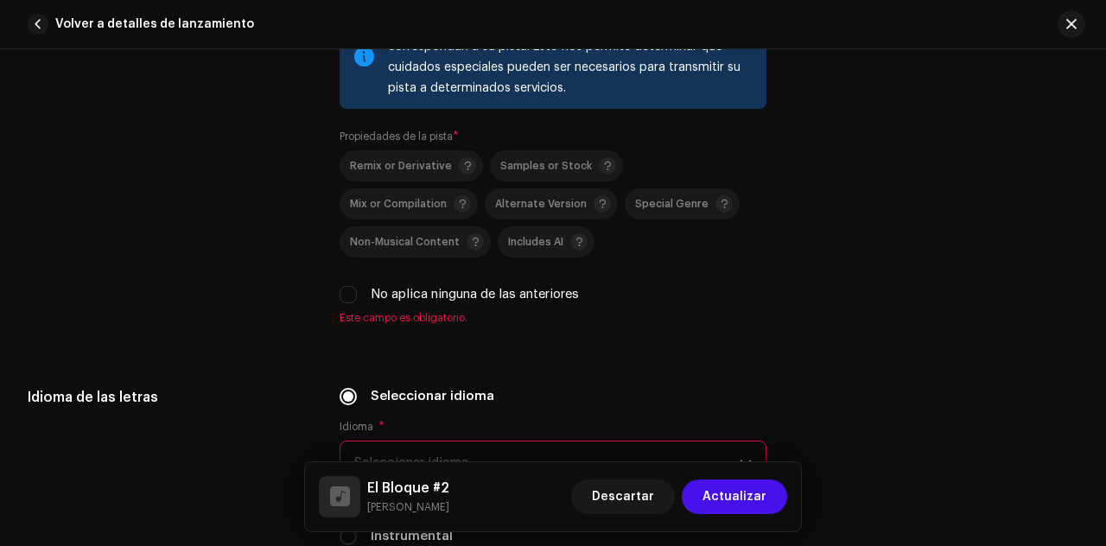
scroll to position [2978, 0]
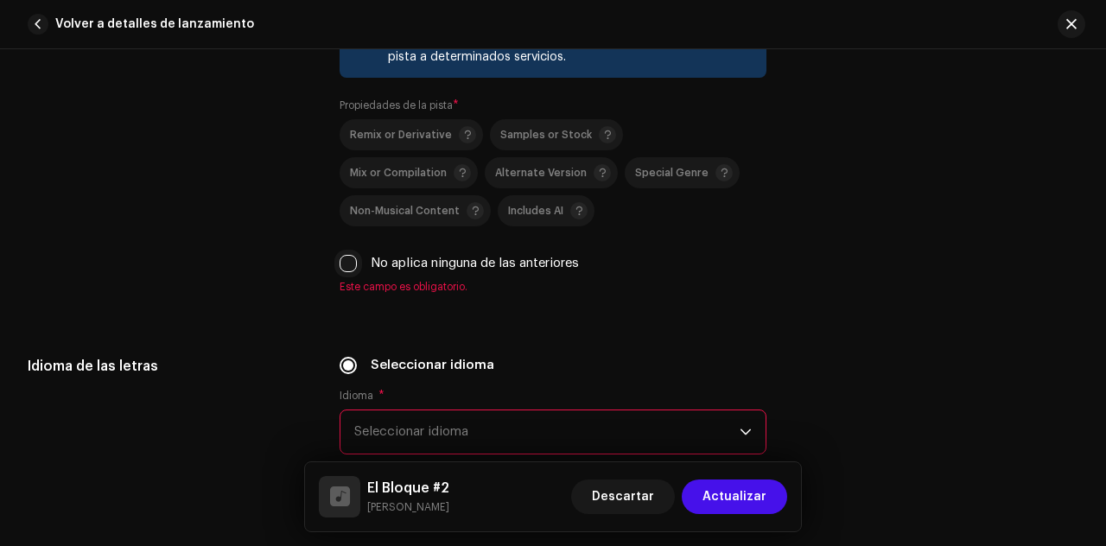
click at [344, 259] on input "No aplica ninguna de las anteriores" at bounding box center [348, 263] width 17 height 17
checkbox input "true"
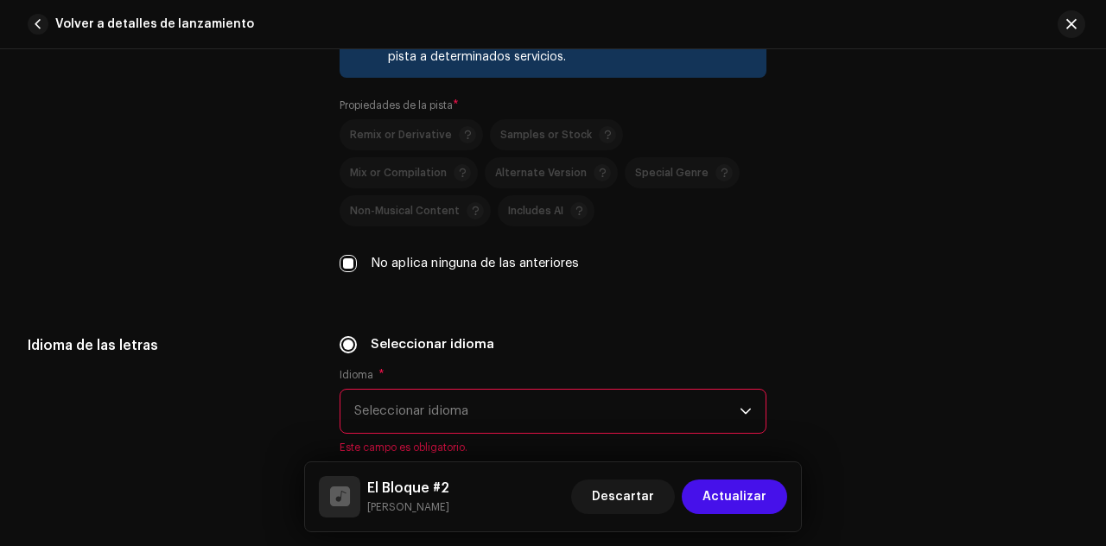
drag, startPoint x: 1098, startPoint y: 396, endPoint x: 1100, endPoint y: 406, distance: 10.7
click at [1100, 406] on div "Detalles de la pista Complete los siguientes pasos para finalizar su pista. 1 d…" at bounding box center [553, 297] width 1106 height 497
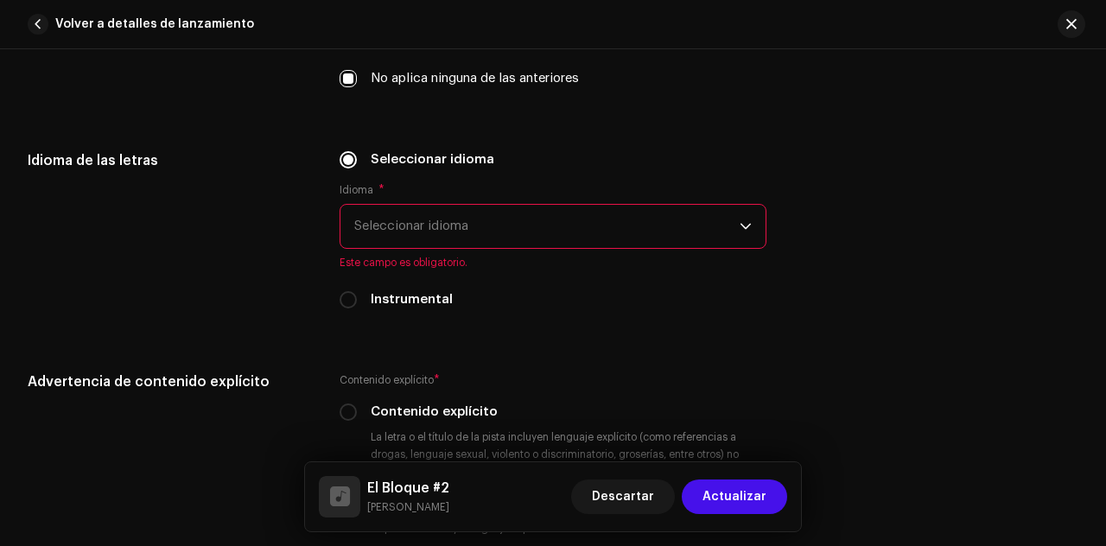
scroll to position [3194, 0]
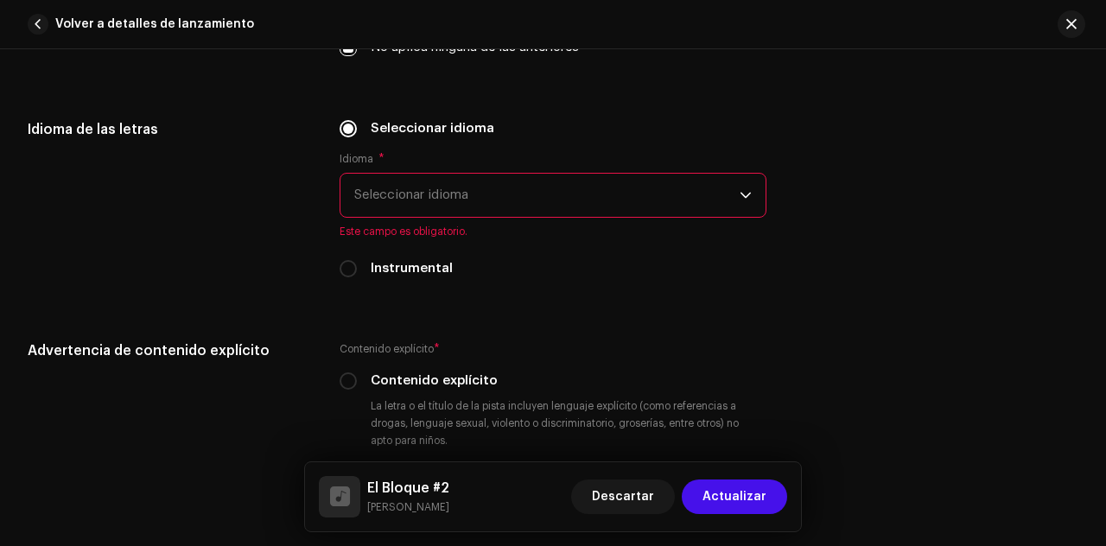
click at [669, 184] on span "Seleccionar idioma" at bounding box center [546, 195] width 385 height 43
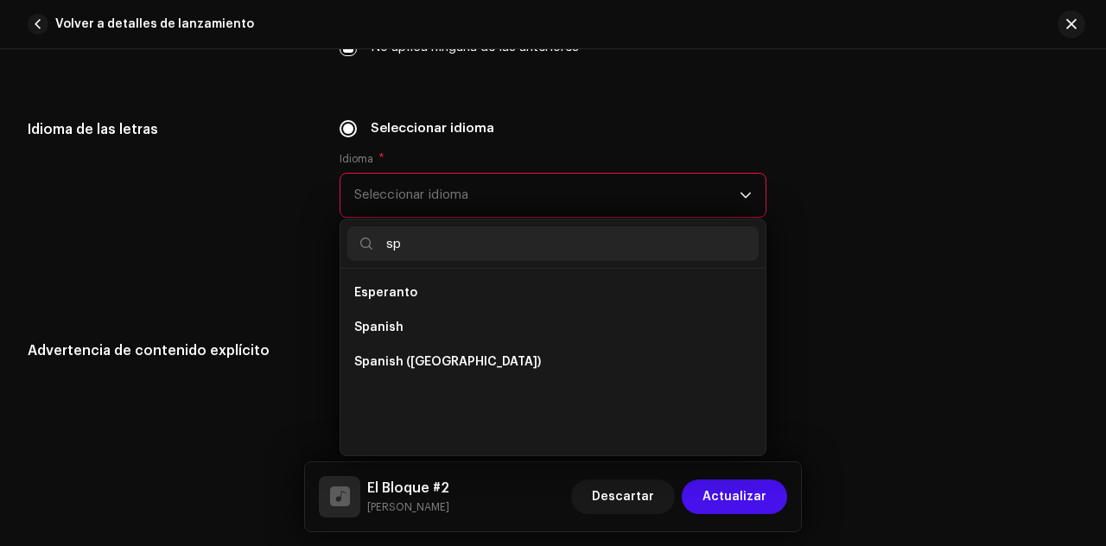
scroll to position [0, 0]
type input "sp"
click at [453, 357] on span "Spanish ([GEOGRAPHIC_DATA])" at bounding box center [447, 361] width 187 height 17
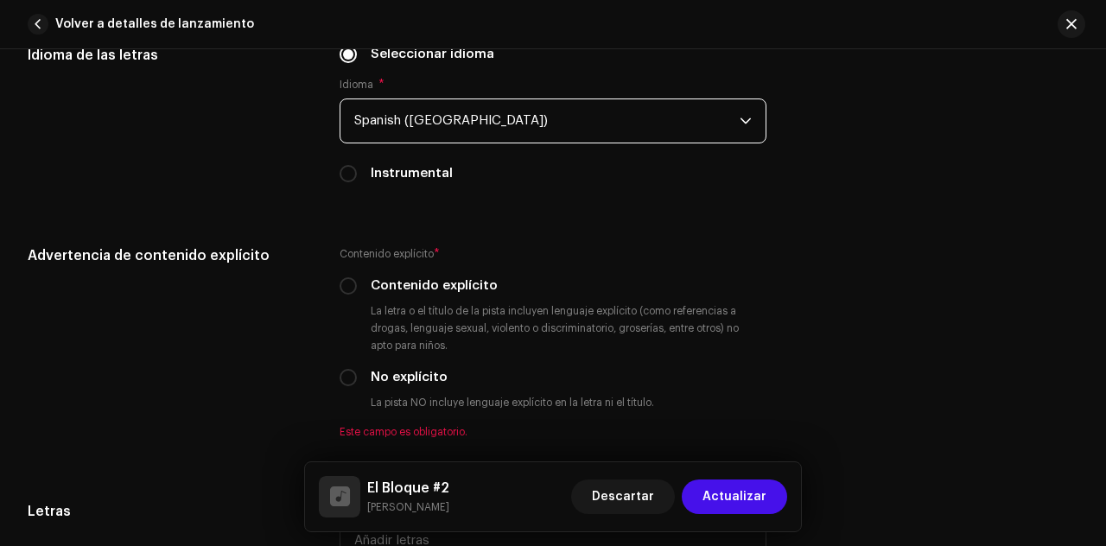
scroll to position [3300, 0]
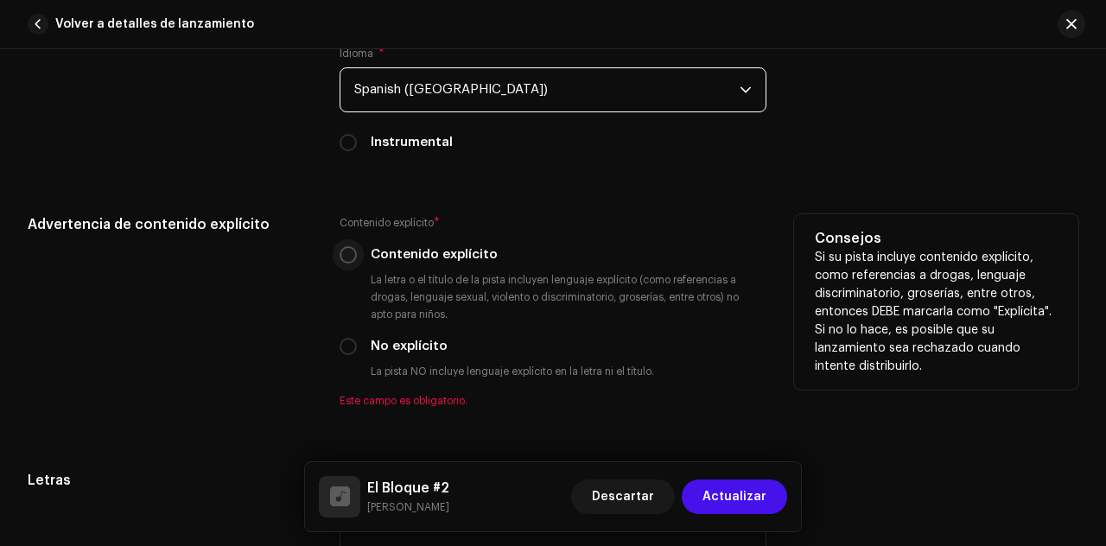
click at [347, 246] on input "Contenido explícito" at bounding box center [348, 254] width 17 height 17
radio input "true"
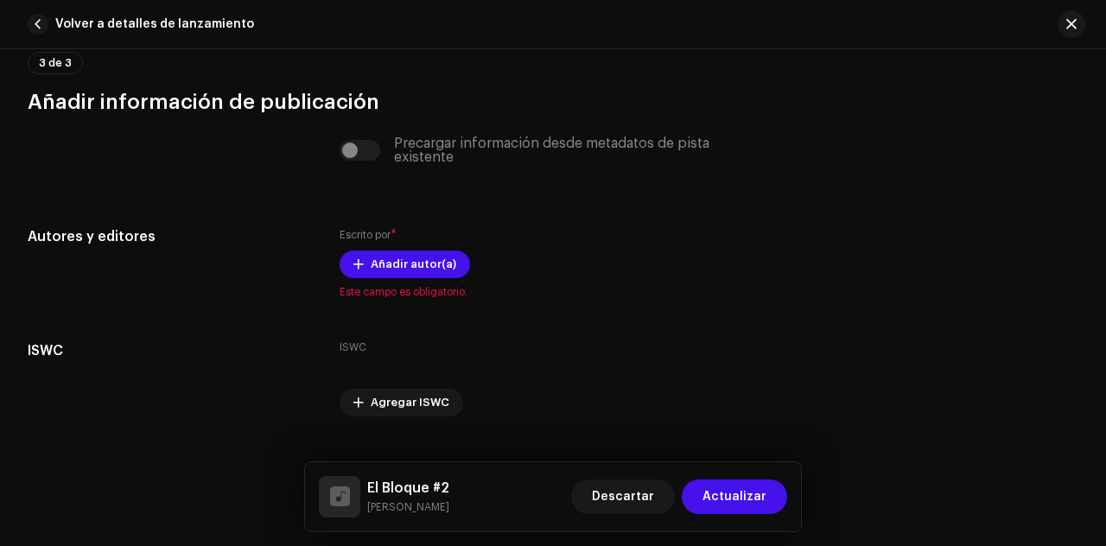
scroll to position [3905, 0]
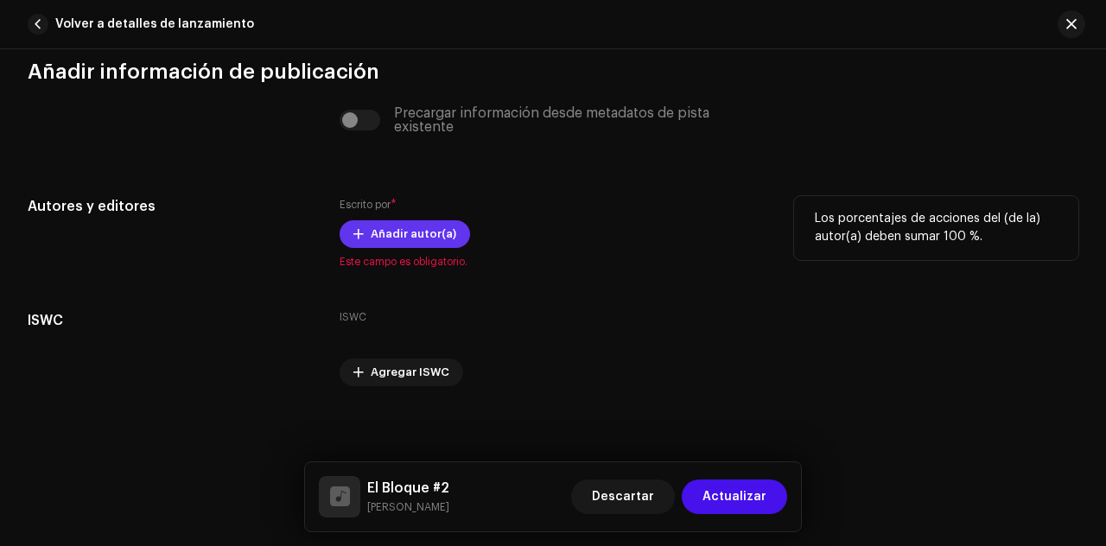
click at [442, 229] on span "Añadir autor(a)" at bounding box center [414, 234] width 86 height 35
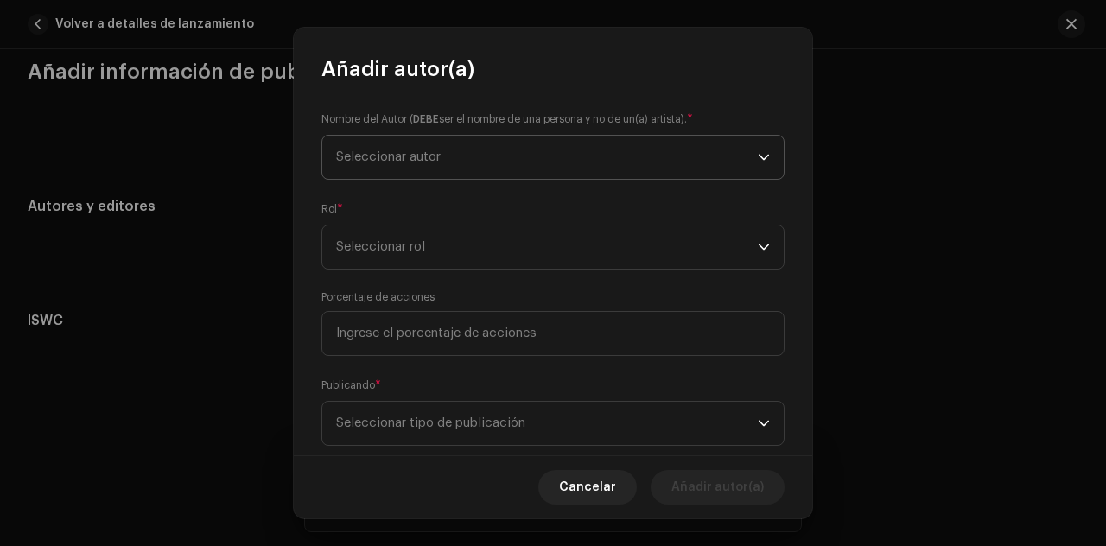
click at [439, 161] on span "Seleccionar autor" at bounding box center [388, 156] width 105 height 13
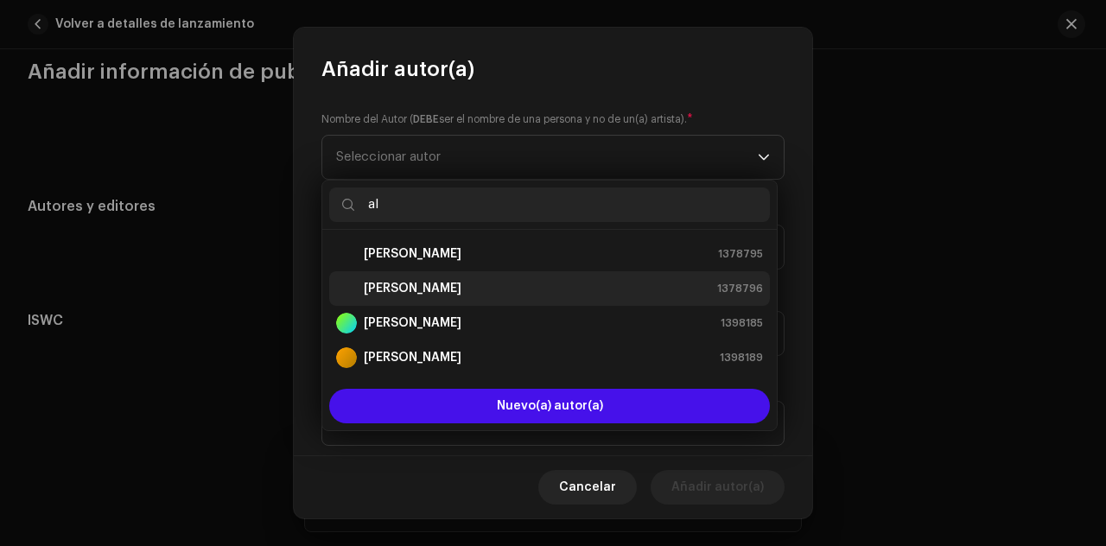
type input "al"
click at [416, 280] on strong "[PERSON_NAME]" at bounding box center [413, 288] width 98 height 17
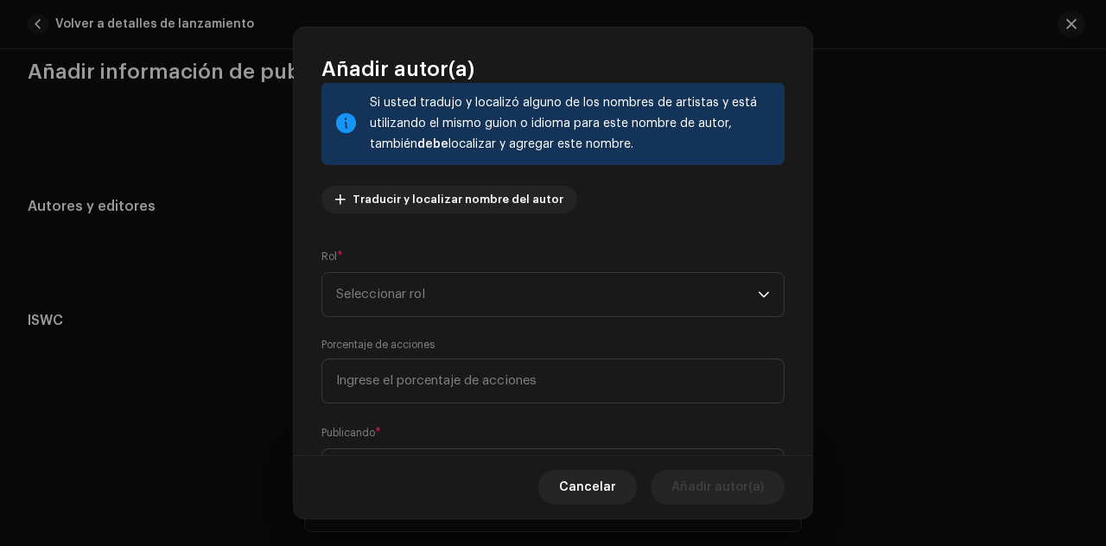
scroll to position [131, 0]
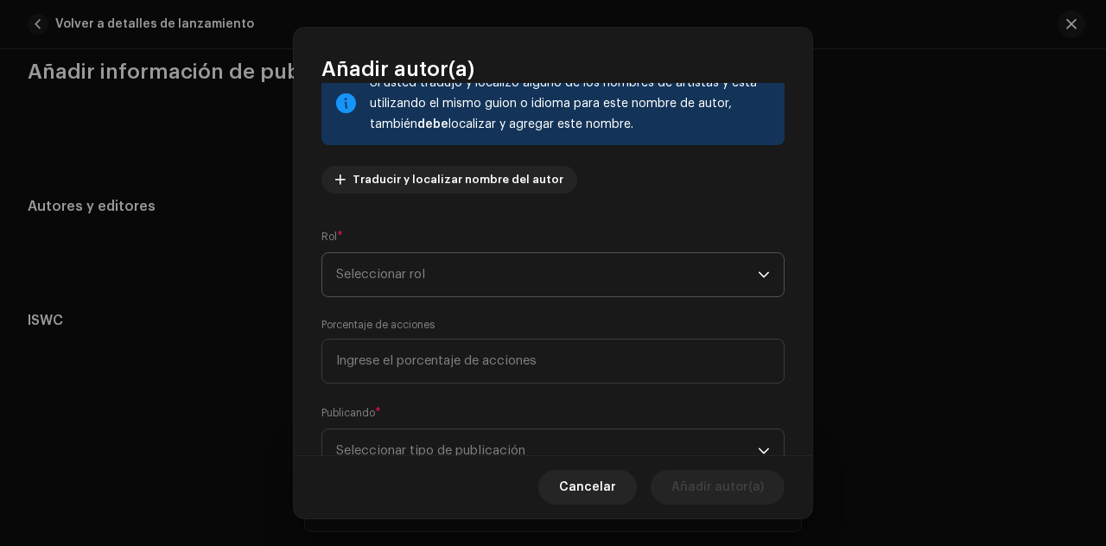
click at [709, 268] on span "Seleccionar rol" at bounding box center [547, 274] width 422 height 43
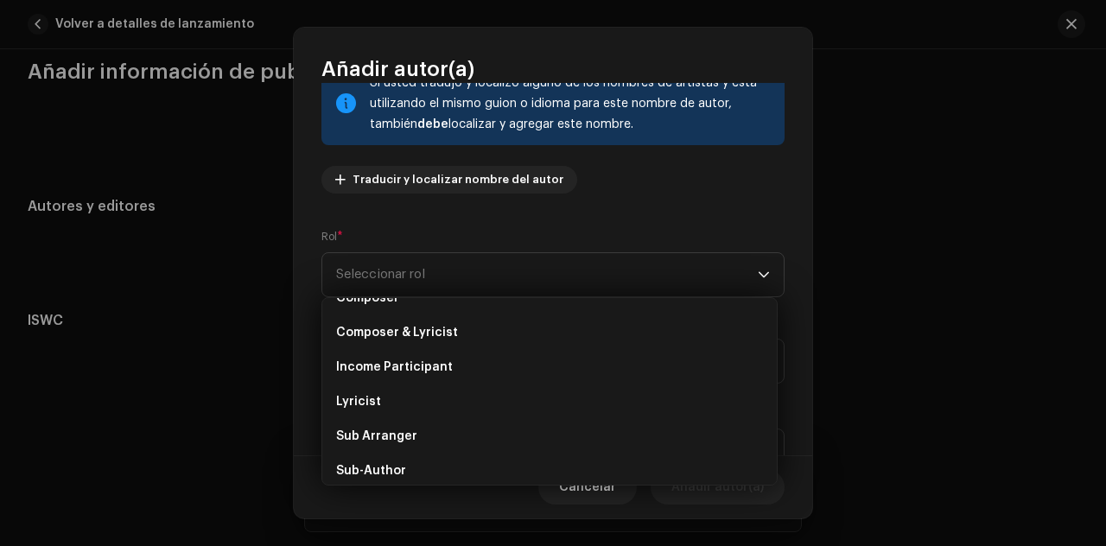
scroll to position [96, 0]
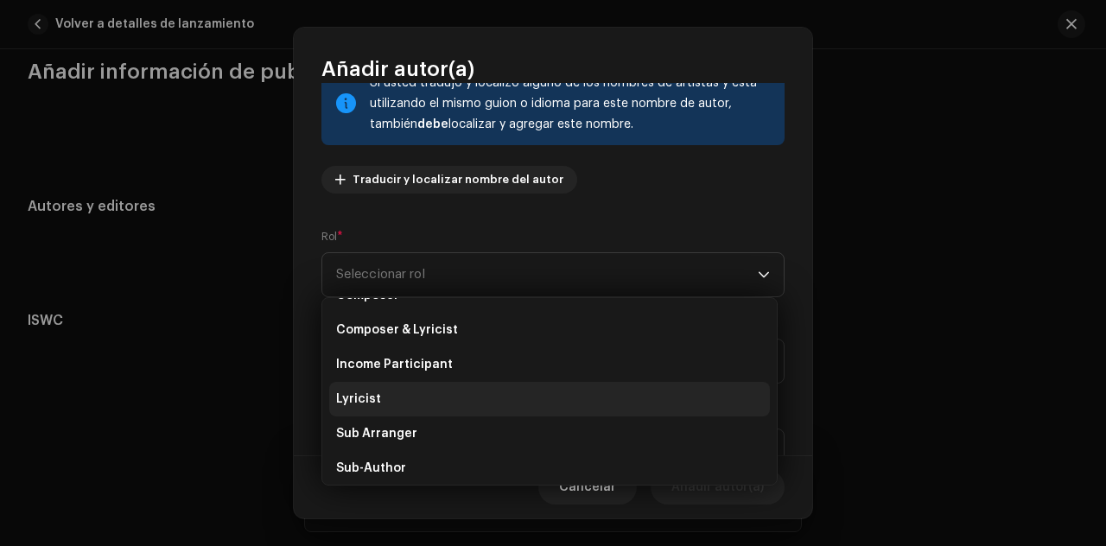
click at [457, 395] on li "Lyricist" at bounding box center [549, 399] width 441 height 35
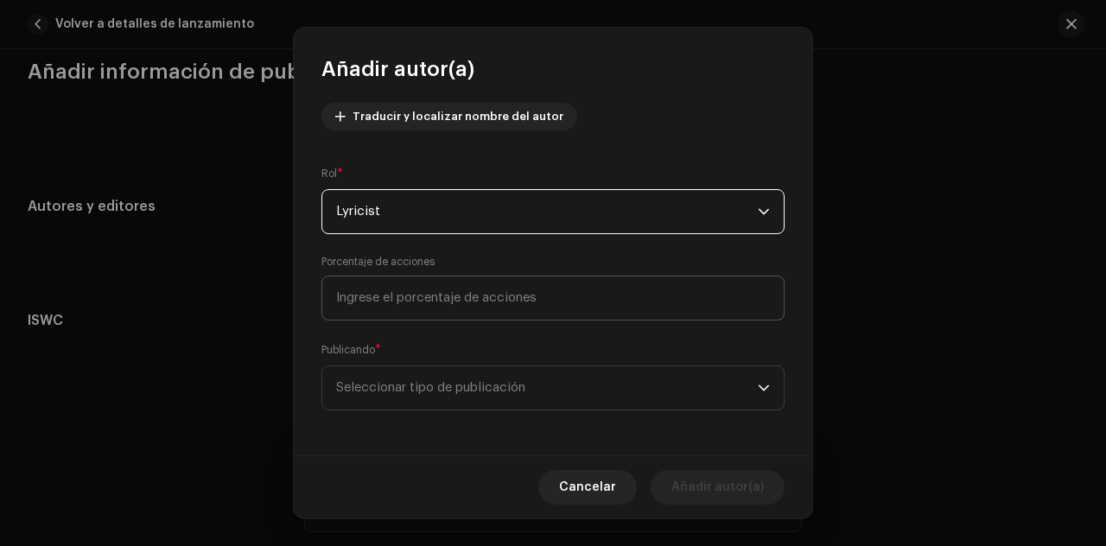
scroll to position [196, 0]
click at [598, 386] on span "Seleccionar tipo de publicación" at bounding box center [547, 386] width 422 height 43
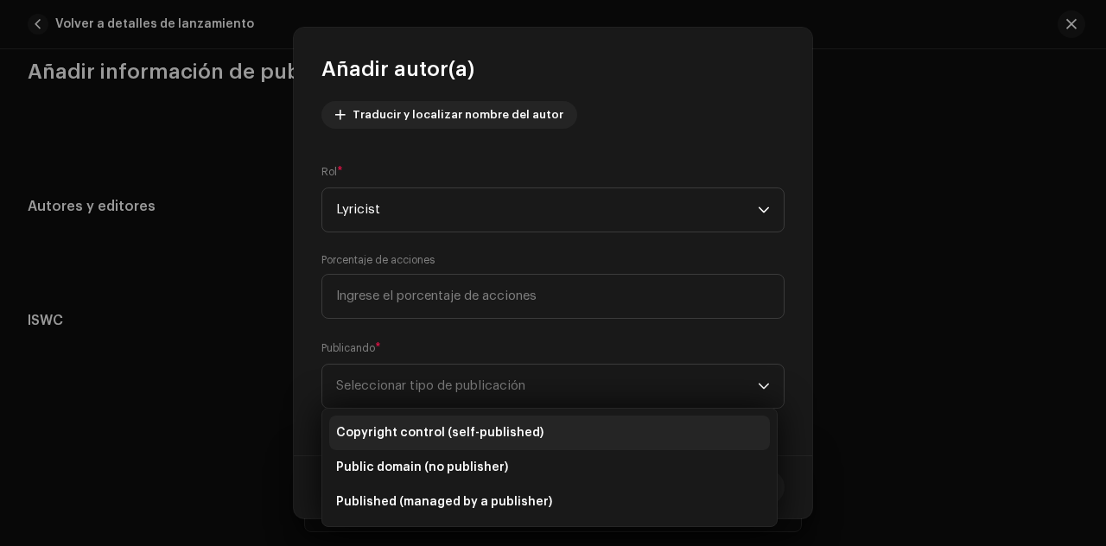
click at [501, 430] on span "Copyright control (self-published)" at bounding box center [439, 432] width 207 height 17
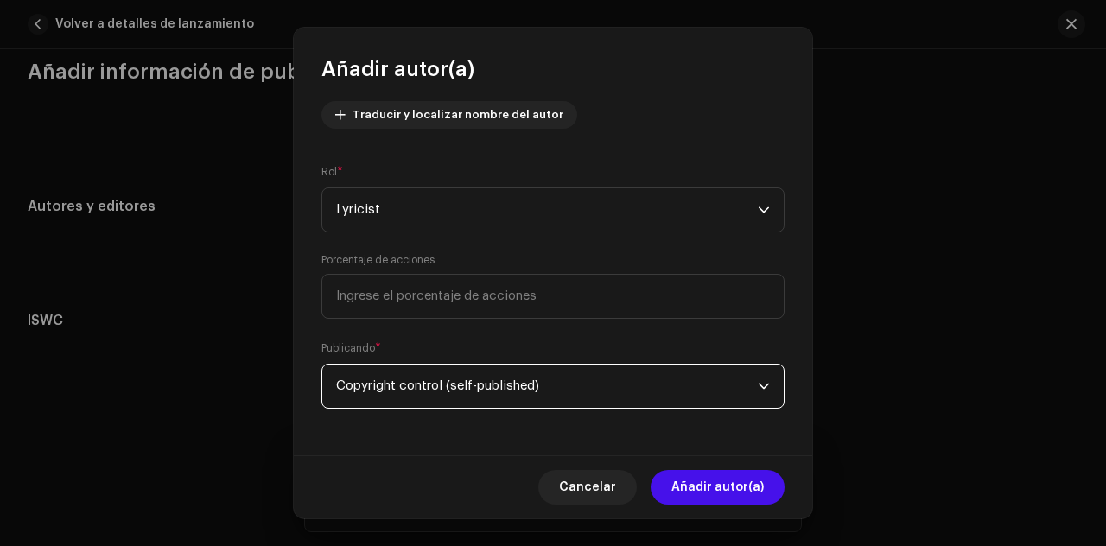
drag, startPoint x: 737, startPoint y: 493, endPoint x: 728, endPoint y: 478, distance: 18.2
click at [735, 493] on span "Añadir autor(a)" at bounding box center [718, 487] width 92 height 35
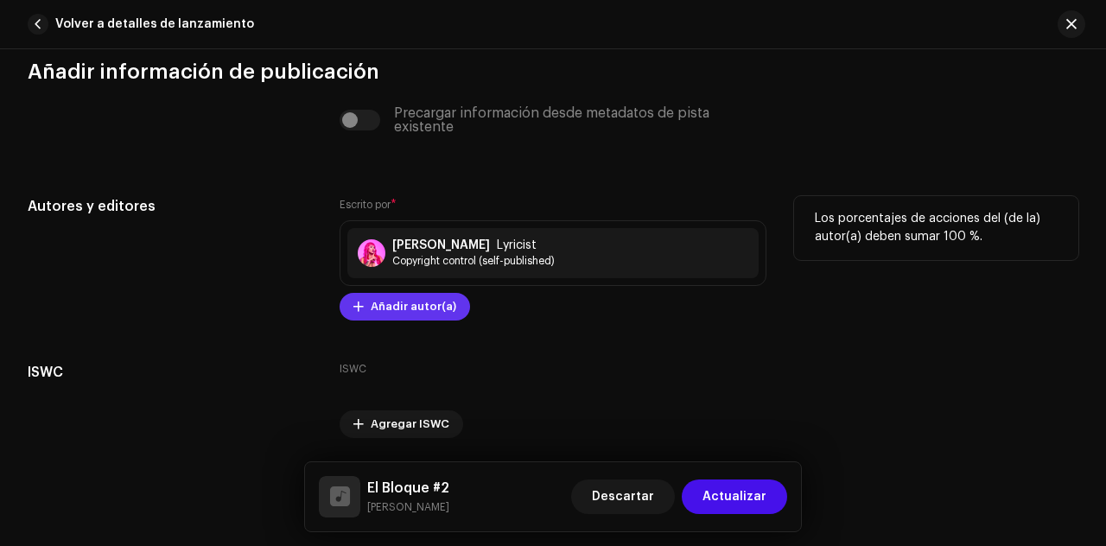
click at [402, 308] on span "Añadir autor(a)" at bounding box center [414, 307] width 86 height 35
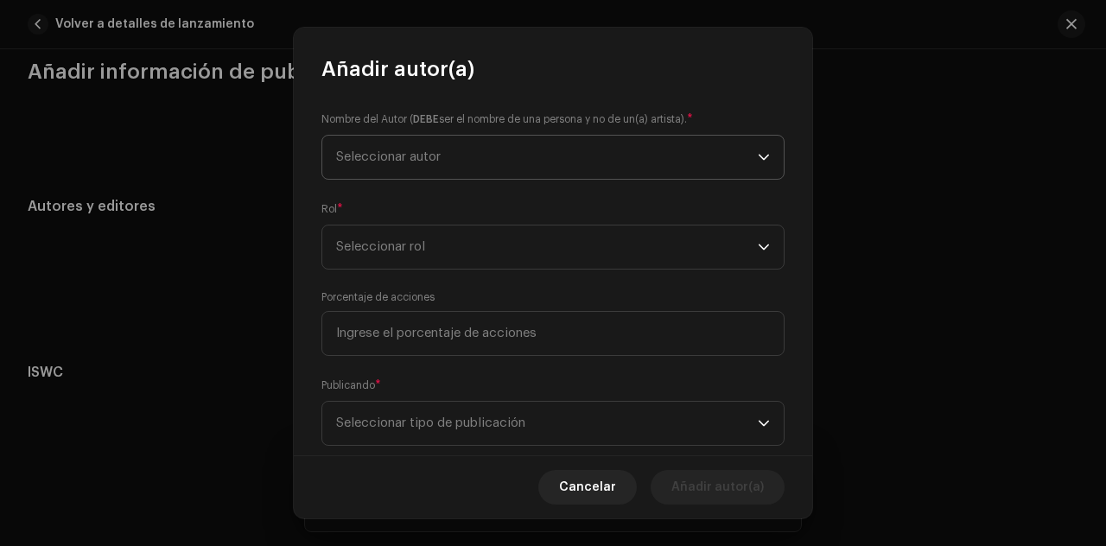
click at [449, 156] on span "Seleccionar autor" at bounding box center [547, 157] width 422 height 43
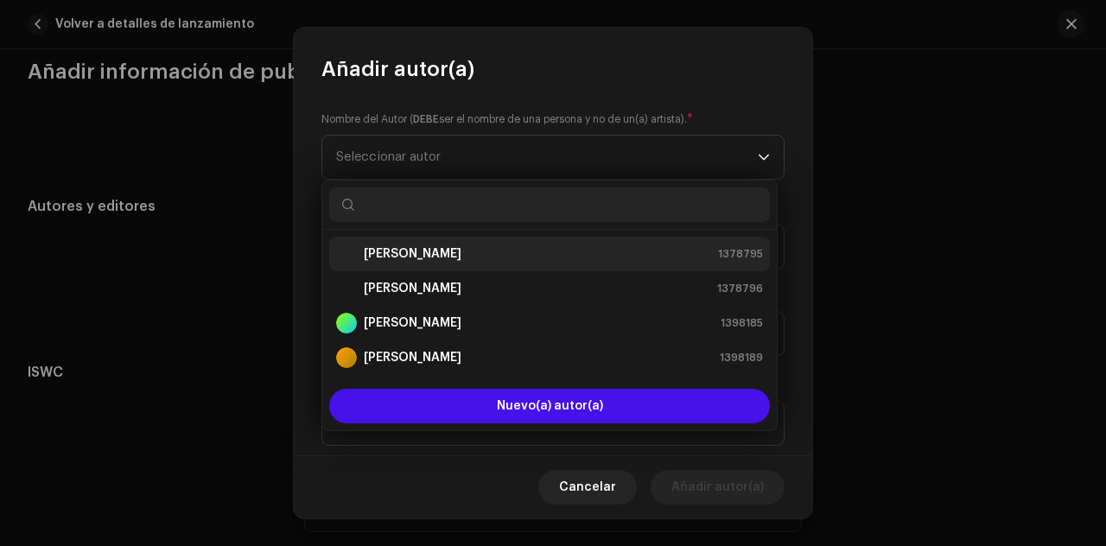
click at [430, 258] on strong "[PERSON_NAME]" at bounding box center [413, 253] width 98 height 17
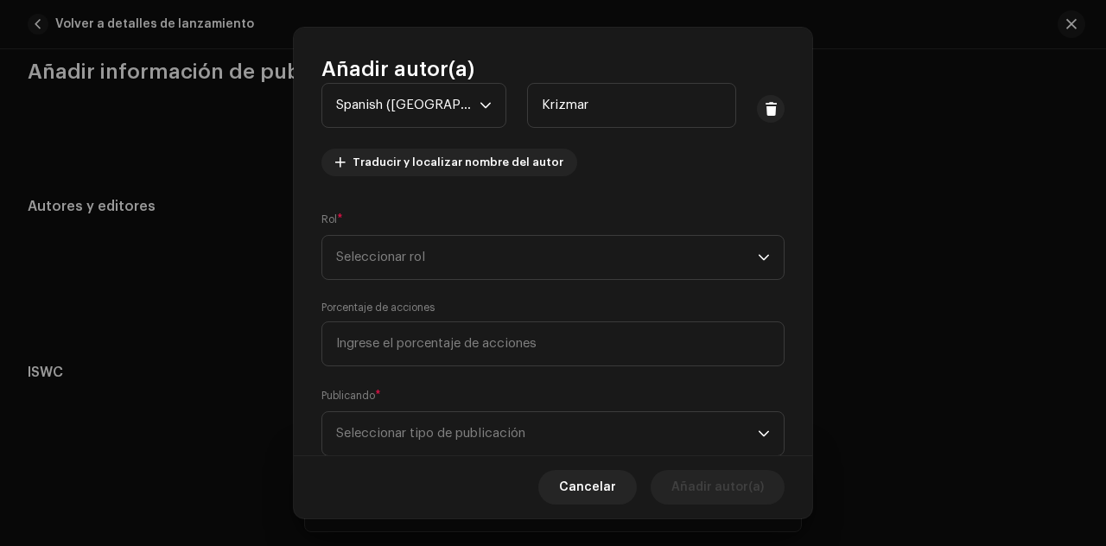
scroll to position [143, 0]
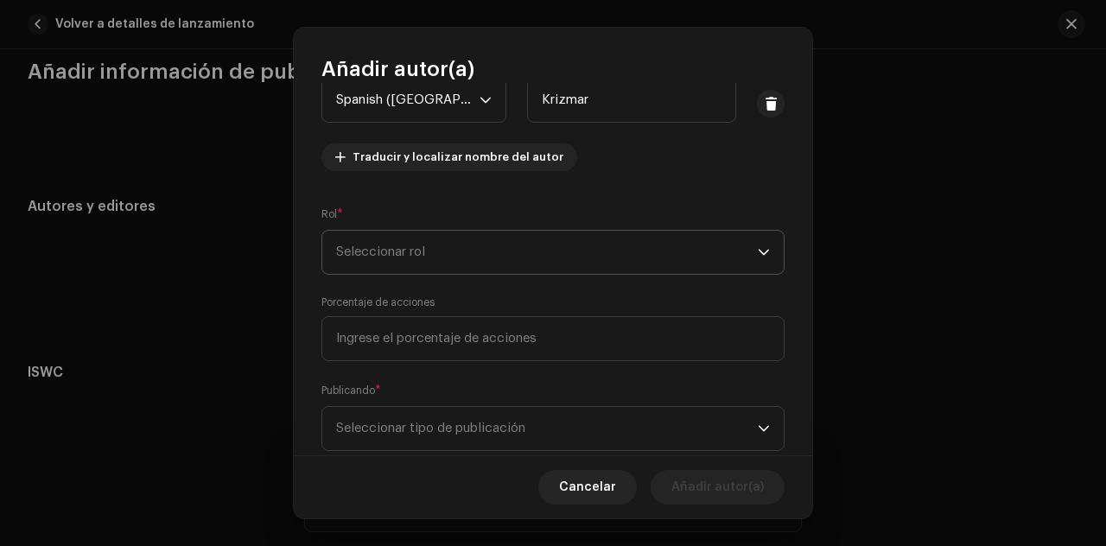
click at [627, 252] on span "Seleccionar rol" at bounding box center [547, 252] width 422 height 43
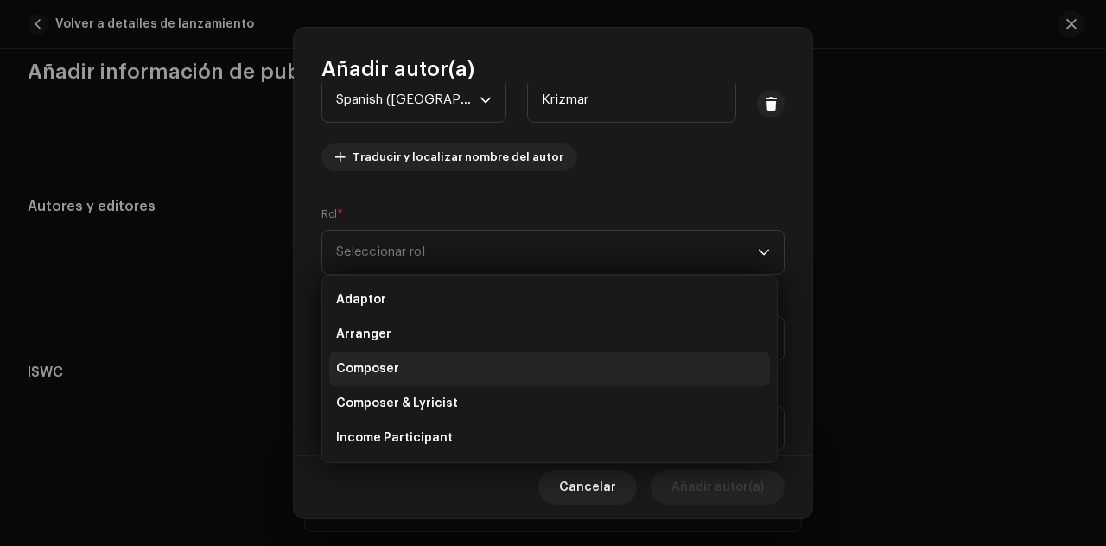
click at [436, 369] on li "Composer" at bounding box center [549, 369] width 441 height 35
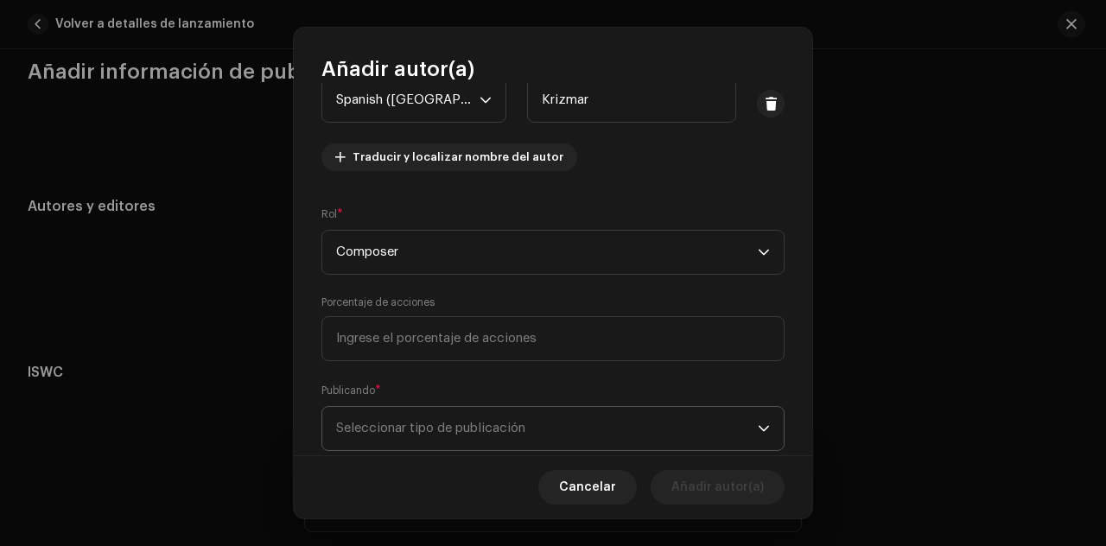
click at [634, 423] on span "Seleccionar tipo de publicación" at bounding box center [547, 428] width 422 height 43
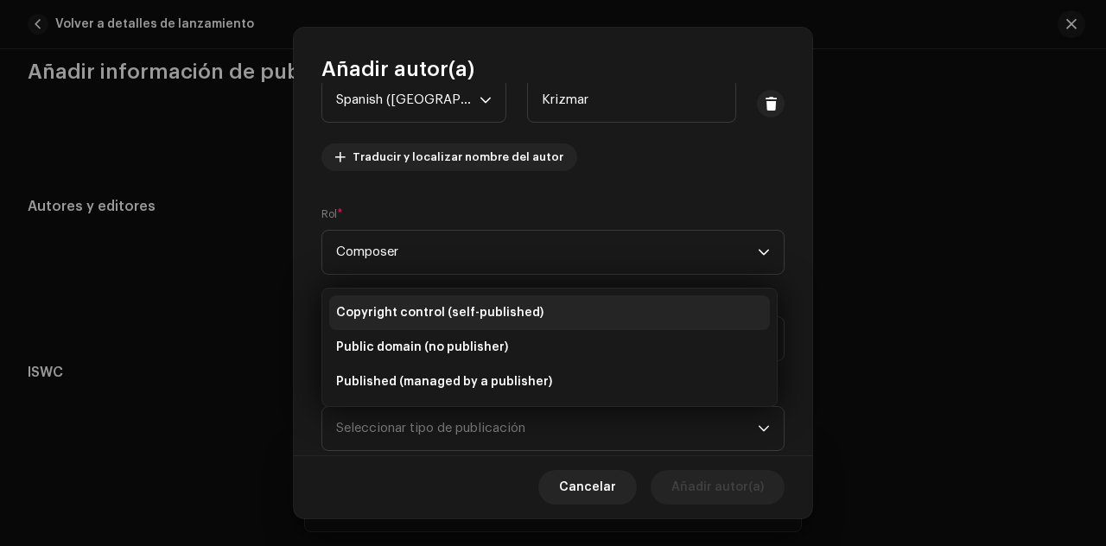
click at [437, 309] on span "Copyright control (self-published)" at bounding box center [439, 312] width 207 height 17
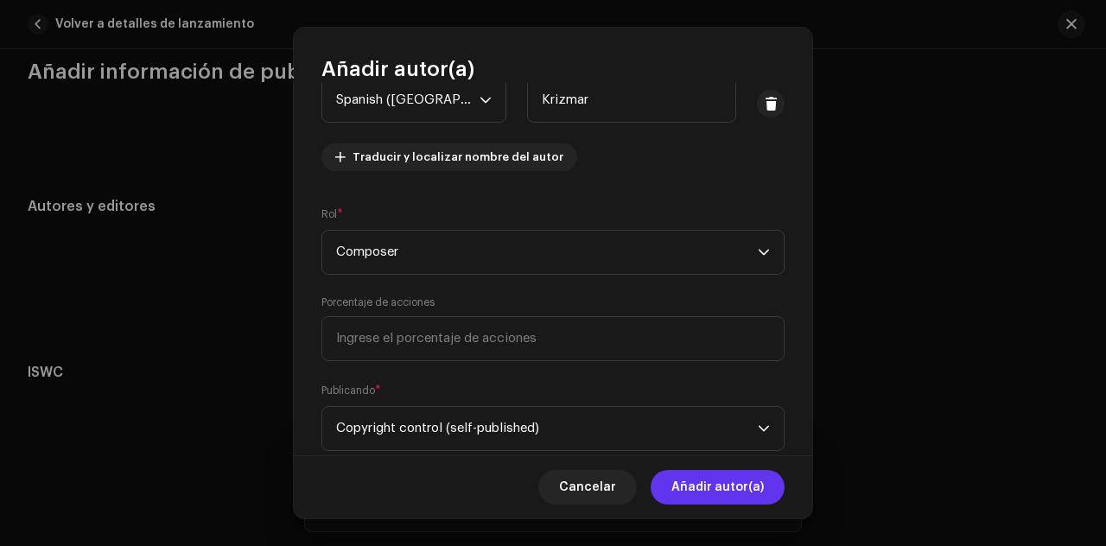
click at [707, 484] on span "Añadir autor(a)" at bounding box center [718, 487] width 92 height 35
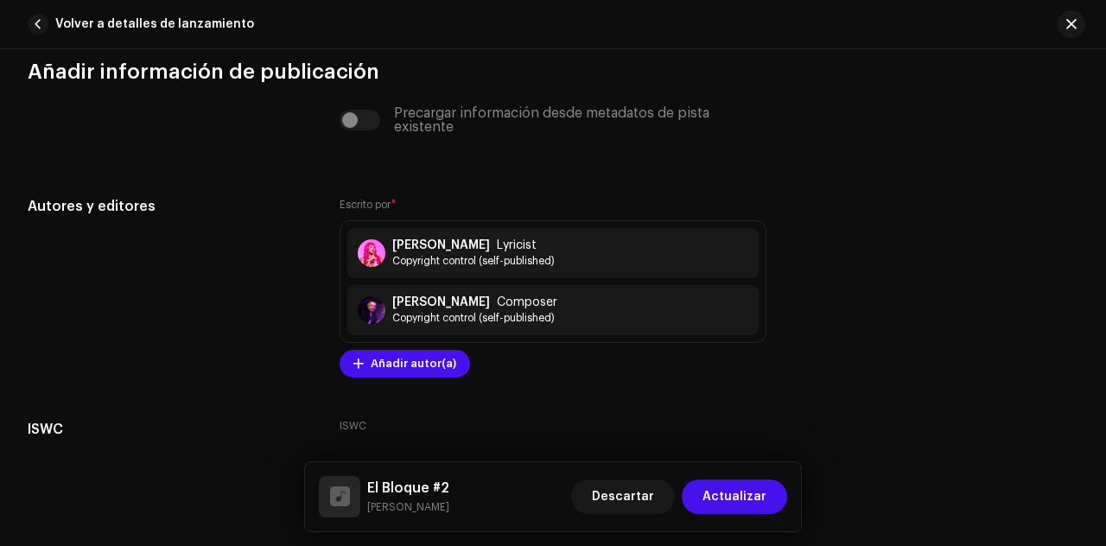
scroll to position [4013, 0]
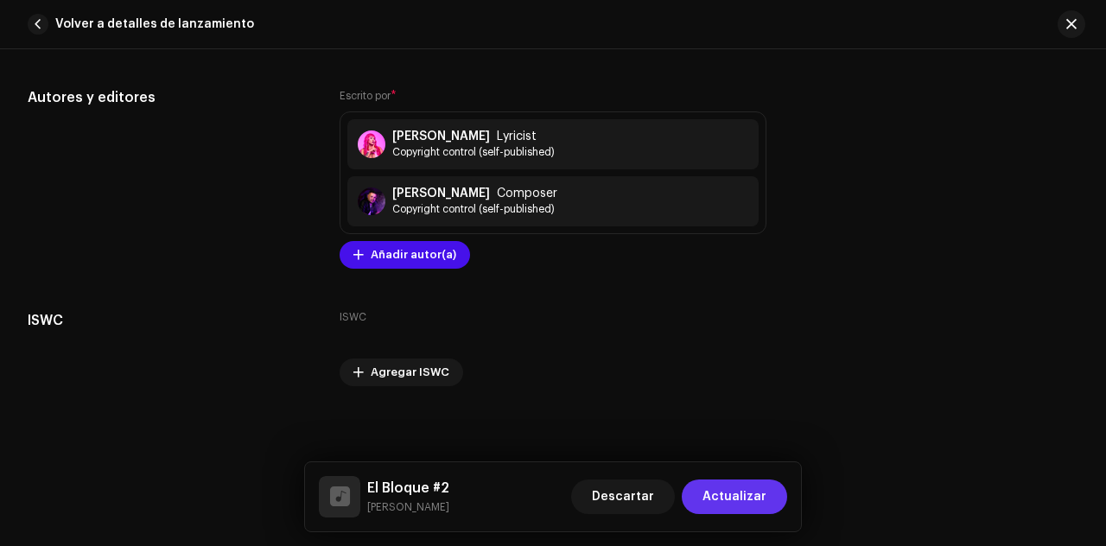
click at [748, 499] on span "Actualizar" at bounding box center [735, 497] width 64 height 35
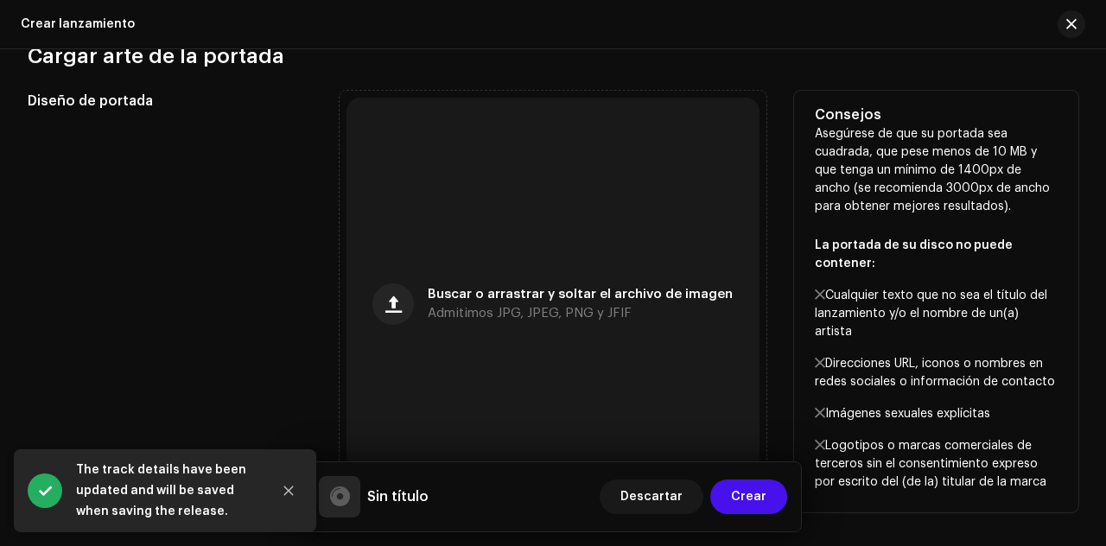
scroll to position [671, 0]
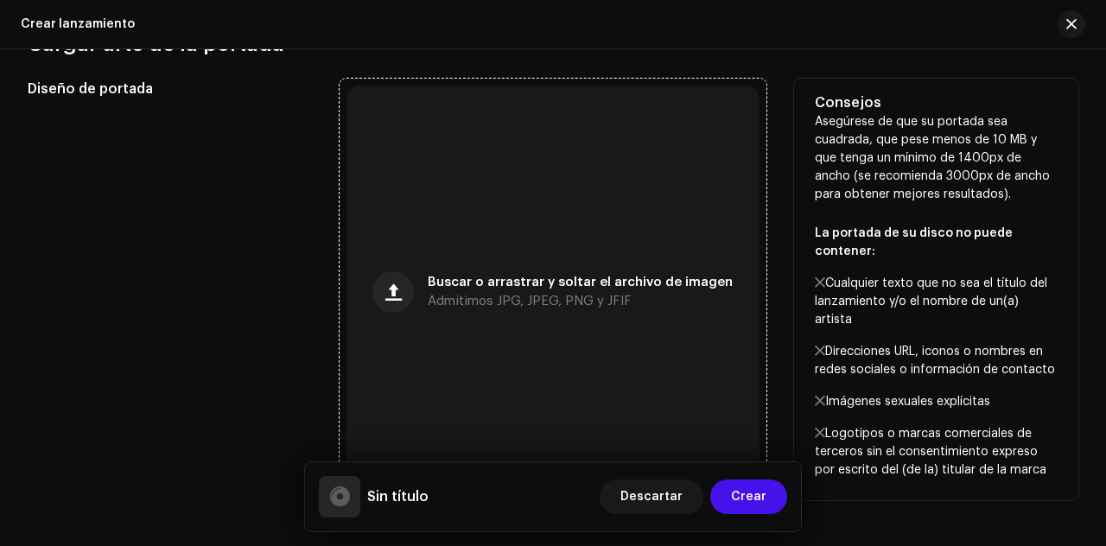
click at [652, 279] on span "Buscar o arrastrar y soltar el archivo de imagen" at bounding box center [580, 283] width 305 height 12
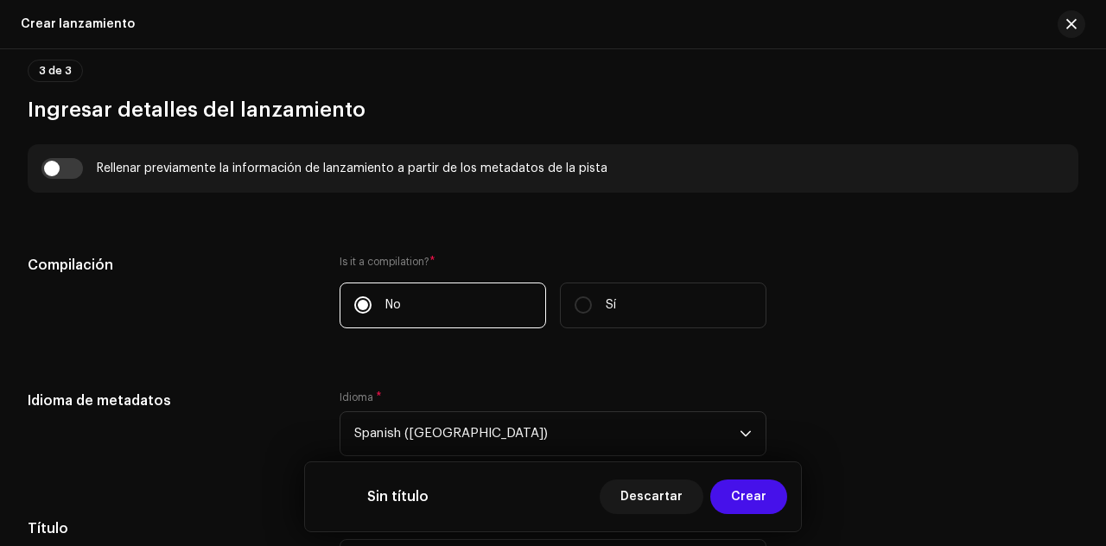
scroll to position [1195, 0]
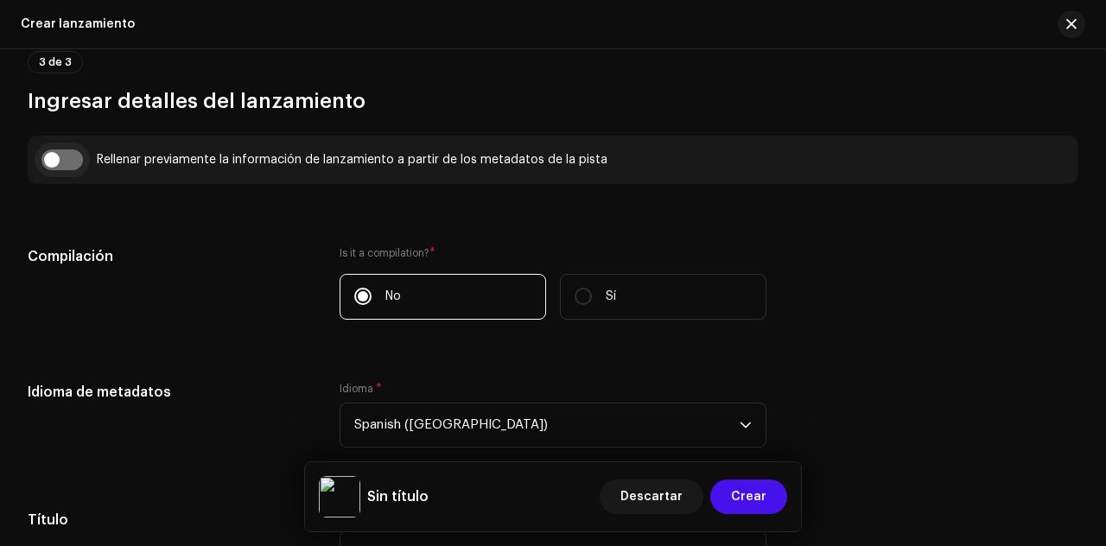
click at [75, 162] on input "checkbox" at bounding box center [61, 160] width 41 height 21
checkbox input "true"
type input "El Bloque #2"
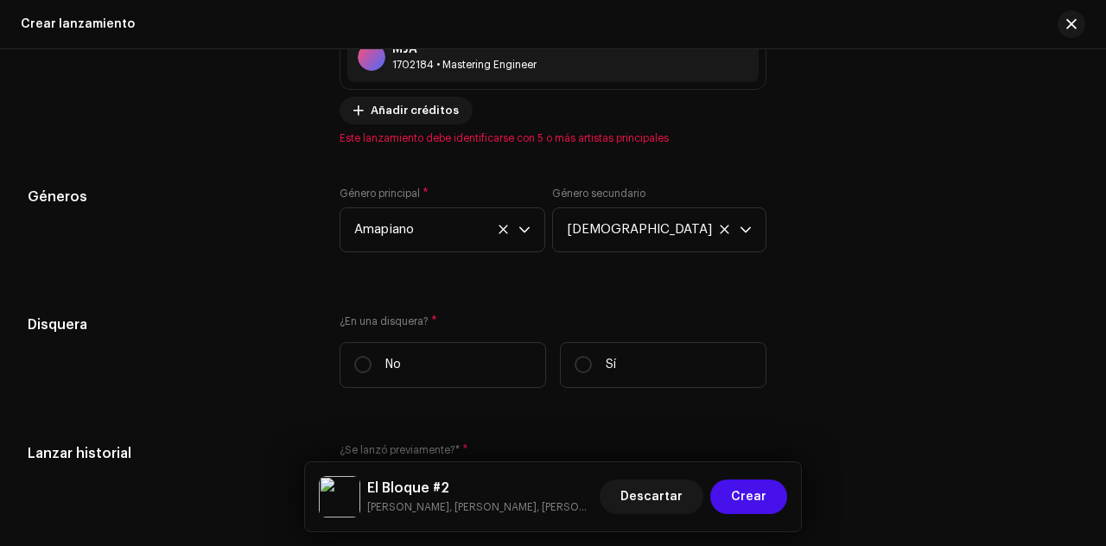
scroll to position [3090, 0]
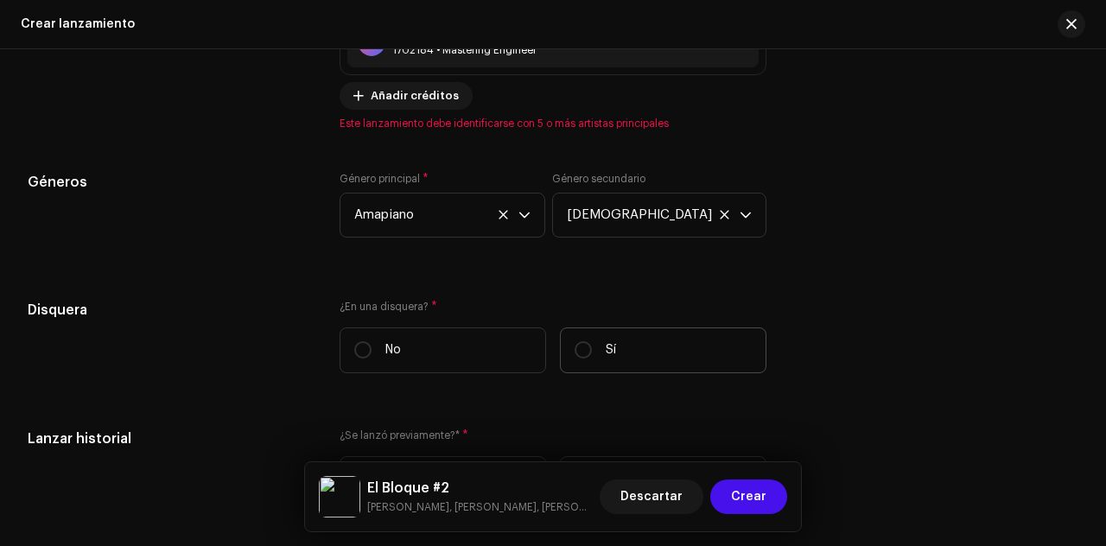
click at [589, 345] on label "Sí" at bounding box center [663, 351] width 207 height 46
click at [589, 345] on input "Sí" at bounding box center [583, 349] width 17 height 17
radio input "true"
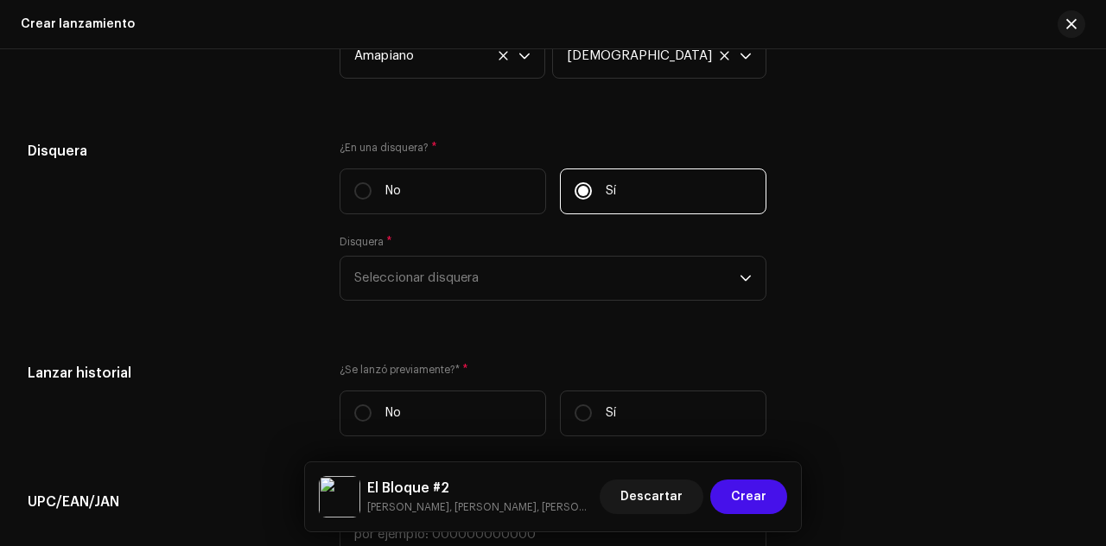
scroll to position [3264, 0]
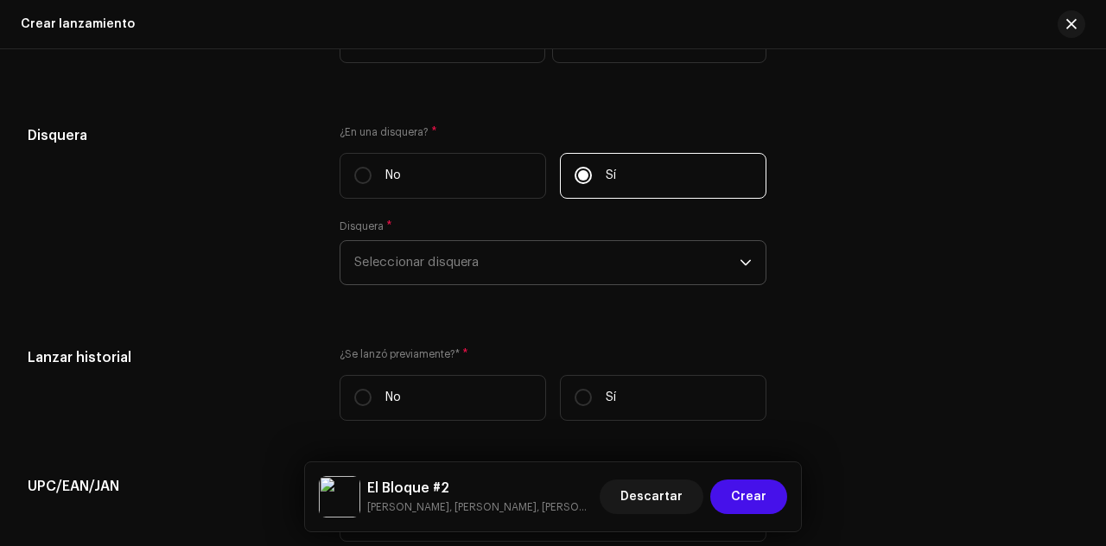
click at [742, 257] on icon "dropdown trigger" at bounding box center [746, 263] width 12 height 12
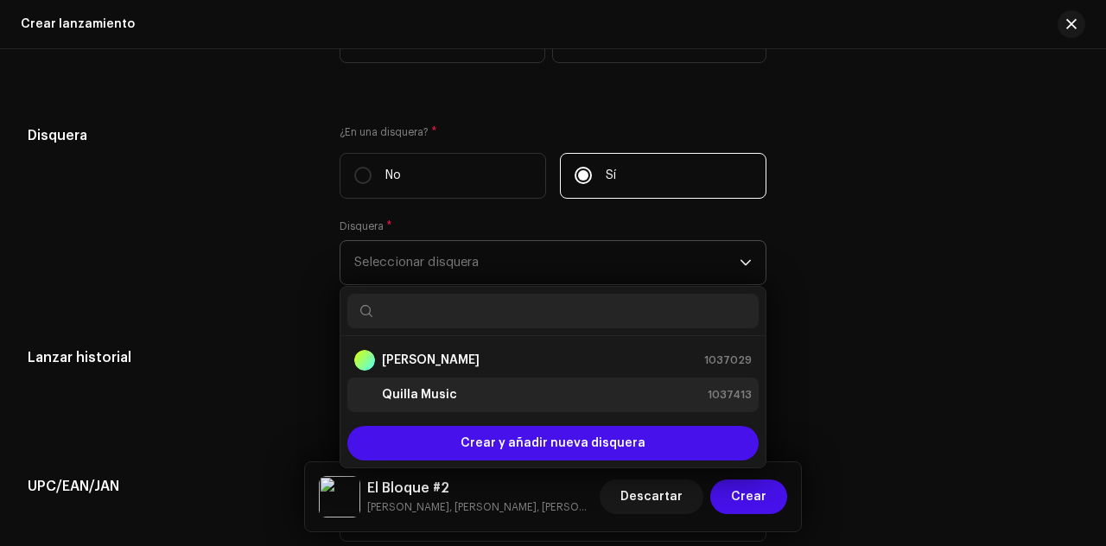
click at [430, 389] on strong "Quilla Music" at bounding box center [419, 394] width 75 height 17
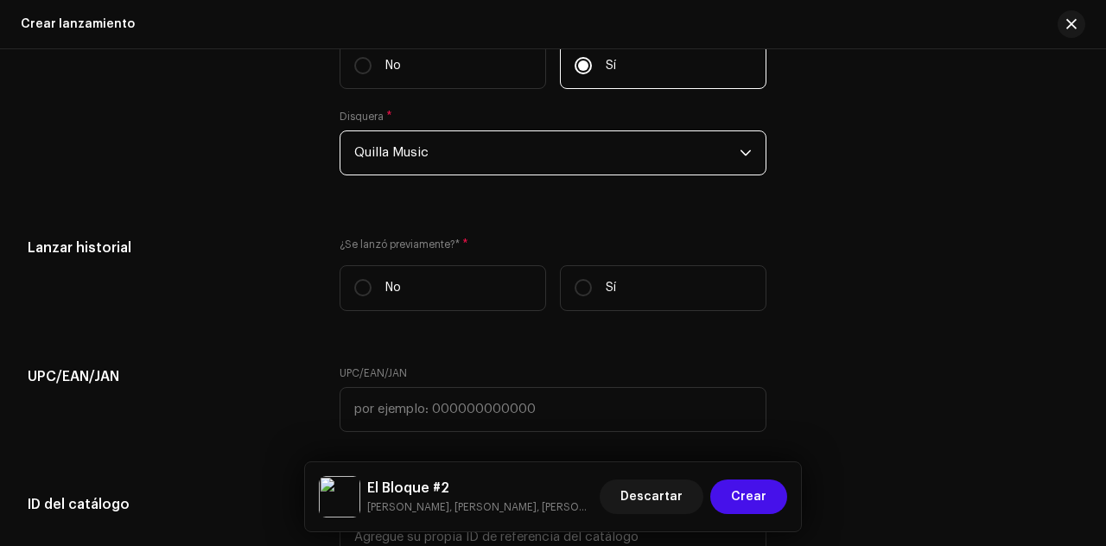
scroll to position [3358, 0]
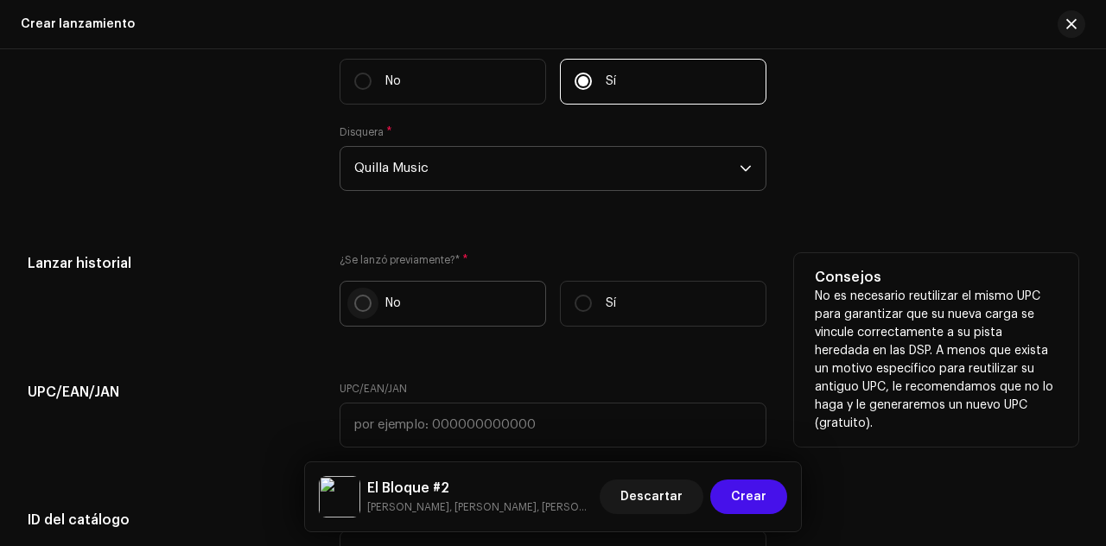
click at [362, 296] on input "No" at bounding box center [362, 303] width 17 height 17
radio input "true"
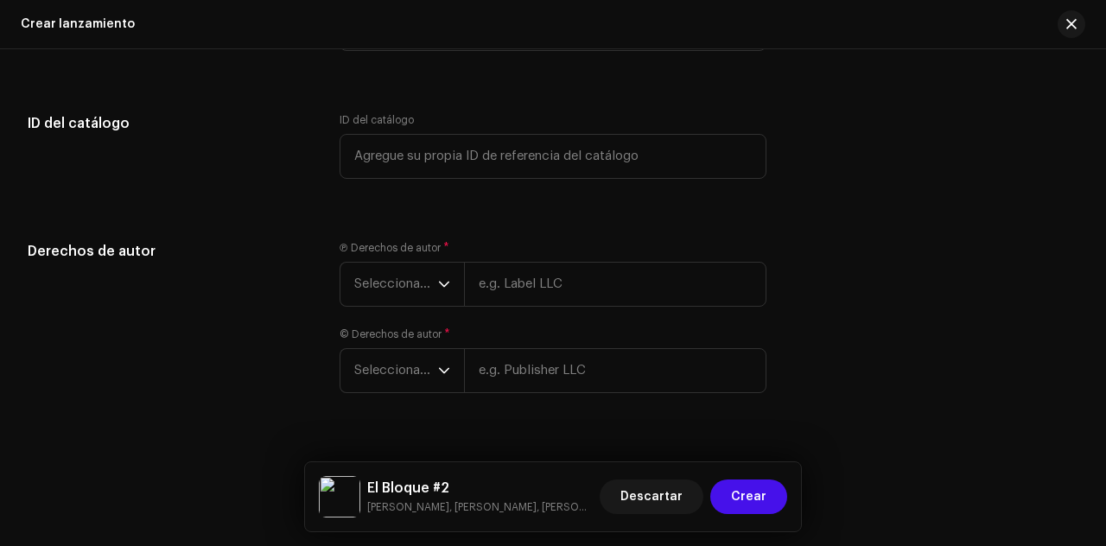
scroll to position [3756, 0]
click at [442, 282] on icon "dropdown trigger" at bounding box center [444, 283] width 10 height 6
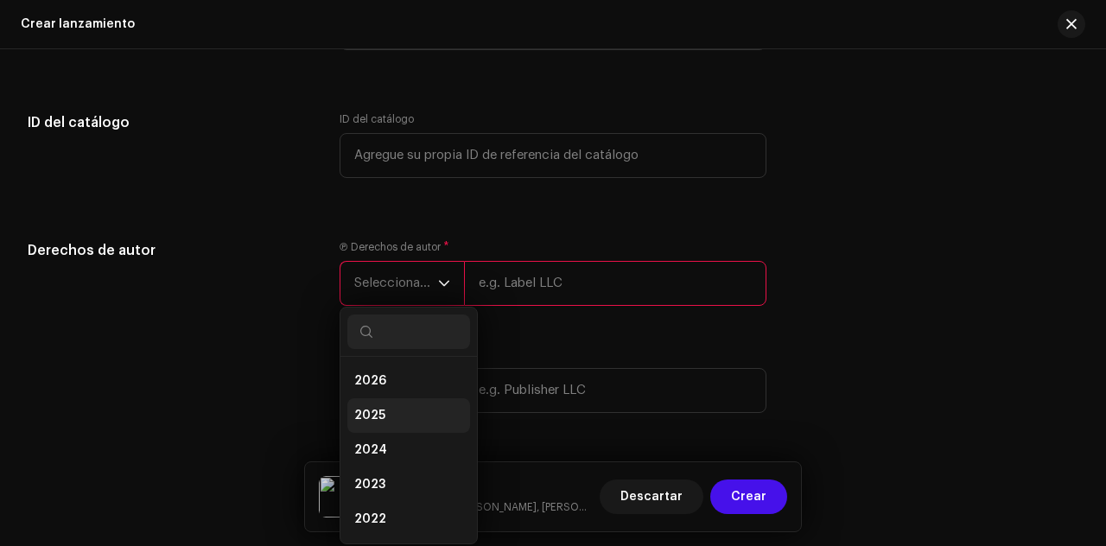
click at [393, 404] on li "2025" at bounding box center [408, 415] width 123 height 35
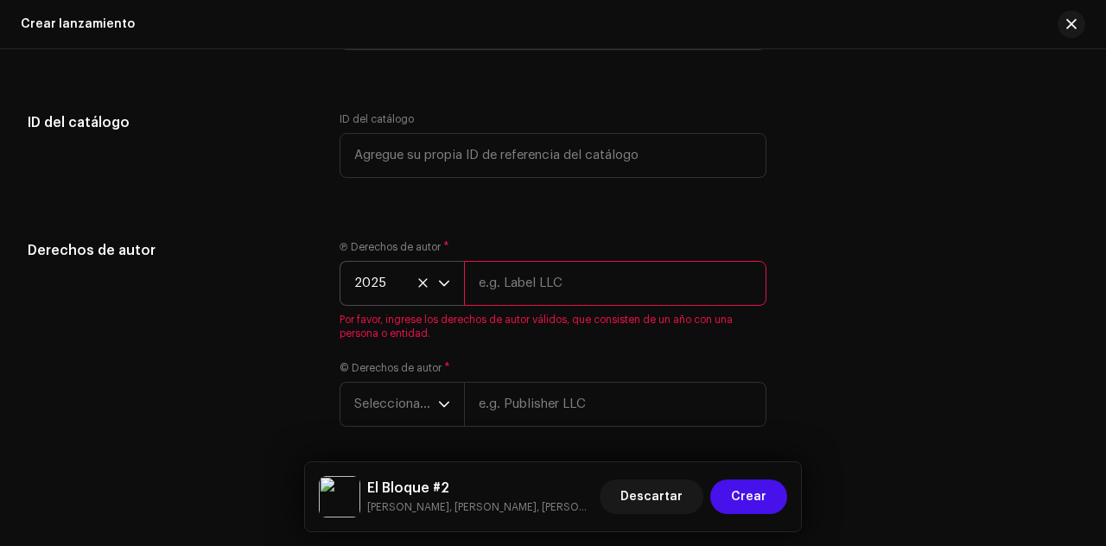
click at [518, 271] on input "text" at bounding box center [615, 283] width 302 height 45
type input "Quilla Music"
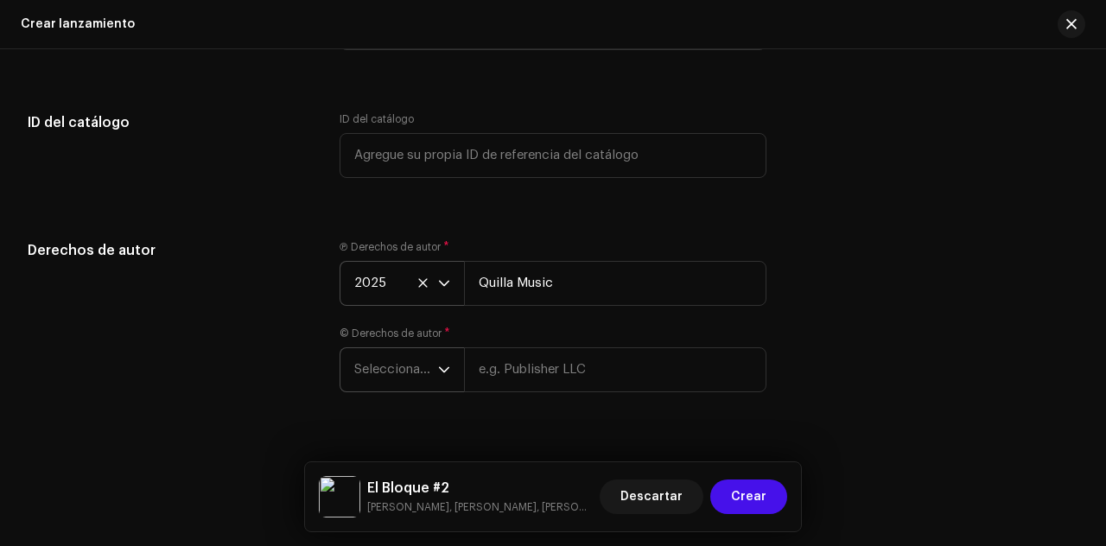
click at [443, 372] on icon "dropdown trigger" at bounding box center [444, 370] width 12 height 12
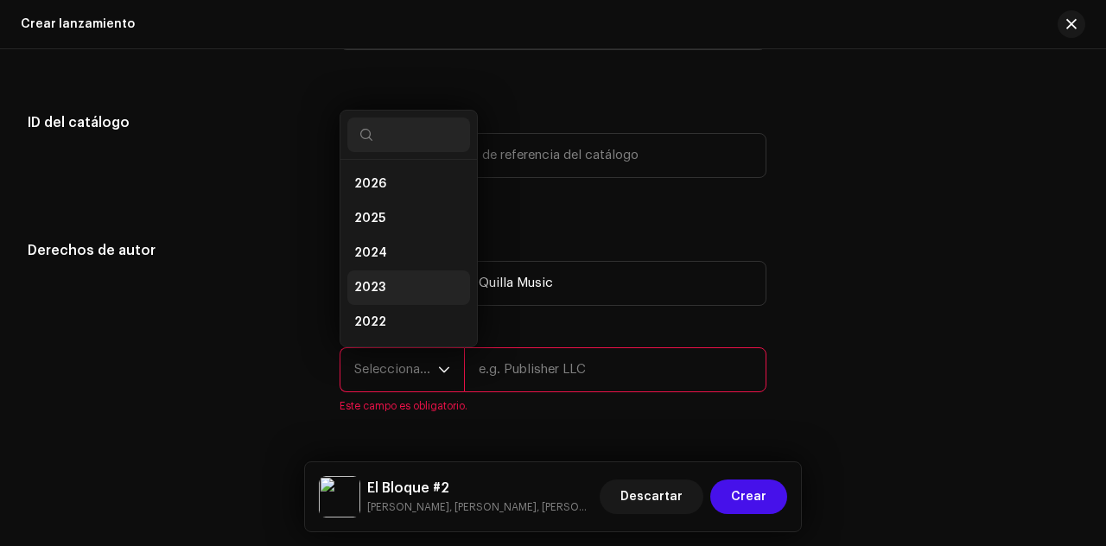
scroll to position [28, 0]
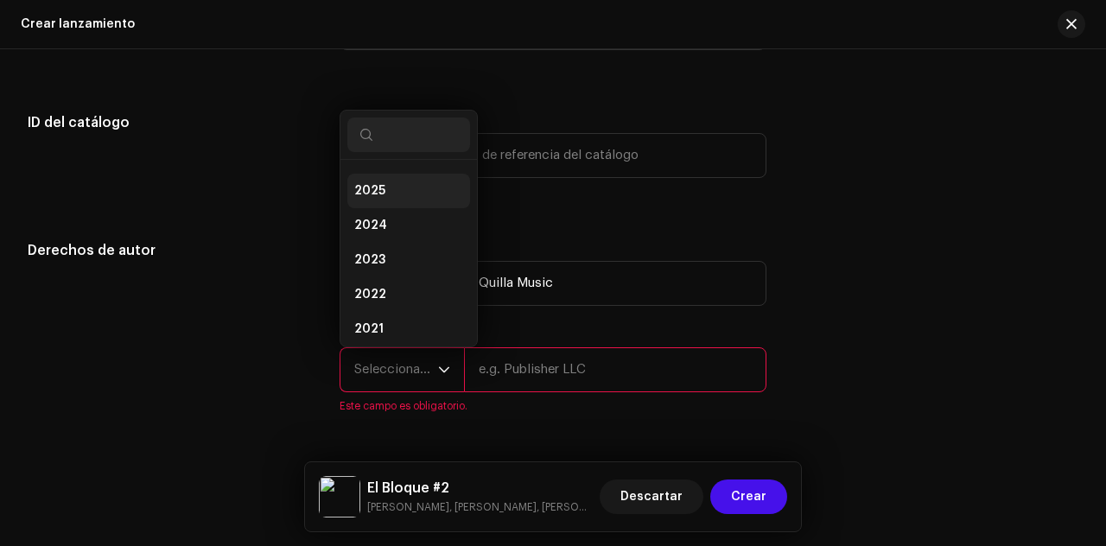
click at [382, 191] on li "2025" at bounding box center [408, 191] width 123 height 35
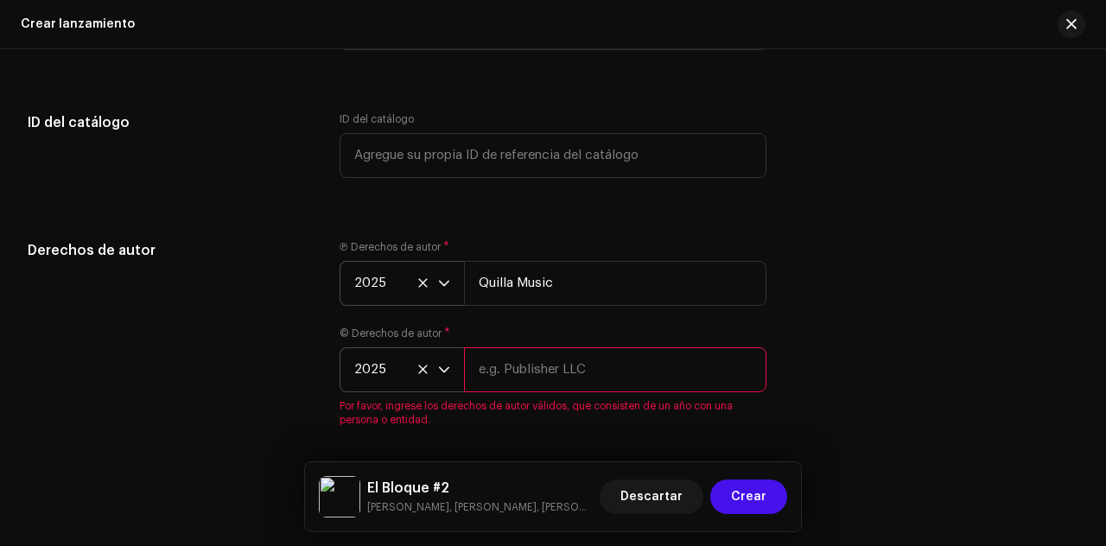
click at [584, 356] on input "text" at bounding box center [615, 369] width 302 height 45
type input "[PERSON_NAME]"
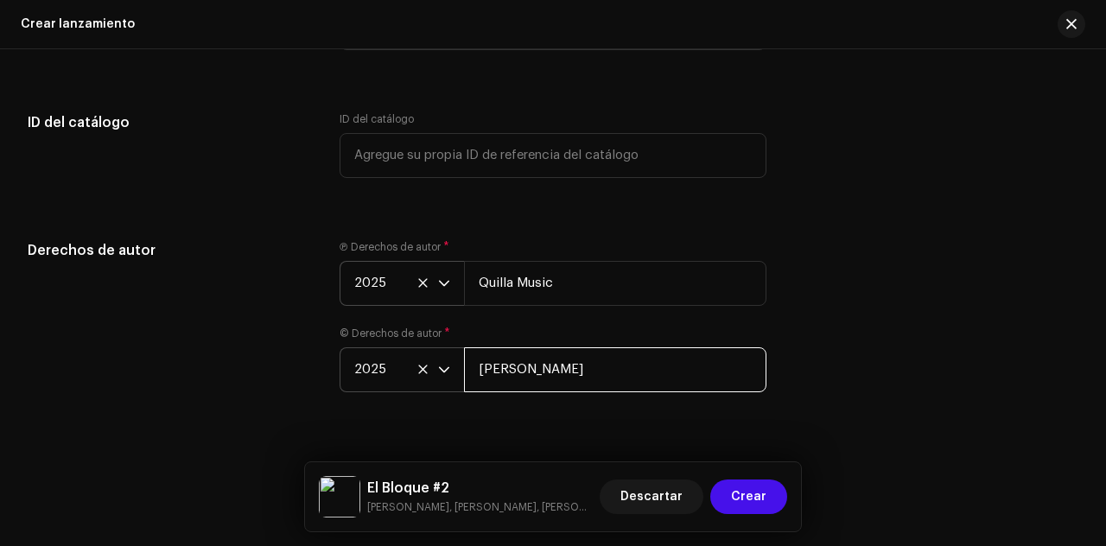
scroll to position [3785, 0]
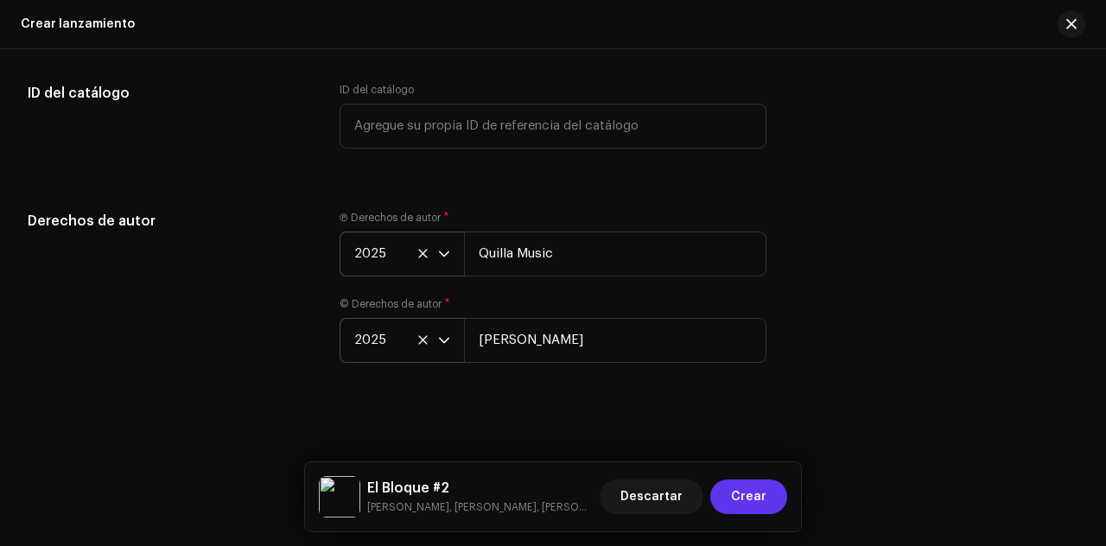
click at [764, 497] on span "Crear" at bounding box center [748, 497] width 35 height 35
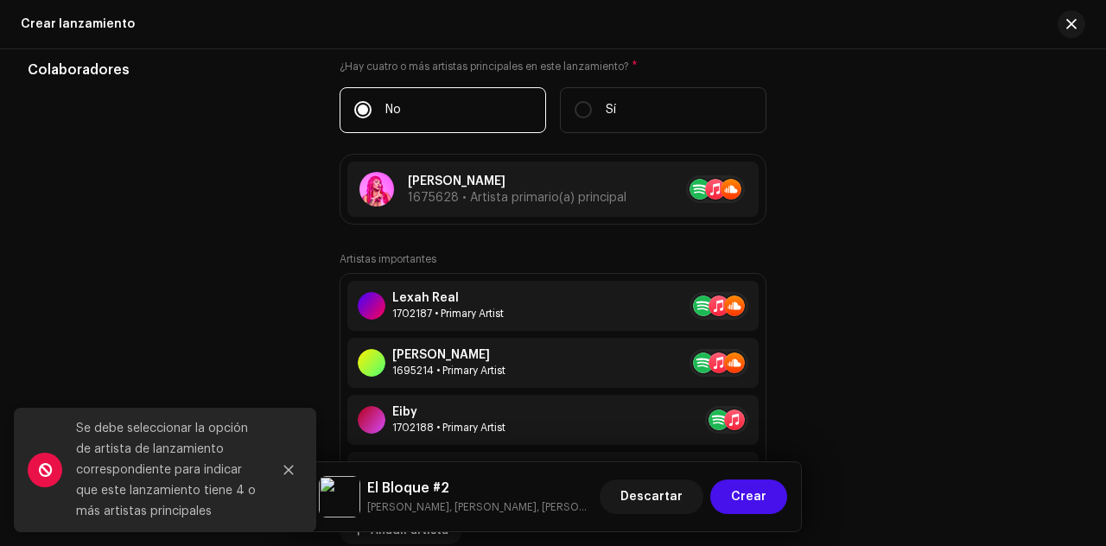
scroll to position [2181, 0]
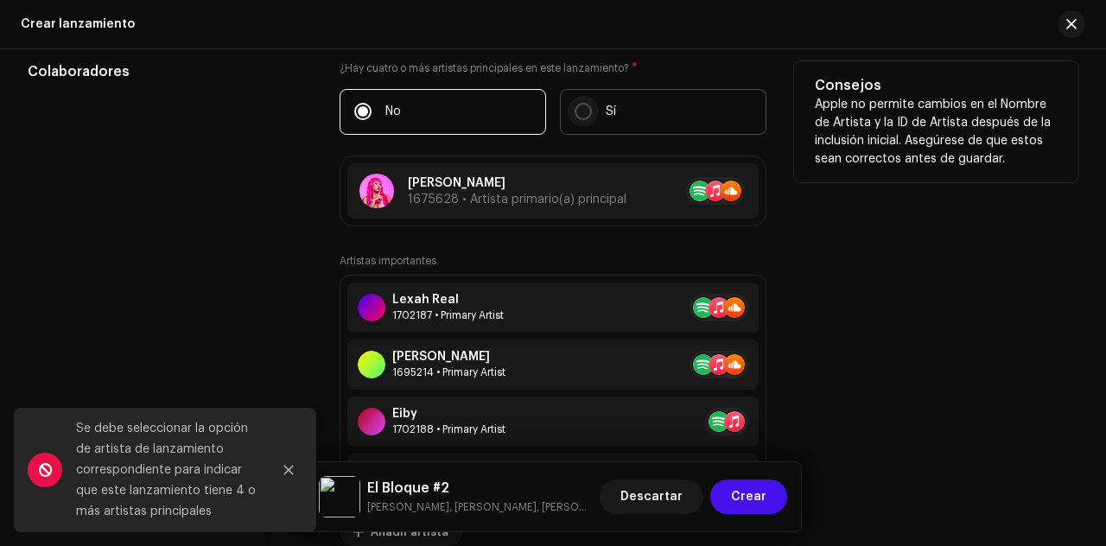
click at [582, 115] on input "Sí" at bounding box center [583, 111] width 17 height 17
radio input "true"
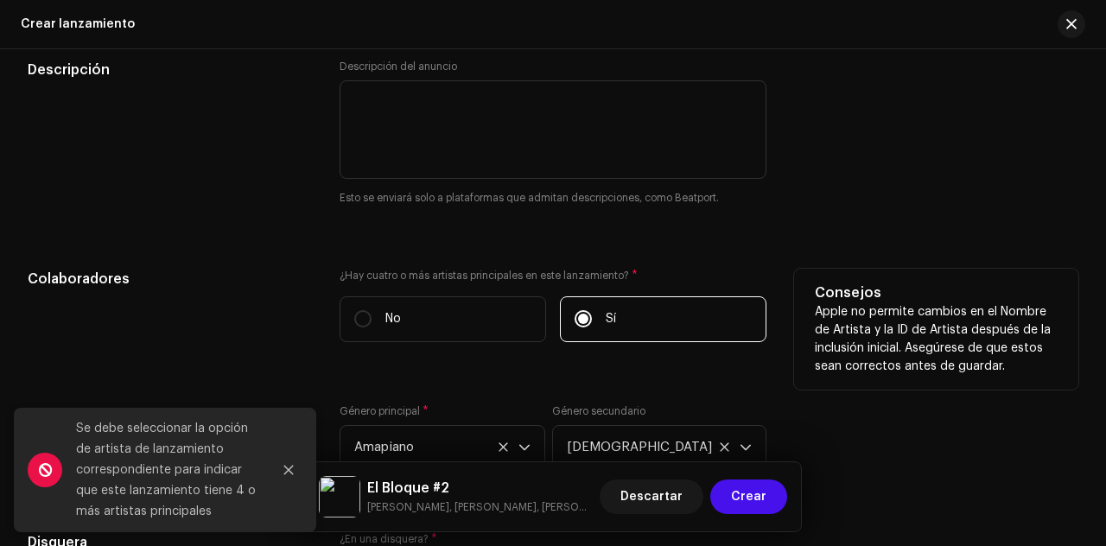
scroll to position [2003, 0]
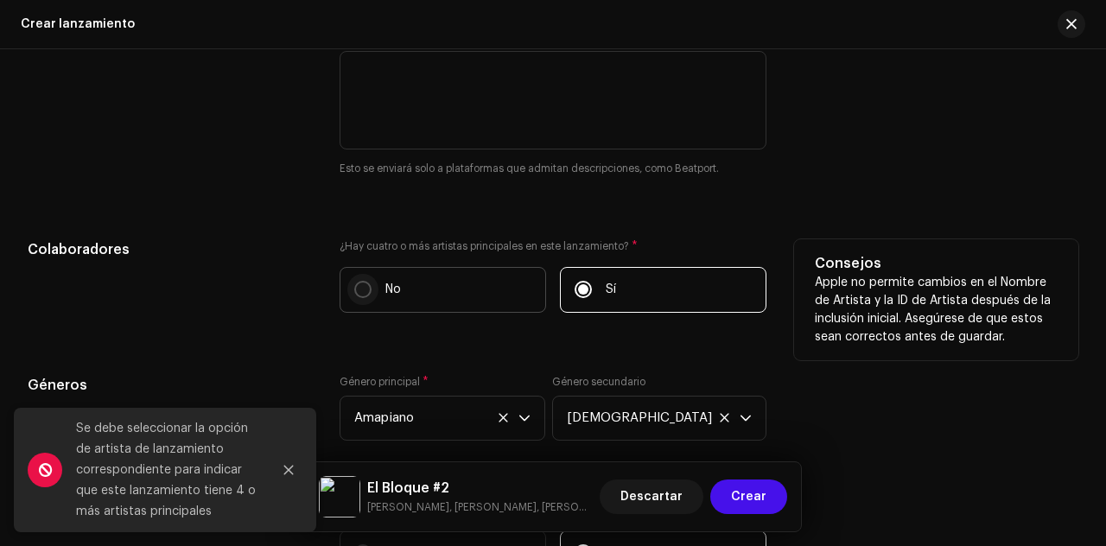
click at [369, 293] on p-radiobutton at bounding box center [362, 289] width 17 height 17
click at [369, 293] on input "No" at bounding box center [362, 289] width 17 height 17
radio input "true"
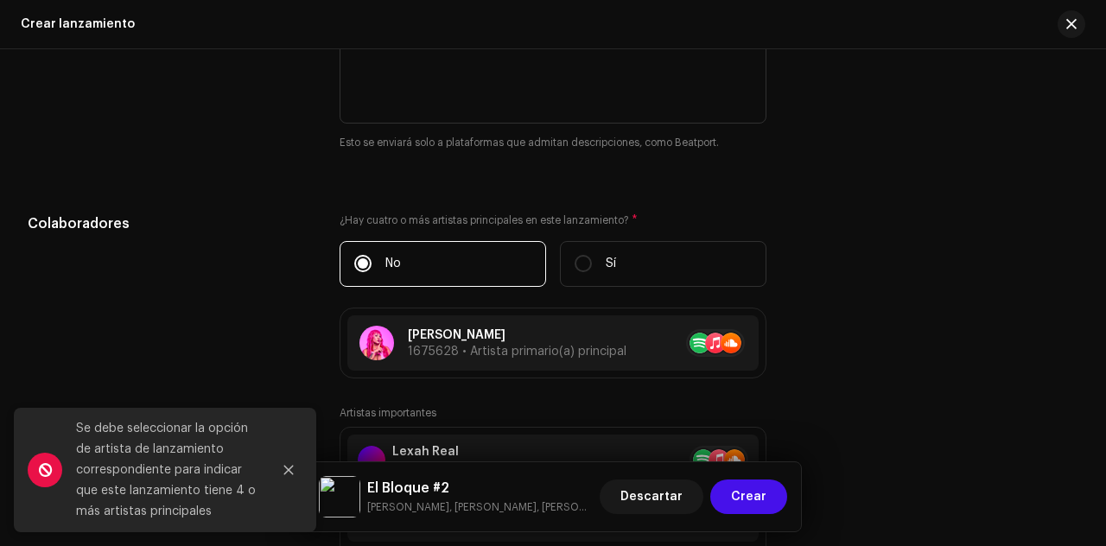
scroll to position [2019, 0]
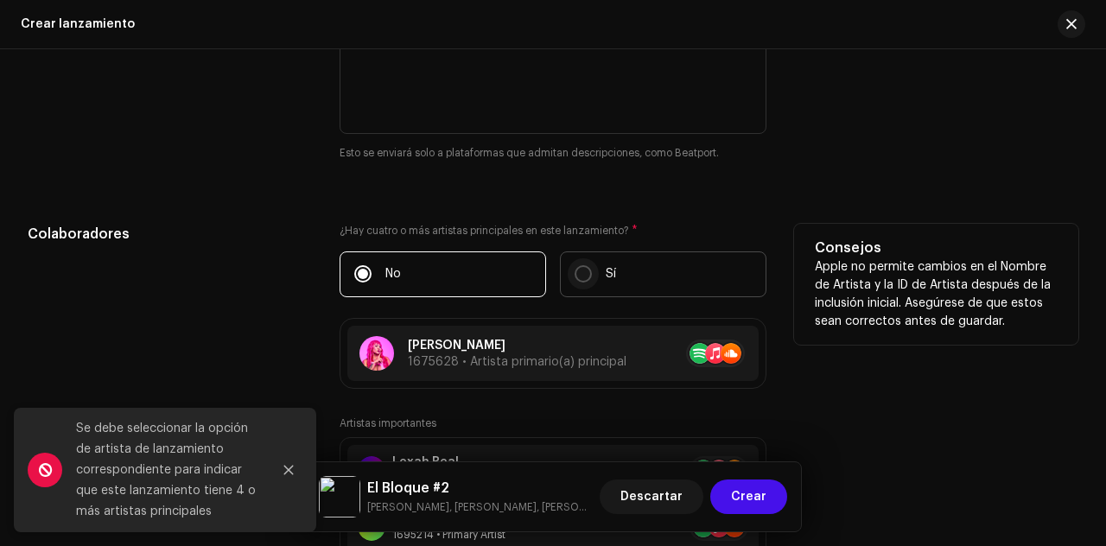
click at [575, 275] on input "Sí" at bounding box center [583, 273] width 17 height 17
radio input "true"
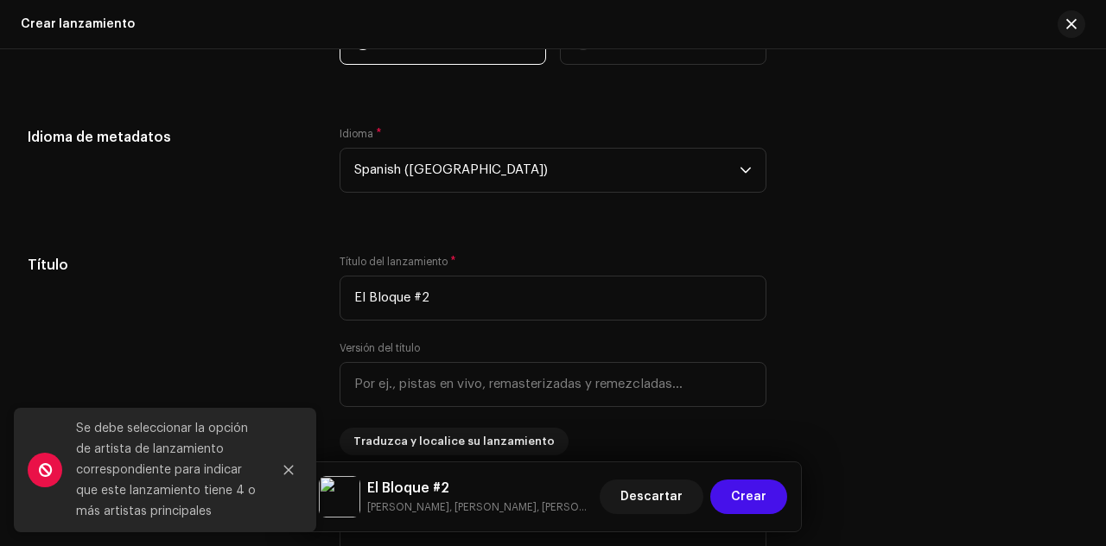
scroll to position [1540, 0]
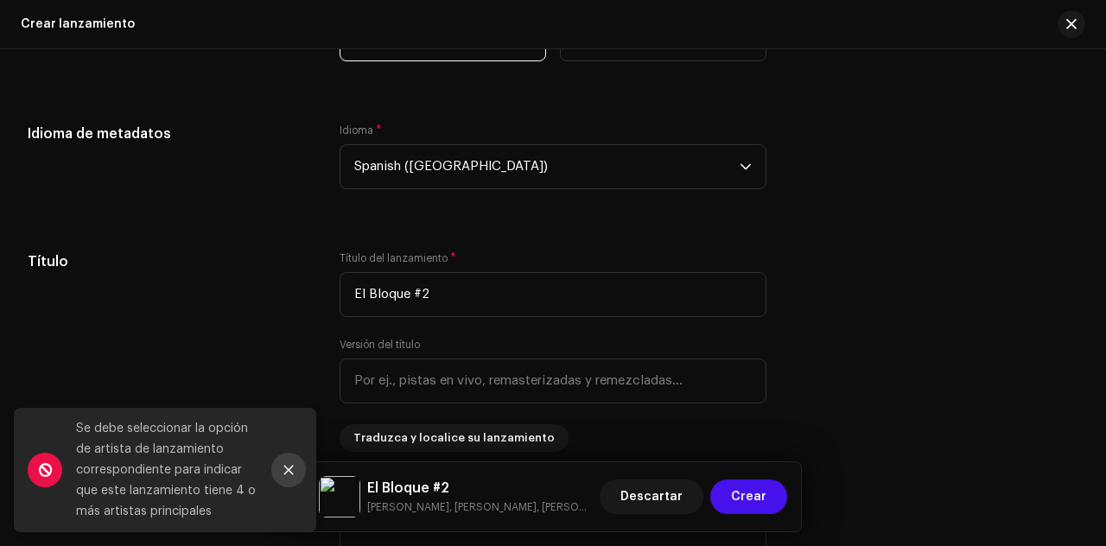
click at [281, 471] on button "Close" at bounding box center [288, 470] width 35 height 35
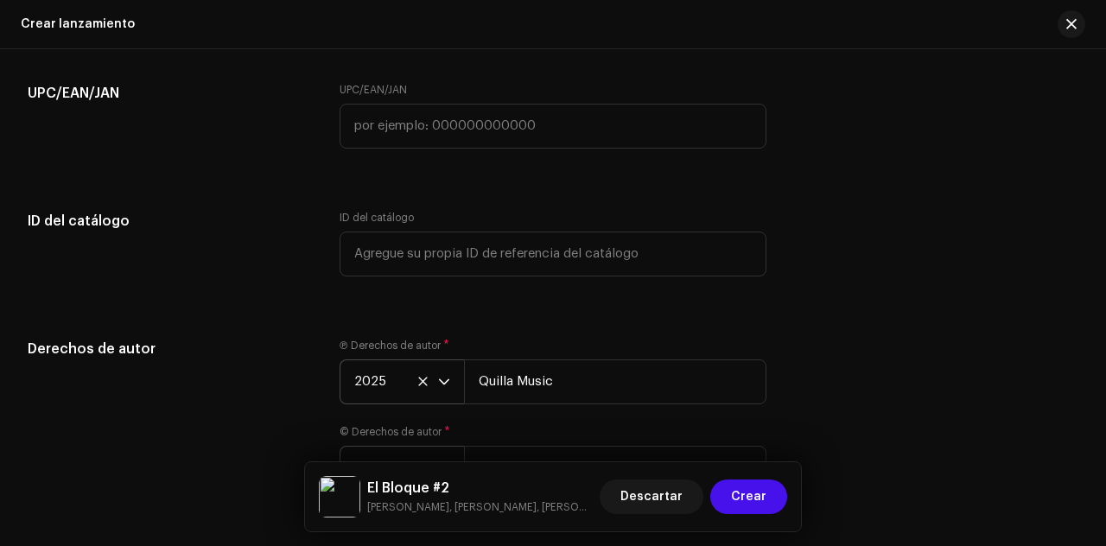
scroll to position [2905, 0]
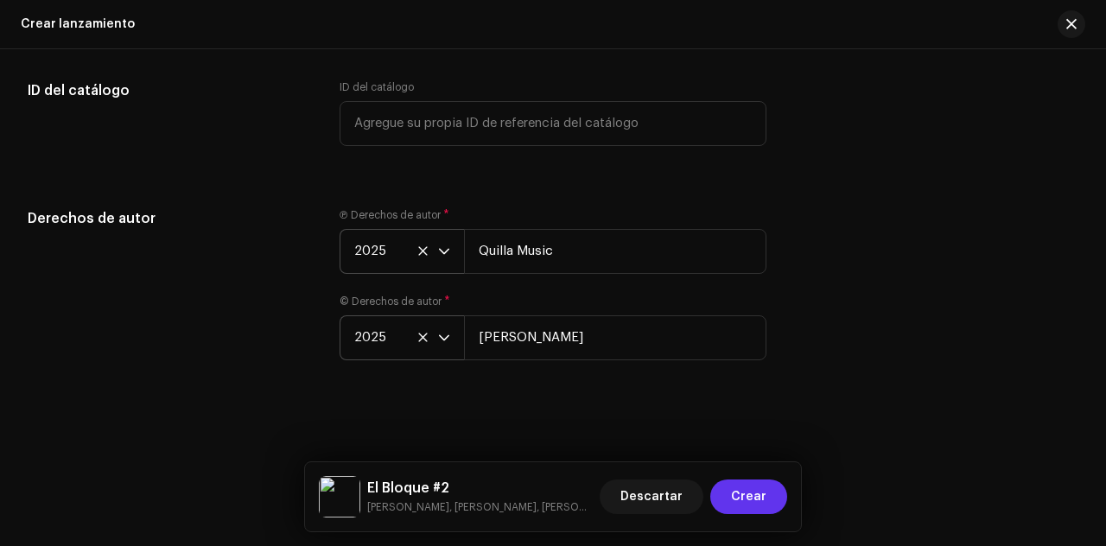
click at [758, 493] on span "Crear" at bounding box center [748, 497] width 35 height 35
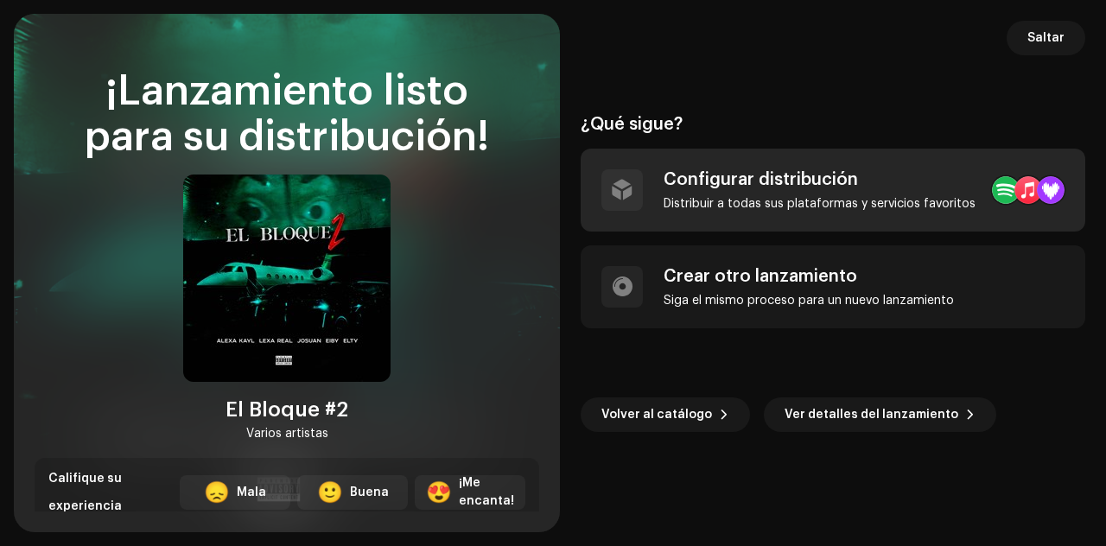
click at [793, 182] on div "Configurar distribución" at bounding box center [820, 179] width 312 height 21
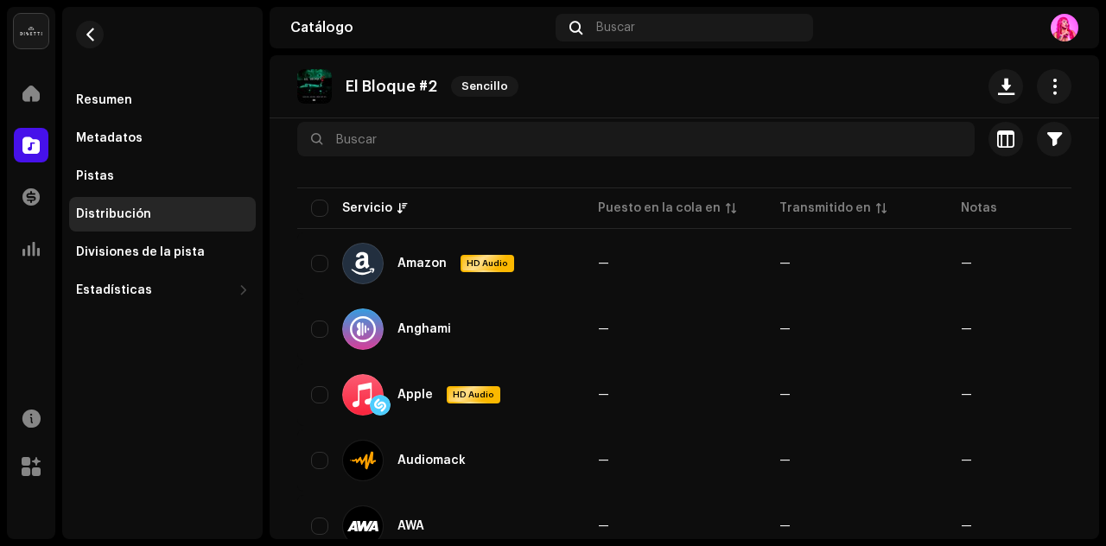
scroll to position [171, 0]
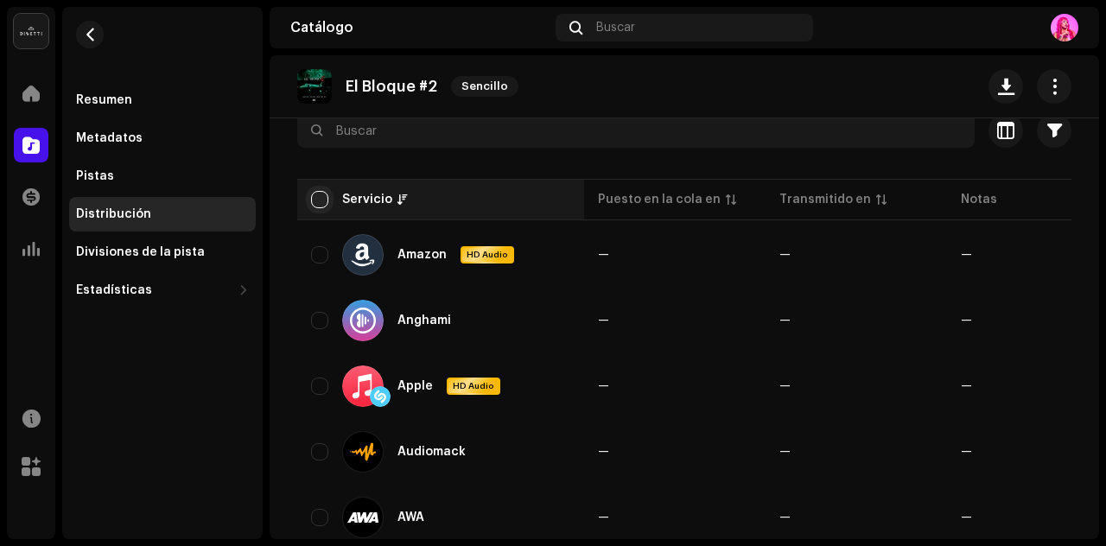
click at [325, 194] on input "checkbox" at bounding box center [319, 199] width 17 height 17
checkbox input "true"
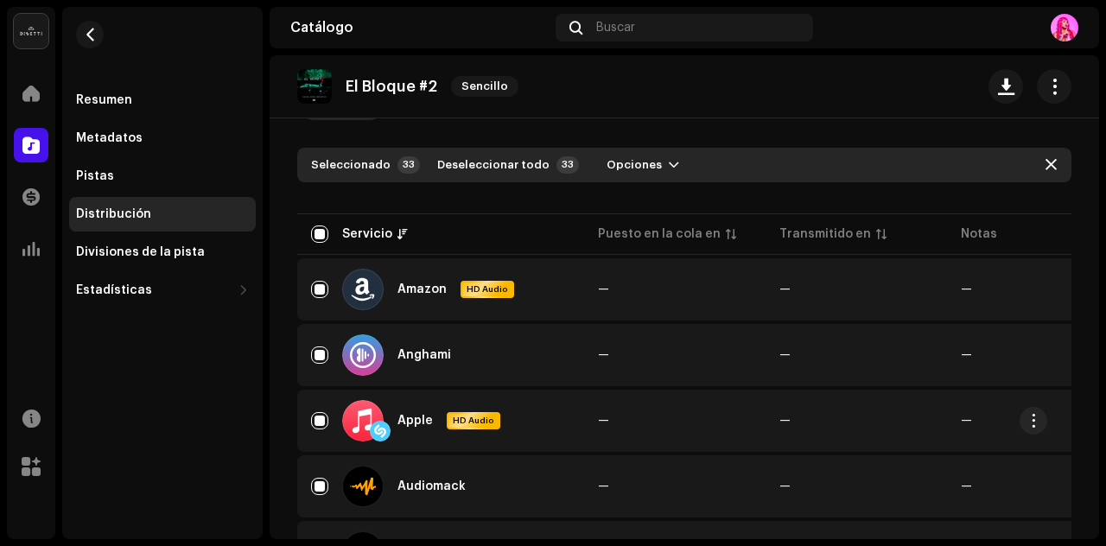
scroll to position [0, 0]
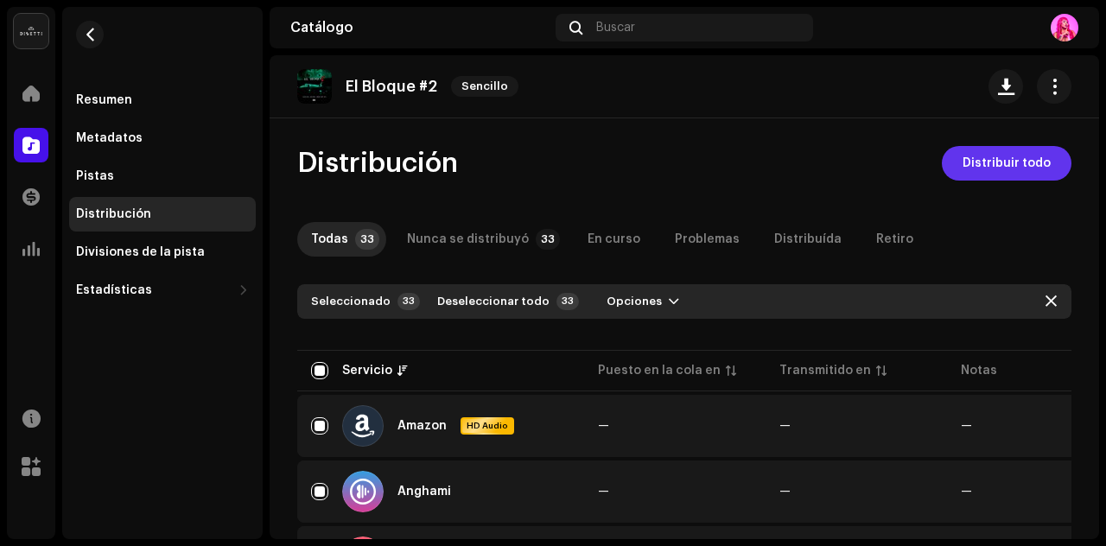
click at [995, 159] on span "Distribuir todo" at bounding box center [1007, 163] width 88 height 35
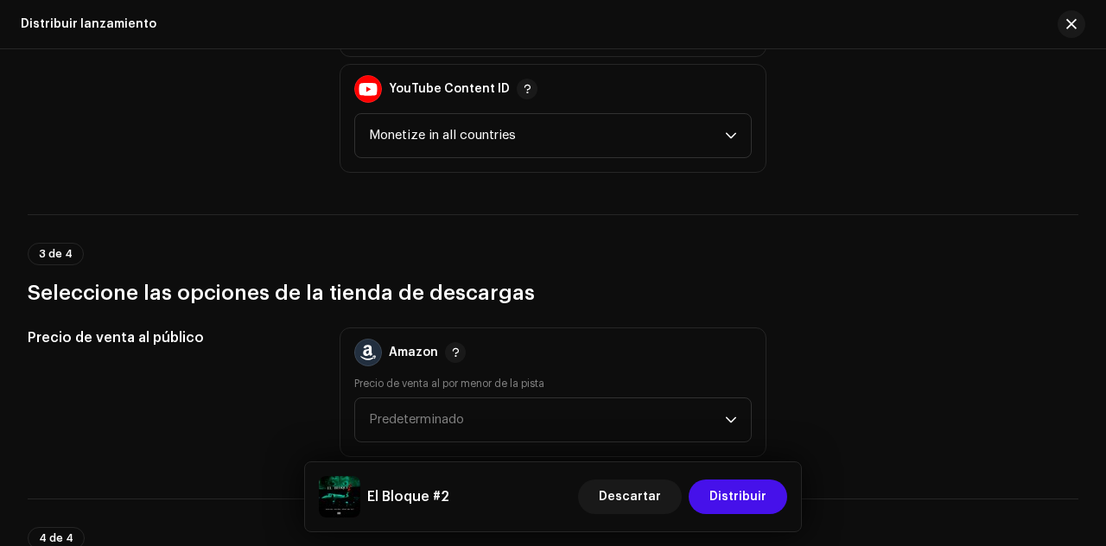
scroll to position [2428, 0]
click at [738, 416] on p-select "Predeterminado" at bounding box center [553, 419] width 398 height 45
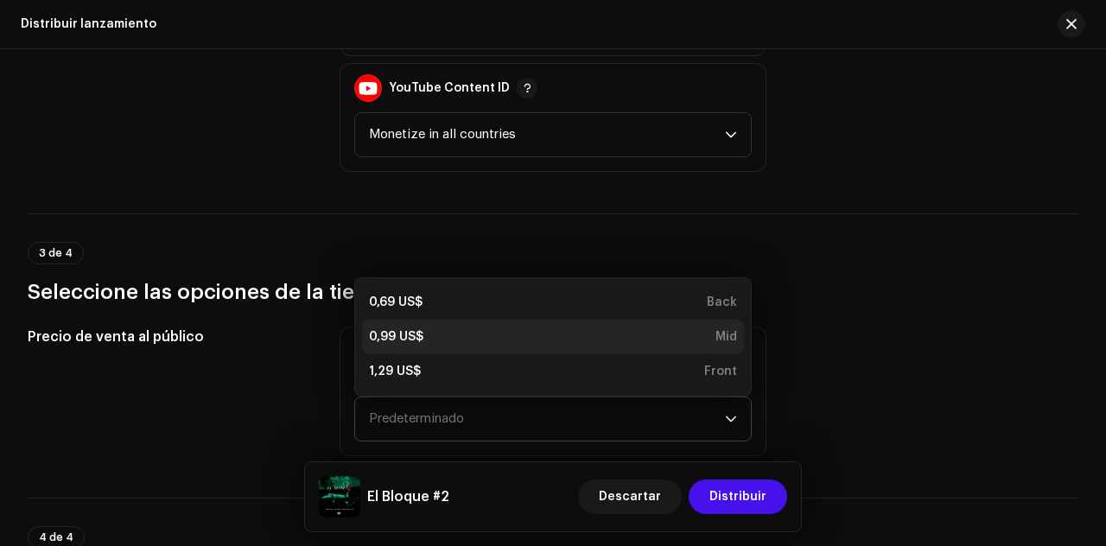
click at [614, 338] on div "0,99 US$ Mid" at bounding box center [553, 336] width 368 height 17
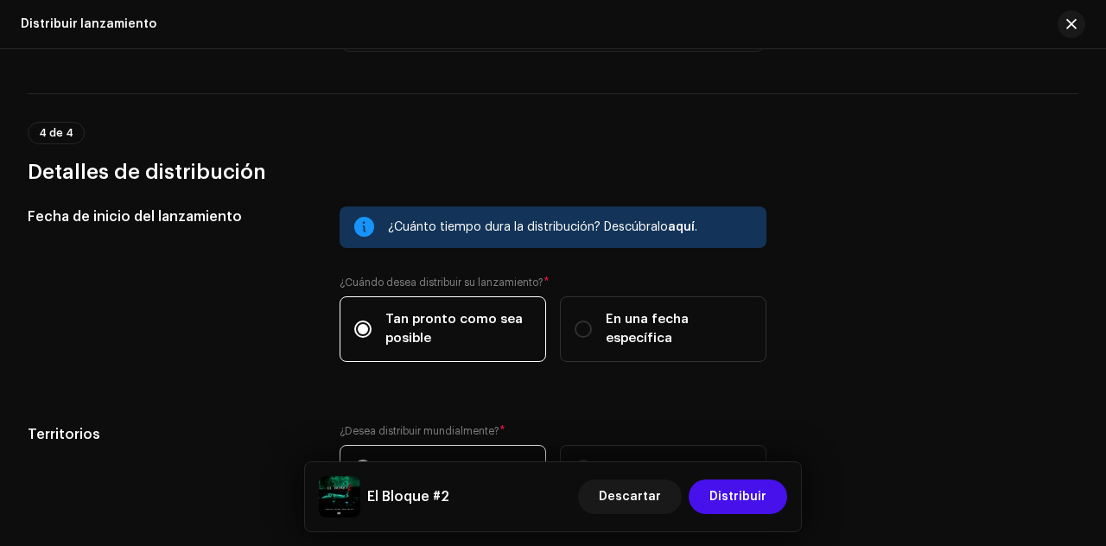
scroll to position [2856, 0]
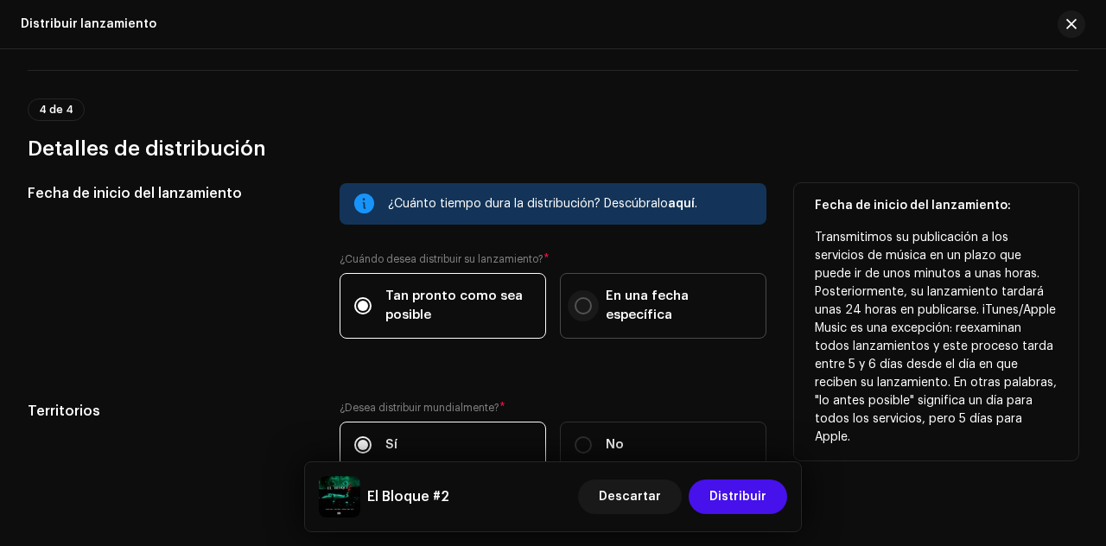
click at [584, 297] on p-radiobutton at bounding box center [583, 305] width 17 height 17
click at [584, 297] on input "En una fecha específica" at bounding box center [583, 305] width 17 height 17
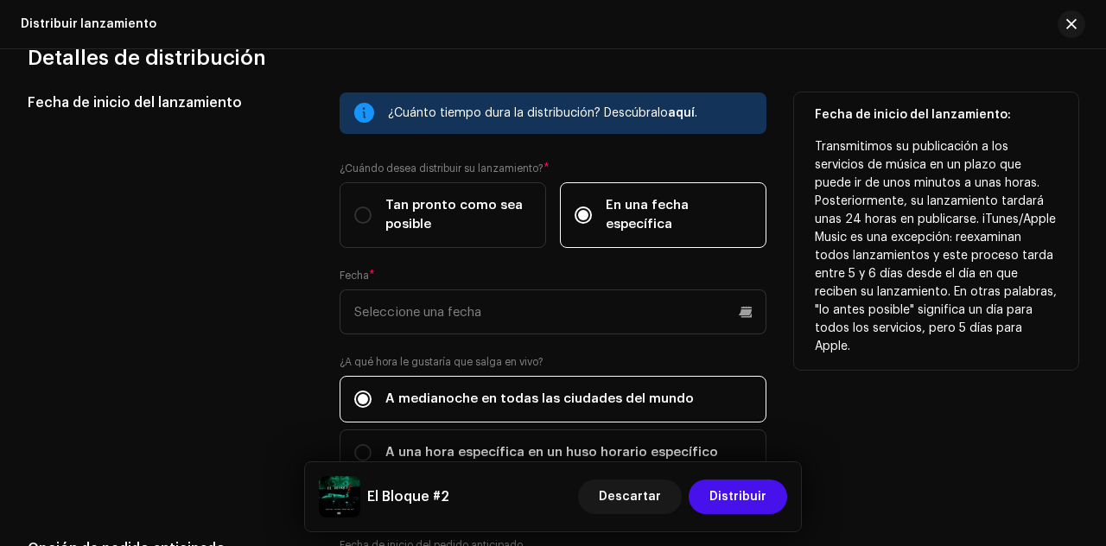
scroll to position [2963, 0]
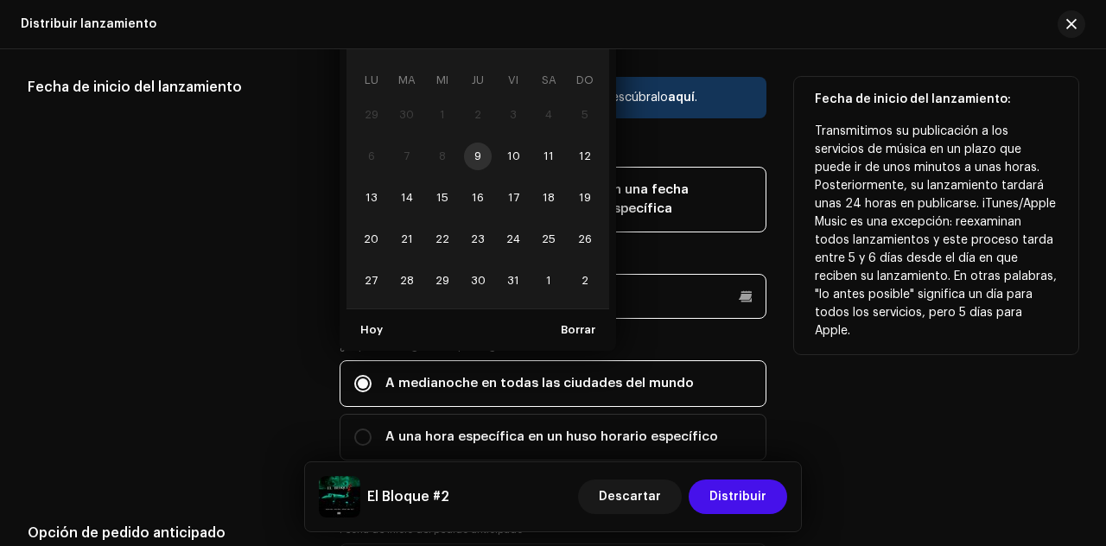
click at [715, 295] on input "text" at bounding box center [553, 296] width 427 height 45
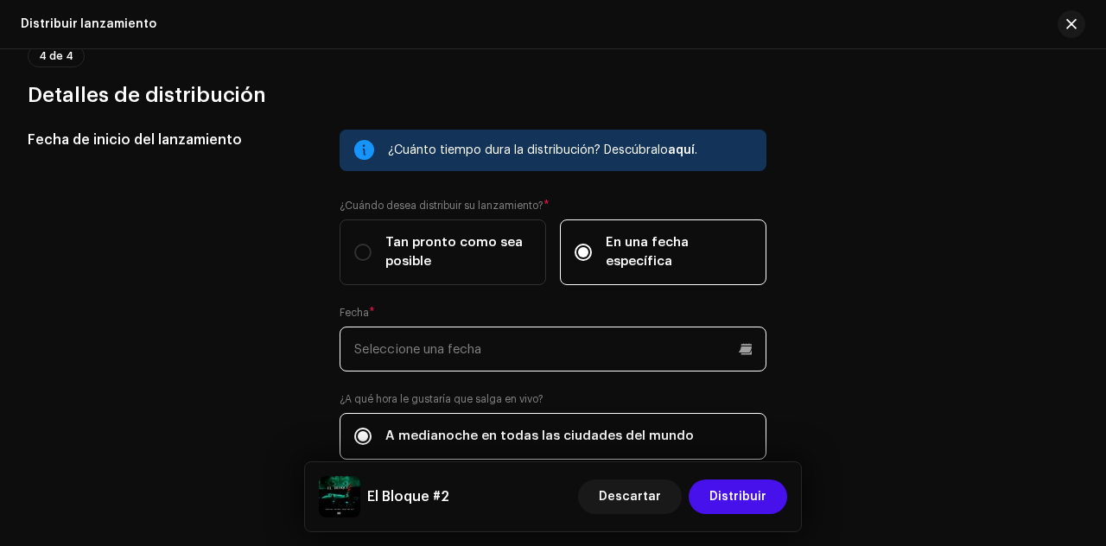
scroll to position [2909, 0]
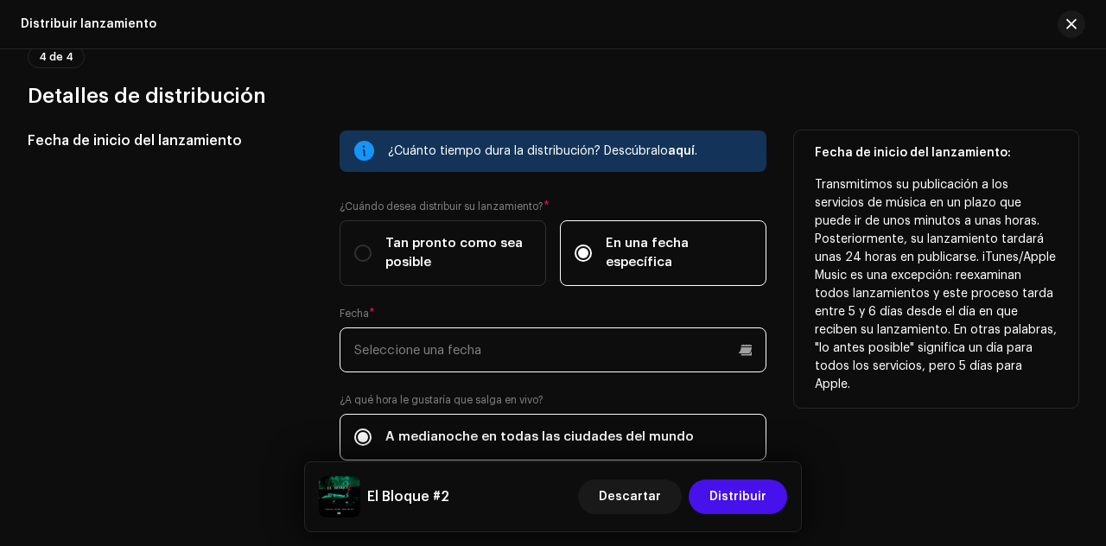
click at [644, 351] on input "text" at bounding box center [553, 350] width 427 height 45
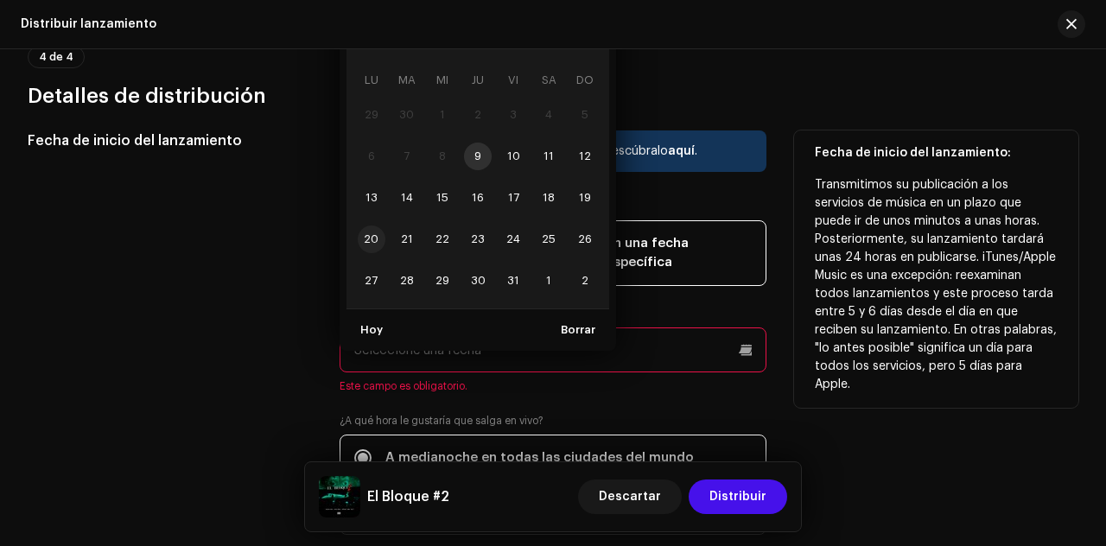
click at [379, 232] on span "20" at bounding box center [372, 240] width 28 height 28
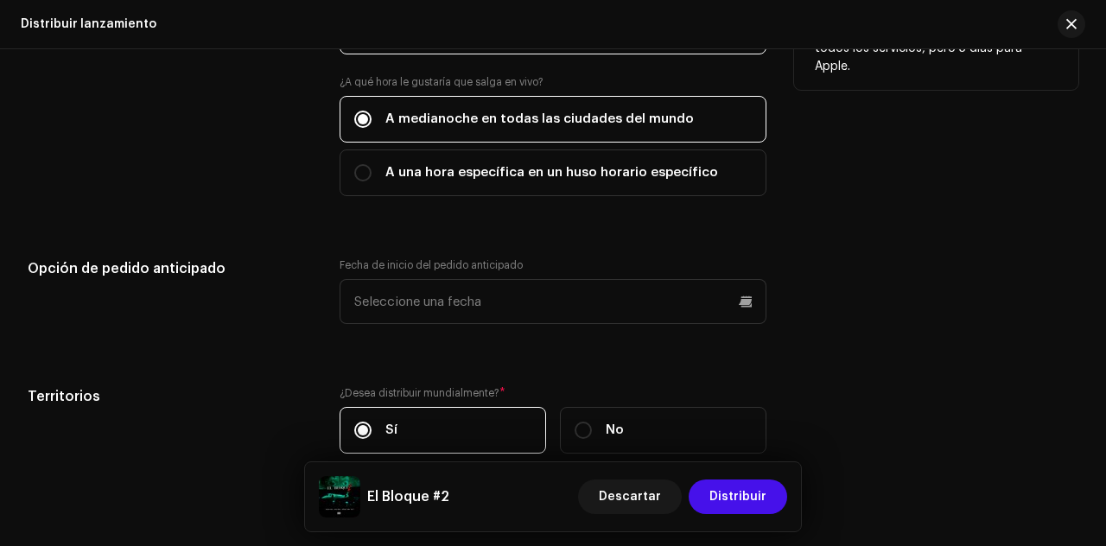
scroll to position [3228, 0]
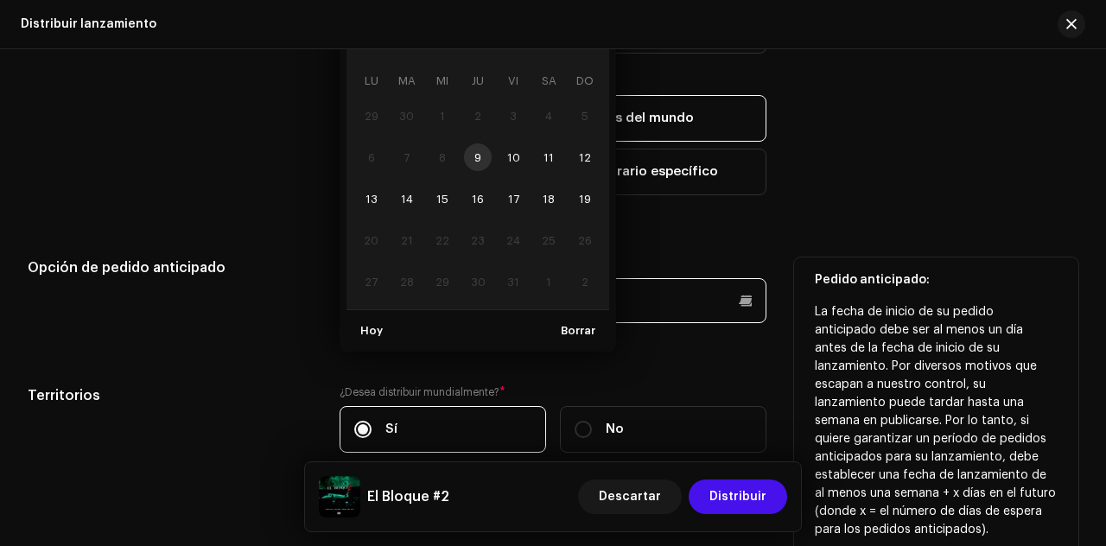
click at [623, 300] on input "text" at bounding box center [553, 300] width 427 height 45
click at [582, 193] on span "19" at bounding box center [585, 199] width 28 height 28
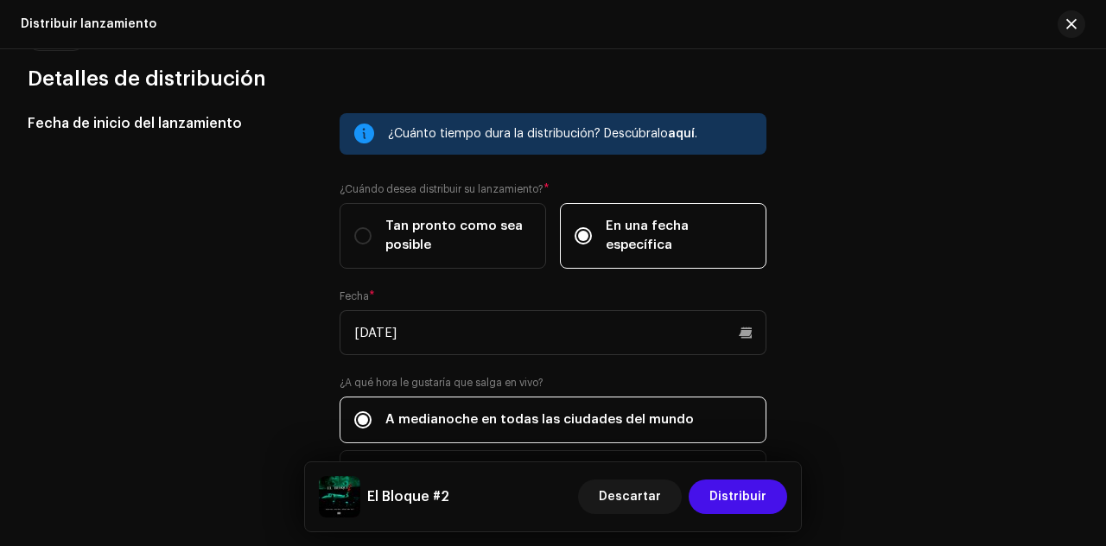
scroll to position [2925, 0]
drag, startPoint x: 679, startPoint y: 127, endPoint x: 750, endPoint y: 67, distance: 93.2
click at [750, 67] on h3 "Detalles de distribución" at bounding box center [553, 80] width 1051 height 28
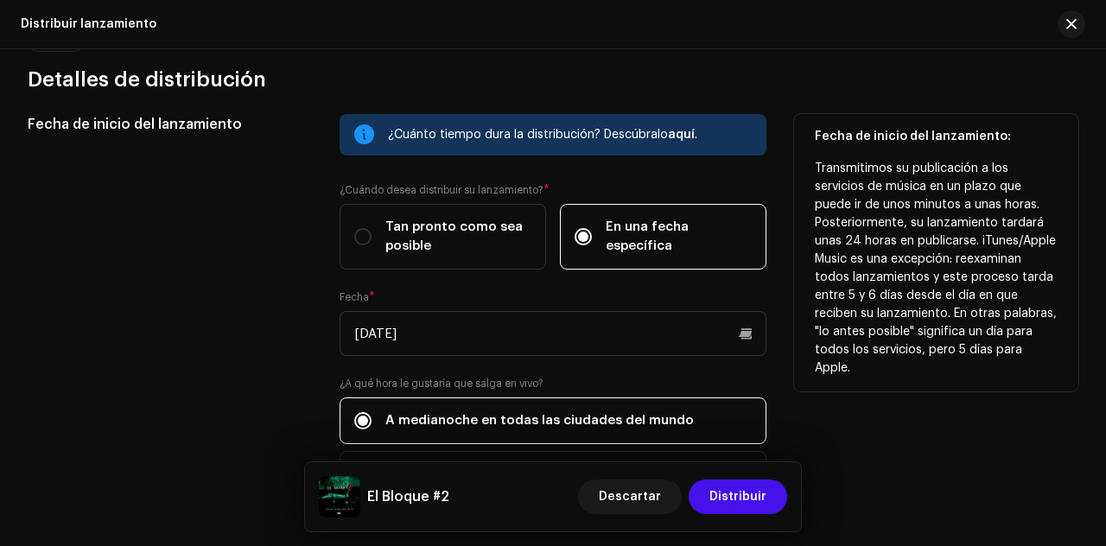
click at [684, 134] on span "aquí" at bounding box center [681, 135] width 27 height 12
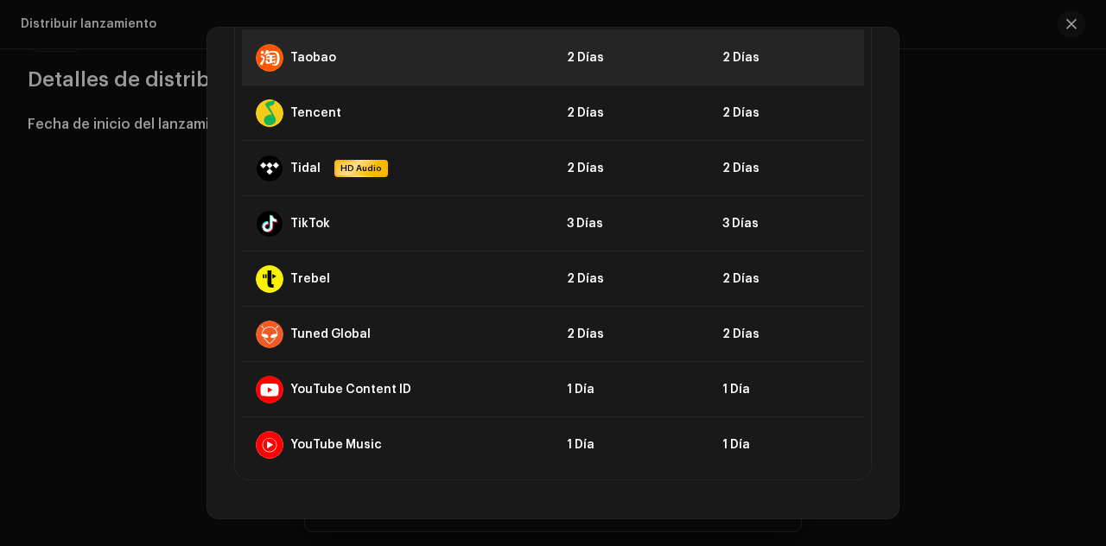
scroll to position [1957, 0]
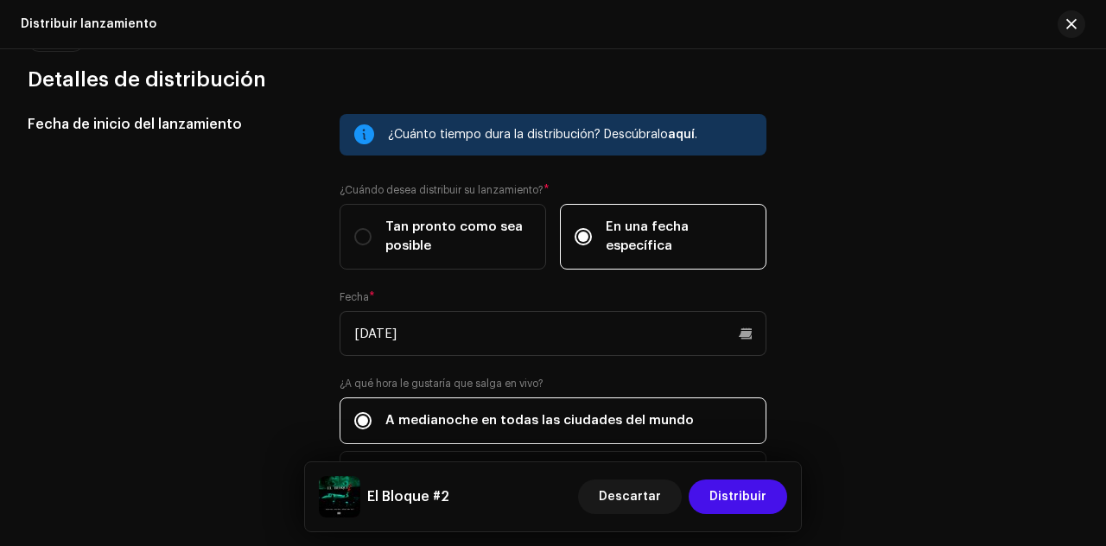
click at [1068, 29] on span "button" at bounding box center [1071, 24] width 10 height 14
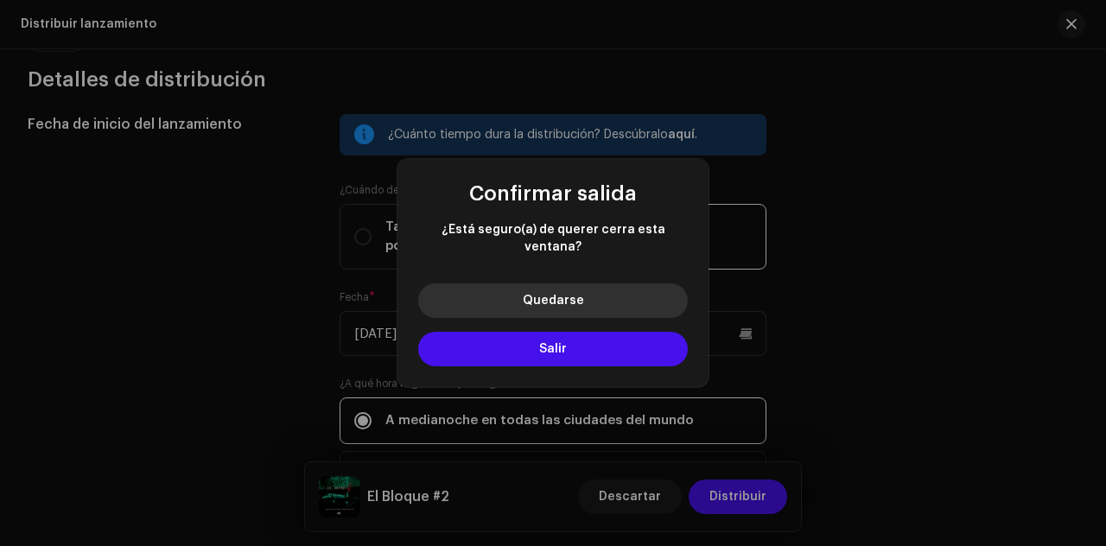
click at [643, 290] on button "Quedarse" at bounding box center [553, 300] width 270 height 35
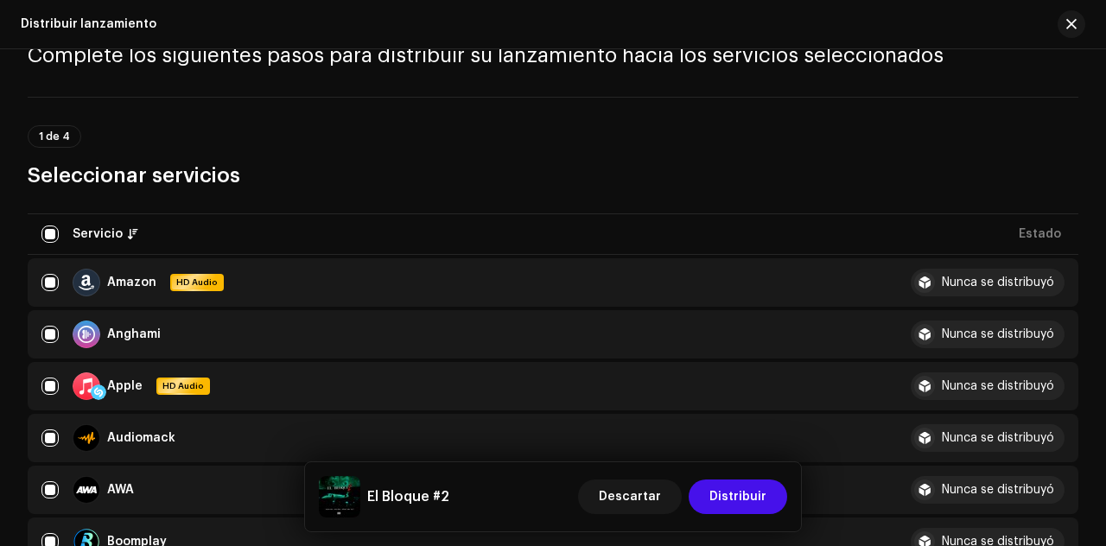
scroll to position [0, 0]
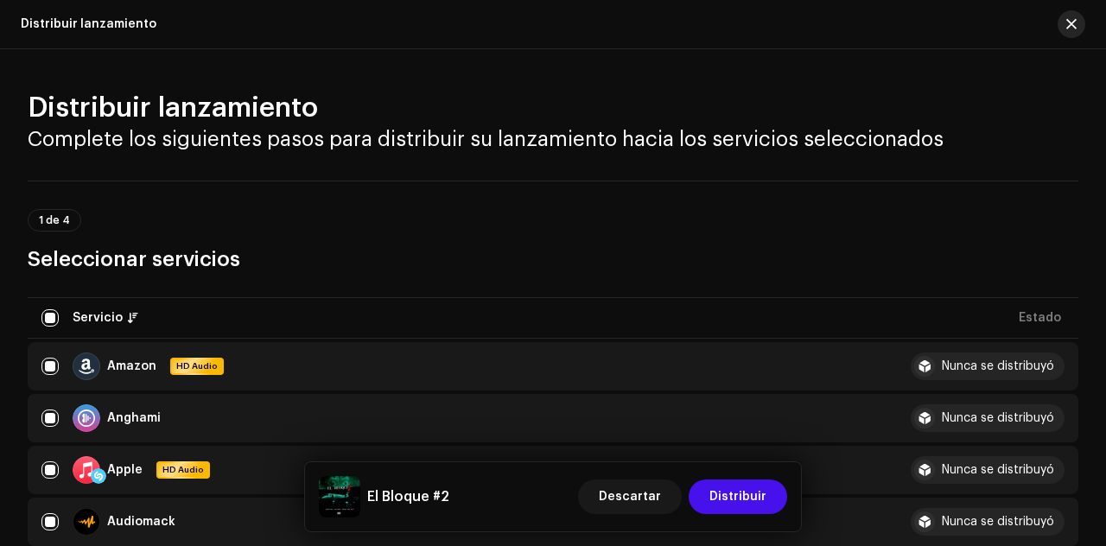
click at [1066, 23] on span "button" at bounding box center [1071, 24] width 10 height 14
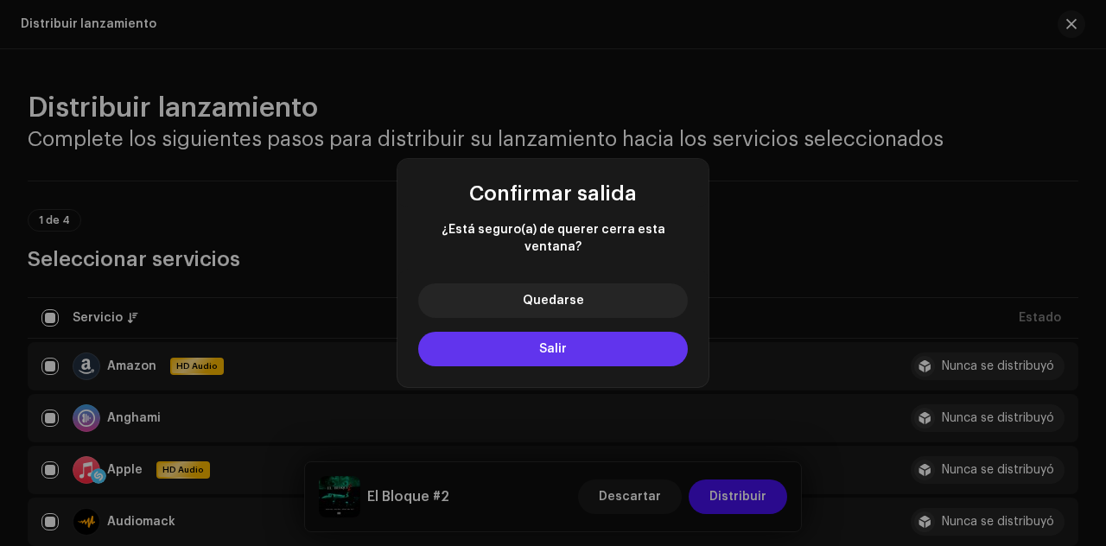
click at [563, 348] on button "Salir" at bounding box center [553, 349] width 270 height 35
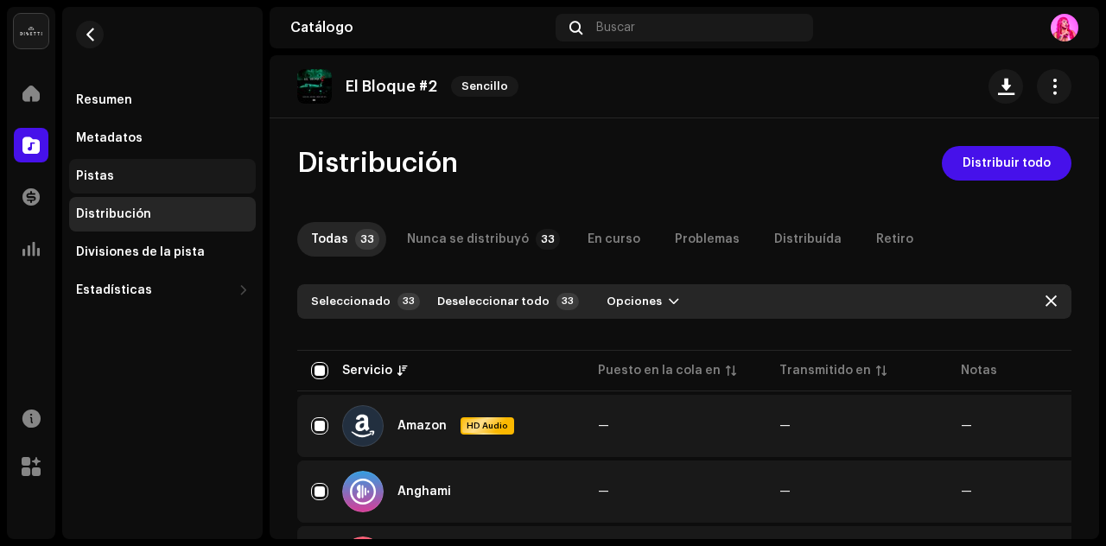
click at [120, 181] on div "Pistas" at bounding box center [162, 176] width 173 height 14
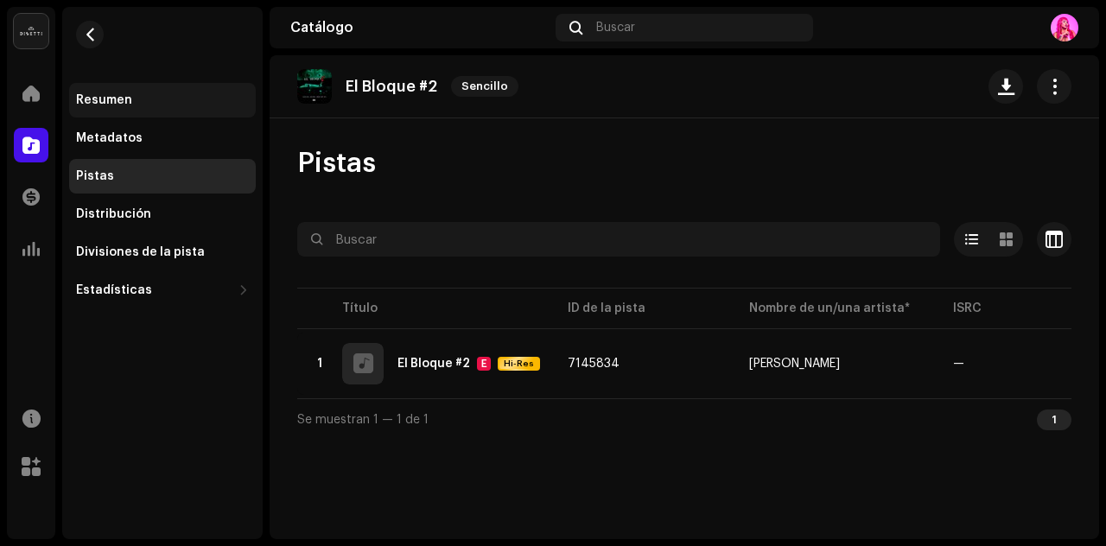
click at [123, 100] on div "Resumen" at bounding box center [104, 100] width 56 height 14
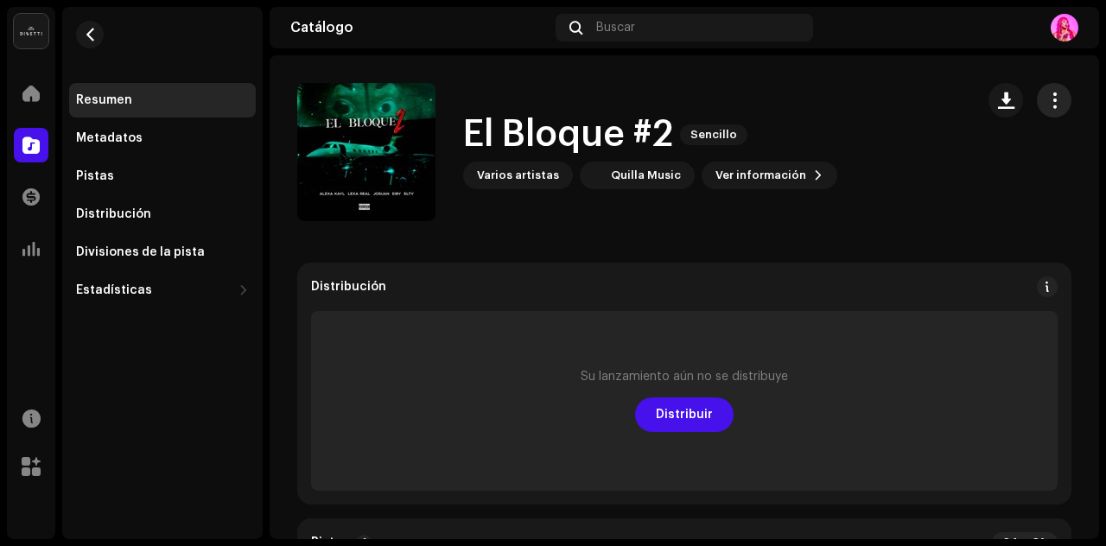
click at [1047, 104] on span "button" at bounding box center [1055, 100] width 16 height 14
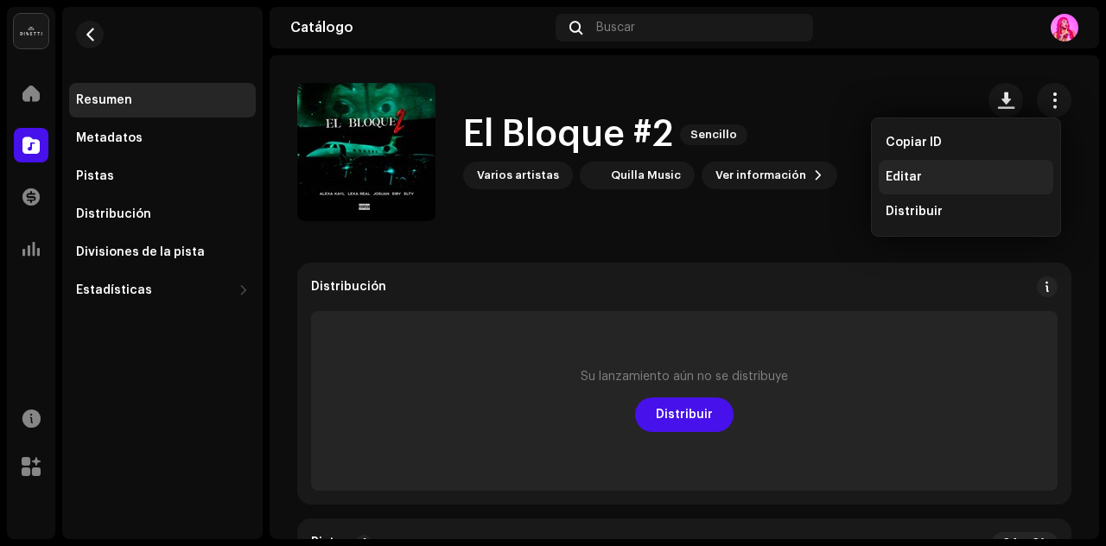
click at [959, 181] on div "Editar" at bounding box center [966, 177] width 161 height 14
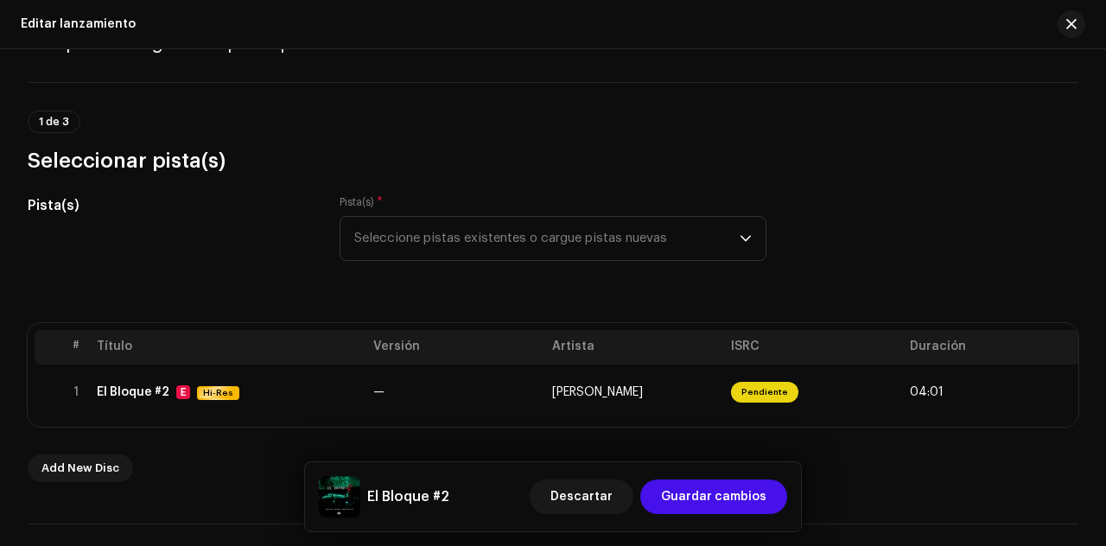
scroll to position [161, 0]
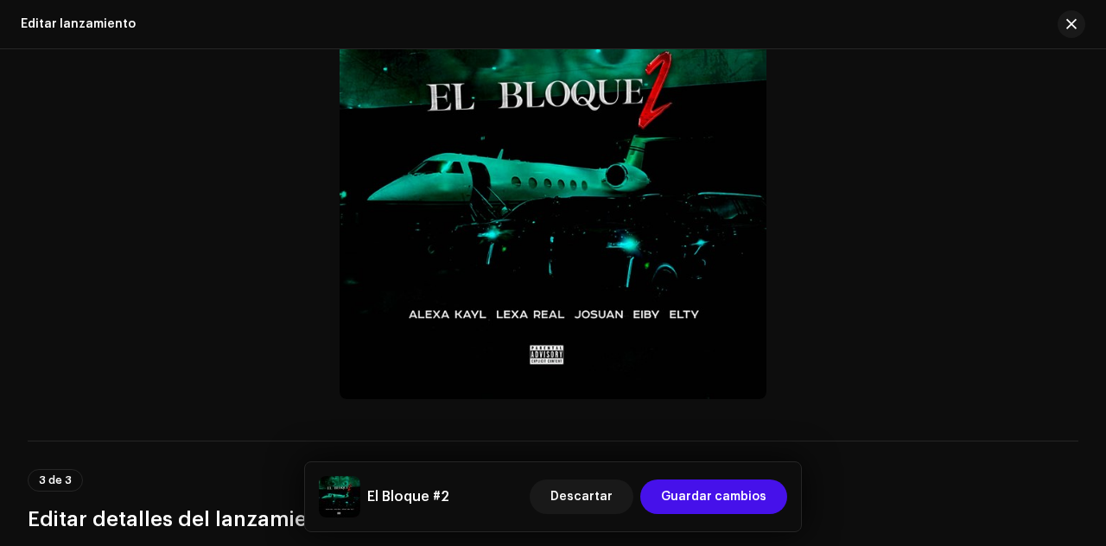
scroll to position [768, 0]
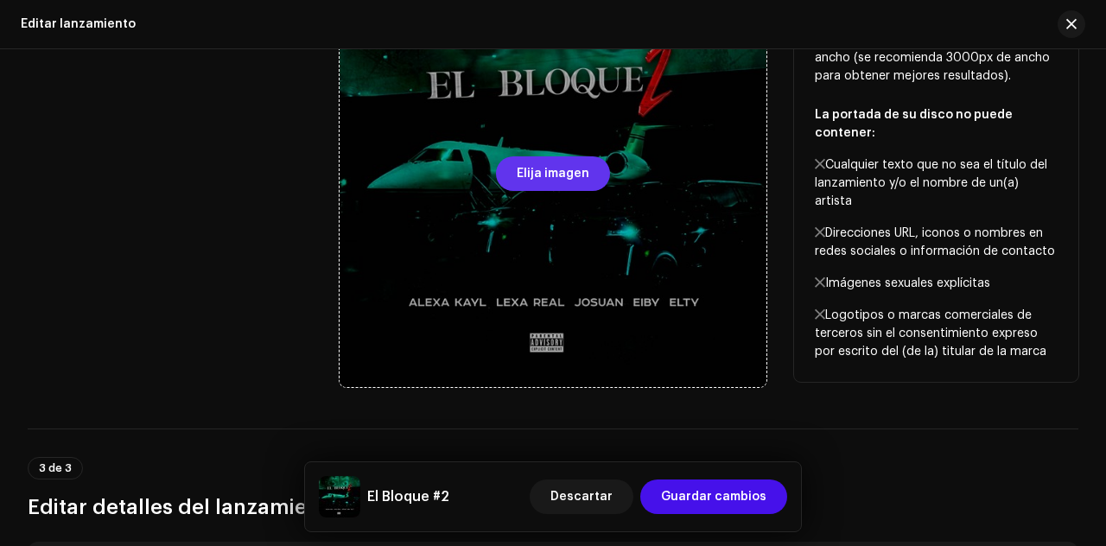
click at [560, 175] on span "Elija imagen" at bounding box center [553, 173] width 73 height 35
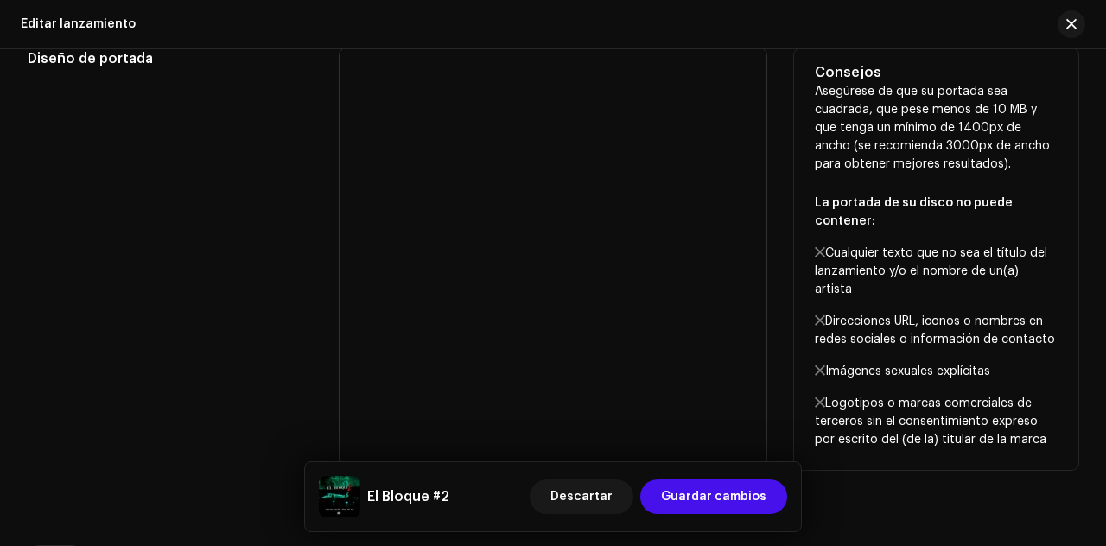
scroll to position [688, 0]
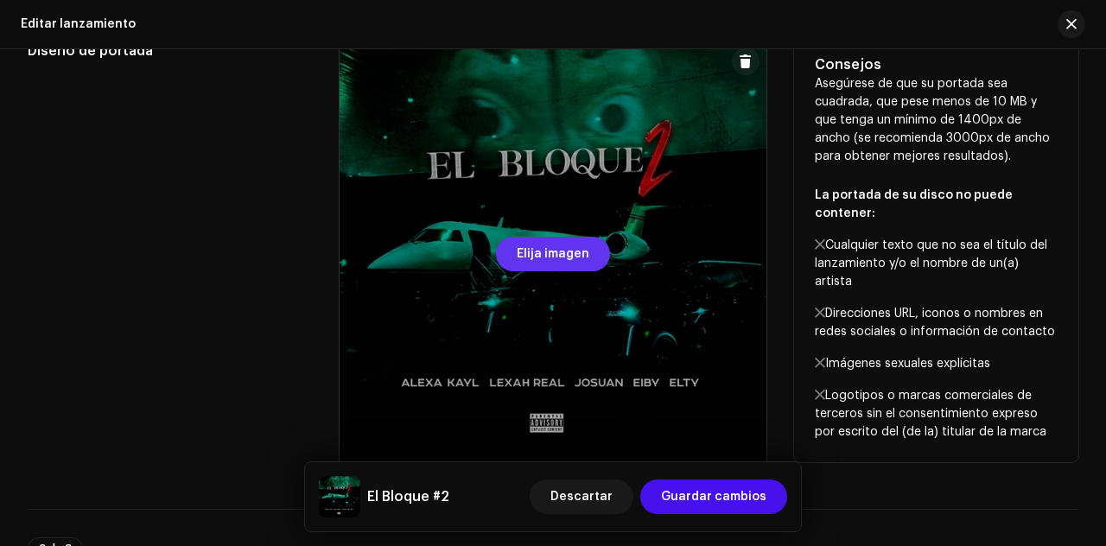
click at [567, 261] on span "Elija imagen" at bounding box center [553, 254] width 73 height 35
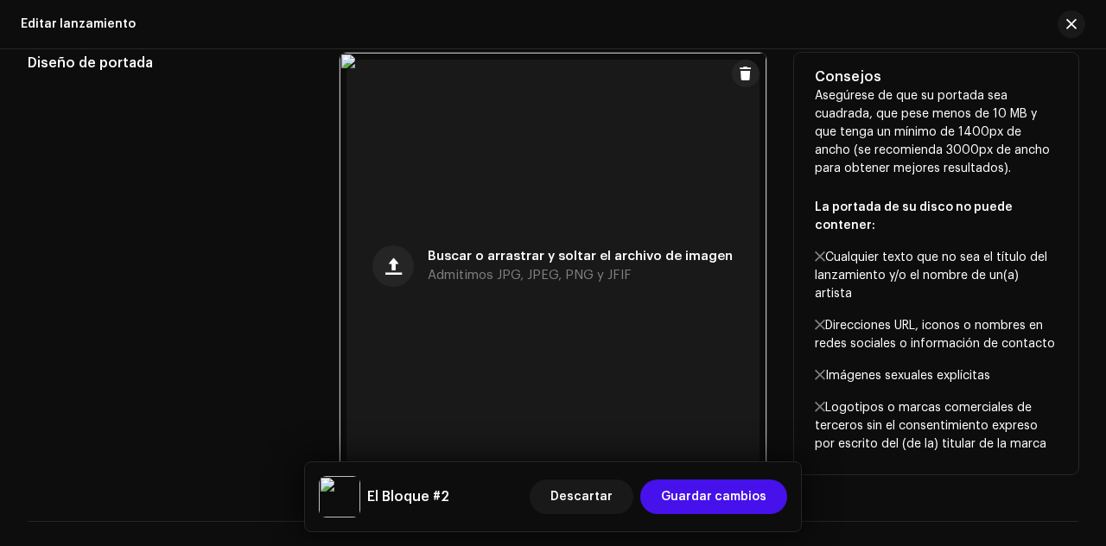
scroll to position [500, 0]
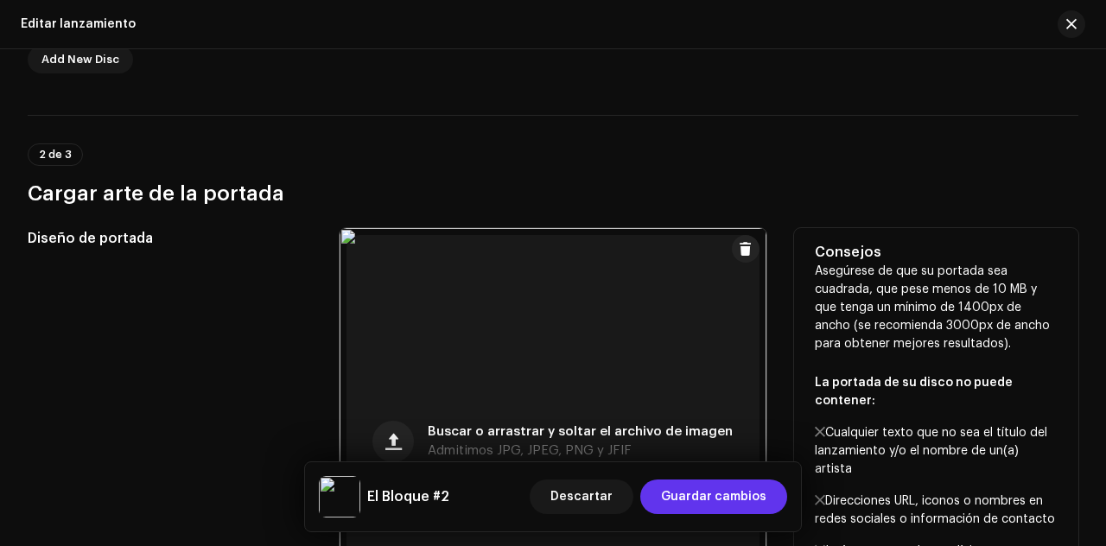
click at [732, 495] on span "Guardar cambios" at bounding box center [713, 497] width 105 height 35
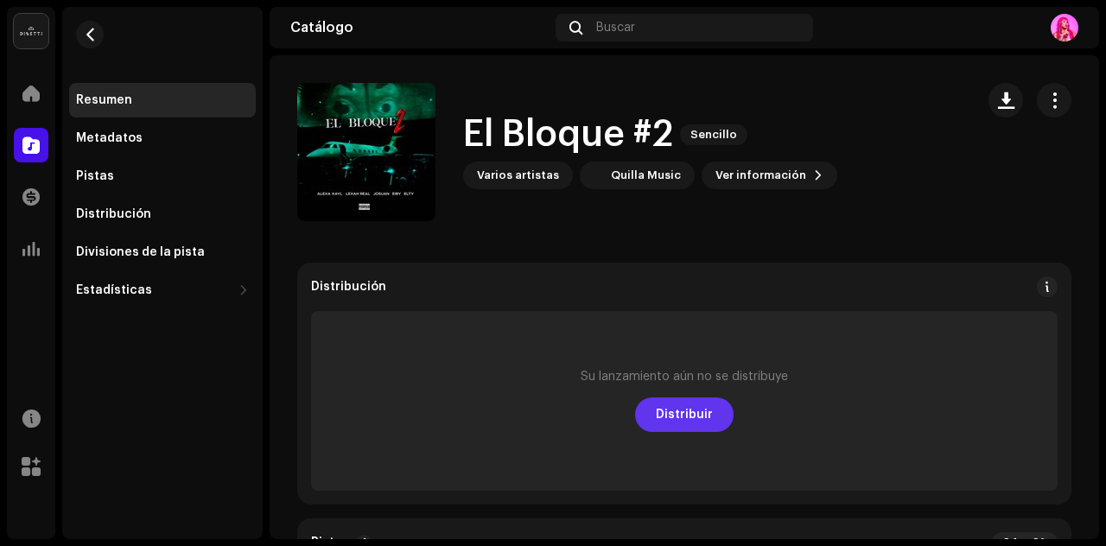
click at [677, 426] on span "Distribuir" at bounding box center [684, 415] width 57 height 35
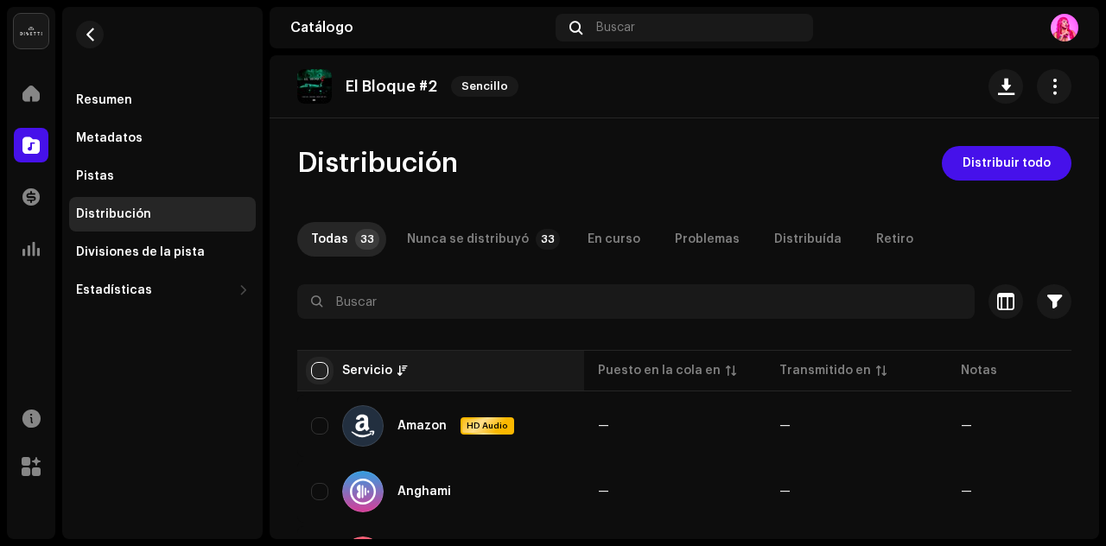
click at [325, 366] on input "checkbox" at bounding box center [319, 370] width 17 height 17
checkbox input "true"
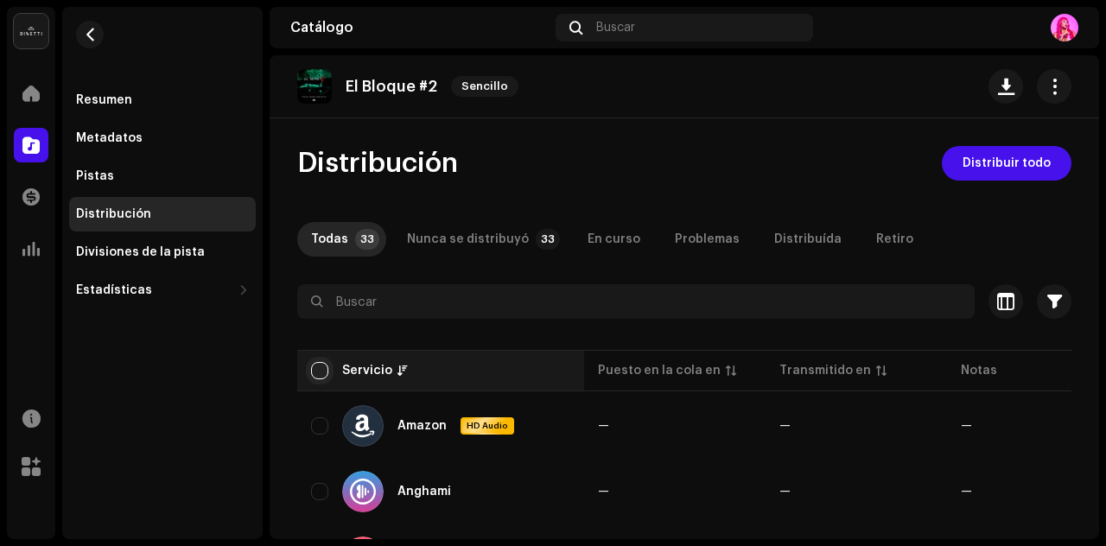
checkbox input "true"
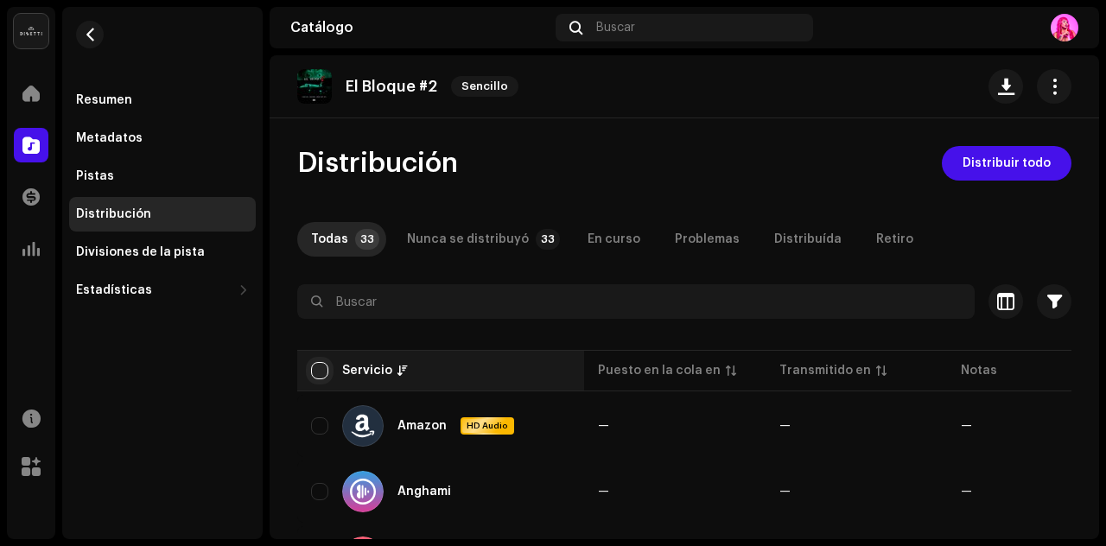
checkbox input "true"
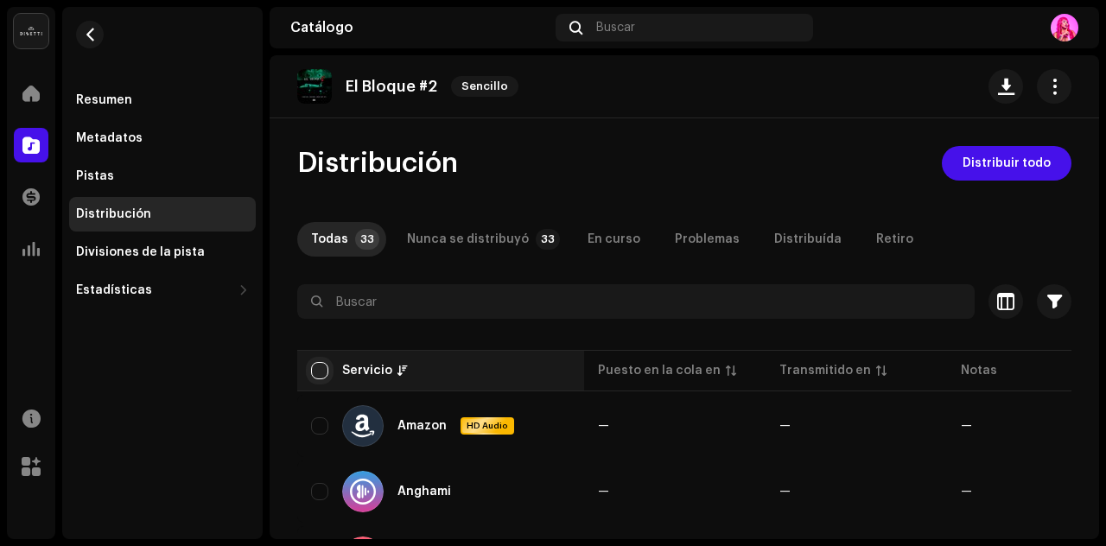
checkbox input "true"
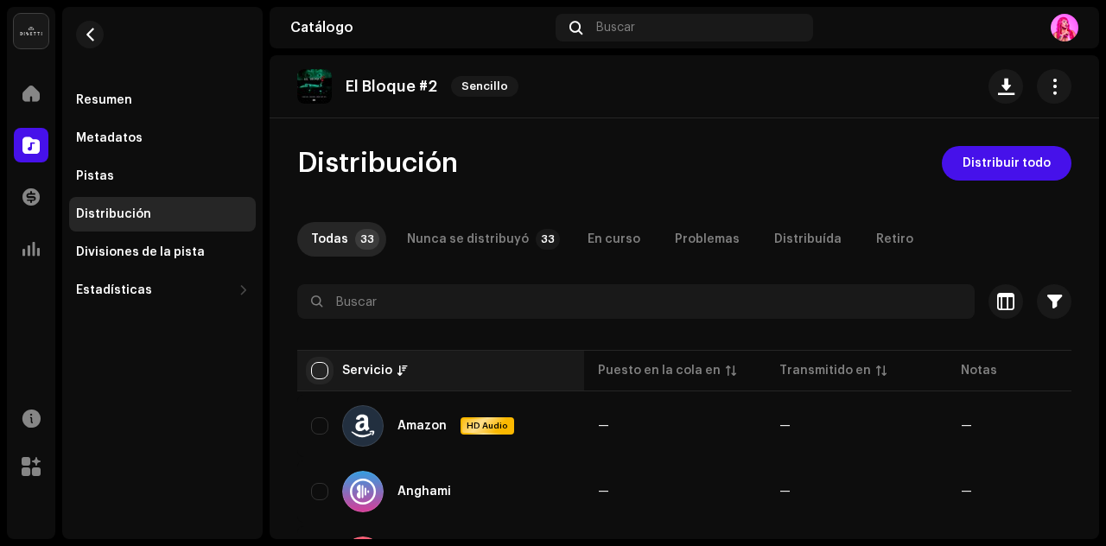
checkbox input "true"
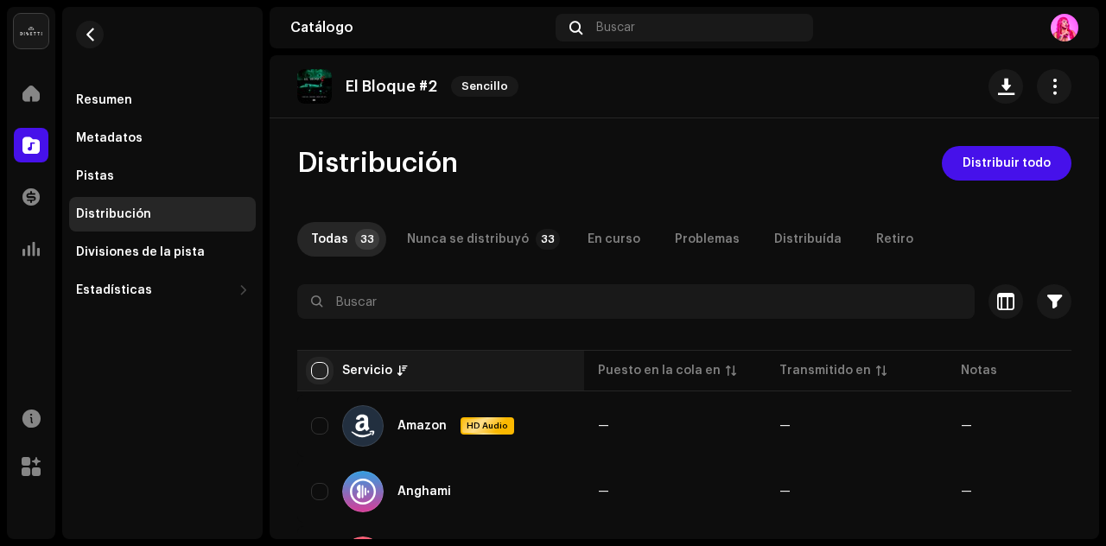
checkbox input "true"
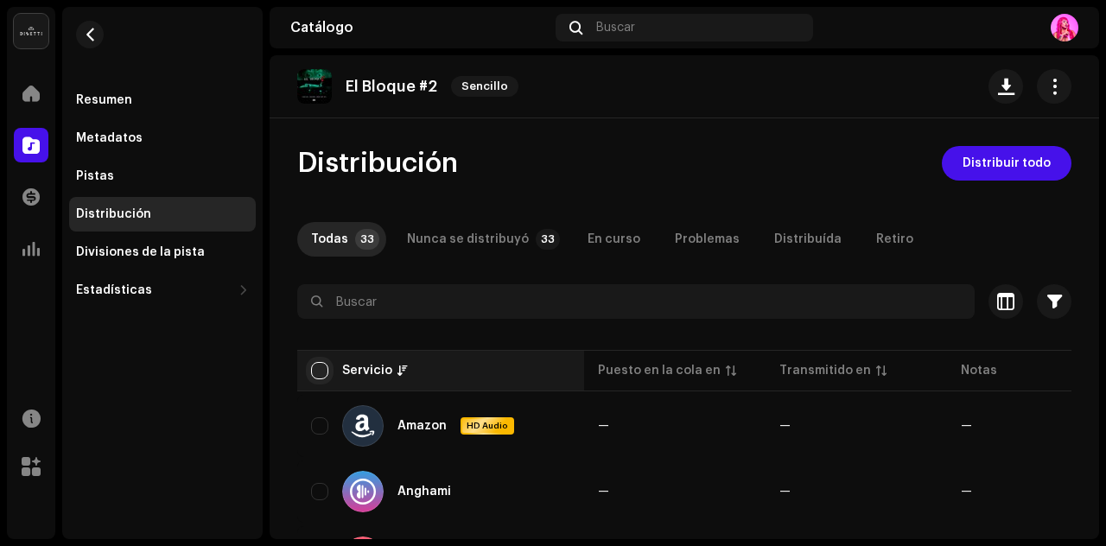
checkbox input "true"
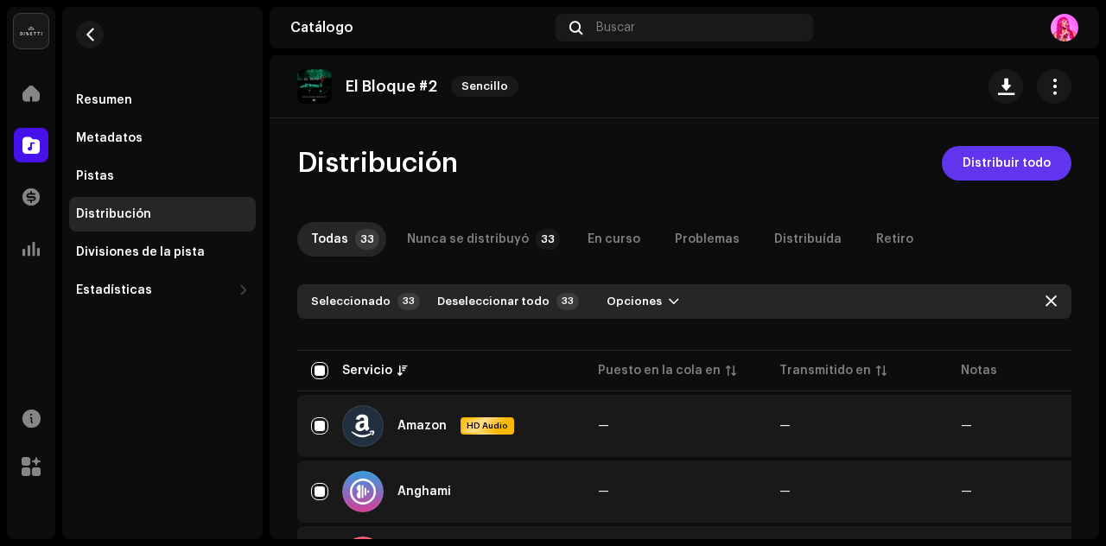
click at [1023, 160] on span "Distribuir todo" at bounding box center [1007, 163] width 88 height 35
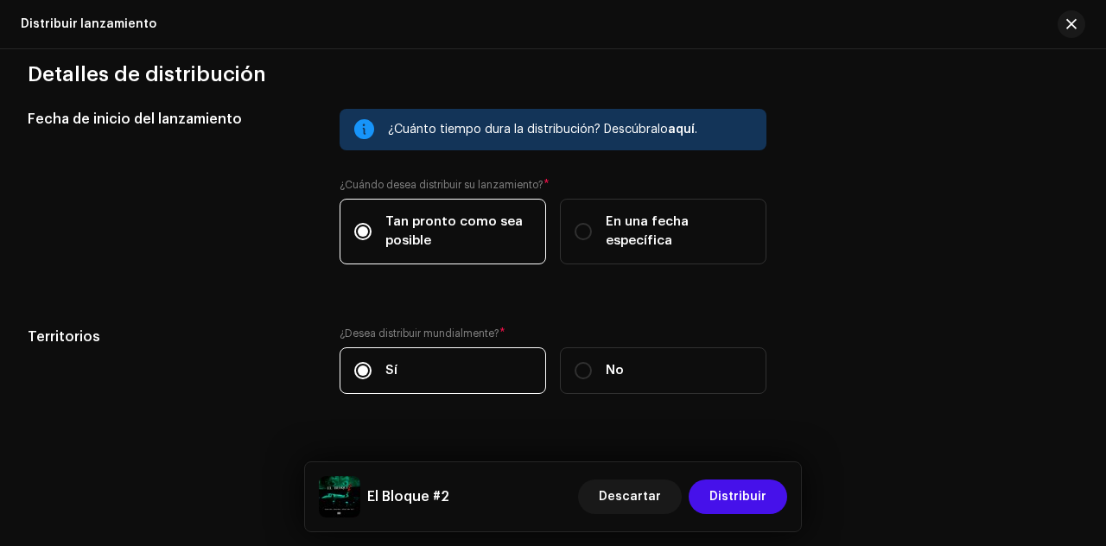
scroll to position [2958, 0]
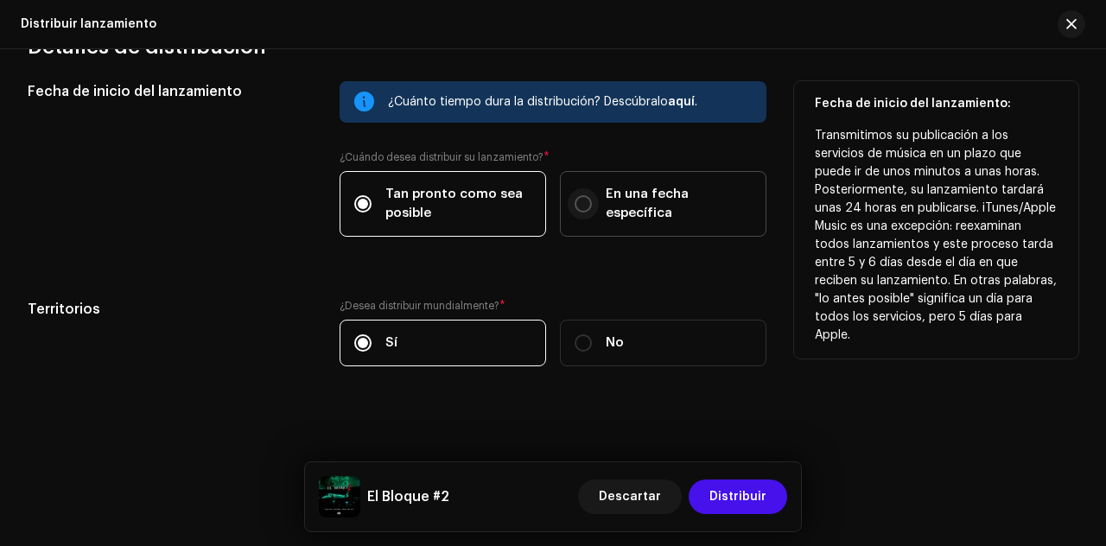
click at [580, 195] on input "En una fecha específica" at bounding box center [583, 203] width 17 height 17
radio input "true"
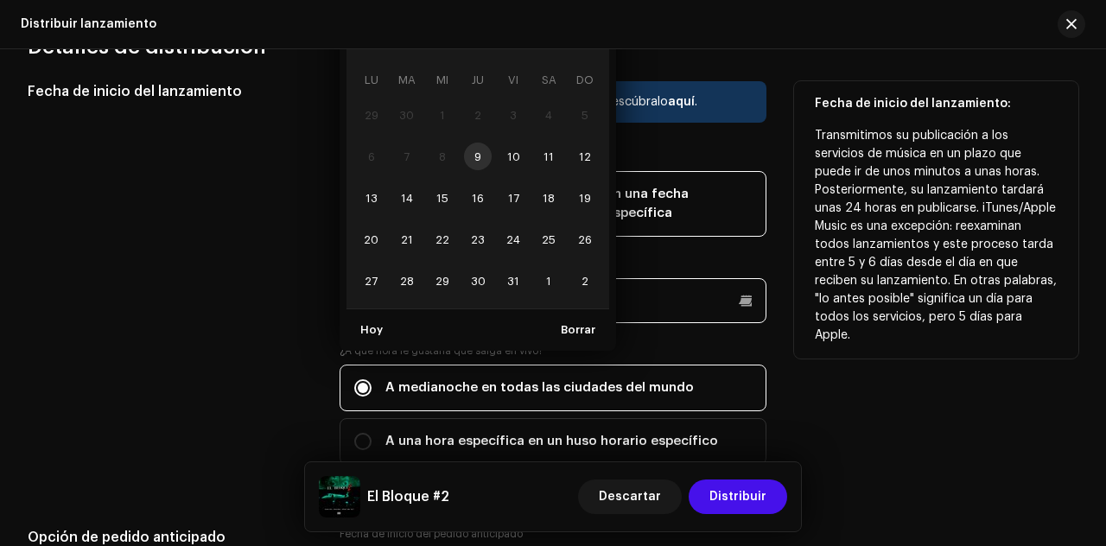
click at [613, 296] on p-datepicker "octubre 2025 LU MA [PERSON_NAME] VI SA DO 29 30 1 2 3 4 5 6 7 8 9 10 11 12 13 1…" at bounding box center [553, 300] width 427 height 45
click at [370, 232] on span "20" at bounding box center [372, 240] width 28 height 28
type input "[DATE]"
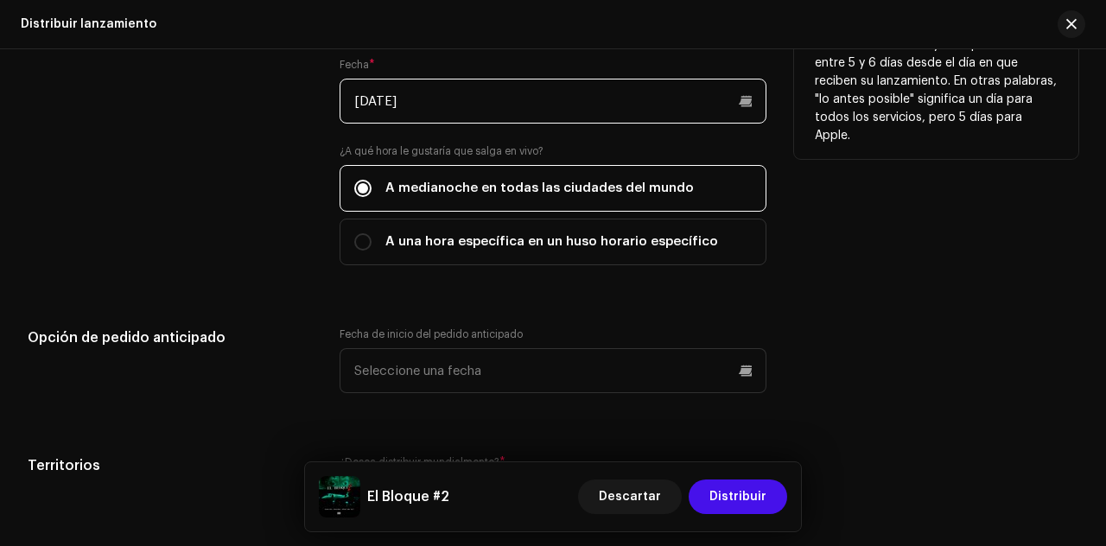
scroll to position [3186, 0]
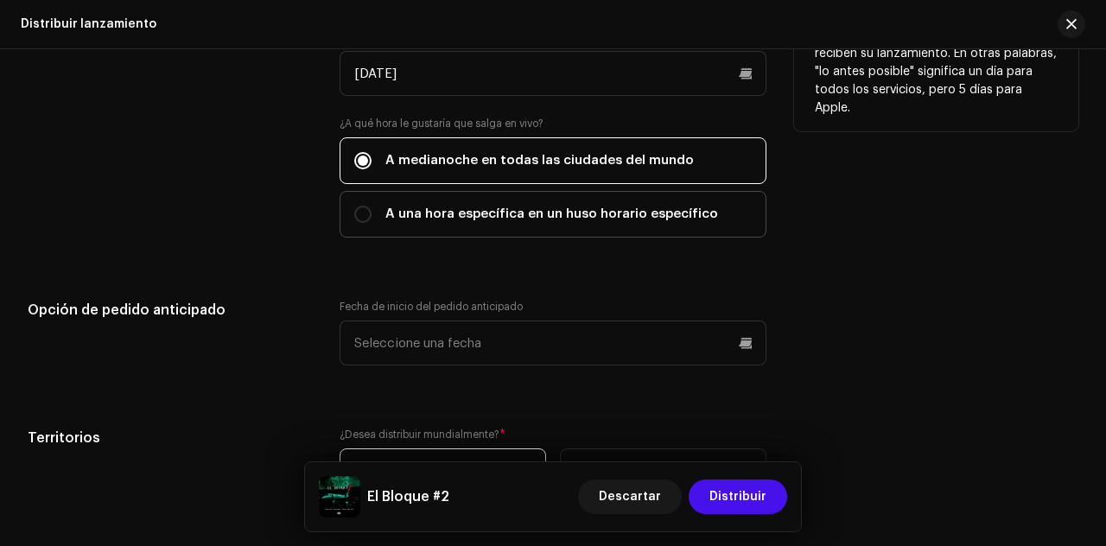
click at [502, 216] on span "A una hora específica en un huso horario específico" at bounding box center [551, 214] width 333 height 19
click at [372, 216] on input "A una hora específica en un huso horario específico" at bounding box center [362, 214] width 17 height 17
radio input "true"
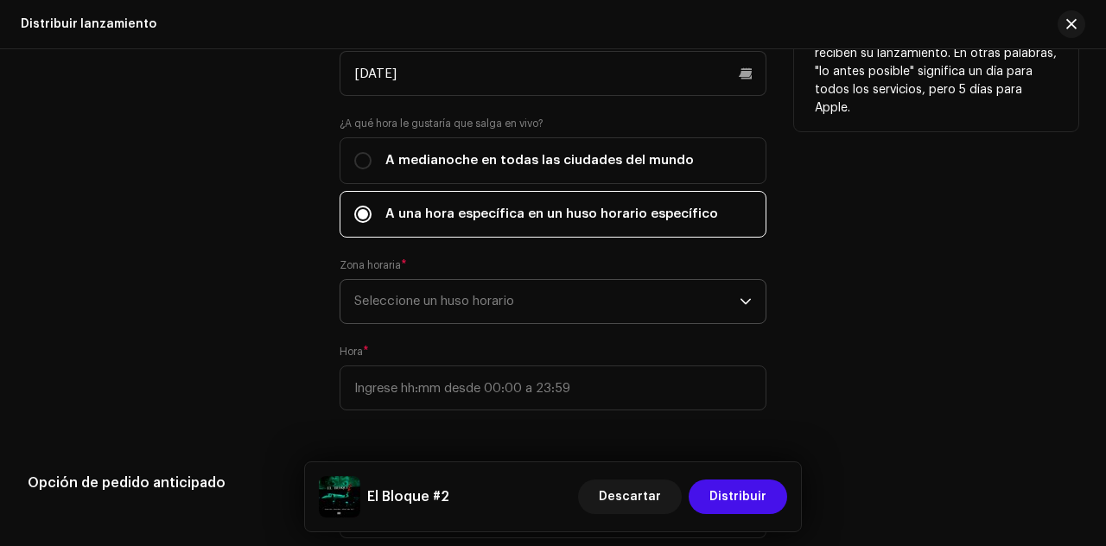
click at [542, 311] on span "Seleccione un huso horario" at bounding box center [546, 301] width 385 height 43
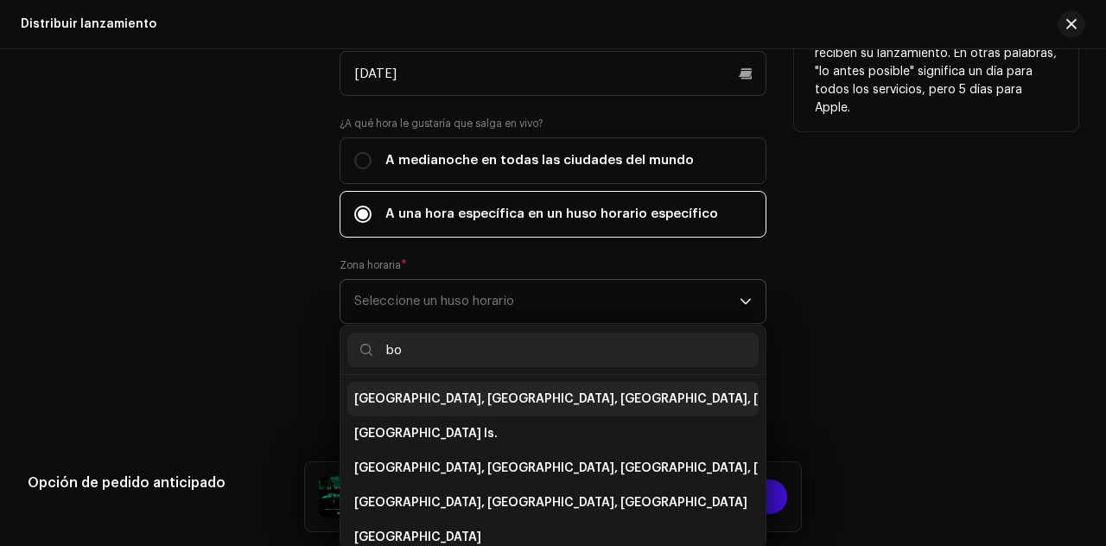
type input "bo"
click at [482, 393] on span "[GEOGRAPHIC_DATA], [GEOGRAPHIC_DATA], [GEOGRAPHIC_DATA], [GEOGRAPHIC_DATA][PERS…" at bounding box center [666, 399] width 624 height 17
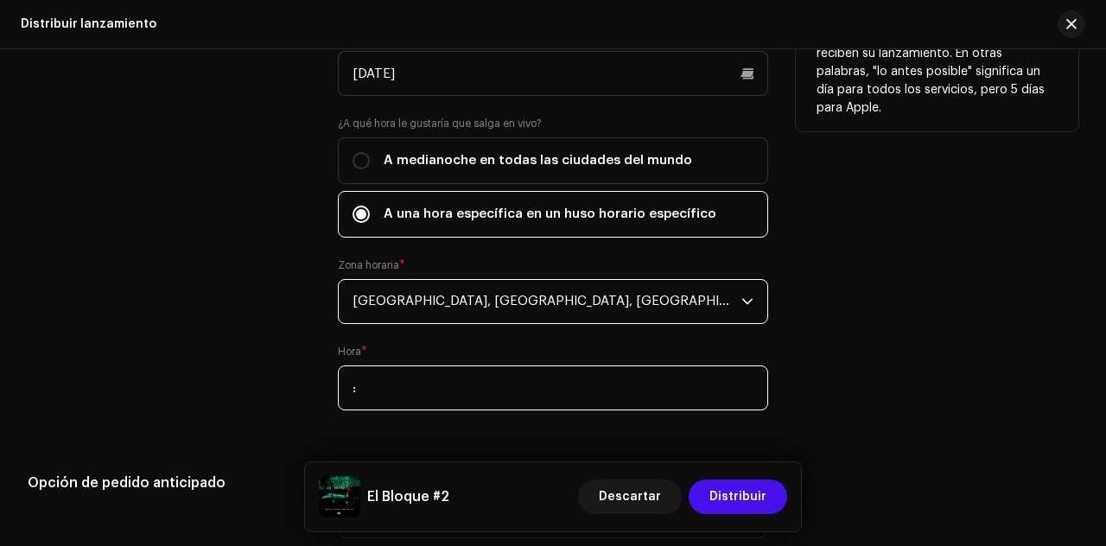
click at [443, 384] on input ":" at bounding box center [553, 388] width 430 height 45
type input "18:00"
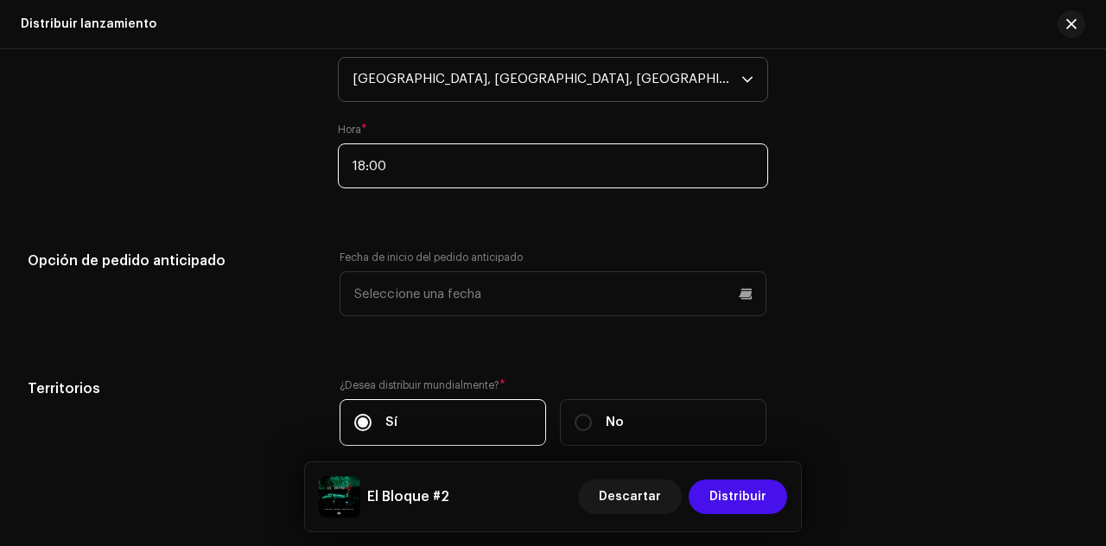
scroll to position [3453, 0]
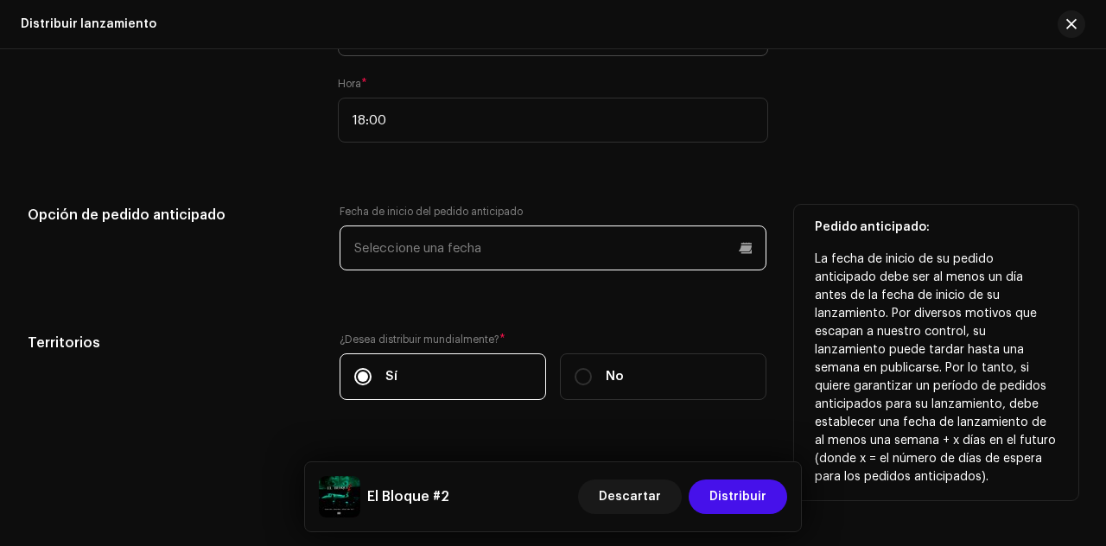
click at [686, 251] on input "text" at bounding box center [553, 248] width 427 height 45
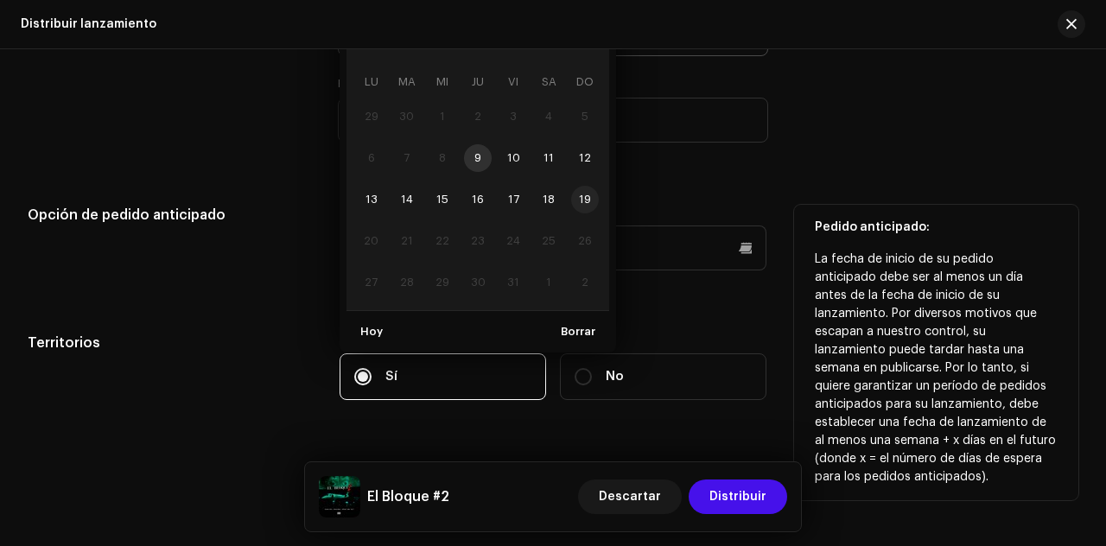
click at [586, 189] on span "19" at bounding box center [585, 200] width 28 height 28
type input "[DATE]"
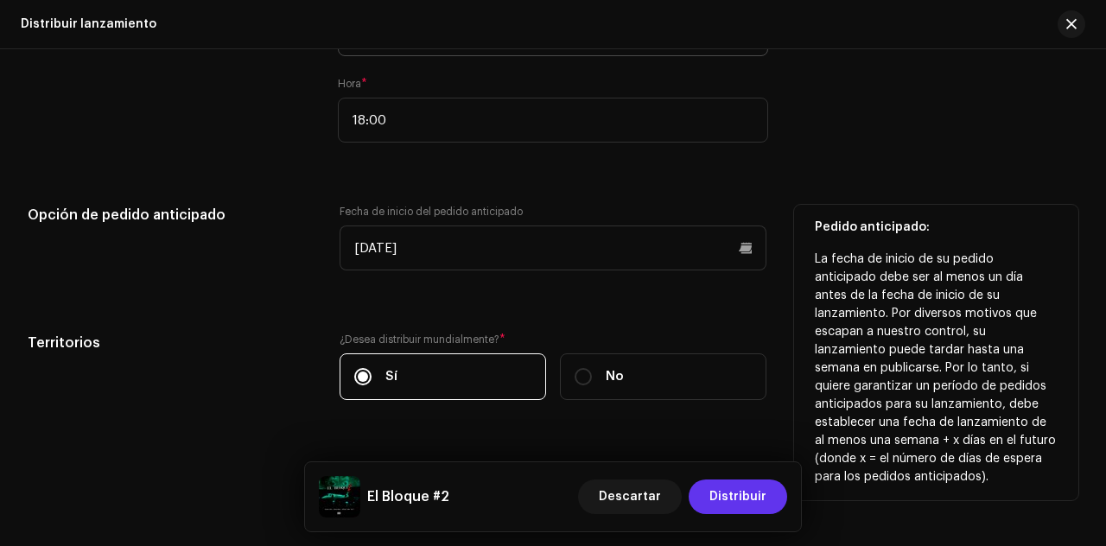
click at [729, 500] on span "Distribuir" at bounding box center [738, 497] width 57 height 35
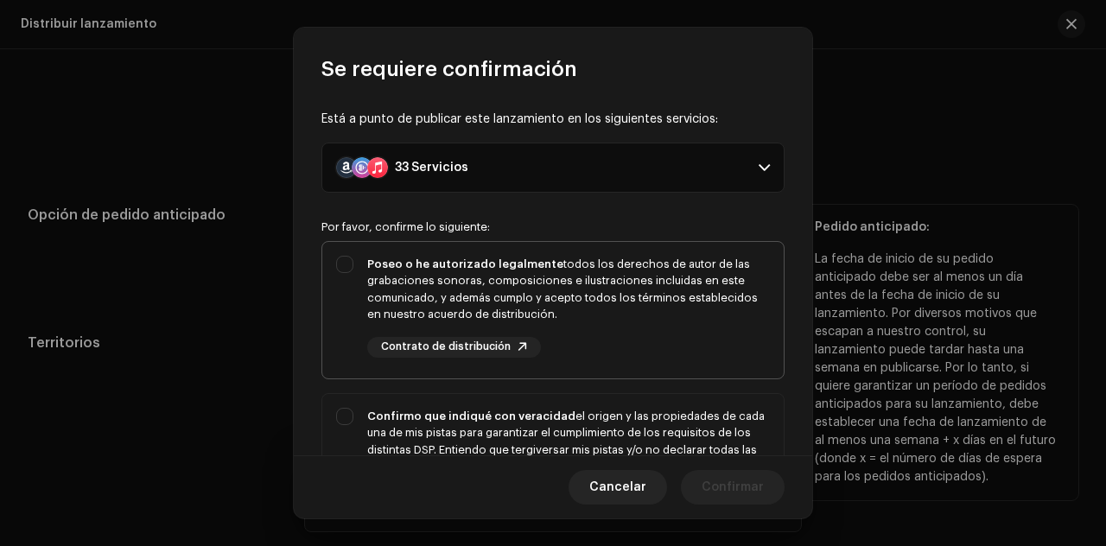
click at [342, 265] on div "Poseo o he autorizado legalmente todos los derechos de autor de las grabaciones…" at bounding box center [552, 307] width 461 height 130
checkbox input "true"
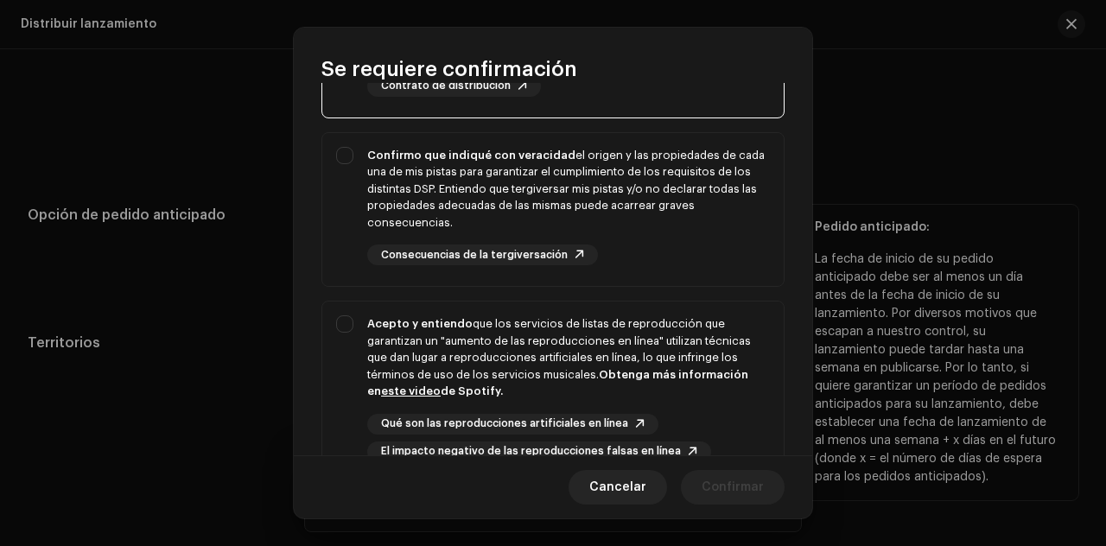
scroll to position [273, 0]
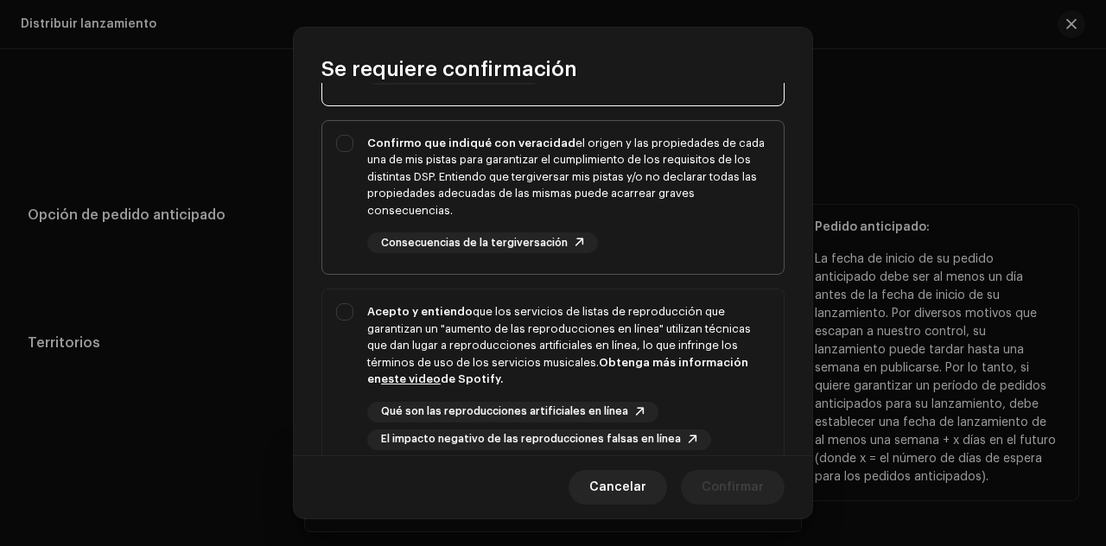
click at [344, 143] on div "Confirmo que indiqué con veracidad el origen y las propiedades de cada una de m…" at bounding box center [552, 194] width 461 height 147
checkbox input "true"
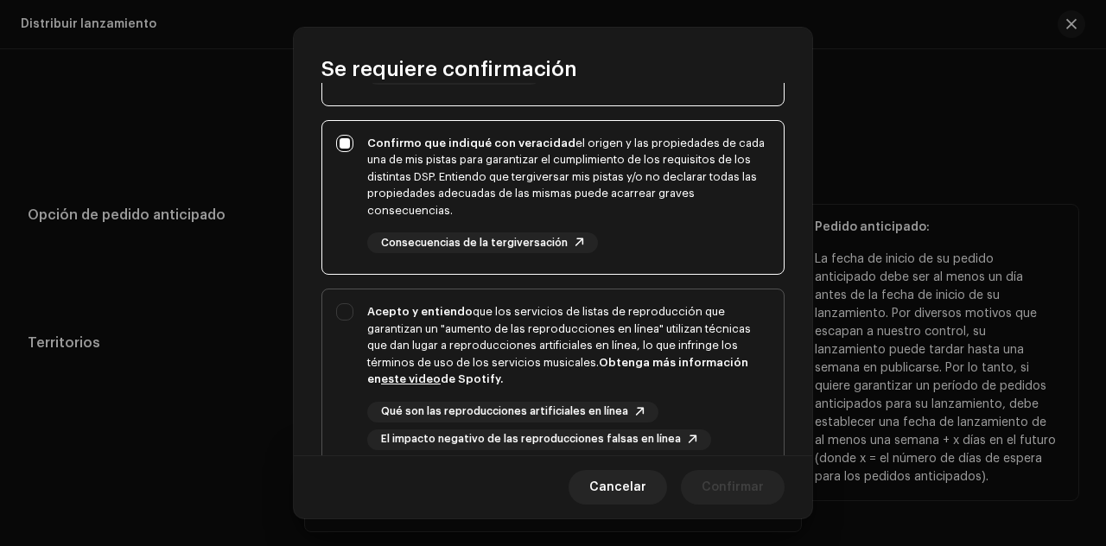
click at [344, 306] on div "Acepto y entiendo que los servicios de listas de reproducción que garantizan un…" at bounding box center [552, 377] width 461 height 175
checkbox input "true"
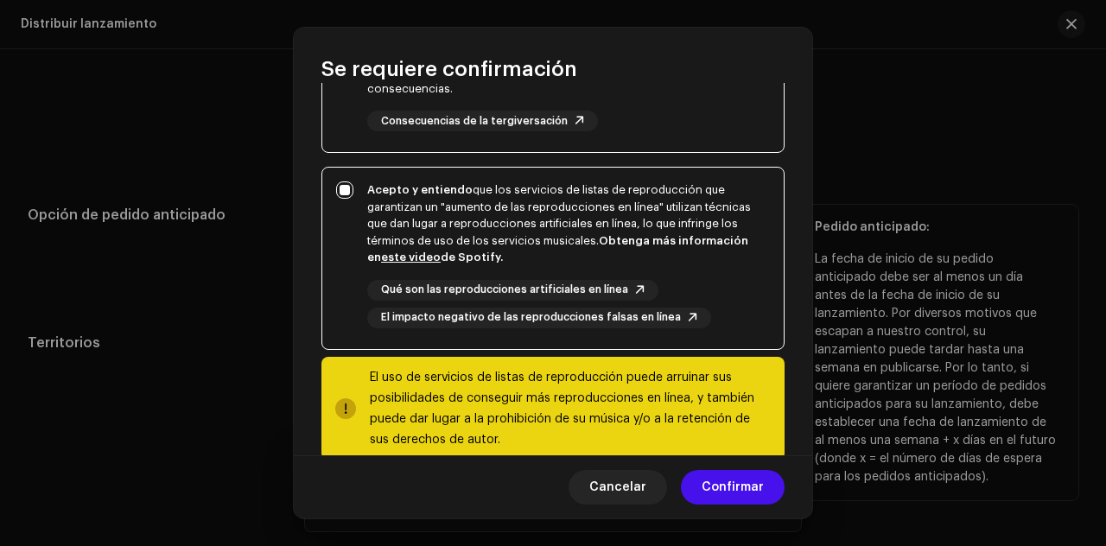
scroll to position [427, 0]
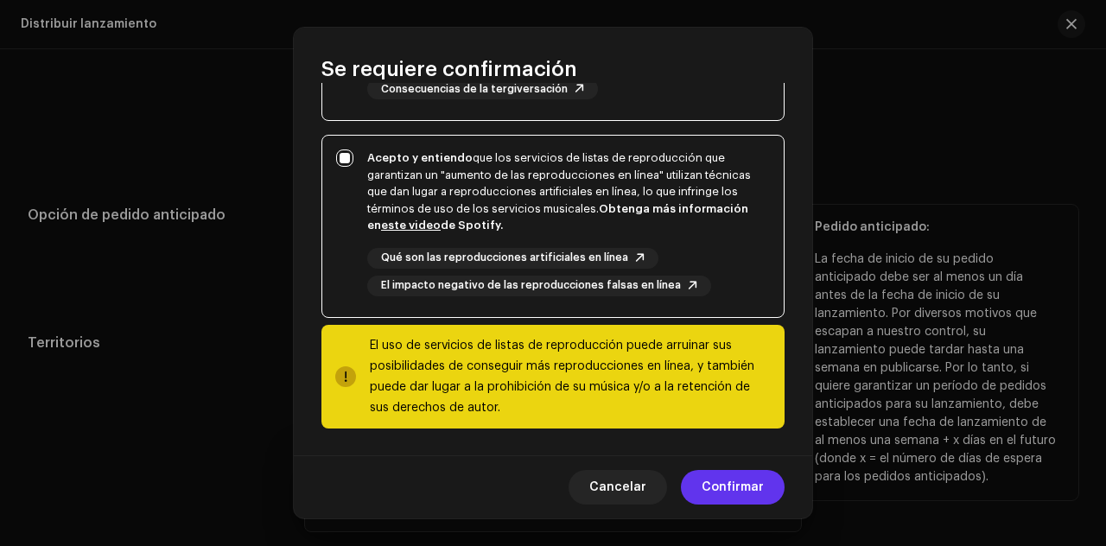
click at [760, 496] on span "Confirmar" at bounding box center [733, 487] width 62 height 35
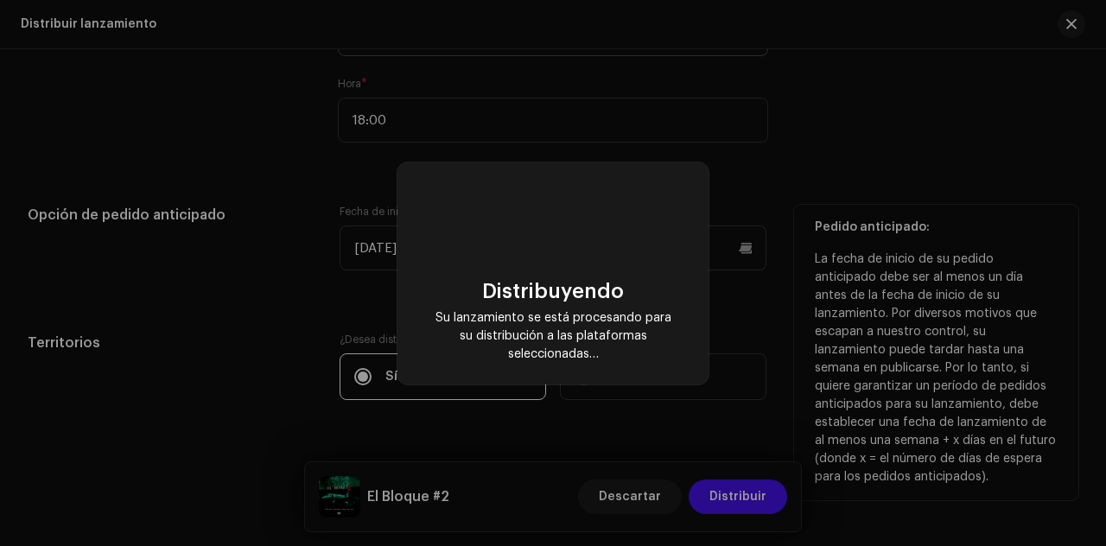
checkbox input "false"
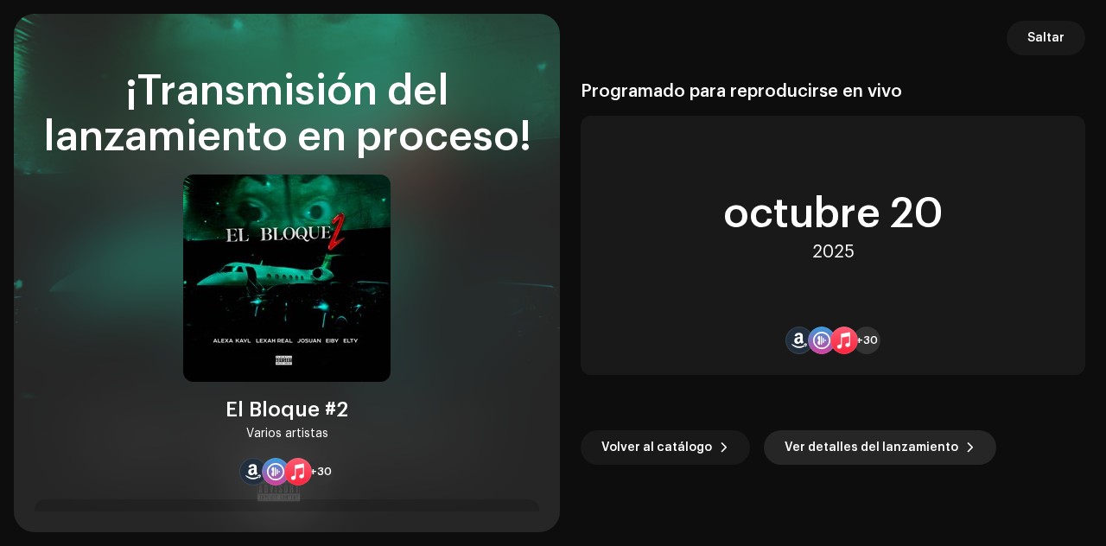
click at [902, 442] on span "Ver detalles del lanzamiento" at bounding box center [872, 447] width 174 height 35
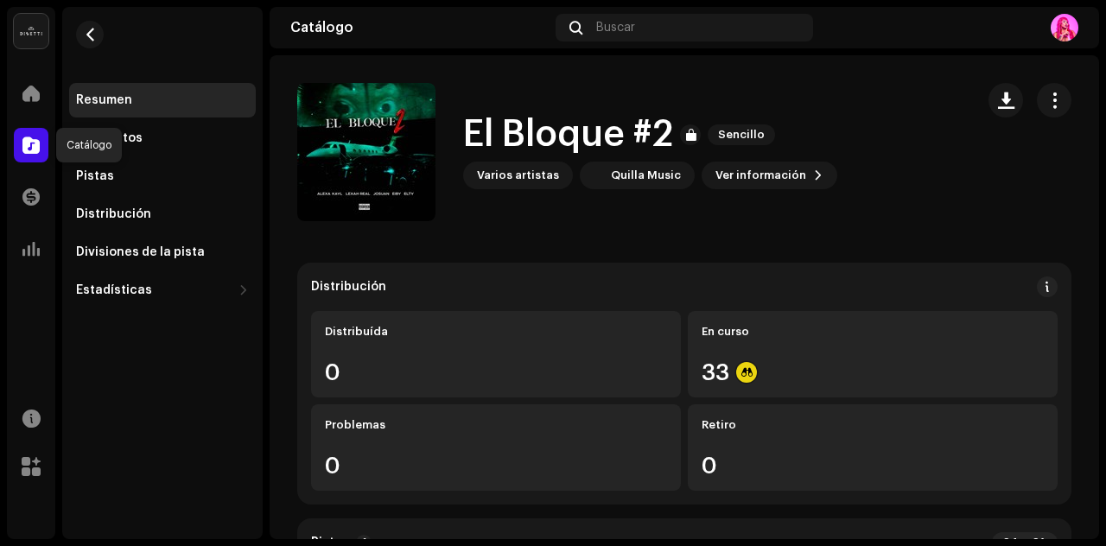
click at [17, 139] on div at bounding box center [31, 145] width 35 height 35
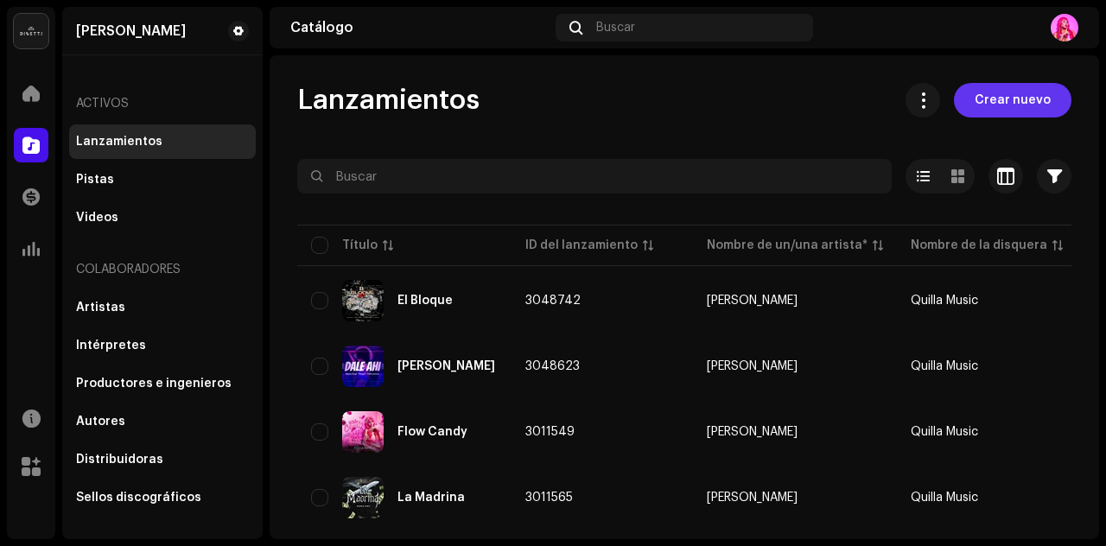
click at [998, 108] on span "Crear nuevo" at bounding box center [1013, 100] width 76 height 35
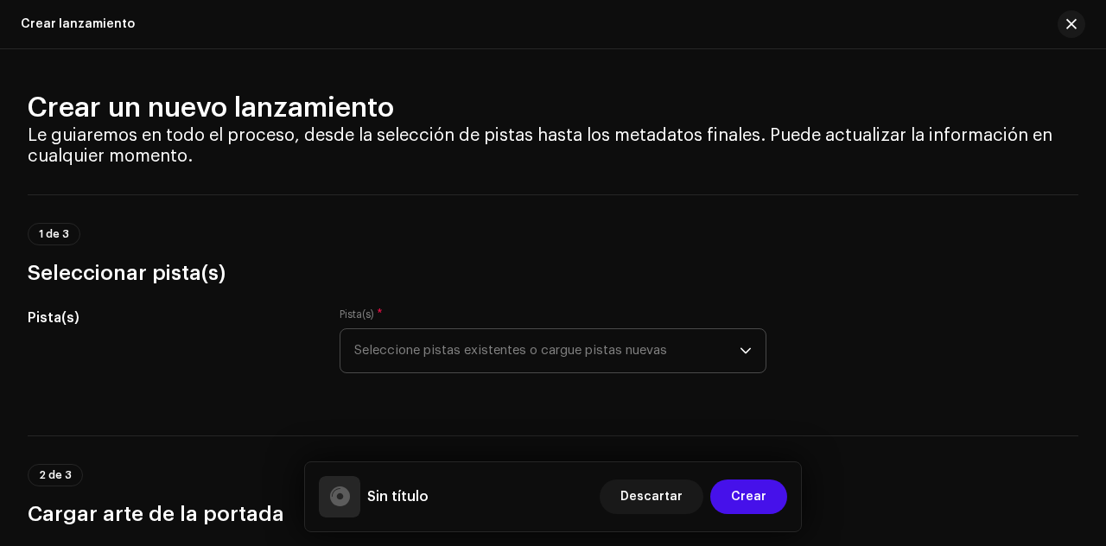
click at [703, 357] on span "Seleccione pistas existentes o cargue pistas nuevas" at bounding box center [546, 350] width 385 height 43
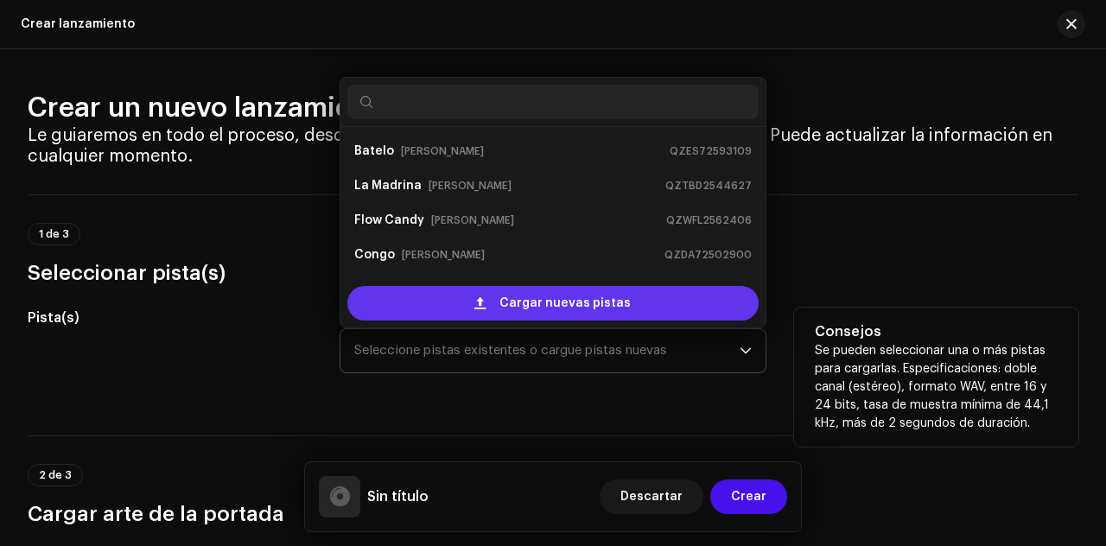
click at [607, 294] on span "Cargar nuevas pistas" at bounding box center [565, 303] width 131 height 35
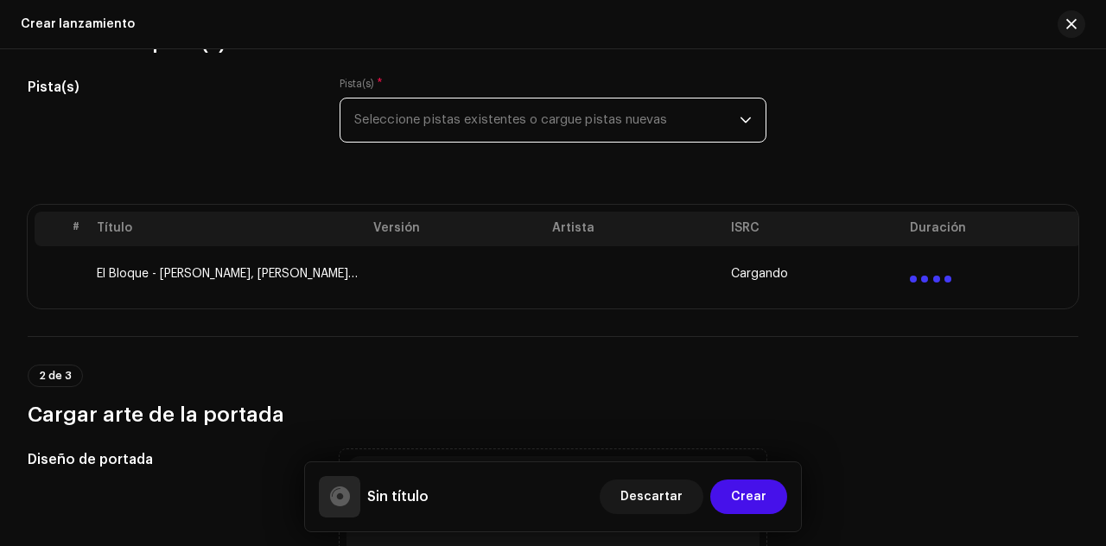
scroll to position [244, 0]
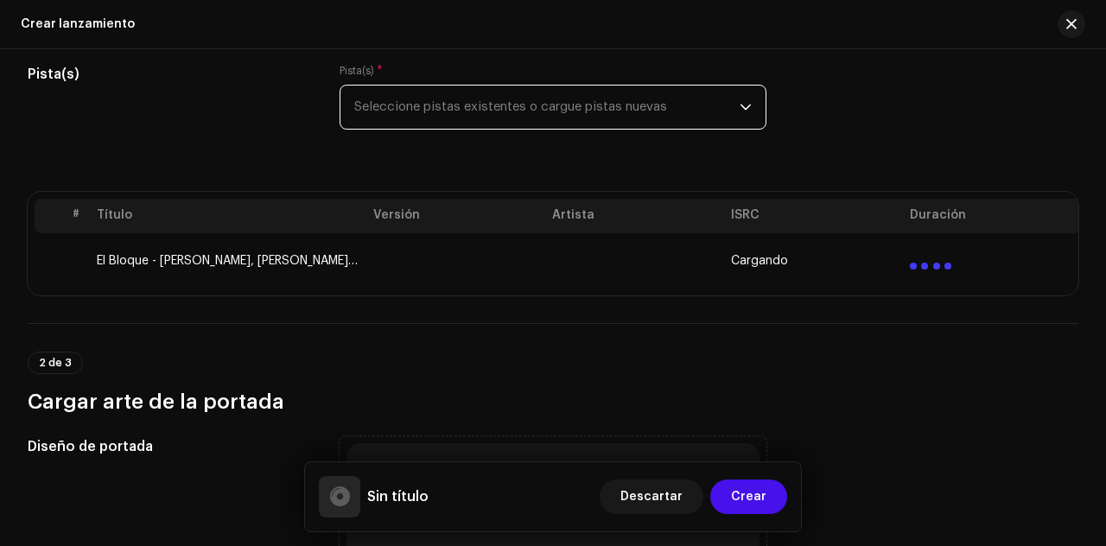
click at [762, 262] on span "Cargando" at bounding box center [759, 261] width 57 height 14
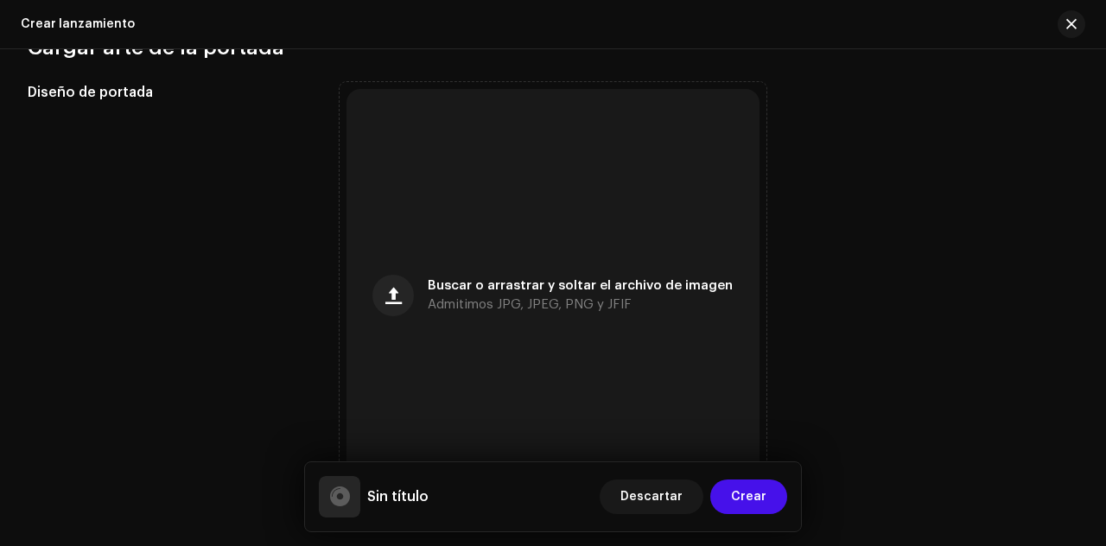
scroll to position [642, 0]
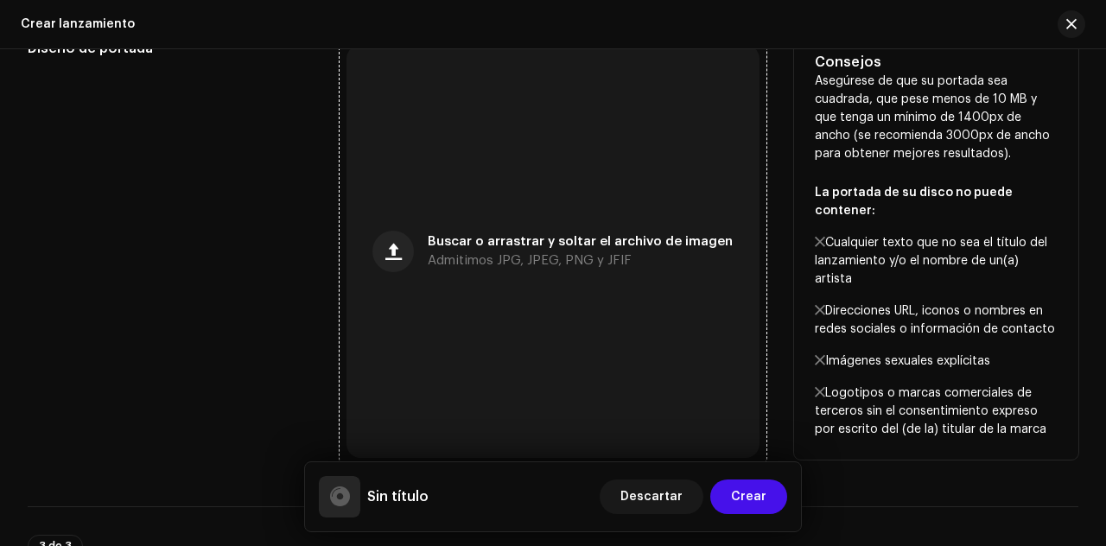
click at [659, 248] on span "Buscar o arrastrar y soltar el archivo de imagen" at bounding box center [580, 242] width 305 height 12
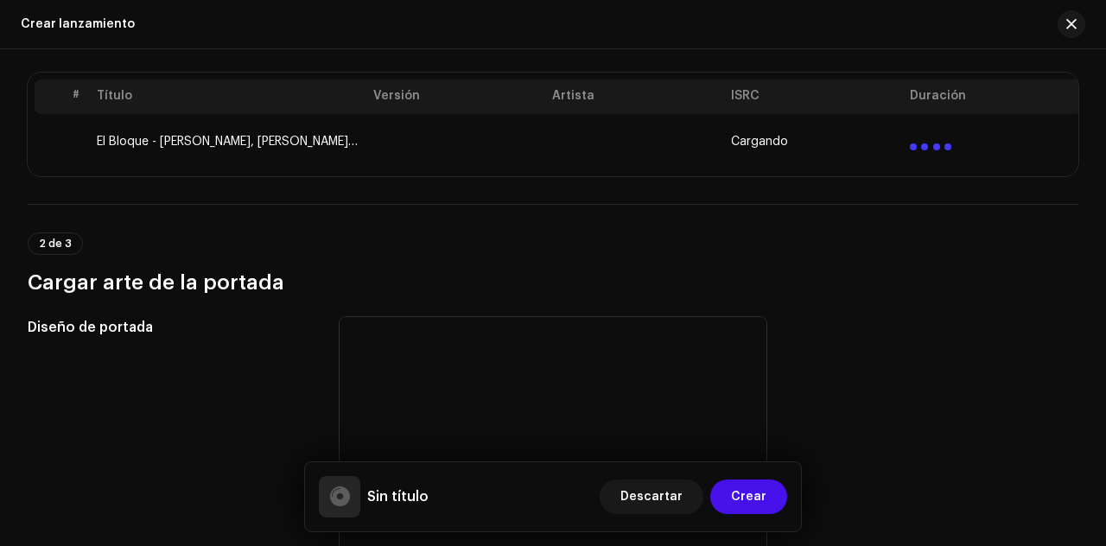
scroll to position [339, 0]
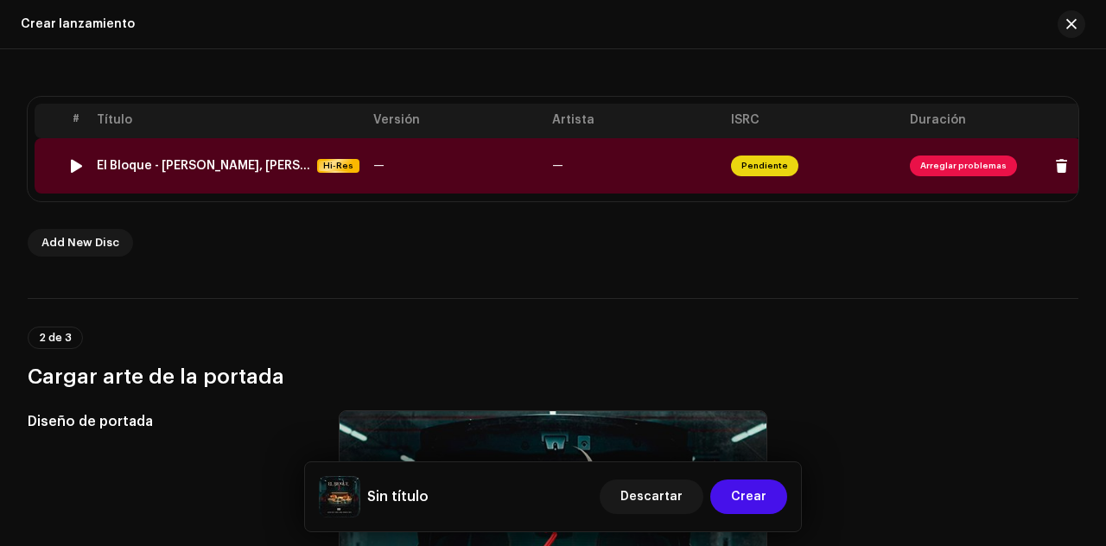
click at [780, 158] on span "Pendiente" at bounding box center [764, 166] width 67 height 21
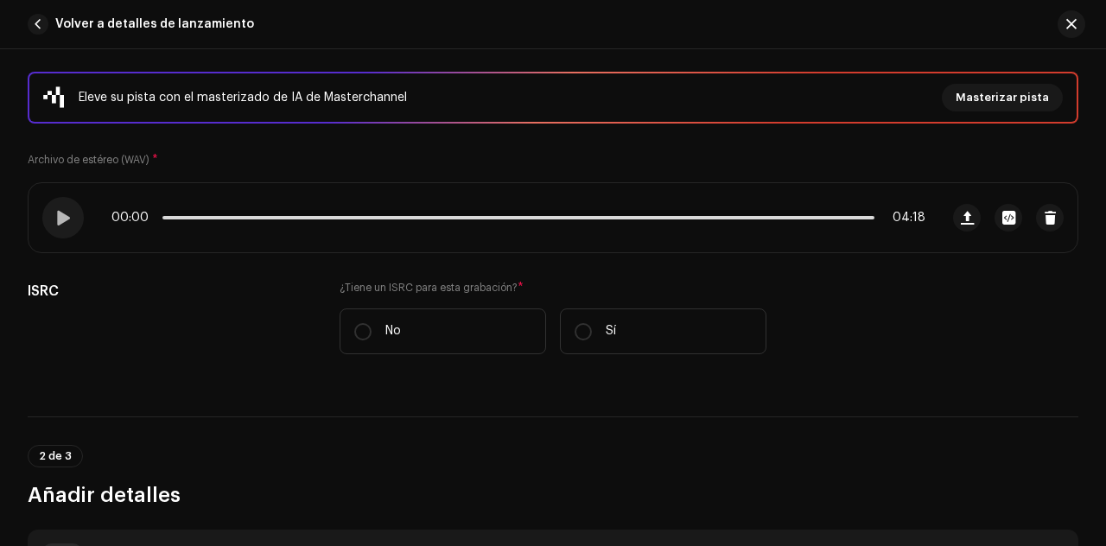
scroll to position [264, 0]
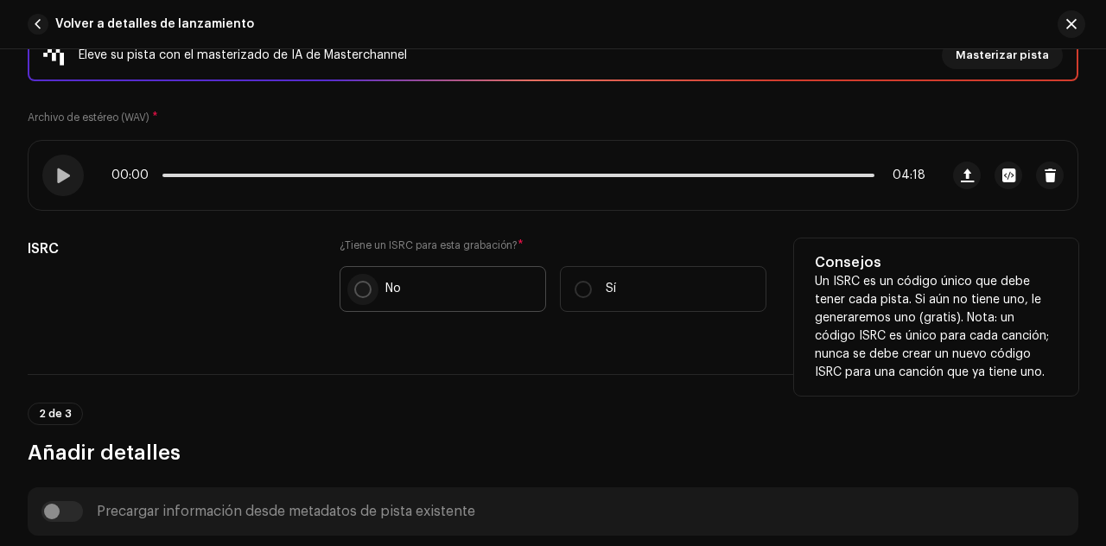
click at [359, 286] on input "No" at bounding box center [362, 289] width 17 height 17
radio input "true"
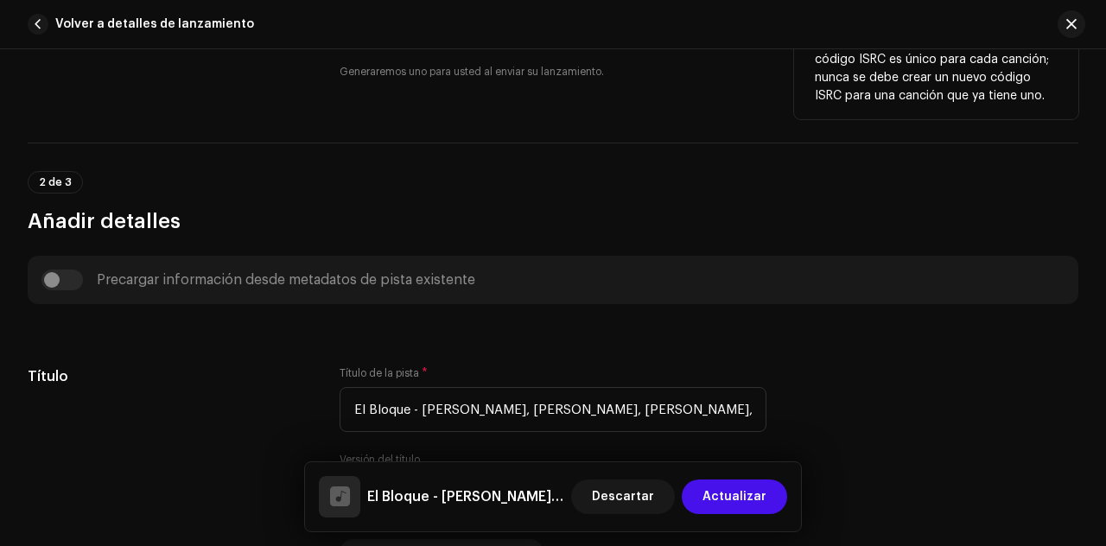
scroll to position [619, 0]
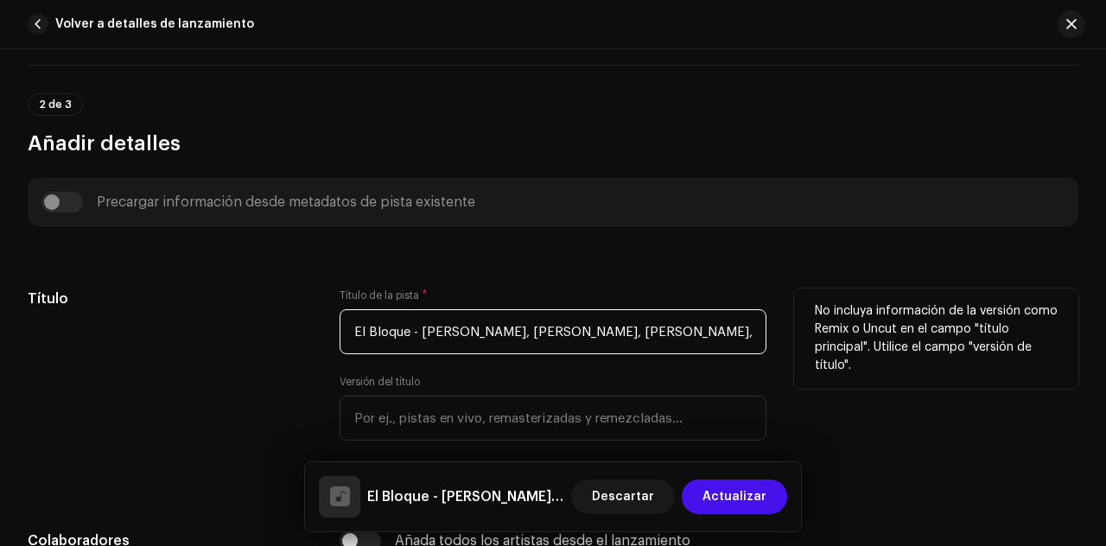
click at [543, 334] on input "El Bloque - Alexa Kayl, Farah, Maeo, Bonuchi, Omi A (Audio Oficial).wav" at bounding box center [553, 331] width 427 height 45
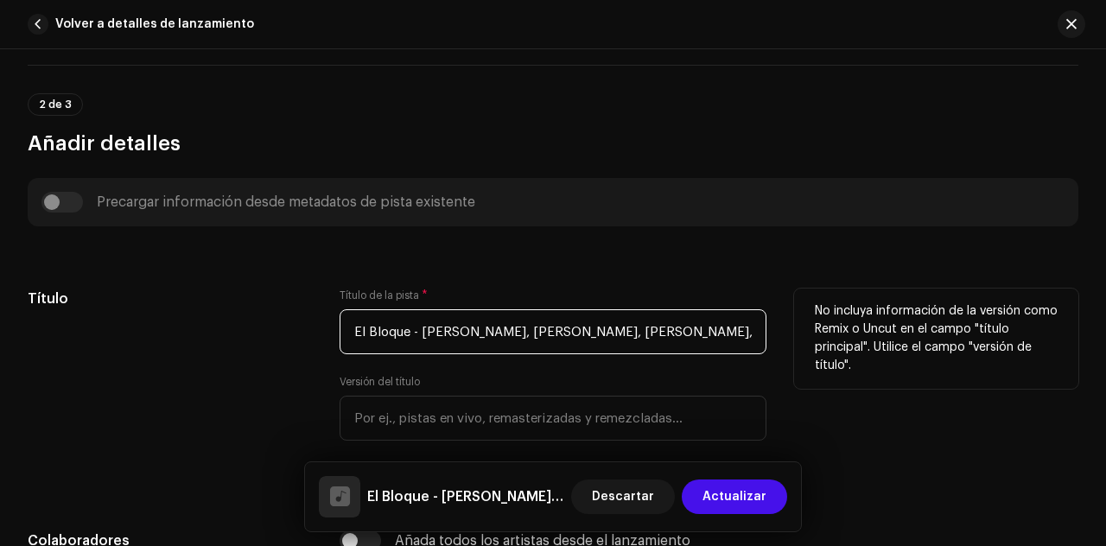
click at [543, 334] on input "El Bloque - Alexa Kayl, Farah, Maeo, Bonuchi, Omi A (Audio Oficial).wav" at bounding box center [553, 331] width 427 height 45
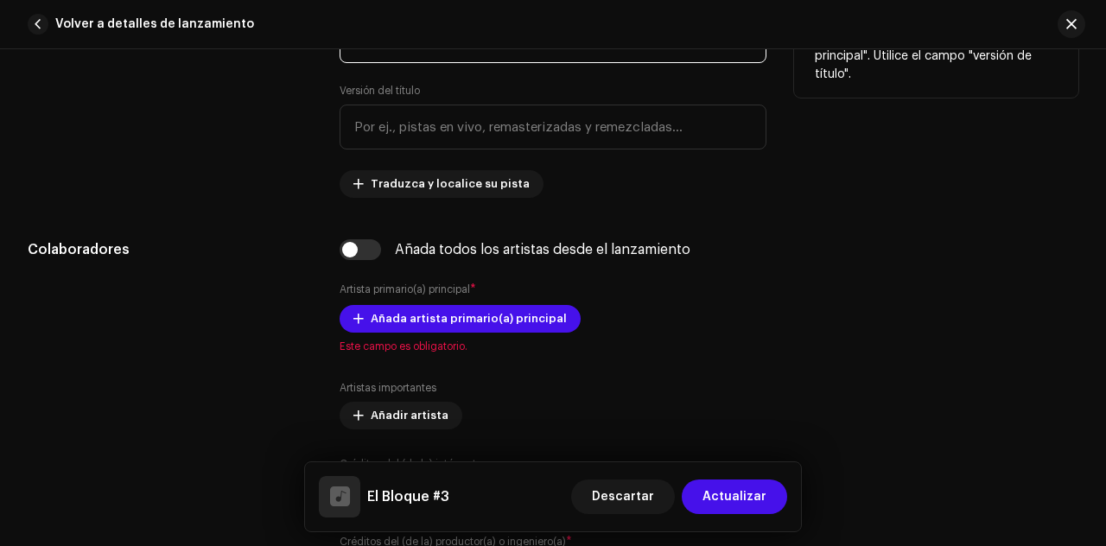
scroll to position [933, 0]
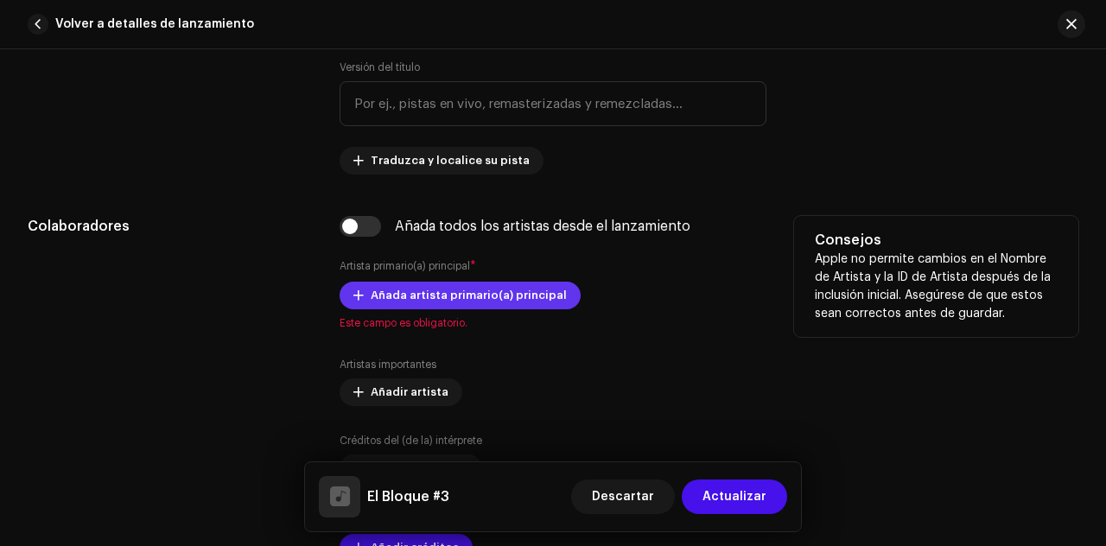
type input "El Bloque #3"
click at [426, 294] on span "Añada artista primario(a) principal" at bounding box center [469, 295] width 196 height 35
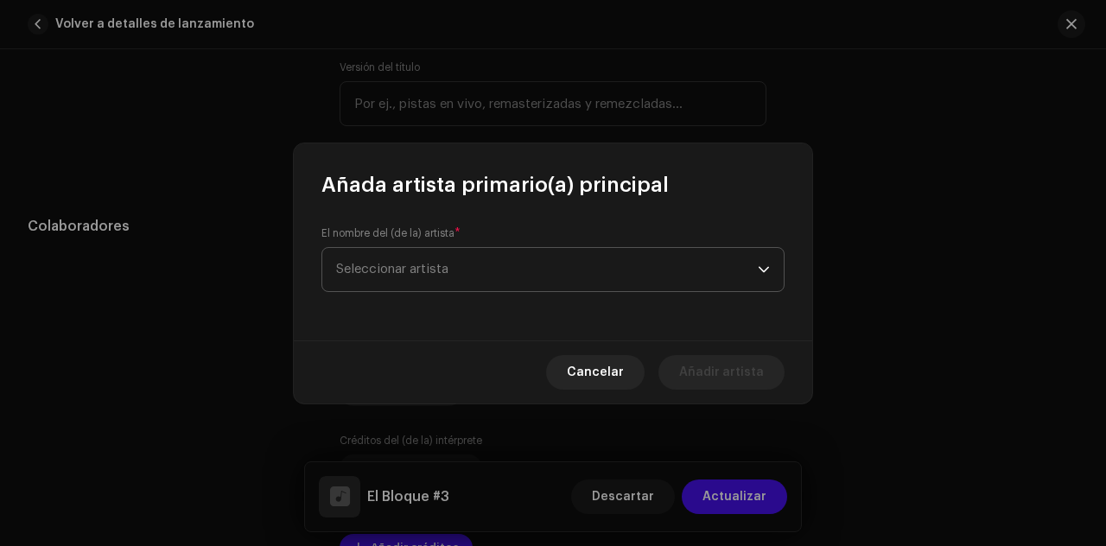
click at [443, 274] on span "Seleccionar artista" at bounding box center [392, 269] width 112 height 13
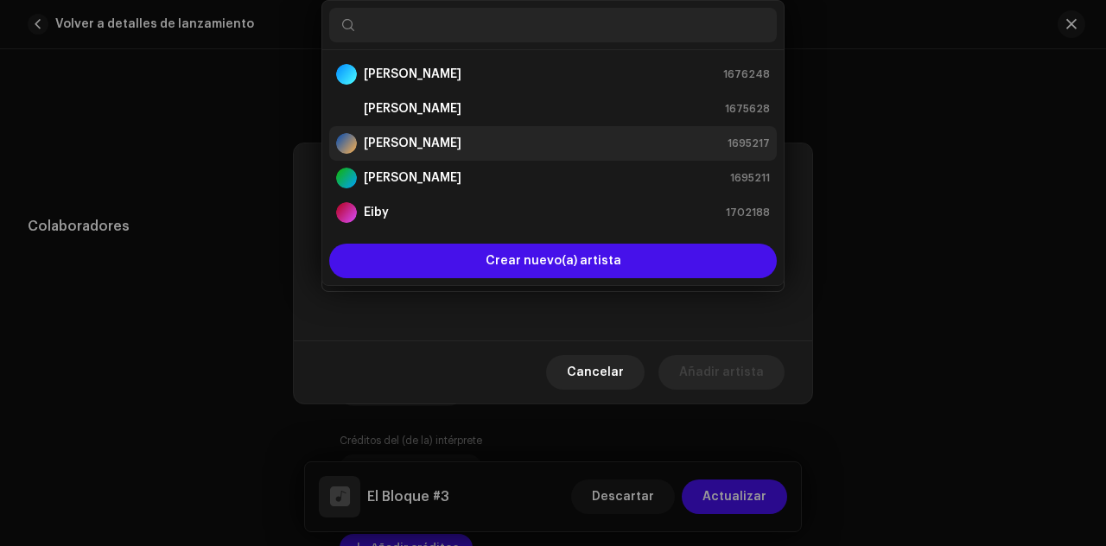
scroll to position [28, 0]
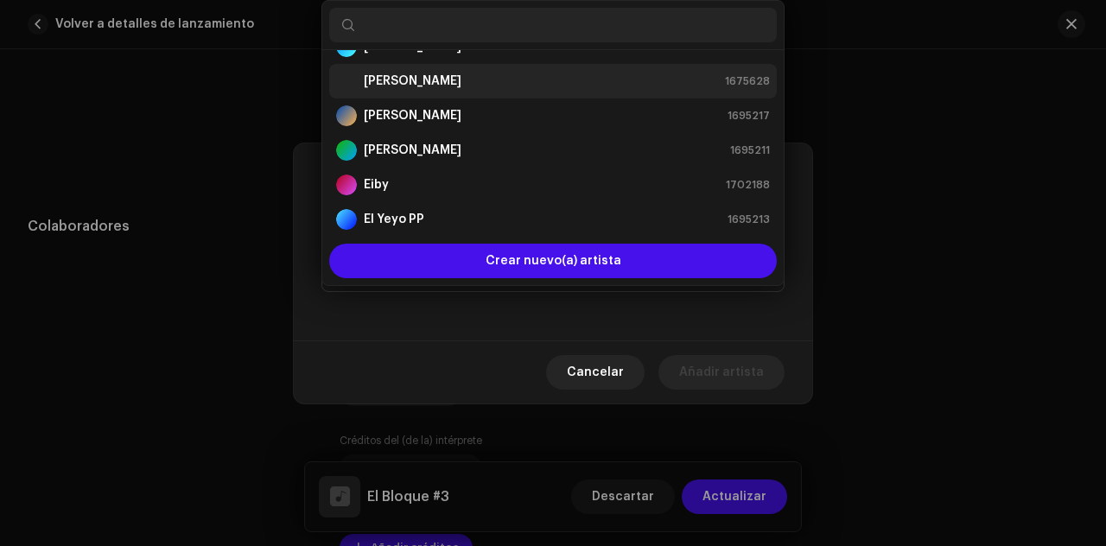
click at [425, 72] on div "[PERSON_NAME] 1675628" at bounding box center [553, 81] width 434 height 21
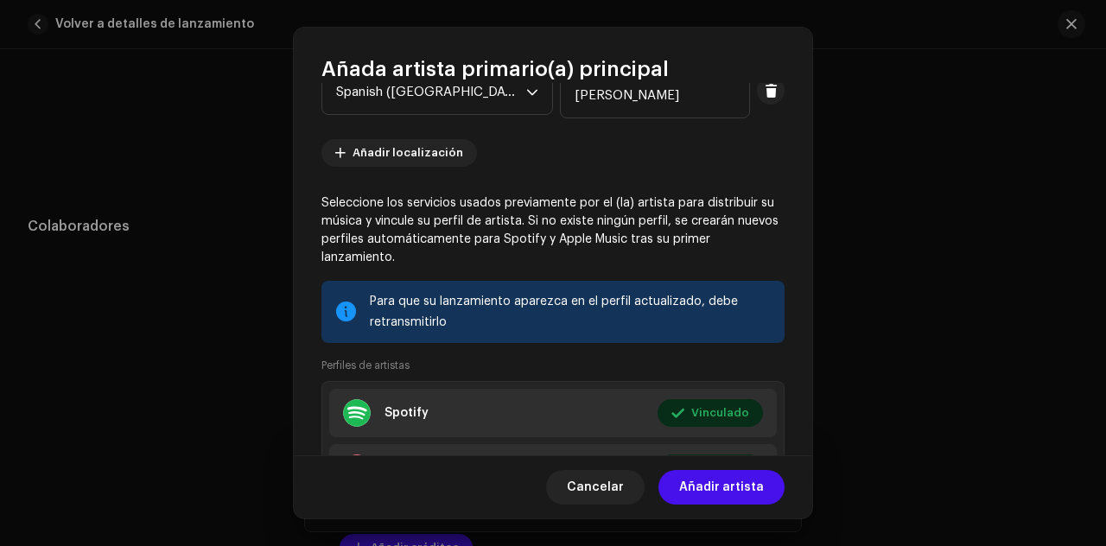
scroll to position [151, 0]
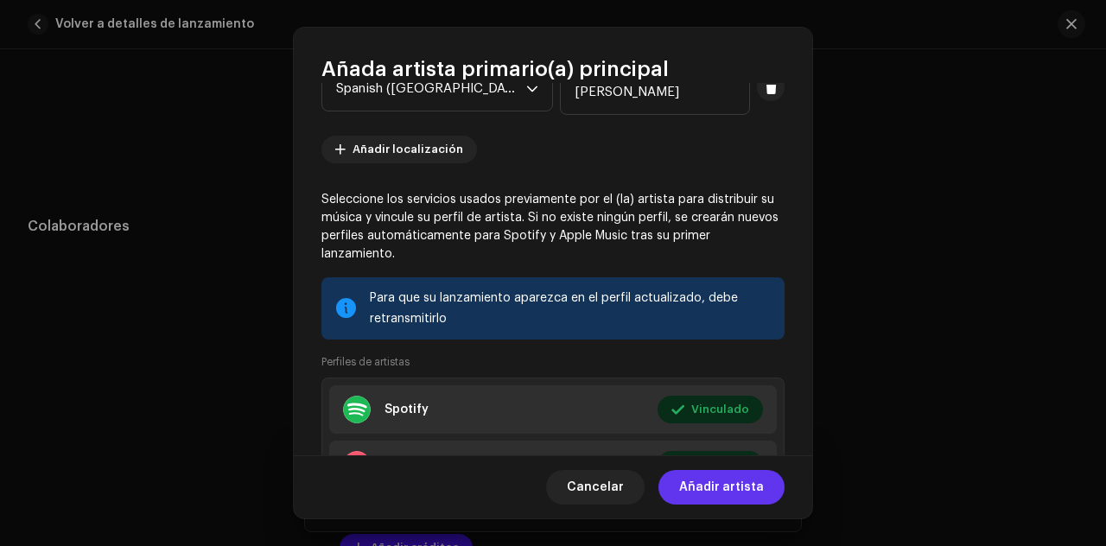
click at [738, 492] on span "Añadir artista" at bounding box center [721, 487] width 85 height 35
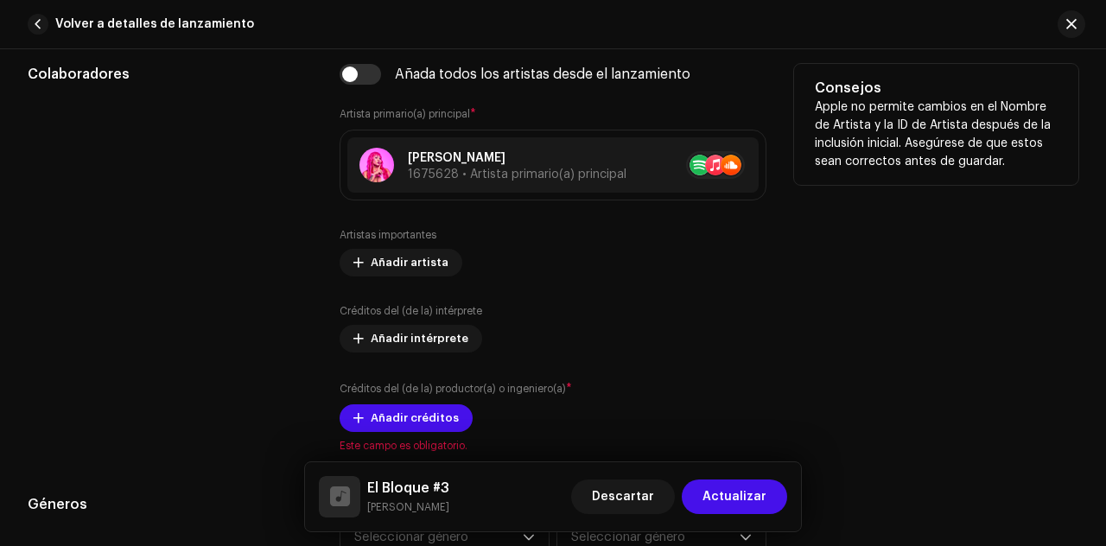
scroll to position [1095, 0]
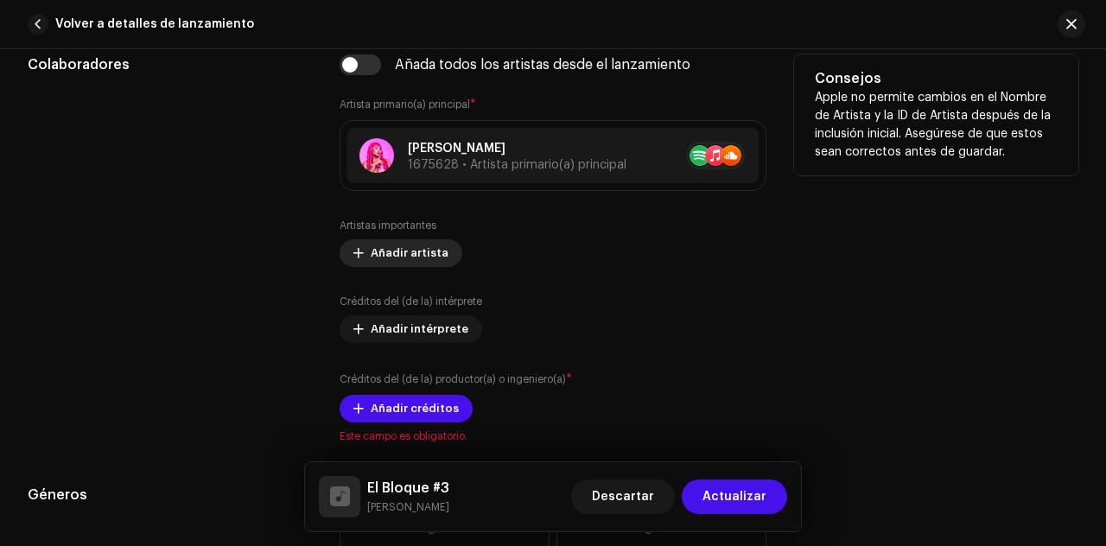
click at [411, 245] on span "Añadir artista" at bounding box center [410, 253] width 78 height 35
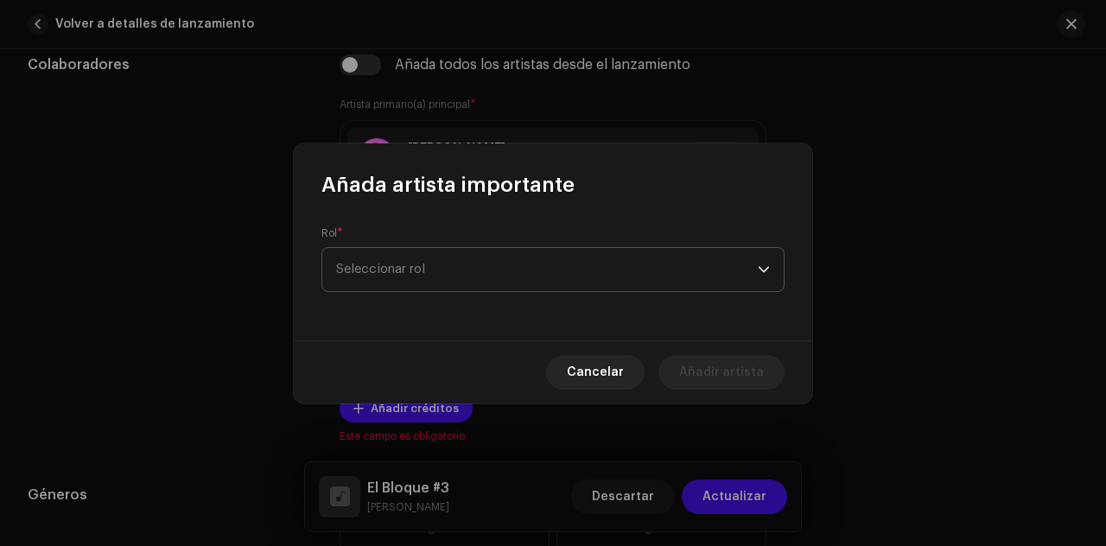
click at [417, 265] on span "Seleccionar rol" at bounding box center [547, 269] width 422 height 43
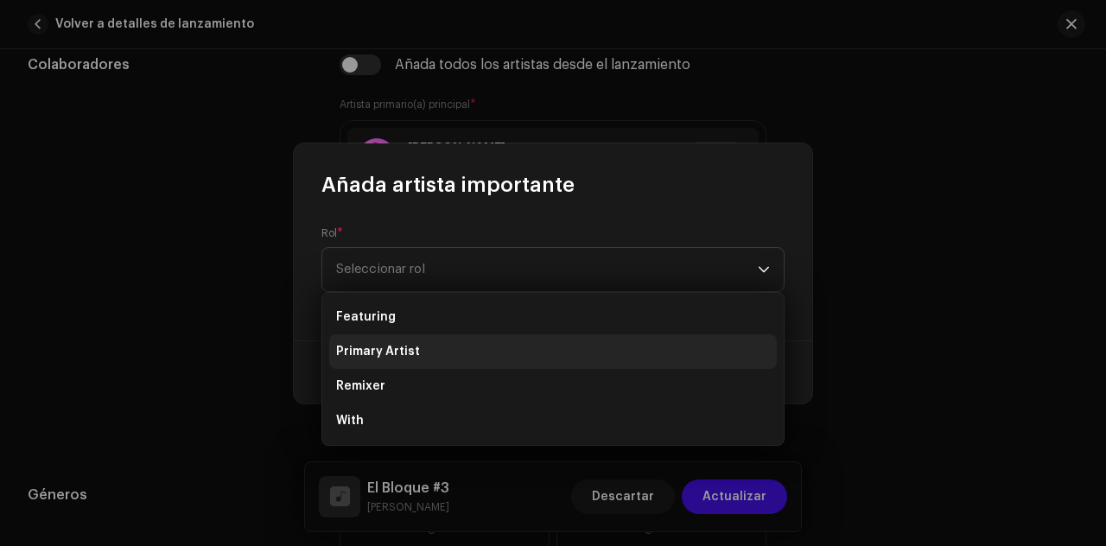
click at [410, 347] on span "Primary Artist" at bounding box center [378, 351] width 84 height 17
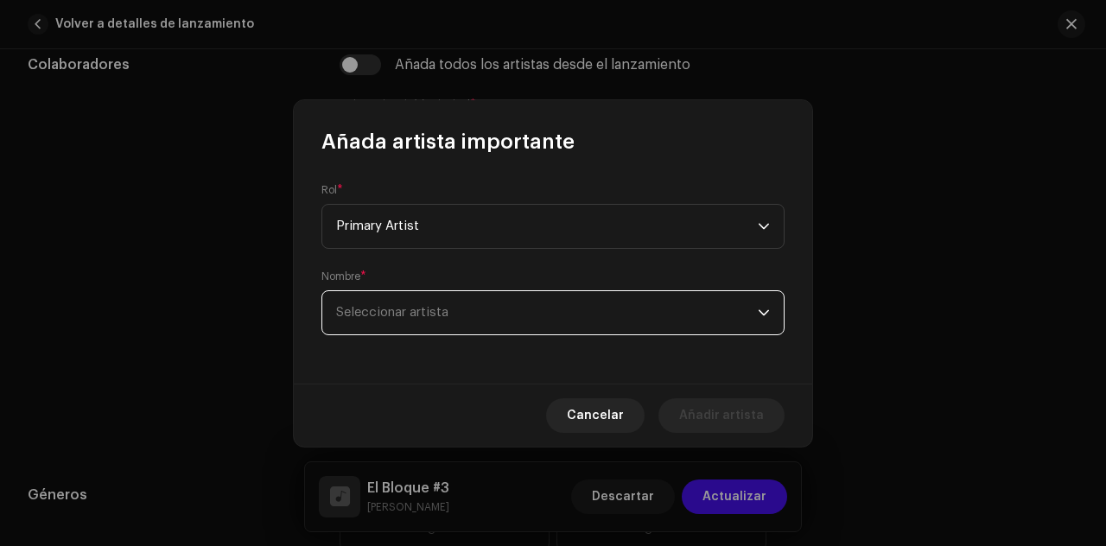
click at [434, 319] on span "Seleccionar artista" at bounding box center [547, 312] width 422 height 43
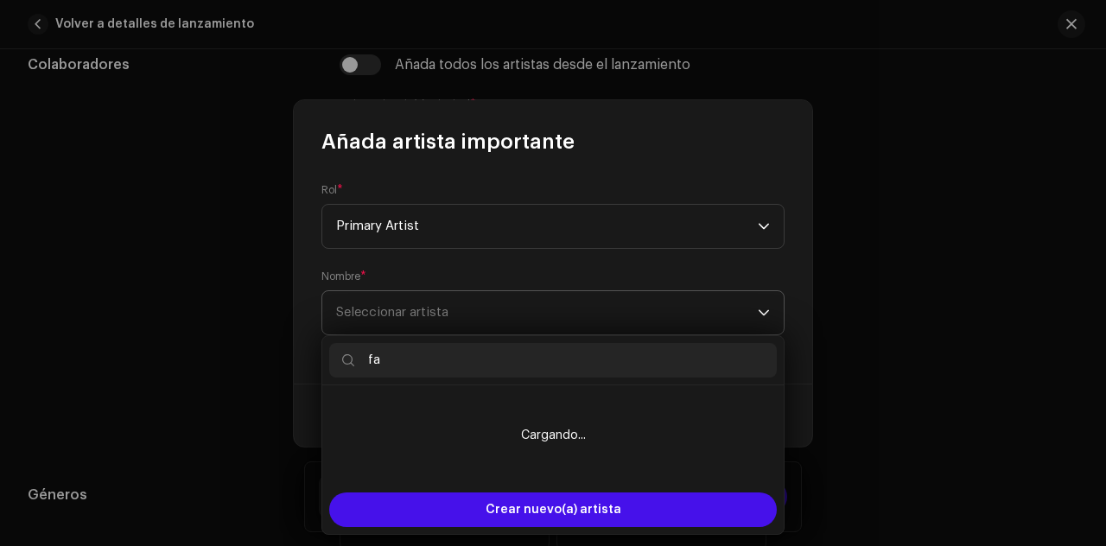
type input "f"
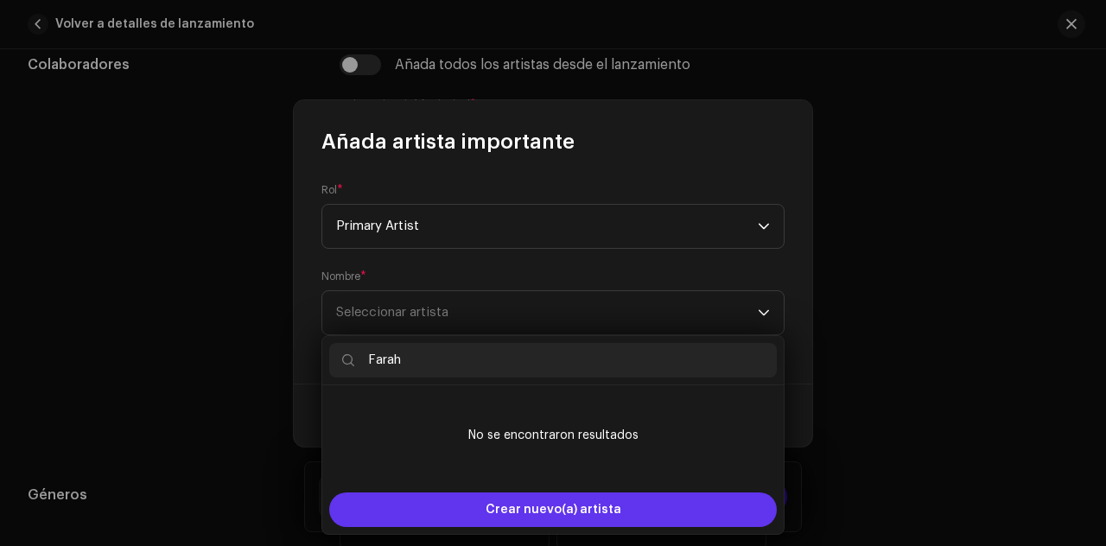
type input "Farah"
click at [491, 504] on span "Crear nuevo(a) artista" at bounding box center [554, 510] width 136 height 35
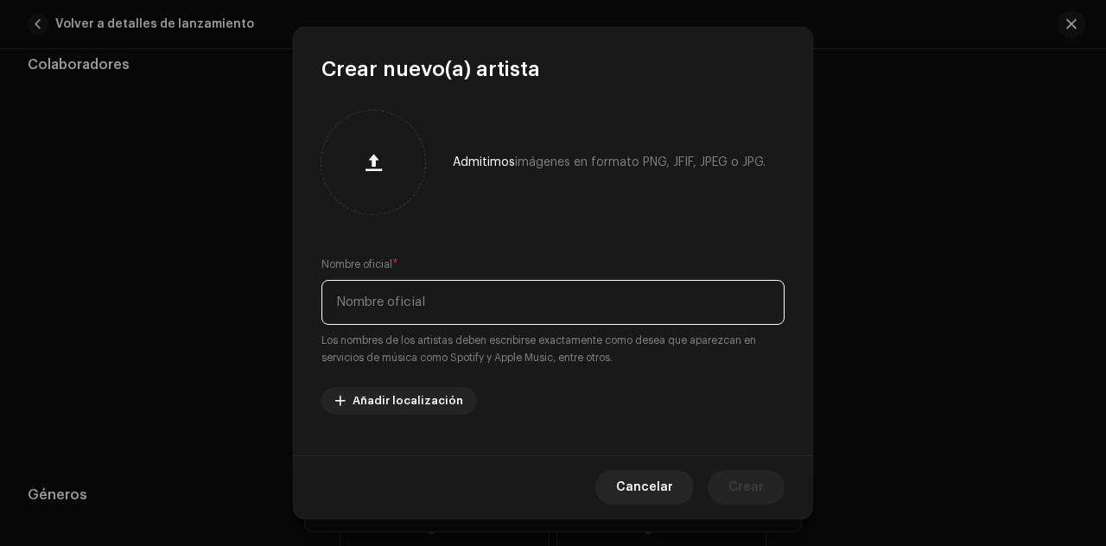
click at [495, 314] on input "text" at bounding box center [552, 302] width 463 height 45
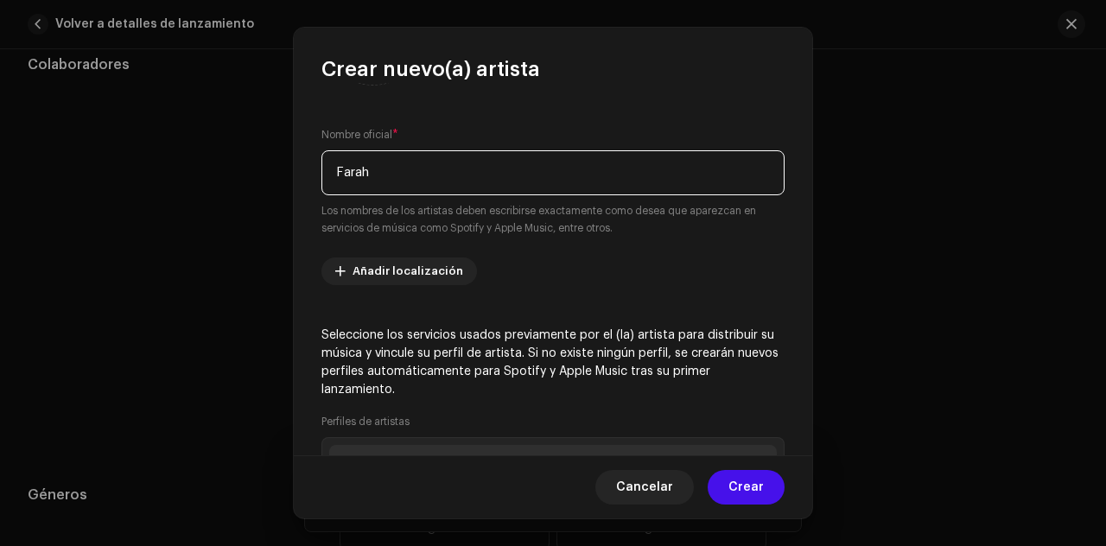
scroll to position [143, 0]
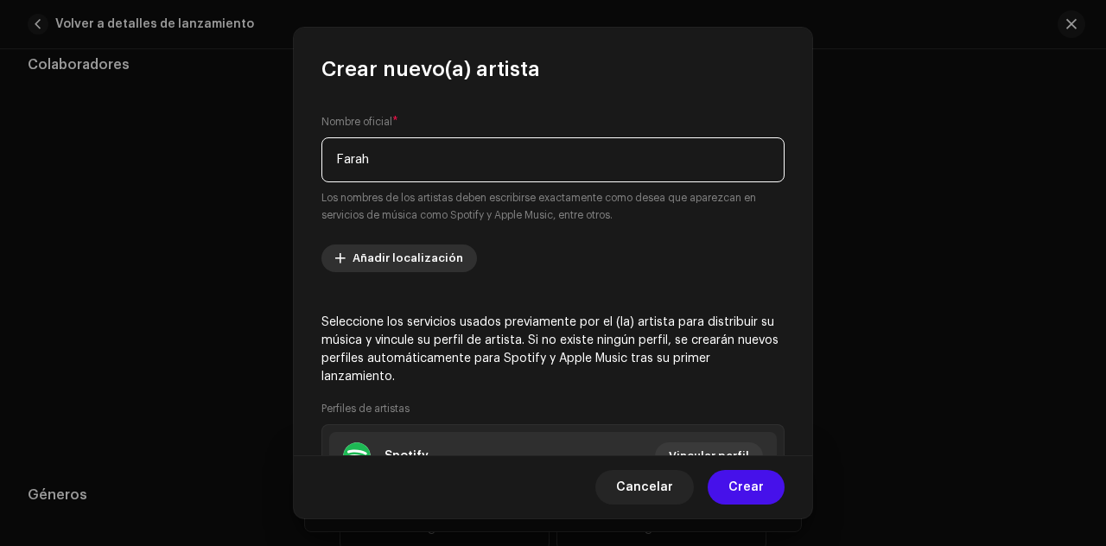
type input "Farah"
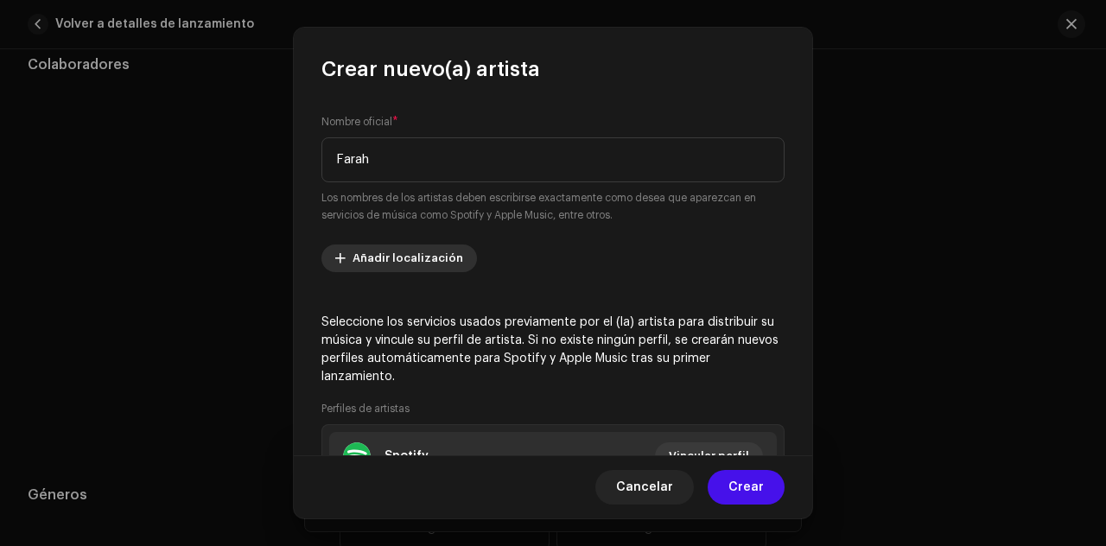
click at [432, 262] on span "Añadir localización" at bounding box center [408, 258] width 111 height 35
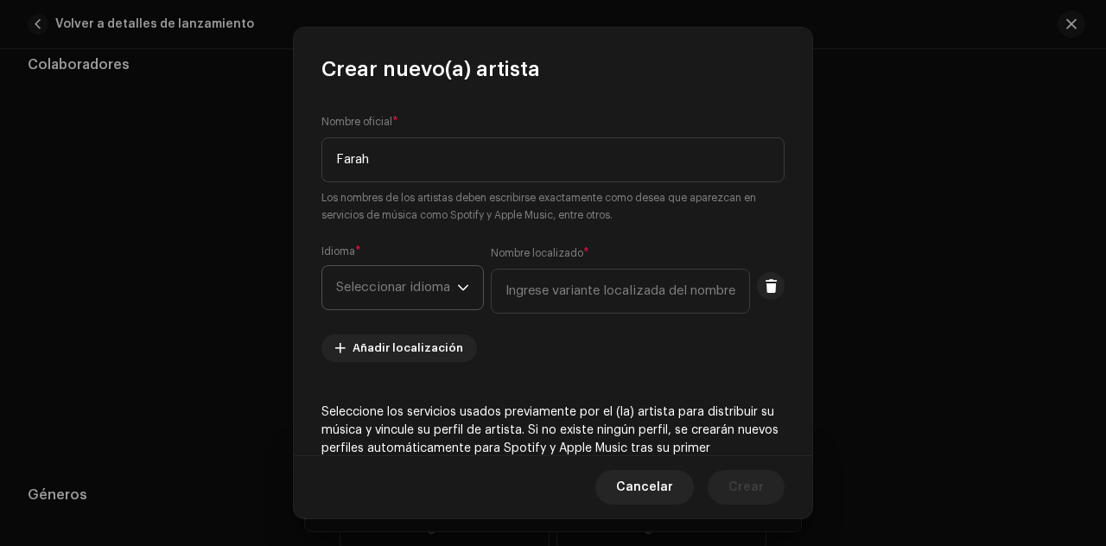
click at [436, 296] on span "Seleccionar idioma" at bounding box center [396, 287] width 121 height 43
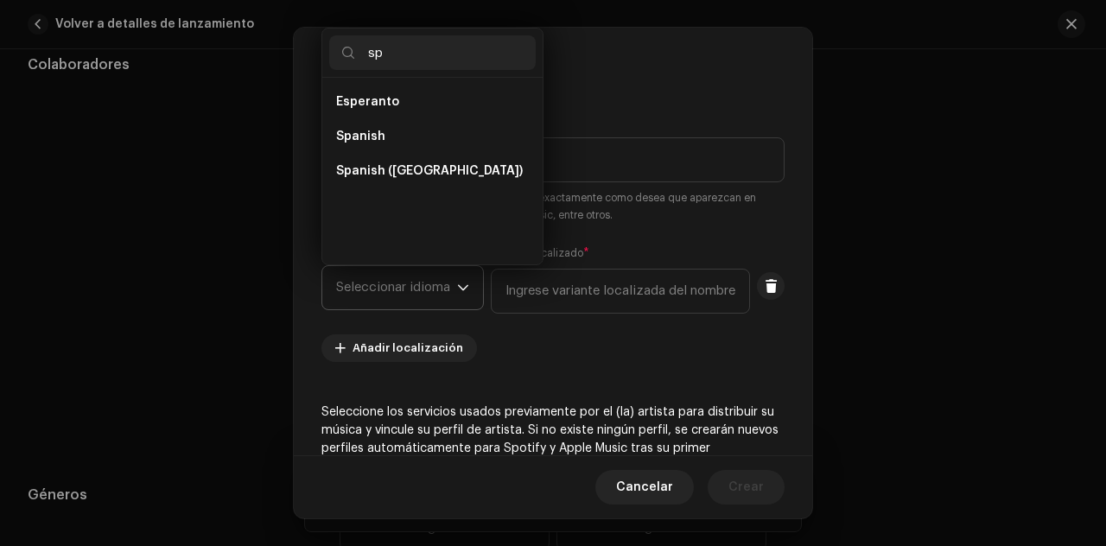
scroll to position [0, 0]
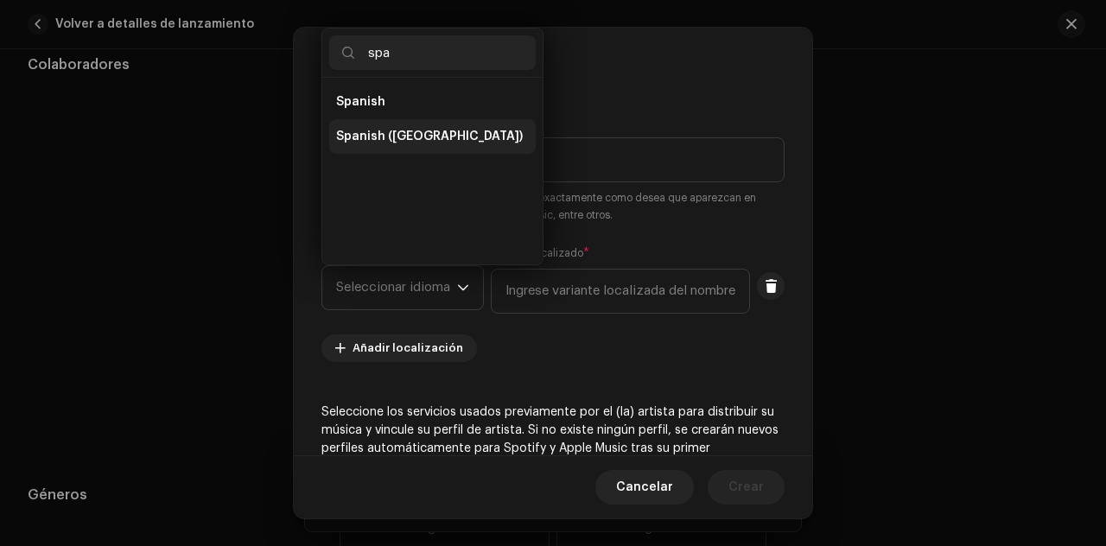
type input "spa"
click at [439, 143] on span "Spanish ([GEOGRAPHIC_DATA])" at bounding box center [429, 136] width 187 height 17
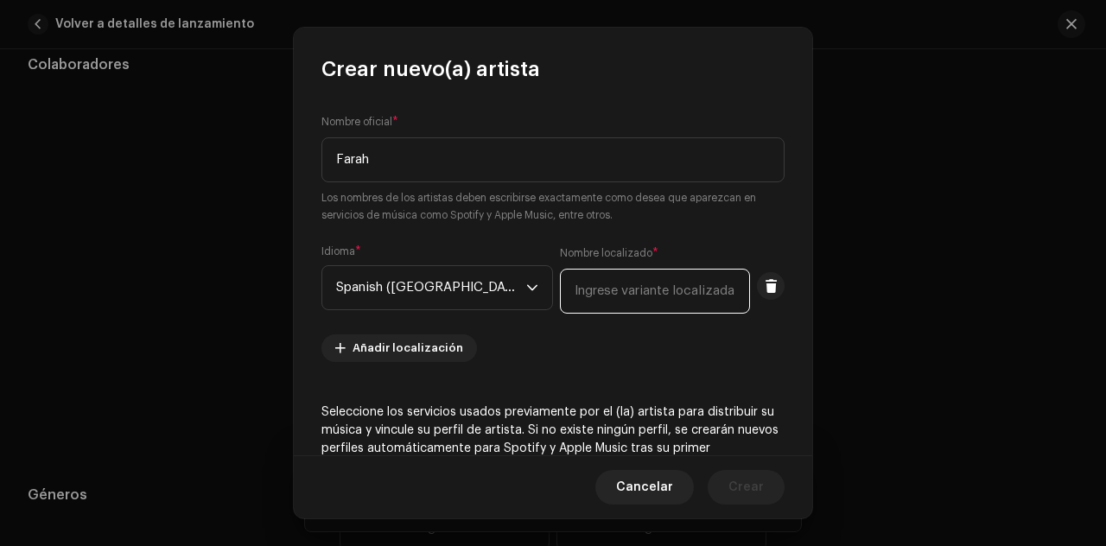
click at [602, 285] on input "text" at bounding box center [655, 291] width 190 height 45
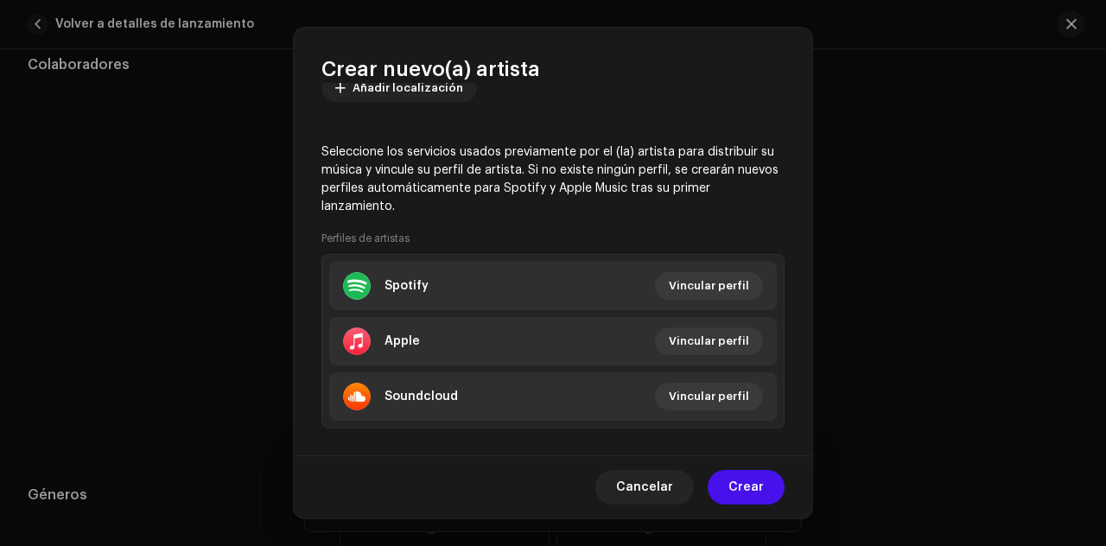
scroll to position [404, 0]
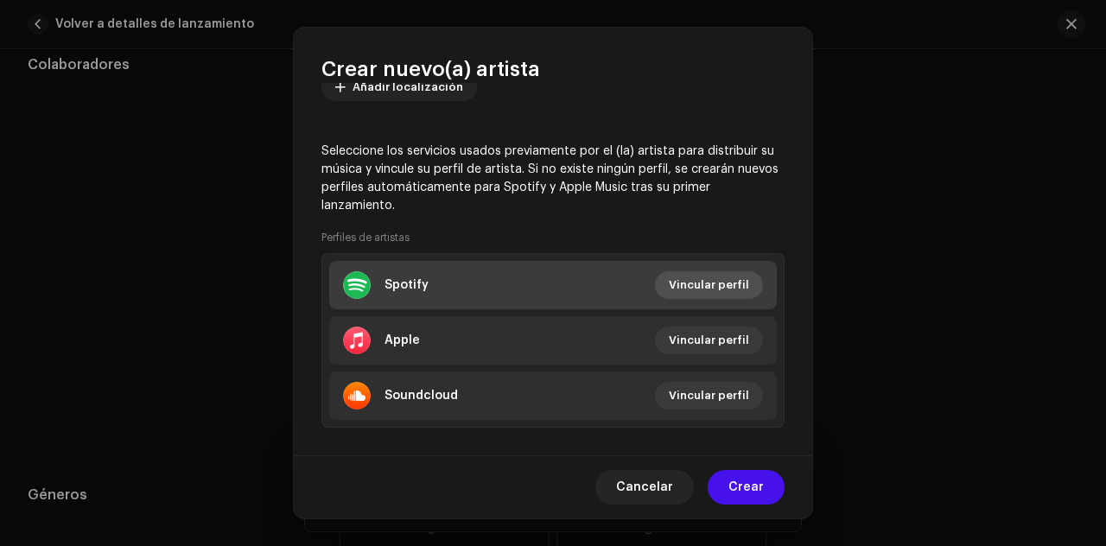
type input "Farah"
click at [709, 276] on span "Vincular perfil" at bounding box center [709, 285] width 80 height 35
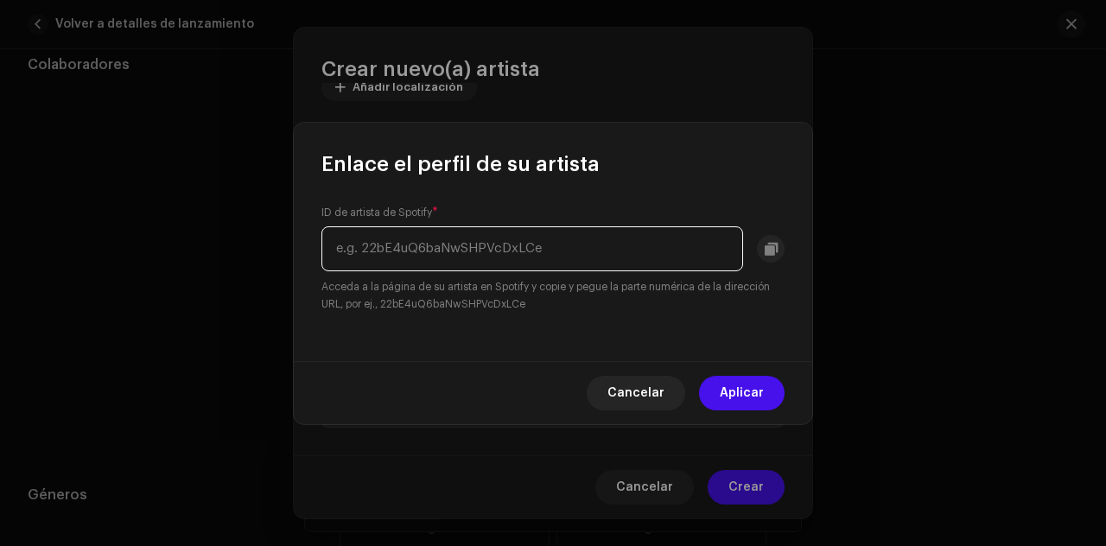
click at [605, 242] on input "text" at bounding box center [532, 248] width 422 height 45
paste input "499MeLMskp0GHYO1587gZK"
type input "499MeLMskp0GHYO1587gZK"
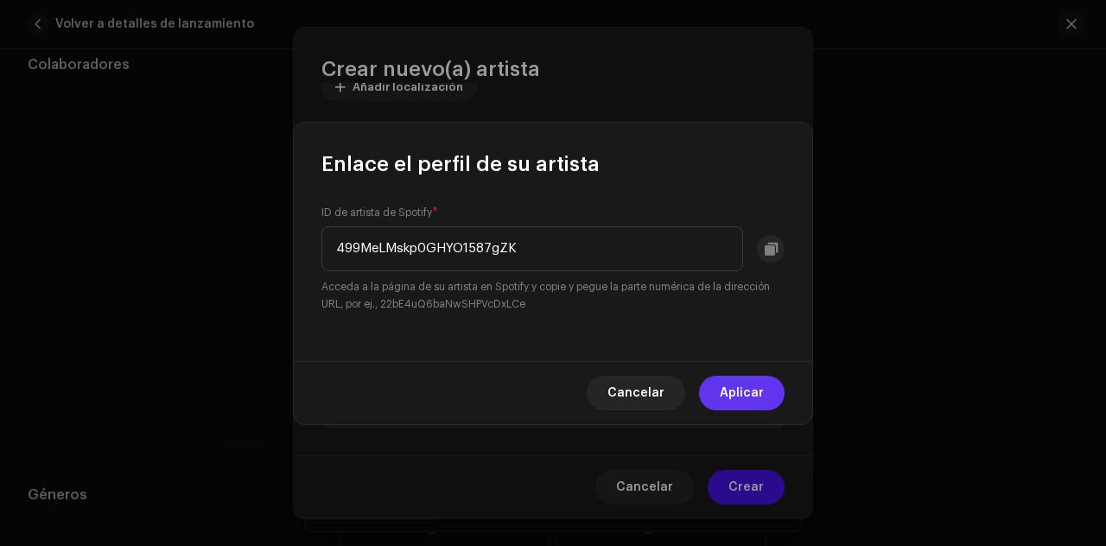
click at [740, 381] on span "Aplicar" at bounding box center [742, 393] width 44 height 35
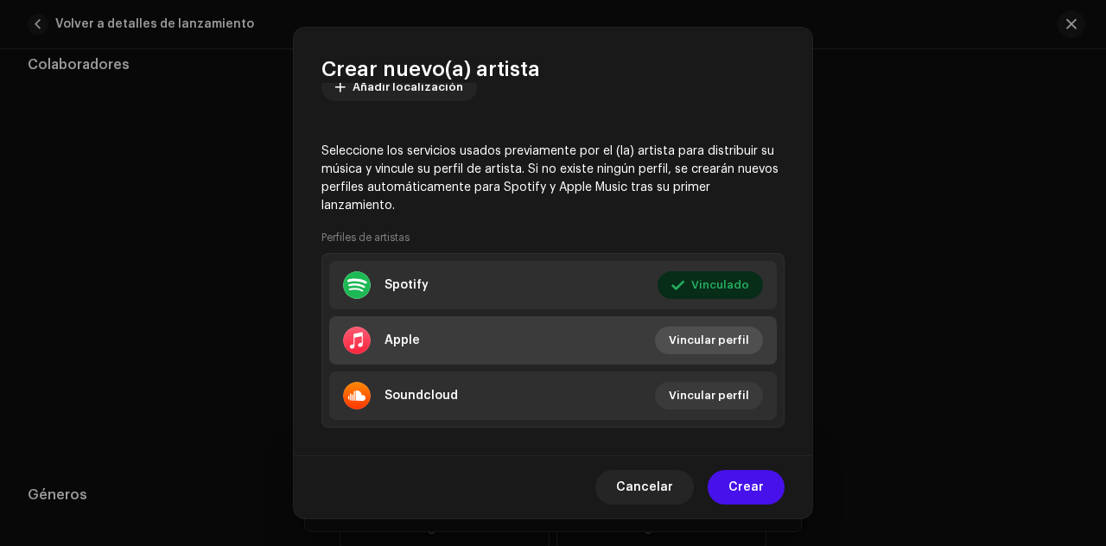
click at [742, 341] on span "Vincular perfil" at bounding box center [709, 340] width 80 height 35
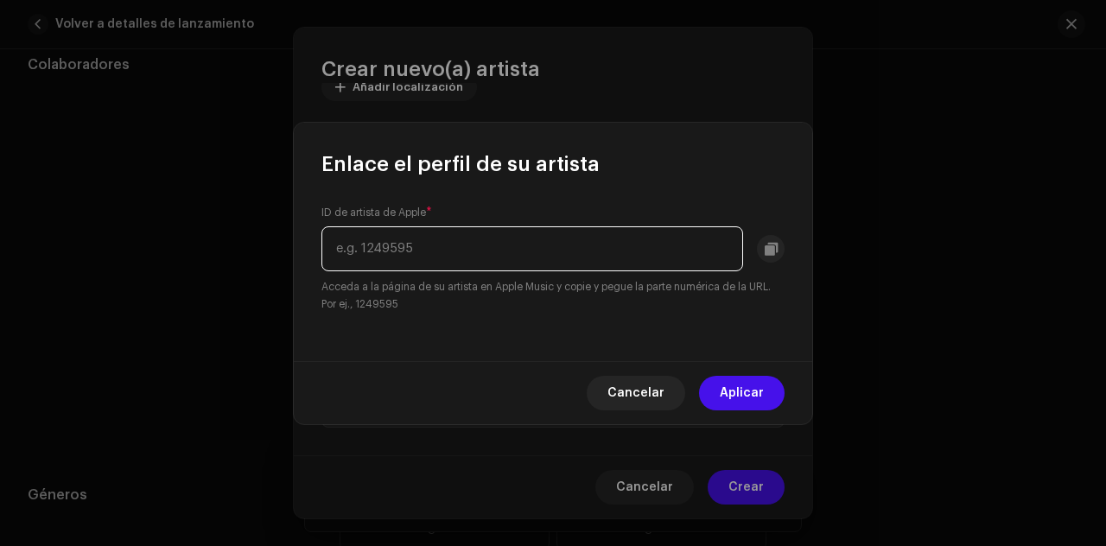
click at [617, 240] on input "text" at bounding box center [532, 248] width 422 height 45
paste input "1540839147"
type input "1540839147"
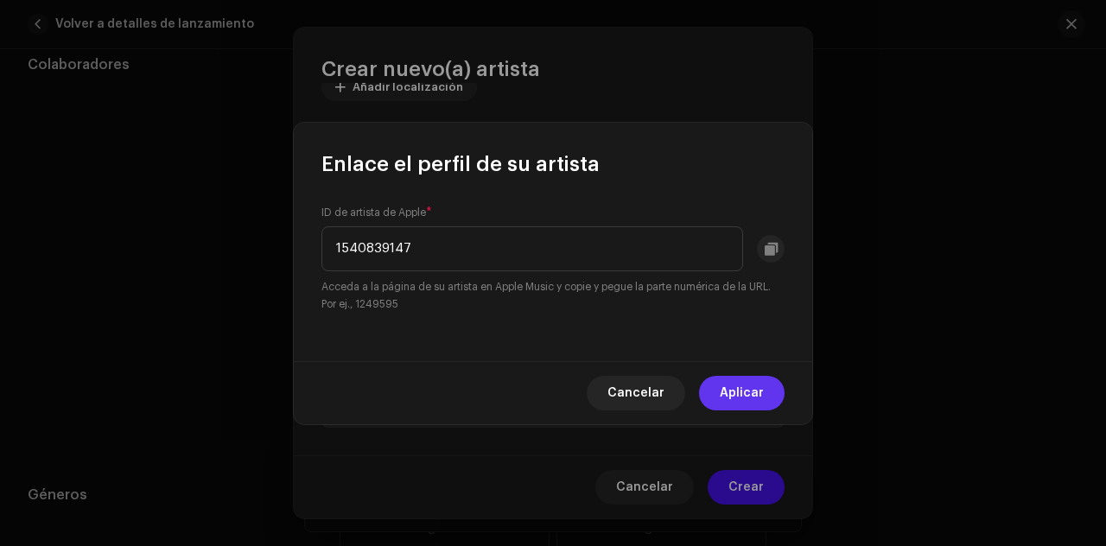
click at [745, 391] on span "Aplicar" at bounding box center [742, 393] width 44 height 35
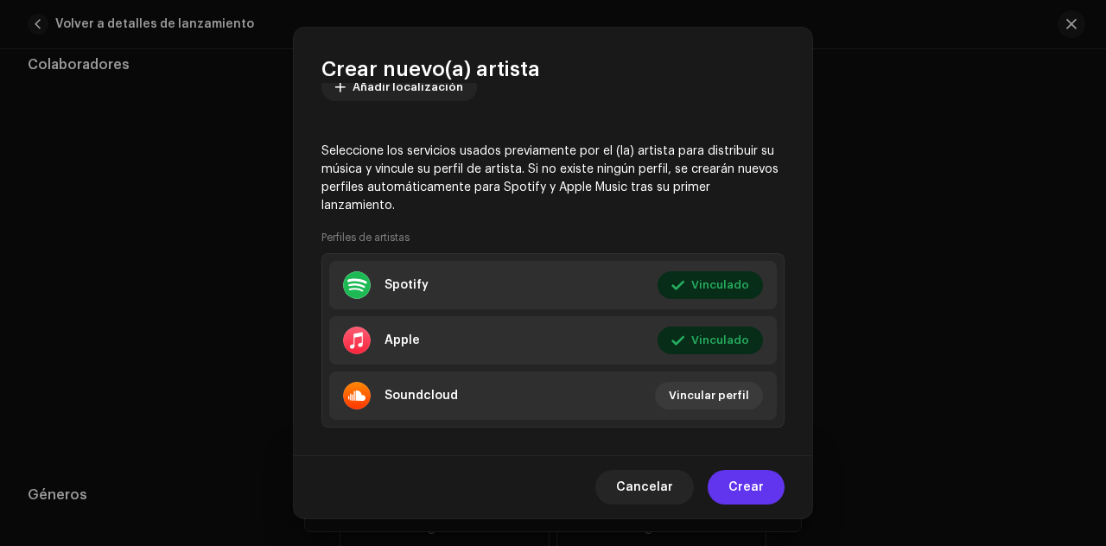
click at [761, 481] on span "Crear" at bounding box center [746, 487] width 35 height 35
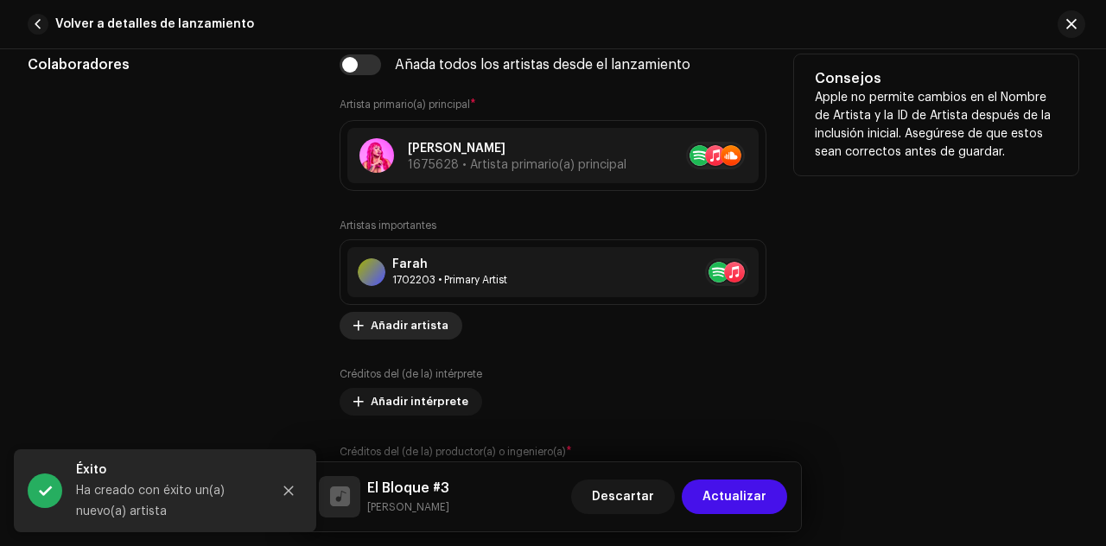
click at [417, 328] on span "Añadir artista" at bounding box center [410, 326] width 78 height 35
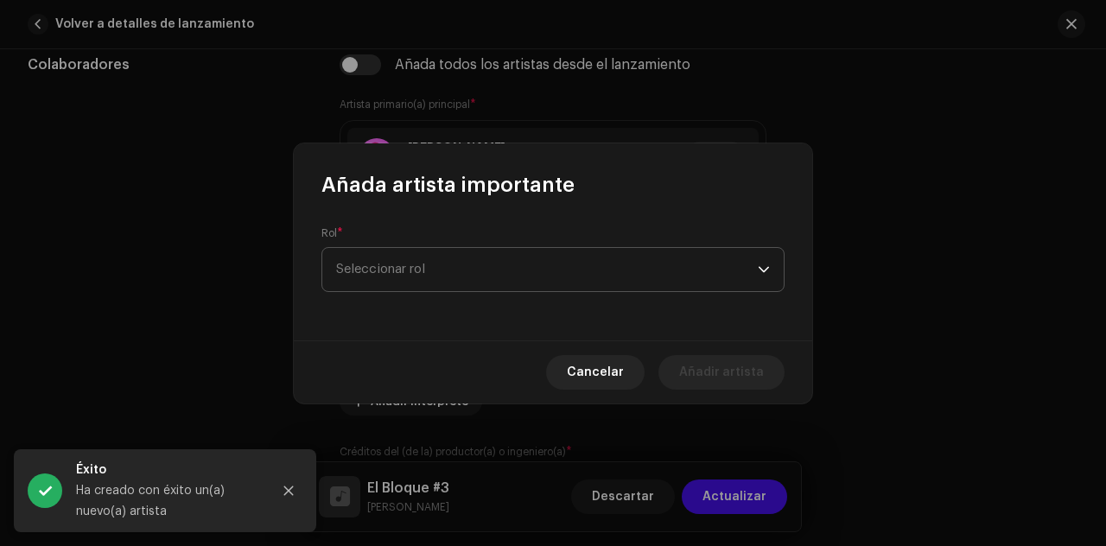
click at [451, 276] on span "Seleccionar rol" at bounding box center [547, 269] width 422 height 43
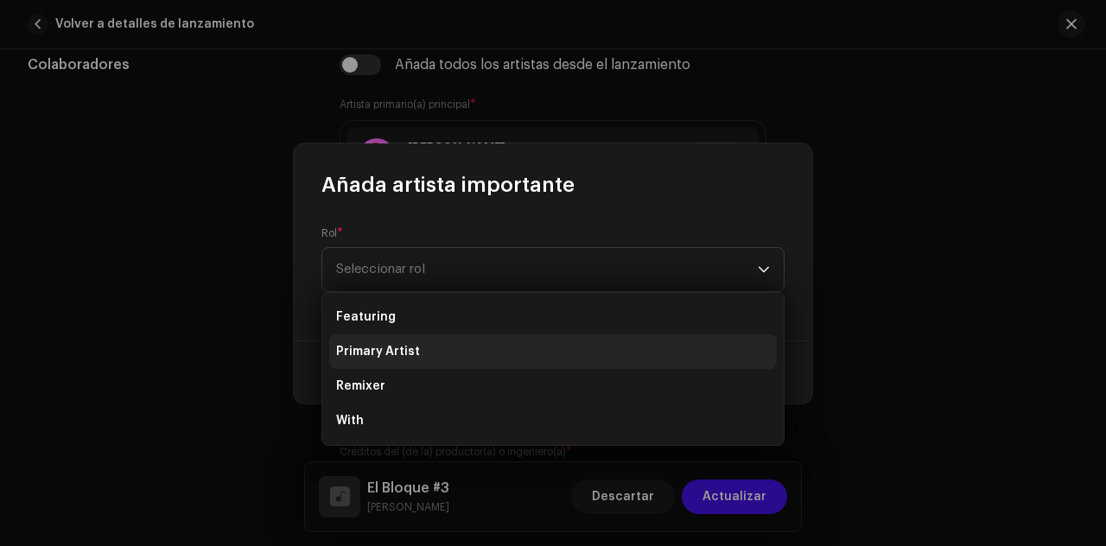
click at [427, 350] on li "Primary Artist" at bounding box center [553, 351] width 448 height 35
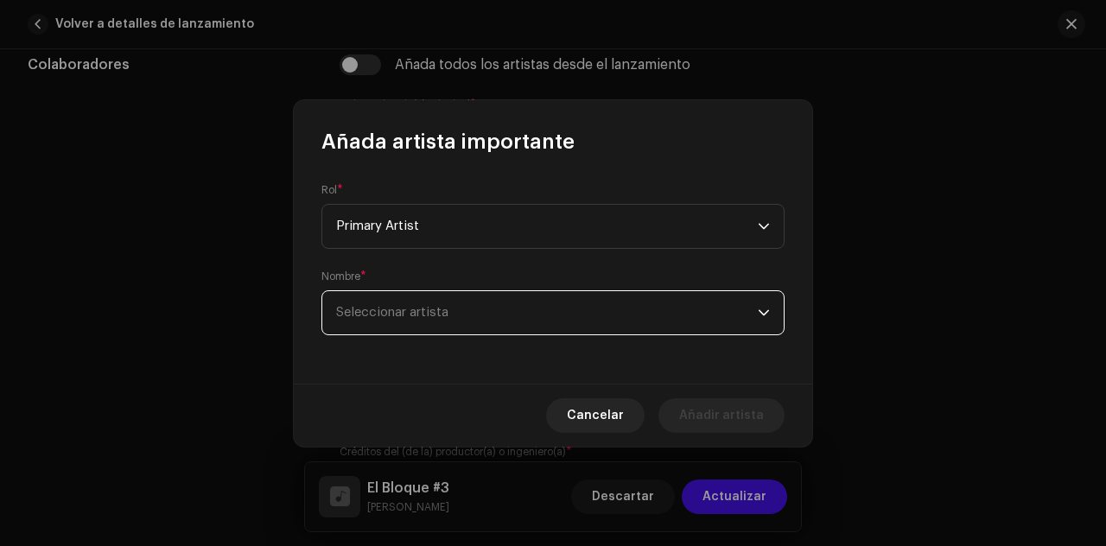
click at [453, 306] on span "Seleccionar artista" at bounding box center [547, 312] width 422 height 43
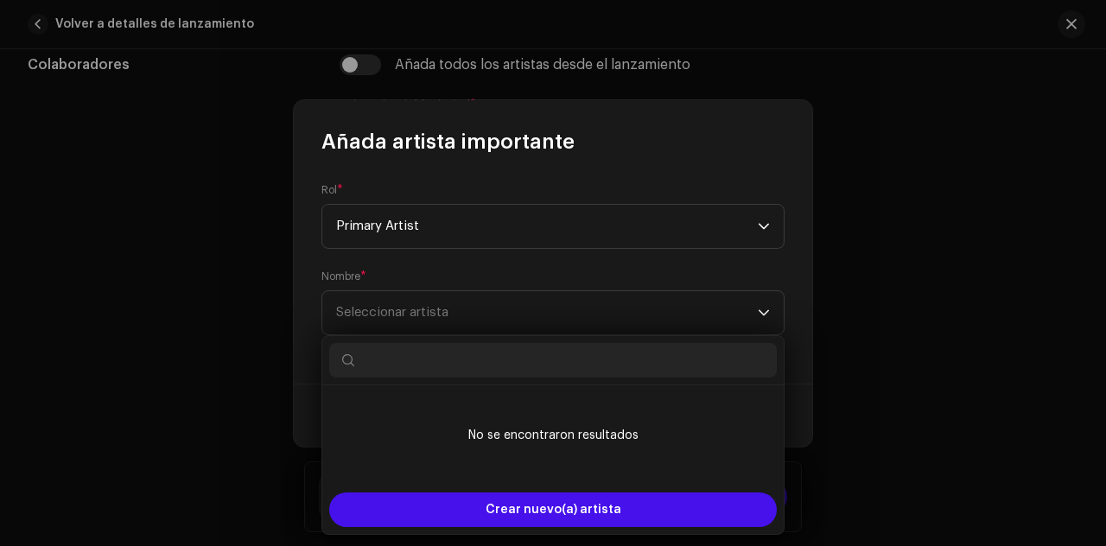
click at [411, 359] on input "text" at bounding box center [553, 360] width 448 height 35
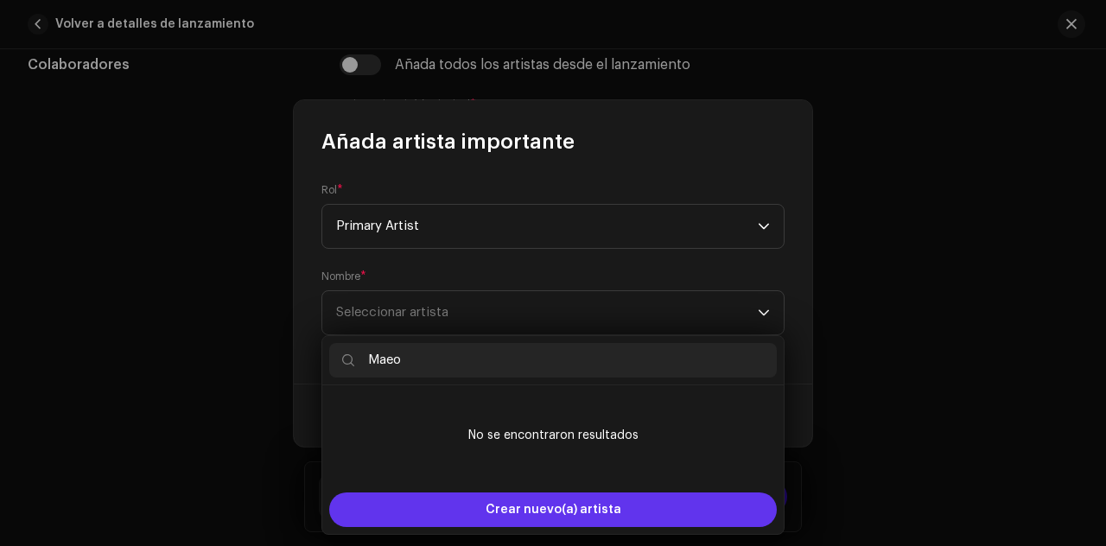
type input "Maeo"
click at [454, 501] on div "Crear nuevo(a) artista" at bounding box center [553, 510] width 448 height 35
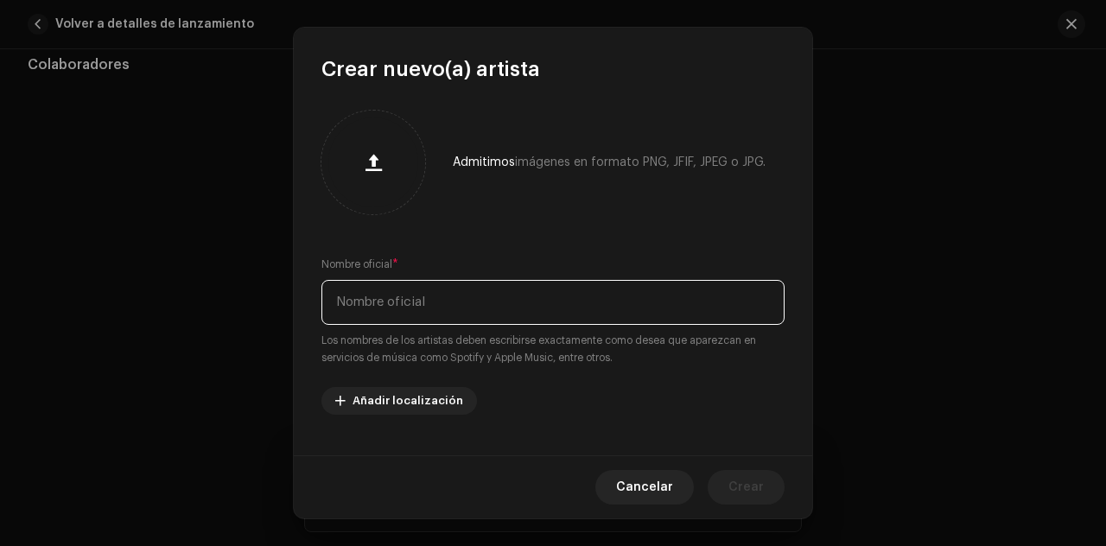
click at [452, 308] on input "text" at bounding box center [552, 302] width 463 height 45
type input "Maeo"
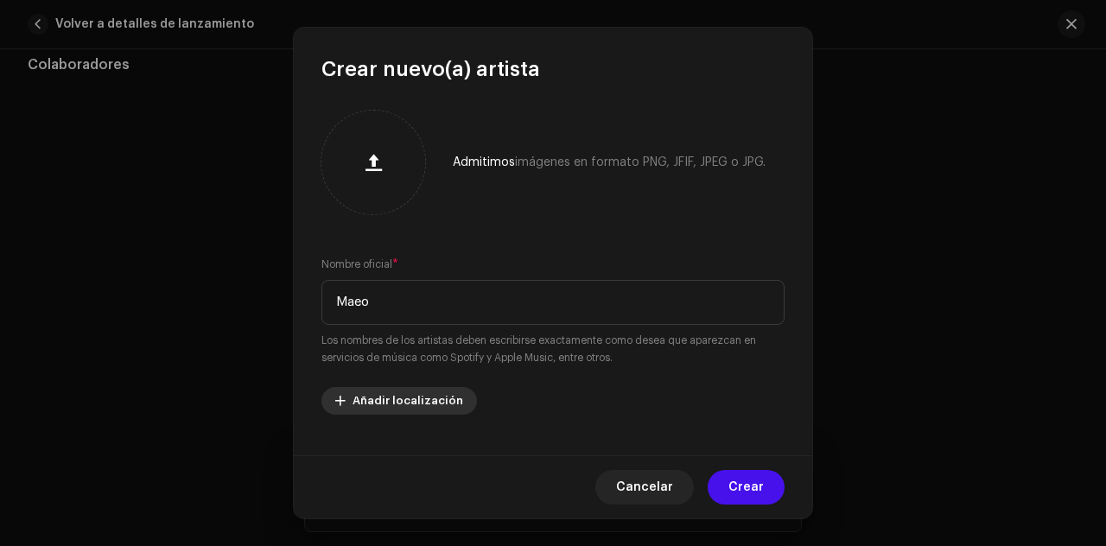
click at [452, 402] on span "Añadir localización" at bounding box center [408, 401] width 111 height 35
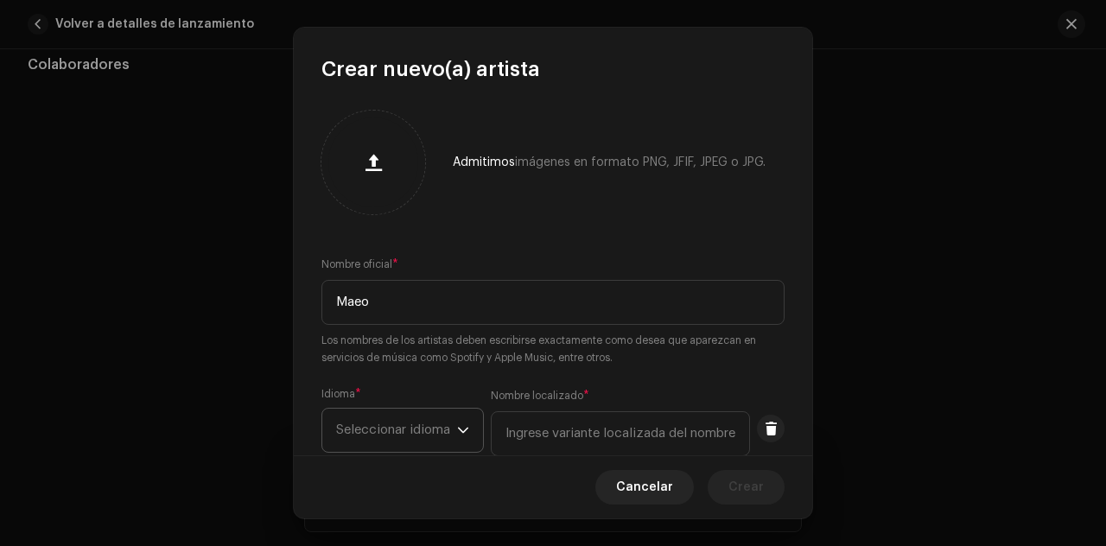
click at [442, 424] on span "Seleccionar idioma" at bounding box center [396, 430] width 121 height 43
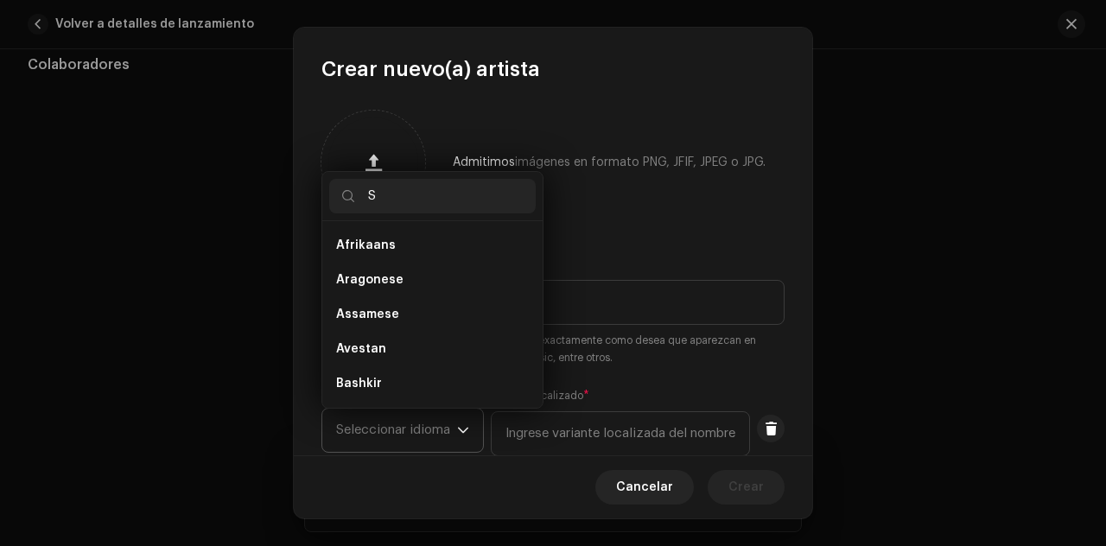
scroll to position [0, 0]
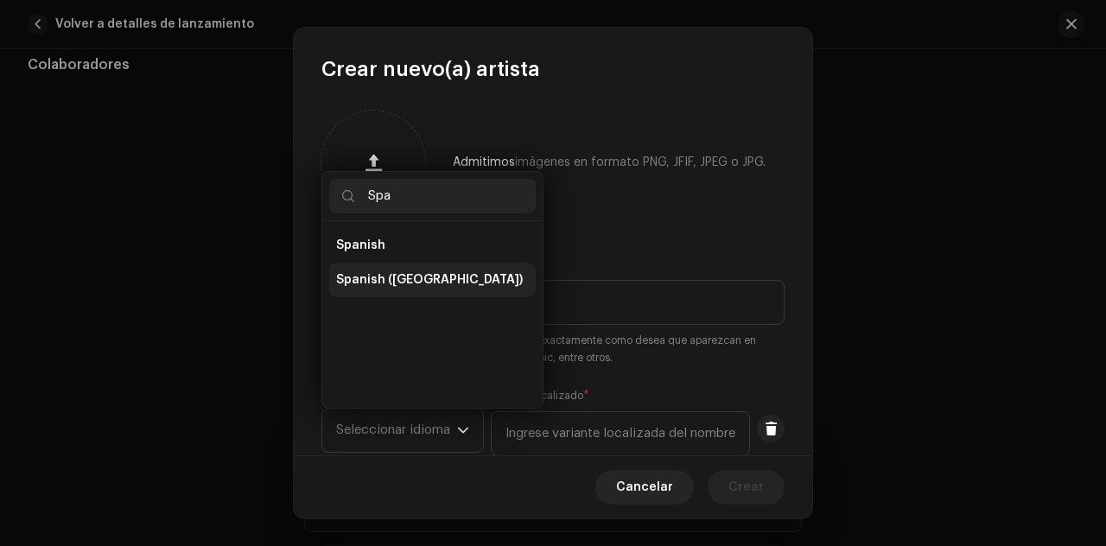
type input "Spa"
click at [437, 287] on span "Spanish ([GEOGRAPHIC_DATA])" at bounding box center [429, 279] width 187 height 17
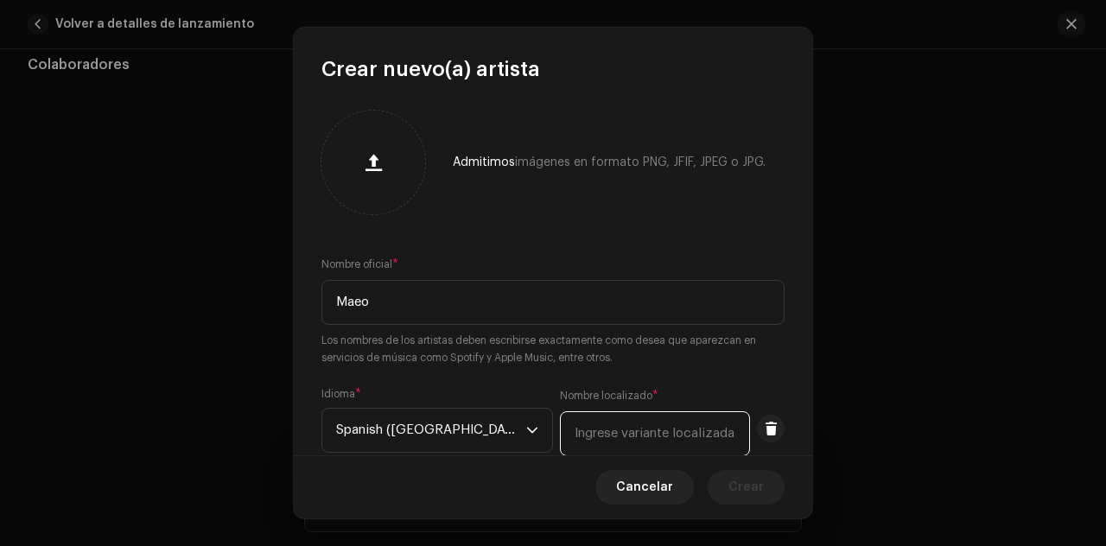
click at [597, 423] on input "text" at bounding box center [655, 433] width 190 height 45
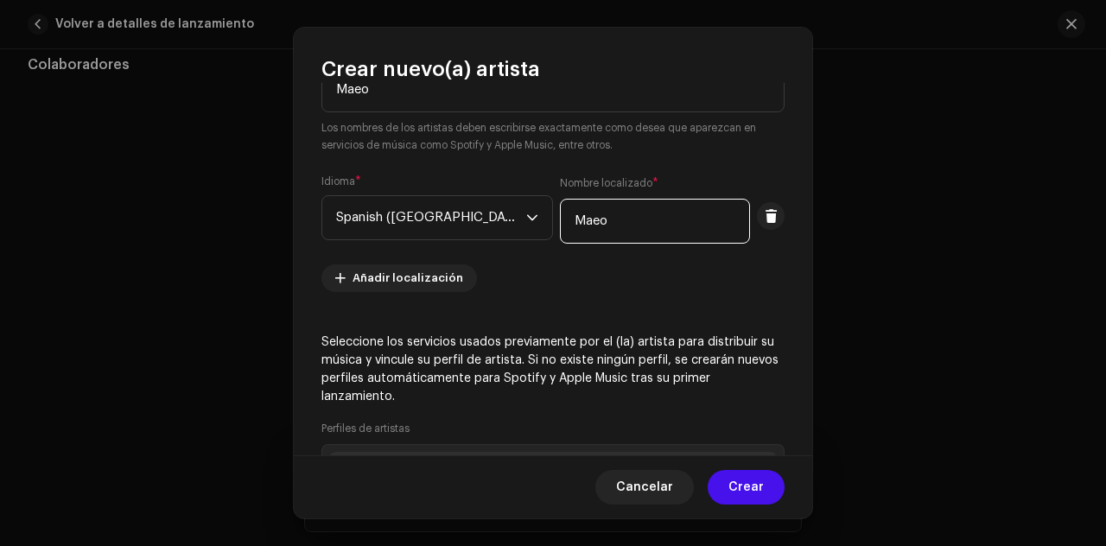
scroll to position [422, 0]
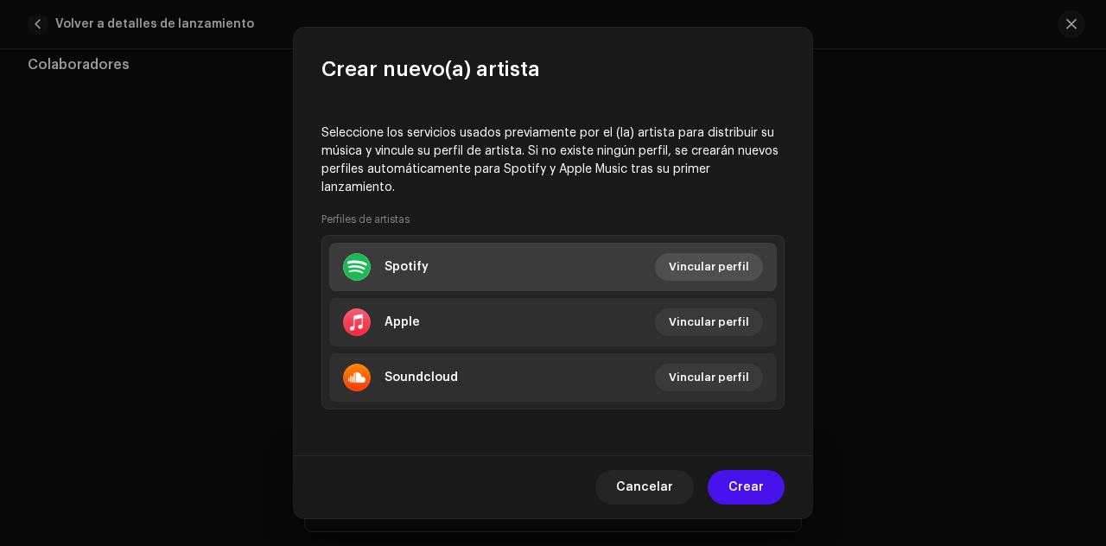
type input "Maeo"
click at [733, 267] on span "Vincular perfil" at bounding box center [709, 267] width 80 height 35
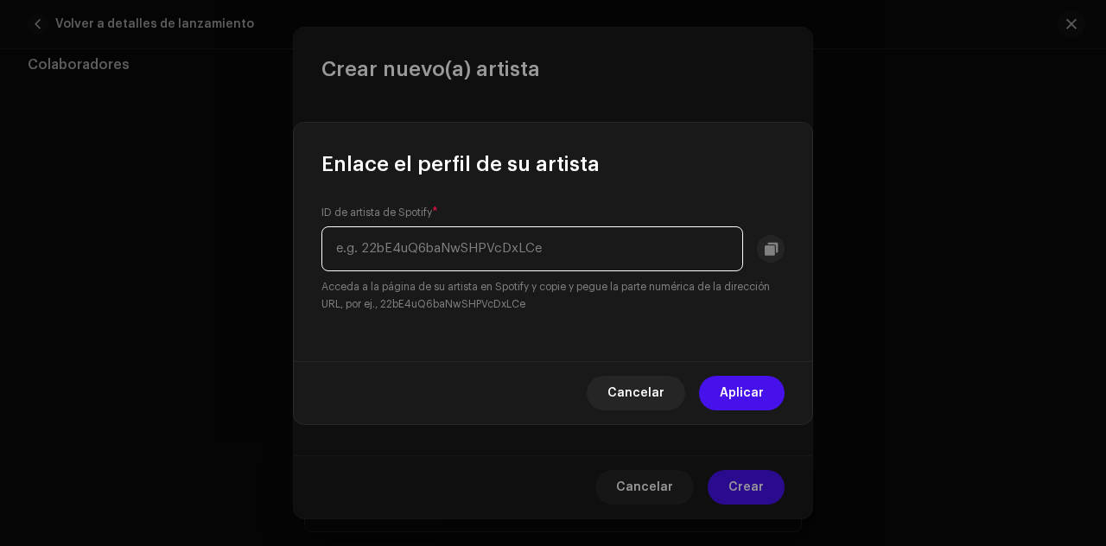
click at [596, 238] on input "text" at bounding box center [532, 248] width 422 height 45
paste input "3twM6hBRnxGCEeNwg5YNtr"
type input "3twM6hBRnxGCEeNwg5YNtr"
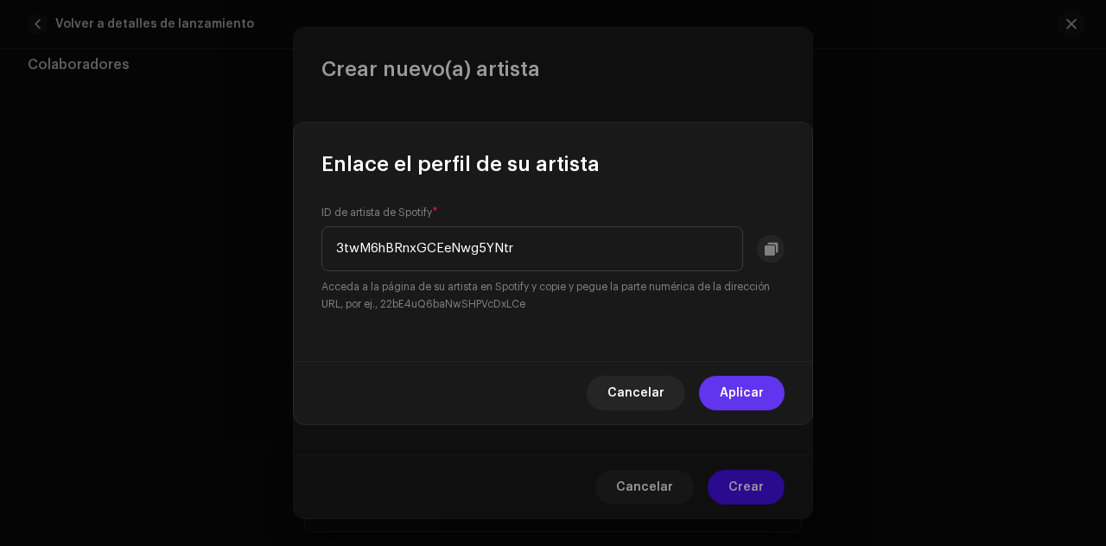
click at [755, 390] on span "Aplicar" at bounding box center [742, 393] width 44 height 35
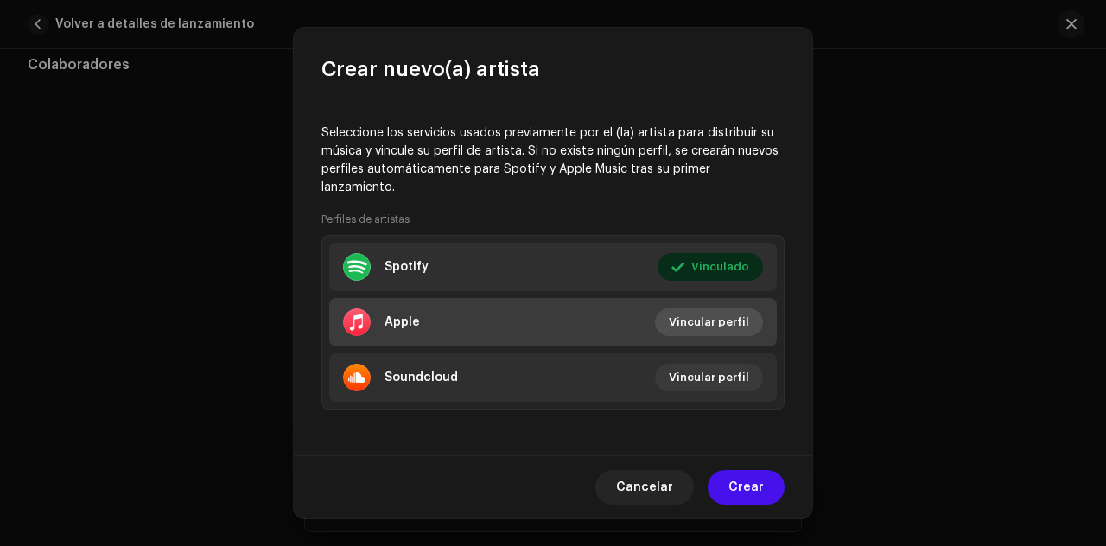
click at [714, 322] on span "Vincular perfil" at bounding box center [709, 322] width 80 height 35
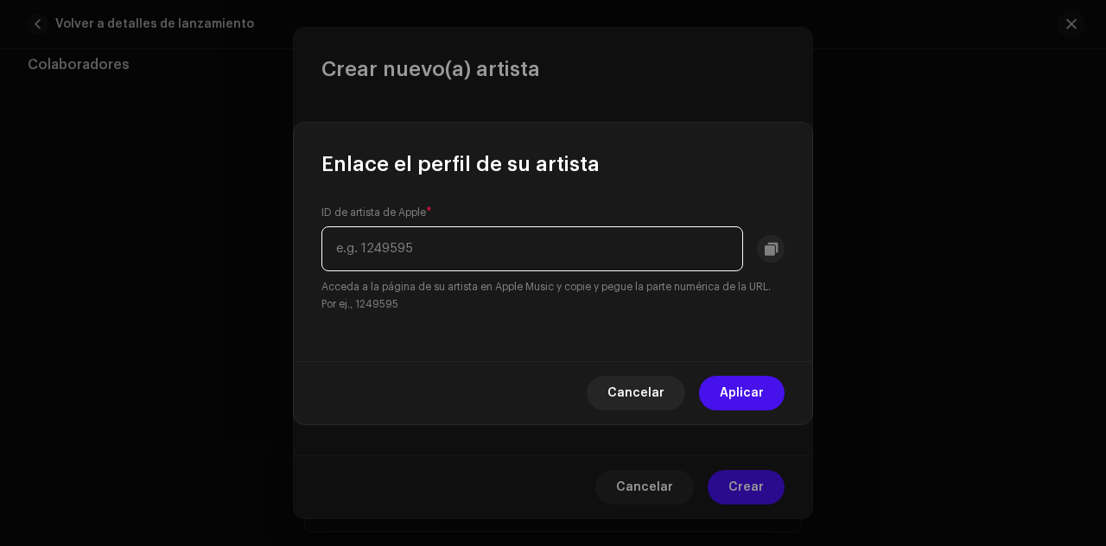
click at [594, 258] on input "text" at bounding box center [532, 248] width 422 height 45
paste input "1523223256"
type input "1523223256"
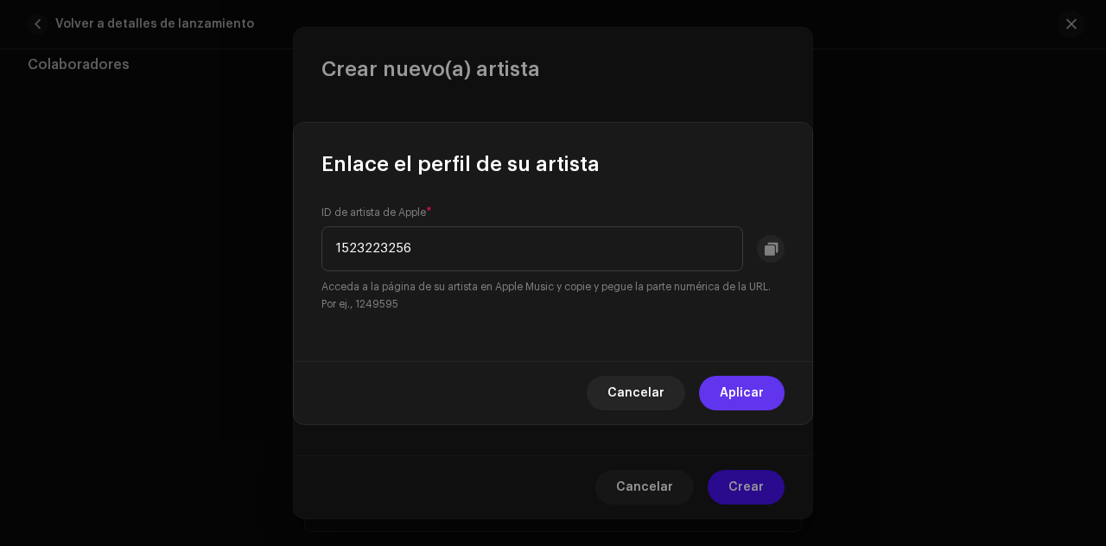
click at [730, 396] on span "Aplicar" at bounding box center [742, 393] width 44 height 35
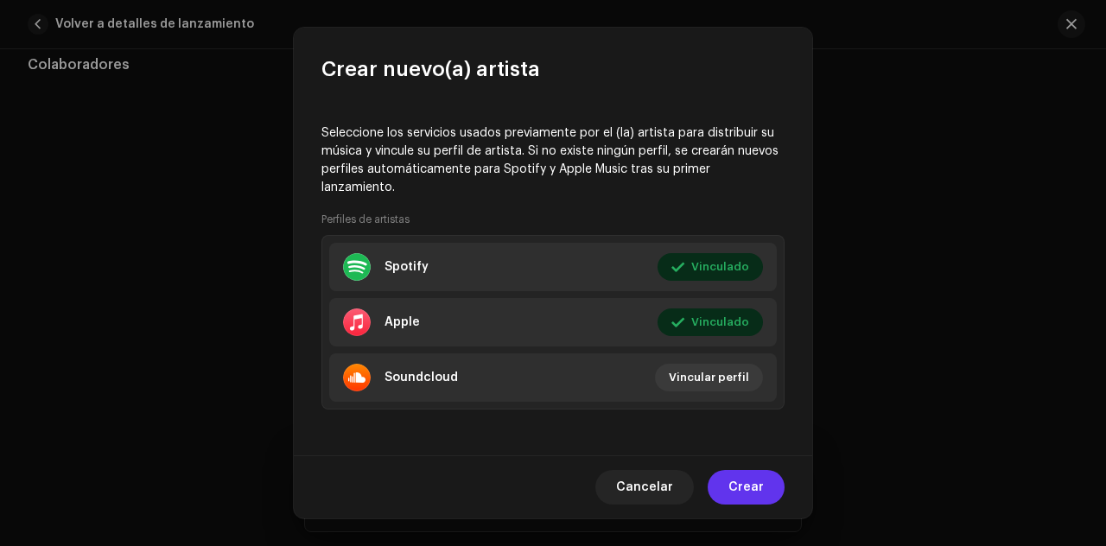
click at [748, 480] on span "Crear" at bounding box center [746, 487] width 35 height 35
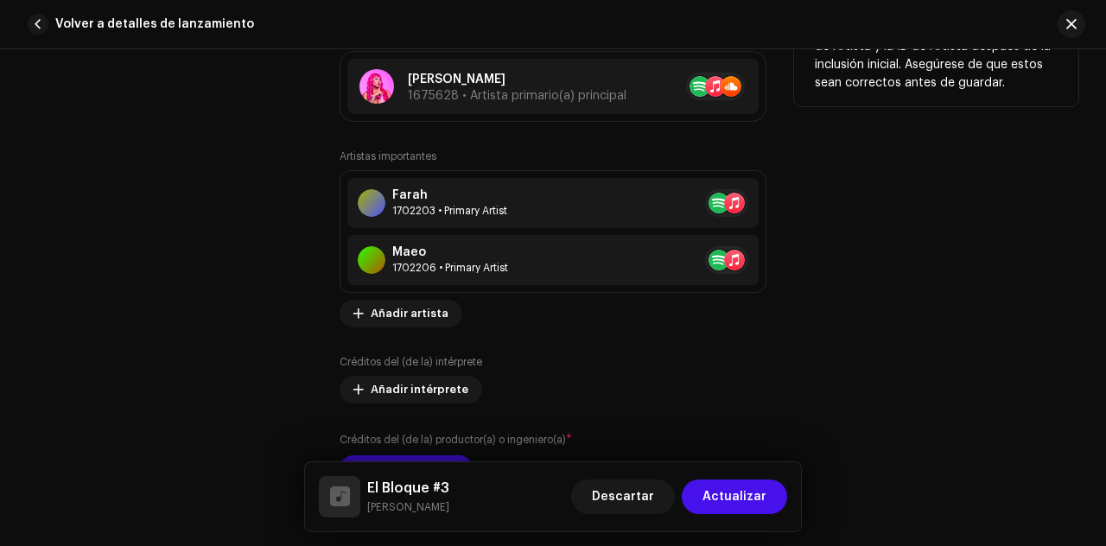
scroll to position [1166, 0]
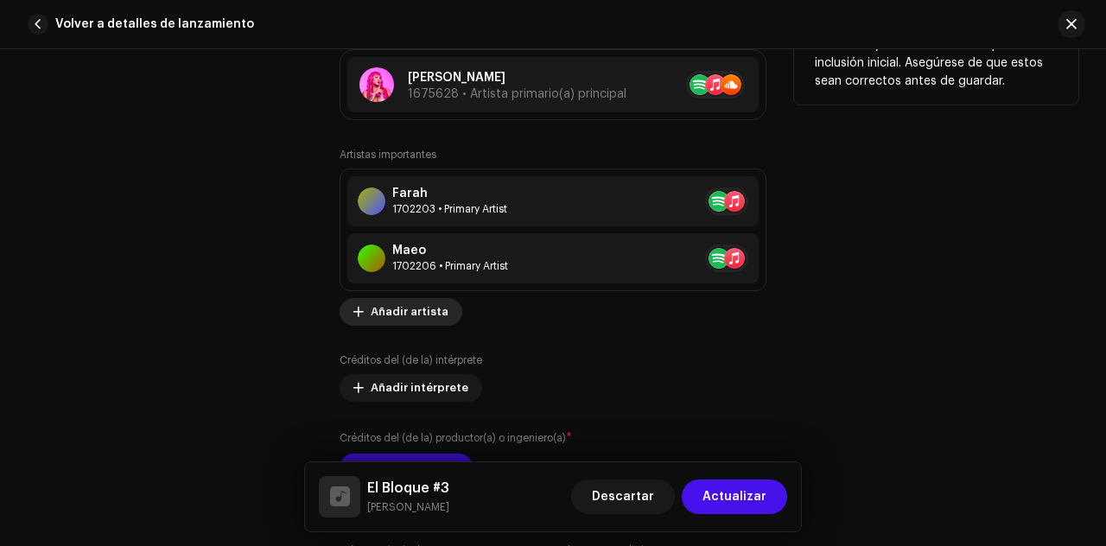
click at [422, 309] on span "Añadir artista" at bounding box center [410, 312] width 78 height 35
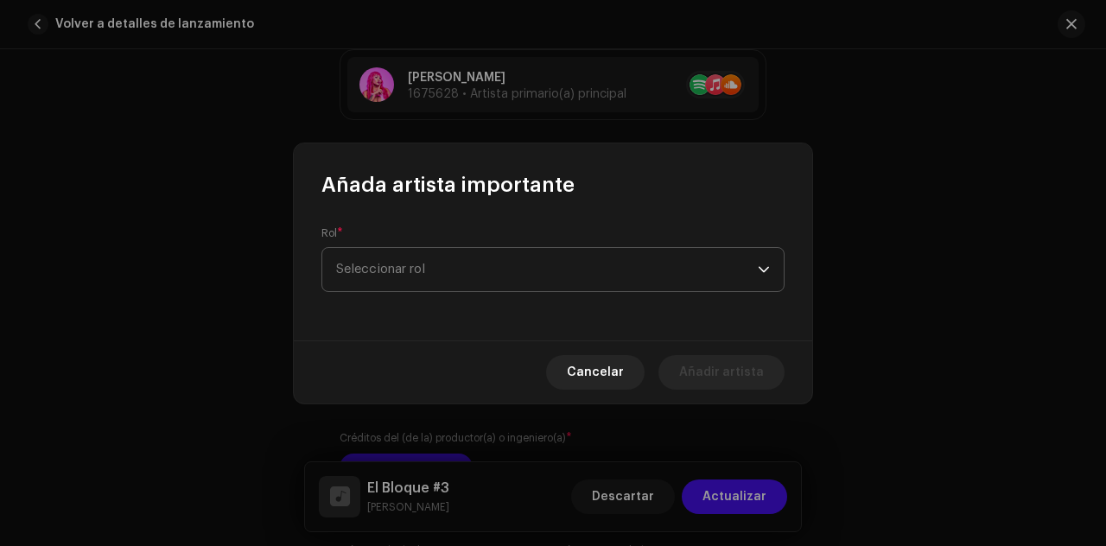
click at [451, 265] on span "Seleccionar rol" at bounding box center [547, 269] width 422 height 43
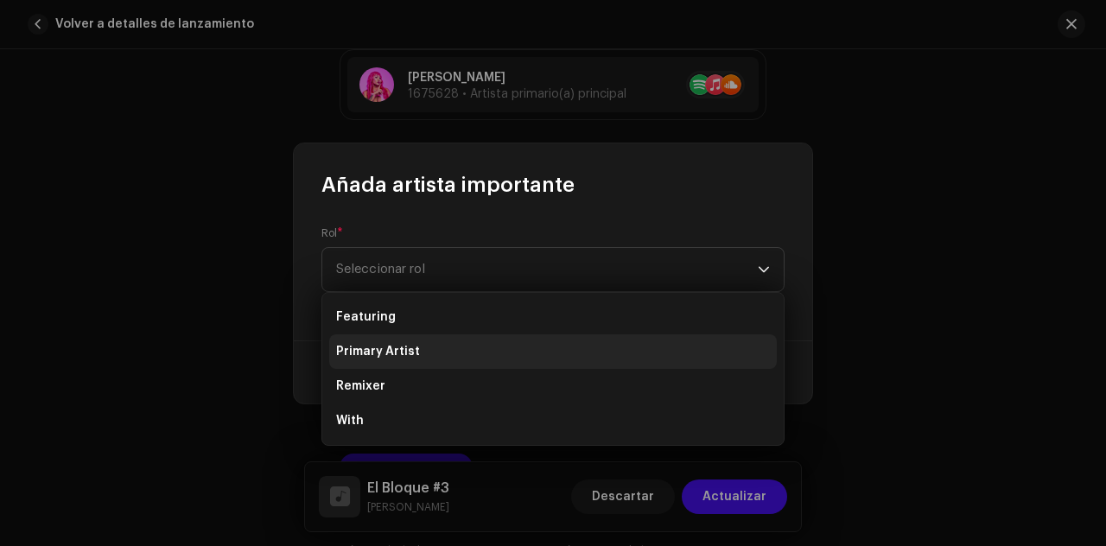
click at [437, 347] on li "Primary Artist" at bounding box center [553, 351] width 448 height 35
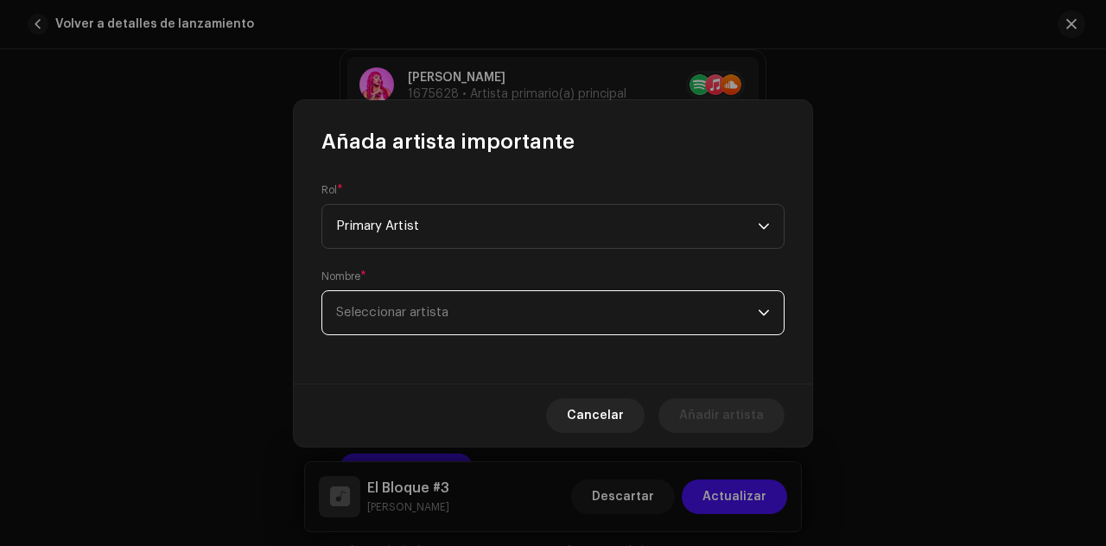
click at [448, 313] on span "Seleccionar artista" at bounding box center [392, 312] width 112 height 13
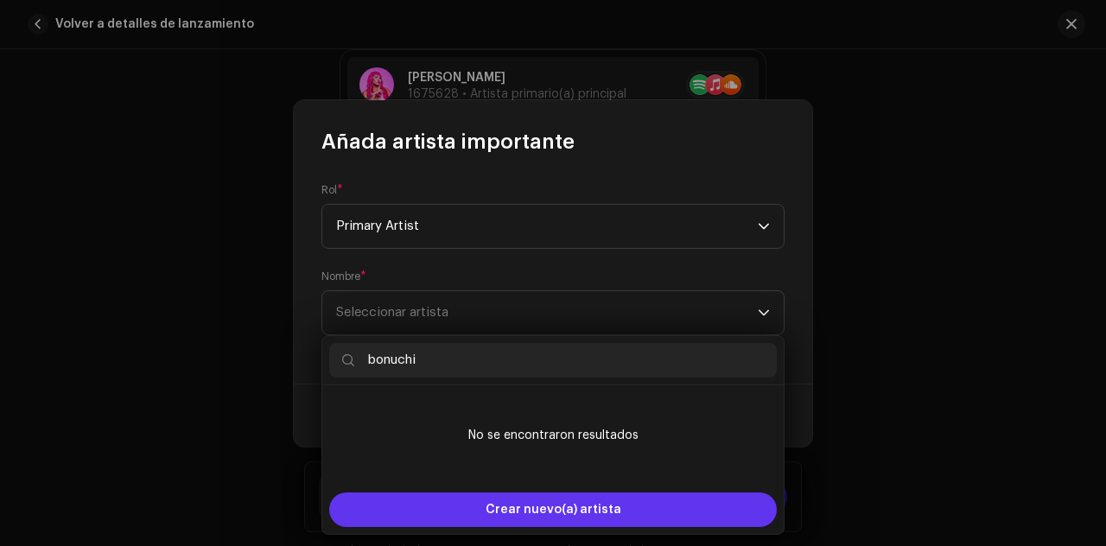
type input "bonuchi"
click at [474, 506] on div "Crear nuevo(a) artista" at bounding box center [553, 510] width 448 height 35
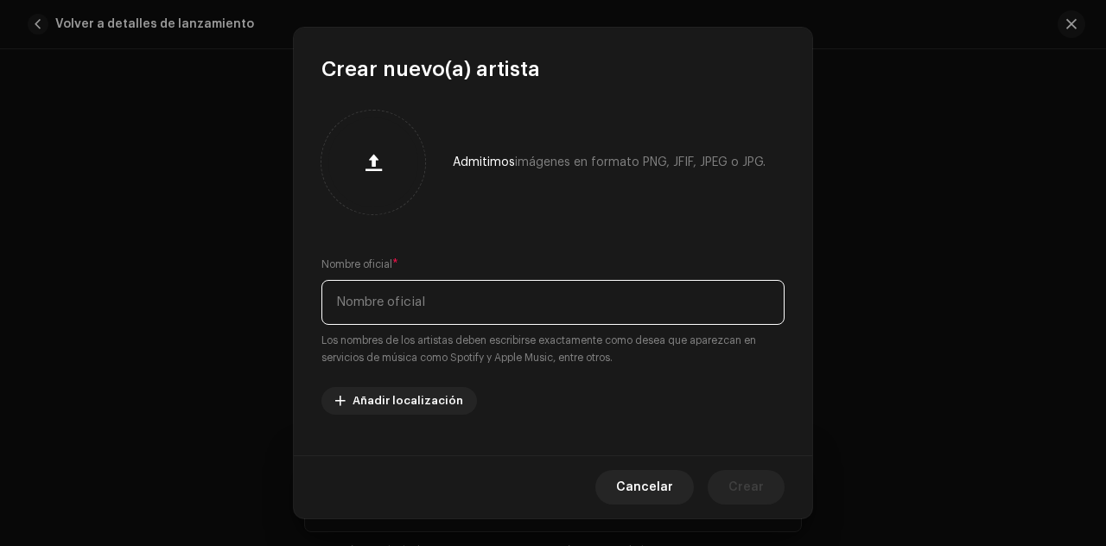
click at [428, 305] on input "text" at bounding box center [552, 302] width 463 height 45
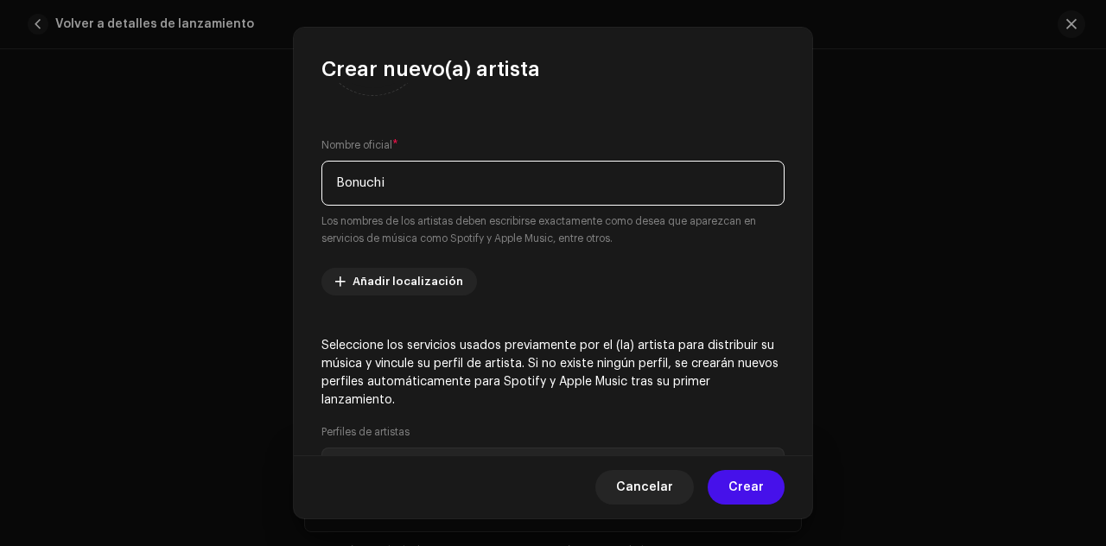
scroll to position [120, 0]
type input "Bonuchi"
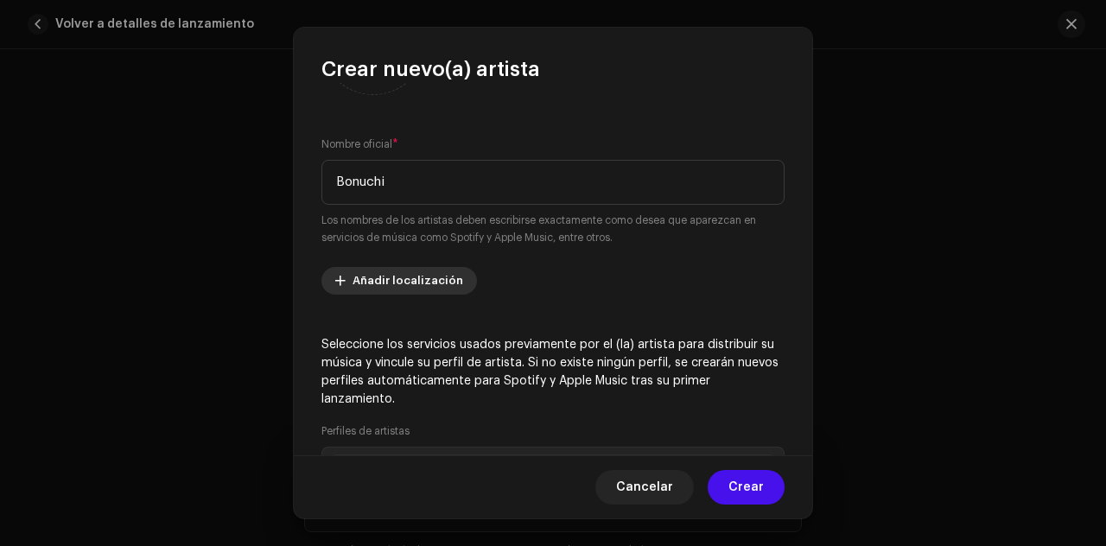
click at [412, 274] on span "Añadir localización" at bounding box center [408, 281] width 111 height 35
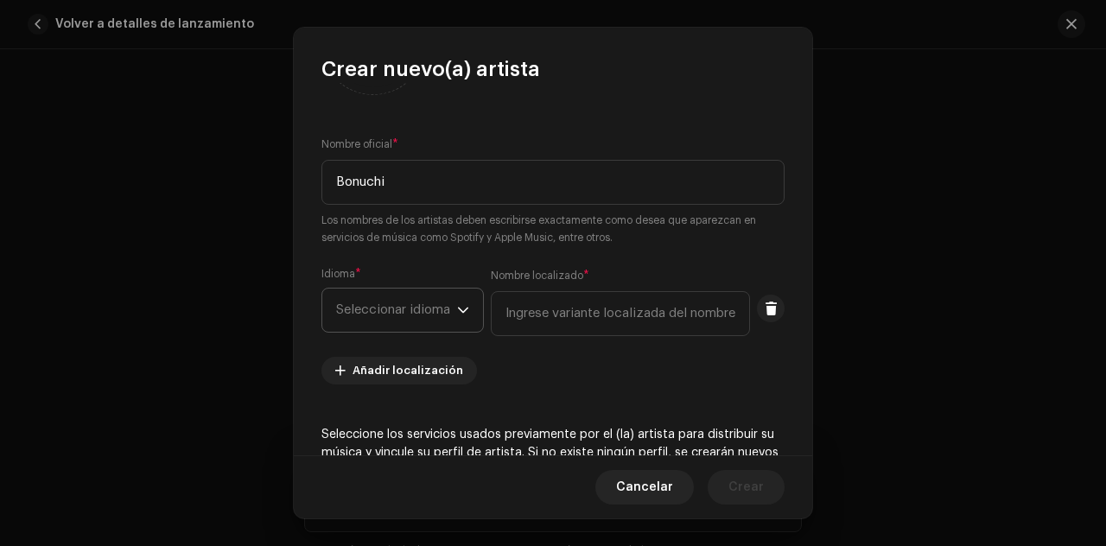
click at [415, 309] on span "Seleccionar idioma" at bounding box center [396, 310] width 121 height 43
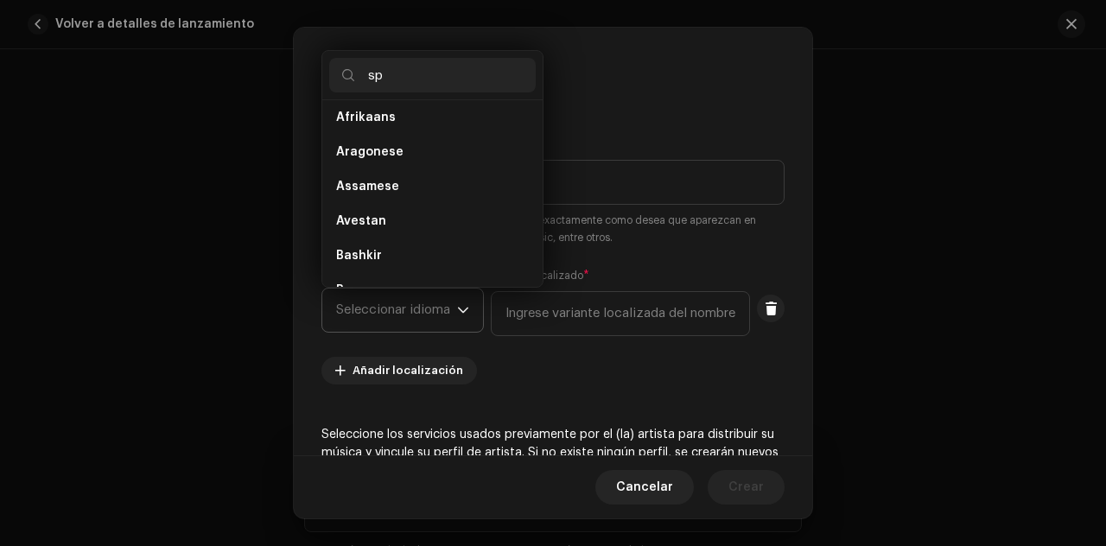
scroll to position [0, 0]
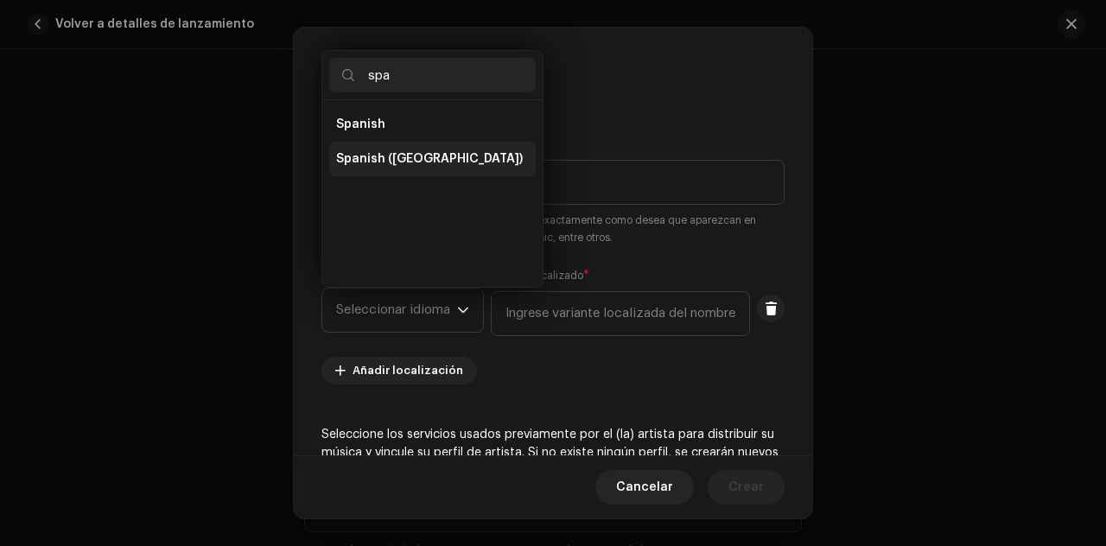
type input "spa"
click at [398, 165] on span "Spanish ([GEOGRAPHIC_DATA])" at bounding box center [429, 158] width 187 height 17
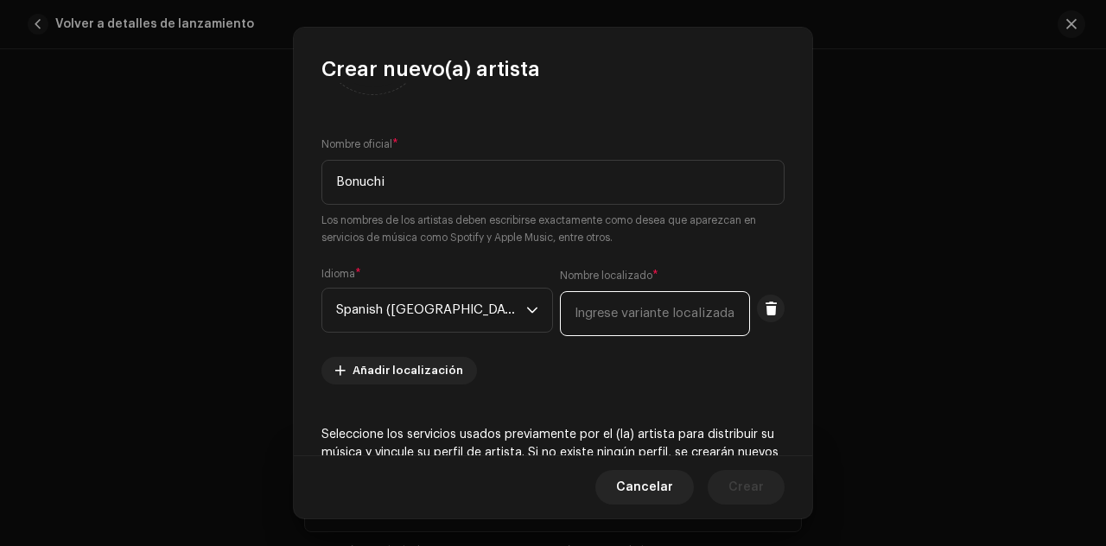
click at [584, 314] on input "text" at bounding box center [655, 313] width 190 height 45
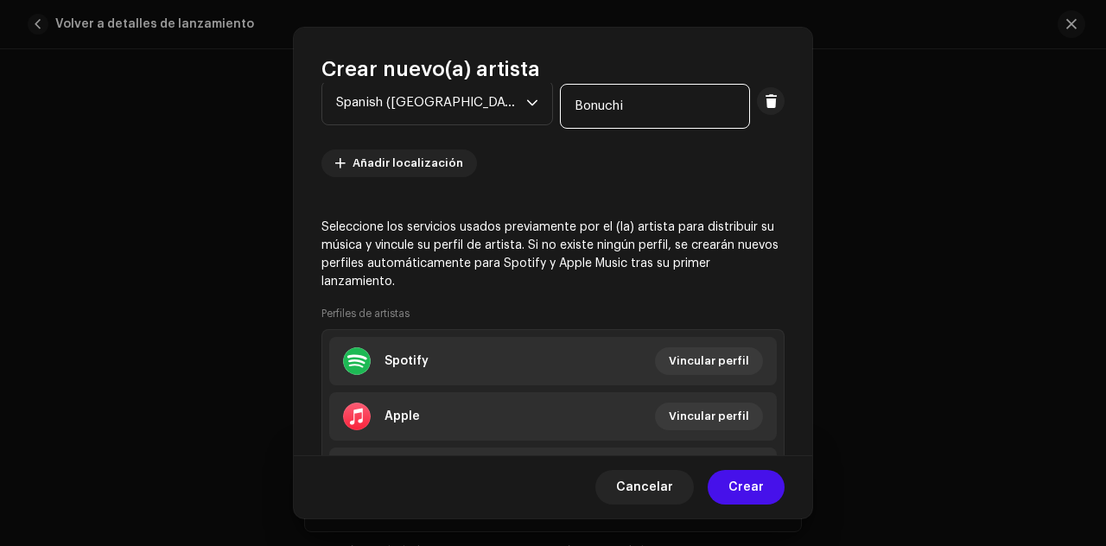
scroll to position [385, 0]
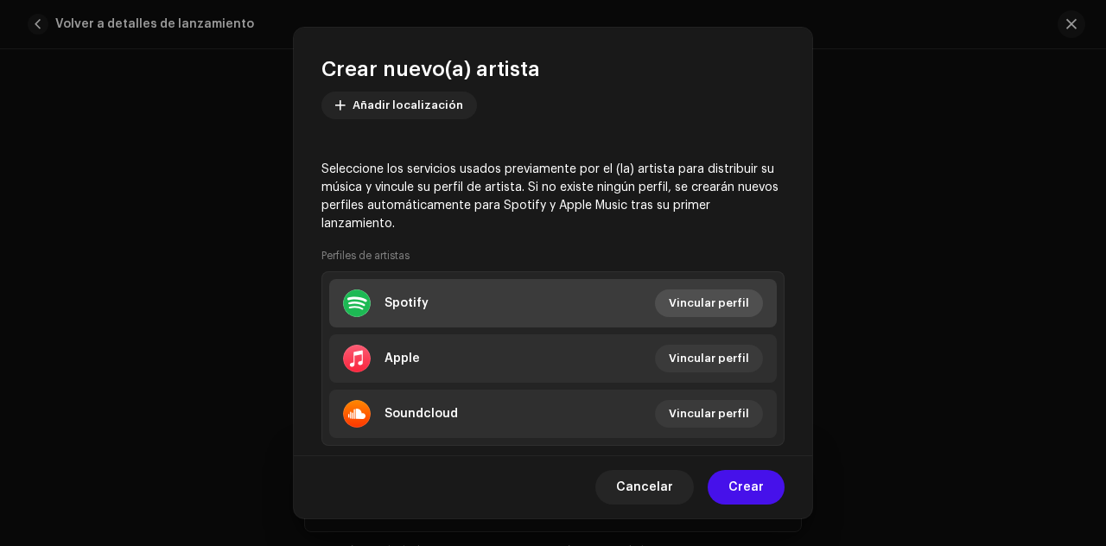
type input "Bonuchi"
click at [690, 298] on span "Vincular perfil" at bounding box center [709, 303] width 80 height 35
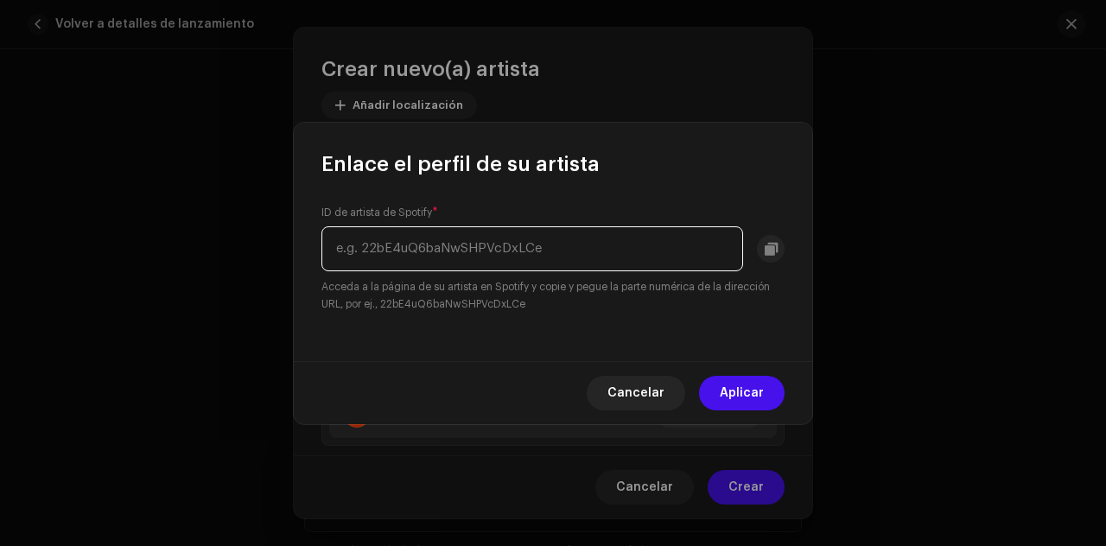
click at [648, 253] on input "text" at bounding box center [532, 248] width 422 height 45
paste input "6VSteFvUqNFlqTmN66YxdI"
type input "6VSteFvUqNFlqTmN66YxdI"
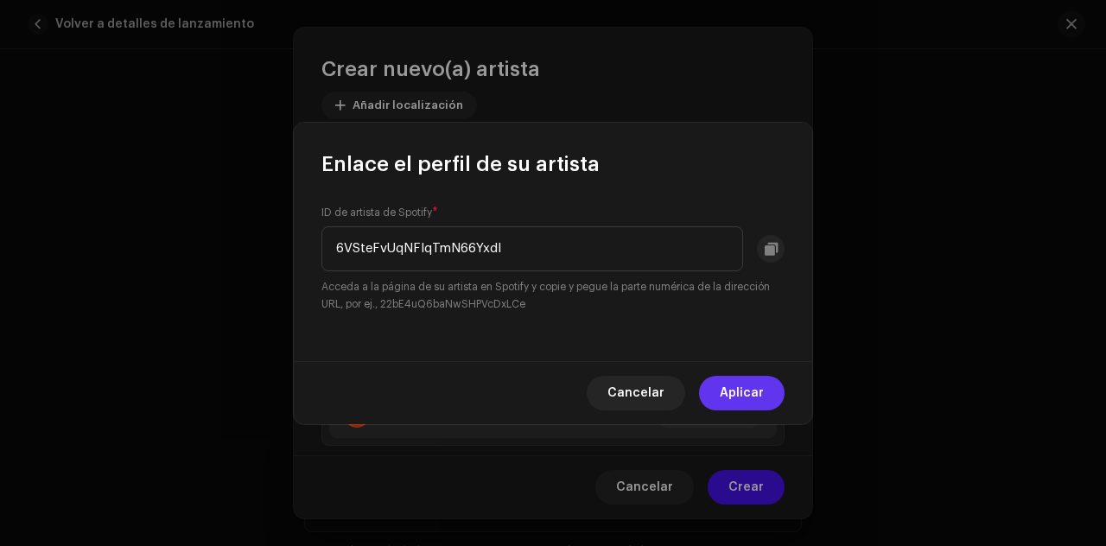
click at [728, 382] on span "Aplicar" at bounding box center [742, 393] width 44 height 35
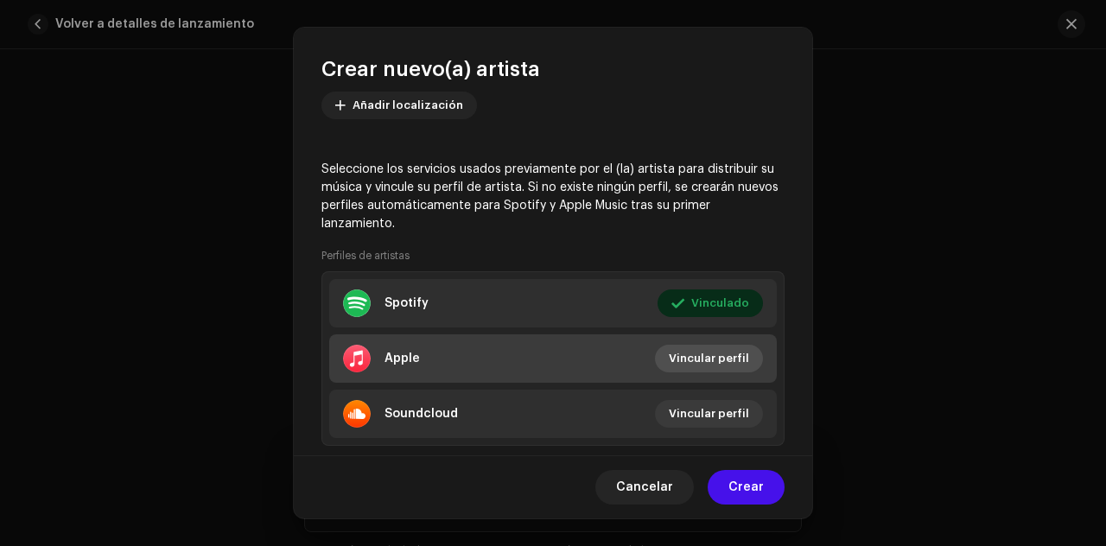
click at [719, 366] on span "Vincular perfil" at bounding box center [709, 358] width 80 height 35
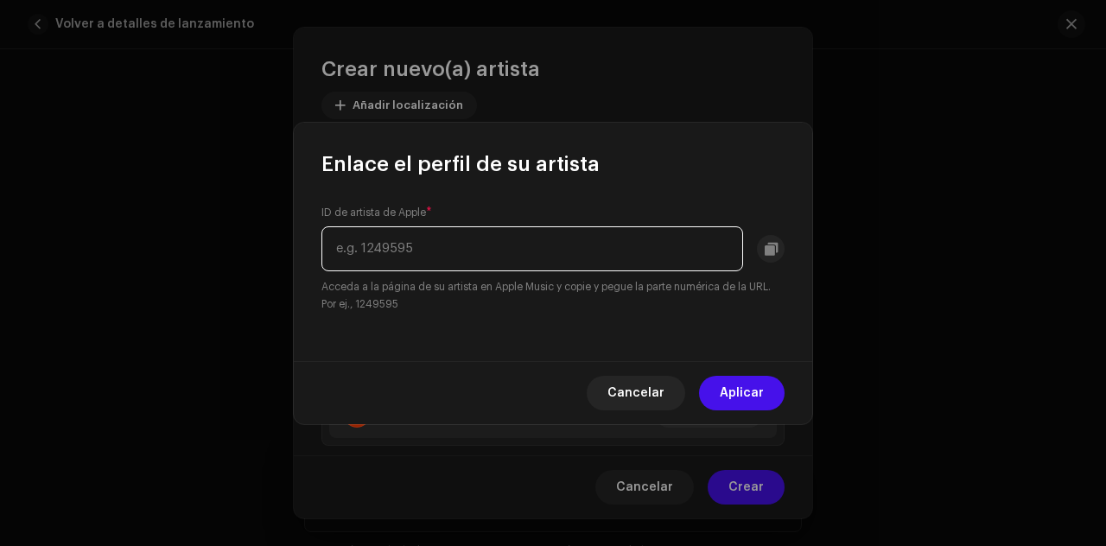
click at [595, 232] on input "text" at bounding box center [532, 248] width 422 height 45
paste input "1737102397"
type input "1737102397"
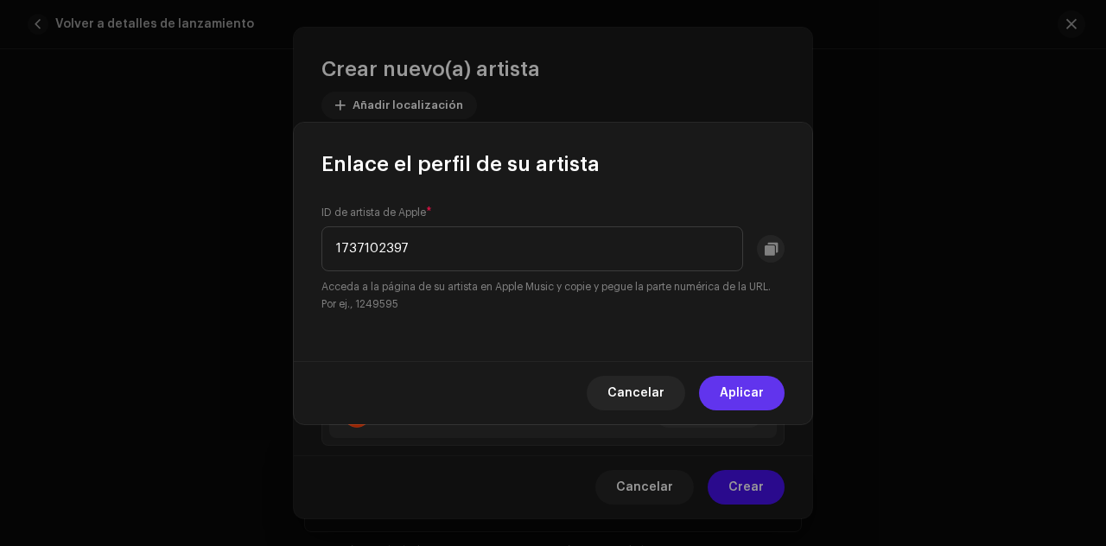
click at [749, 393] on span "Aplicar" at bounding box center [742, 393] width 44 height 35
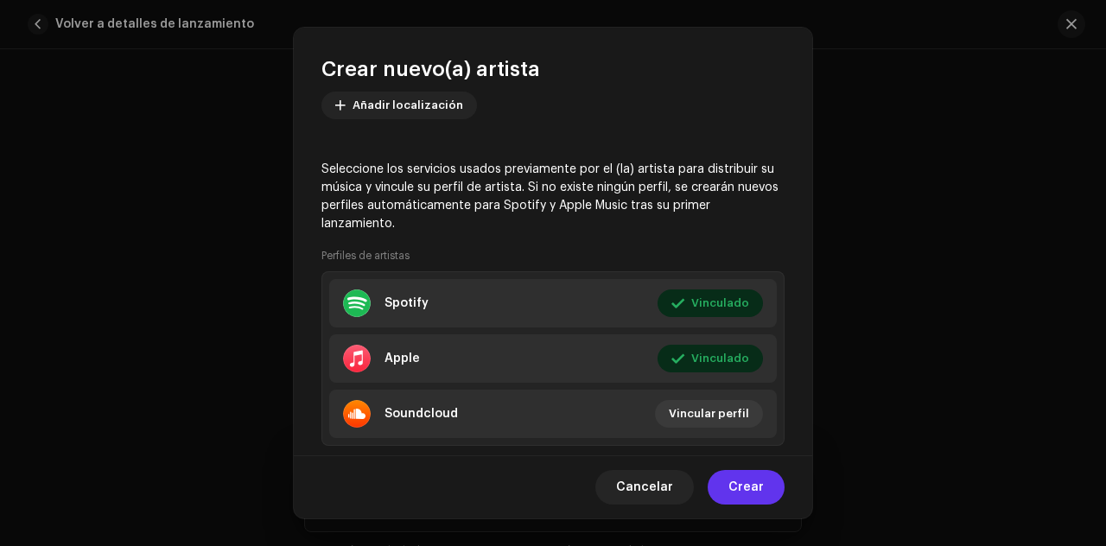
click at [743, 483] on span "Crear" at bounding box center [746, 487] width 35 height 35
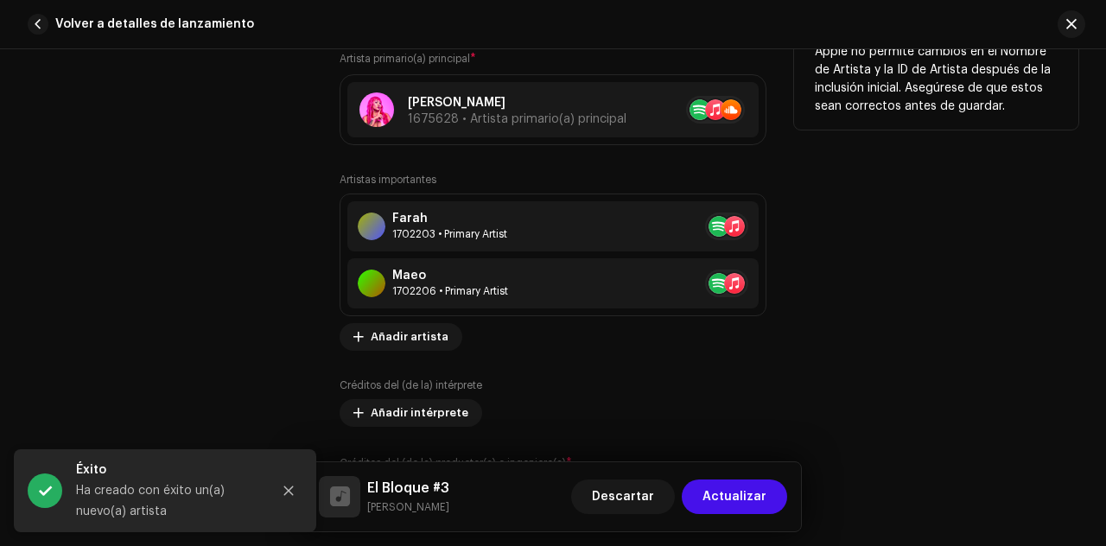
scroll to position [1136, 0]
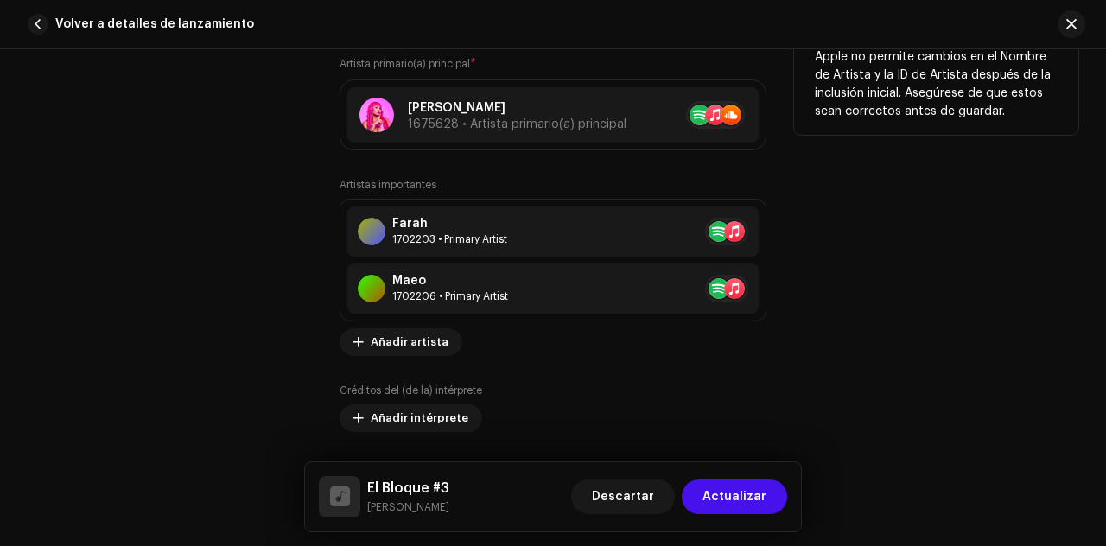
click at [240, 357] on div "Colaboradores" at bounding box center [170, 273] width 284 height 519
click at [397, 336] on span "Añadir artista" at bounding box center [410, 342] width 78 height 35
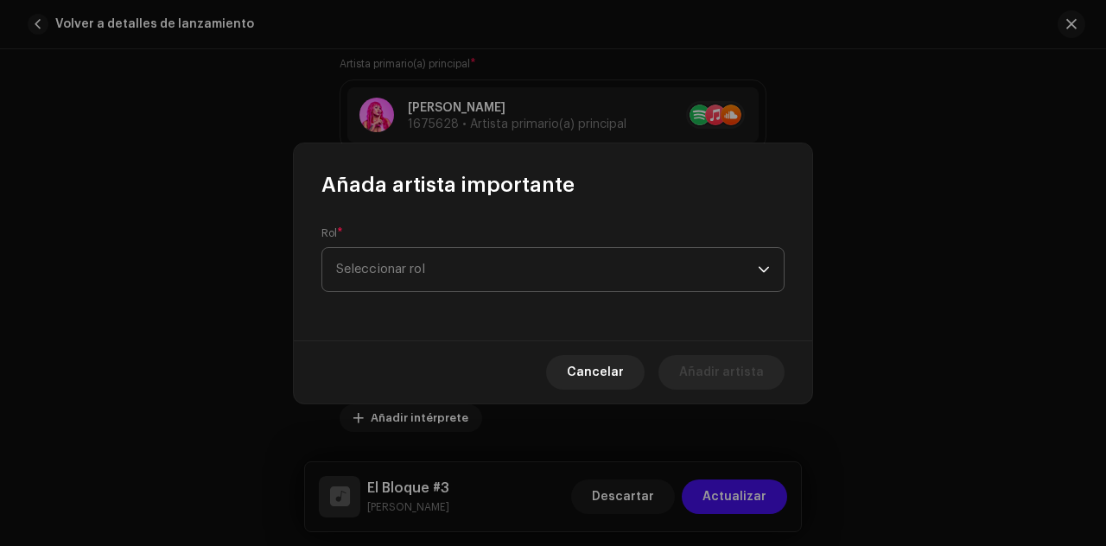
click at [439, 270] on span "Seleccionar rol" at bounding box center [547, 269] width 422 height 43
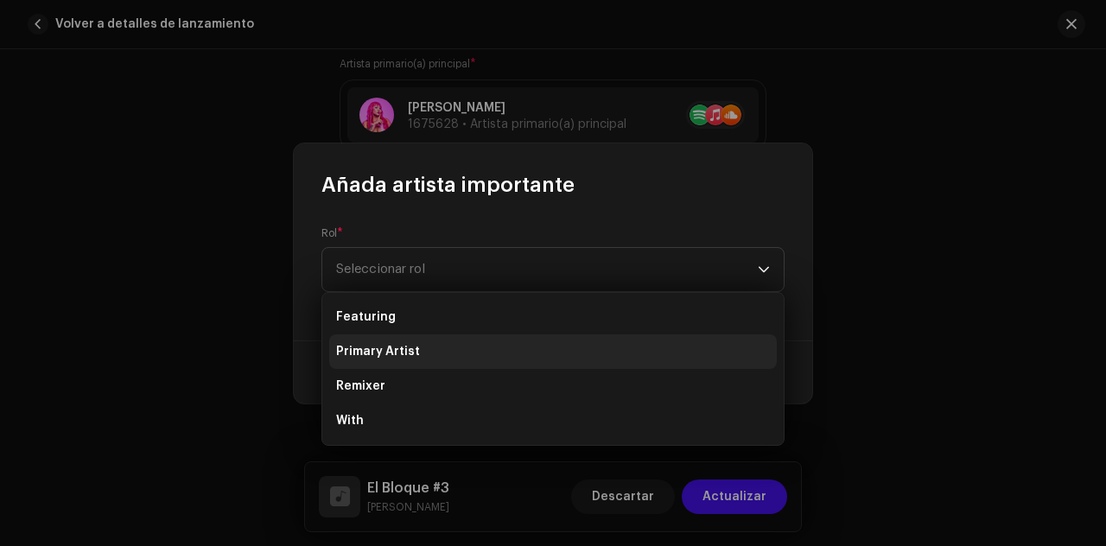
click at [402, 343] on span "Primary Artist" at bounding box center [378, 351] width 84 height 17
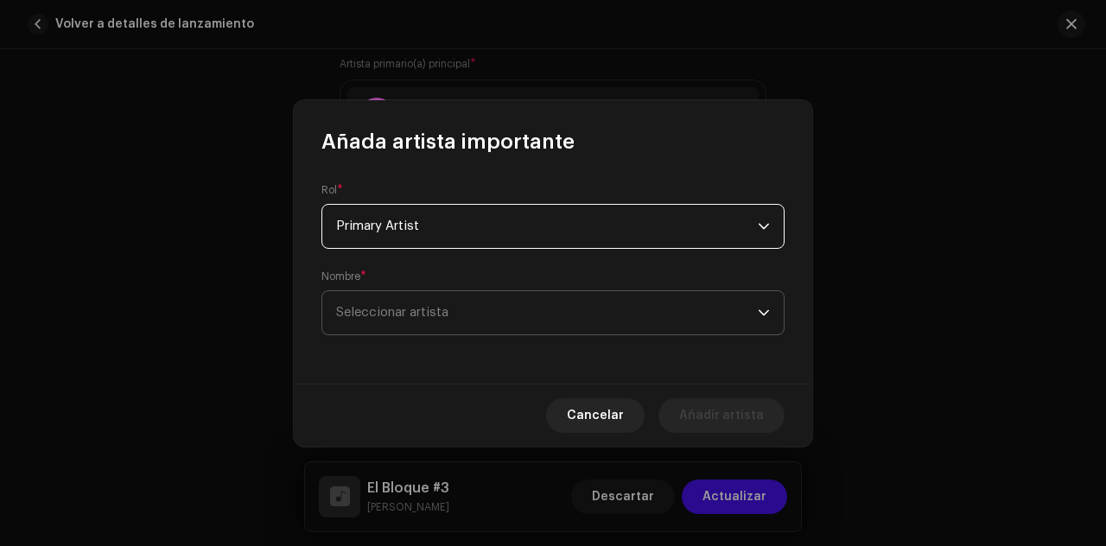
click at [431, 312] on span "Seleccionar artista" at bounding box center [392, 312] width 112 height 13
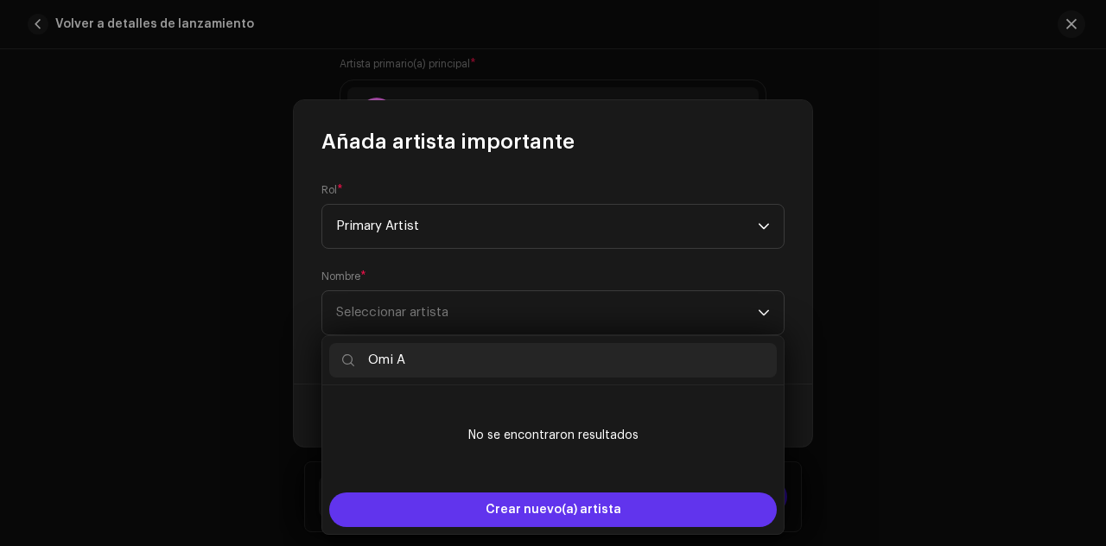
type input "Omi A"
click at [451, 494] on div "Crear nuevo(a) artista" at bounding box center [553, 510] width 448 height 35
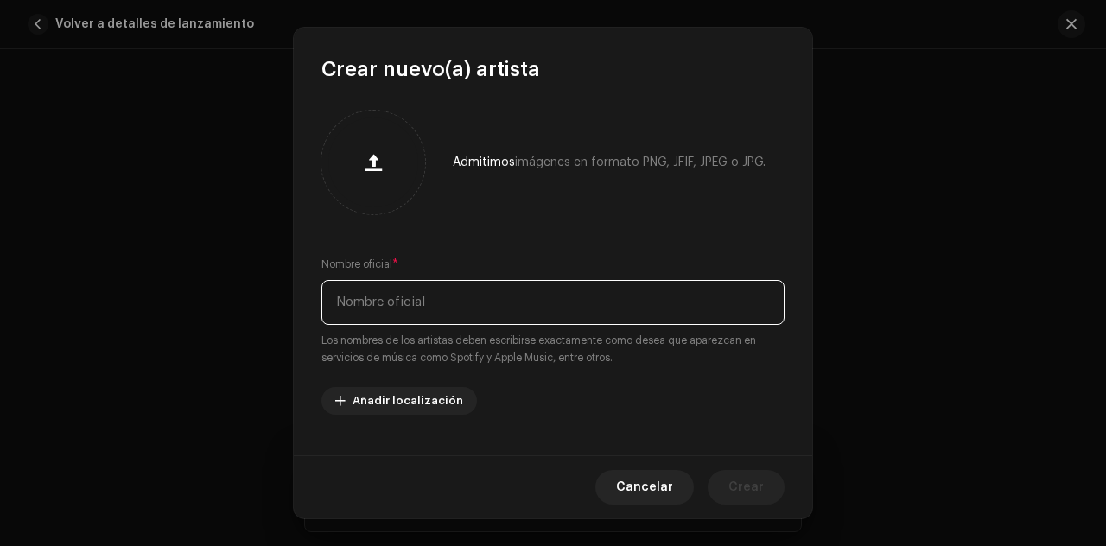
click at [461, 303] on input "text" at bounding box center [552, 302] width 463 height 45
type input "Omi A"
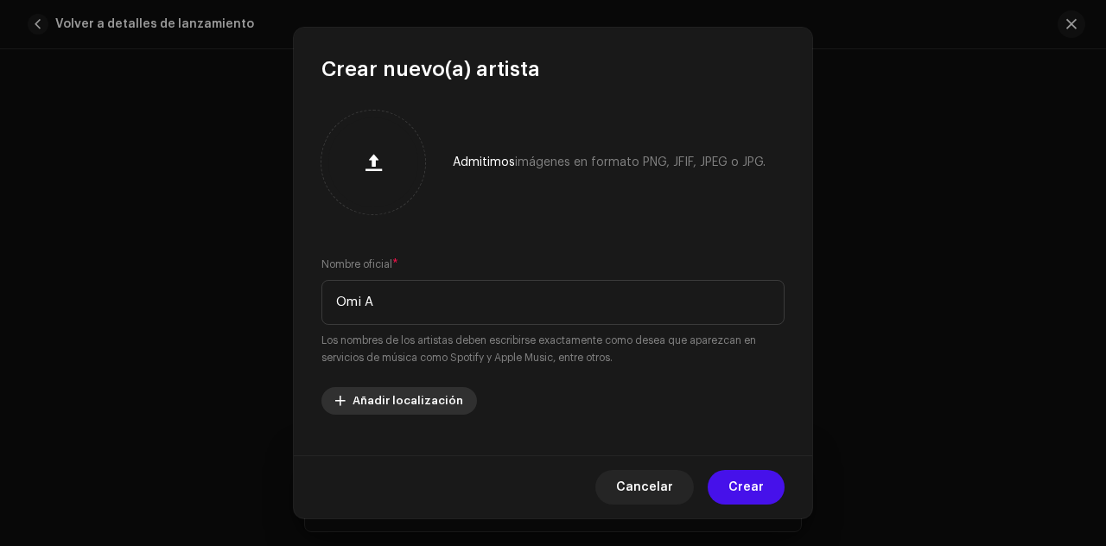
click at [427, 404] on span "Añadir localización" at bounding box center [408, 401] width 111 height 35
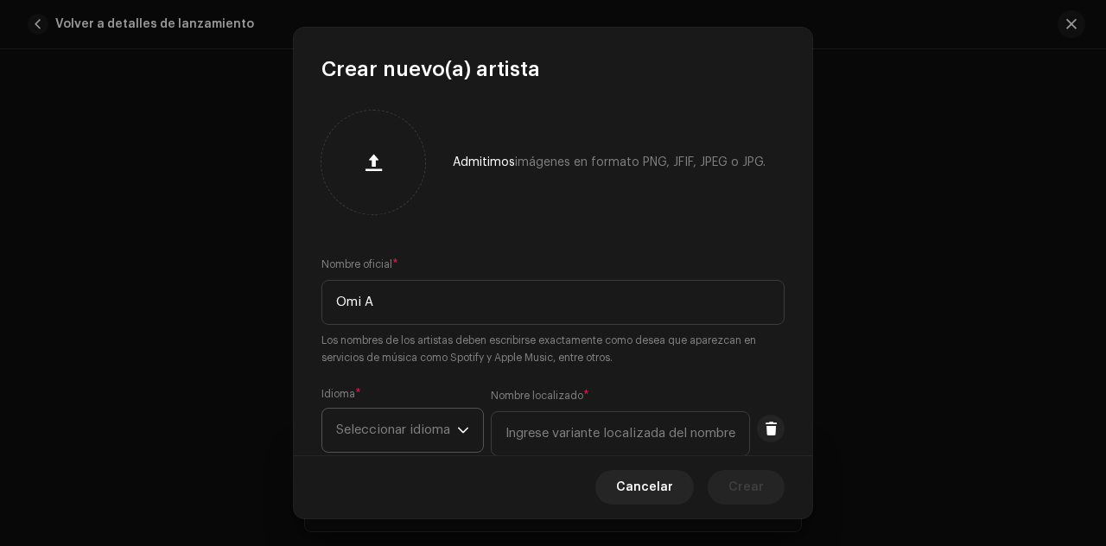
click at [427, 438] on span "Seleccionar idioma" at bounding box center [396, 430] width 121 height 43
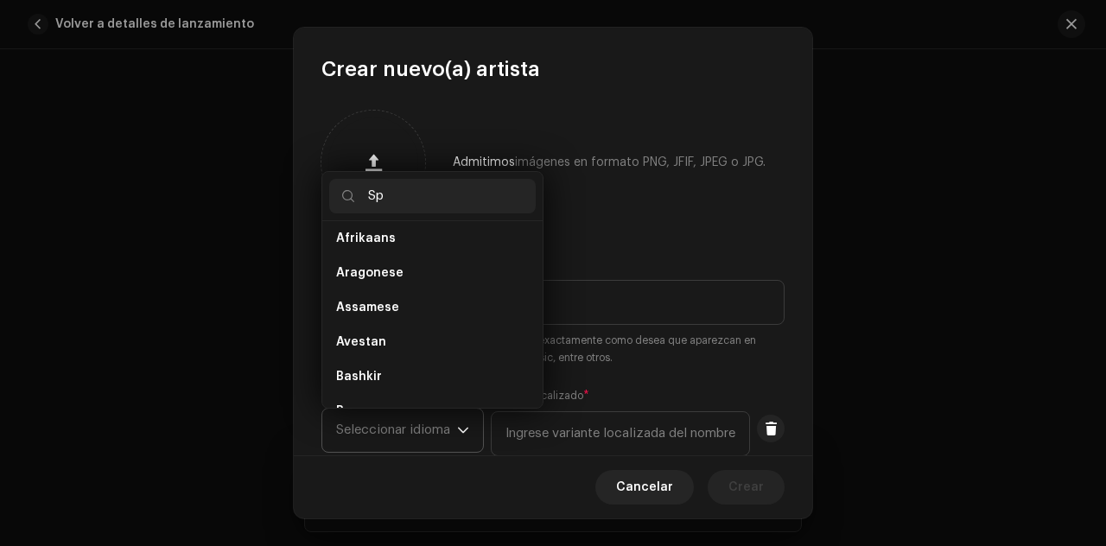
scroll to position [0, 0]
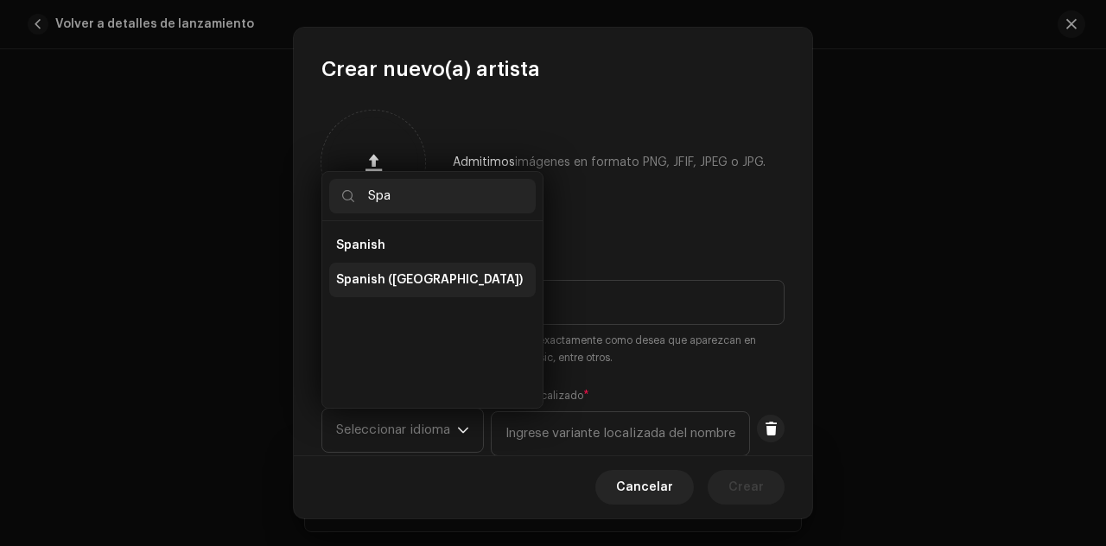
type input "Spa"
click at [418, 283] on span "Spanish ([GEOGRAPHIC_DATA])" at bounding box center [429, 279] width 187 height 17
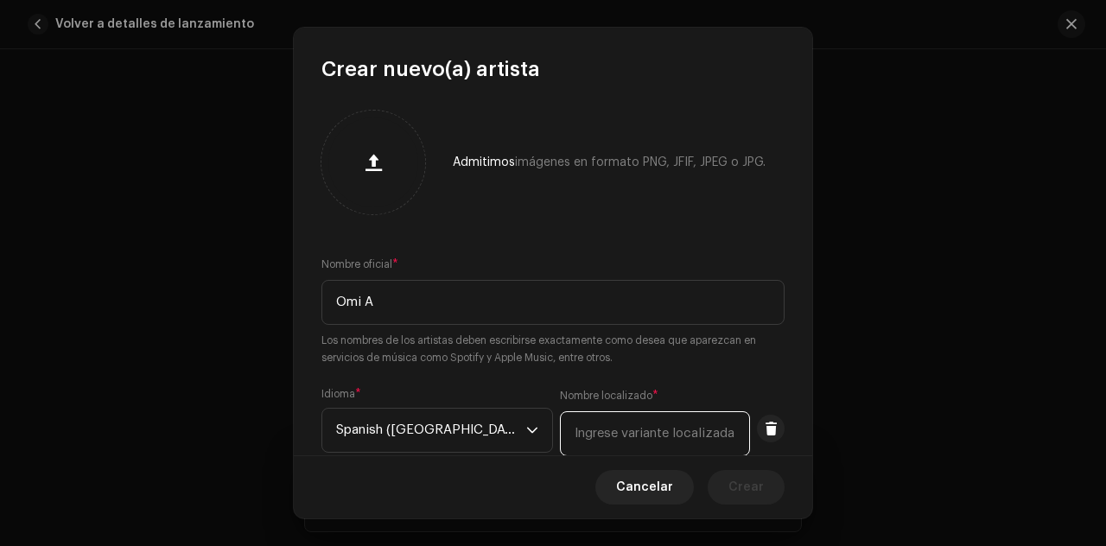
click at [564, 442] on input "text" at bounding box center [655, 433] width 190 height 45
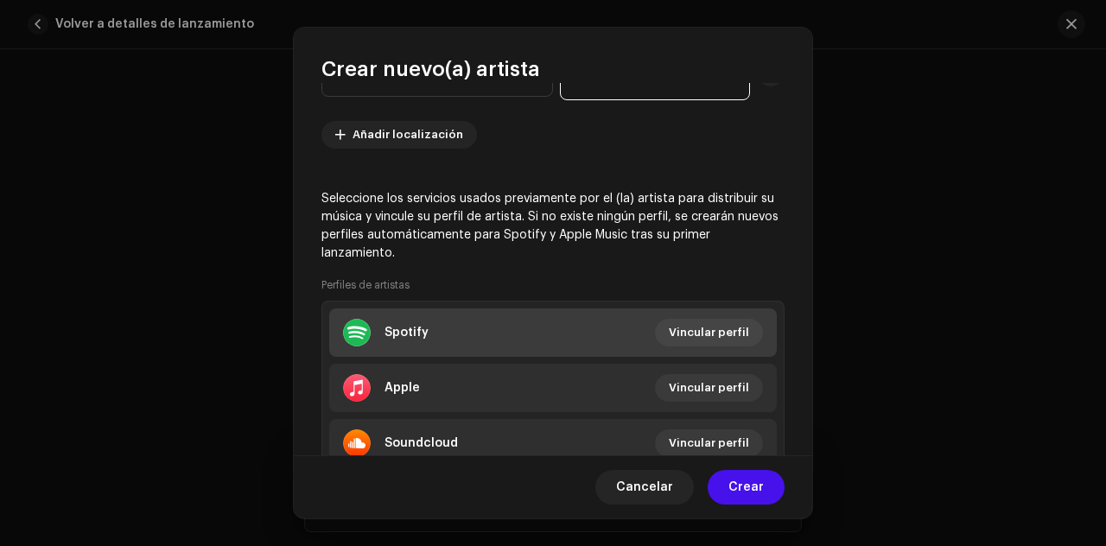
scroll to position [422, 0]
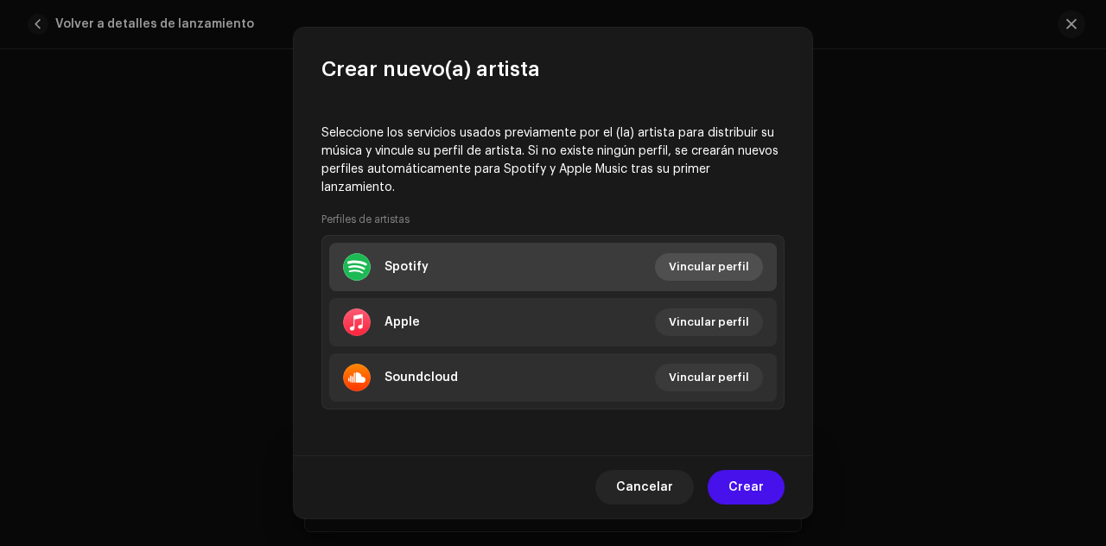
type input "Omi A"
click at [705, 271] on span "Vincular perfil" at bounding box center [709, 267] width 80 height 35
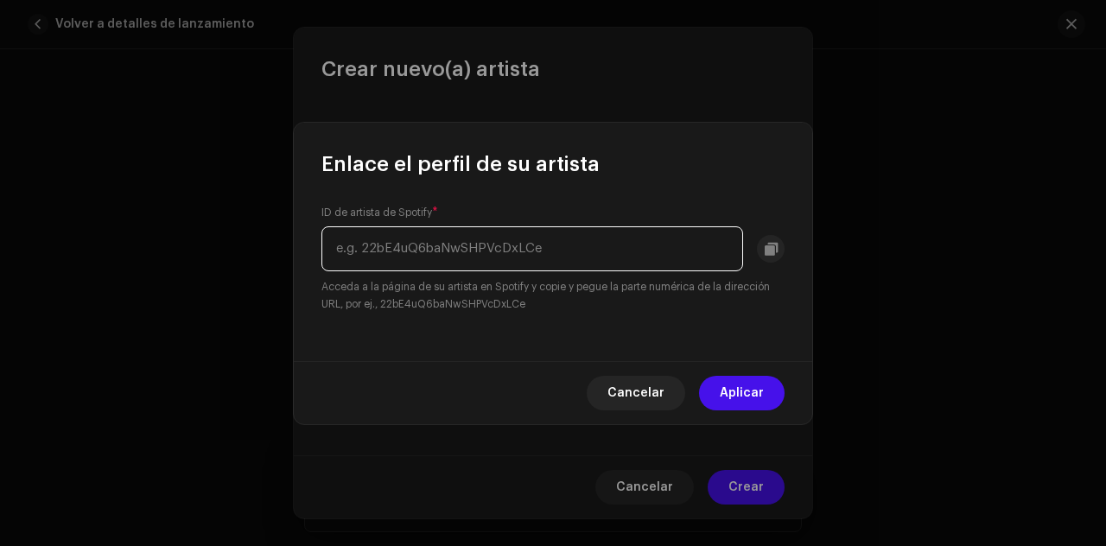
click at [606, 260] on input "text" at bounding box center [532, 248] width 422 height 45
paste input "47P8hCp8Y9RDHYVlaLDkiQ"
type input "47P8hCp8Y9RDHYVlaLDkiQ"
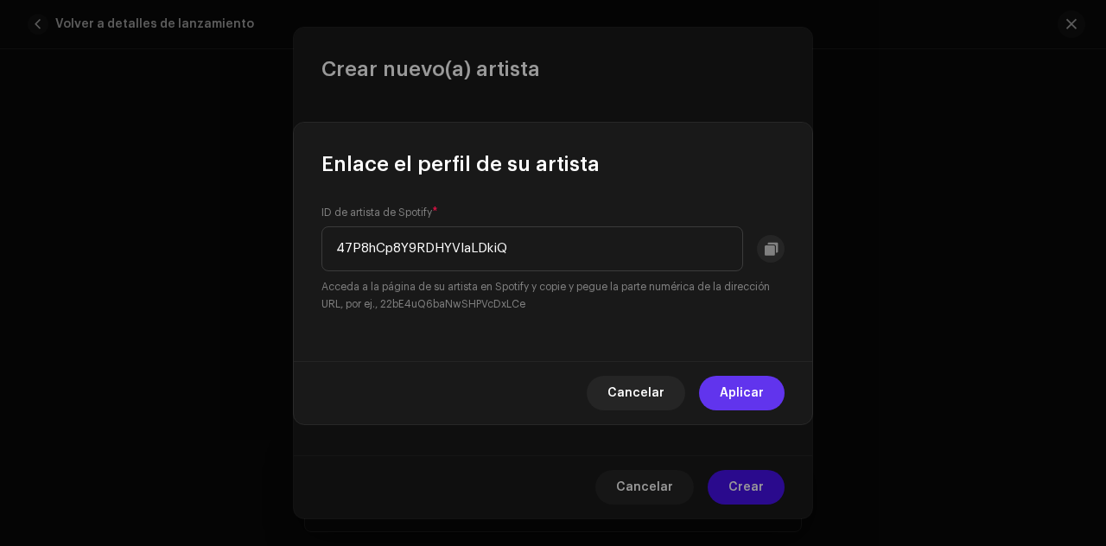
click at [745, 398] on span "Aplicar" at bounding box center [742, 393] width 44 height 35
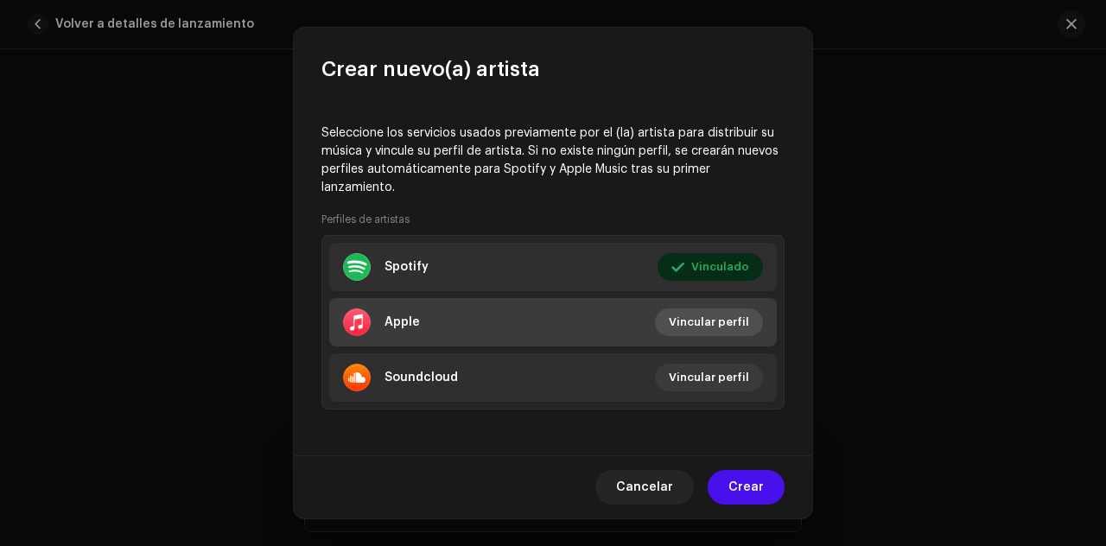
click at [678, 327] on span "Vincular perfil" at bounding box center [709, 322] width 80 height 35
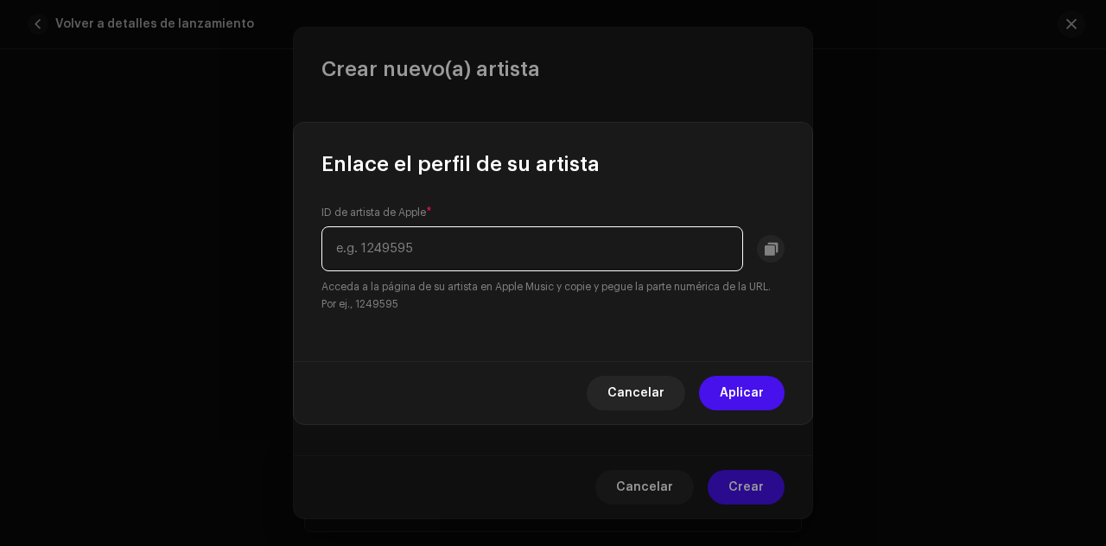
click at [621, 244] on input "text" at bounding box center [532, 248] width 422 height 45
paste input "1642816033"
type input "1642816033"
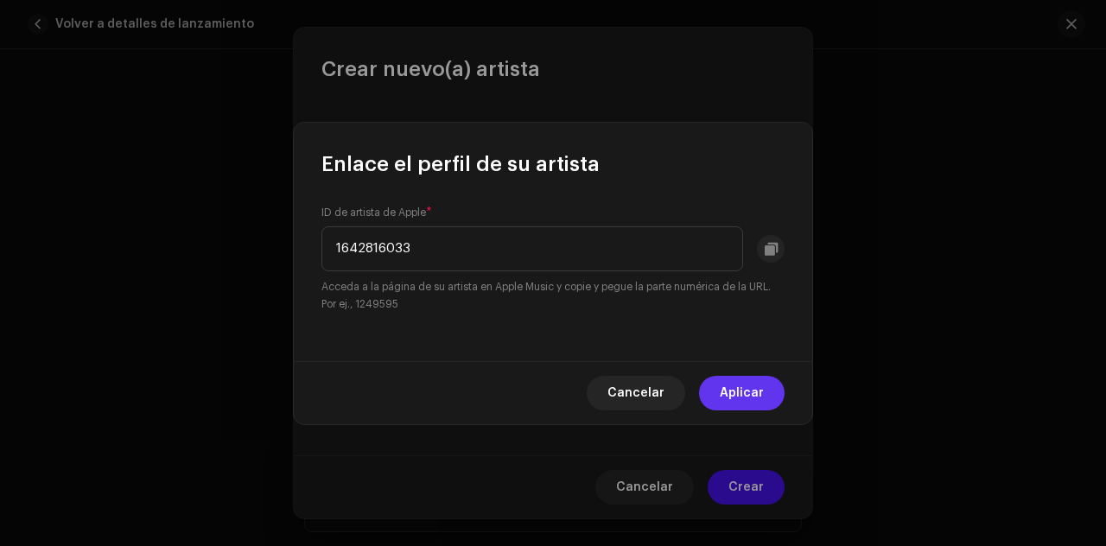
click at [764, 401] on button "Aplicar" at bounding box center [742, 393] width 86 height 35
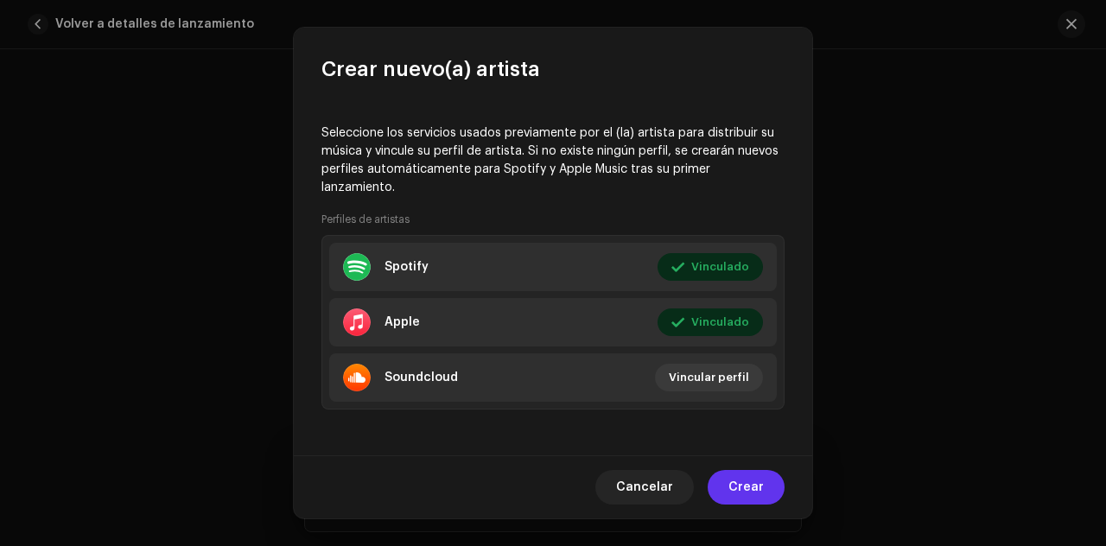
click at [752, 488] on span "Crear" at bounding box center [746, 487] width 35 height 35
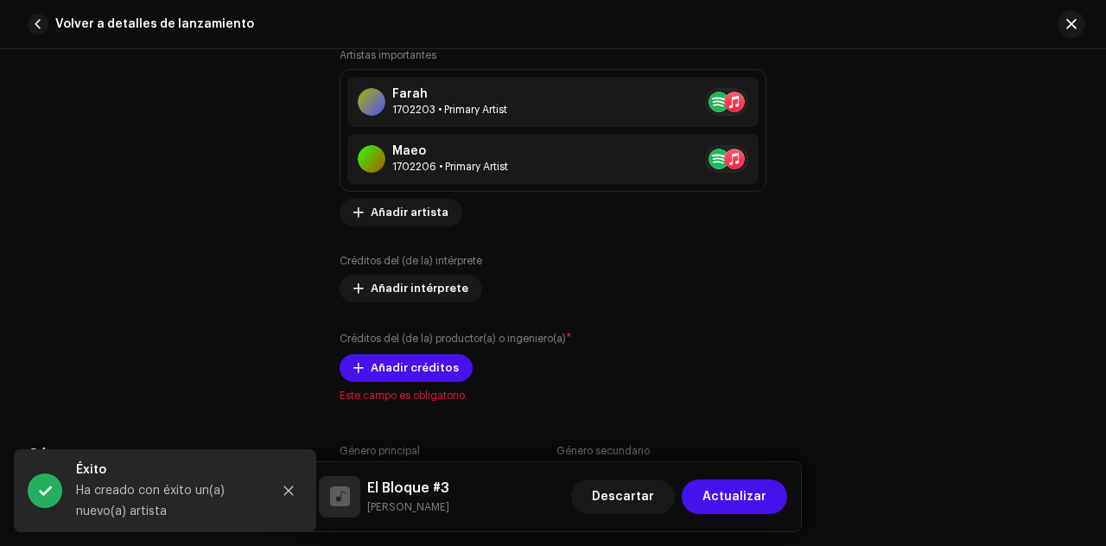
scroll to position [1187, 0]
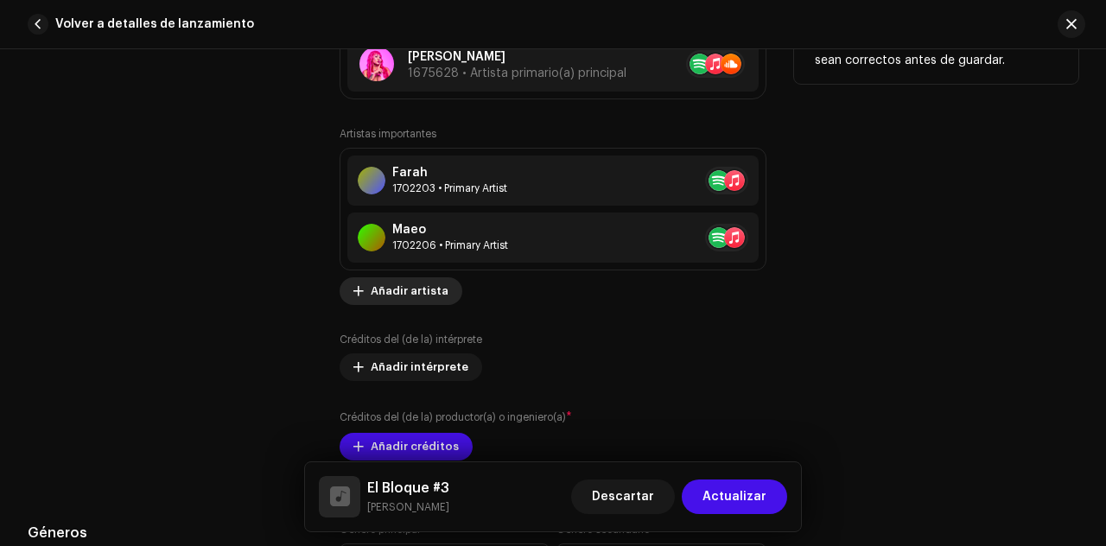
click at [416, 282] on span "Añadir artista" at bounding box center [410, 291] width 78 height 35
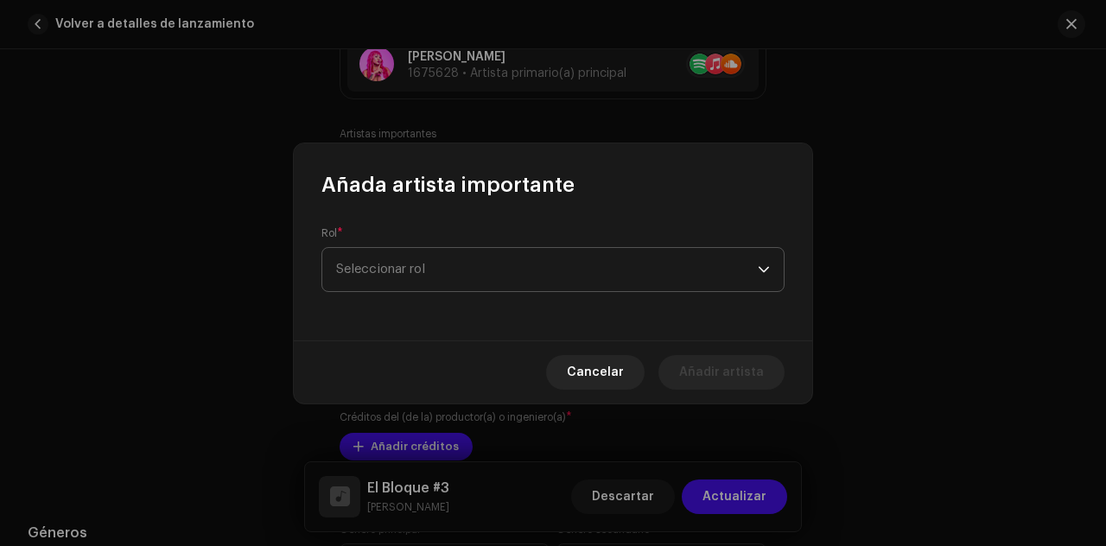
click at [432, 273] on span "Seleccionar rol" at bounding box center [547, 269] width 422 height 43
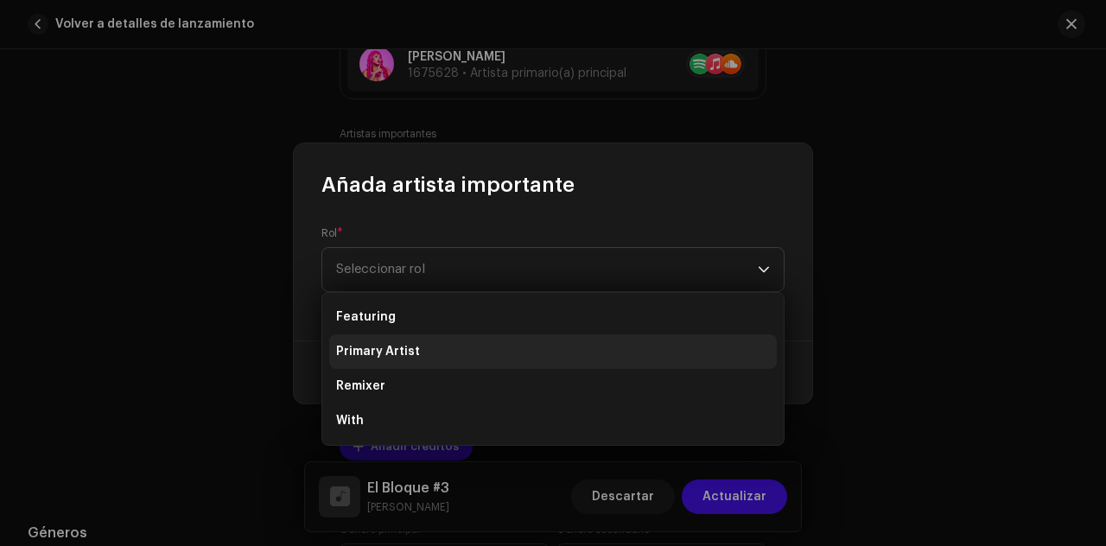
click at [409, 347] on span "Primary Artist" at bounding box center [378, 351] width 84 height 17
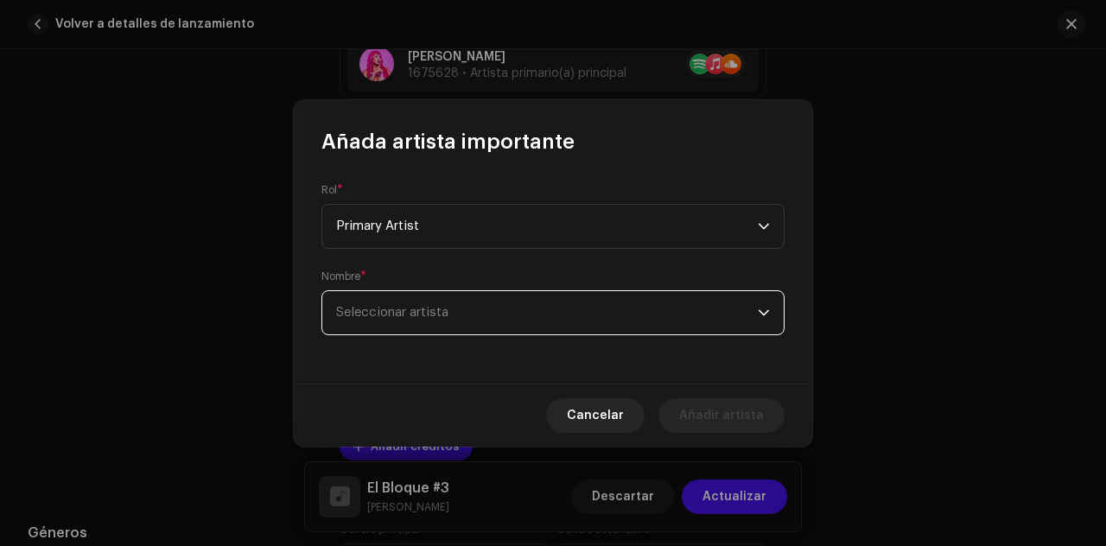
click at [434, 321] on span "Seleccionar artista" at bounding box center [547, 312] width 422 height 43
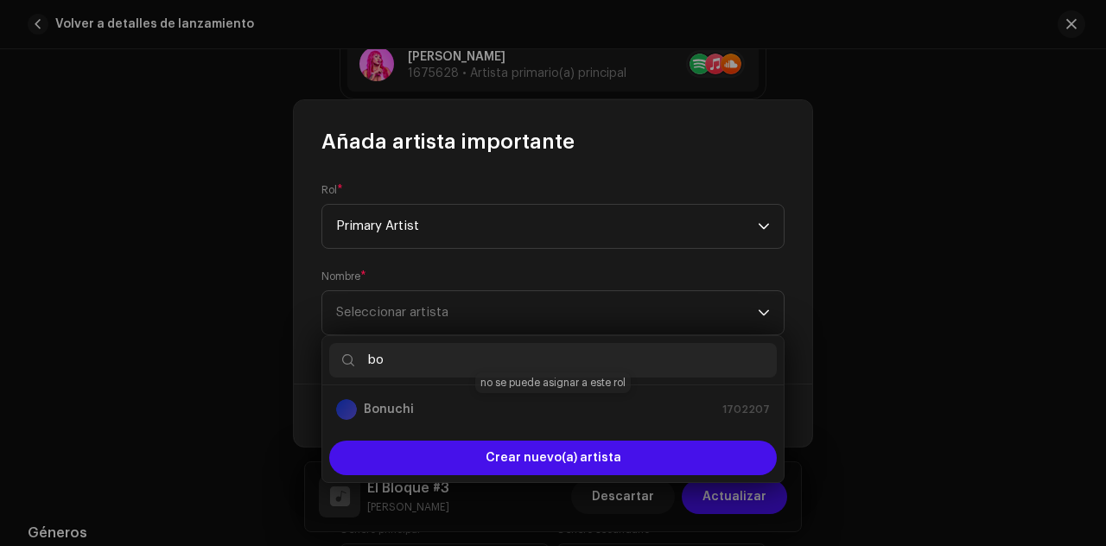
type input "bo"
click at [422, 400] on div "Bonuchi 1702207" at bounding box center [553, 409] width 434 height 21
click at [426, 404] on div "Bonuchi 1702207" at bounding box center [553, 409] width 434 height 21
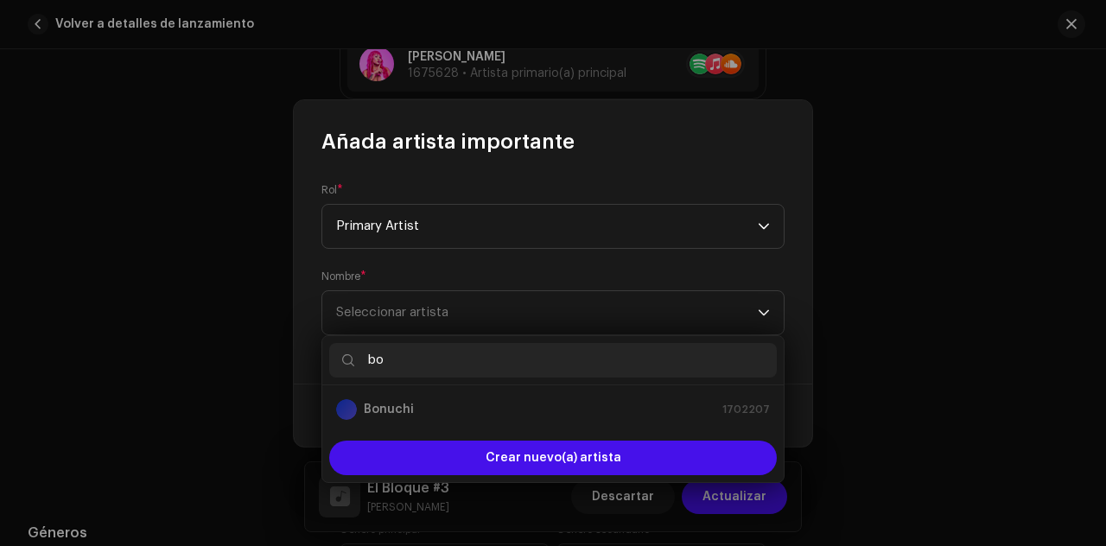
click at [426, 404] on div "Bonuchi 1702207" at bounding box center [553, 409] width 434 height 21
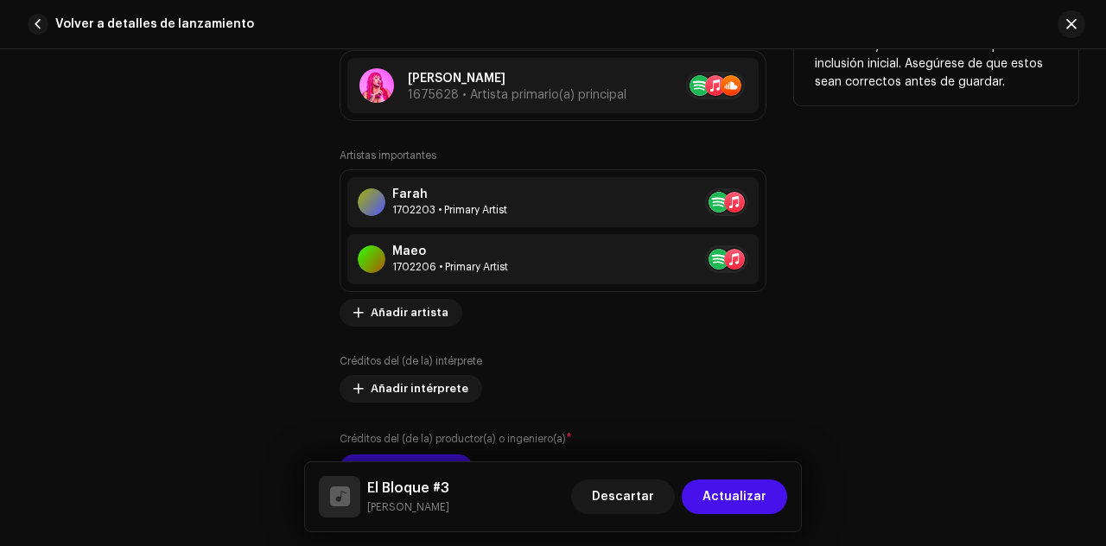
scroll to position [1163, 0]
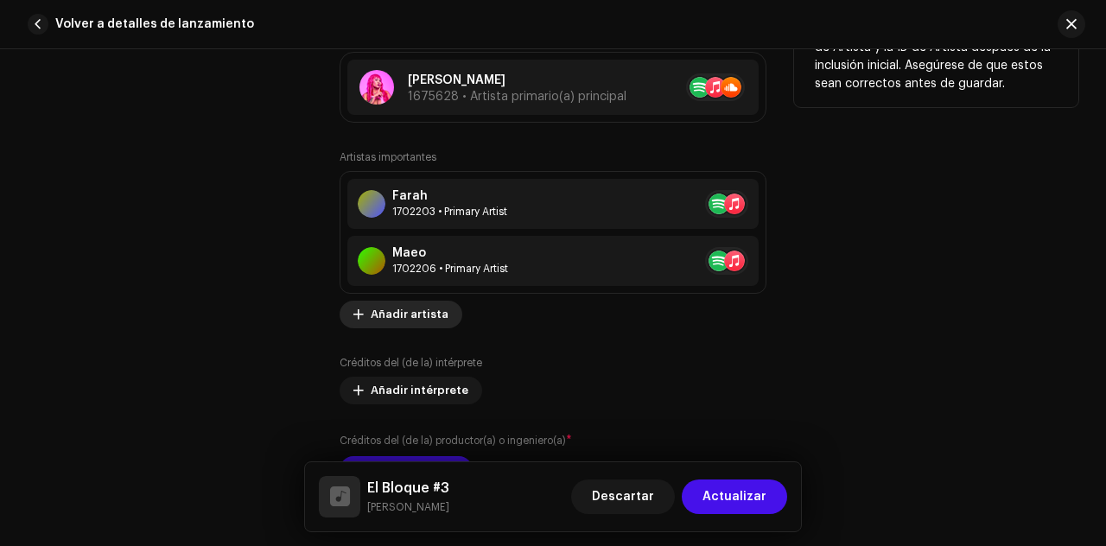
click at [371, 315] on span "Añadir artista" at bounding box center [410, 314] width 78 height 35
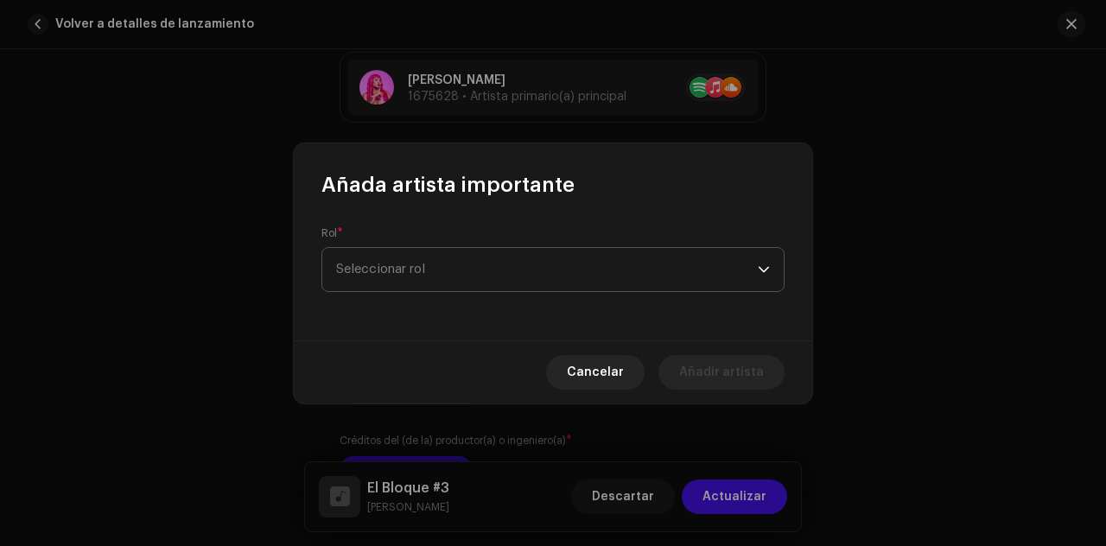
click at [418, 283] on span "Seleccionar rol" at bounding box center [547, 269] width 422 height 43
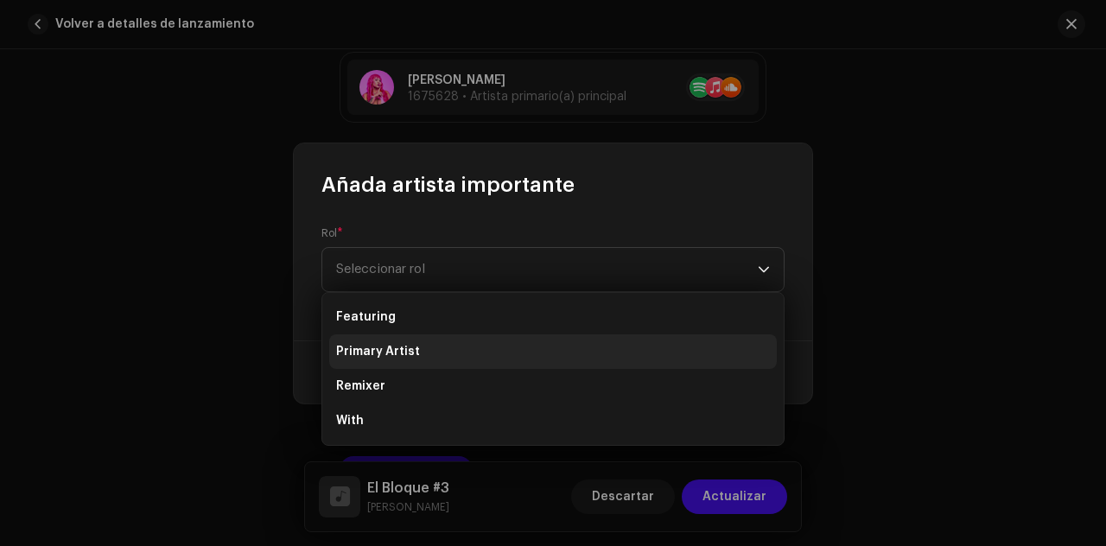
click at [404, 353] on span "Primary Artist" at bounding box center [378, 351] width 84 height 17
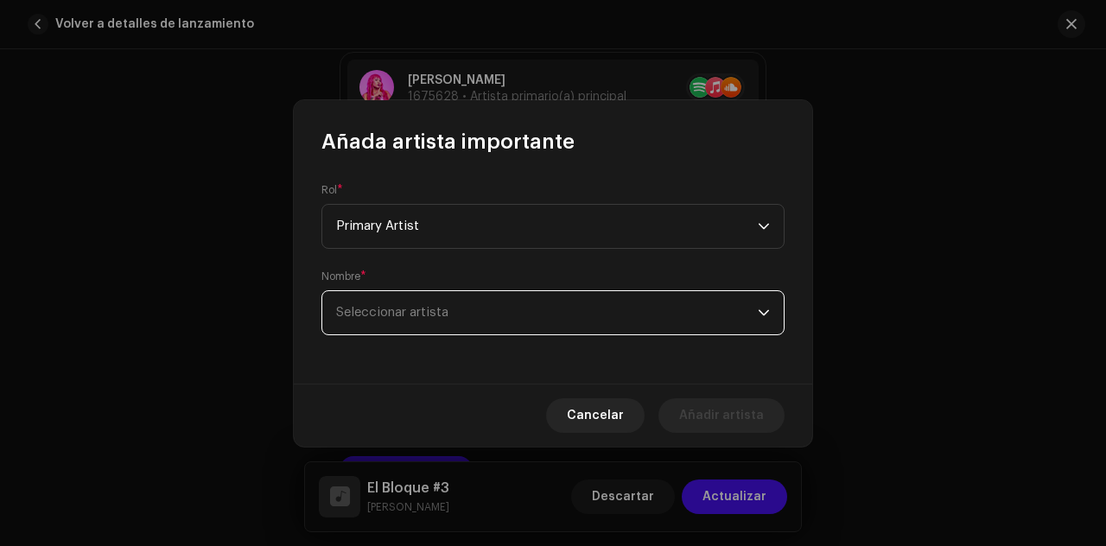
click at [429, 313] on span "Seleccionar artista" at bounding box center [392, 312] width 112 height 13
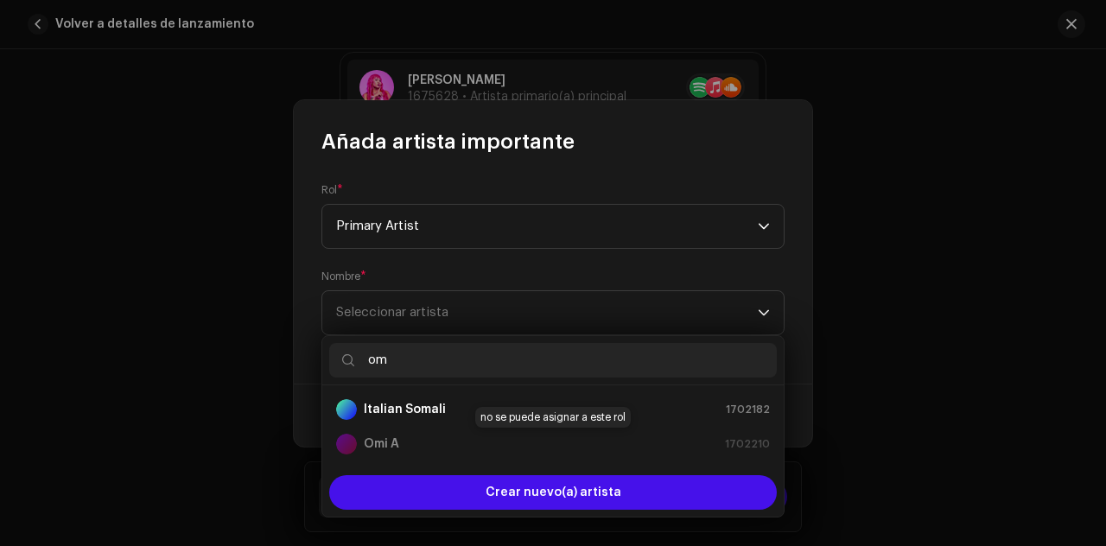
type input "om"
click at [406, 434] on div "Omi A 1702210" at bounding box center [553, 444] width 434 height 21
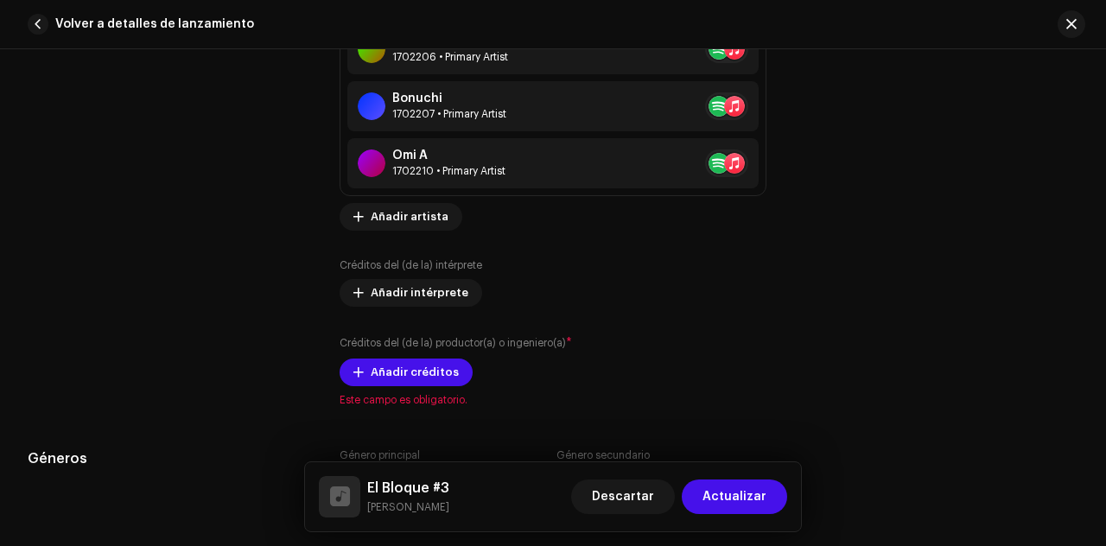
scroll to position [1406, 0]
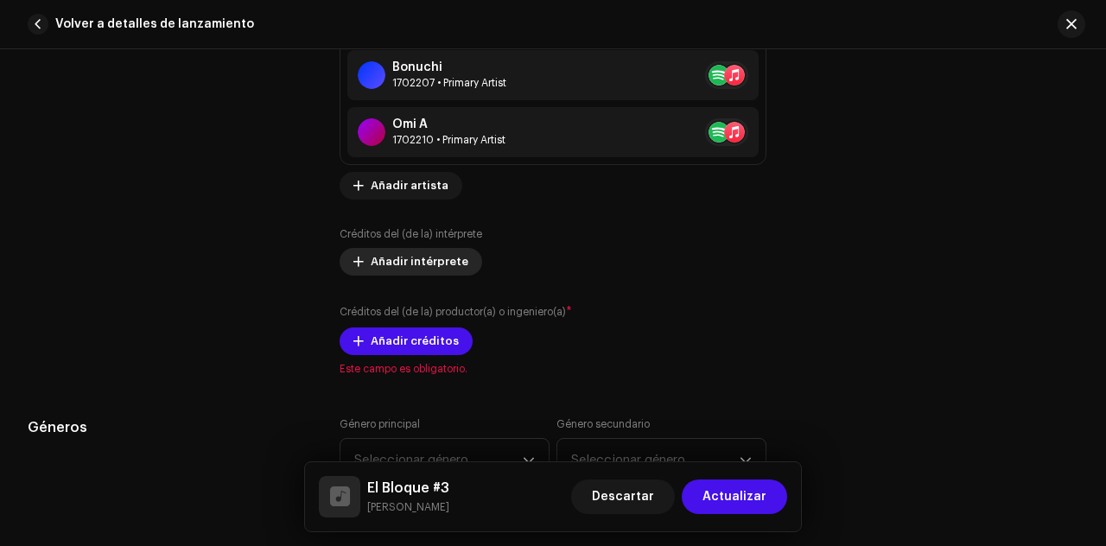
click at [403, 257] on span "Añadir intérprete" at bounding box center [420, 262] width 98 height 35
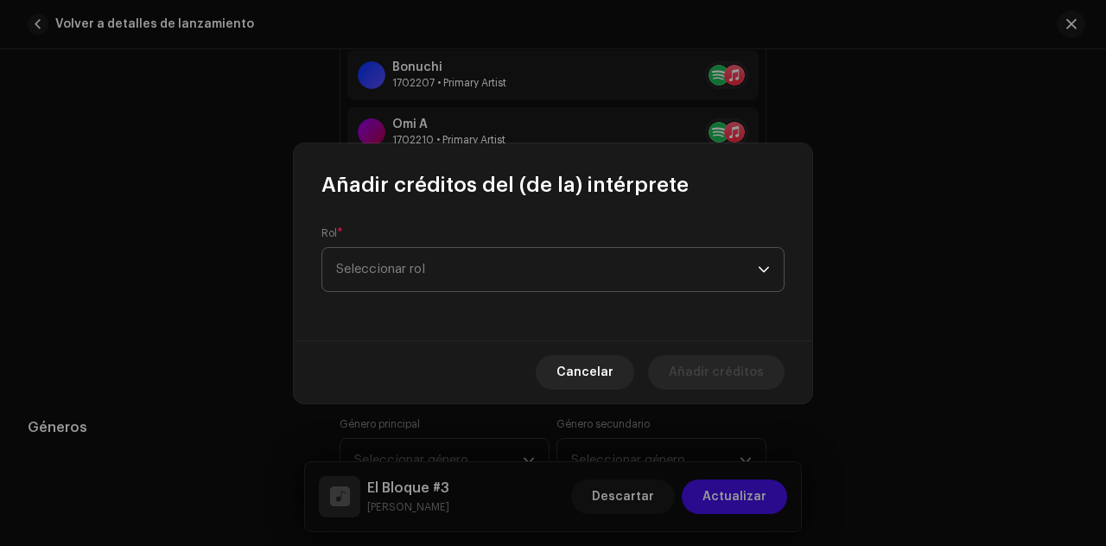
click at [412, 286] on span "Seleccionar rol" at bounding box center [547, 269] width 422 height 43
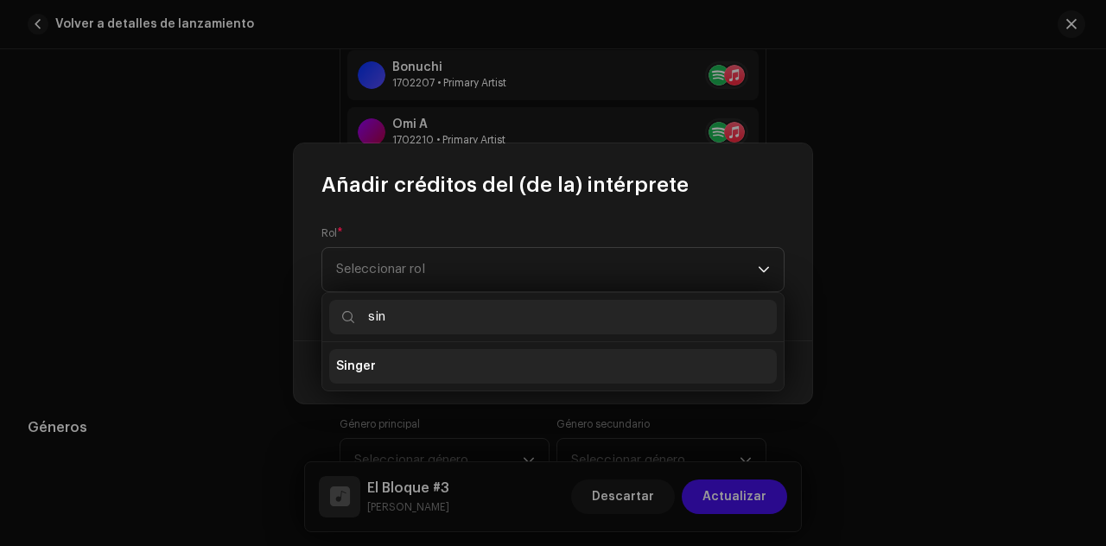
type input "sin"
click at [417, 370] on li "Singer" at bounding box center [553, 366] width 448 height 35
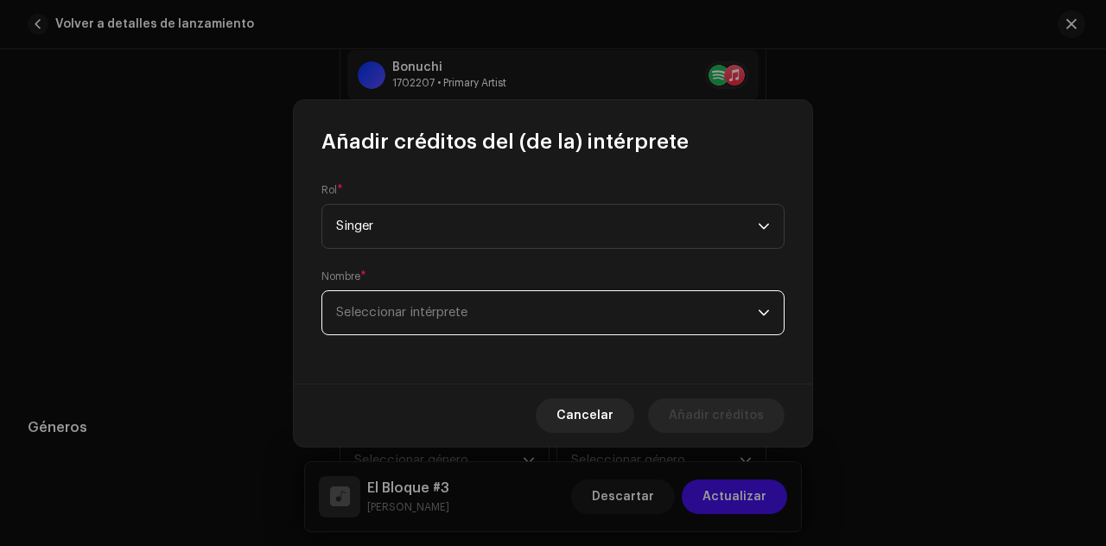
click at [439, 326] on span "Seleccionar intérprete" at bounding box center [547, 312] width 422 height 43
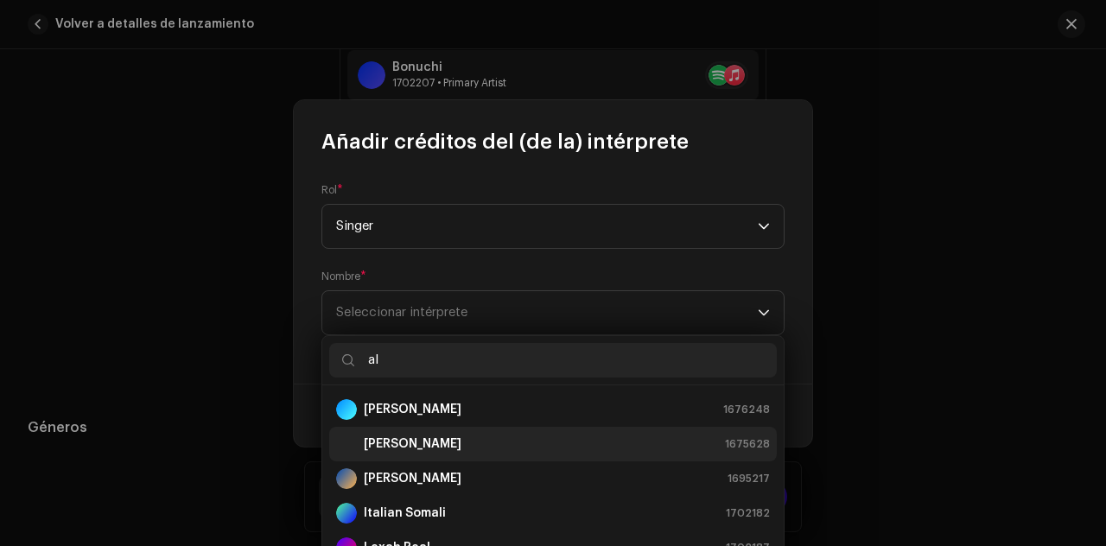
type input "al"
click at [423, 442] on div "[PERSON_NAME] 1675628" at bounding box center [553, 444] width 434 height 21
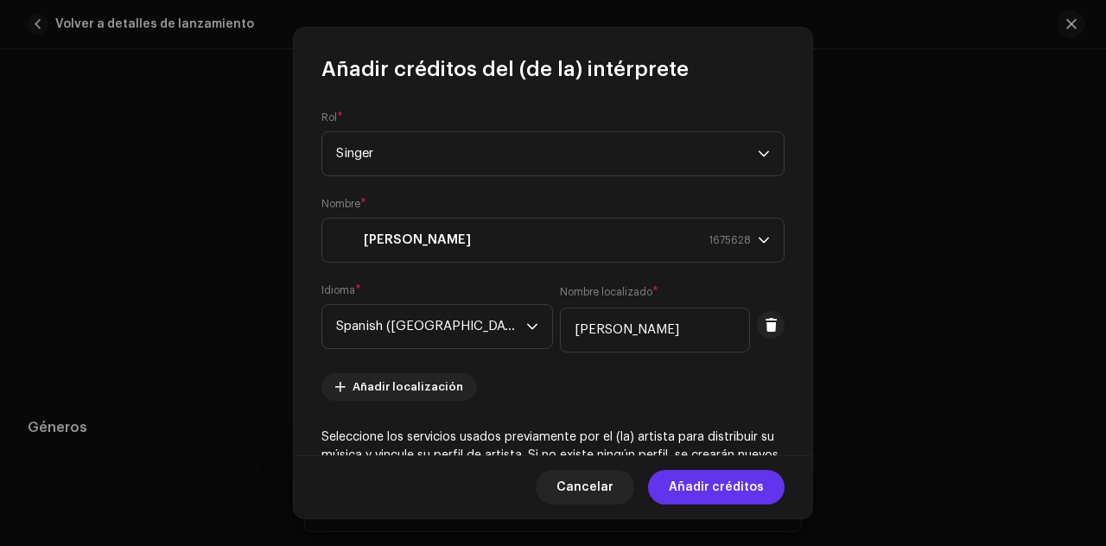
click at [694, 487] on span "Añadir créditos" at bounding box center [716, 487] width 95 height 35
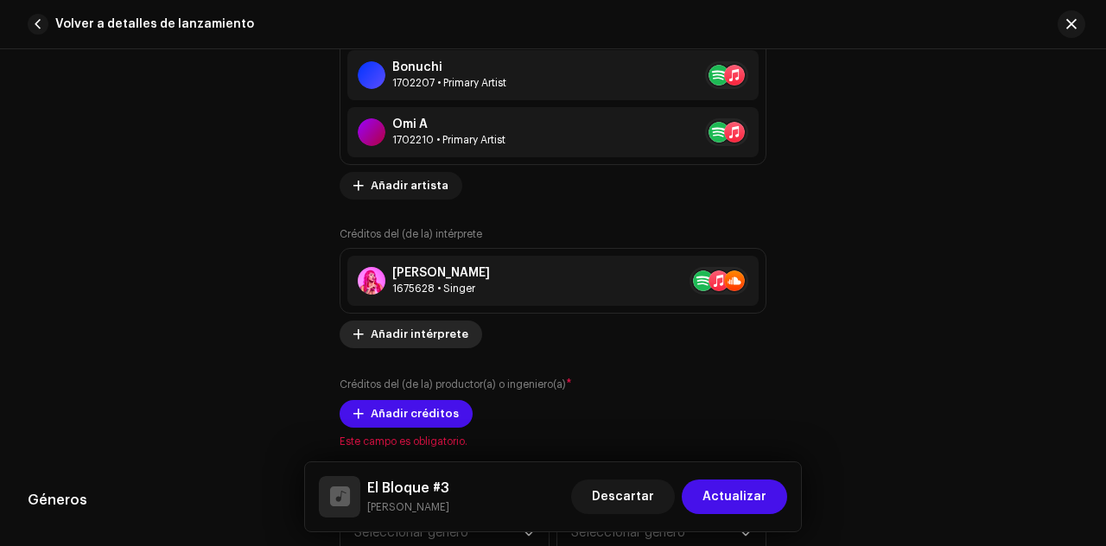
click at [412, 329] on span "Añadir intérprete" at bounding box center [420, 334] width 98 height 35
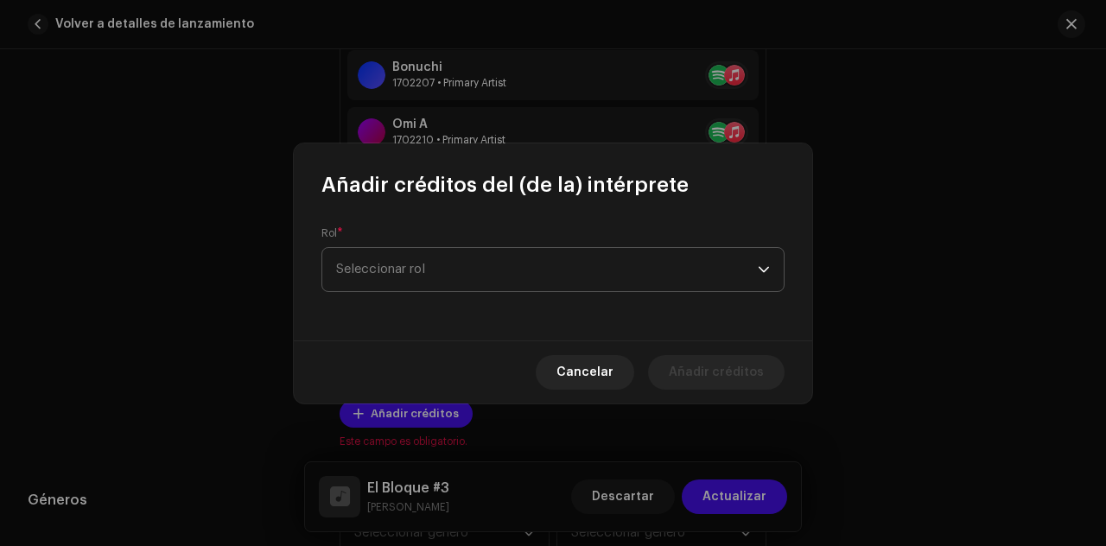
click at [456, 265] on span "Seleccionar rol" at bounding box center [547, 269] width 422 height 43
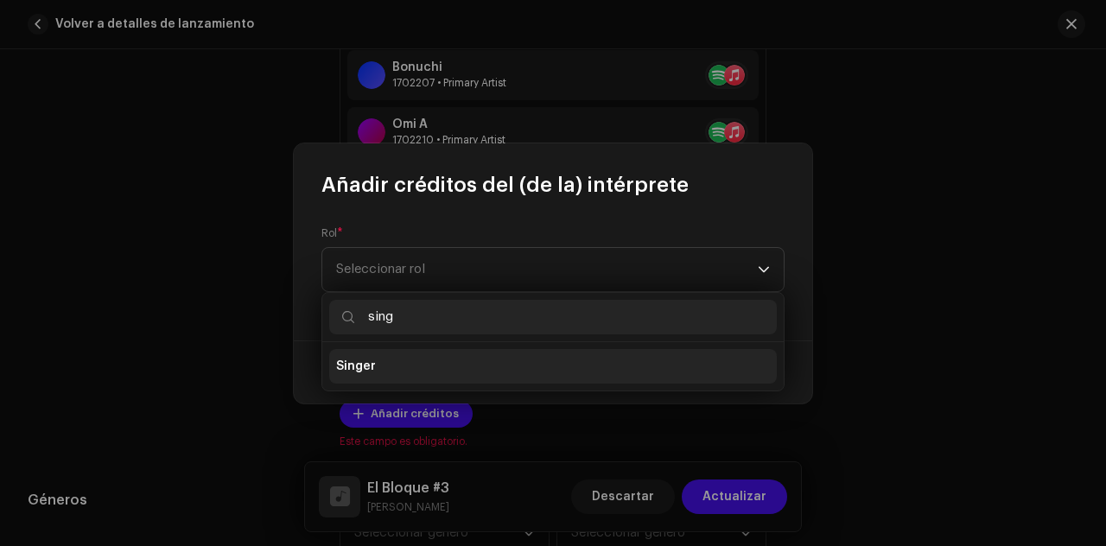
type input "sing"
click at [417, 355] on li "Singer" at bounding box center [553, 366] width 448 height 35
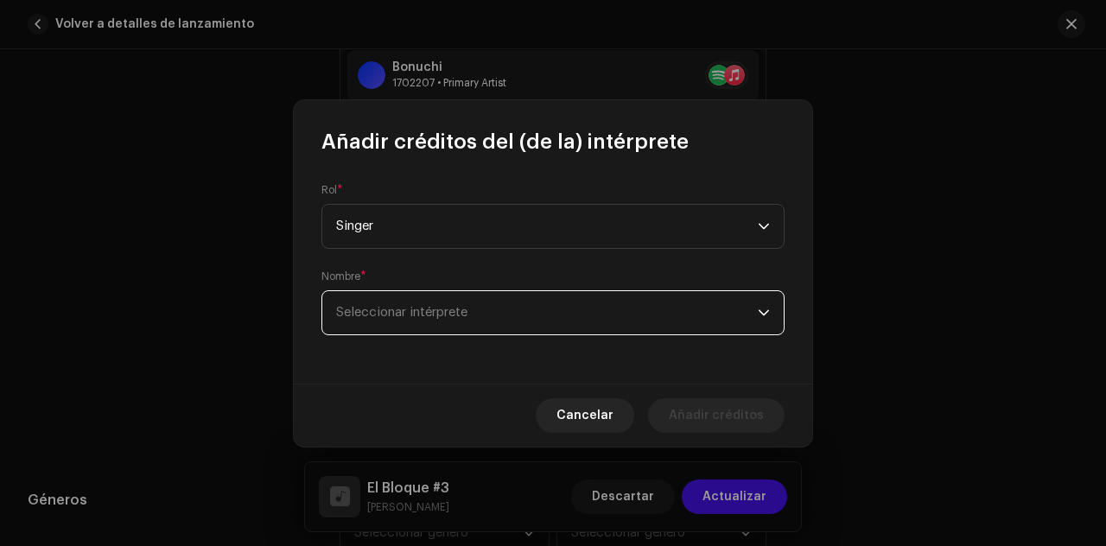
click at [448, 321] on span "Seleccionar intérprete" at bounding box center [547, 312] width 422 height 43
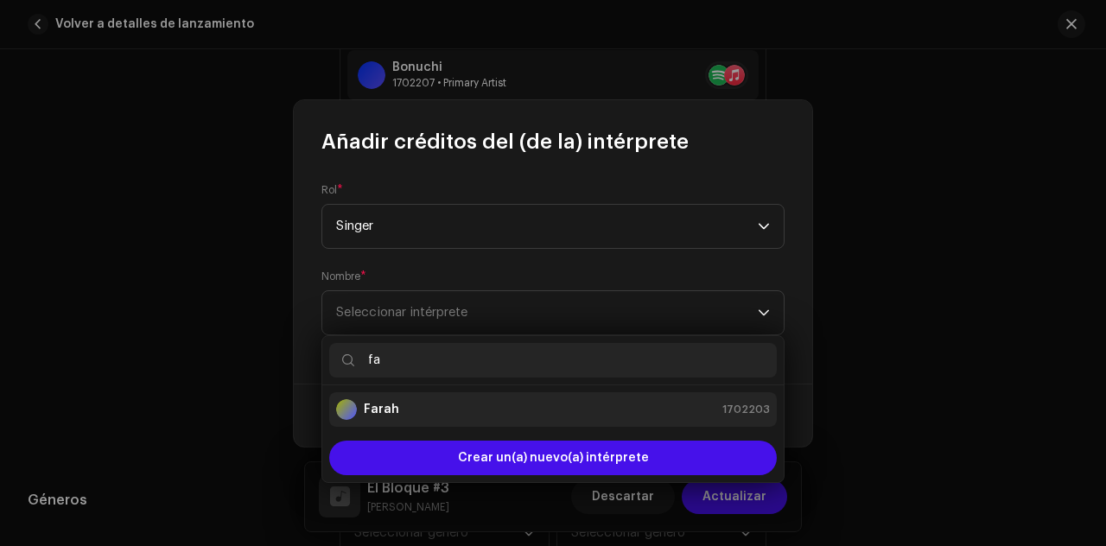
type input "fa"
click at [430, 411] on div "Farah 1702203" at bounding box center [553, 409] width 434 height 21
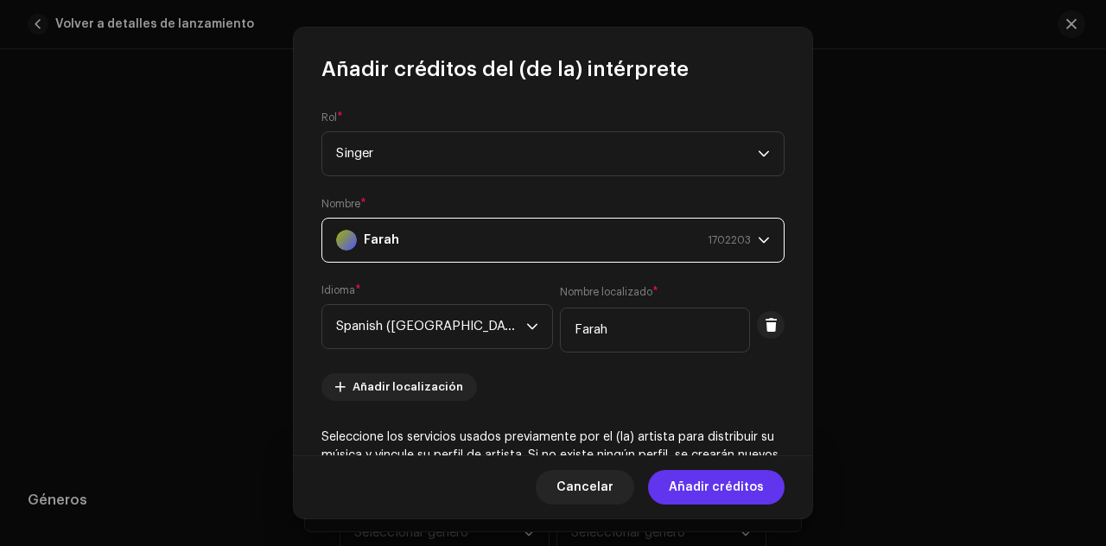
click at [705, 495] on span "Añadir créditos" at bounding box center [716, 487] width 95 height 35
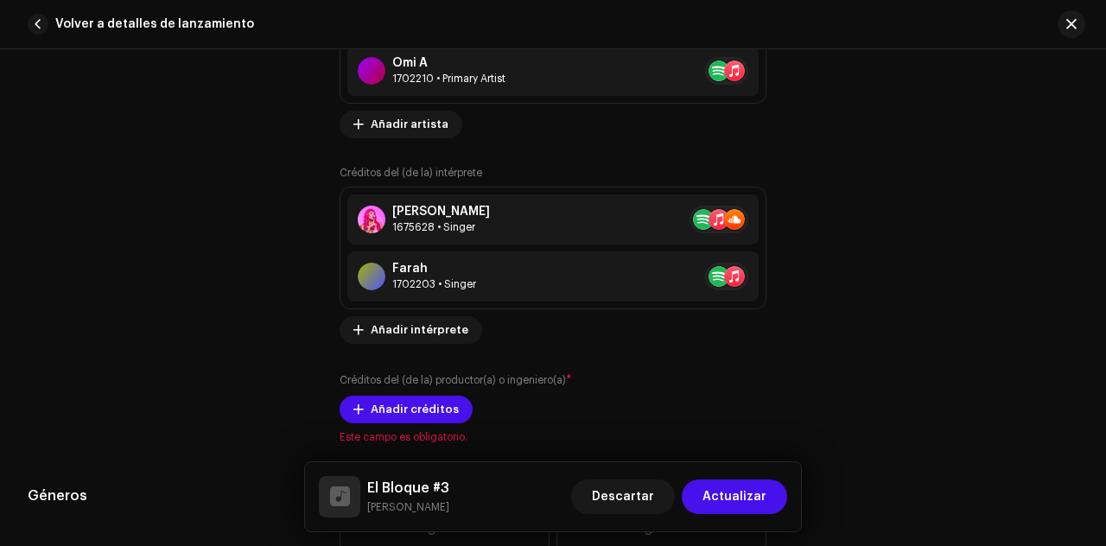
scroll to position [1468, 0]
click at [424, 323] on span "Añadir intérprete" at bounding box center [420, 329] width 98 height 35
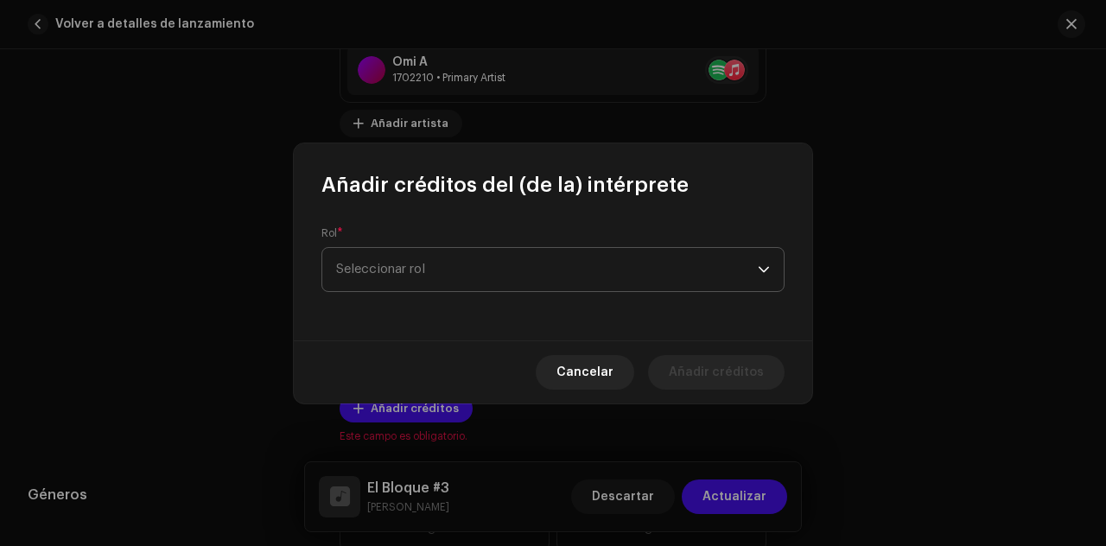
click at [456, 281] on span "Seleccionar rol" at bounding box center [547, 269] width 422 height 43
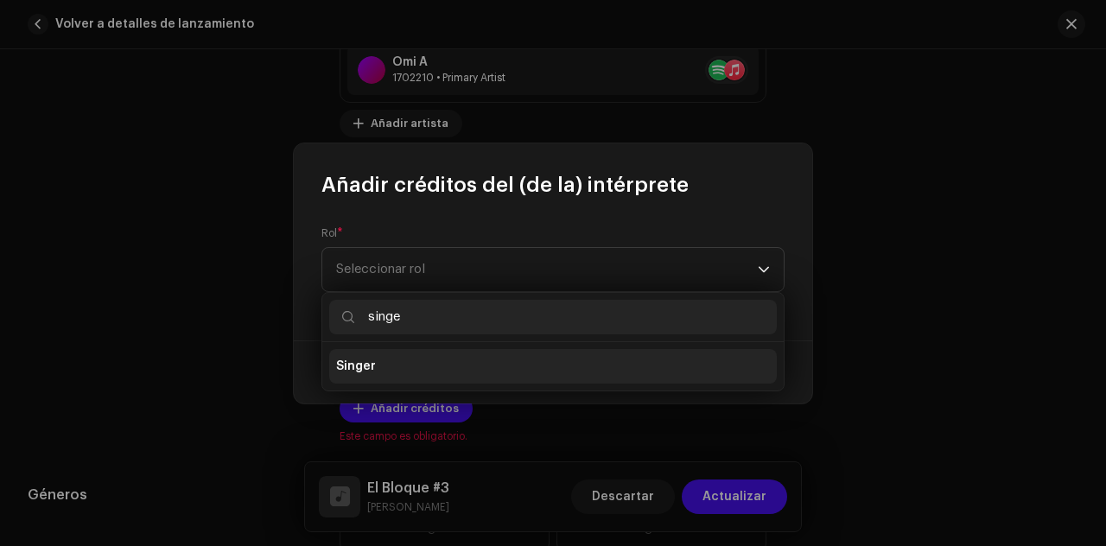
type input "singe"
click at [431, 357] on li "Singer" at bounding box center [553, 366] width 448 height 35
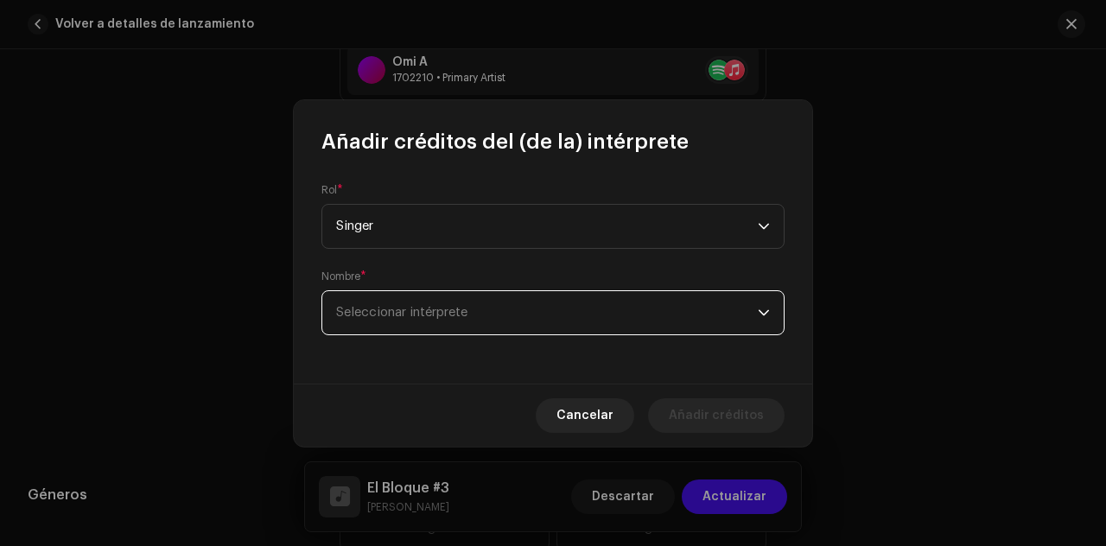
click at [448, 332] on span "Seleccionar intérprete" at bounding box center [547, 312] width 422 height 43
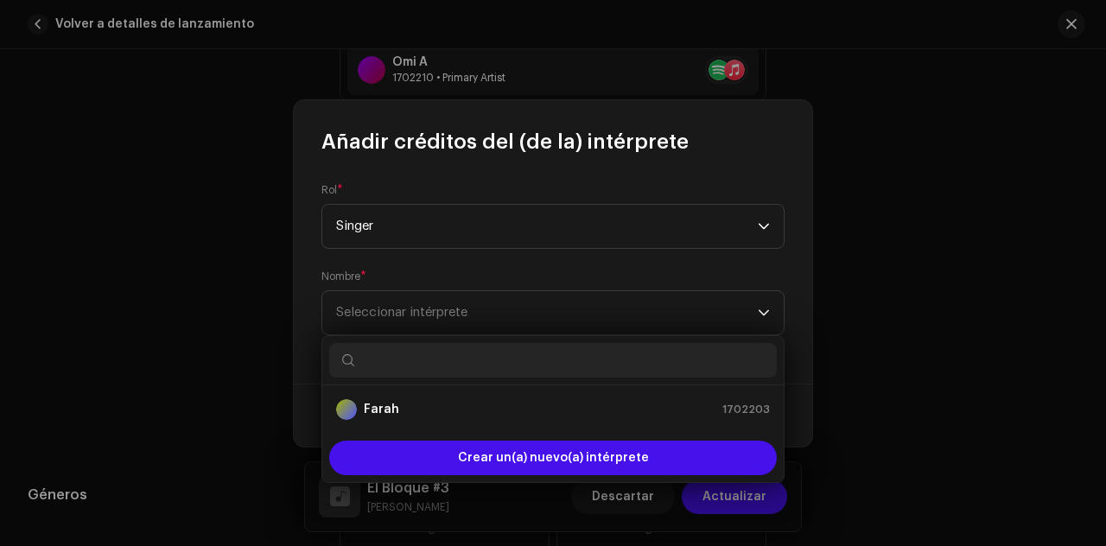
click at [390, 353] on input "text" at bounding box center [553, 360] width 448 height 35
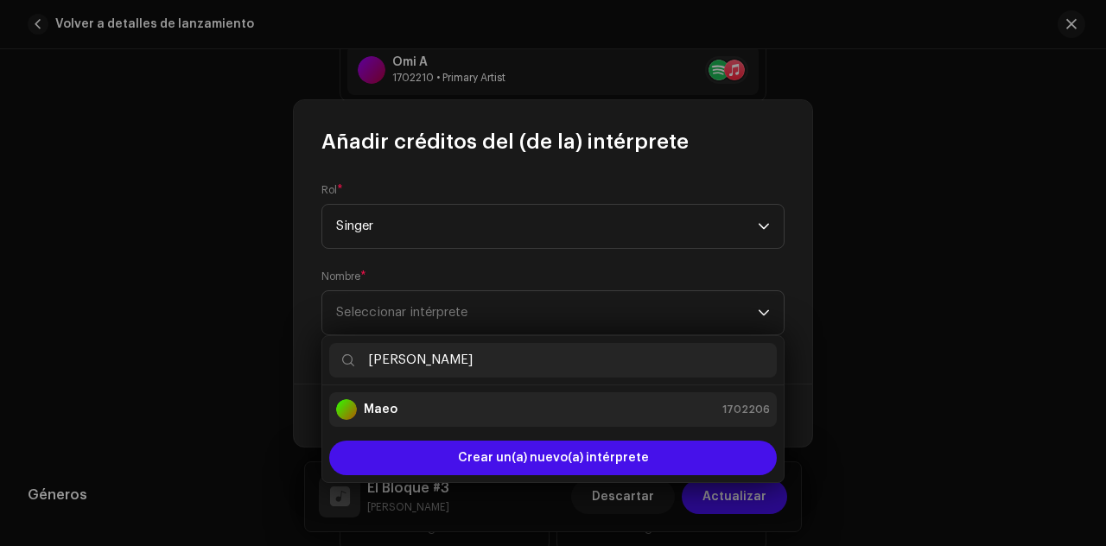
type input "Mae"
click at [389, 401] on strong "Maeo" at bounding box center [381, 409] width 34 height 17
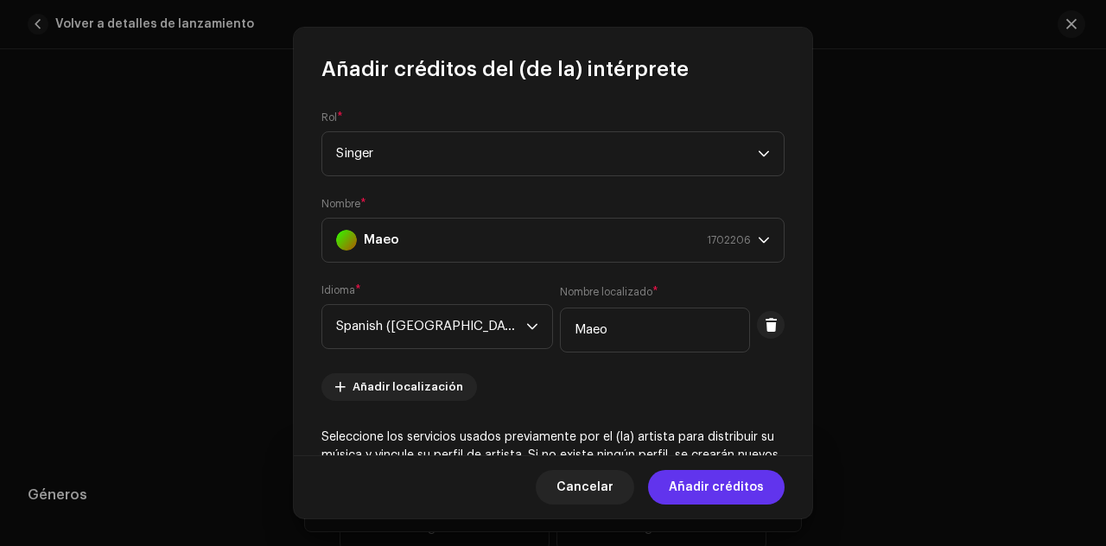
click at [696, 489] on span "Añadir créditos" at bounding box center [716, 487] width 95 height 35
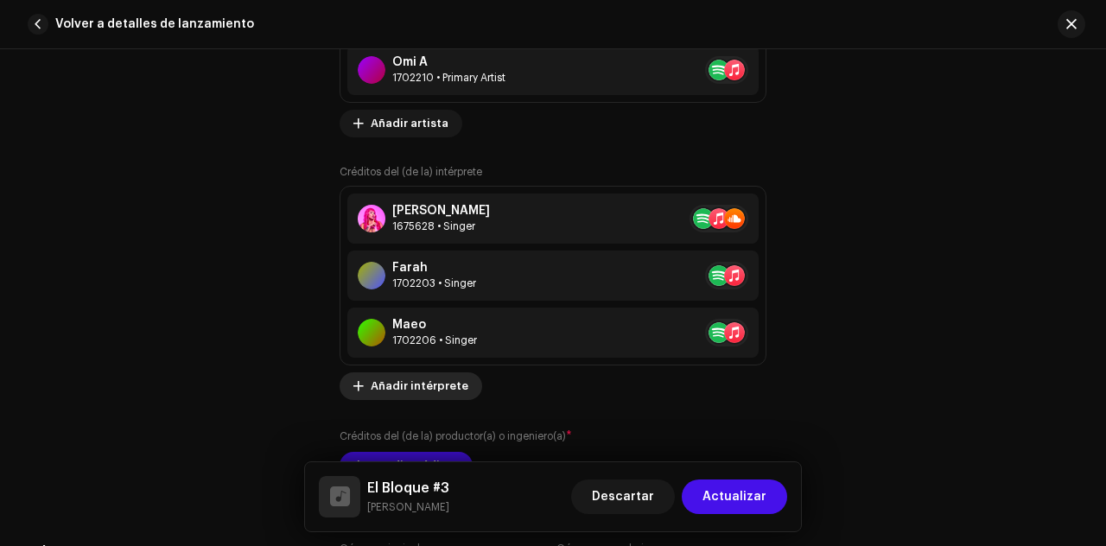
click at [418, 383] on span "Añadir intérprete" at bounding box center [420, 386] width 98 height 35
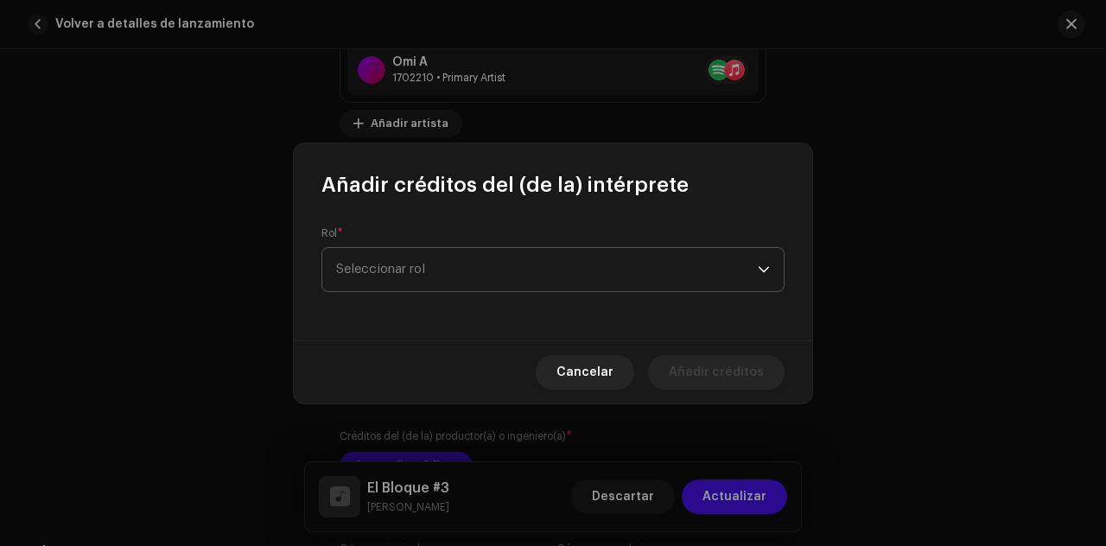
click at [458, 260] on span "Seleccionar rol" at bounding box center [547, 269] width 422 height 43
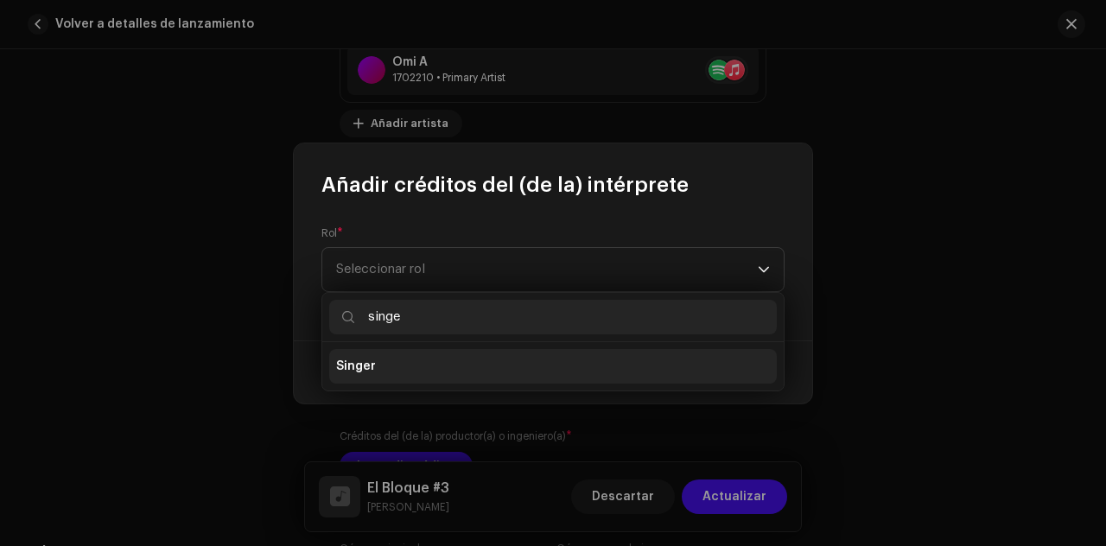
type input "singe"
click at [421, 370] on li "Singer" at bounding box center [553, 366] width 448 height 35
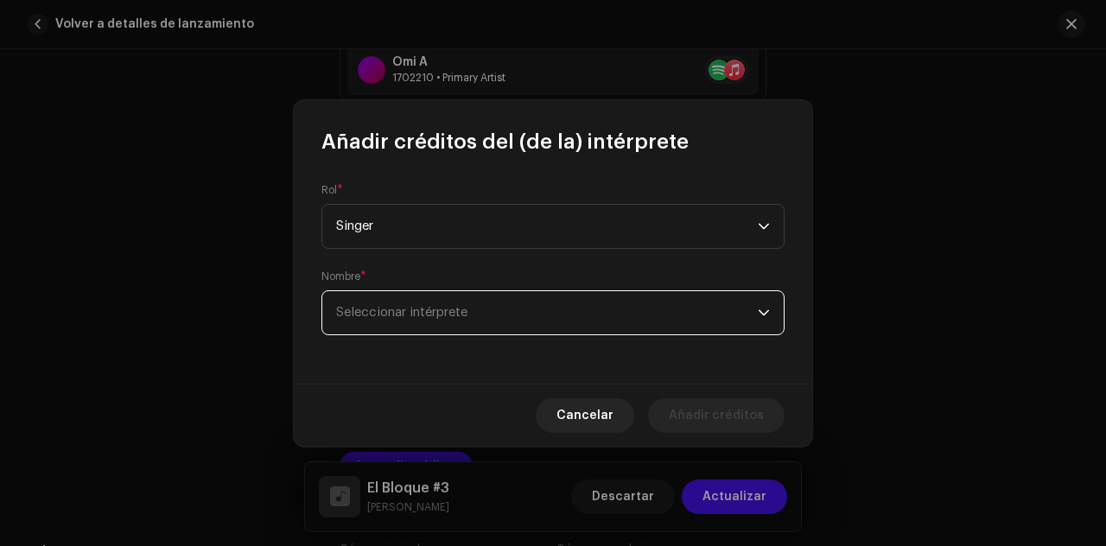
click at [493, 327] on span "Seleccionar intérprete" at bounding box center [547, 312] width 422 height 43
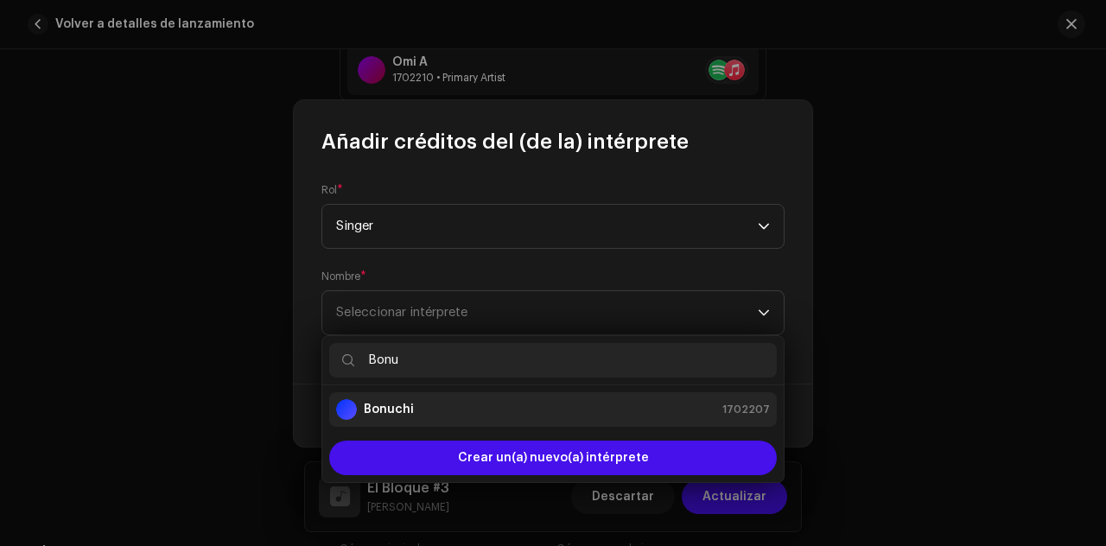
type input "Bonu"
click at [469, 404] on div "Bonuchi 1702207" at bounding box center [553, 409] width 434 height 21
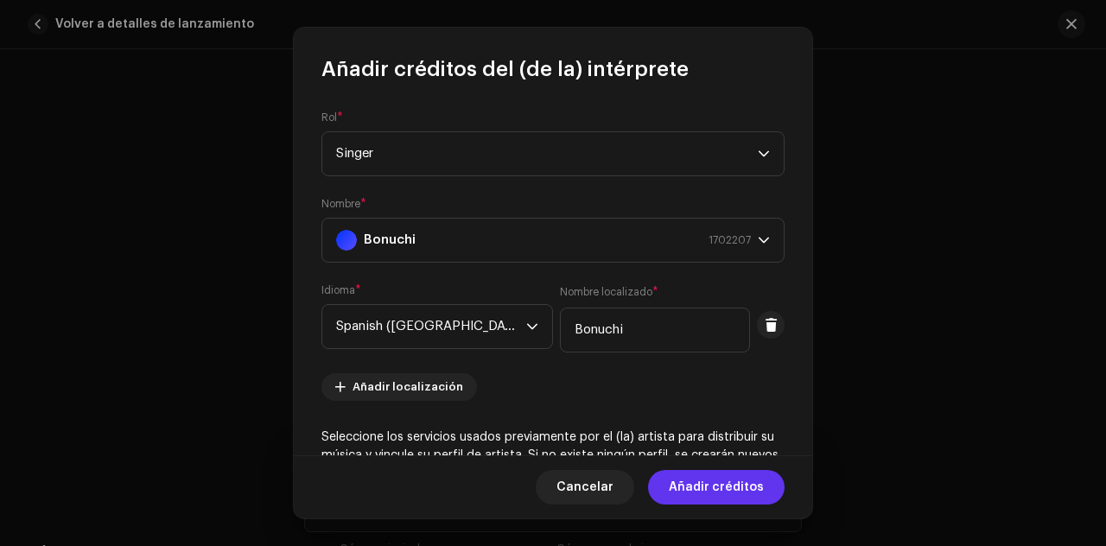
click at [705, 481] on span "Añadir créditos" at bounding box center [716, 487] width 95 height 35
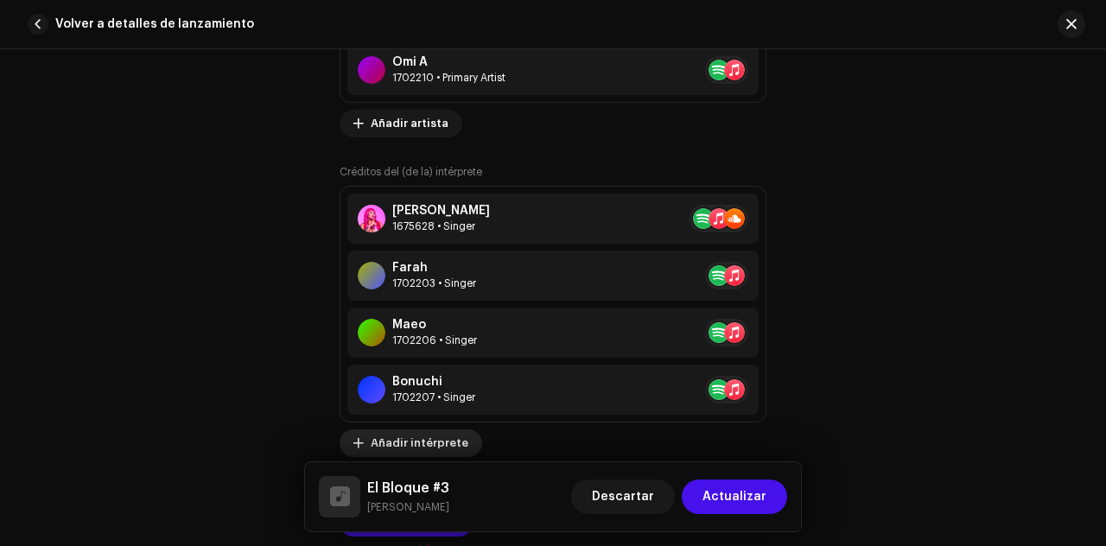
click at [403, 442] on span "Añadir intérprete" at bounding box center [420, 443] width 98 height 35
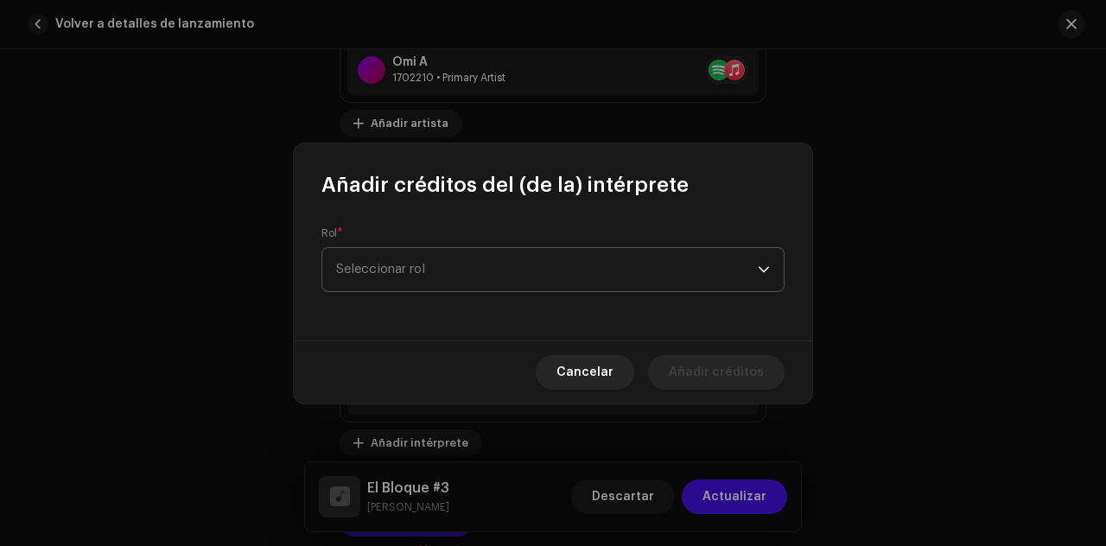
click at [474, 283] on span "Seleccionar rol" at bounding box center [547, 269] width 422 height 43
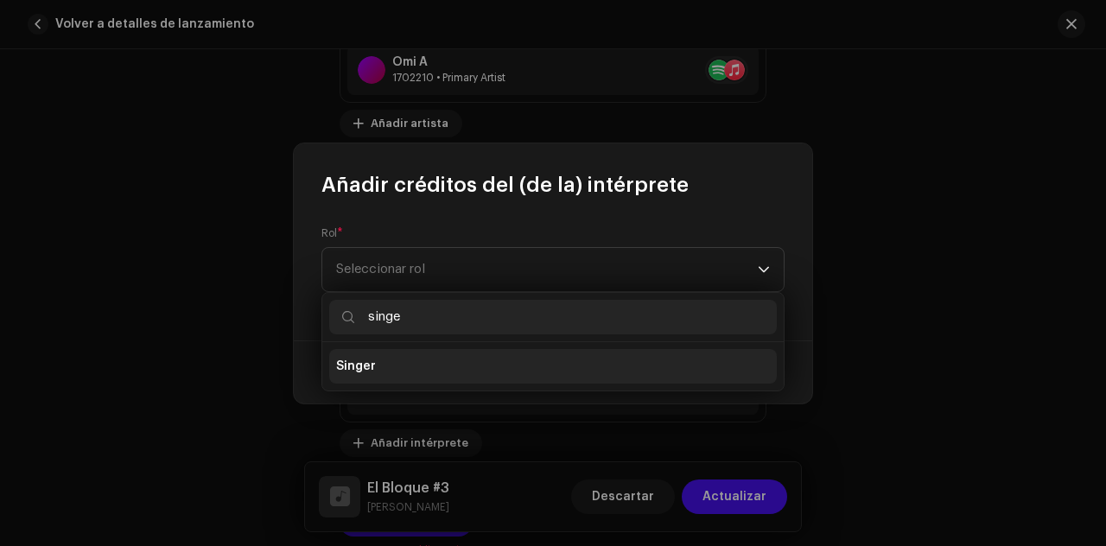
type input "singe"
click at [414, 371] on li "Singer" at bounding box center [553, 366] width 448 height 35
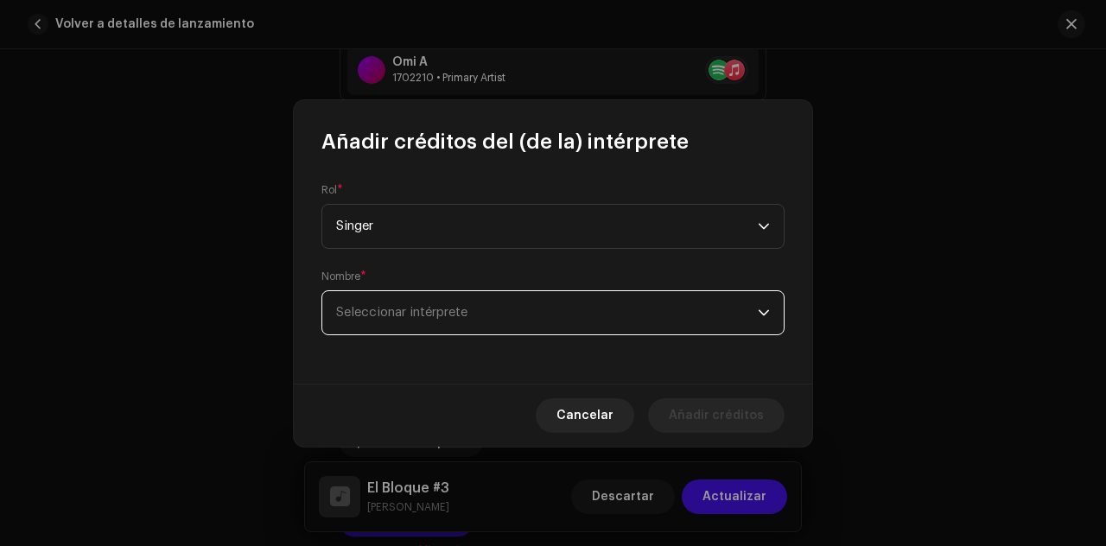
click at [437, 324] on span "Seleccionar intérprete" at bounding box center [547, 312] width 422 height 43
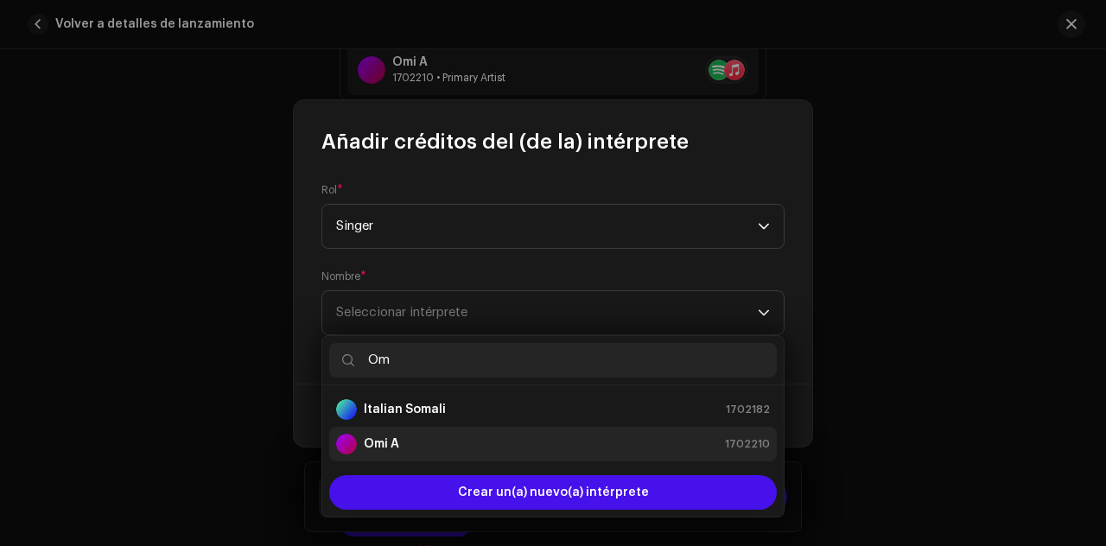
type input "Om"
click at [395, 452] on div "Omi A" at bounding box center [367, 444] width 63 height 21
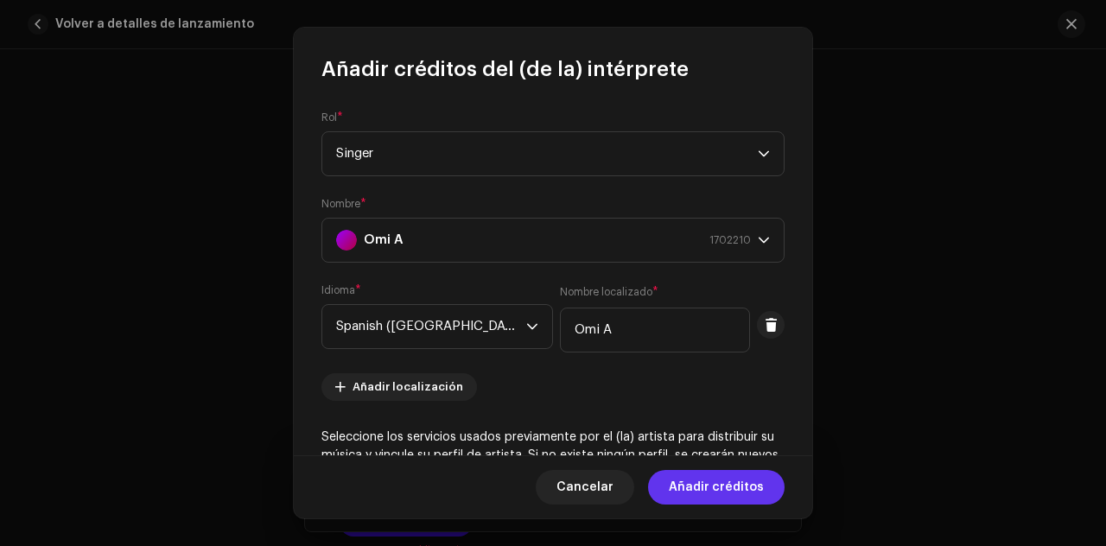
click at [709, 486] on span "Añadir créditos" at bounding box center [716, 487] width 95 height 35
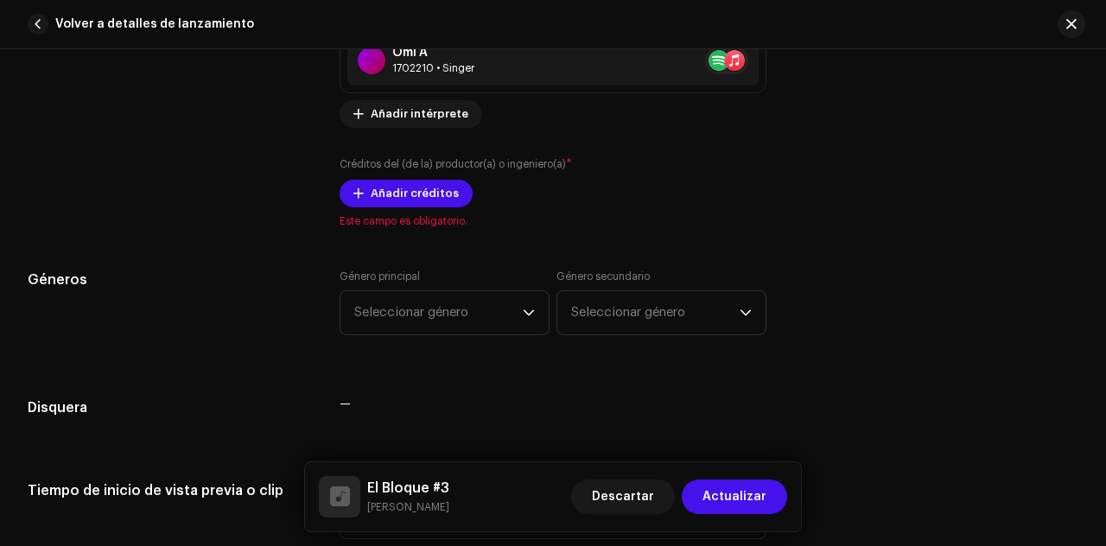
scroll to position [1859, 0]
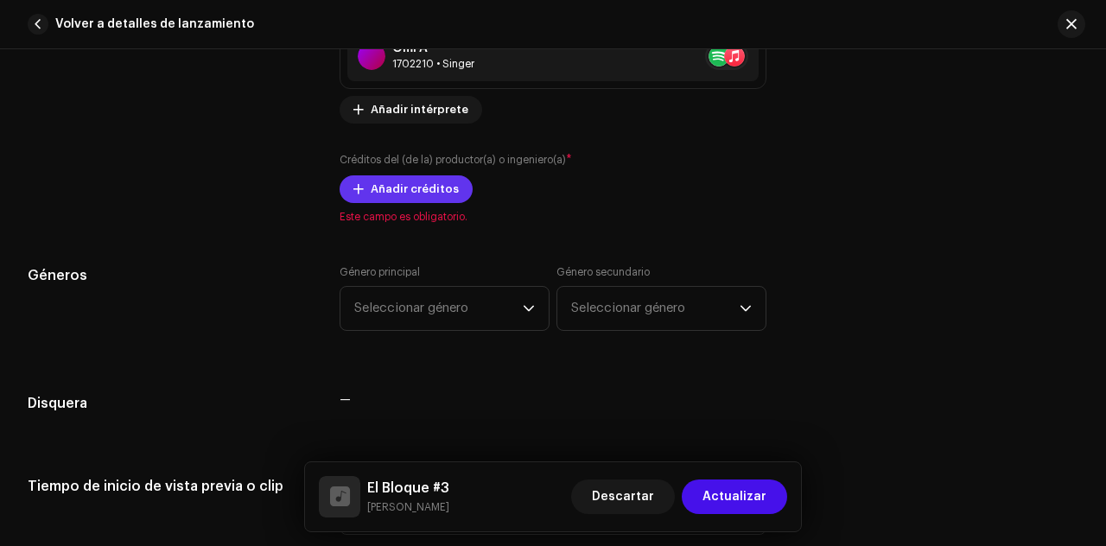
click at [405, 182] on span "Añadir créditos" at bounding box center [415, 189] width 88 height 35
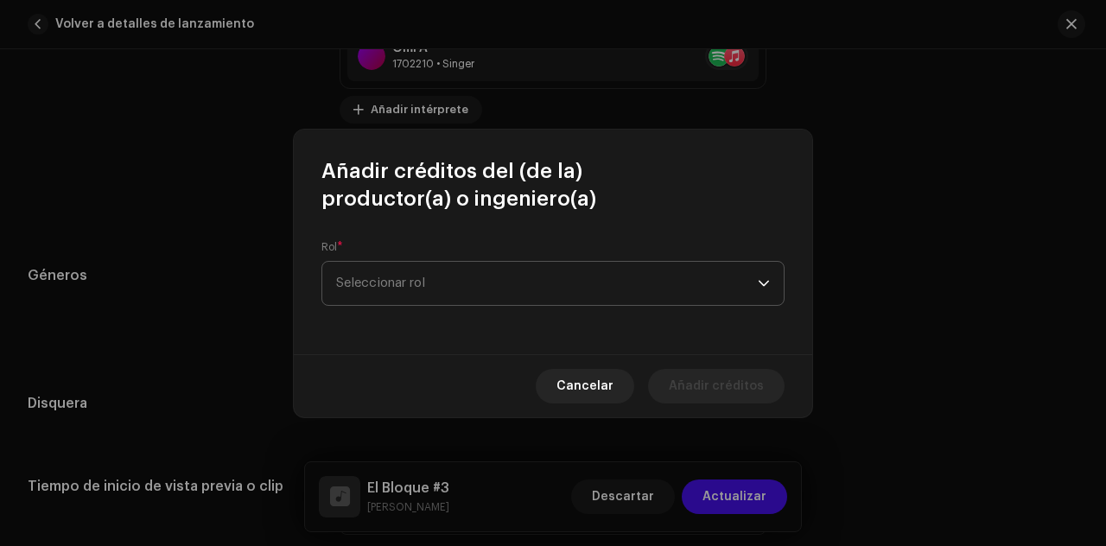
click at [411, 279] on span "Seleccionar rol" at bounding box center [547, 283] width 422 height 43
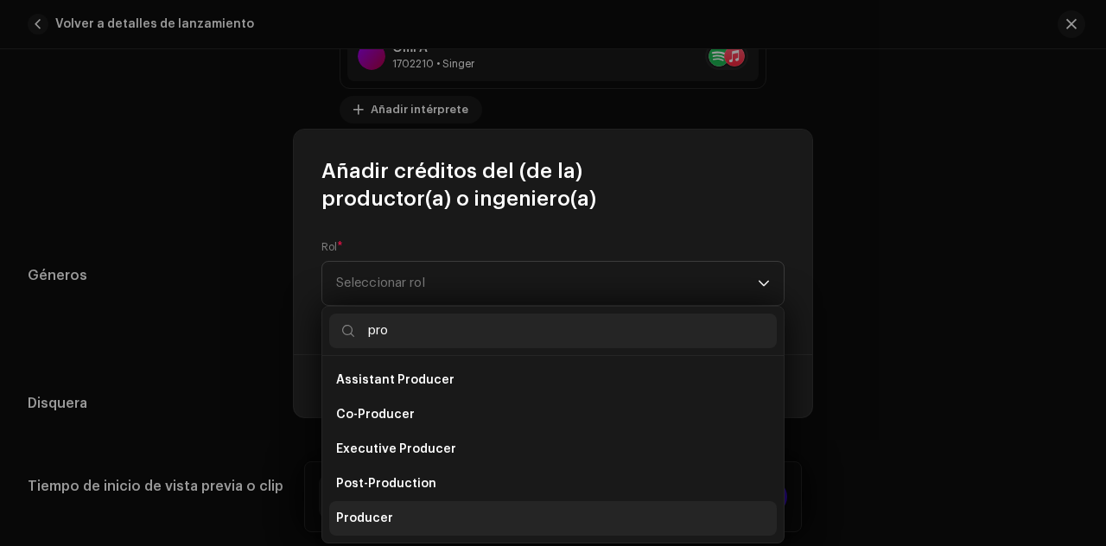
type input "pro"
click at [387, 510] on span "Producer" at bounding box center [364, 518] width 57 height 17
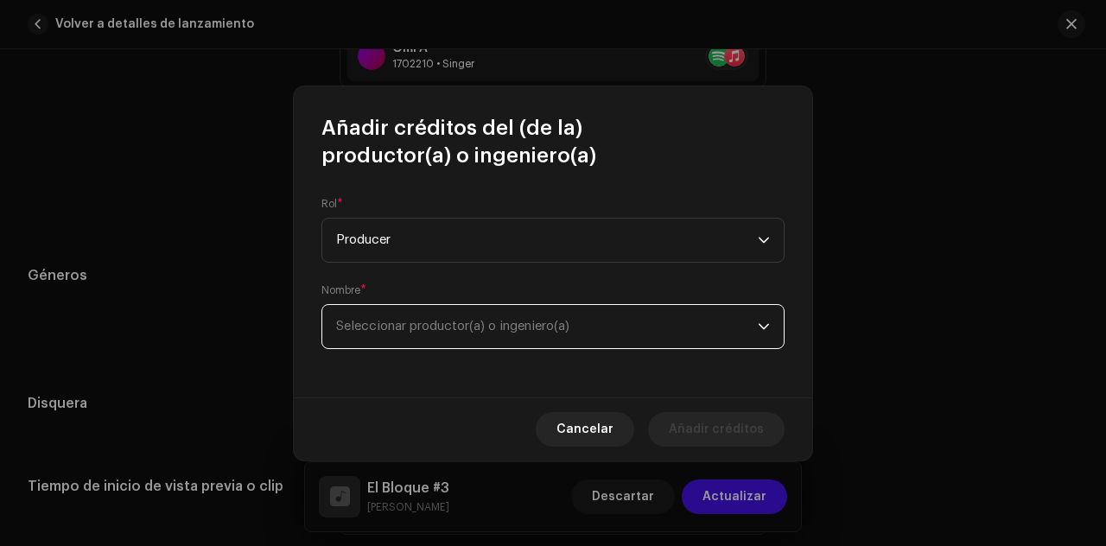
click at [439, 315] on span "Seleccionar productor(a) o ingeniero(a)" at bounding box center [547, 326] width 422 height 43
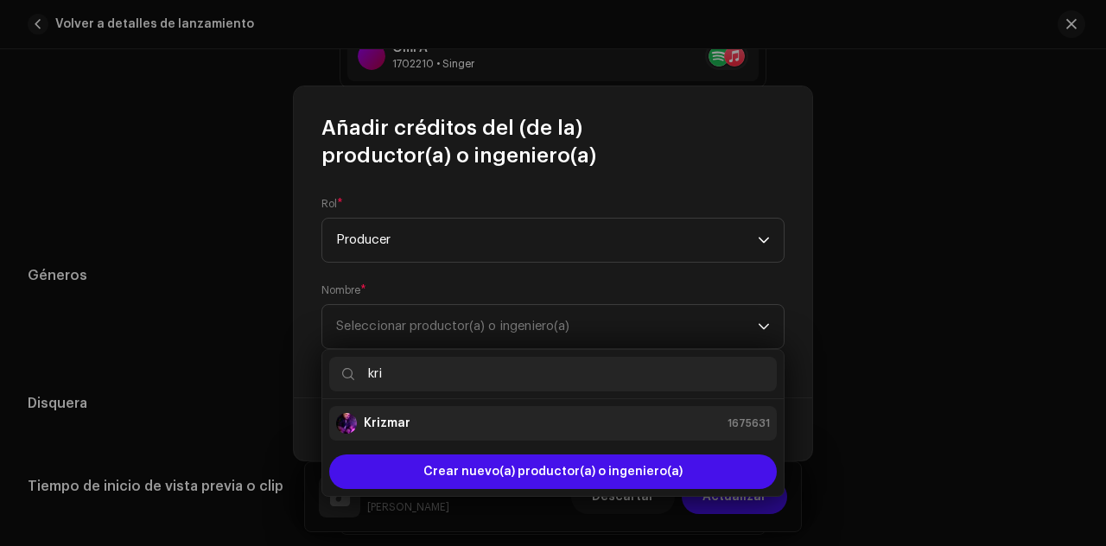
type input "kri"
click at [428, 413] on div "Krizmar 1675631" at bounding box center [553, 423] width 434 height 21
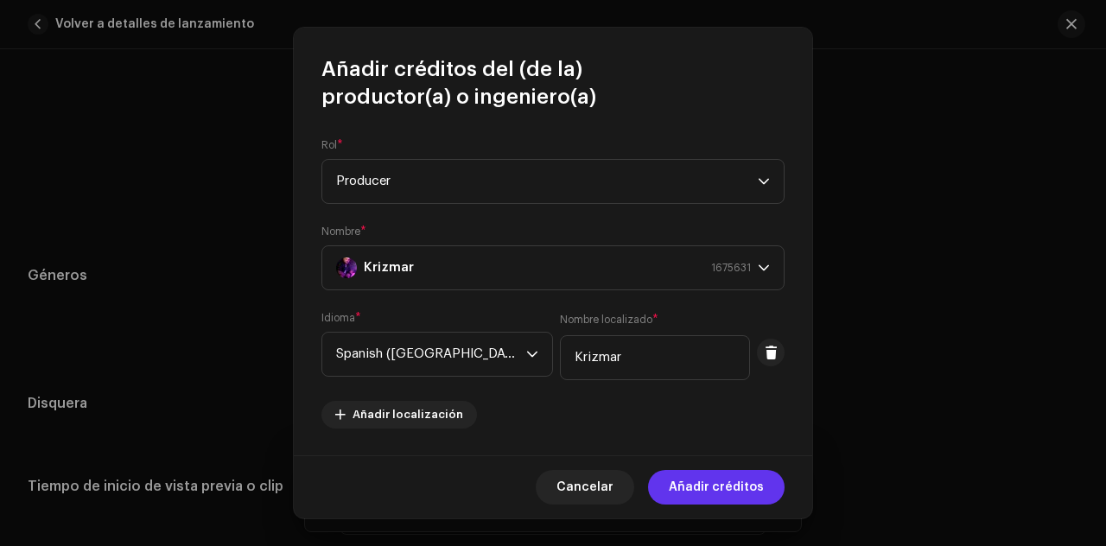
click at [731, 481] on span "Añadir créditos" at bounding box center [716, 487] width 95 height 35
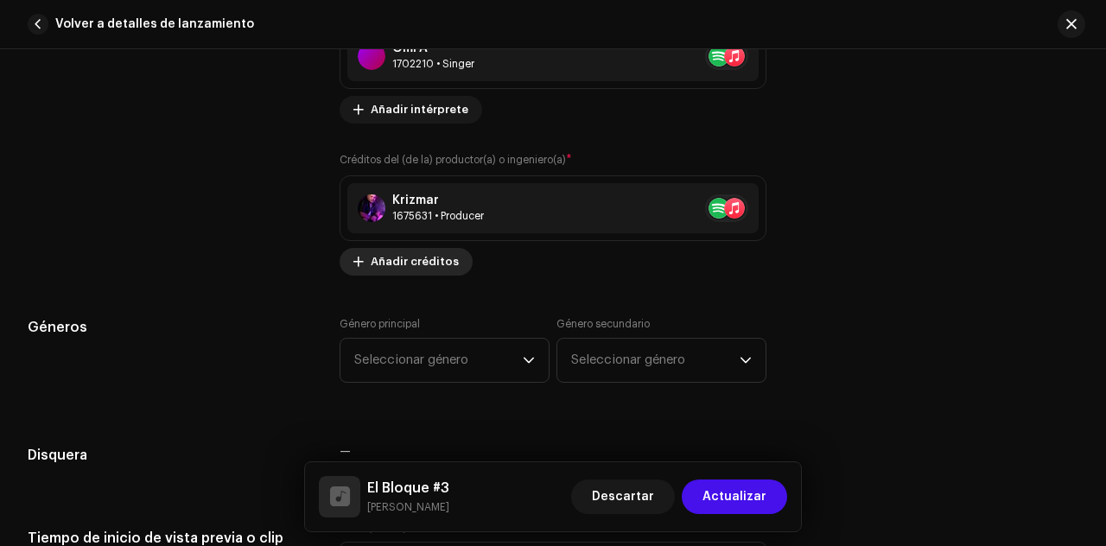
click at [437, 250] on span "Añadir créditos" at bounding box center [415, 262] width 88 height 35
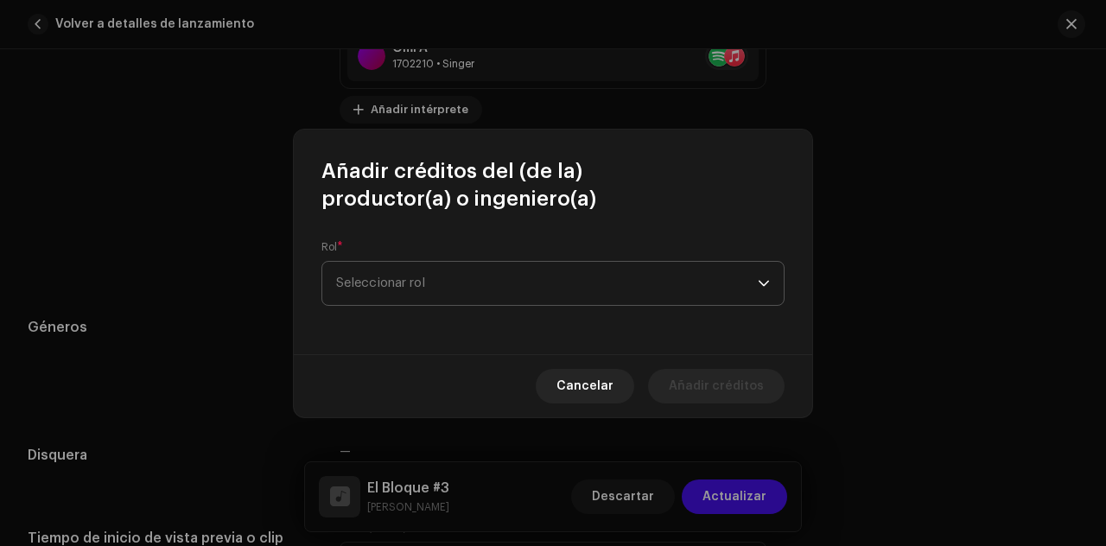
click at [443, 285] on span "Seleccionar rol" at bounding box center [547, 283] width 422 height 43
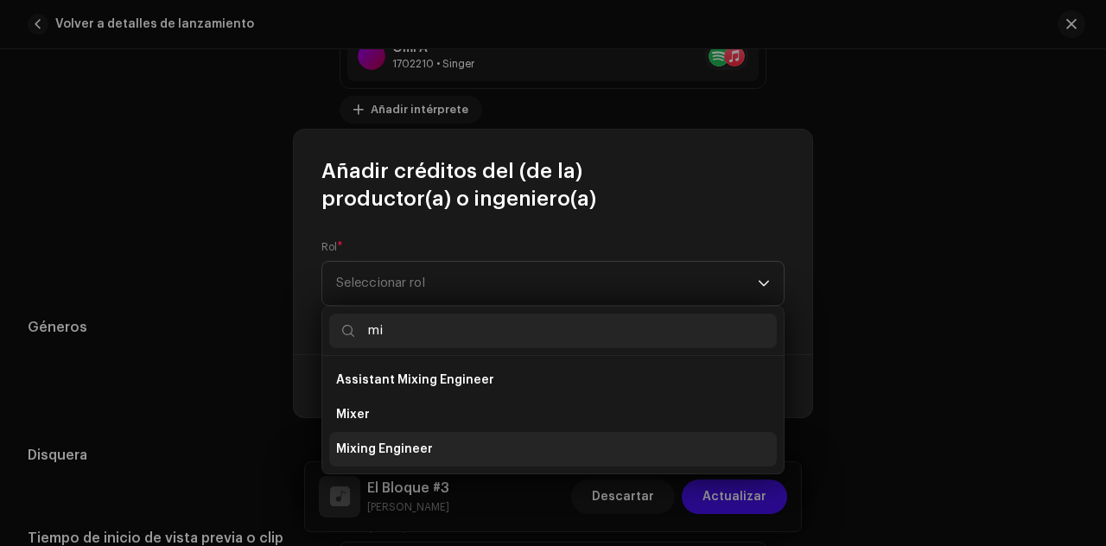
type input "mi"
click at [420, 443] on span "Mixing Engineer" at bounding box center [384, 449] width 97 height 17
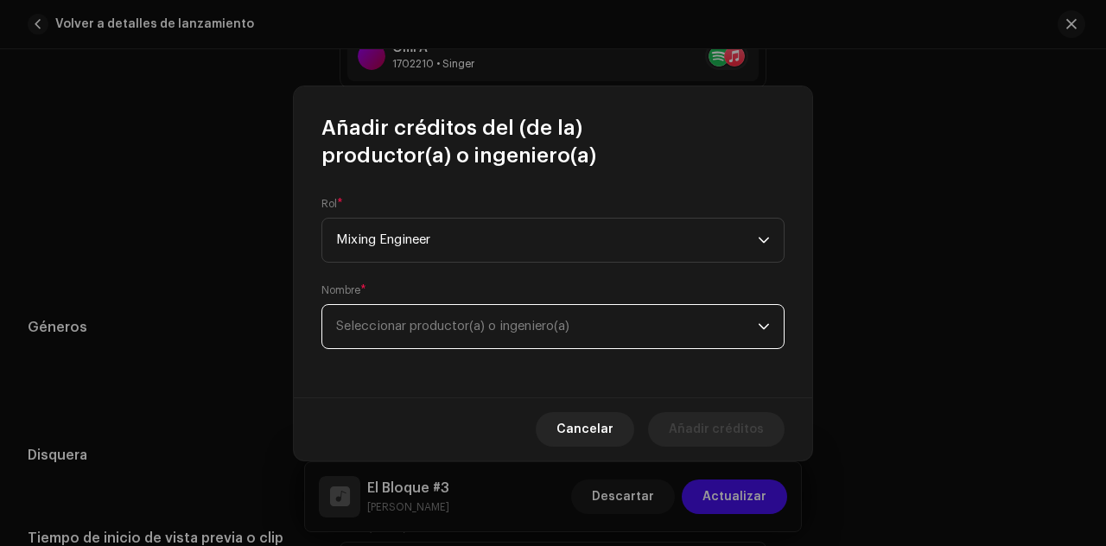
click at [515, 335] on span "Seleccionar productor(a) o ingeniero(a)" at bounding box center [547, 326] width 422 height 43
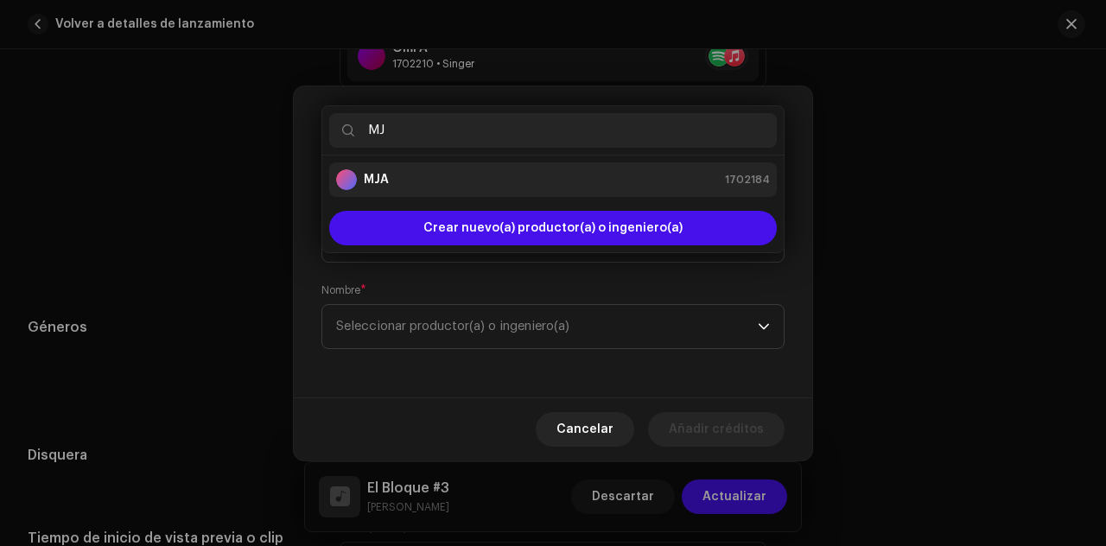
type input "MJ"
click at [439, 181] on div "MJA 1702184" at bounding box center [553, 179] width 434 height 21
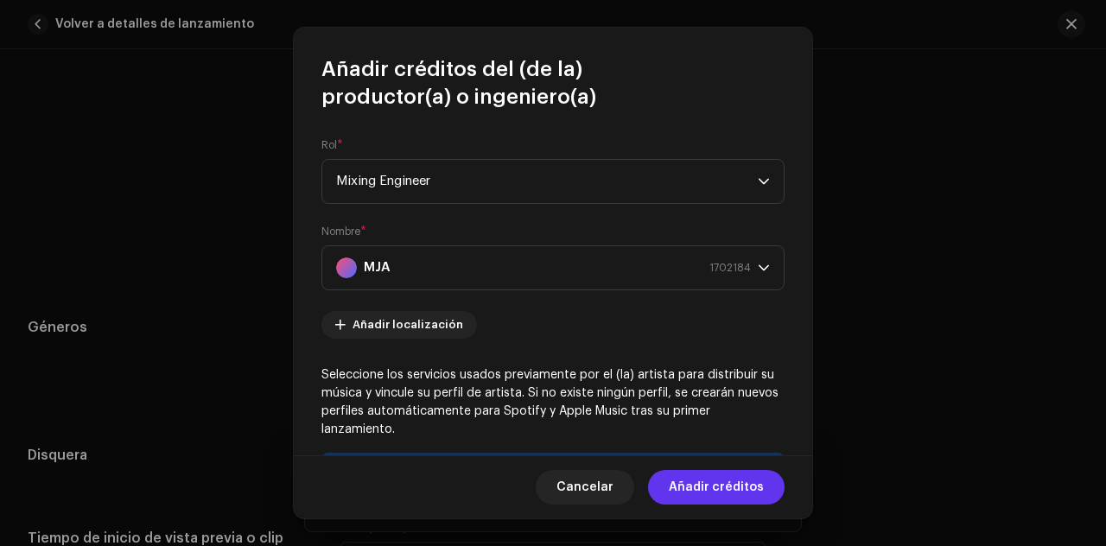
click at [725, 495] on span "Añadir créditos" at bounding box center [716, 487] width 95 height 35
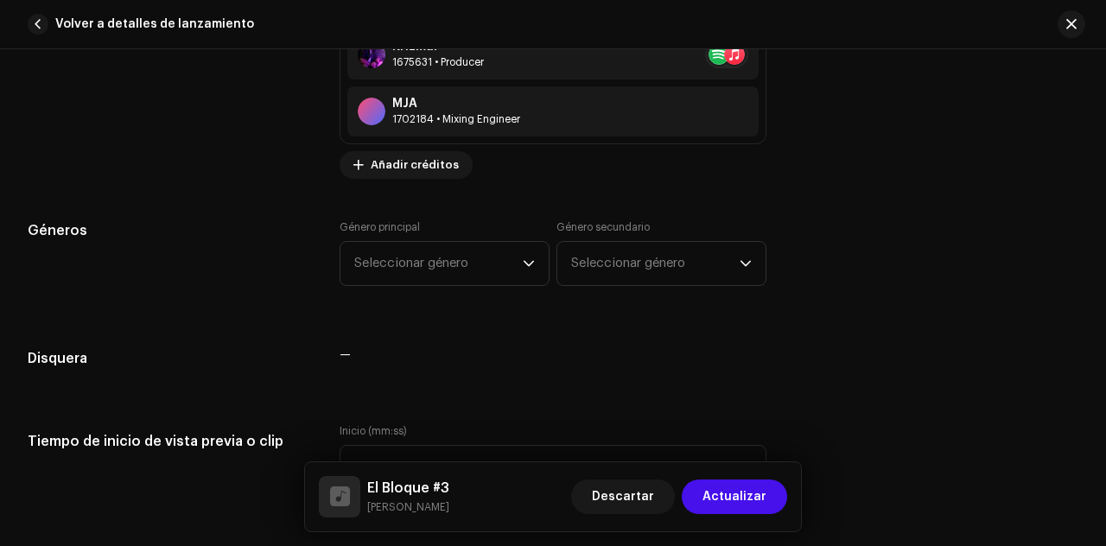
scroll to position [2025, 0]
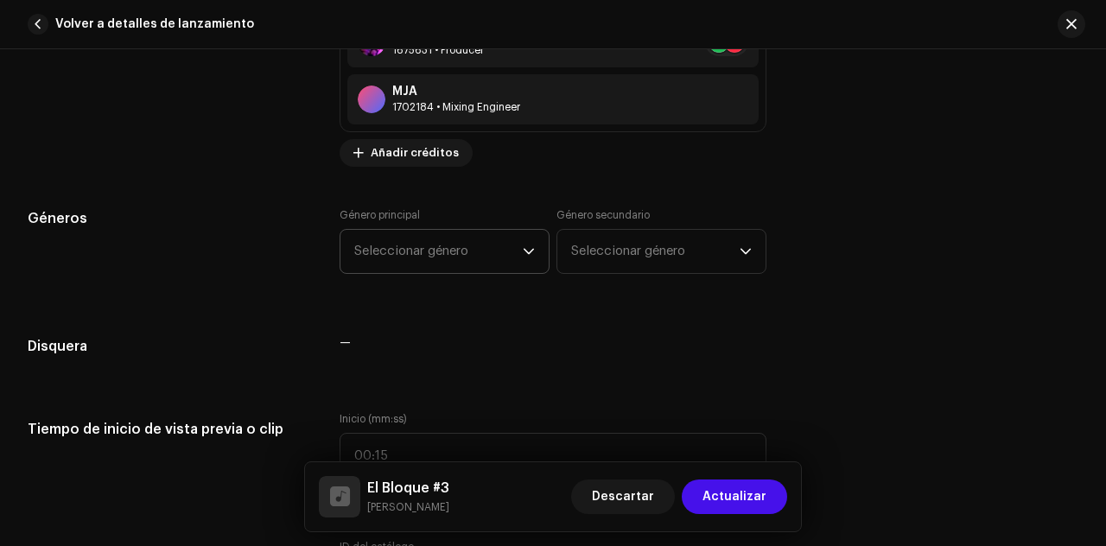
click at [524, 249] on icon "dropdown trigger" at bounding box center [529, 252] width 10 height 6
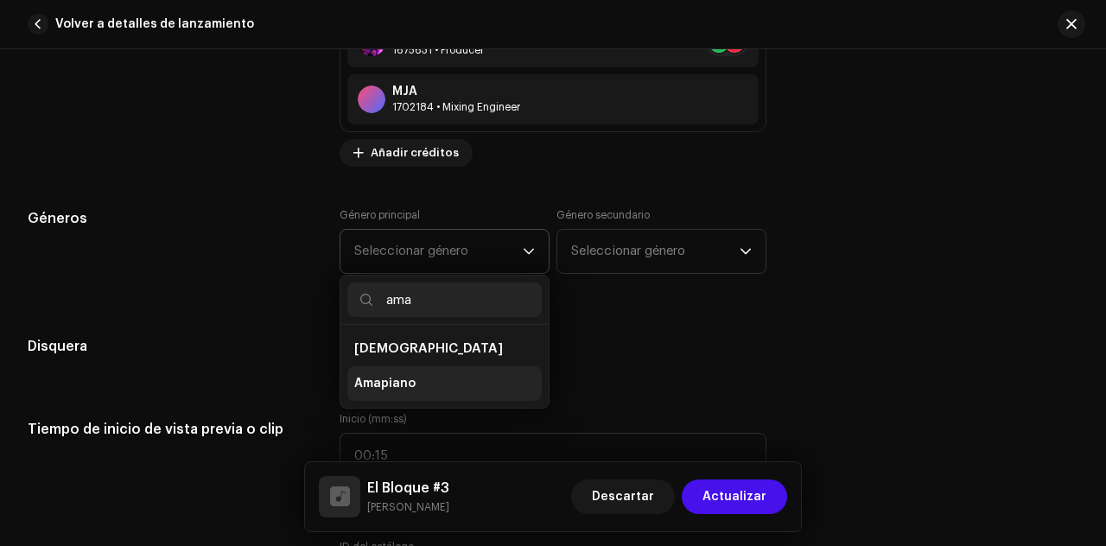
type input "ama"
click at [436, 377] on li "Amapiano" at bounding box center [444, 383] width 194 height 35
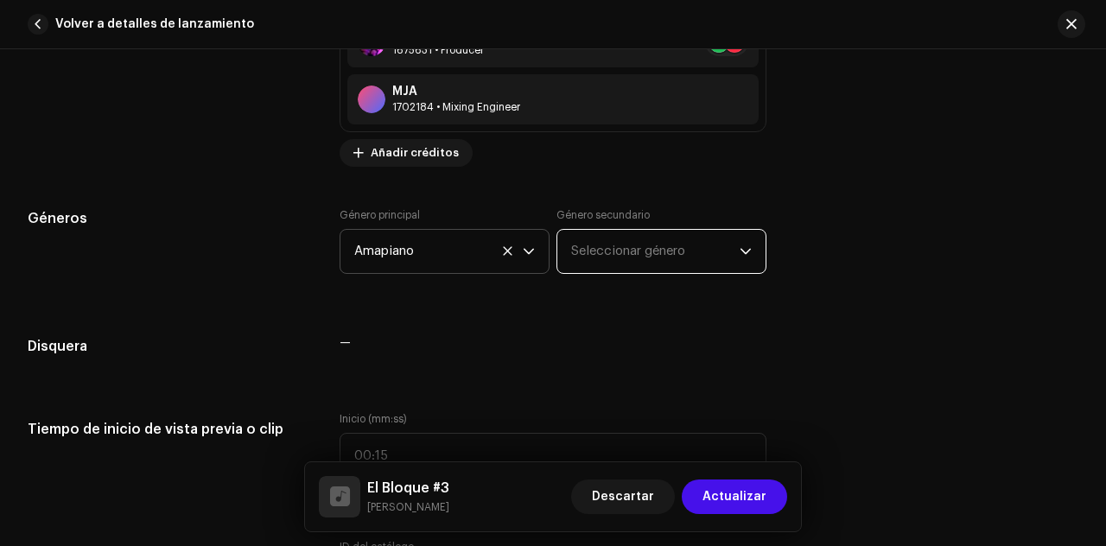
click at [638, 239] on span "Seleccionar género" at bounding box center [655, 251] width 169 height 43
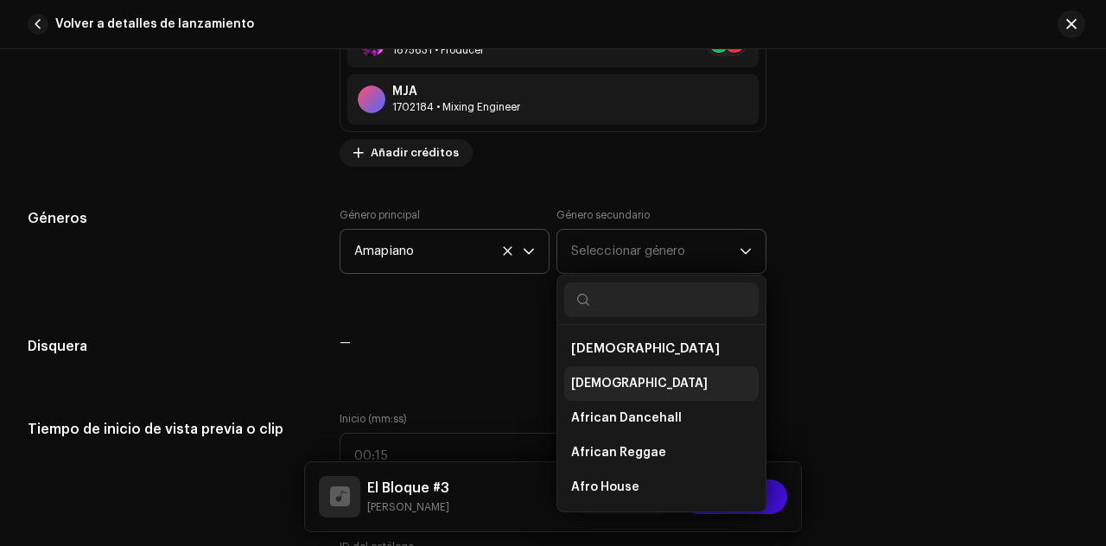
click at [638, 368] on li "[DEMOGRAPHIC_DATA]" at bounding box center [661, 383] width 194 height 35
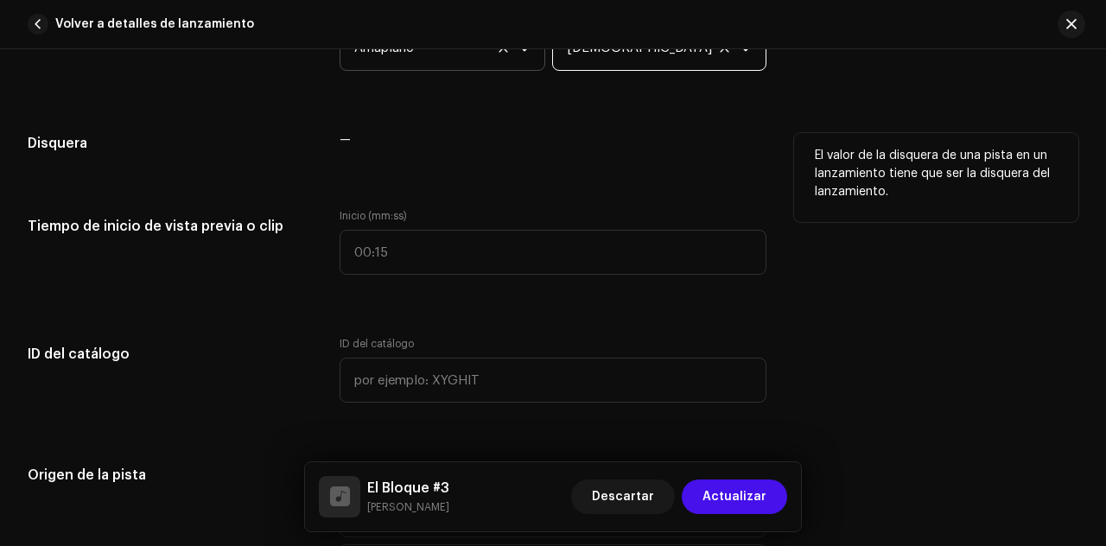
scroll to position [2231, 0]
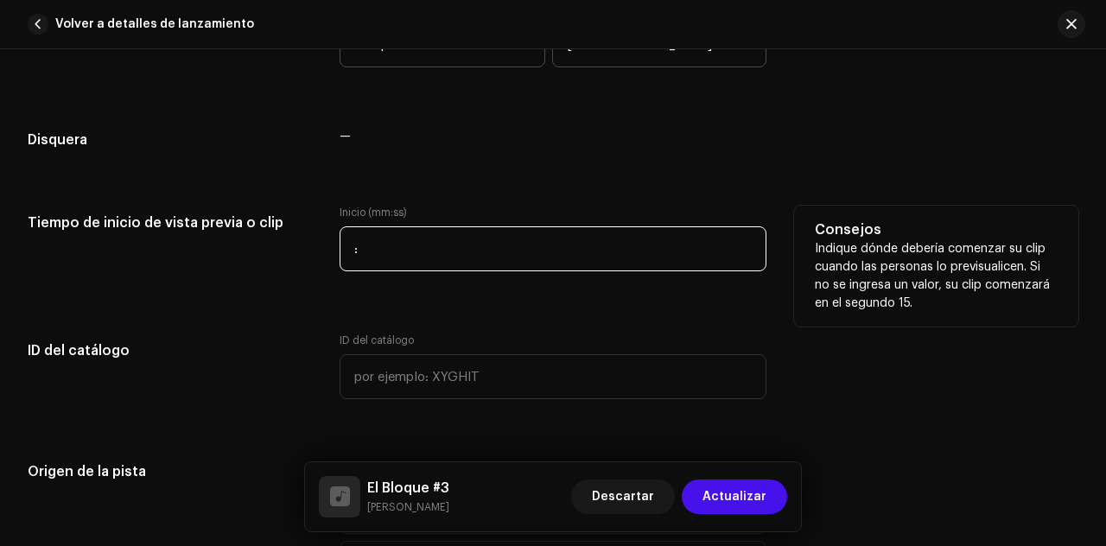
click at [550, 237] on input ":" at bounding box center [553, 248] width 427 height 45
type input "00:16"
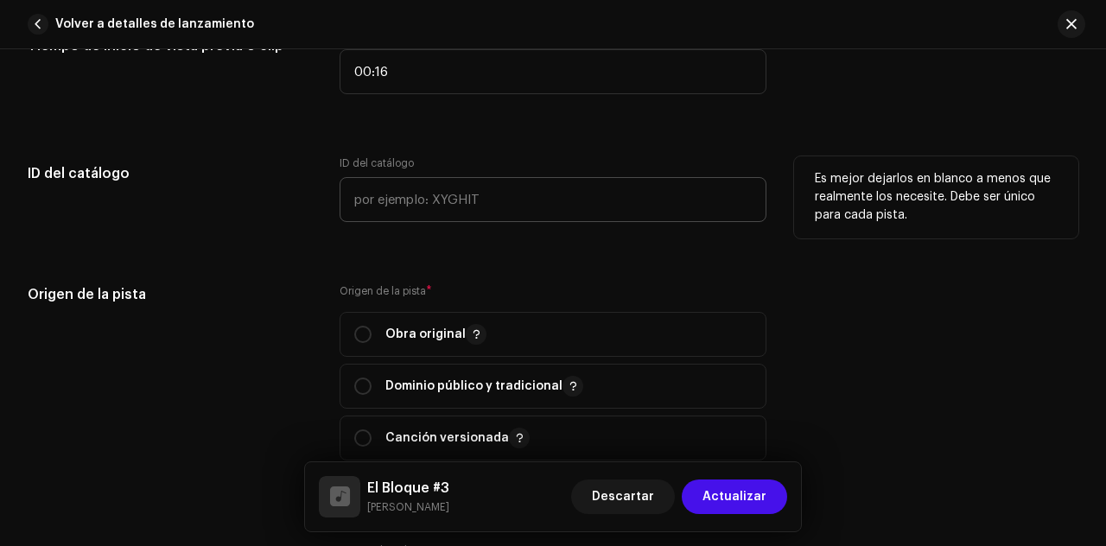
scroll to position [2472, 0]
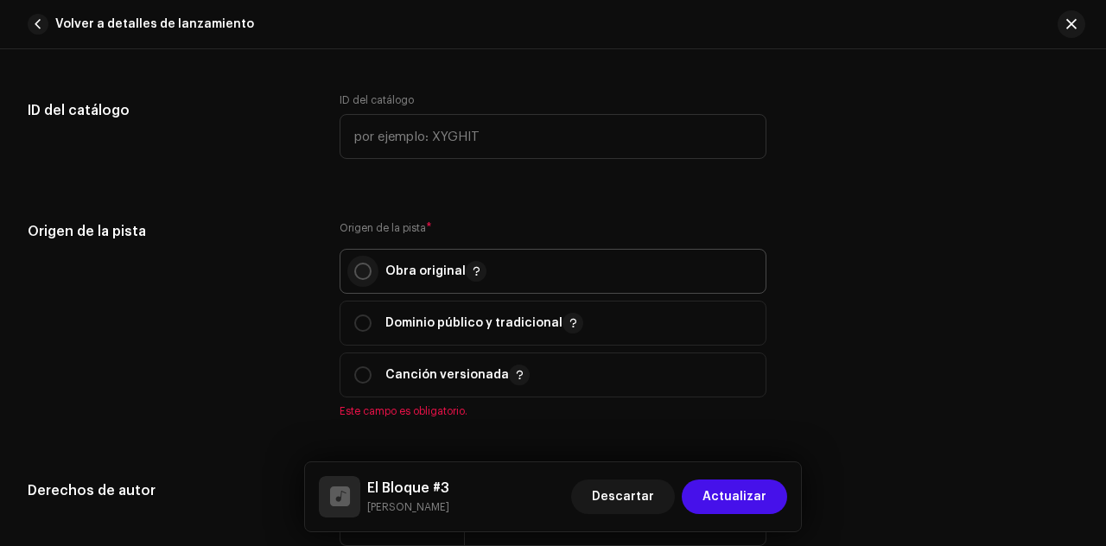
click at [360, 263] on input "radio" at bounding box center [362, 271] width 17 height 17
radio input "true"
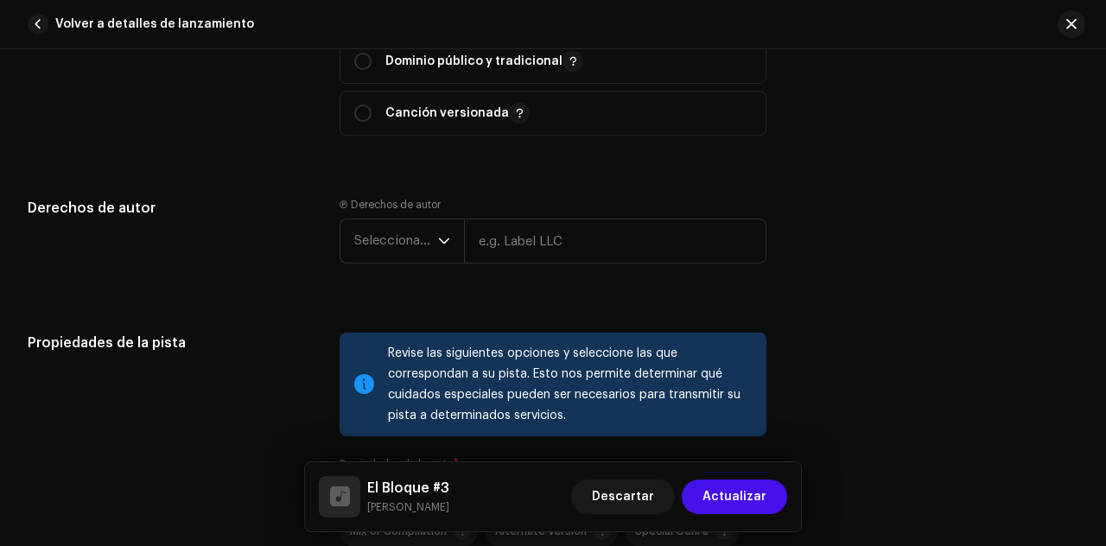
scroll to position [2734, 0]
click at [439, 234] on icon "dropdown trigger" at bounding box center [444, 240] width 12 height 12
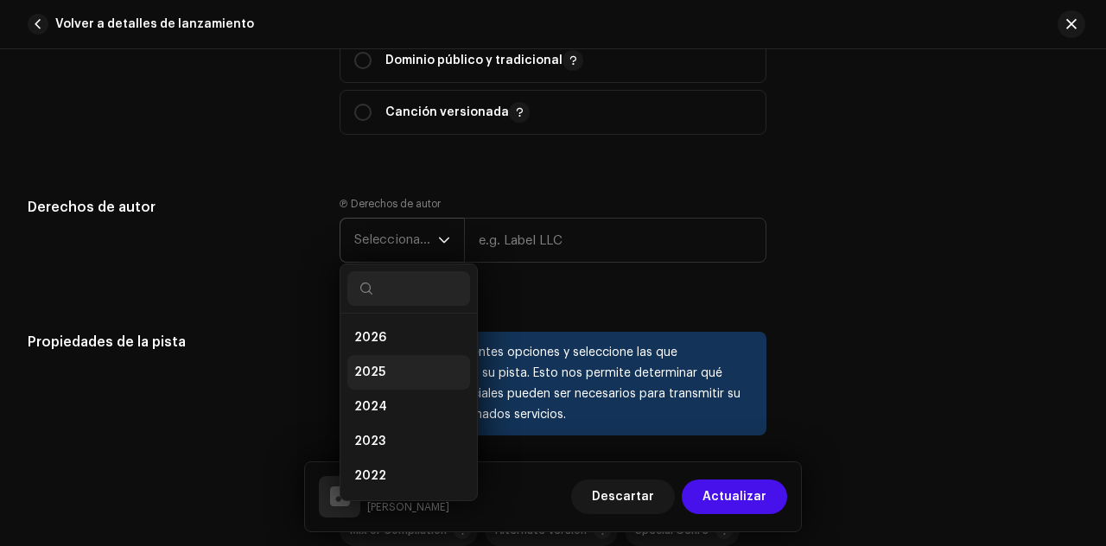
click at [389, 363] on li "2025" at bounding box center [408, 372] width 123 height 35
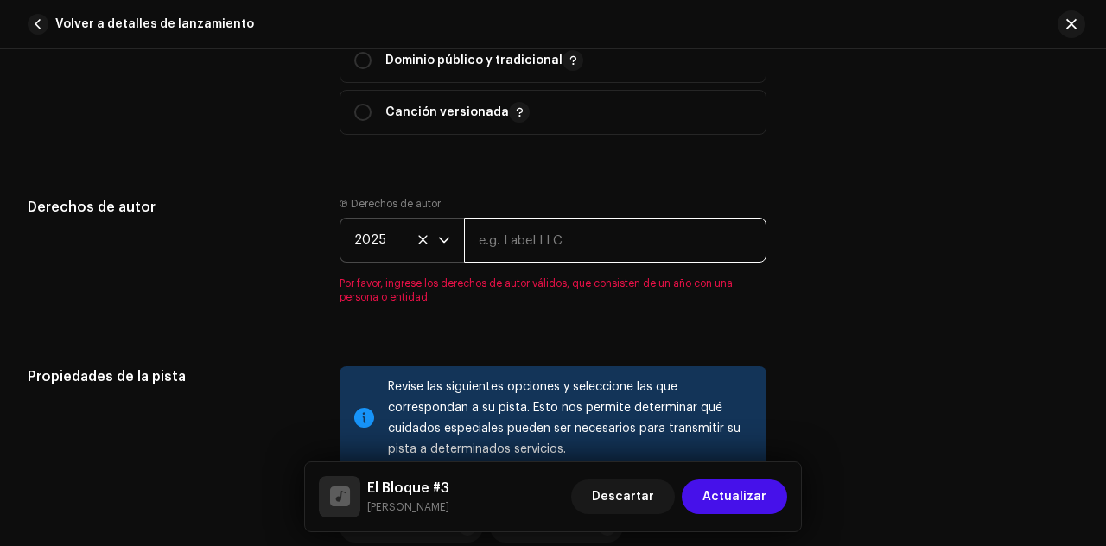
click at [569, 245] on input "text" at bounding box center [615, 240] width 302 height 45
type input "Quilla Music"
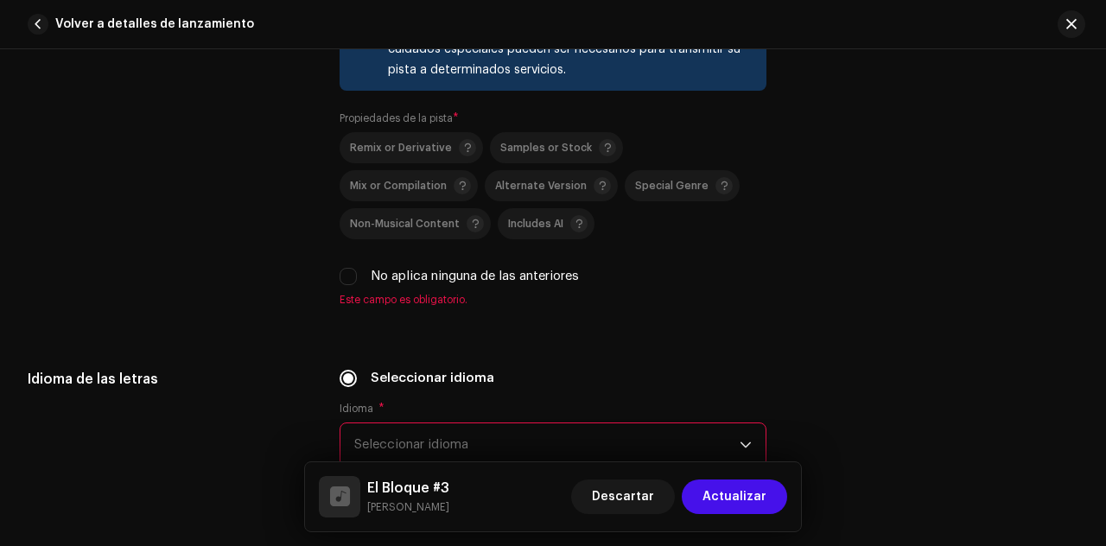
scroll to position [3083, 0]
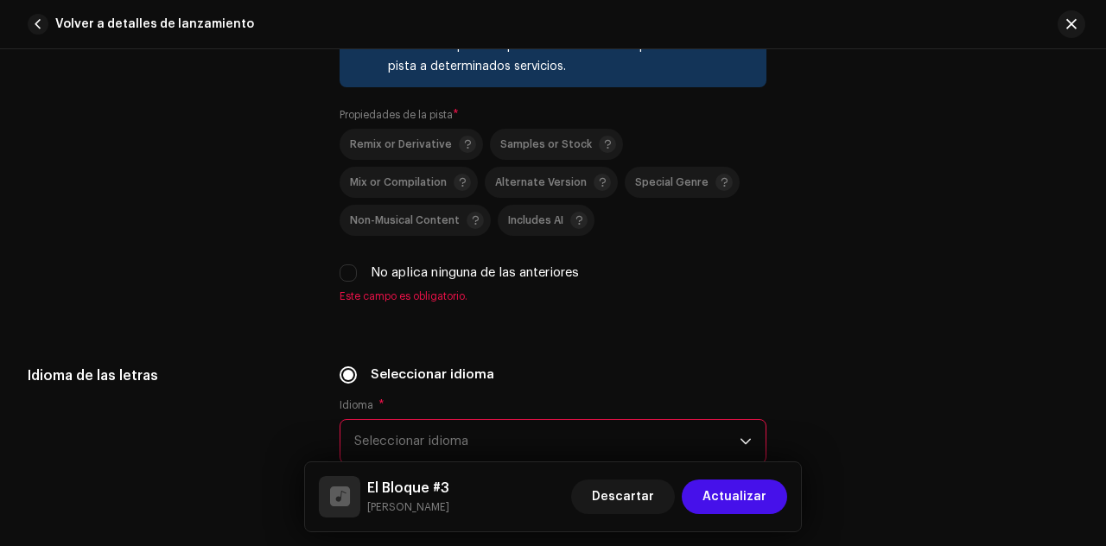
click at [345, 277] on div "No aplica ninguna de las anteriores" at bounding box center [553, 273] width 427 height 19
click at [346, 271] on input "No aplica ninguna de las anteriores" at bounding box center [348, 272] width 17 height 17
checkbox input "true"
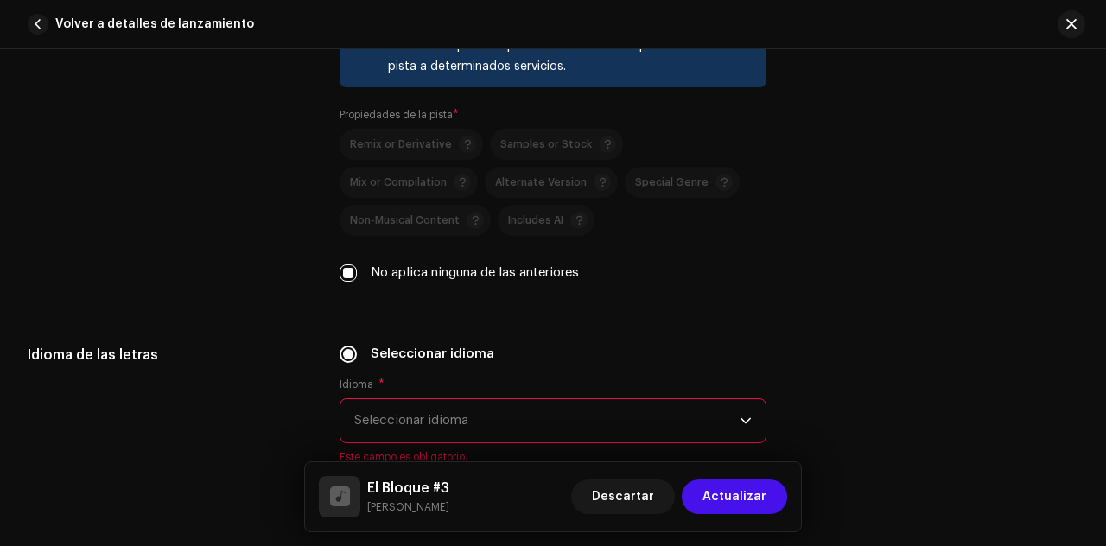
click at [391, 421] on span "Seleccionar idioma" at bounding box center [546, 420] width 385 height 43
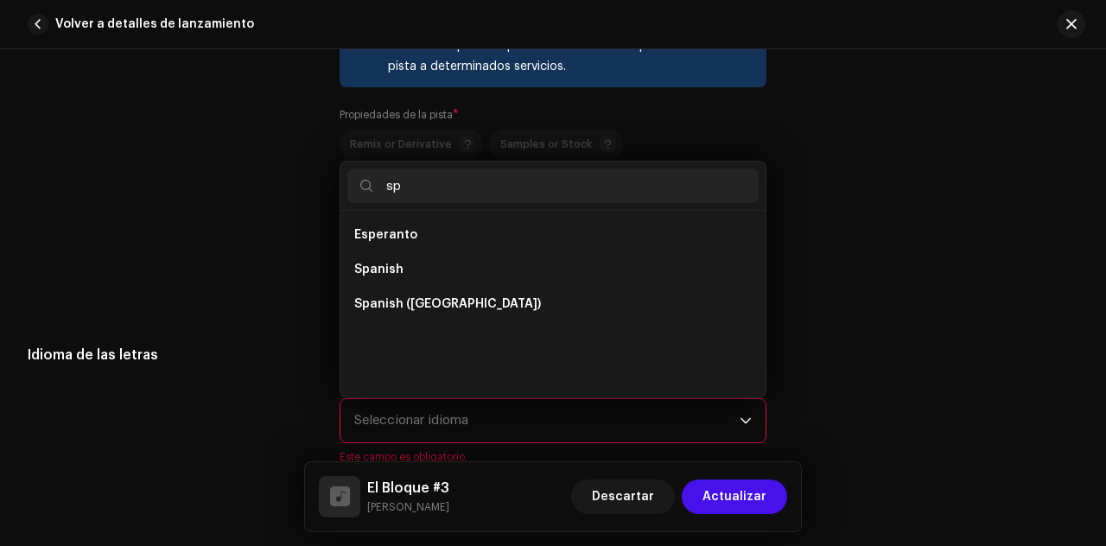
scroll to position [0, 0]
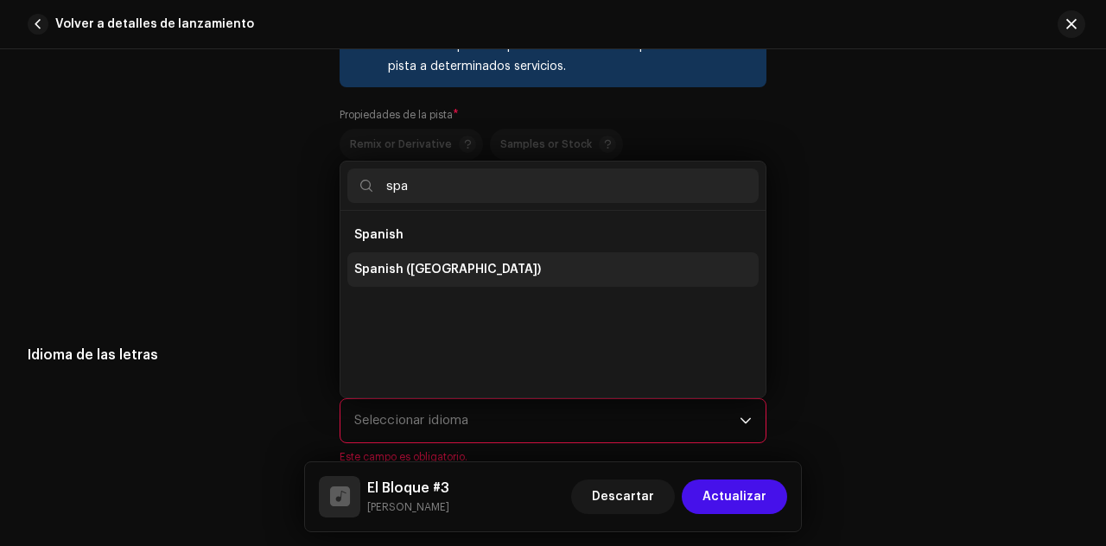
type input "spa"
click at [449, 267] on span "Spanish ([GEOGRAPHIC_DATA])" at bounding box center [447, 269] width 187 height 17
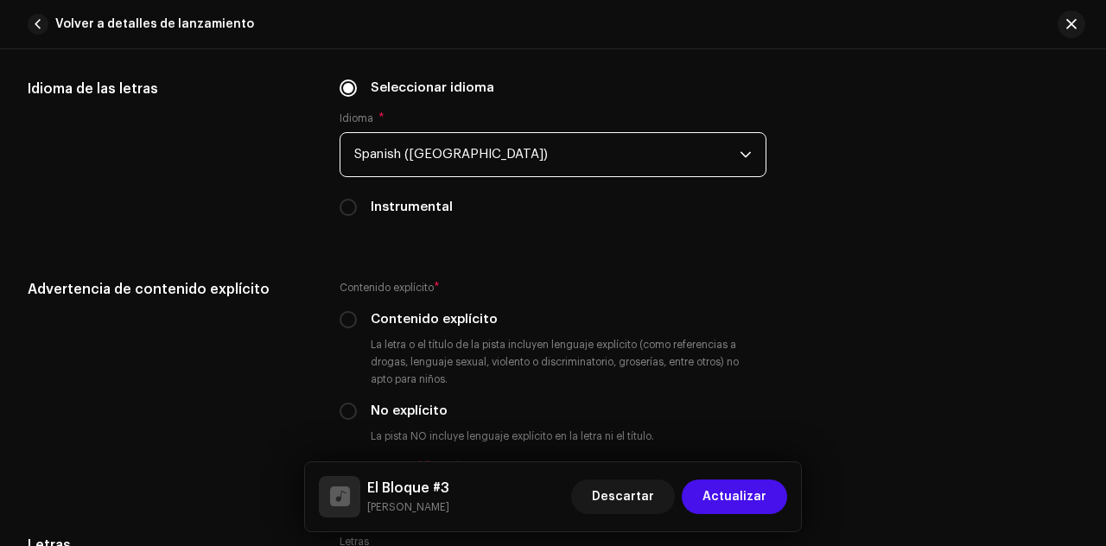
scroll to position [3463, 0]
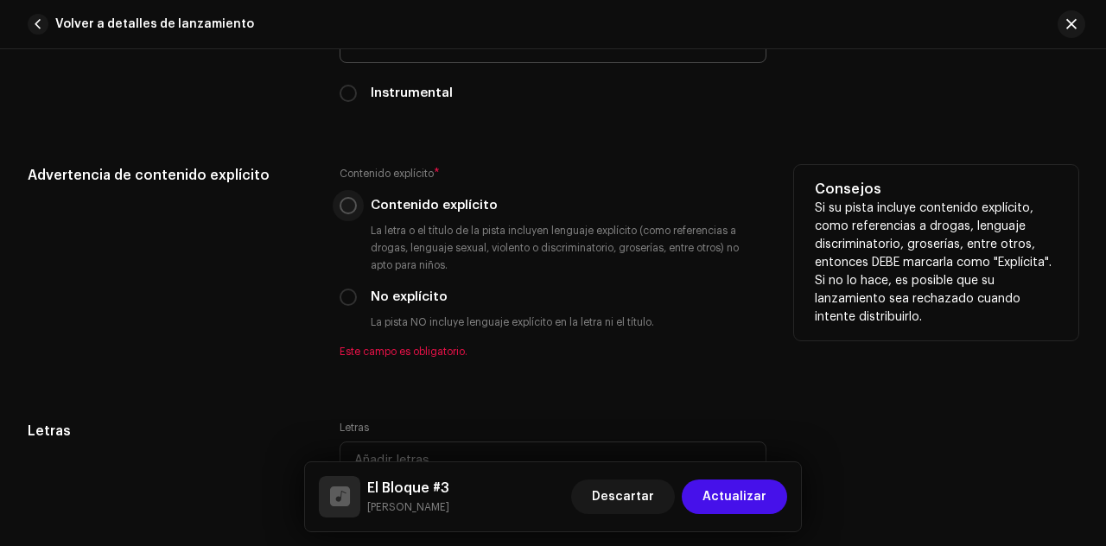
click at [353, 203] on input "Contenido explícito" at bounding box center [348, 205] width 17 height 17
radio input "true"
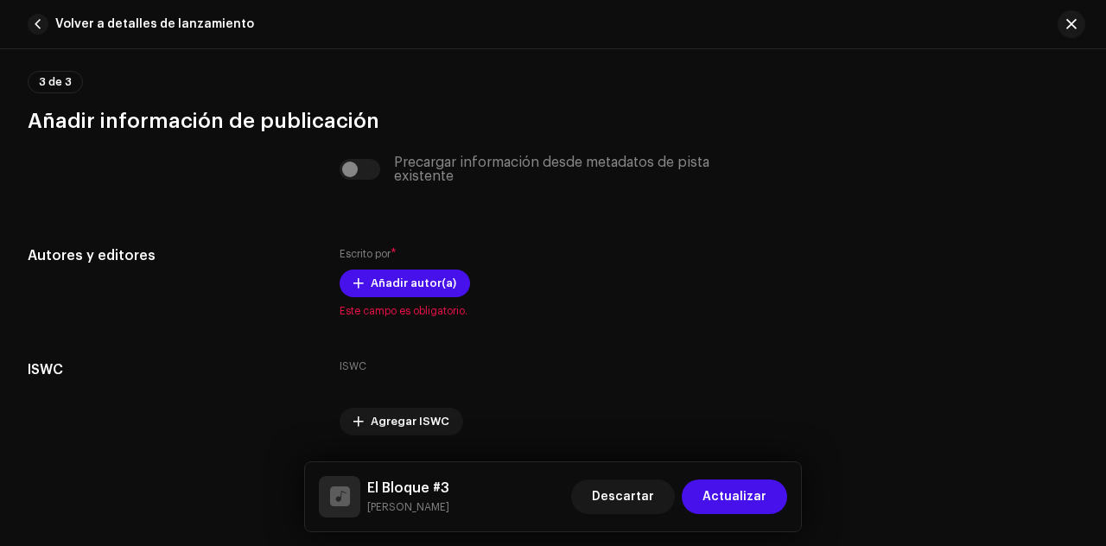
scroll to position [4019, 0]
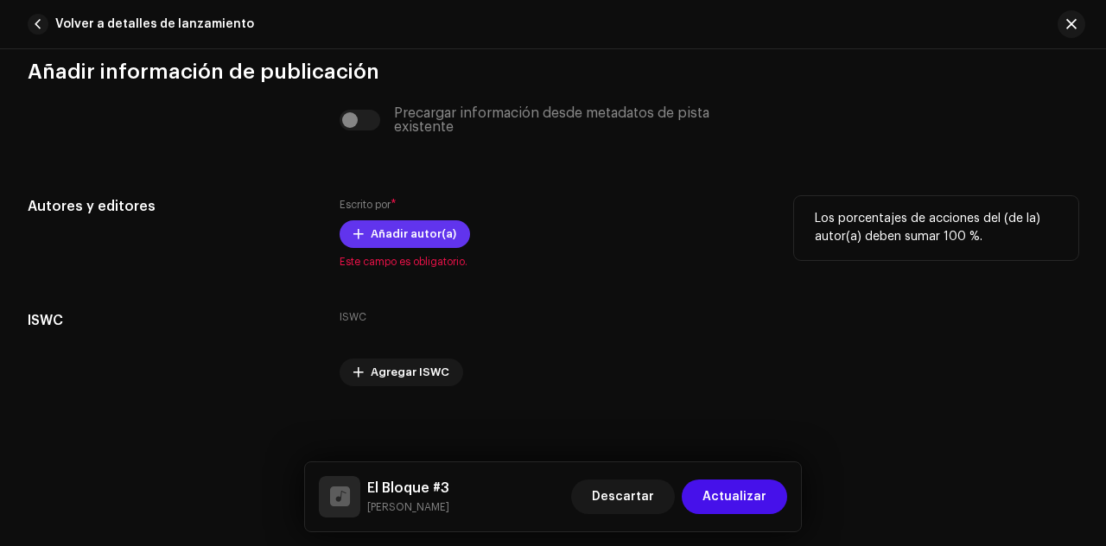
click at [417, 220] on span "Añadir autor(a)" at bounding box center [414, 234] width 86 height 35
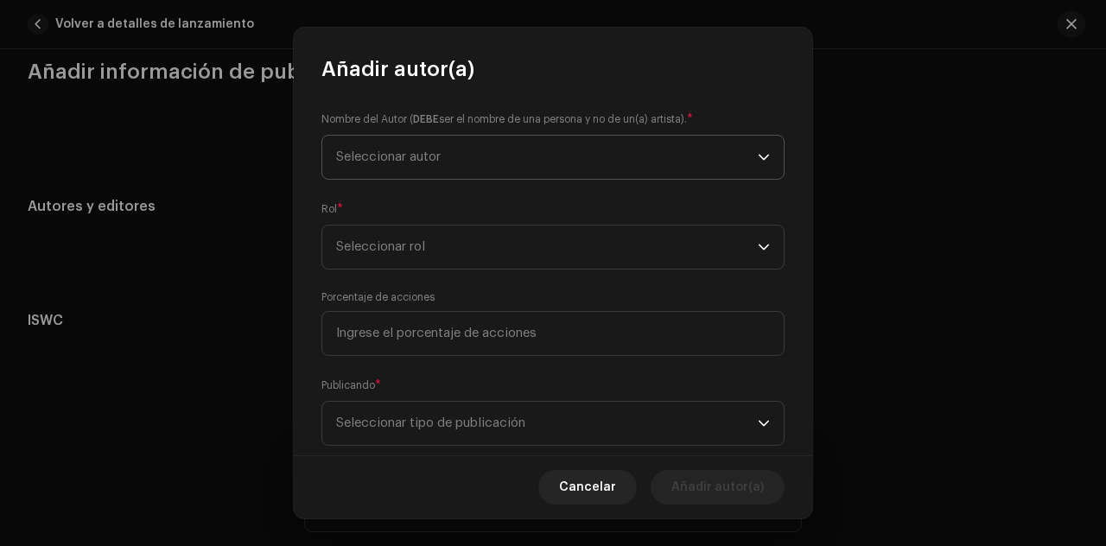
click at [458, 153] on span "Seleccionar autor" at bounding box center [547, 157] width 422 height 43
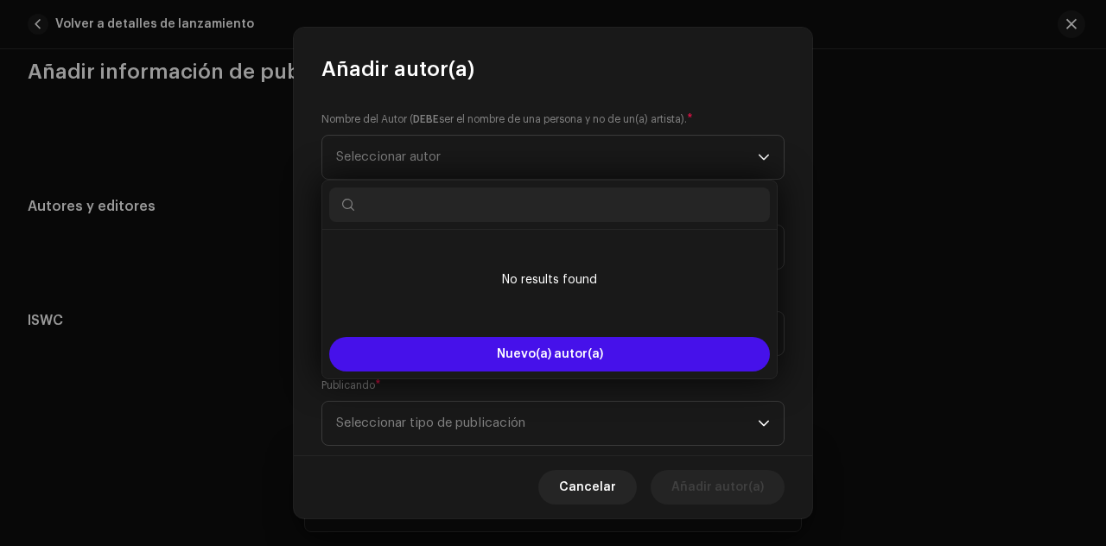
click at [426, 193] on input "text" at bounding box center [549, 205] width 441 height 35
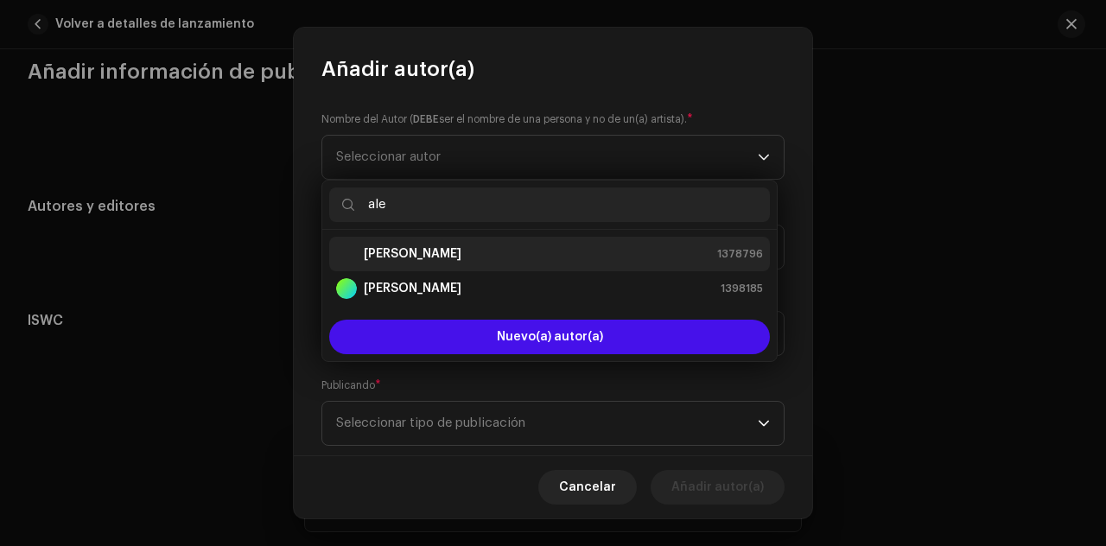
type input "ale"
click at [436, 245] on strong "[PERSON_NAME]" at bounding box center [413, 253] width 98 height 17
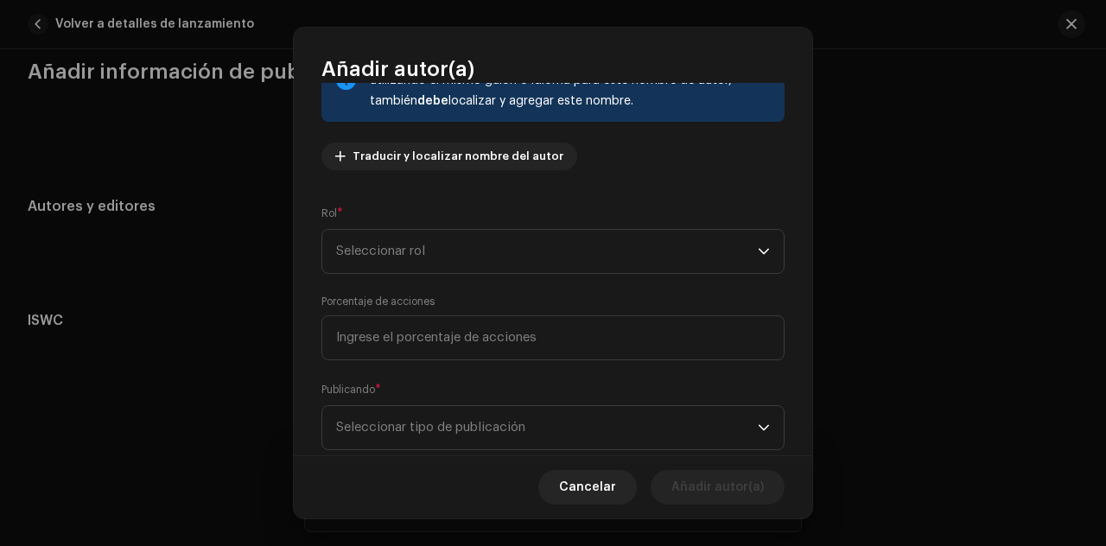
scroll to position [156, 0]
click at [530, 251] on span "Seleccionar rol" at bounding box center [547, 250] width 422 height 43
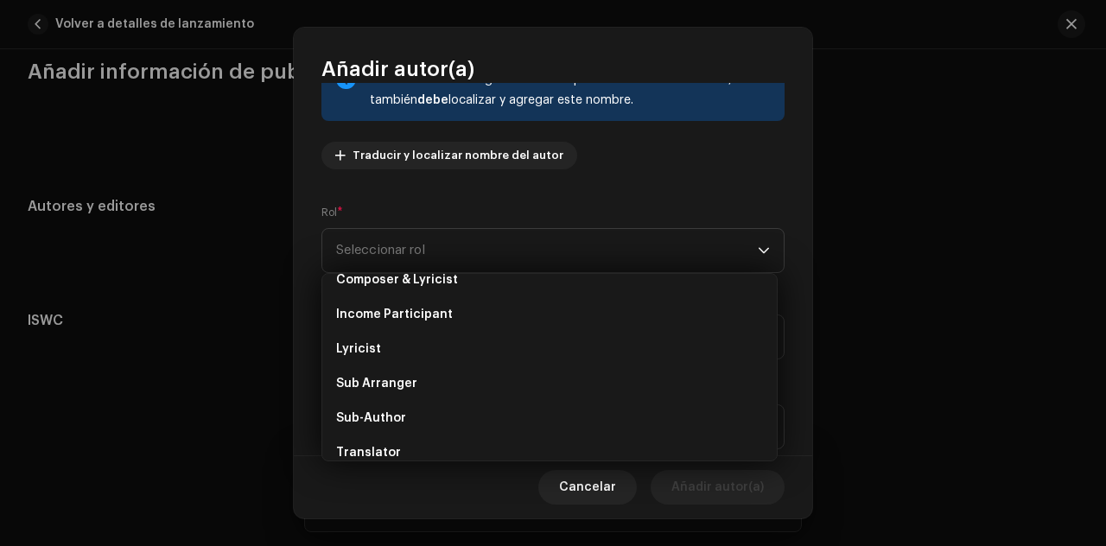
scroll to position [123, 0]
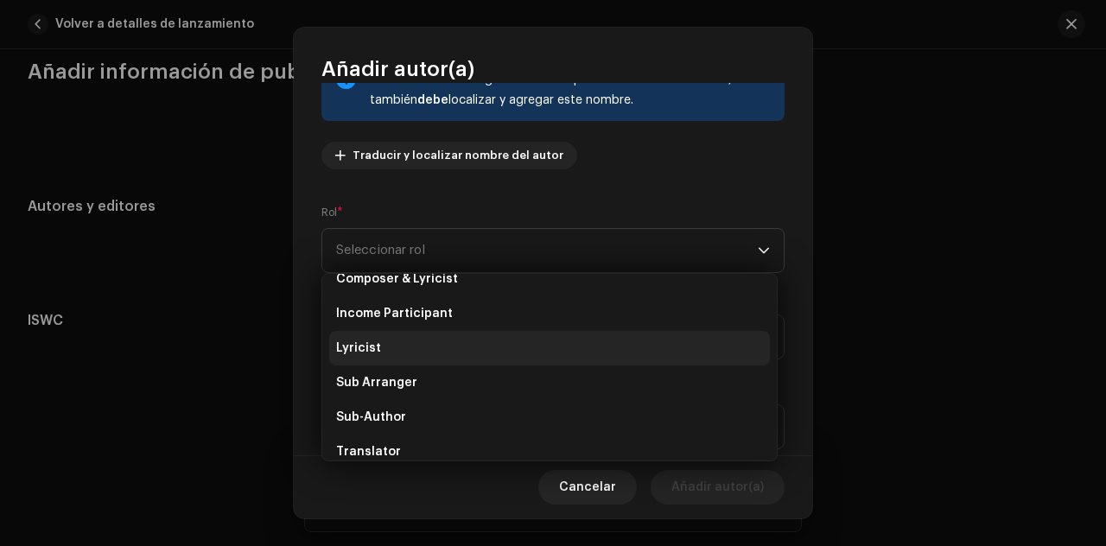
click at [409, 349] on li "Lyricist" at bounding box center [549, 348] width 441 height 35
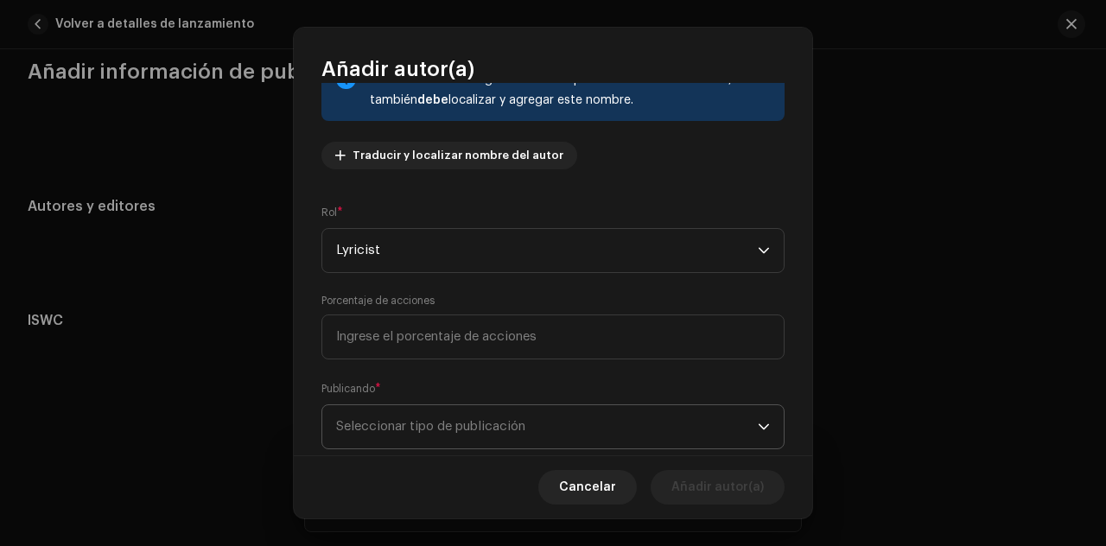
click at [425, 424] on span "Seleccionar tipo de publicación" at bounding box center [547, 426] width 422 height 43
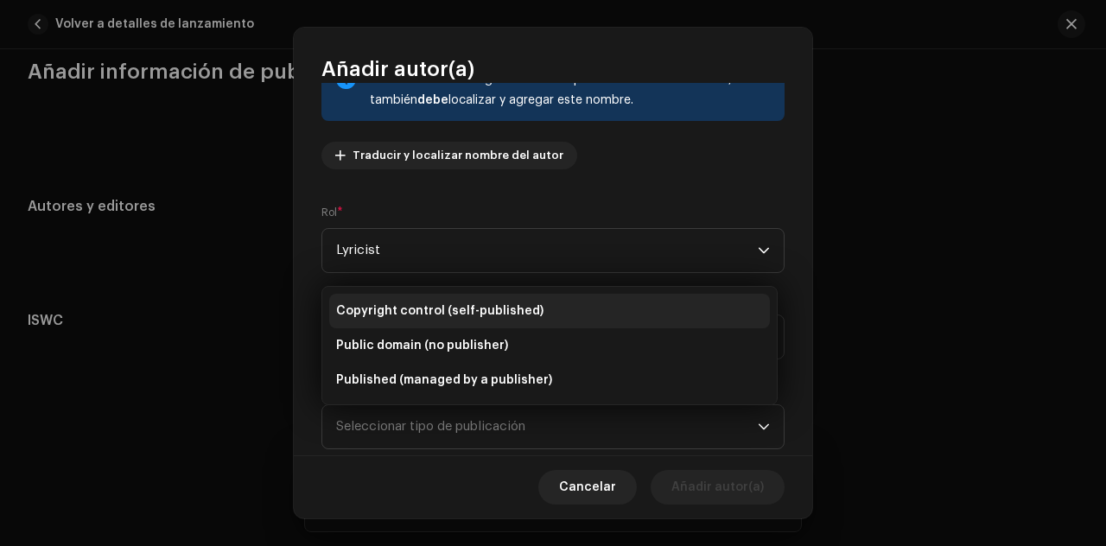
click at [419, 300] on li "Copyright control (self-published)" at bounding box center [549, 311] width 441 height 35
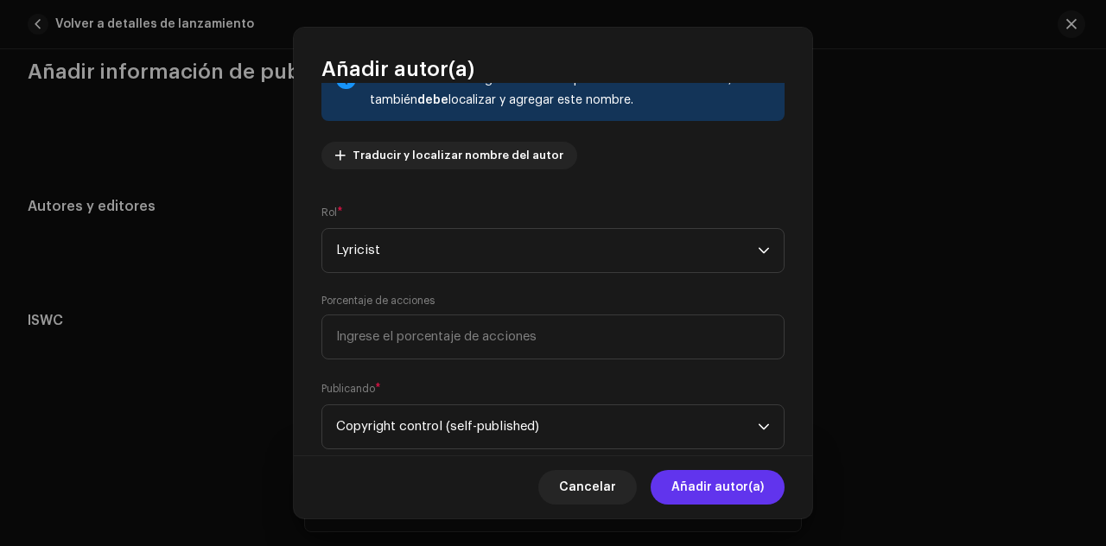
click at [702, 497] on span "Añadir autor(a)" at bounding box center [718, 487] width 92 height 35
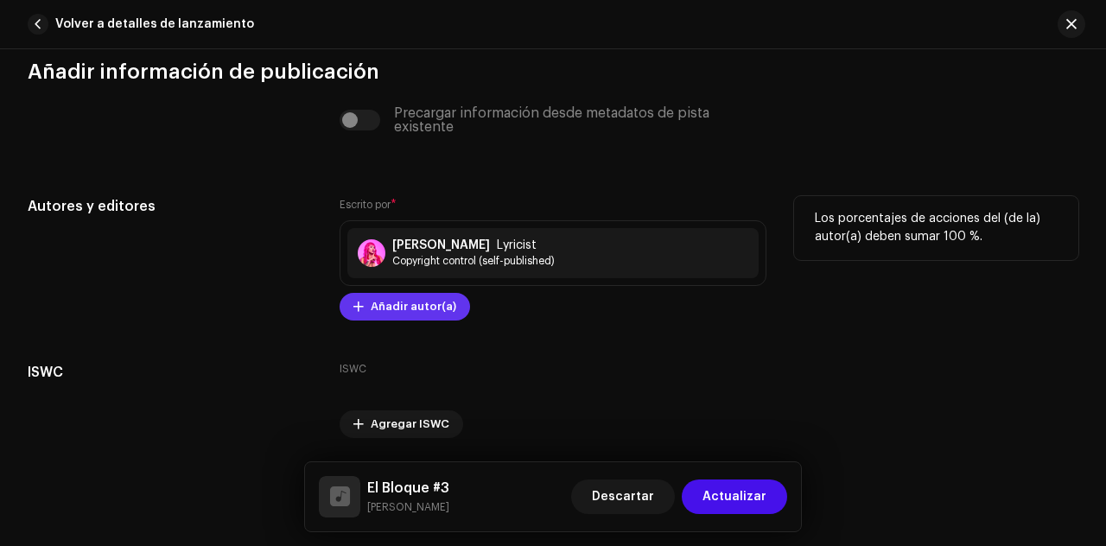
click at [415, 302] on span "Añadir autor(a)" at bounding box center [414, 307] width 86 height 35
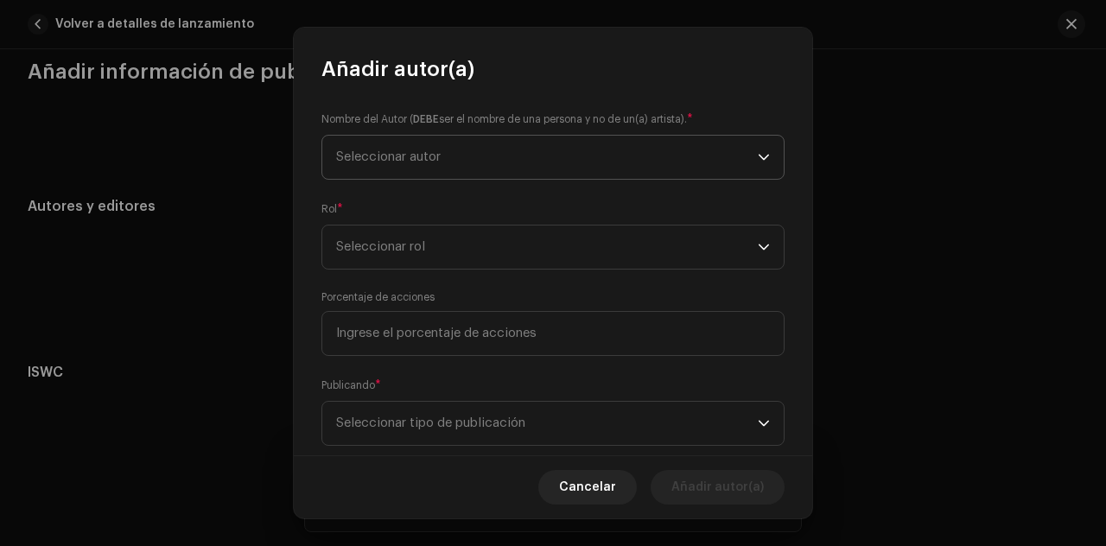
click at [439, 165] on span "Seleccionar autor" at bounding box center [547, 157] width 422 height 43
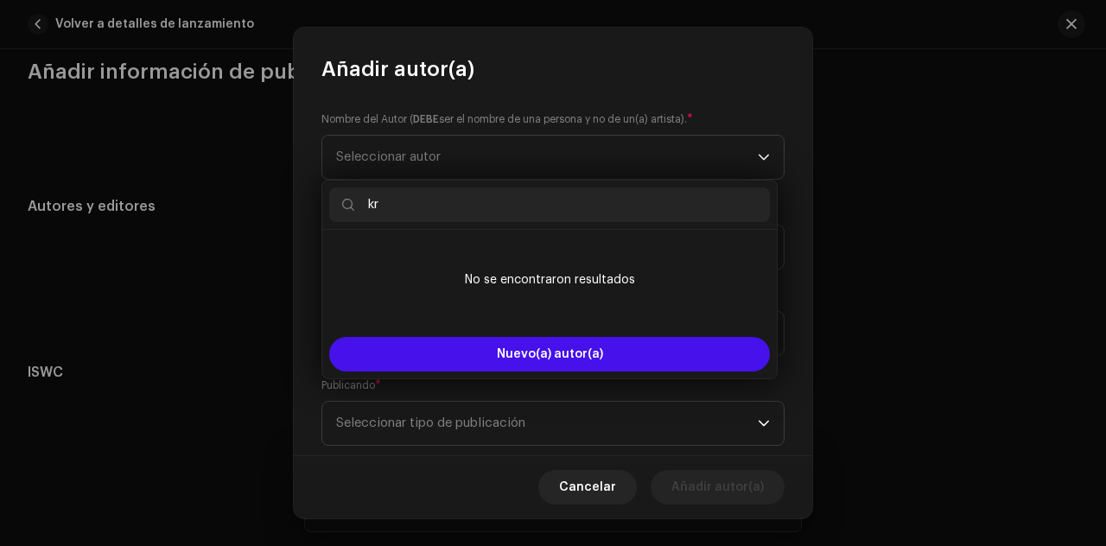
type input "k"
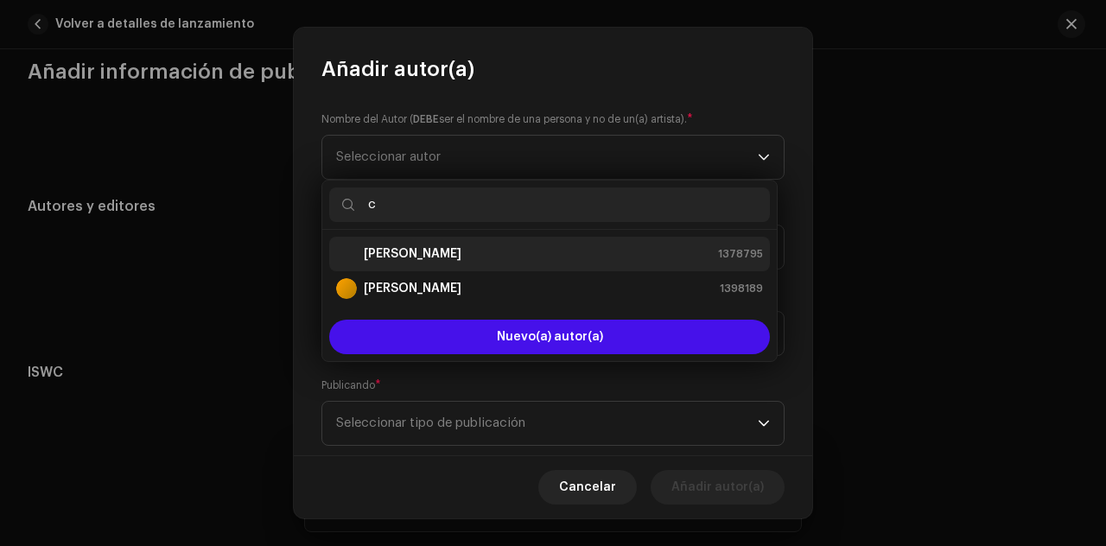
type input "c"
click at [448, 245] on strong "[PERSON_NAME]" at bounding box center [413, 253] width 98 height 17
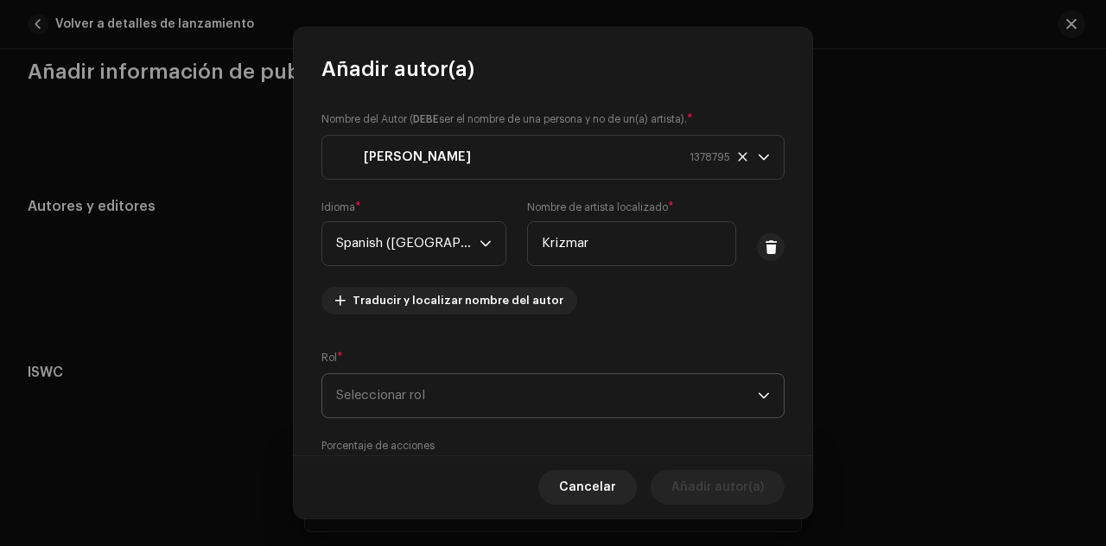
click at [493, 388] on span "Seleccionar rol" at bounding box center [547, 395] width 422 height 43
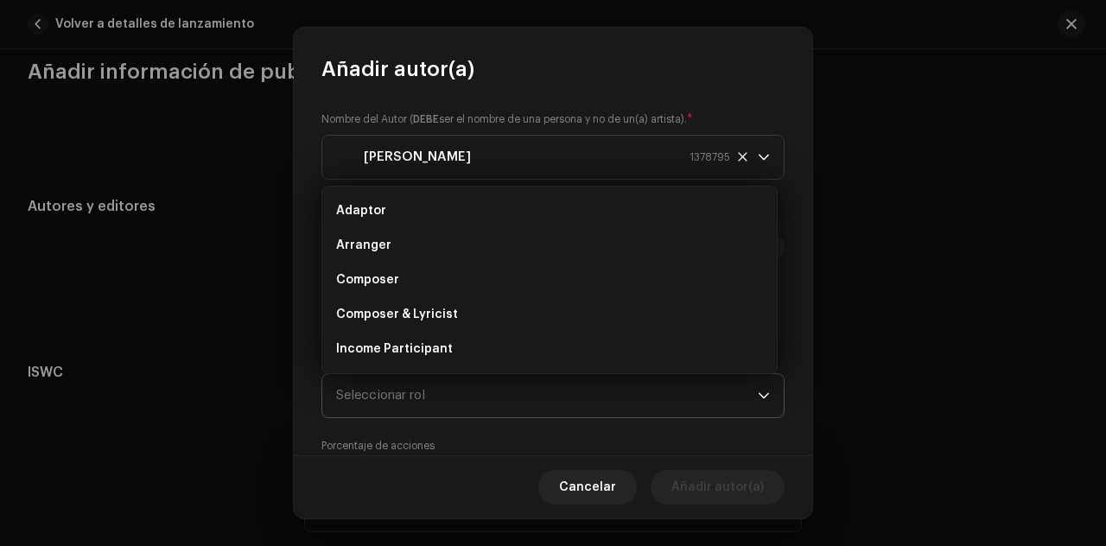
scroll to position [28, 0]
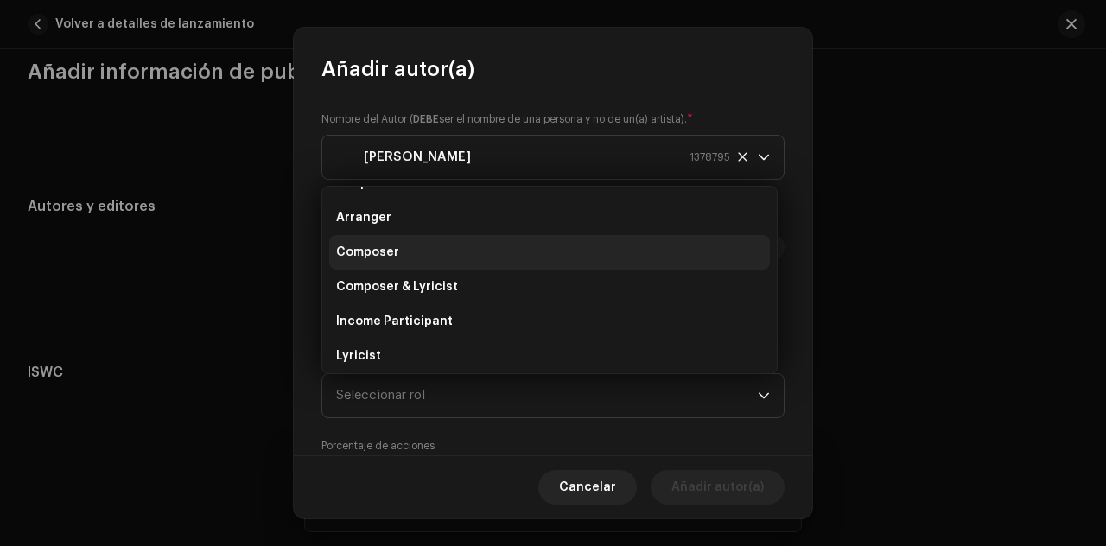
click at [452, 253] on li "Composer" at bounding box center [549, 252] width 441 height 35
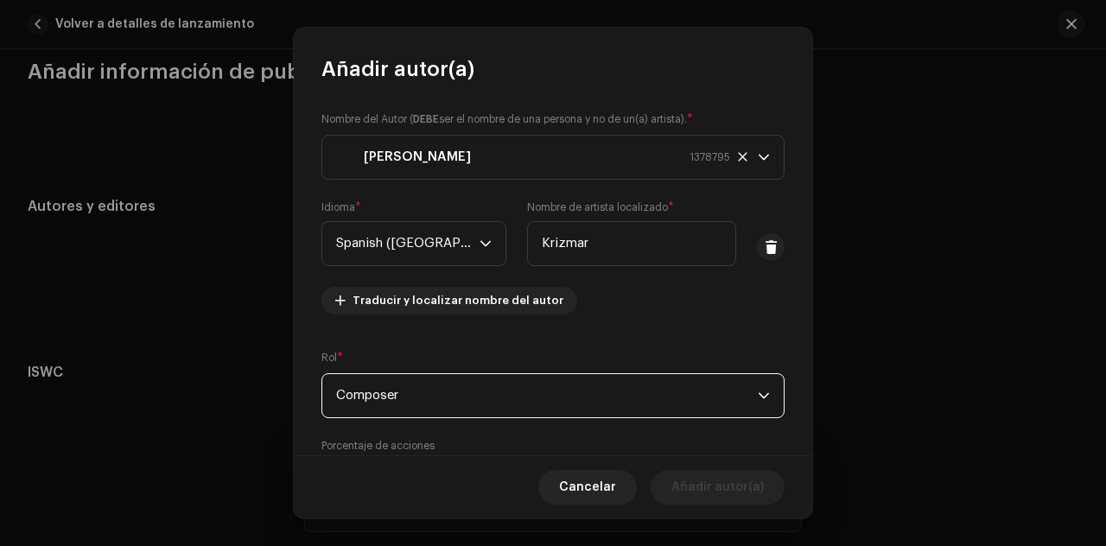
scroll to position [186, 0]
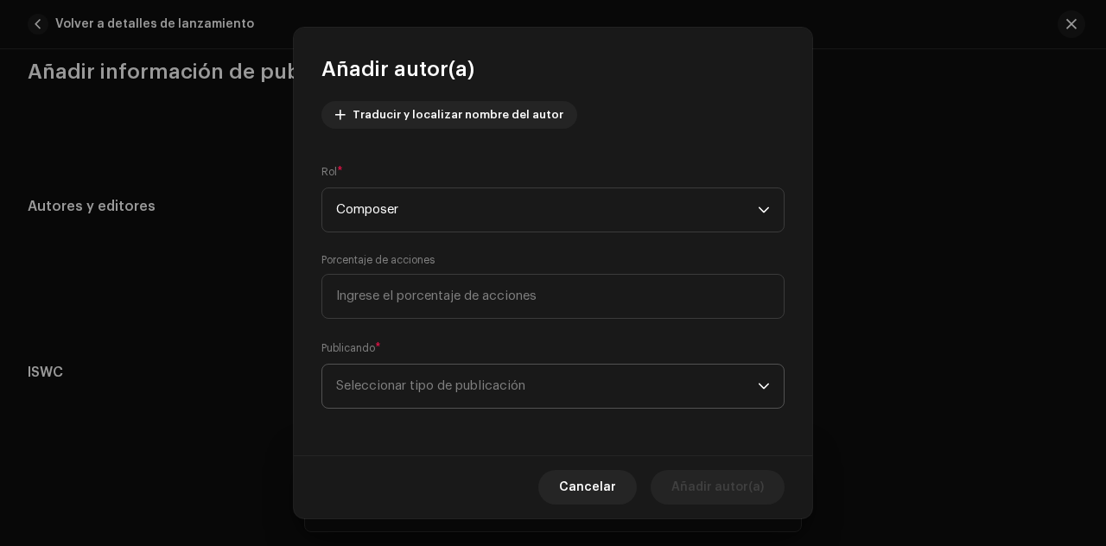
click at [588, 381] on span "Seleccionar tipo de publicación" at bounding box center [547, 386] width 422 height 43
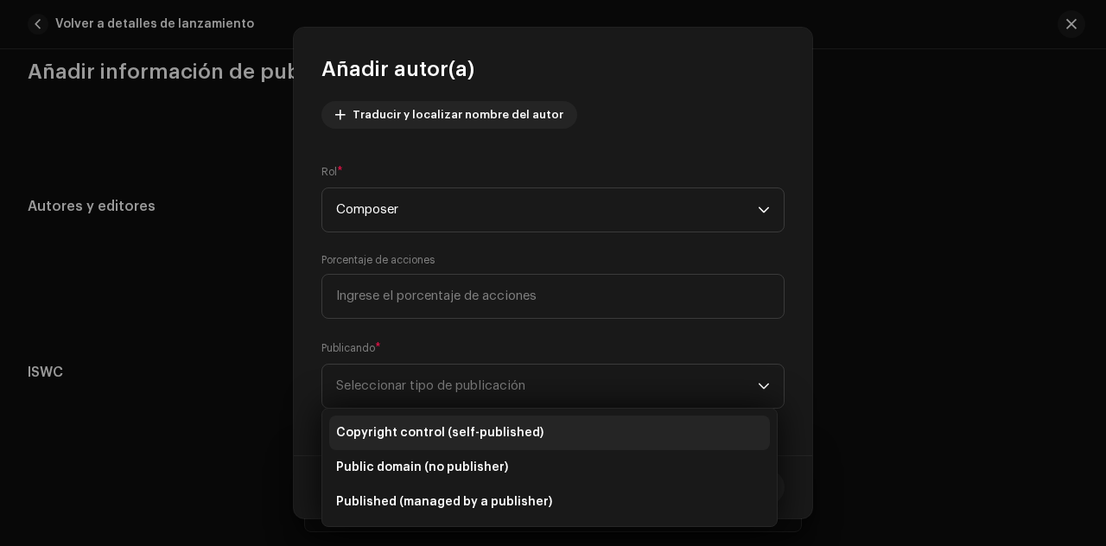
click at [473, 436] on span "Copyright control (self-published)" at bounding box center [439, 432] width 207 height 17
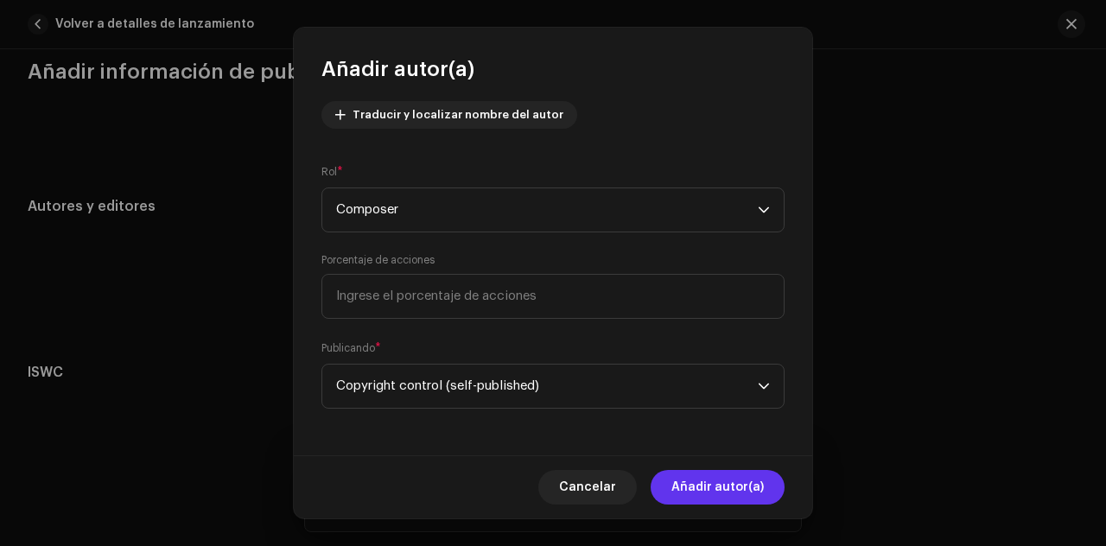
click at [705, 487] on span "Añadir autor(a)" at bounding box center [718, 487] width 92 height 35
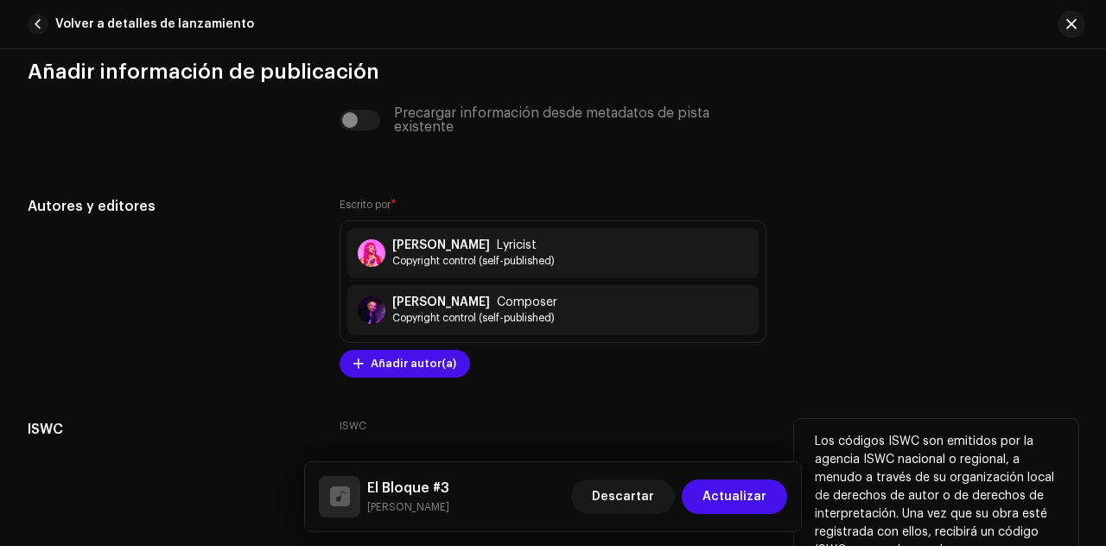
scroll to position [4128, 0]
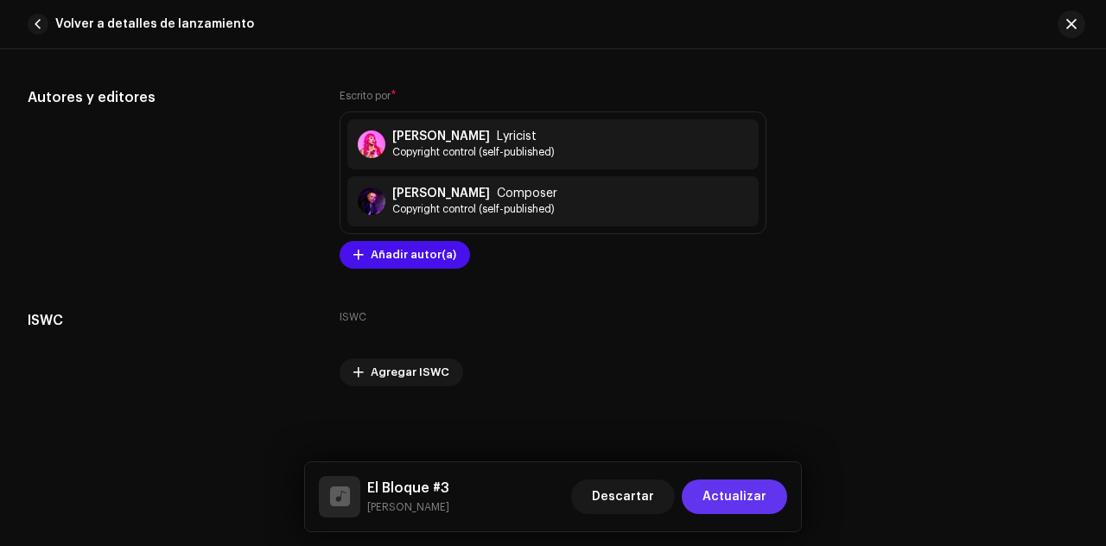
click at [737, 500] on span "Actualizar" at bounding box center [735, 497] width 64 height 35
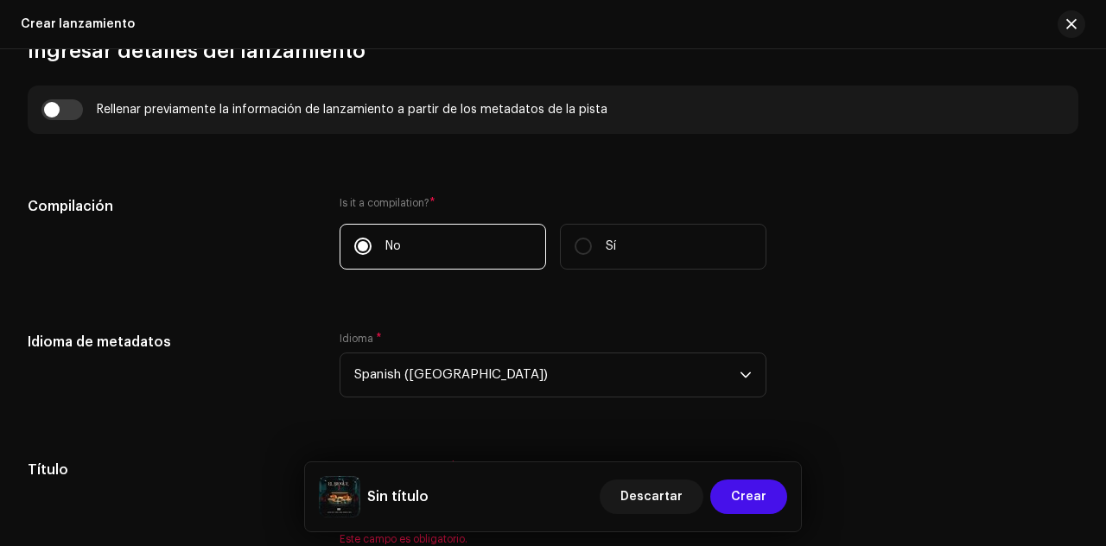
scroll to position [1257, 0]
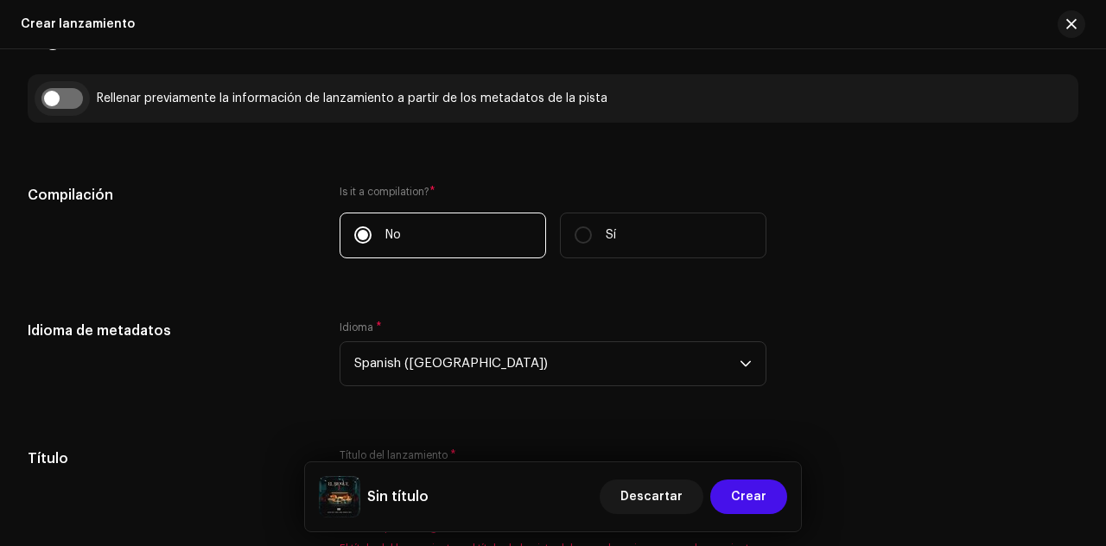
click at [73, 99] on input "checkbox" at bounding box center [61, 98] width 41 height 21
checkbox input "true"
type input "El Bloque #3"
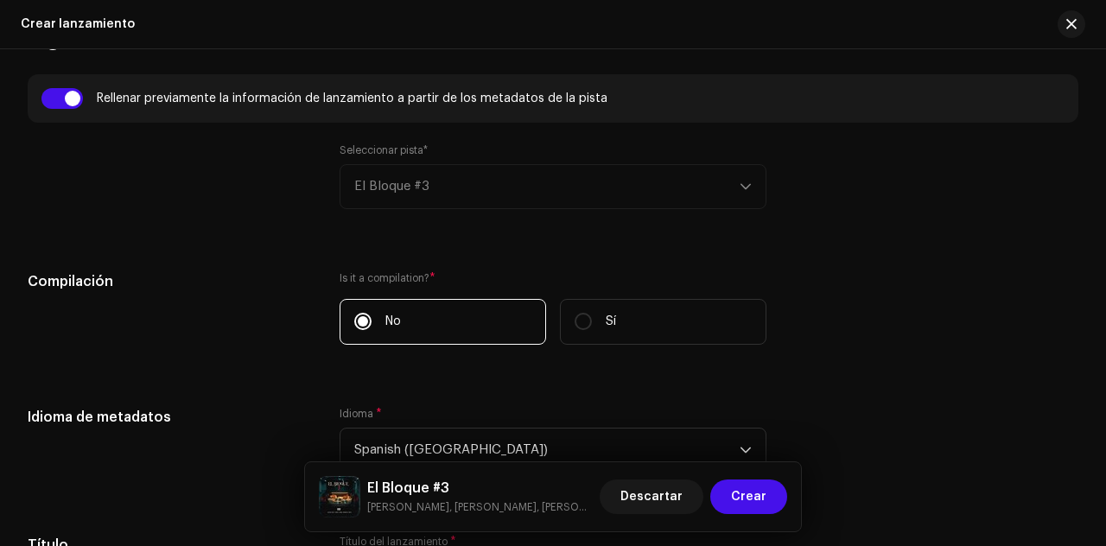
click at [479, 182] on div "Seleccionar pista* El Bloque #3" at bounding box center [553, 176] width 427 height 66
click at [745, 194] on div "Seleccionar pista* El Bloque #3" at bounding box center [553, 176] width 427 height 66
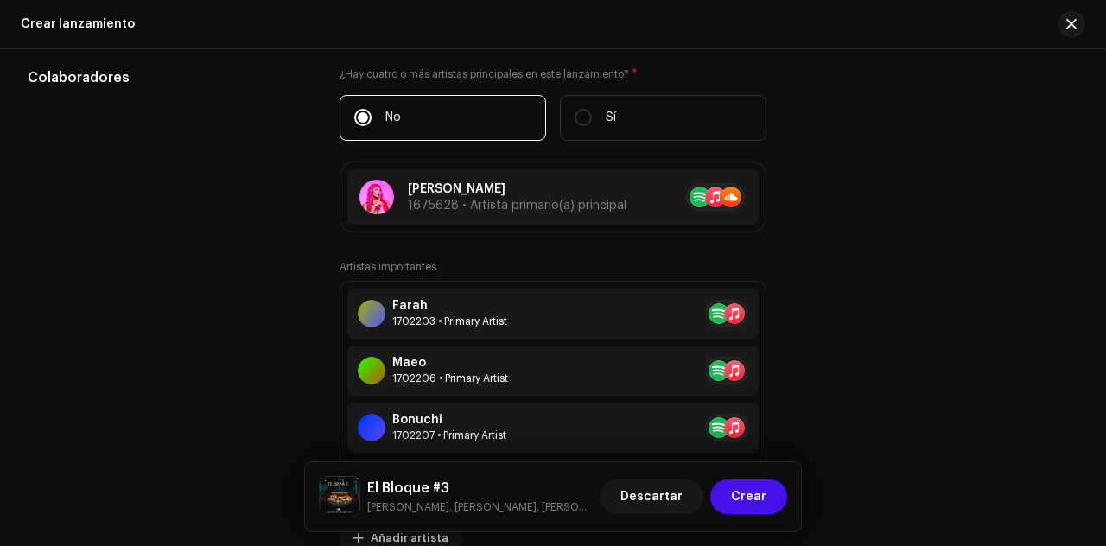
scroll to position [2171, 0]
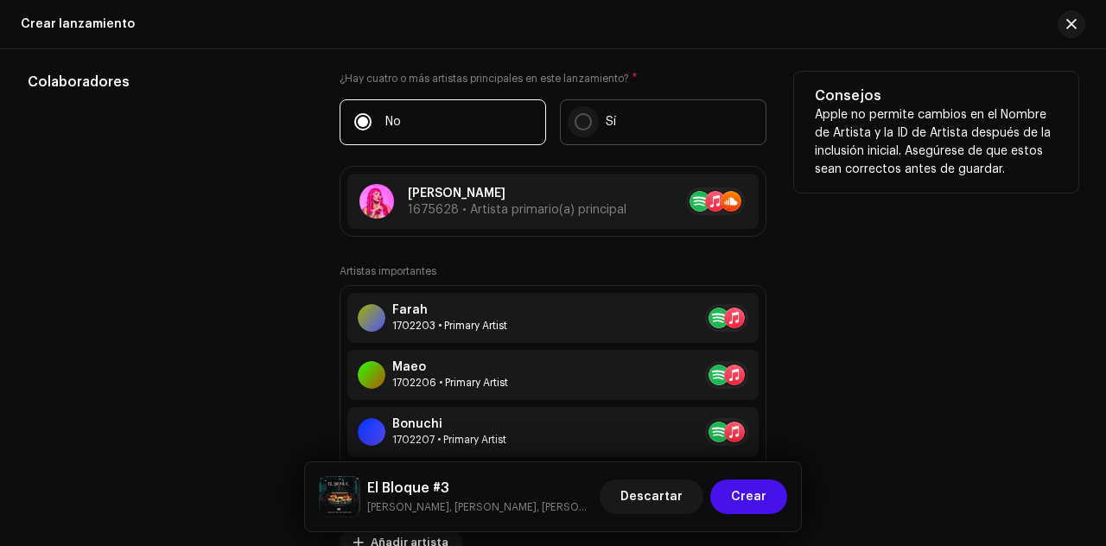
click at [577, 117] on input "Sí" at bounding box center [583, 121] width 17 height 17
radio input "true"
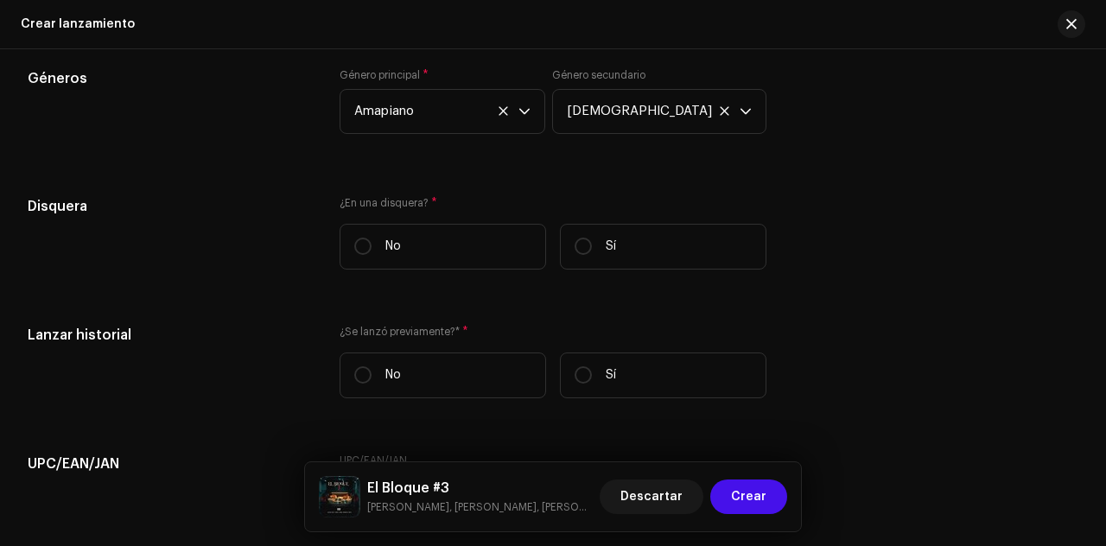
scroll to position [2320, 0]
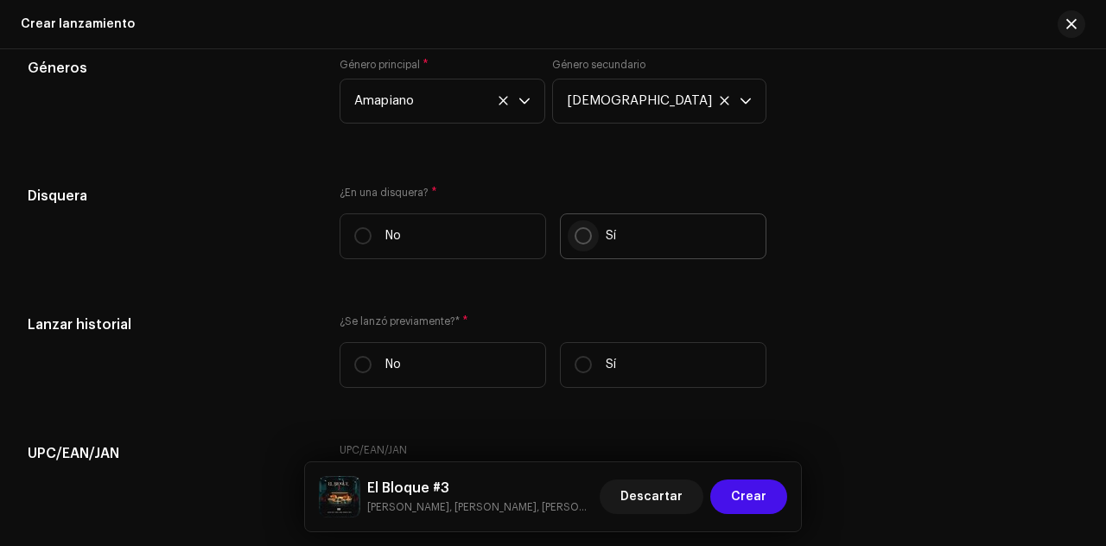
click at [582, 241] on input "Sí" at bounding box center [583, 235] width 17 height 17
radio input "true"
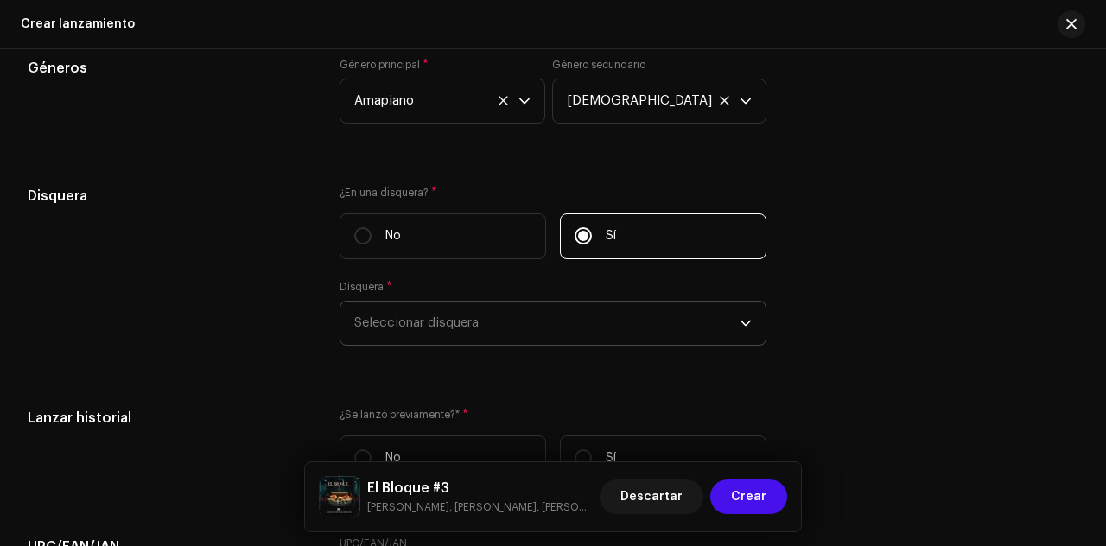
click at [543, 334] on span "Seleccionar disquera" at bounding box center [546, 323] width 385 height 43
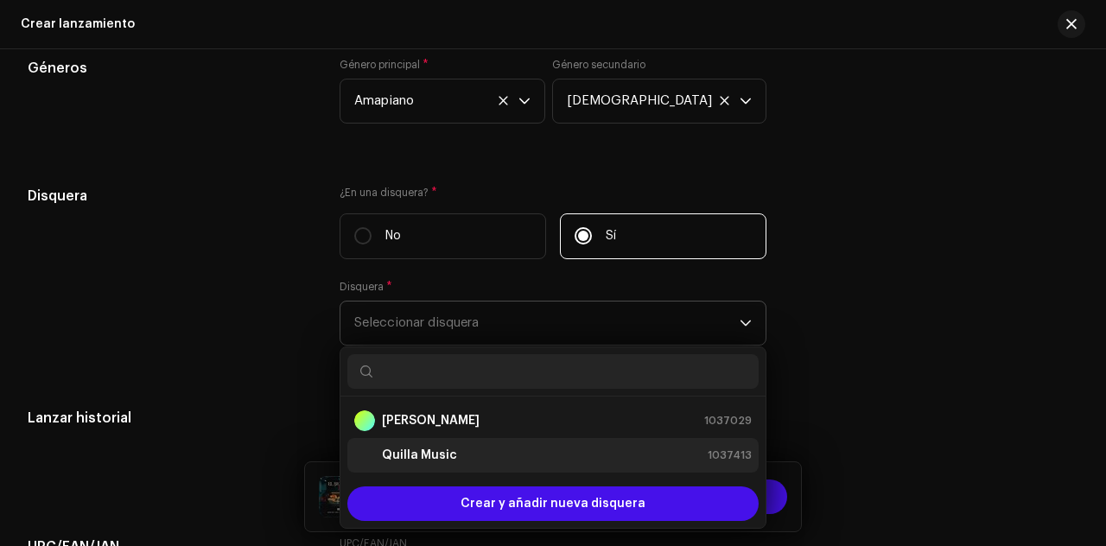
click at [462, 459] on div "Quilla Music 1037413" at bounding box center [553, 455] width 398 height 21
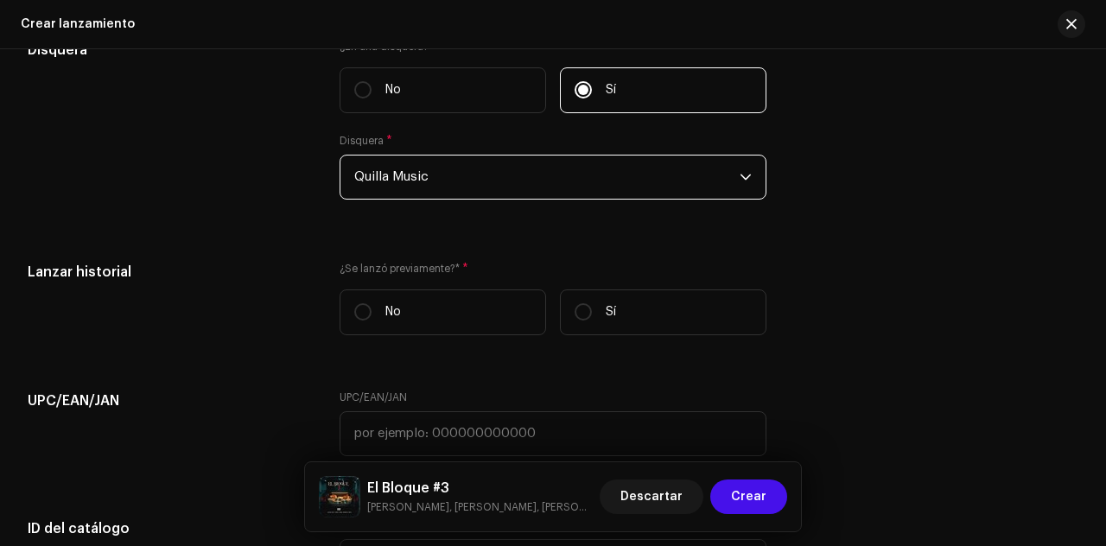
scroll to position [2526, 0]
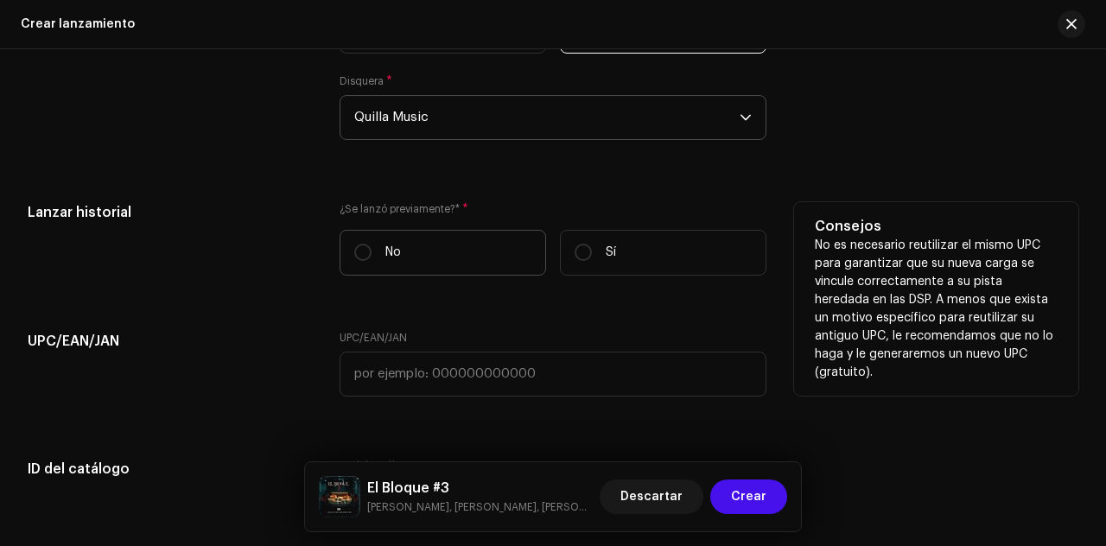
click at [378, 254] on label "No" at bounding box center [443, 253] width 207 height 46
click at [372, 254] on input "No" at bounding box center [362, 252] width 17 height 17
radio input "true"
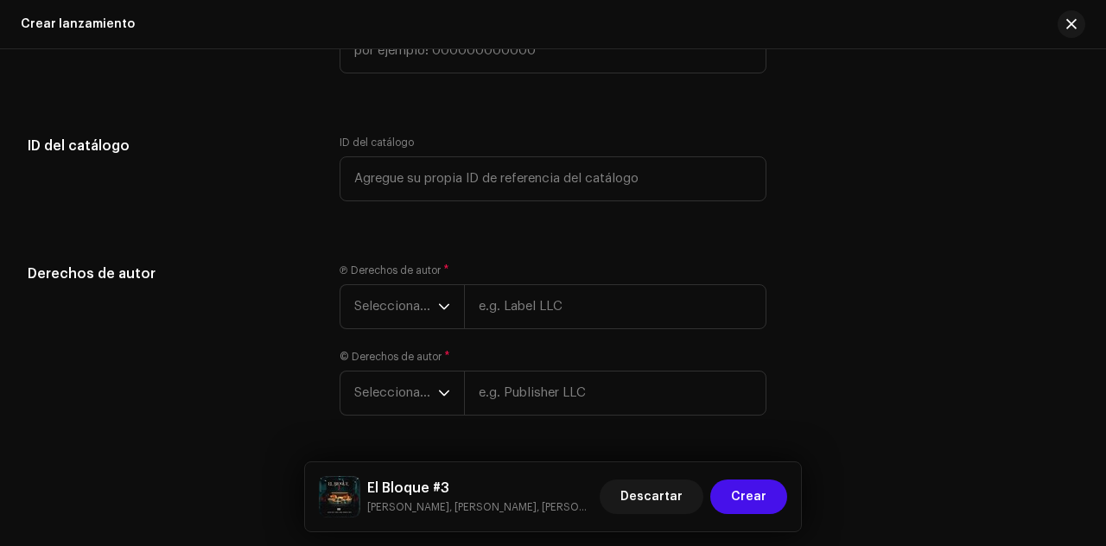
scroll to position [2850, 0]
click at [438, 300] on icon "dropdown trigger" at bounding box center [444, 306] width 12 height 12
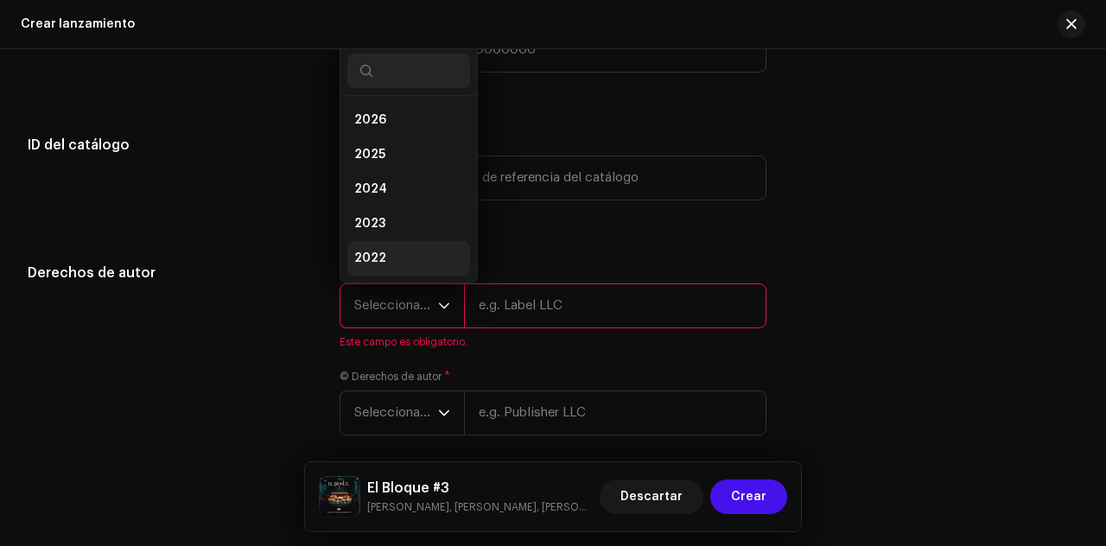
scroll to position [28, 0]
click at [381, 115] on li "2025" at bounding box center [408, 127] width 123 height 35
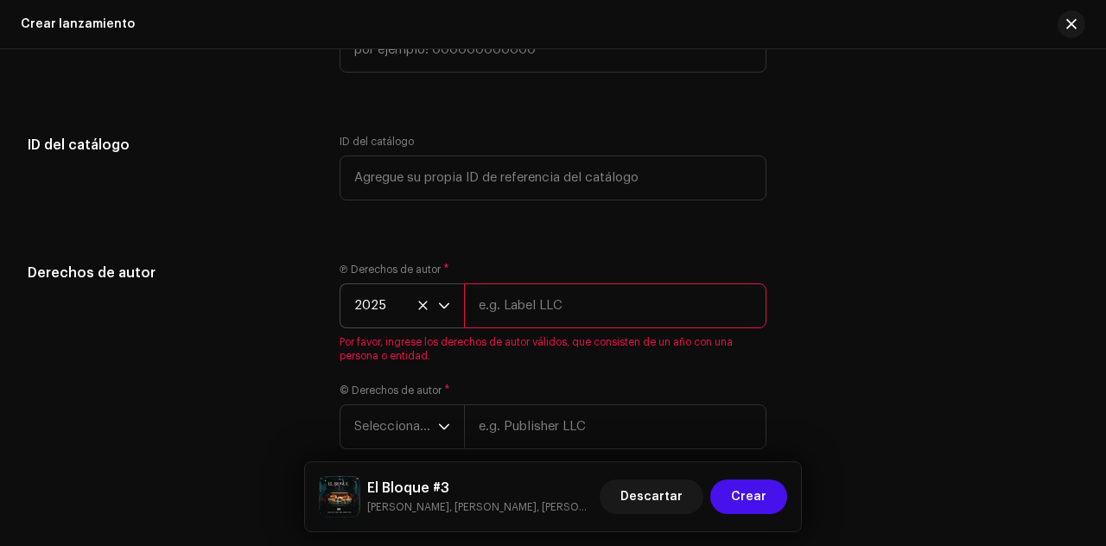
click at [570, 309] on input "text" at bounding box center [615, 305] width 302 height 45
type input "Quilla Music"
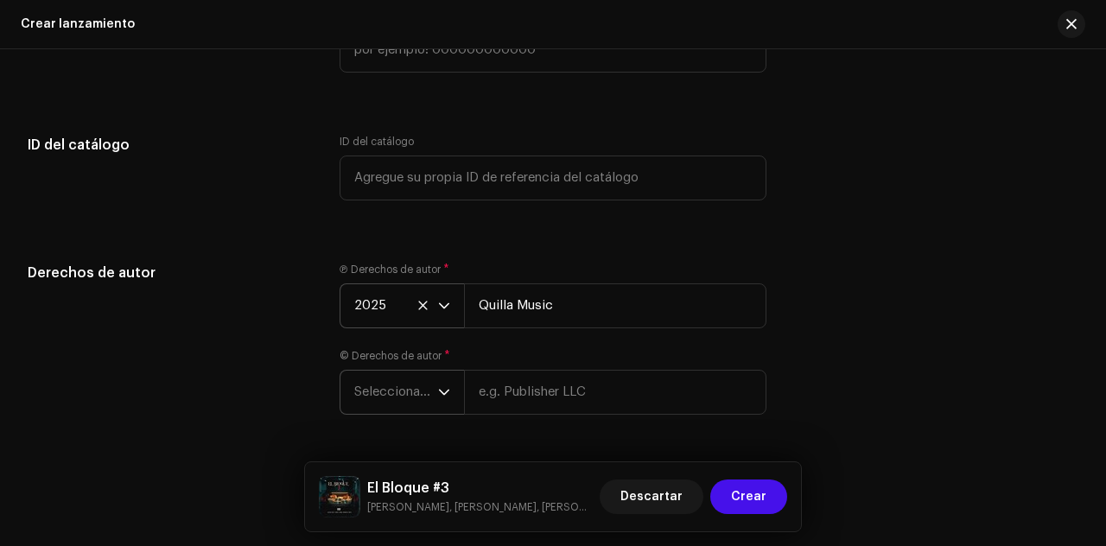
click at [447, 404] on div "dropdown trigger" at bounding box center [444, 392] width 12 height 43
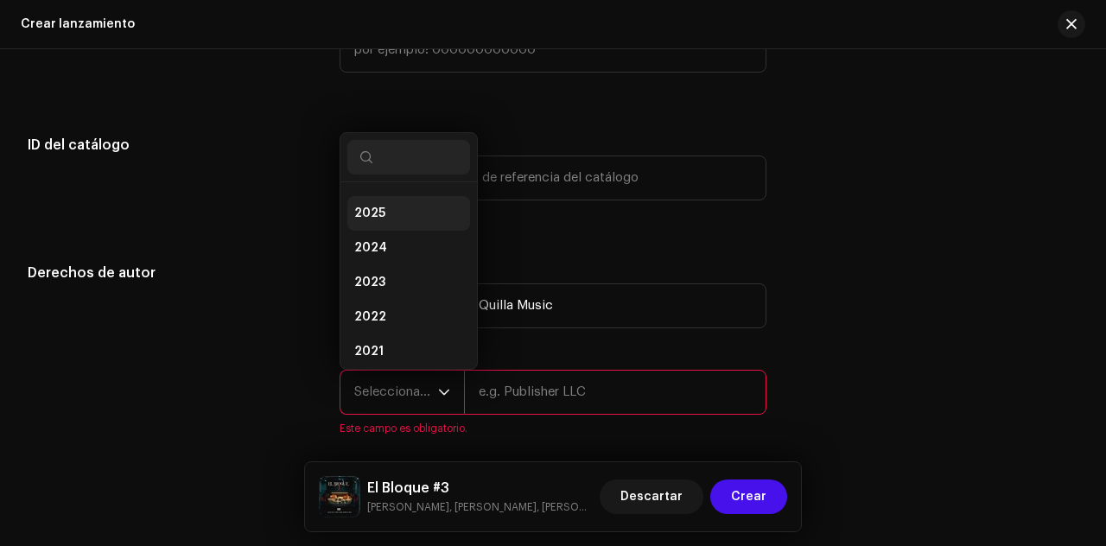
click at [384, 215] on li "2025" at bounding box center [408, 213] width 123 height 35
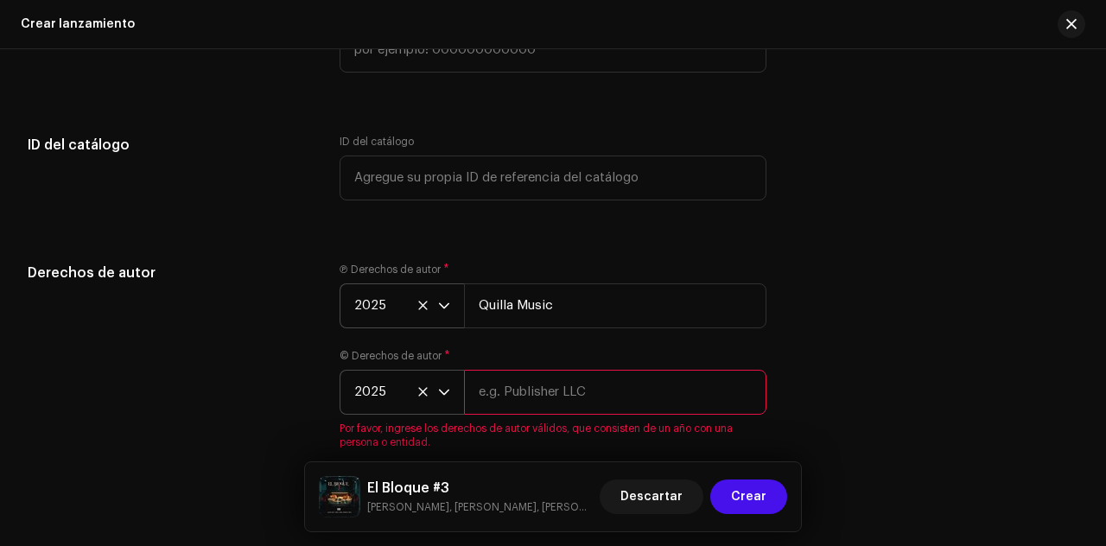
click at [553, 407] on input "text" at bounding box center [615, 392] width 302 height 45
type input "[PERSON_NAME]"
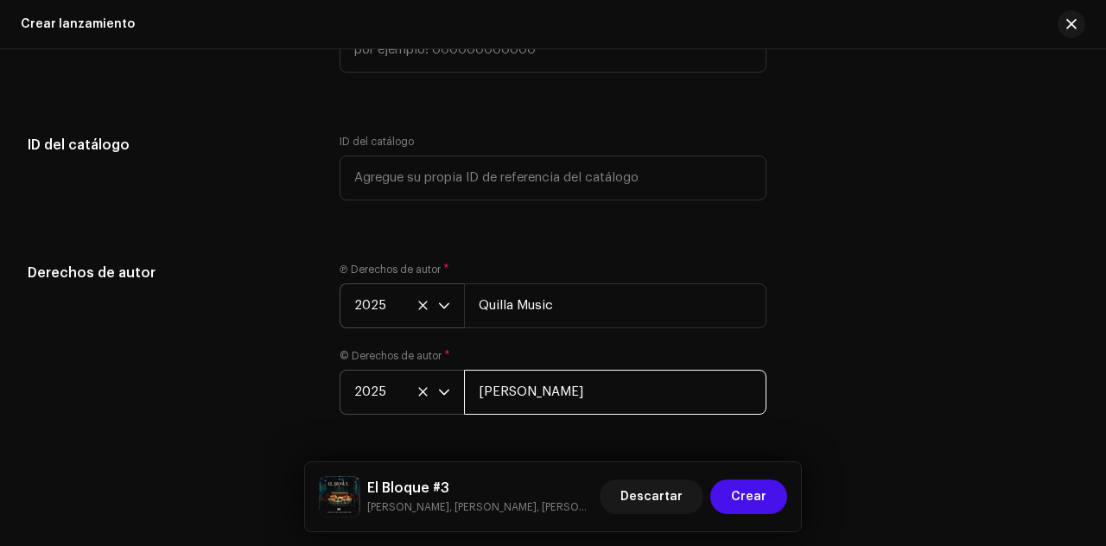
scroll to position [2905, 0]
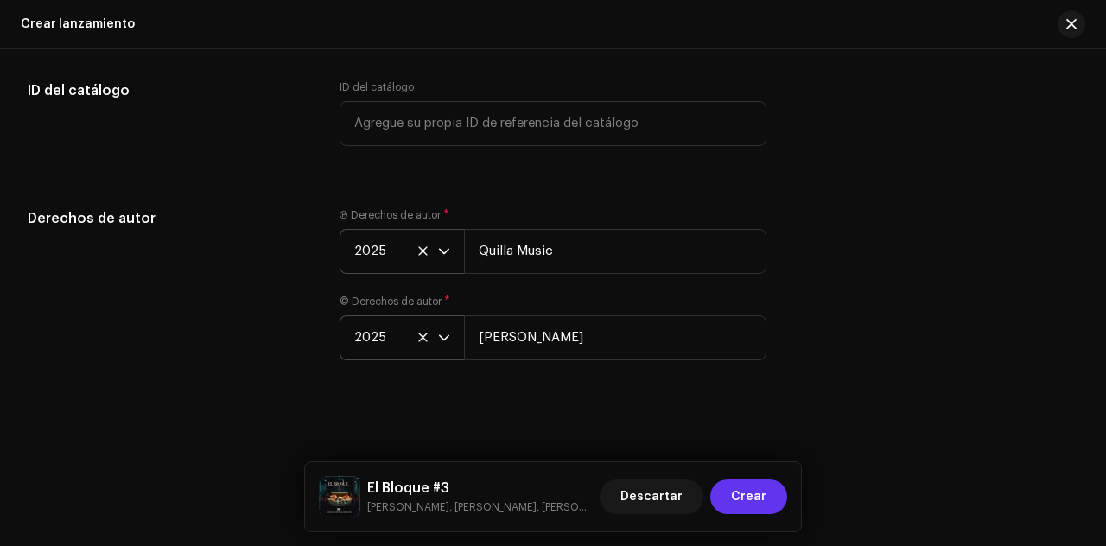
click at [752, 497] on span "Crear" at bounding box center [748, 497] width 35 height 35
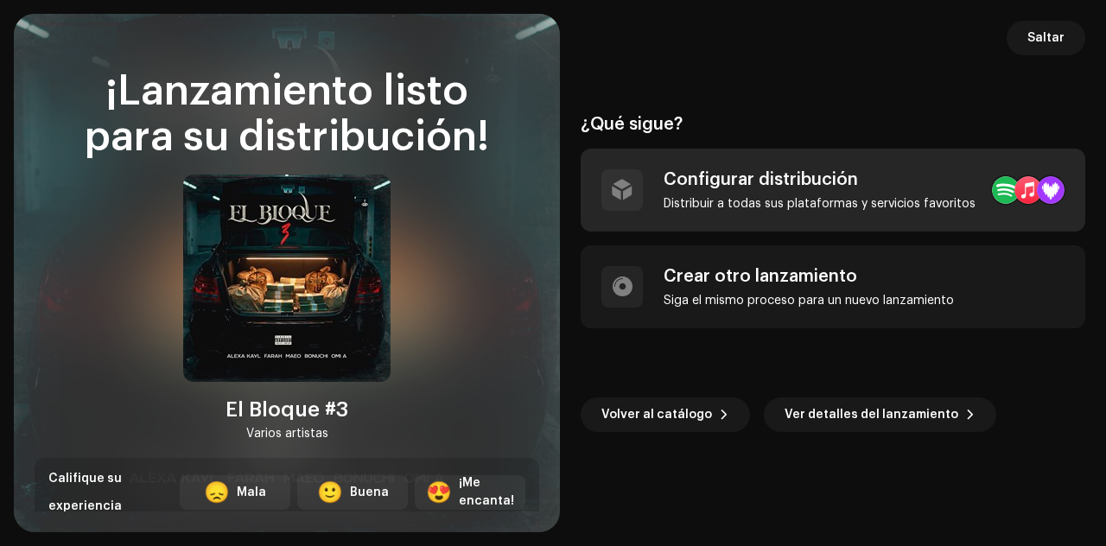
click at [887, 186] on div "Configurar distribución" at bounding box center [820, 179] width 312 height 21
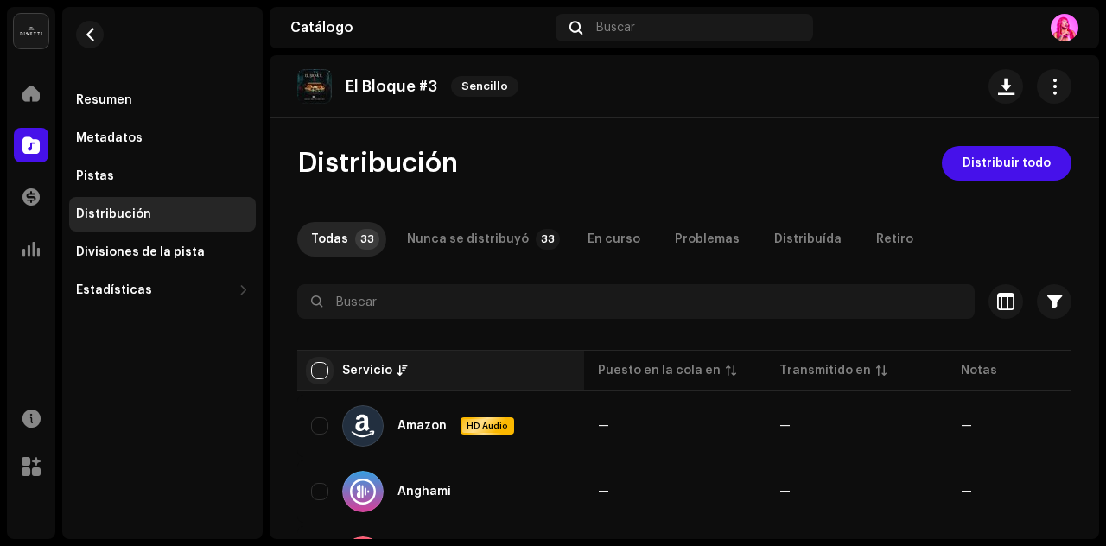
click at [321, 370] on input "checkbox" at bounding box center [319, 370] width 17 height 17
checkbox input "true"
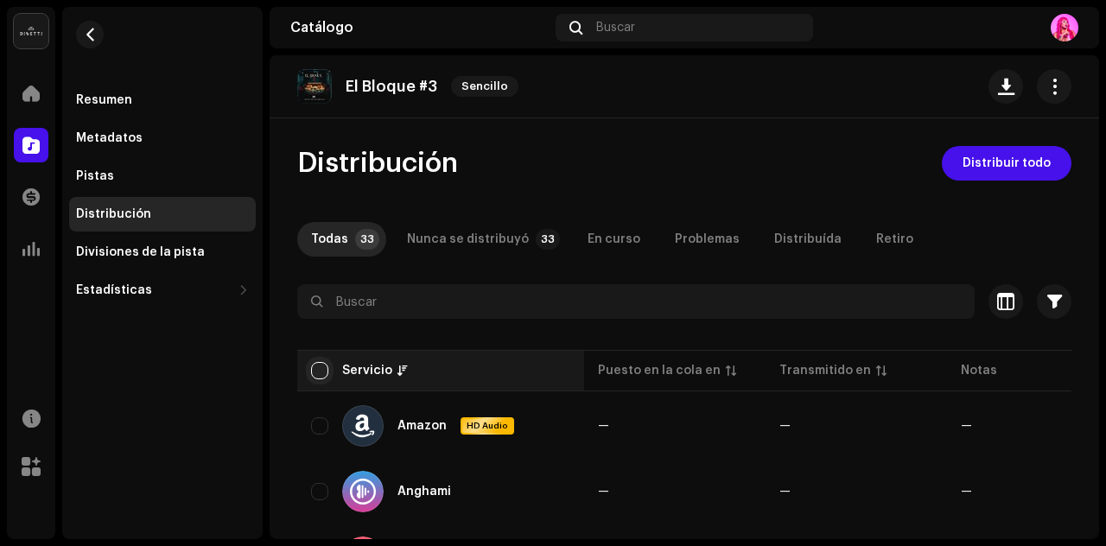
checkbox input "true"
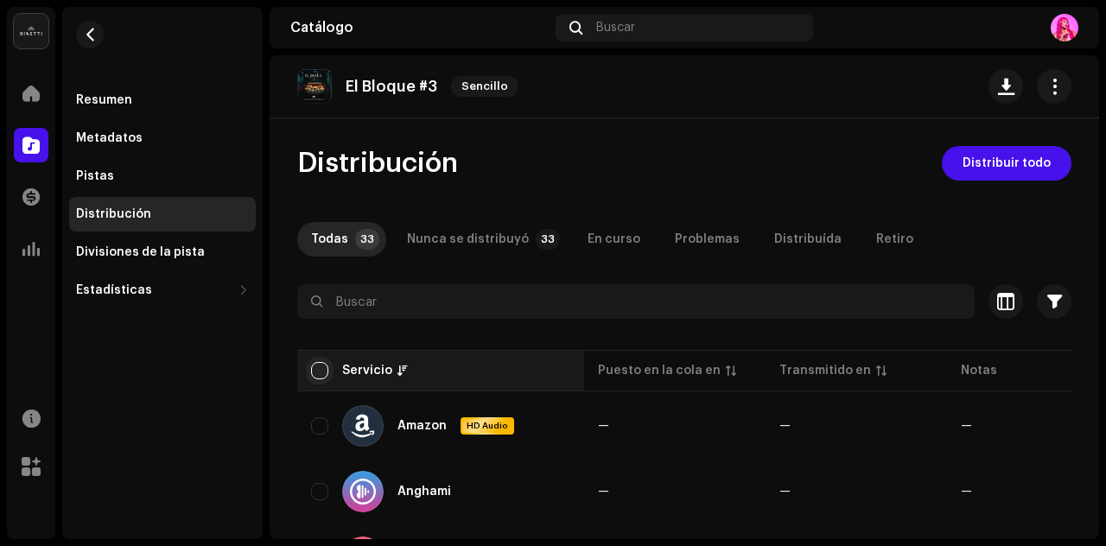
checkbox input "true"
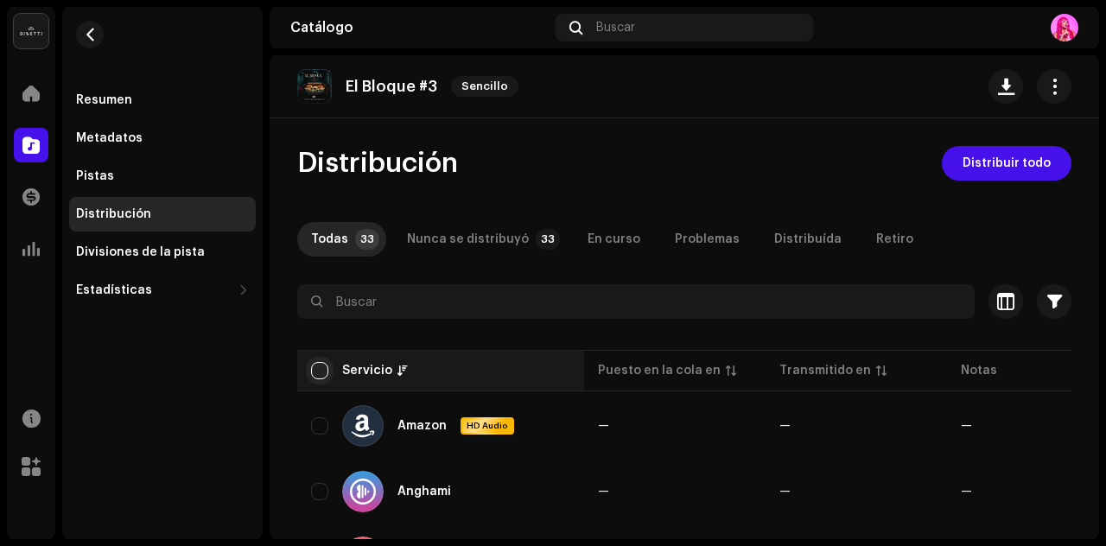
checkbox input "true"
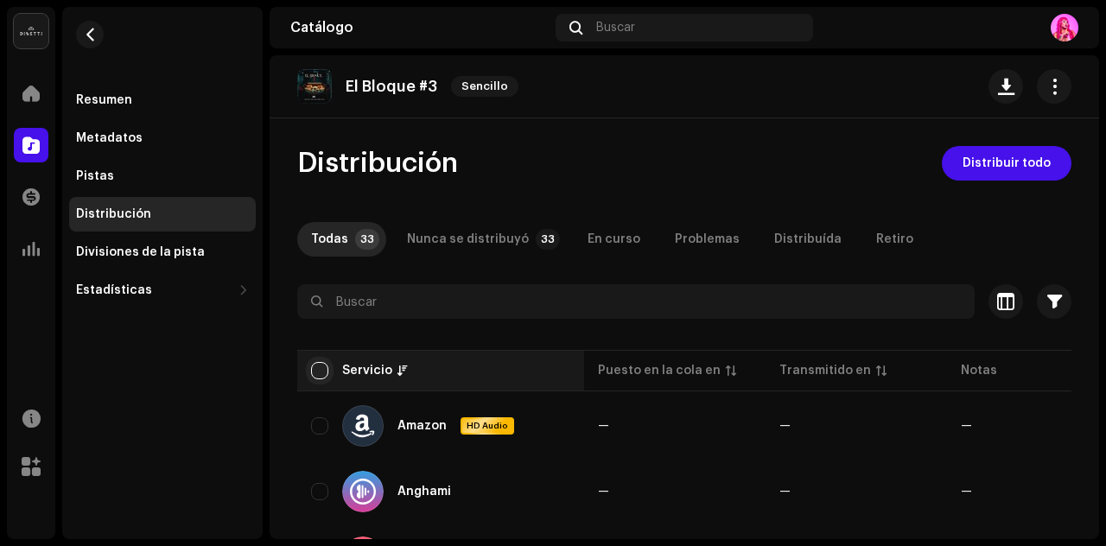
checkbox input "true"
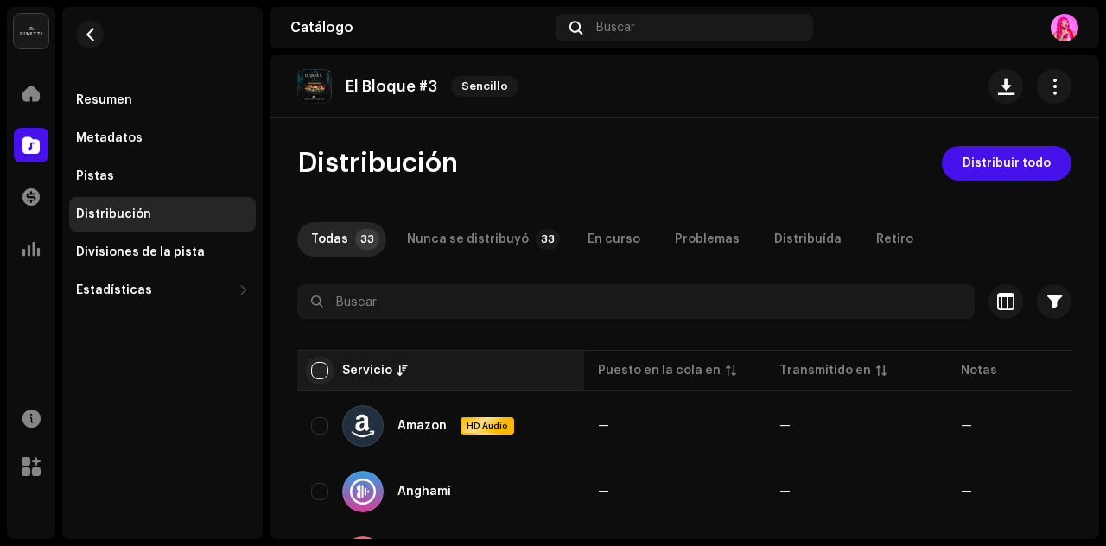
checkbox input "true"
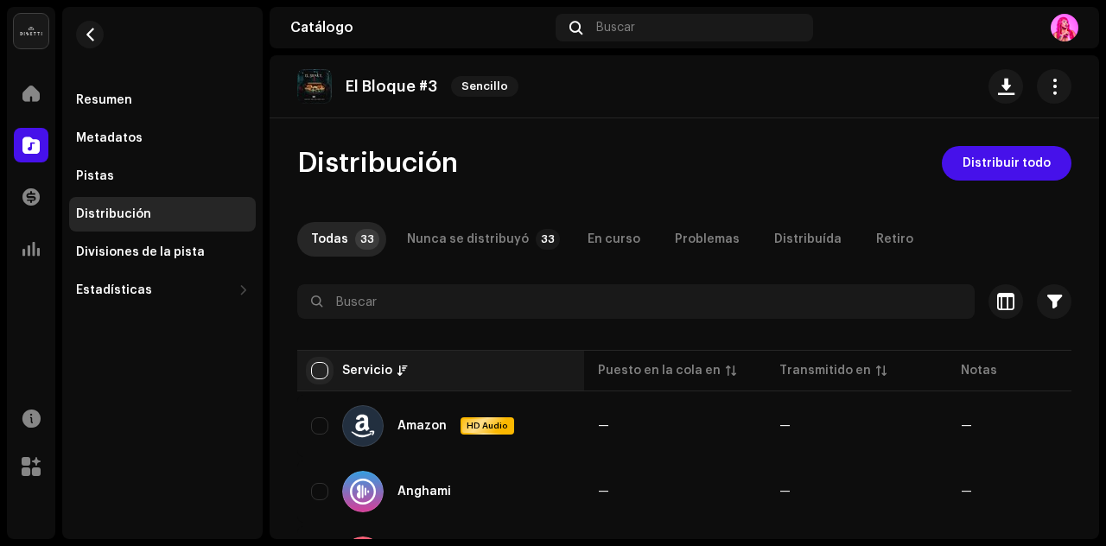
checkbox input "true"
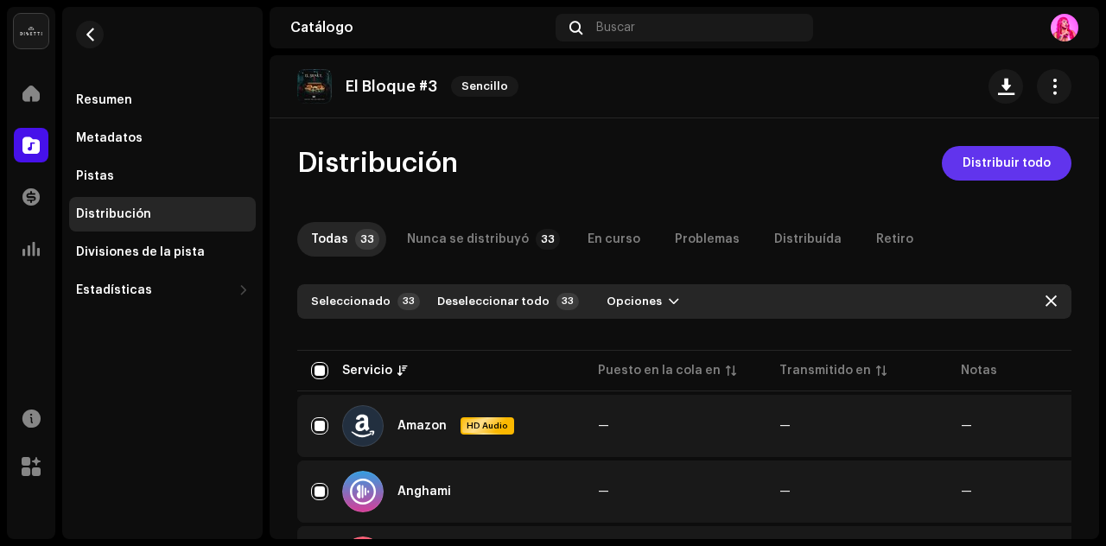
click at [1006, 168] on span "Distribuir todo" at bounding box center [1007, 163] width 88 height 35
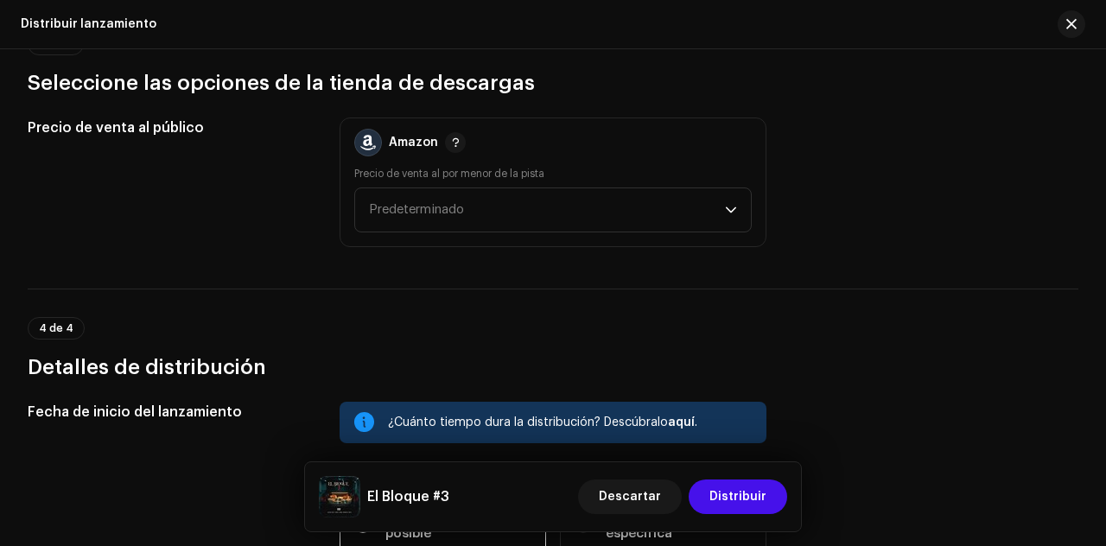
scroll to position [2646, 0]
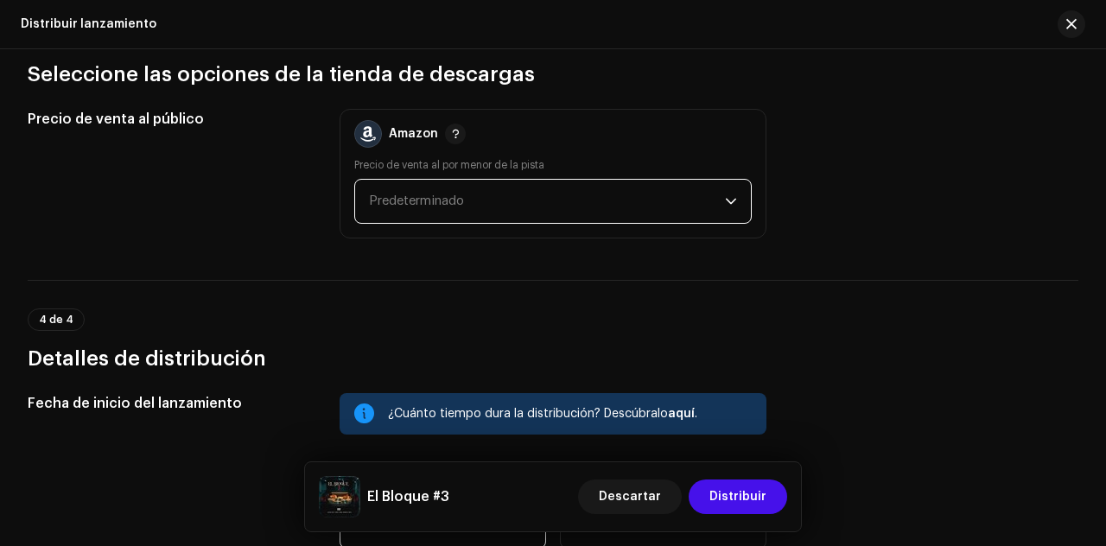
click at [713, 193] on span "Predeterminado" at bounding box center [547, 201] width 356 height 43
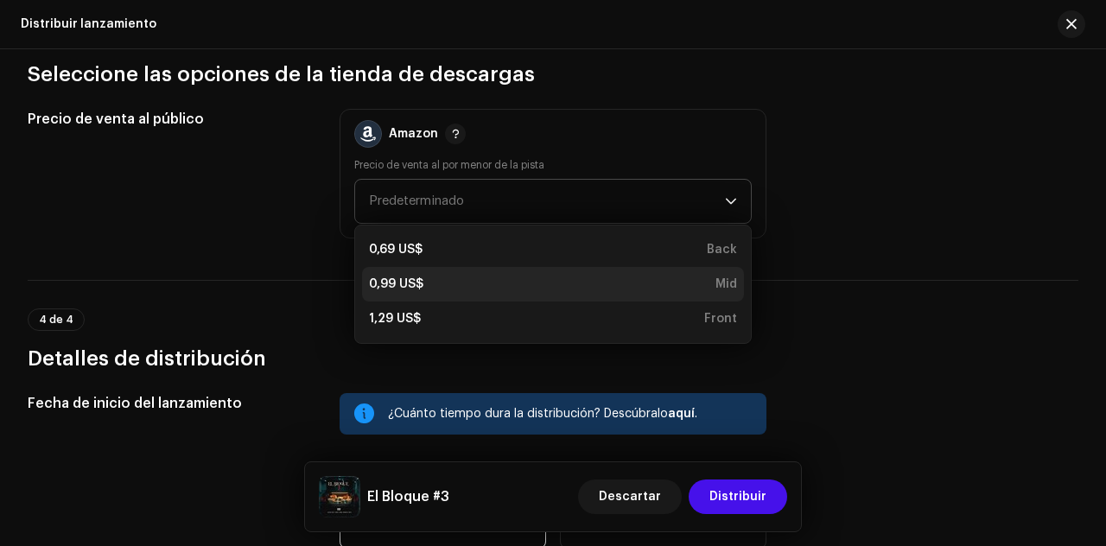
click at [563, 276] on div "0,99 US$ Mid" at bounding box center [553, 284] width 368 height 17
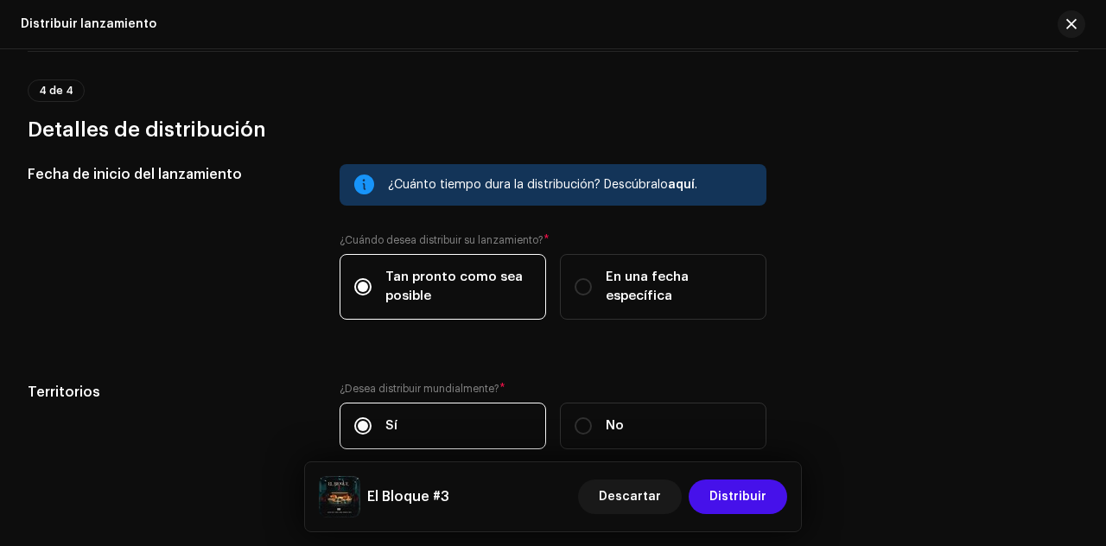
scroll to position [2876, 0]
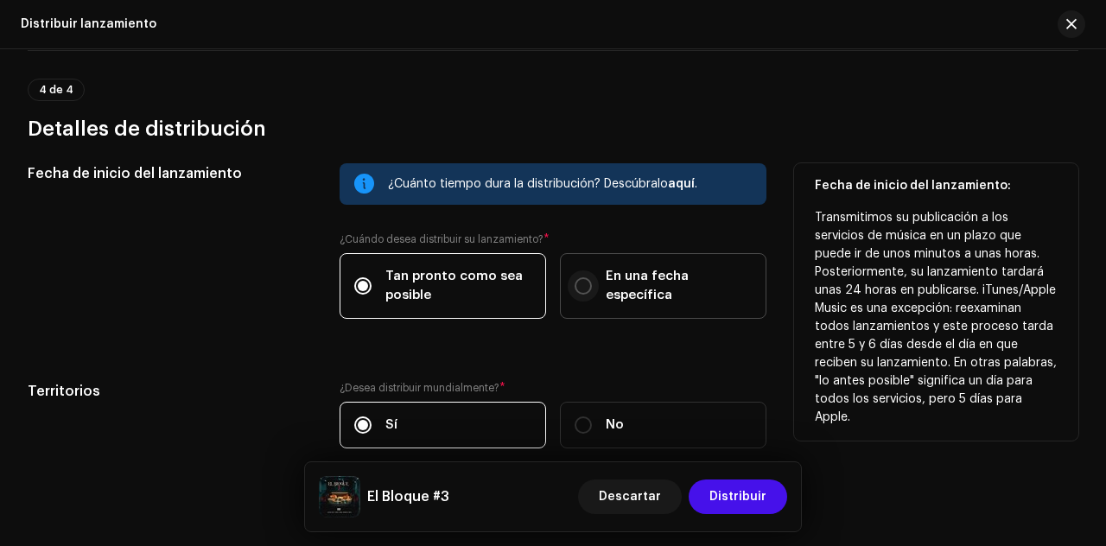
click at [578, 281] on input "En una fecha específica" at bounding box center [583, 285] width 17 height 17
radio input "true"
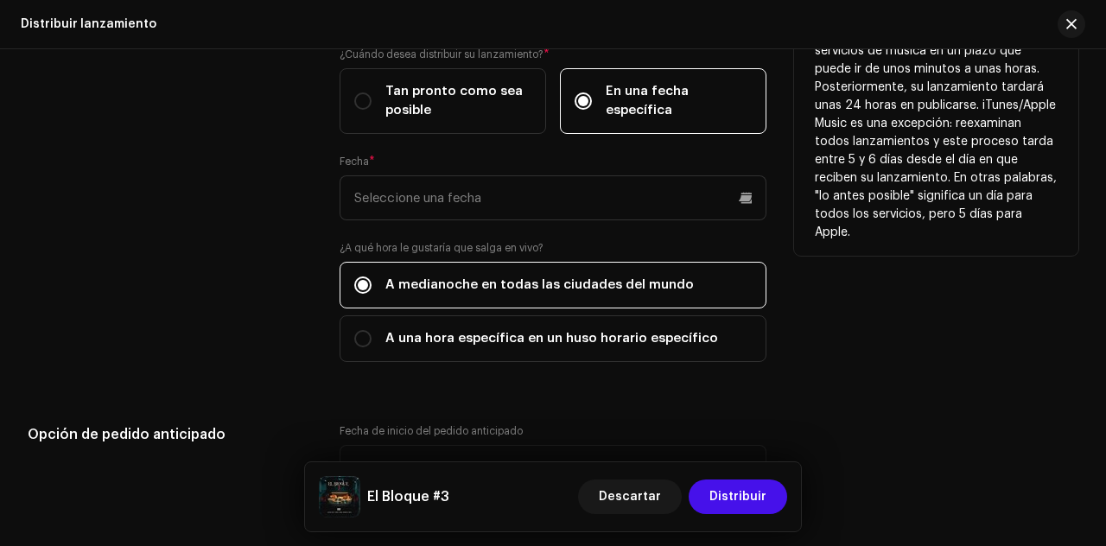
scroll to position [3063, 0]
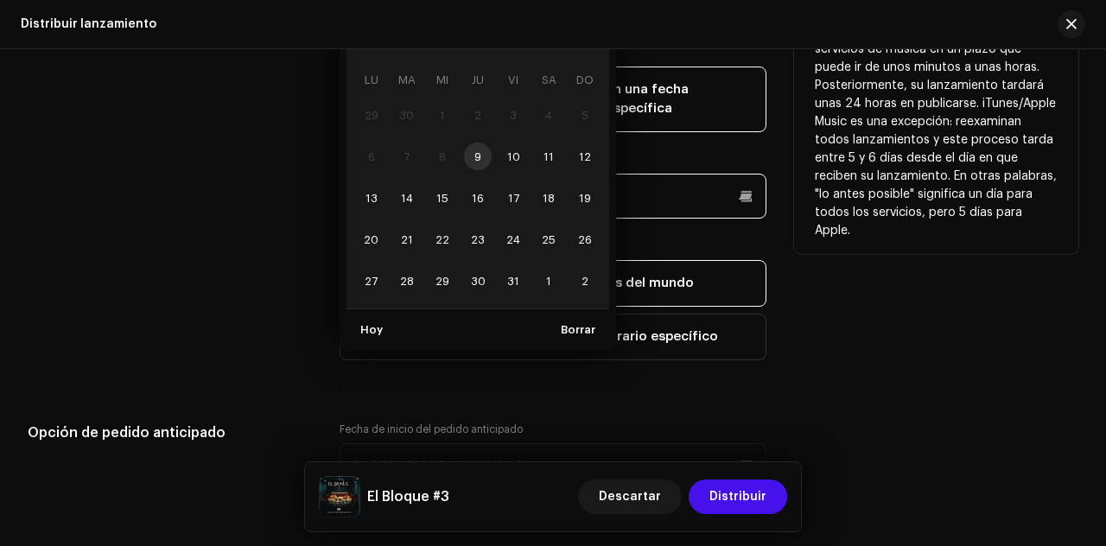
click at [674, 188] on input "text" at bounding box center [553, 196] width 427 height 45
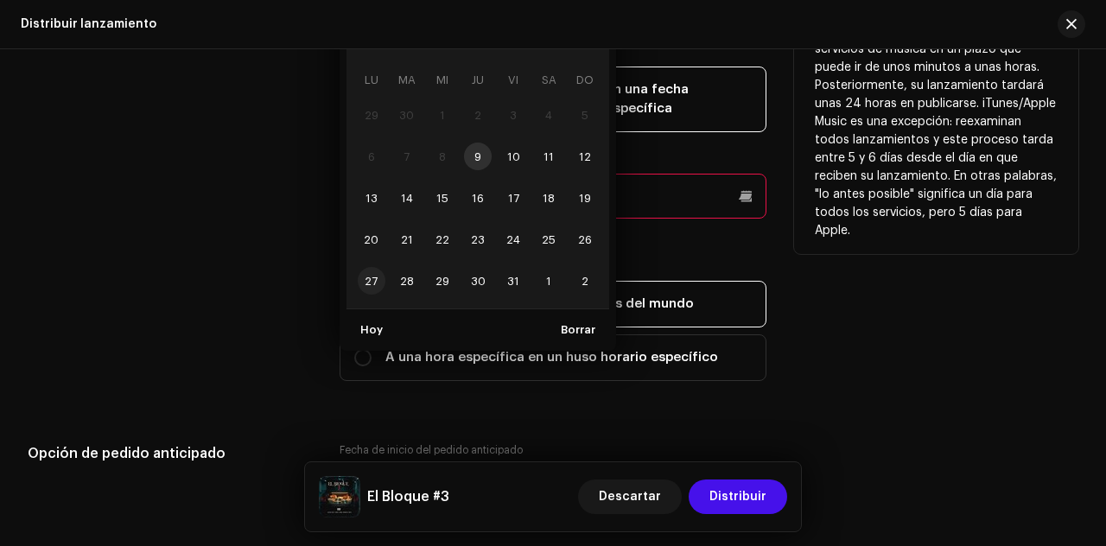
click at [368, 271] on span "27" at bounding box center [372, 281] width 28 height 28
type input "27/10/2025"
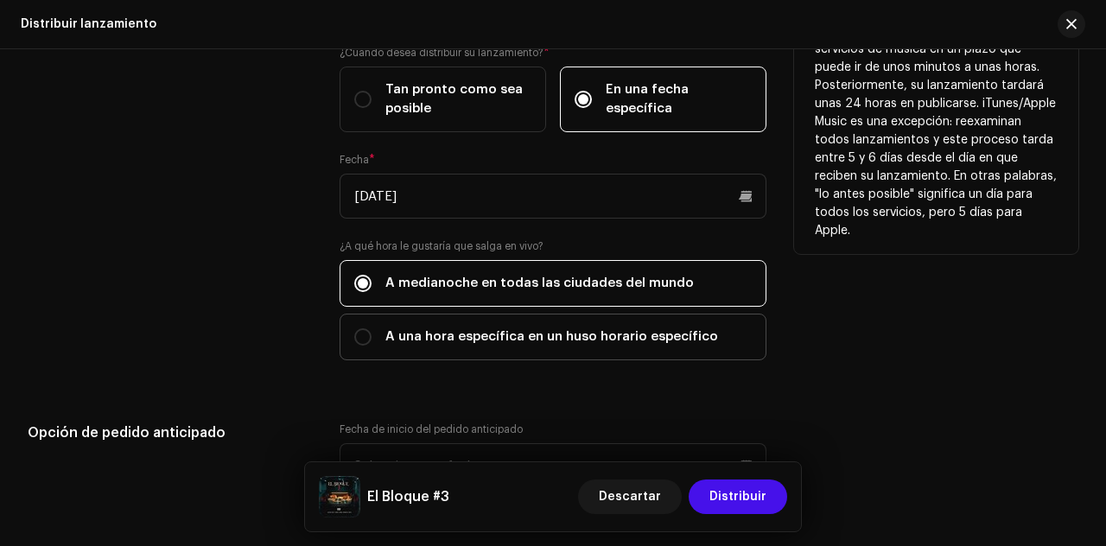
click at [371, 328] on div "A una hora específica en un huso horario específico" at bounding box center [536, 337] width 364 height 19
click at [371, 328] on input "A una hora específica en un huso horario específico" at bounding box center [362, 336] width 17 height 17
radio input "true"
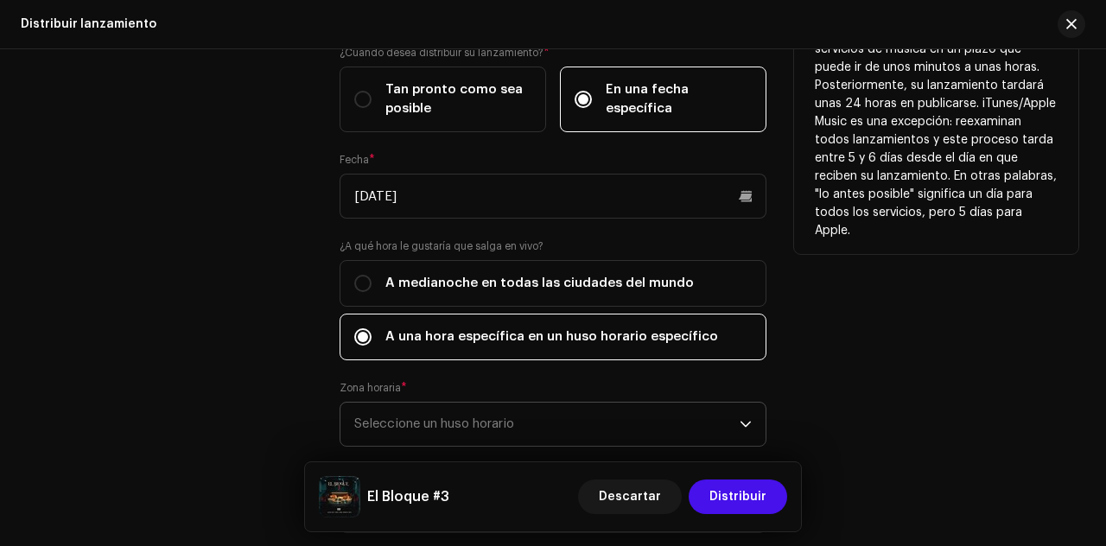
click at [446, 403] on span "Seleccione un huso horario" at bounding box center [546, 424] width 385 height 43
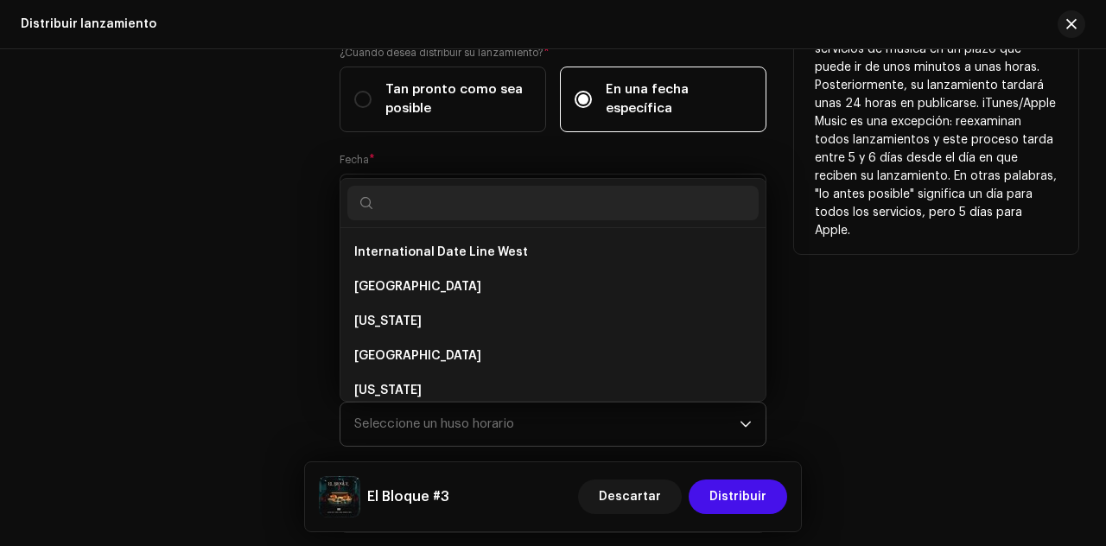
scroll to position [7, 0]
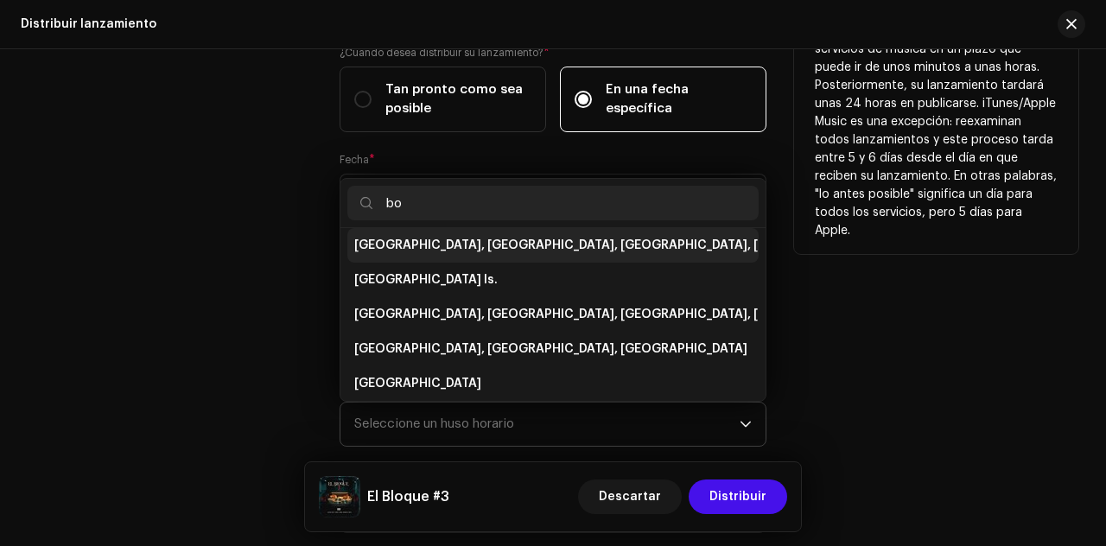
type input "bo"
click at [474, 239] on span "[GEOGRAPHIC_DATA], [GEOGRAPHIC_DATA], [GEOGRAPHIC_DATA], [GEOGRAPHIC_DATA][PERS…" at bounding box center [666, 245] width 624 height 17
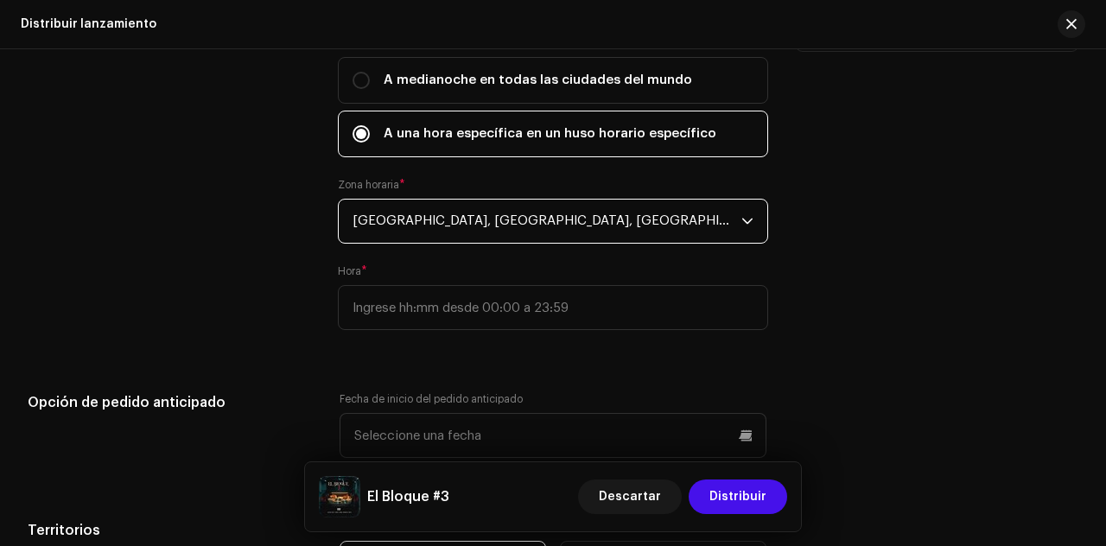
scroll to position [3301, 0]
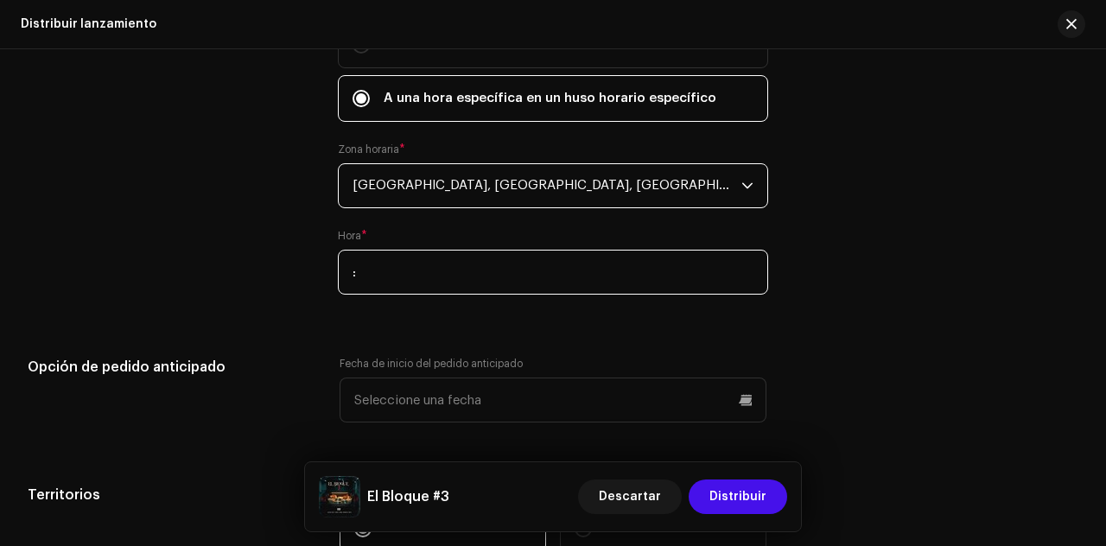
click at [442, 281] on input ":" at bounding box center [553, 272] width 430 height 45
type input "18:00"
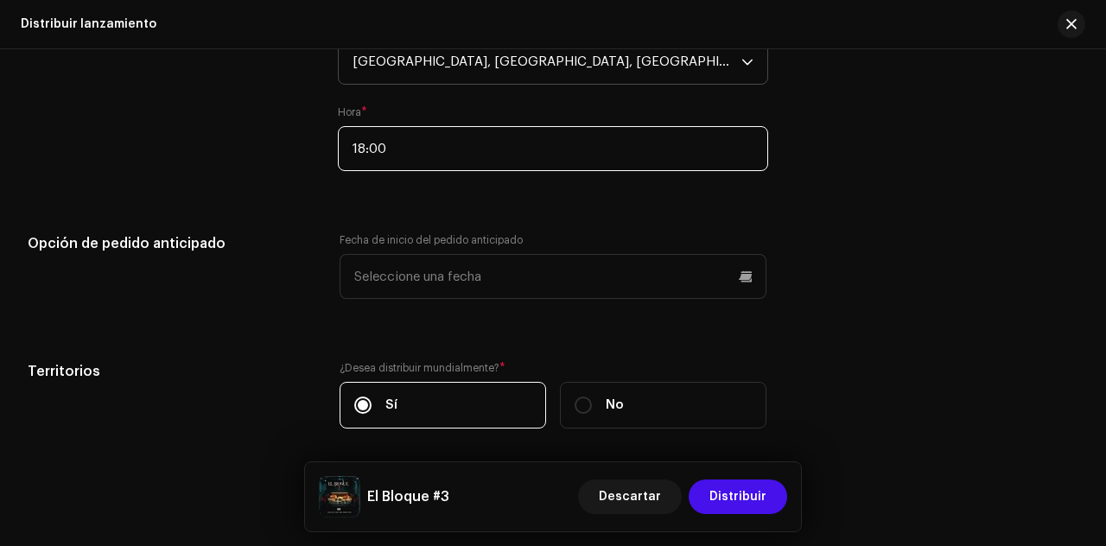
scroll to position [3429, 0]
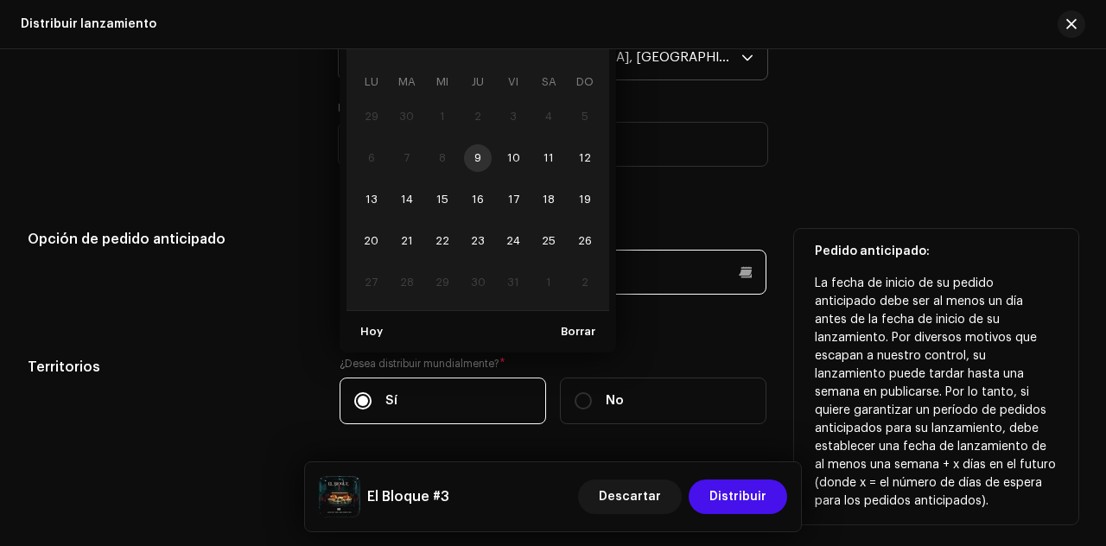
click at [498, 252] on p-datepicker "octubre 2025 LU MA [PERSON_NAME] VI SA DO 29 30 1 2 3 4 5 6 7 8 9 10 11 12 13 1…" at bounding box center [553, 272] width 427 height 45
click at [579, 229] on span "26" at bounding box center [585, 241] width 28 height 28
type input "26/10/2025"
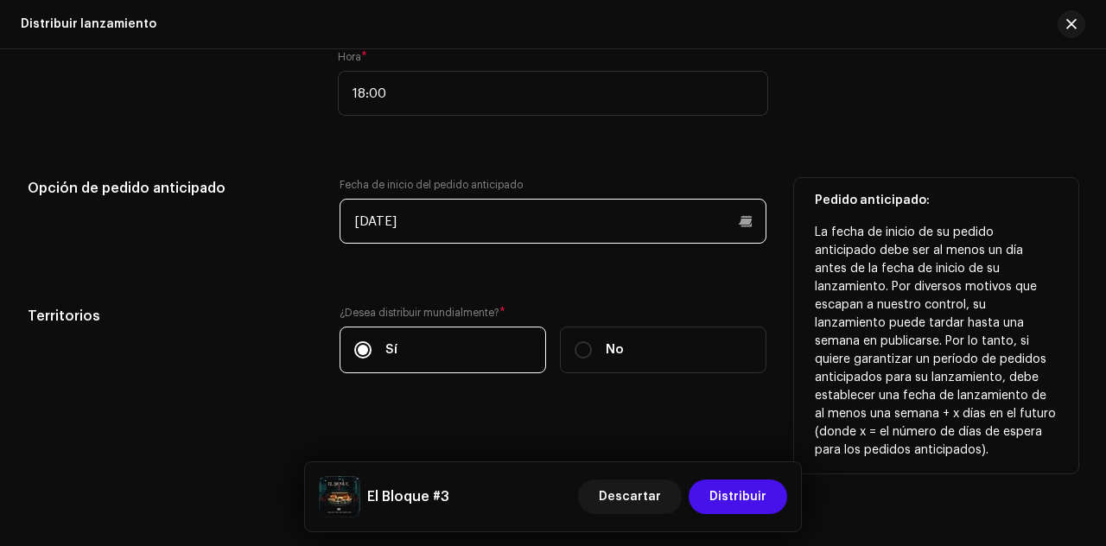
scroll to position [3486, 0]
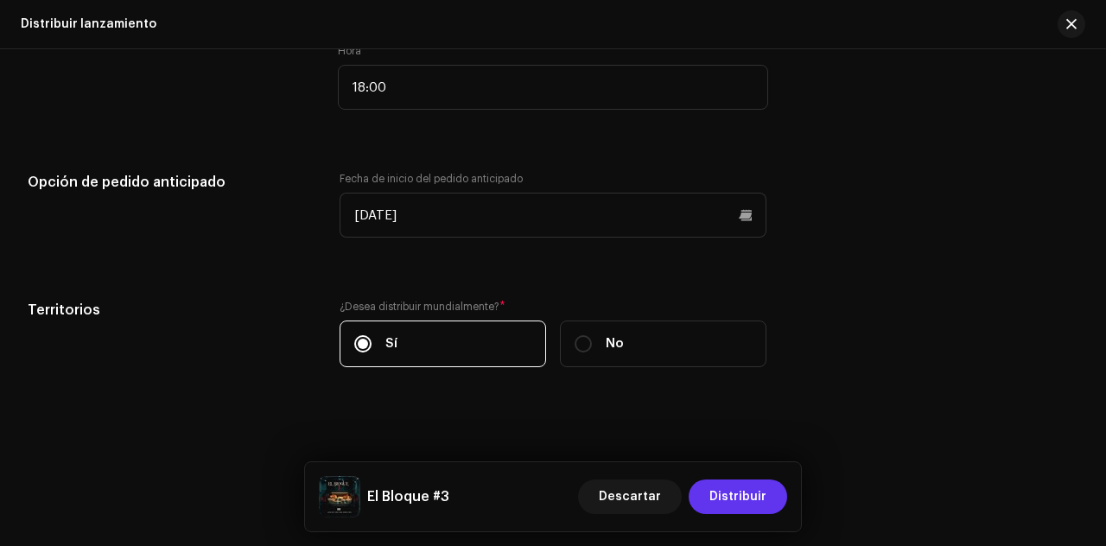
click at [748, 509] on span "Distribuir" at bounding box center [738, 497] width 57 height 35
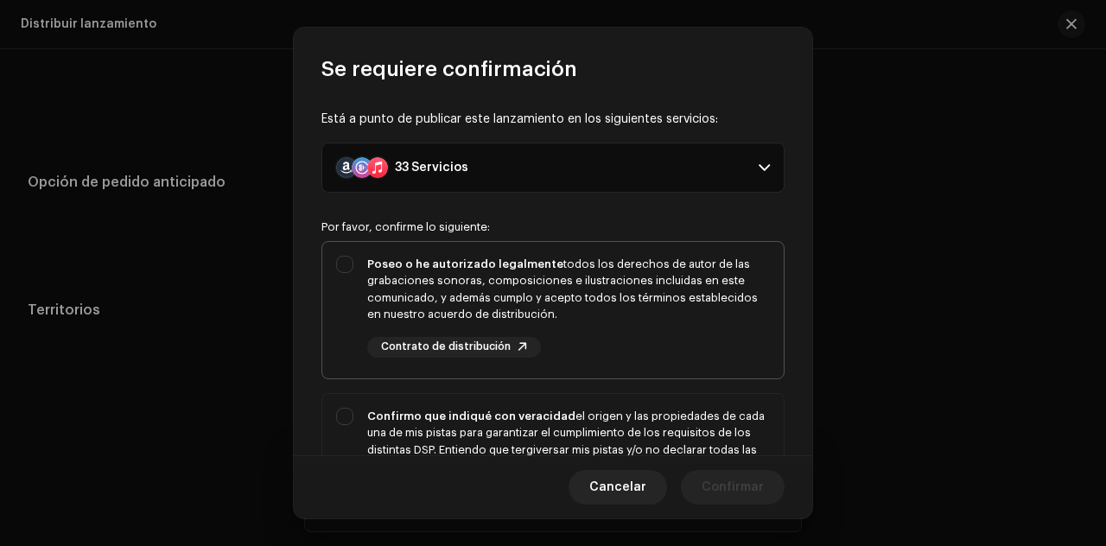
click at [344, 255] on div "Poseo o he autorizado legalmente todos los derechos de autor de las grabaciones…" at bounding box center [552, 307] width 461 height 130
checkbox input "true"
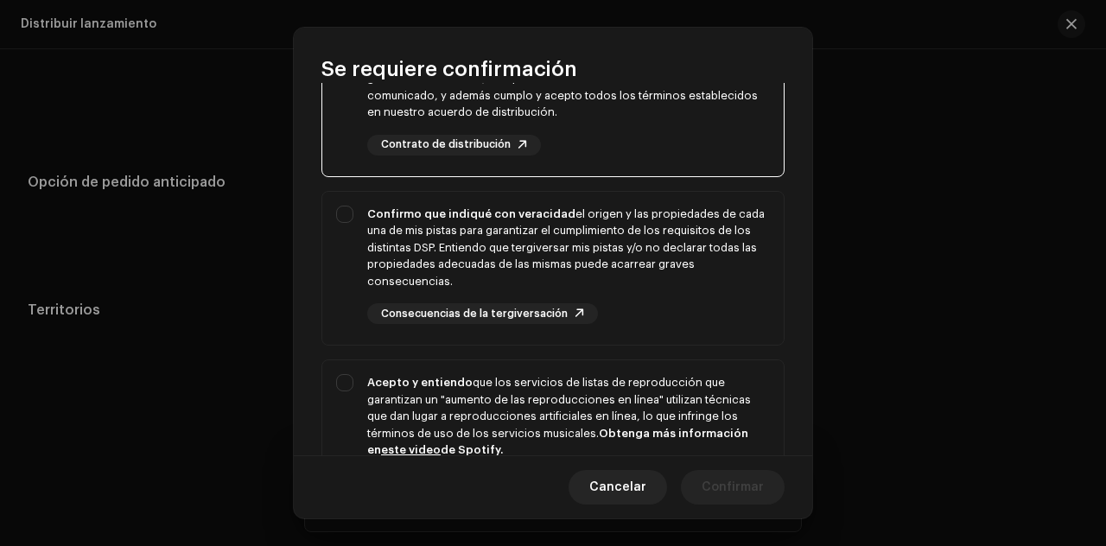
scroll to position [212, 0]
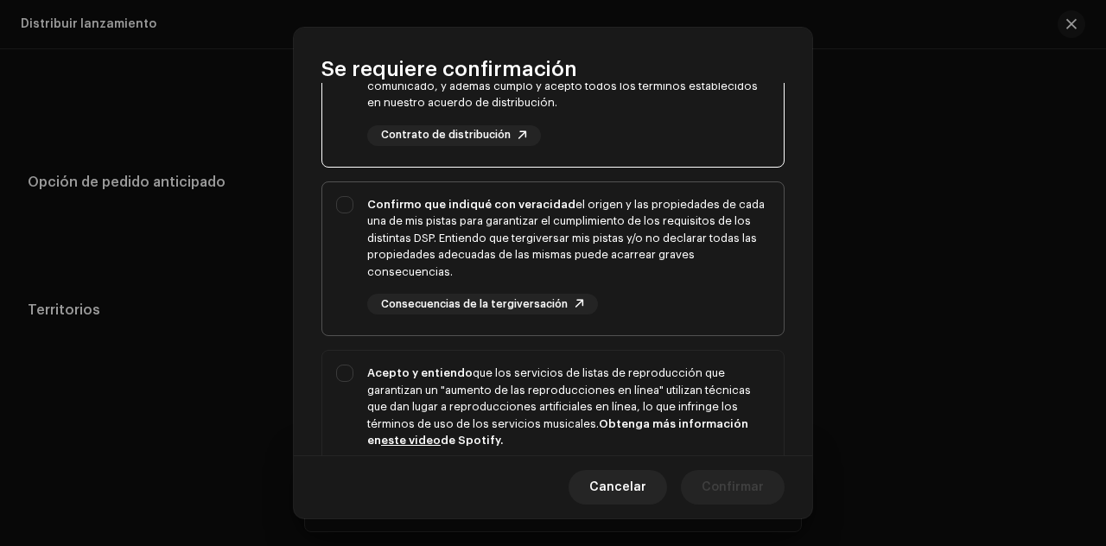
click at [346, 209] on div "Confirmo que indiqué con veracidad el origen y las propiedades de cada una de m…" at bounding box center [552, 255] width 461 height 147
checkbox input "true"
click at [351, 381] on div "Acepto y entiendo que los servicios de listas de reproducción que garantizan un…" at bounding box center [552, 438] width 461 height 175
checkbox input "true"
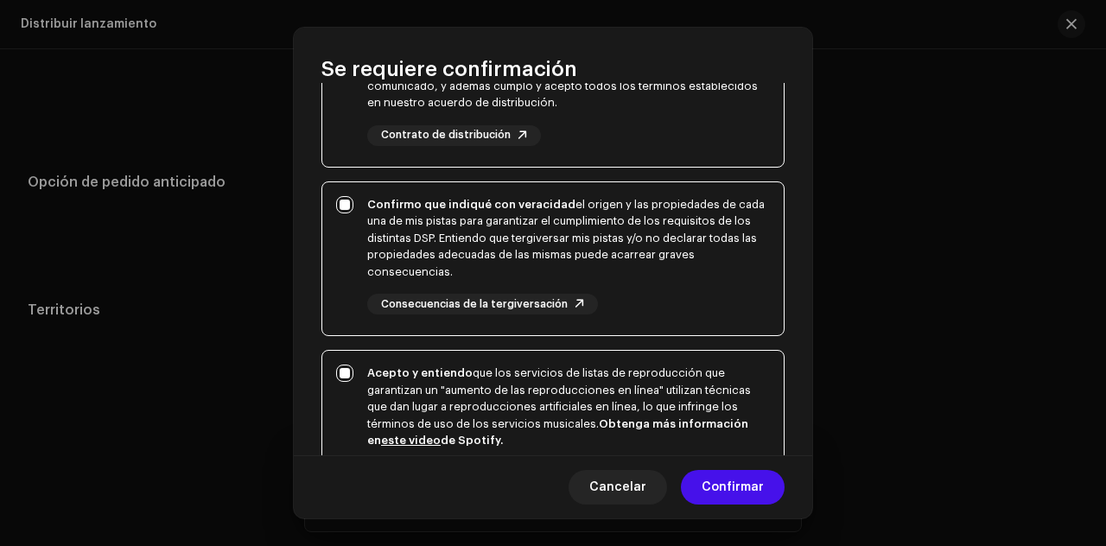
scroll to position [427, 0]
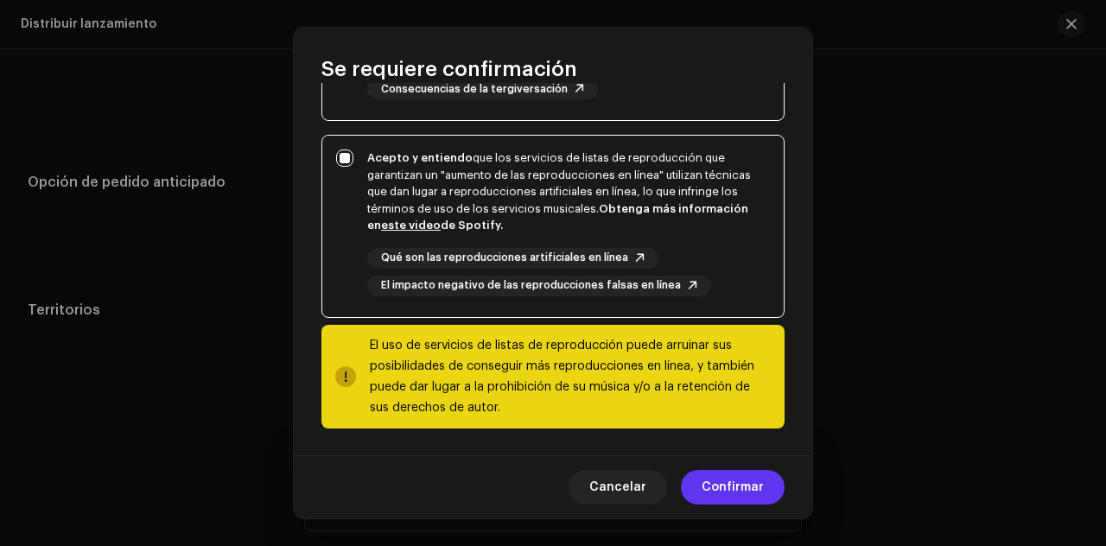
click at [739, 483] on span "Confirmar" at bounding box center [733, 487] width 62 height 35
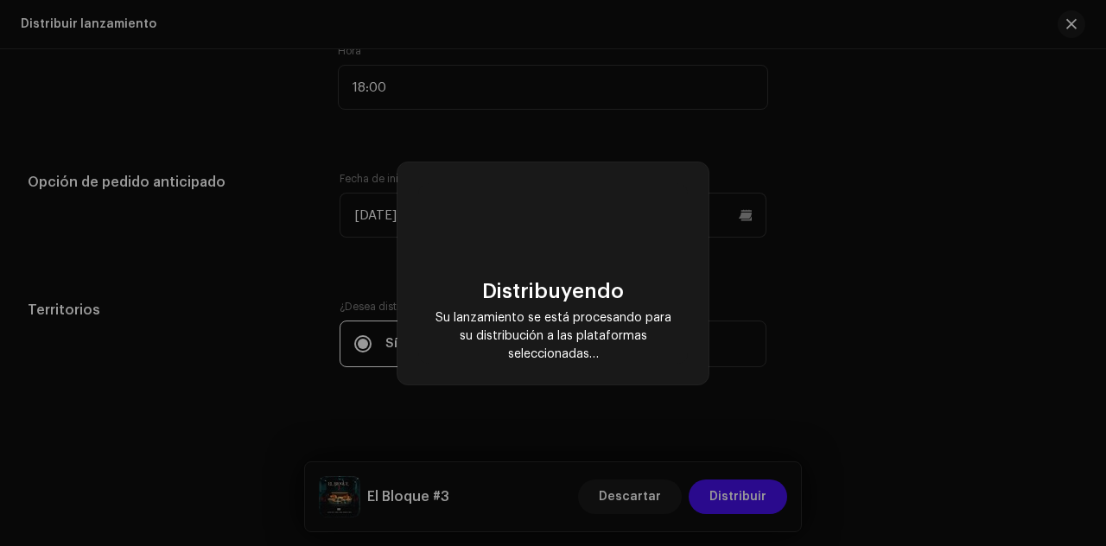
checkbox input "false"
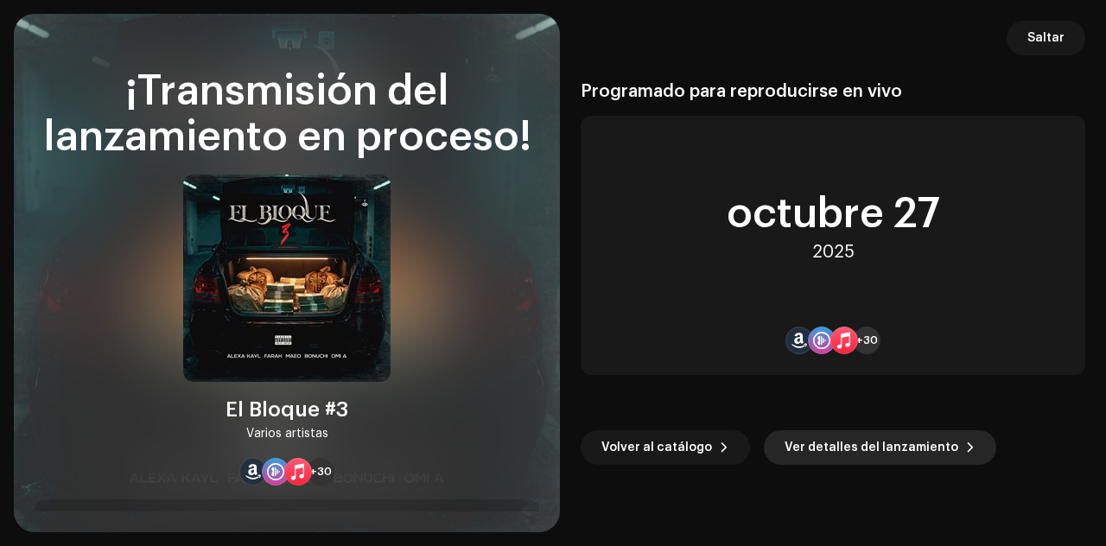
click at [855, 455] on span "Ver detalles del lanzamiento" at bounding box center [872, 447] width 174 height 35
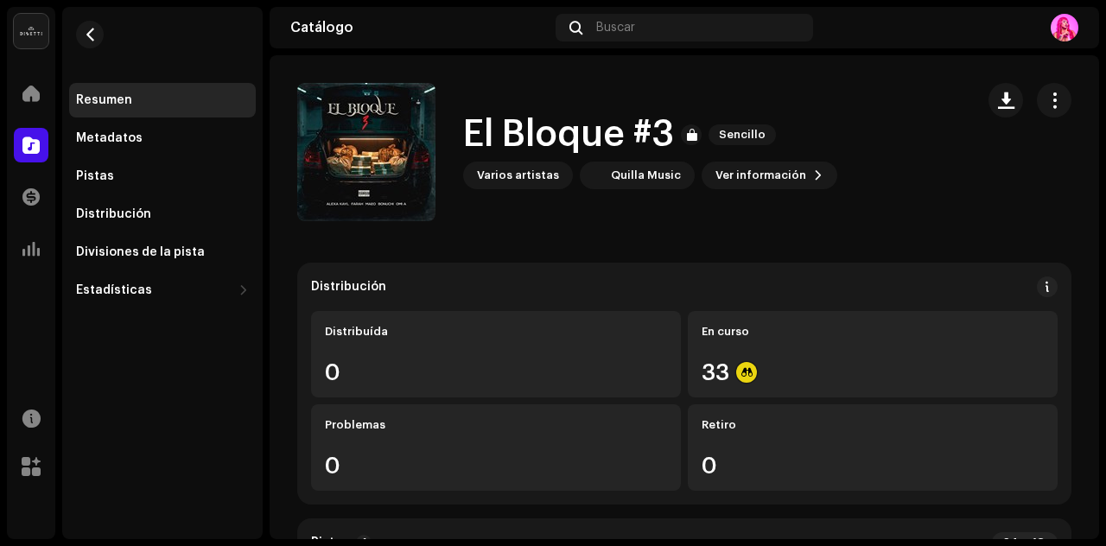
click at [539, 173] on div "Varios artistas" at bounding box center [518, 176] width 82 height 14
click at [781, 172] on span "Ver información" at bounding box center [761, 175] width 91 height 35
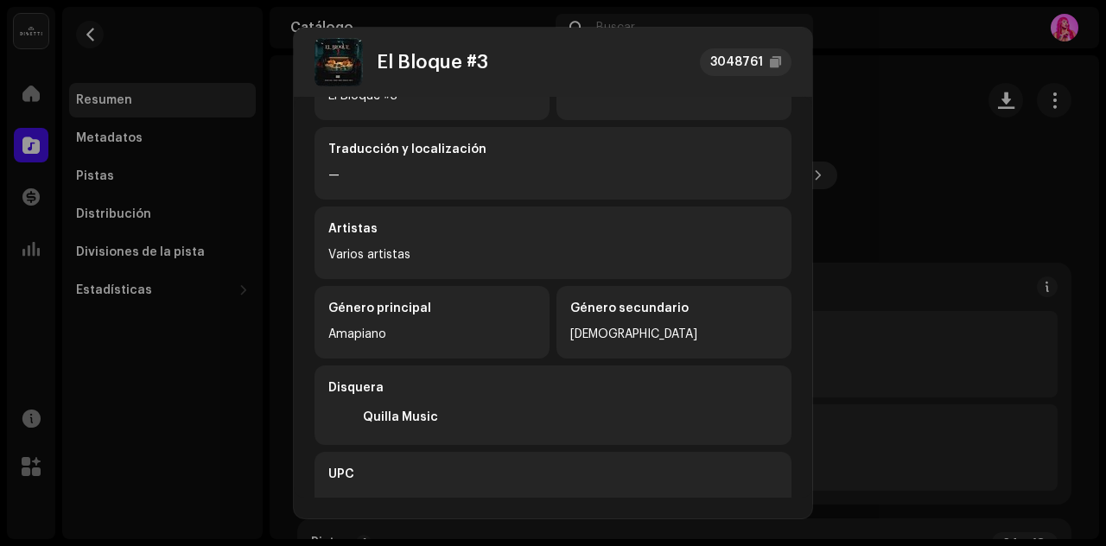
scroll to position [194, 0]
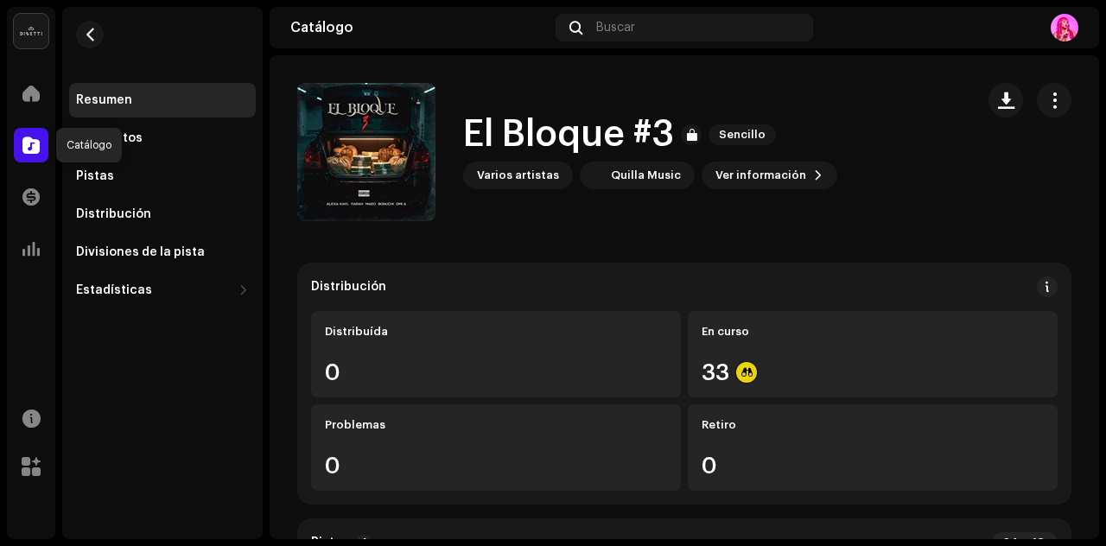
click at [31, 150] on span at bounding box center [30, 145] width 17 height 14
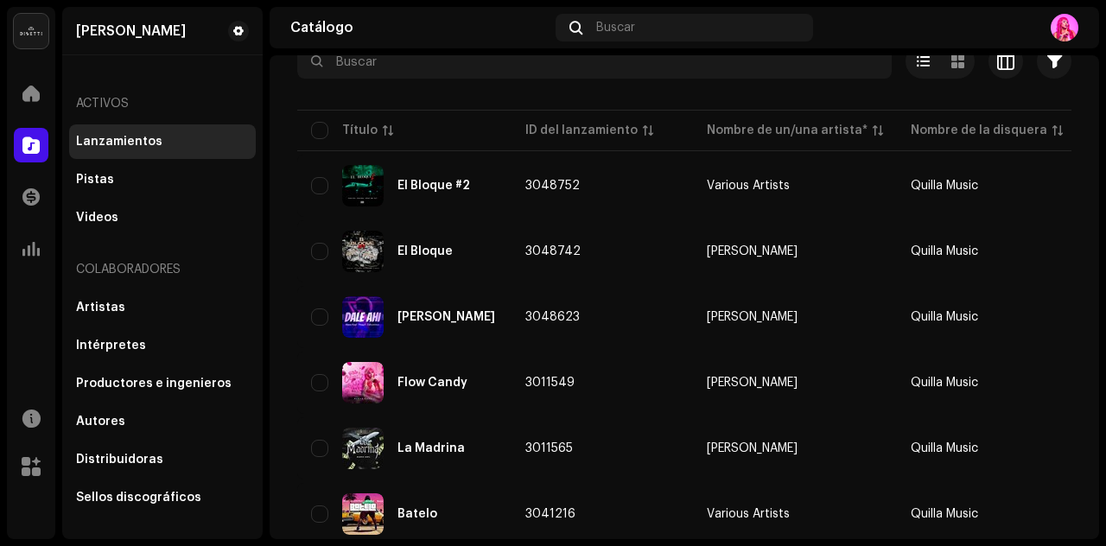
scroll to position [112, 0]
